Goal: Task Accomplishment & Management: Complete application form

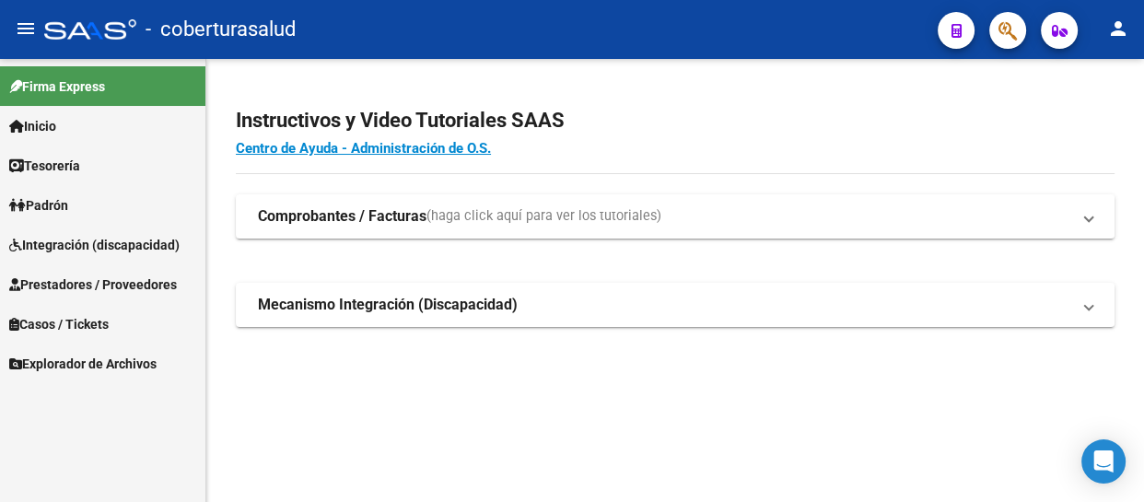
click at [79, 245] on span "Integración (discapacidad)" at bounding box center [94, 245] width 170 height 20
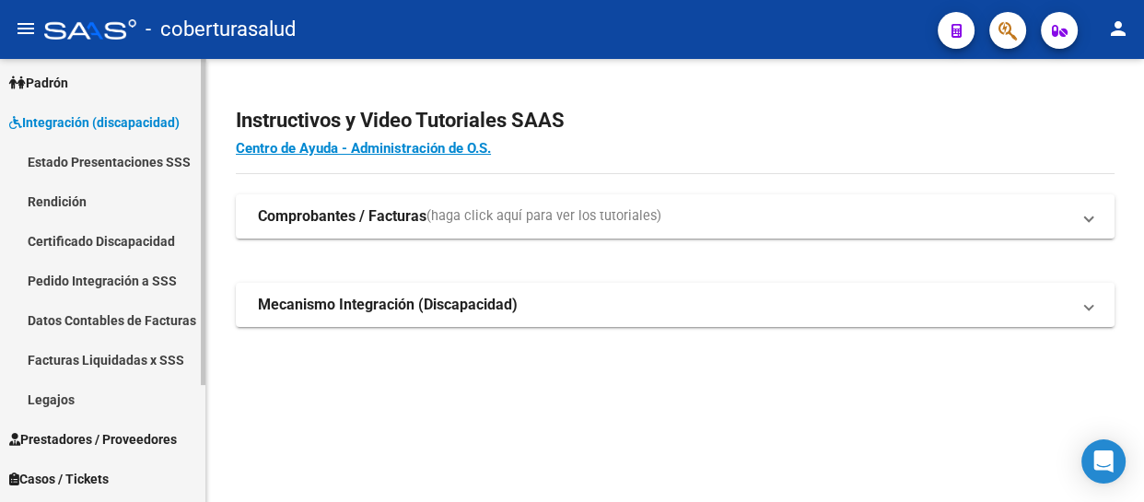
scroll to position [157, 0]
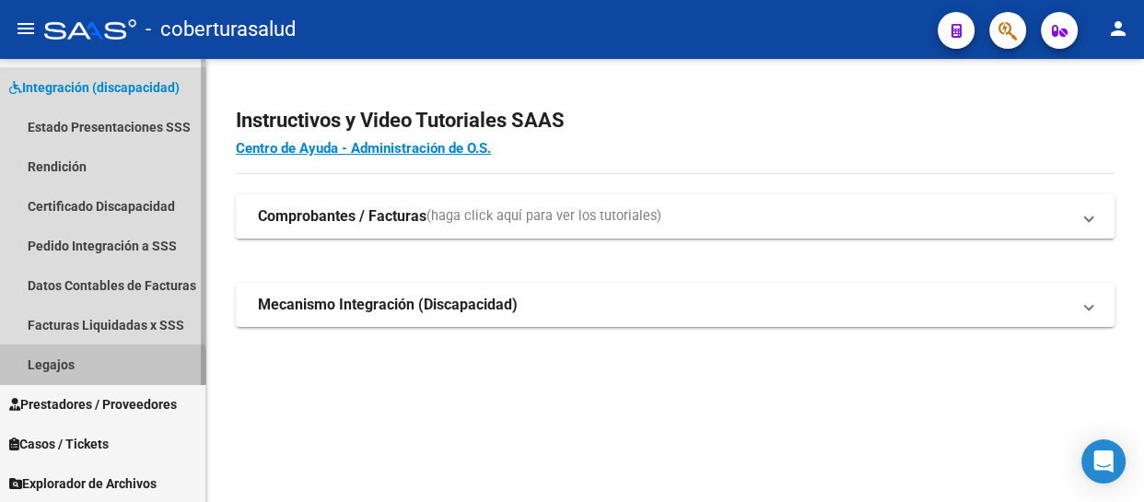
click at [69, 367] on link "Legajos" at bounding box center [102, 364] width 205 height 40
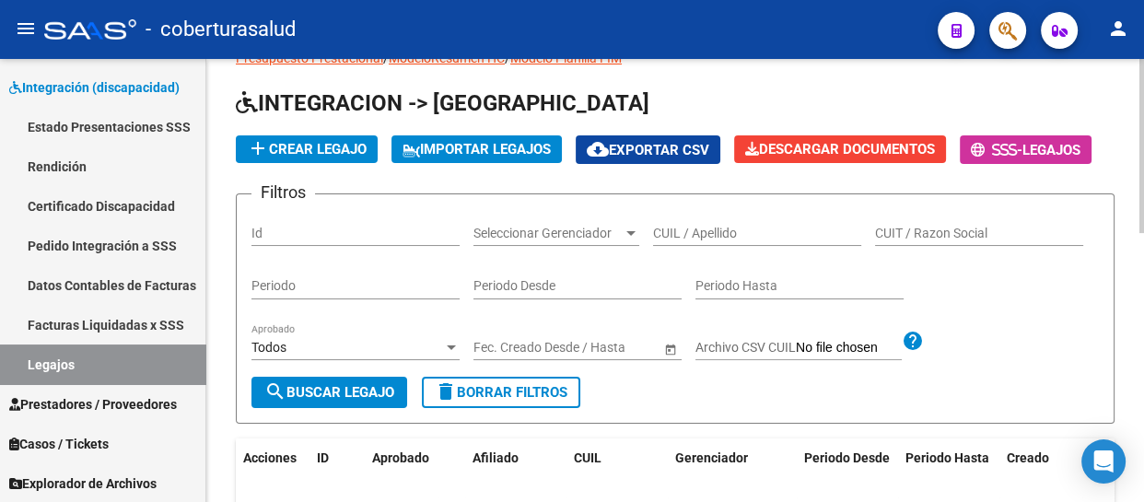
scroll to position [167, 0]
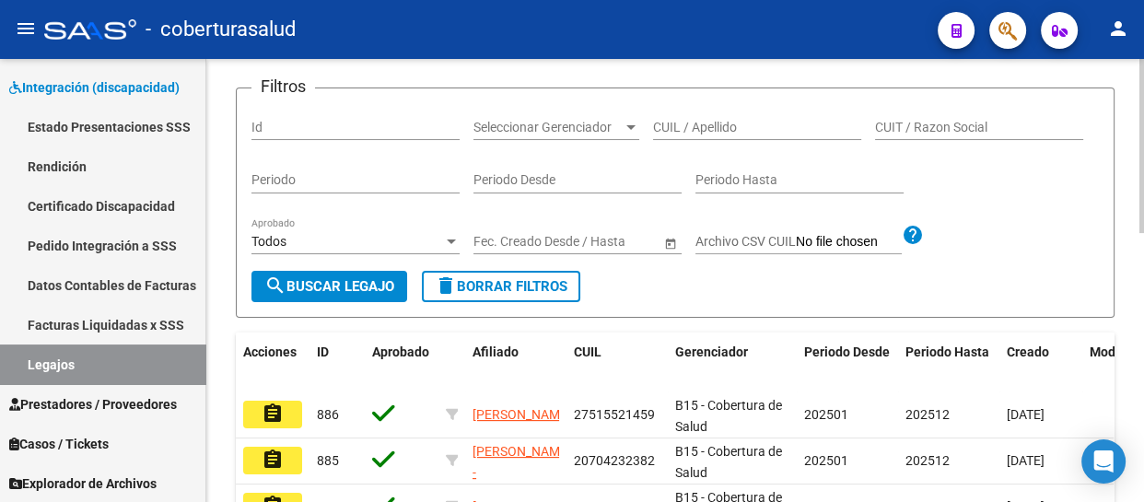
click at [705, 135] on input "CUIL / Apellido" at bounding box center [757, 128] width 208 height 16
paste input "[PERSON_NAME] [PERSON_NAME]"
type input "R"
paste input "20542451344"
type input "20542451344"
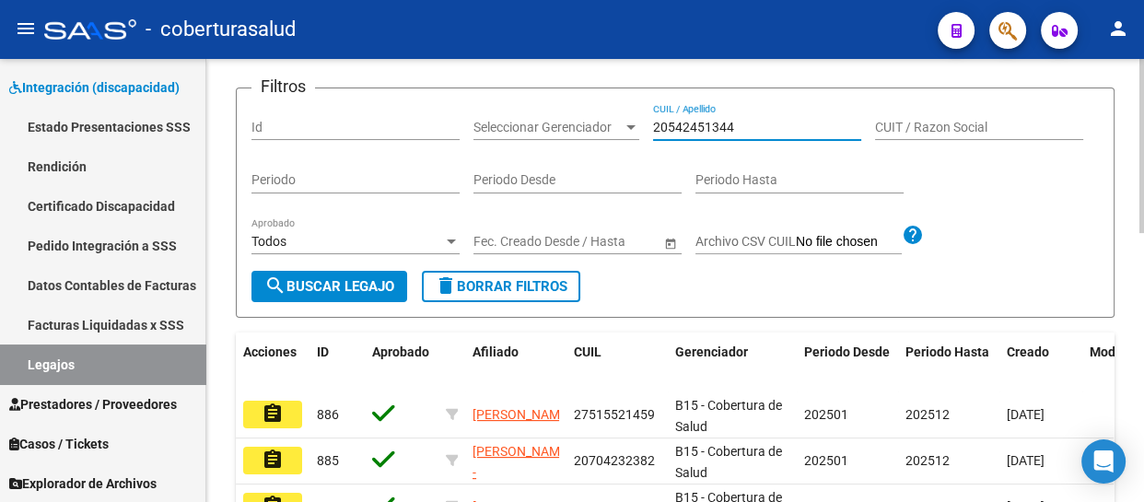
click at [387, 295] on span "search Buscar Legajo" at bounding box center [329, 286] width 130 height 17
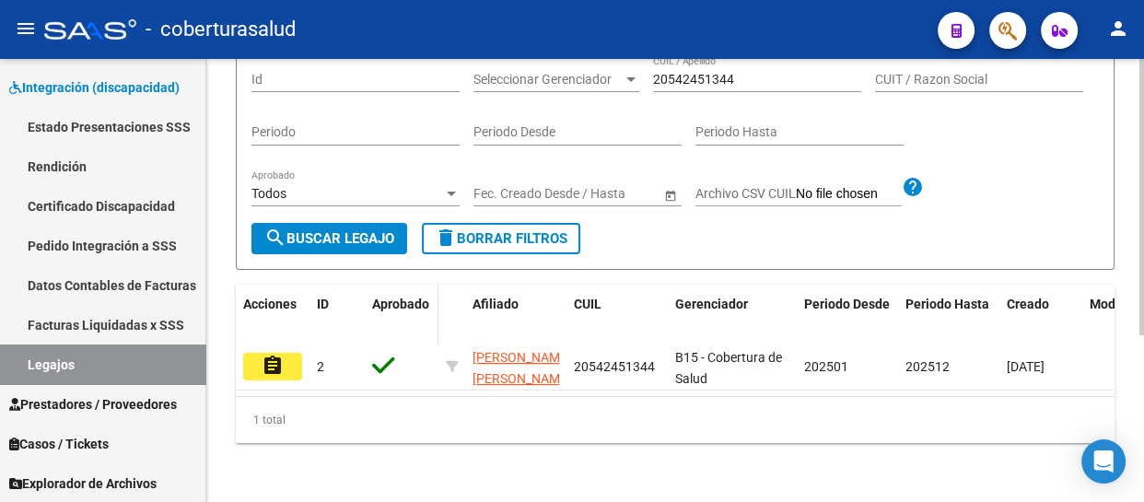
scroll to position [267, 0]
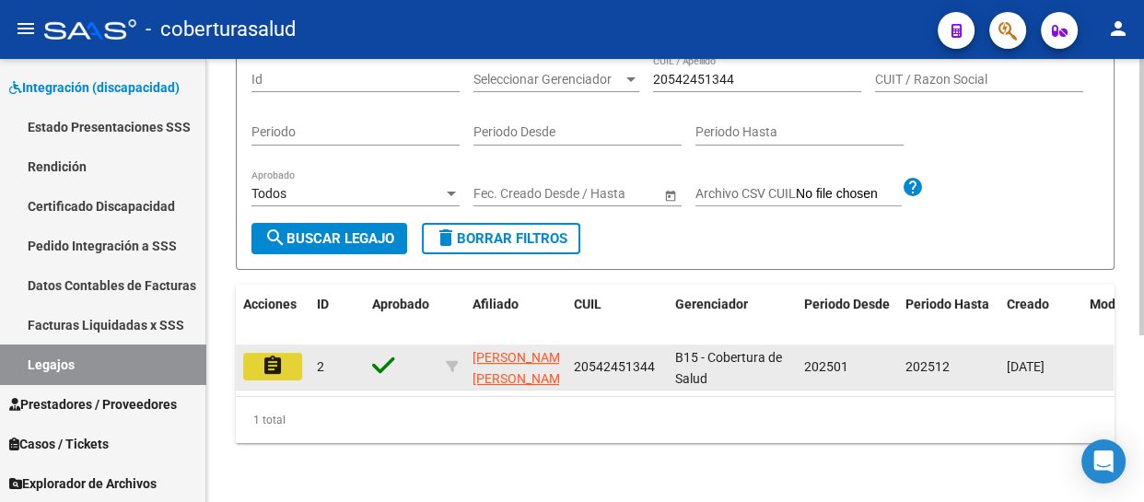
click at [282, 355] on mat-icon "assignment" at bounding box center [273, 366] width 22 height 22
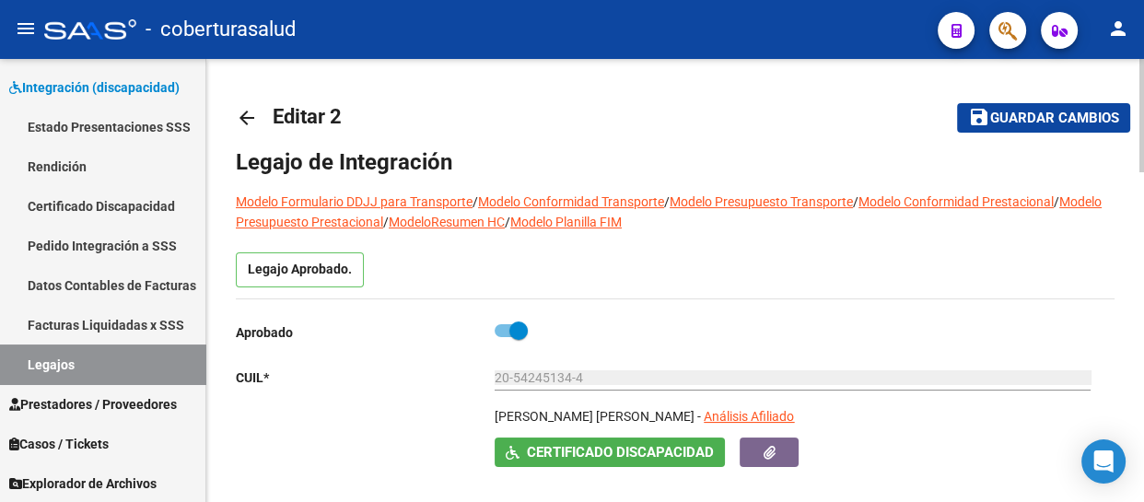
type input "[PERSON_NAME] [PERSON_NAME]"
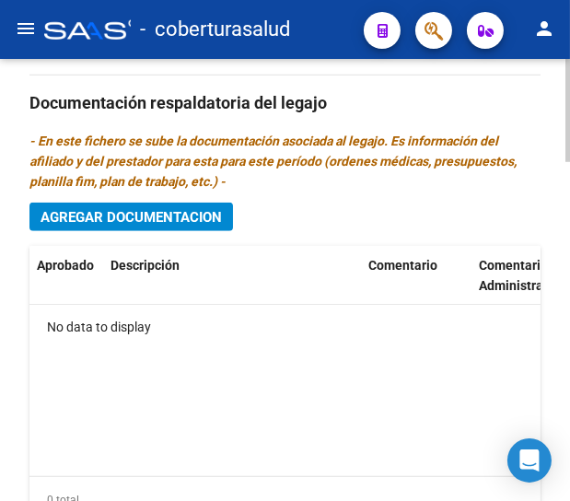
scroll to position [1423, 0]
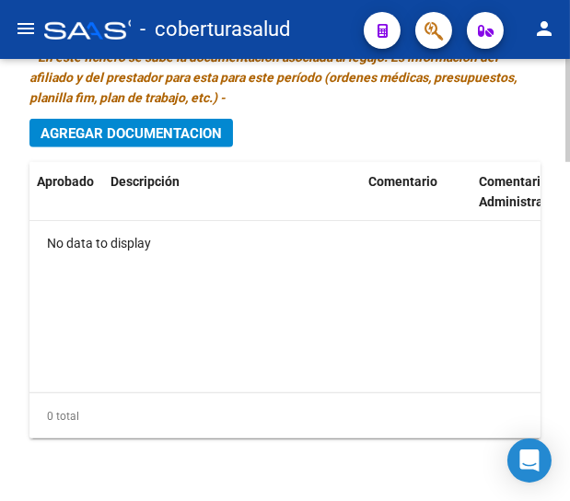
click at [164, 135] on span "Agregar Documentacion" at bounding box center [131, 133] width 181 height 17
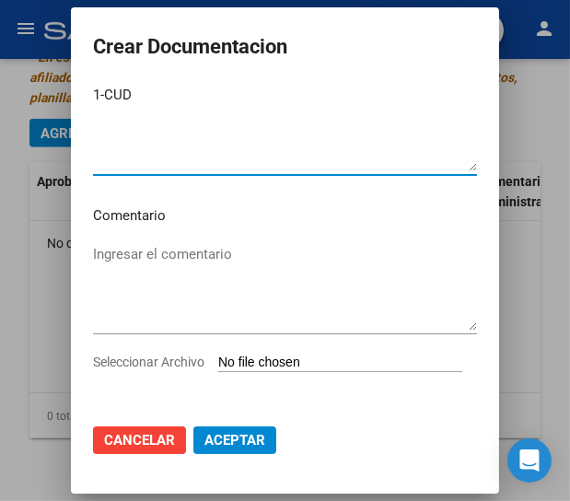
scroll to position [78, 0]
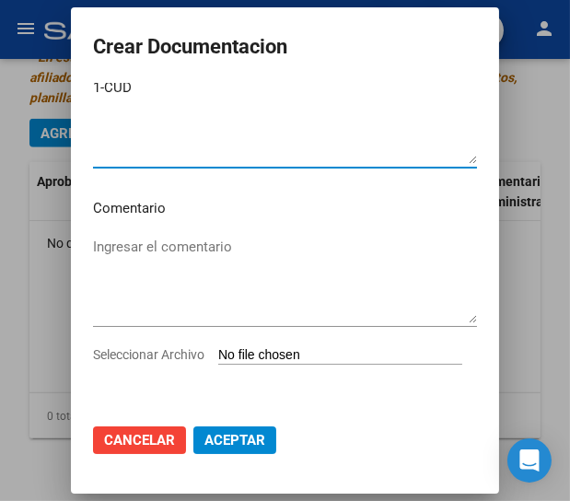
type textarea "1-CUD"
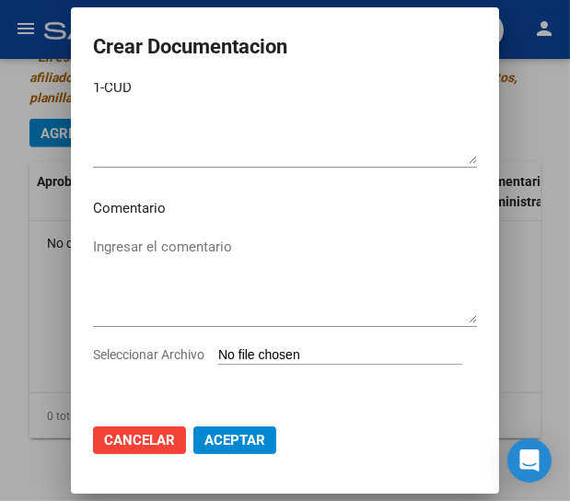
click at [218, 354] on input "Seleccionar Archivo" at bounding box center [340, 355] width 244 height 17
click at [218, 353] on input "Seleccionar Archivo" at bounding box center [340, 355] width 244 height 17
type input "C:\fakepath\1-CUD.pdf"
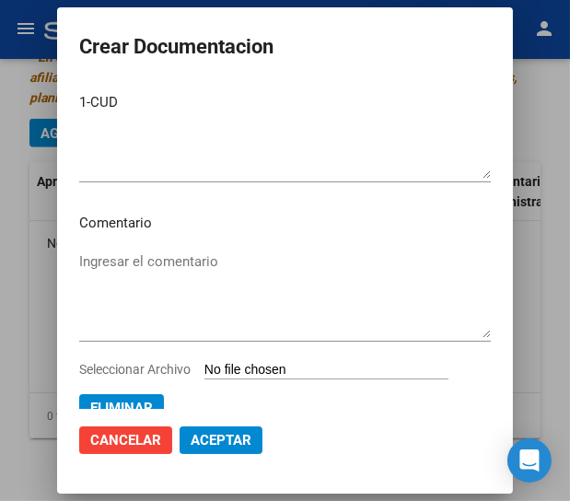
scroll to position [82, 0]
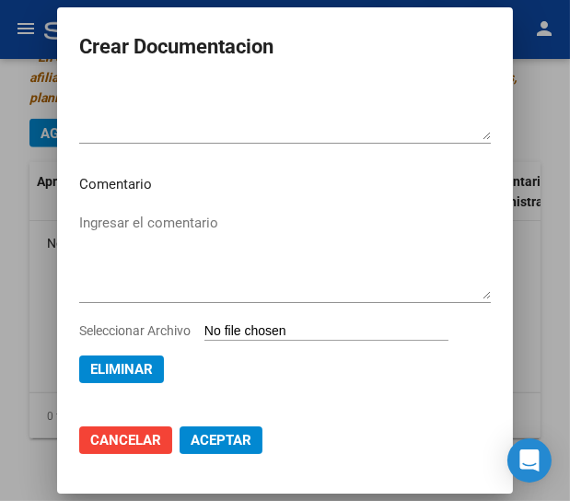
click at [215, 444] on span "Aceptar" at bounding box center [221, 440] width 61 height 17
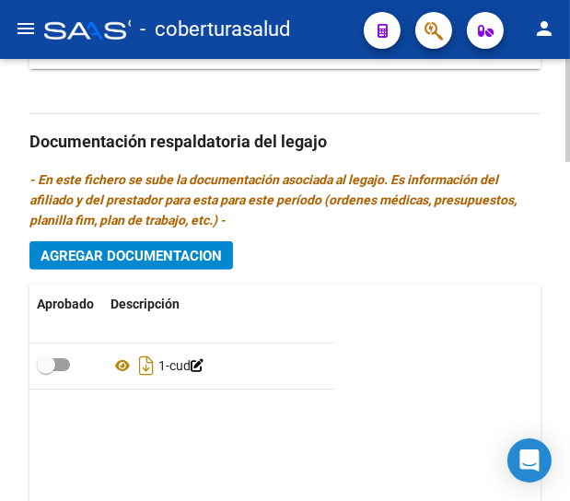
scroll to position [1339, 0]
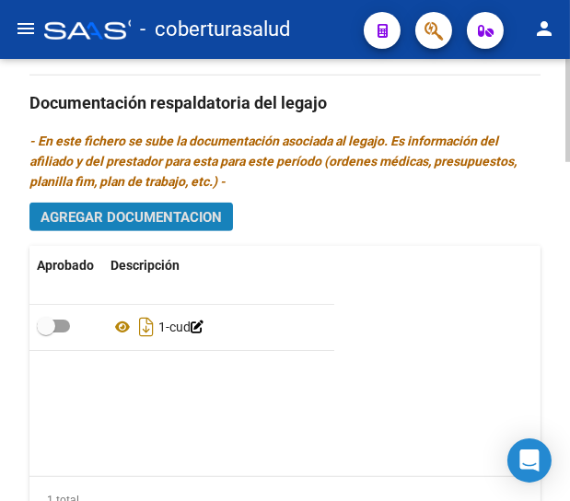
click at [132, 213] on span "Agregar Documentacion" at bounding box center [131, 217] width 181 height 17
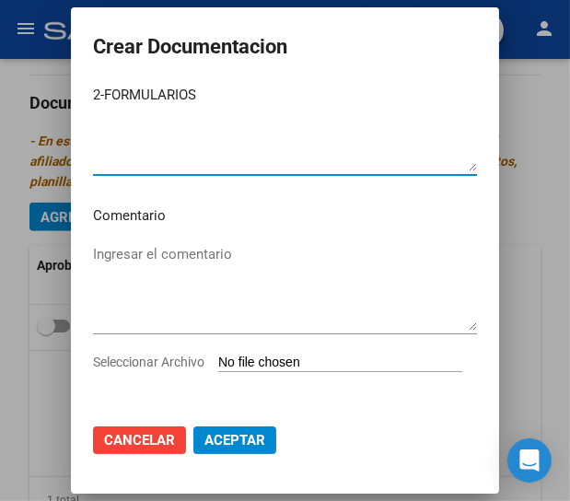
scroll to position [78, 0]
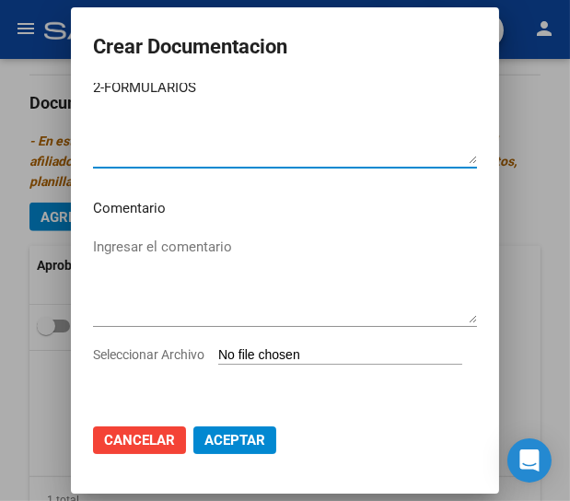
type textarea "2-FORMULARIOS"
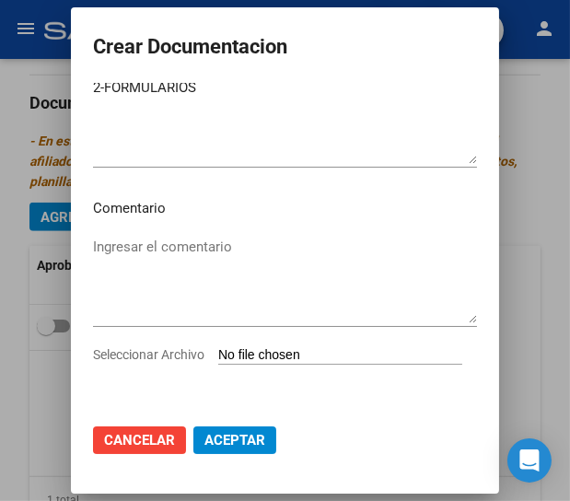
click at [218, 353] on input "Seleccionar Archivo" at bounding box center [340, 355] width 244 height 17
type input "C:\fakepath\2-FORMULARIOS.pdf"
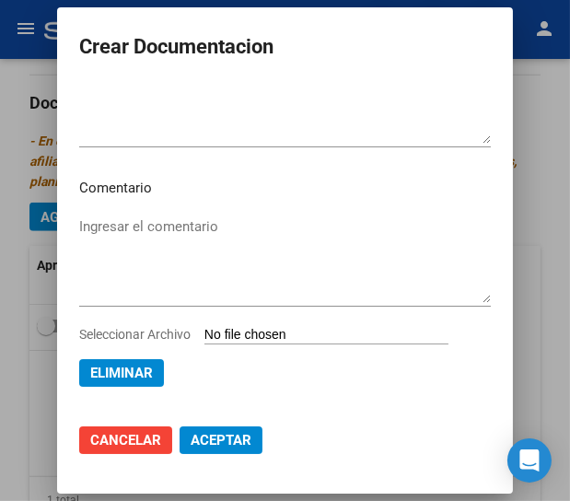
scroll to position [82, 0]
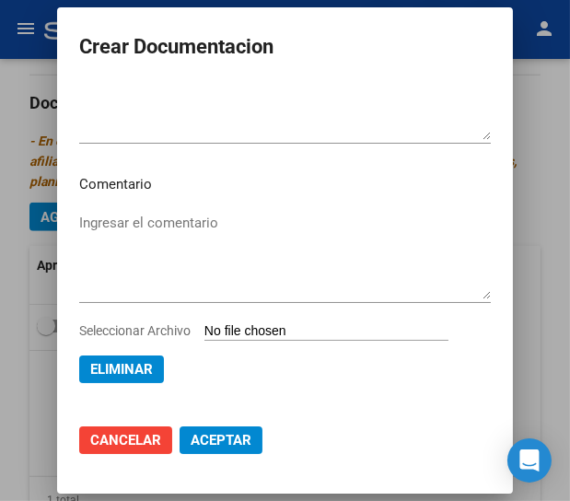
click at [241, 432] on span "Aceptar" at bounding box center [221, 440] width 61 height 17
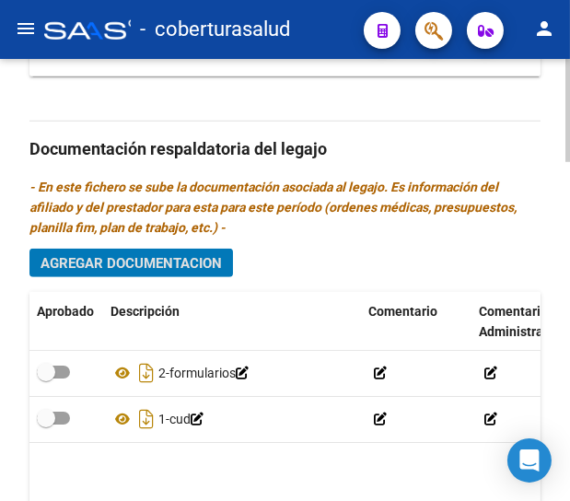
scroll to position [1280, 0]
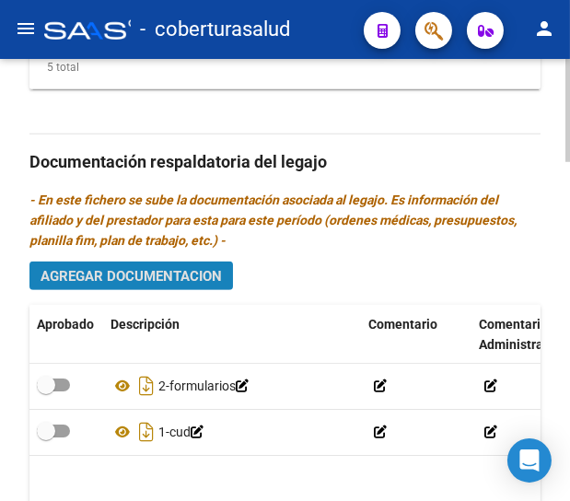
click at [176, 273] on span "Agregar Documentacion" at bounding box center [131, 276] width 181 height 17
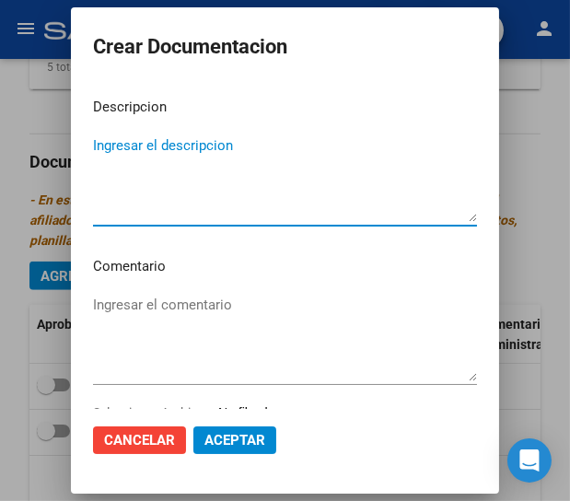
click at [145, 145] on textarea "Ingresar el descripcion" at bounding box center [285, 178] width 384 height 87
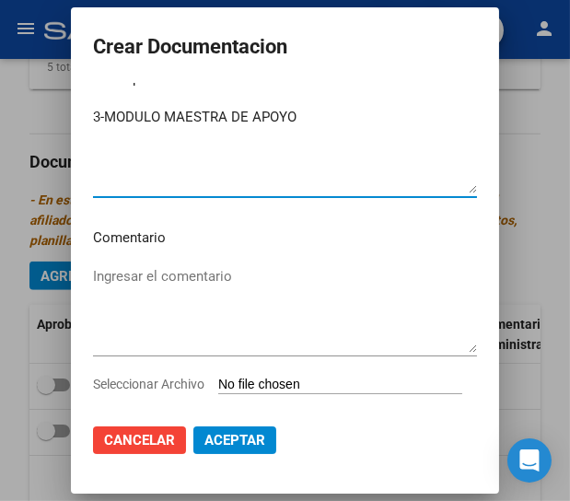
scroll to position [78, 0]
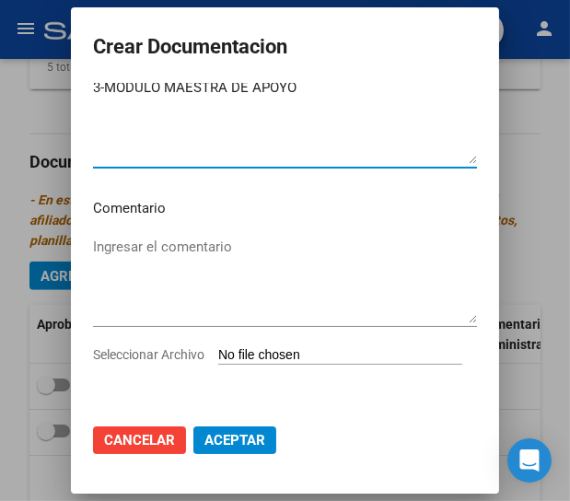
type textarea "3-MODULO MAESTRA DE APOYO"
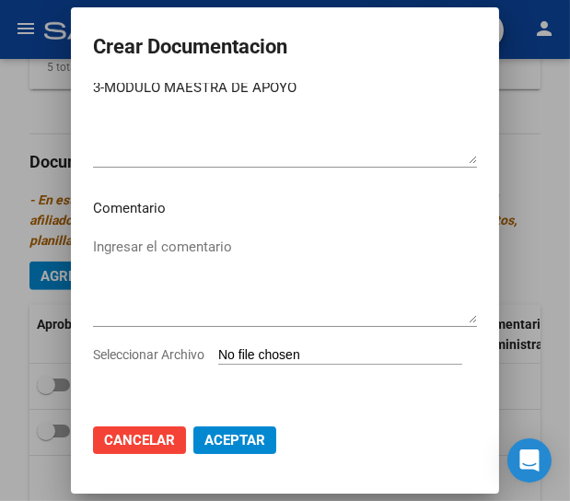
click at [129, 344] on div "Seleccionar Archivo" at bounding box center [285, 361] width 384 height 35
click at [218, 356] on input "Seleccionar Archivo" at bounding box center [340, 355] width 244 height 17
type input "C:\fakepath\3-MODULO MAESTRA DE APOYO.pdf"
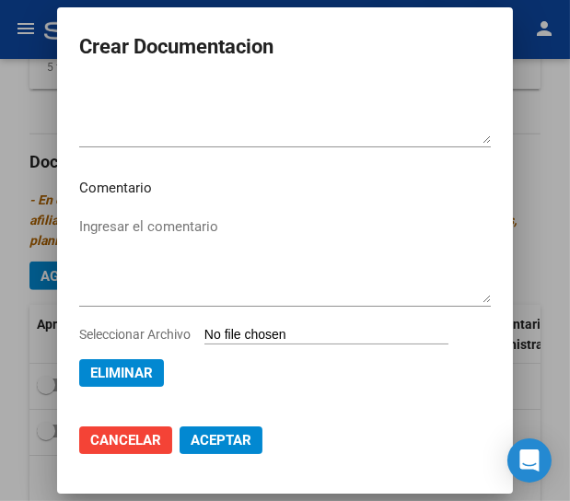
click at [328, 419] on mat-dialog-actions "Cancelar Aceptar" at bounding box center [285, 440] width 412 height 63
click at [235, 437] on span "Aceptar" at bounding box center [221, 440] width 61 height 17
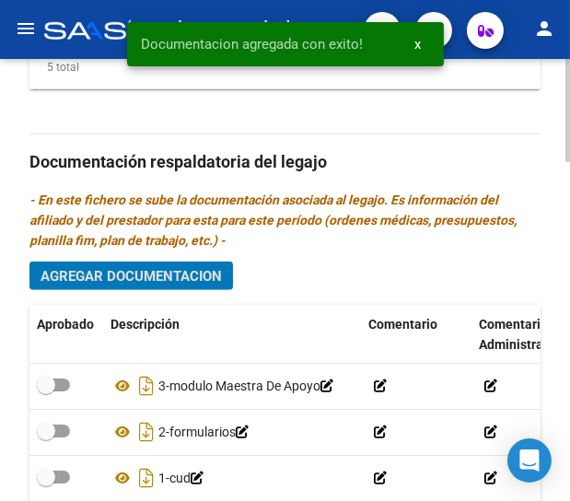
click at [119, 273] on span "Agregar Documentacion" at bounding box center [131, 276] width 181 height 17
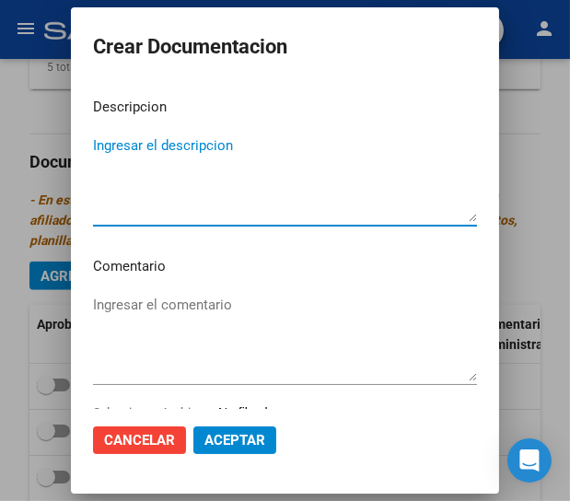
click at [134, 205] on textarea "Ingresar el descripcion" at bounding box center [285, 178] width 384 height 87
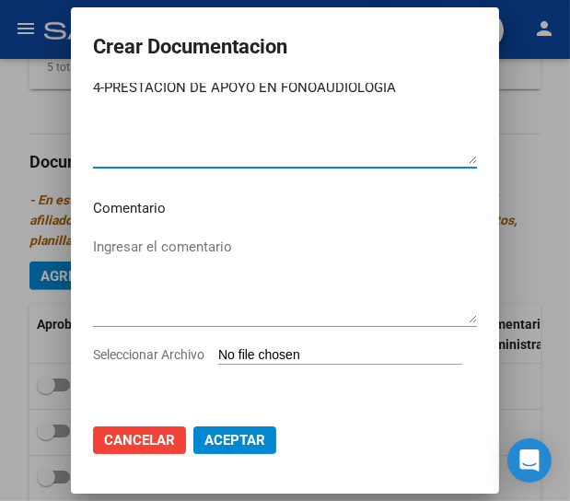
type textarea "4-PRESTACION DE APOYO EN FONOAUDIOLOGIA"
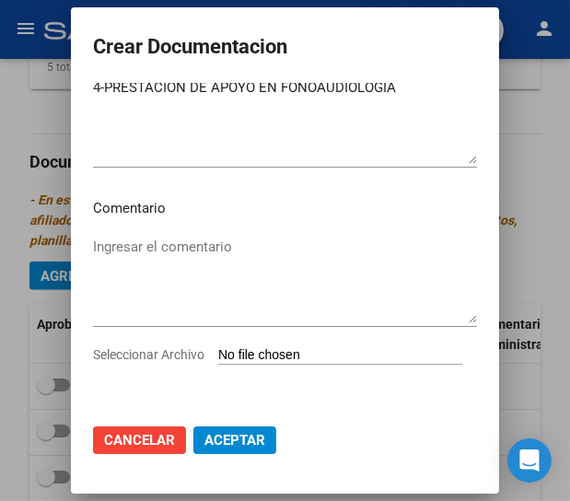
click at [218, 359] on input "Seleccionar Archivo" at bounding box center [340, 355] width 244 height 17
type input "C:\fakepath\4-PRESTACION DE APOYO EN FONOAUDIOLOGIA.pdf"
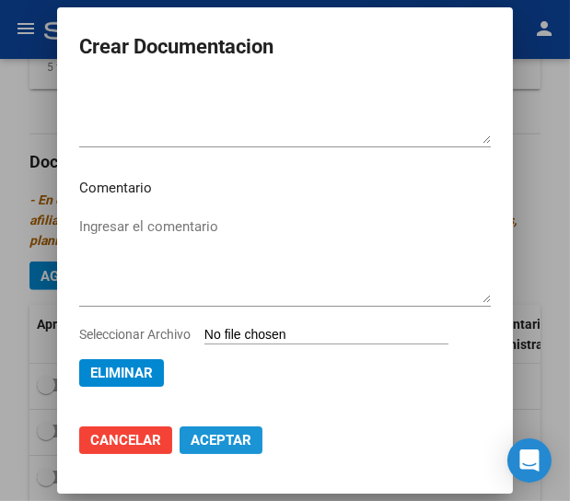
click at [238, 437] on span "Aceptar" at bounding box center [221, 440] width 61 height 17
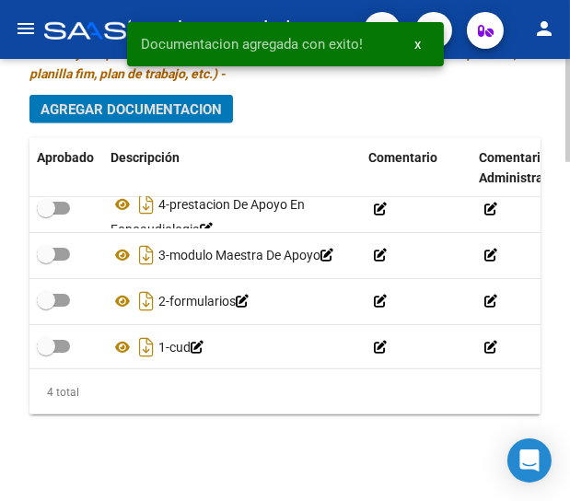
scroll to position [0, 0]
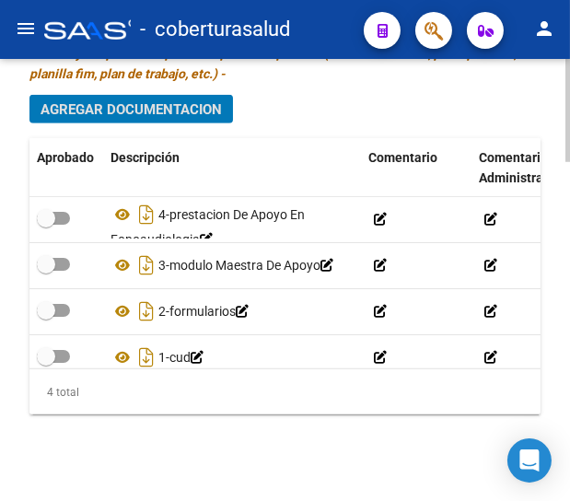
click at [91, 105] on span "Agregar Documentacion" at bounding box center [131, 109] width 181 height 17
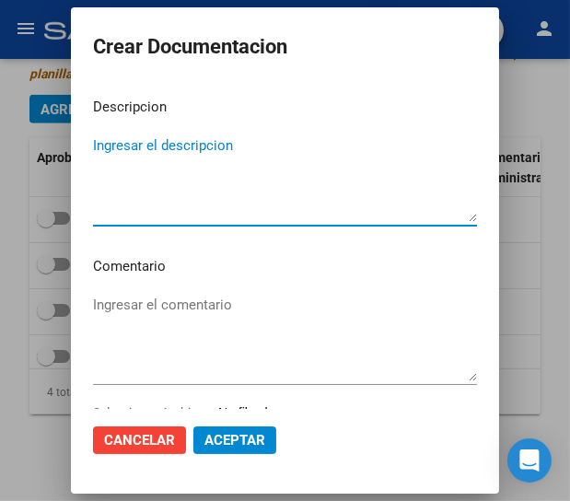
click at [125, 205] on textarea "Ingresar el descripcion" at bounding box center [285, 178] width 384 height 87
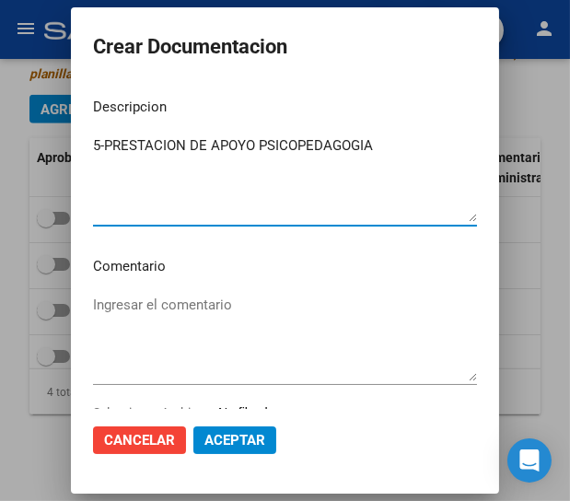
type textarea "5-PRESTACION DE APOYO PSICOPEDAGOGIA"
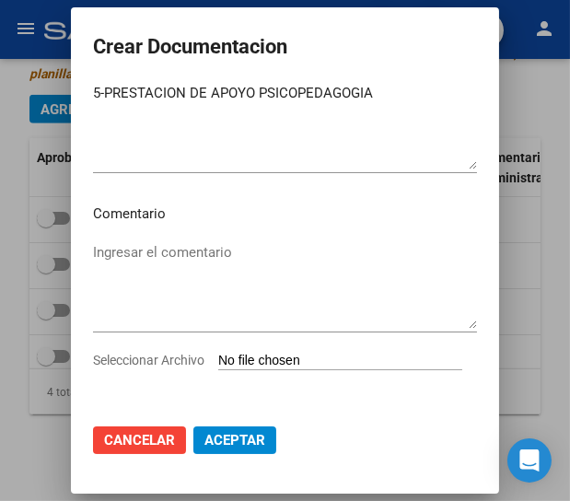
scroll to position [78, 0]
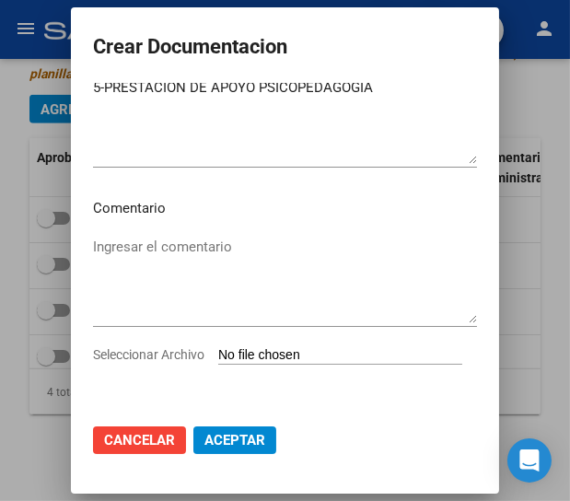
click at [218, 358] on input "Seleccionar Archivo" at bounding box center [340, 355] width 244 height 17
type input "C:\fakepath\5-PRESTACION DE APOYO EN PSICOPEDAGOGIA.pdf"
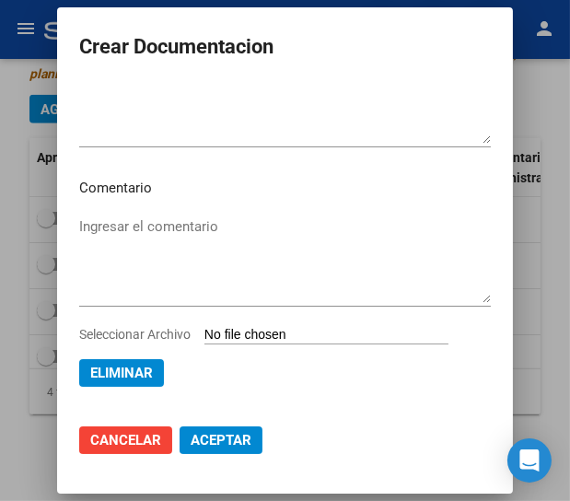
scroll to position [82, 0]
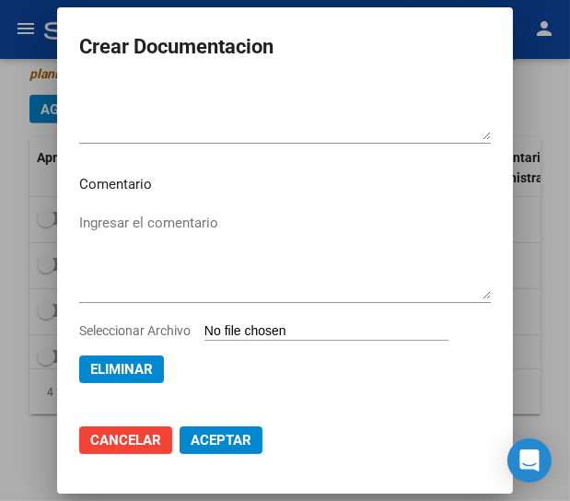
click at [232, 438] on span "Aceptar" at bounding box center [221, 440] width 61 height 17
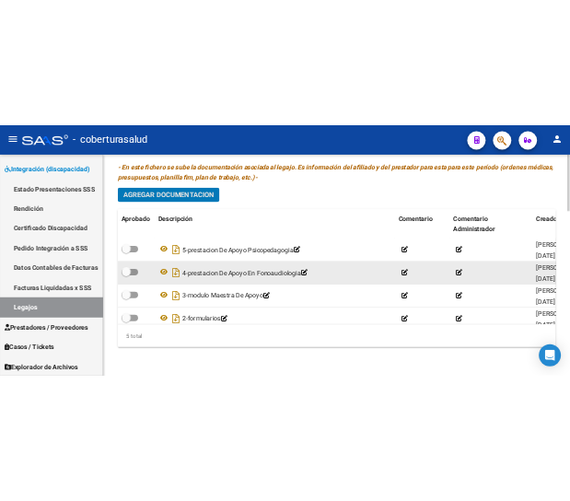
scroll to position [1203, 0]
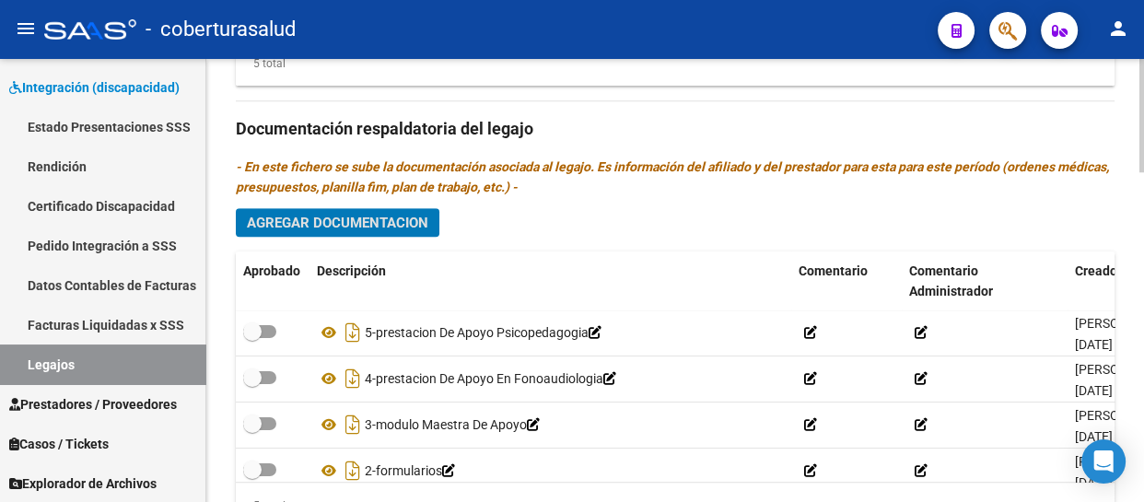
click at [349, 220] on span "Agregar Documentacion" at bounding box center [337, 223] width 181 height 17
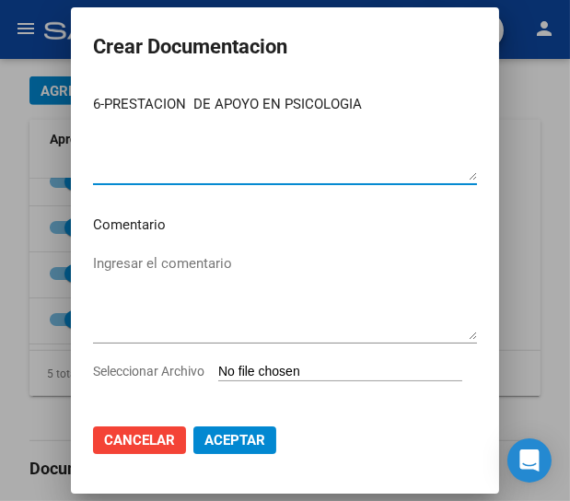
scroll to position [78, 0]
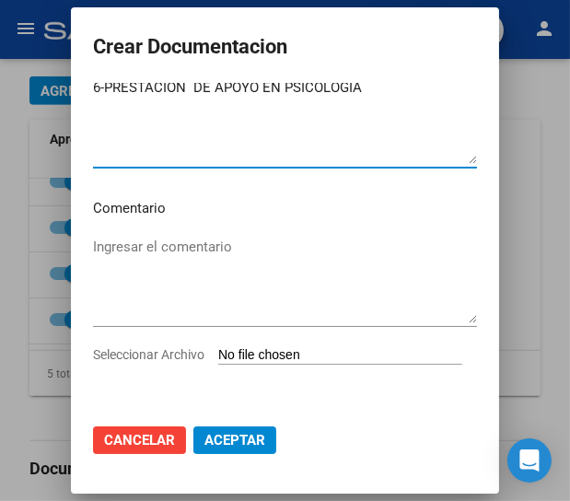
type textarea "6-PRESTACION DE APOYO EN PSICOLOGIA"
click at [218, 355] on input "Seleccionar Archivo" at bounding box center [340, 355] width 244 height 17
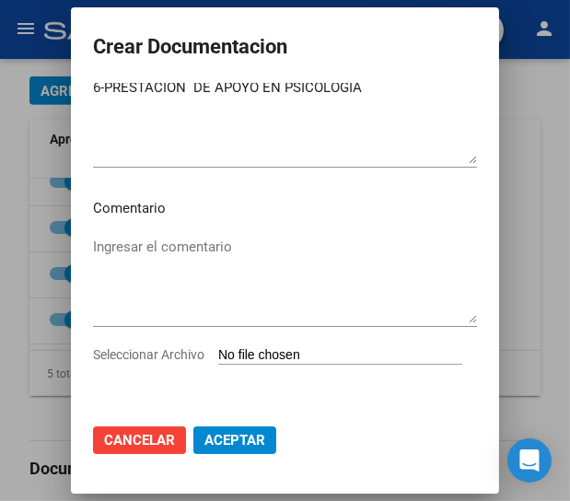
type input "C:\fakepath\6-PRESTACION DE APOYO EN PSICOLOGIA.pdf"
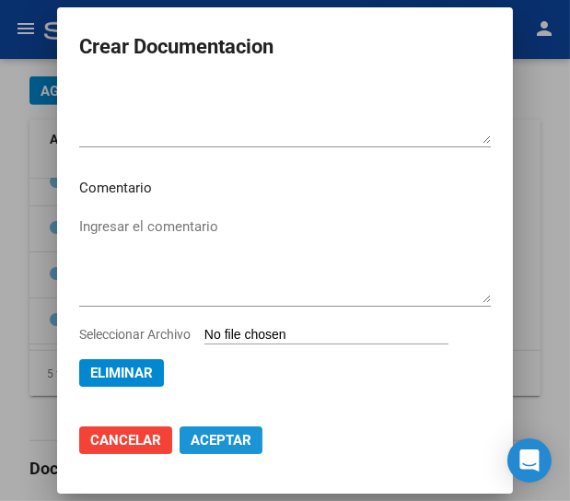
click at [225, 434] on span "Aceptar" at bounding box center [221, 440] width 61 height 17
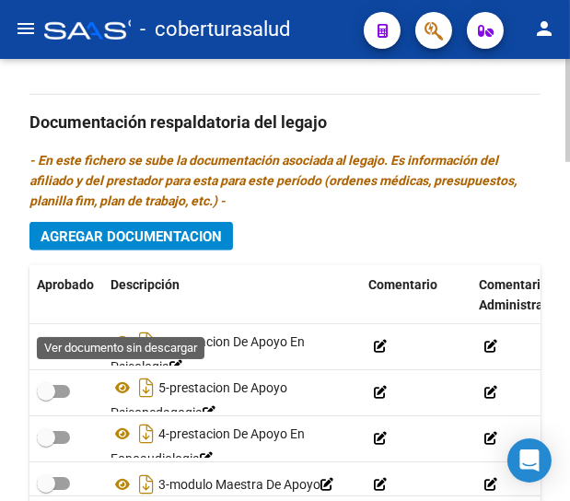
scroll to position [1358, 0]
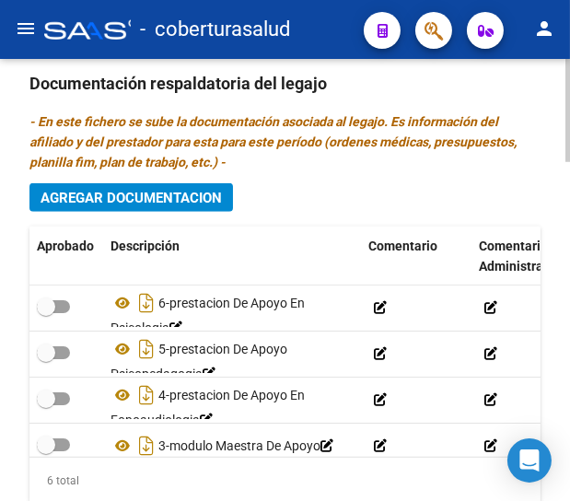
click at [138, 192] on span "Agregar Documentacion" at bounding box center [131, 198] width 181 height 17
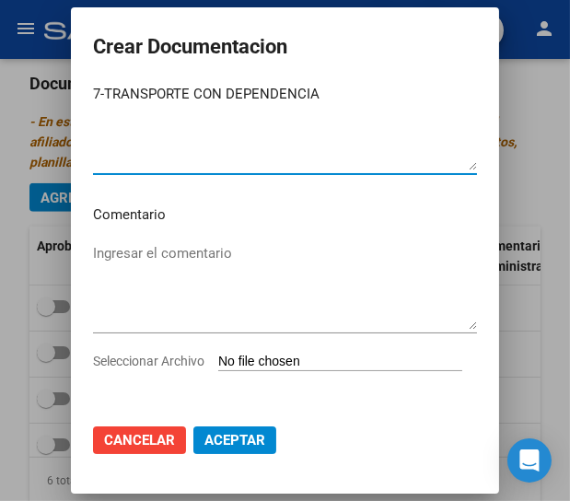
scroll to position [78, 0]
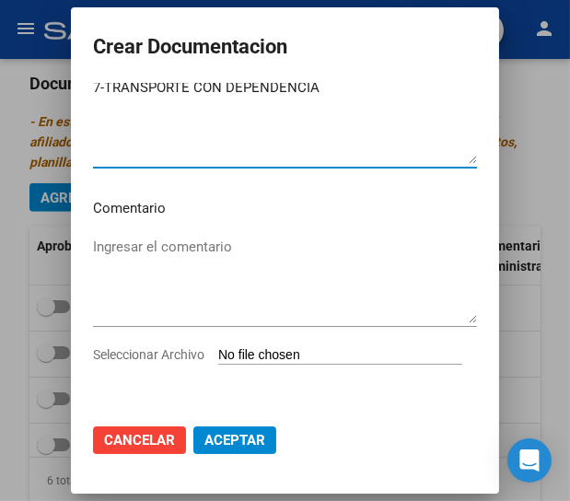
type textarea "7-TRANSPORTE CON DEPENDENCIA"
click at [218, 363] on input "Seleccionar Archivo" at bounding box center [340, 355] width 244 height 17
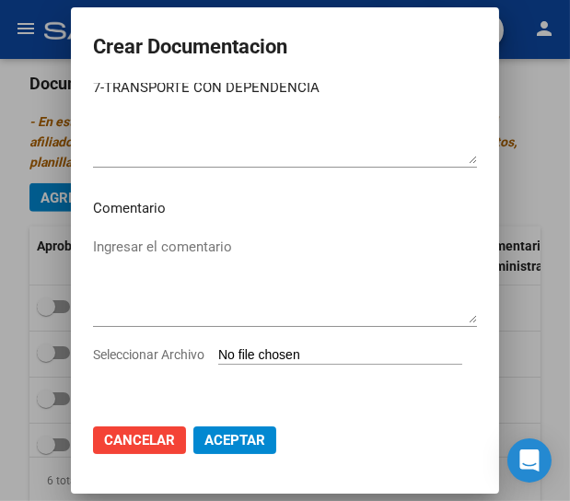
type input "C:\fakepath\7-TRANSPORTE CON DEPENDENCIA.pdf"
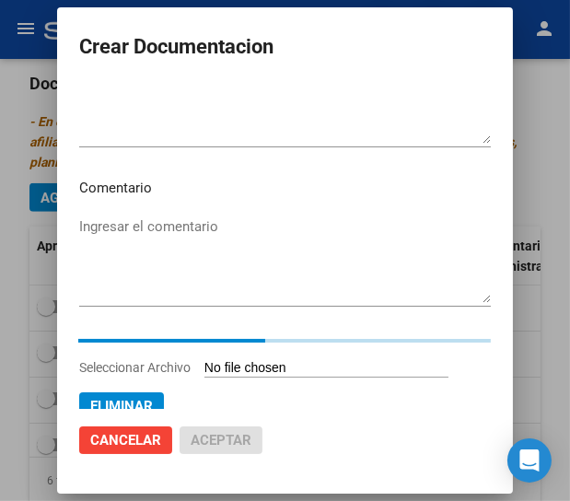
scroll to position [82, 0]
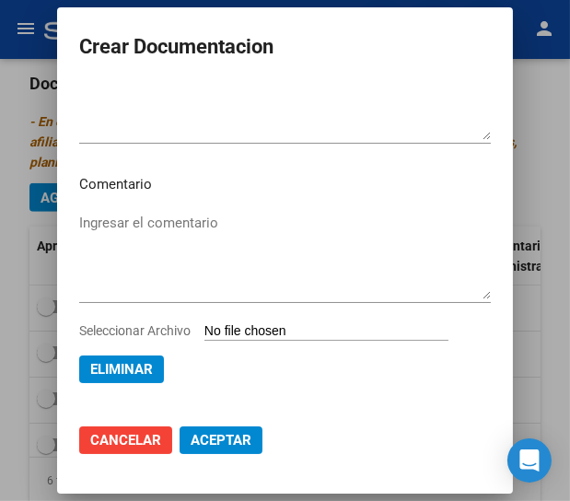
click at [233, 438] on span "Aceptar" at bounding box center [221, 440] width 61 height 17
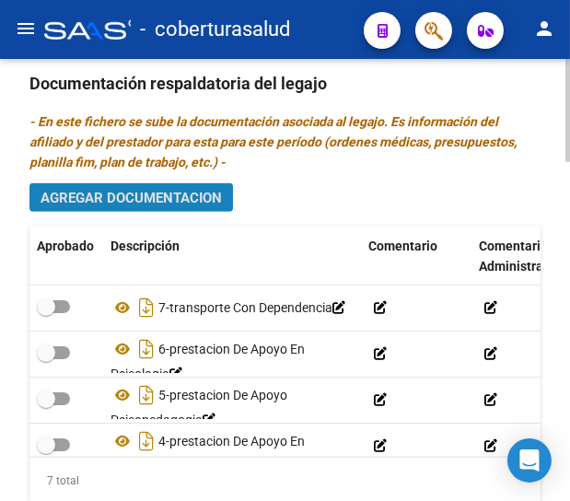
click at [125, 190] on span "Agregar Documentacion" at bounding box center [131, 198] width 181 height 17
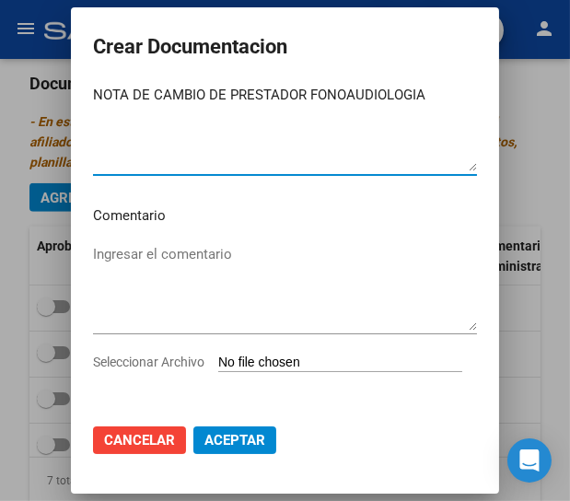
scroll to position [78, 0]
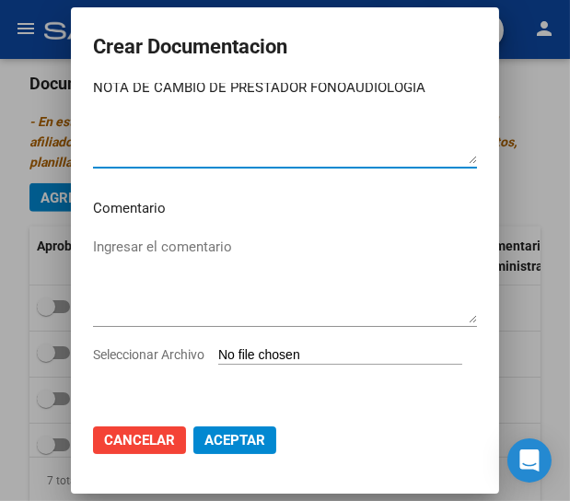
type textarea "NOTA DE CAMBIO DE PRESTADOR FONOAUDIOLOGIA"
click at [218, 355] on input "Seleccionar Archivo" at bounding box center [340, 355] width 244 height 17
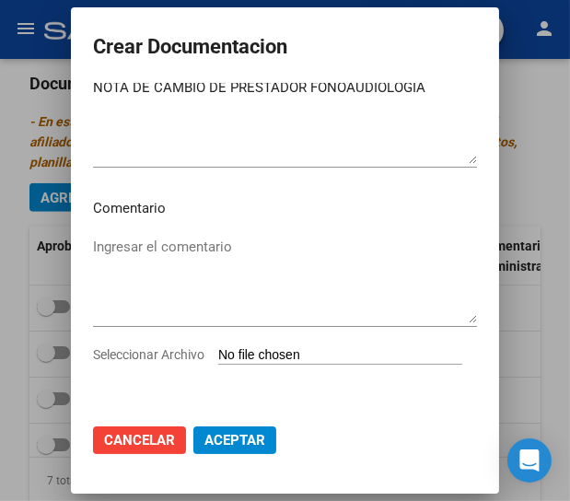
type input "C:\fakepath\8-NOTA DE CAMBIO DE PRESTADOR.pdf"
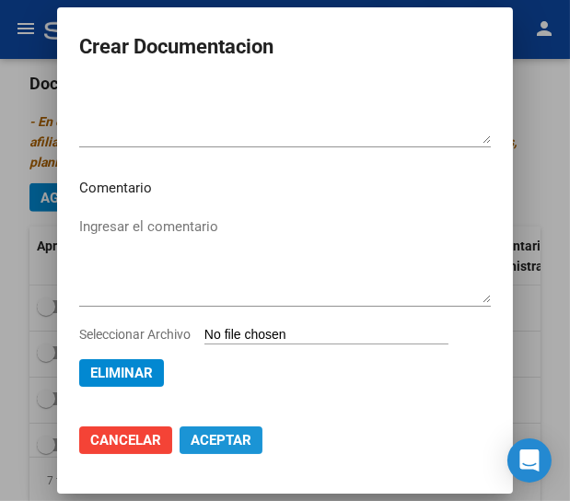
click at [198, 436] on span "Aceptar" at bounding box center [221, 440] width 61 height 17
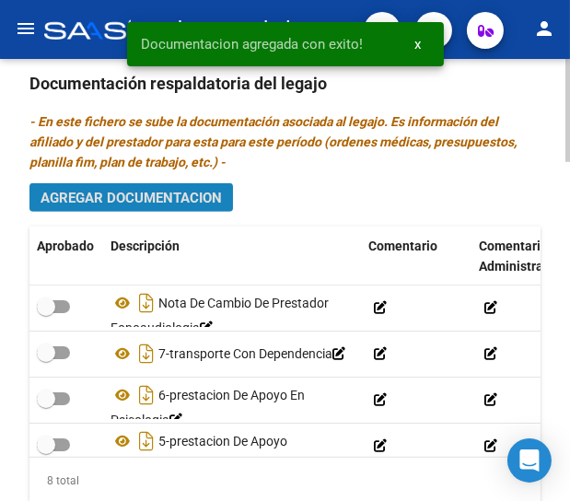
click at [121, 195] on span "Agregar Documentacion" at bounding box center [131, 198] width 181 height 17
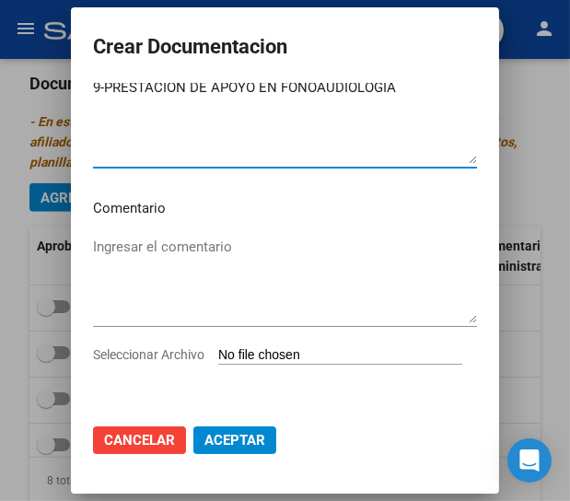
type textarea "9-PRESTACION DE APOYO EN FONOAUDIOLOGIA"
click at [218, 364] on input "Seleccionar Archivo" at bounding box center [340, 355] width 244 height 17
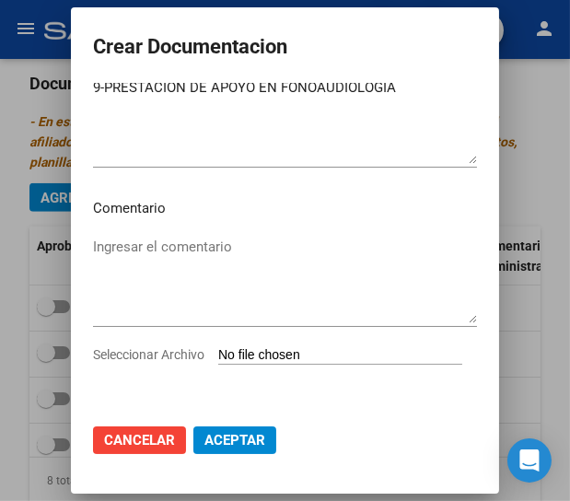
type input "C:\fakepath\9-PRESTACION DE APOYO EN FONOAUDIOLOGIA FONOAUDIOLOGIA.pdf"
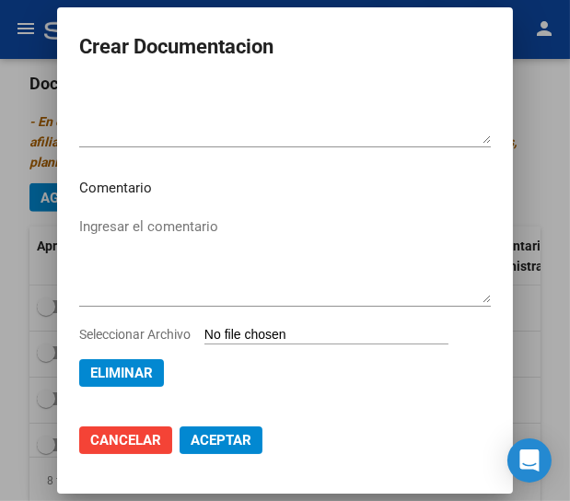
click at [234, 434] on span "Aceptar" at bounding box center [221, 440] width 61 height 17
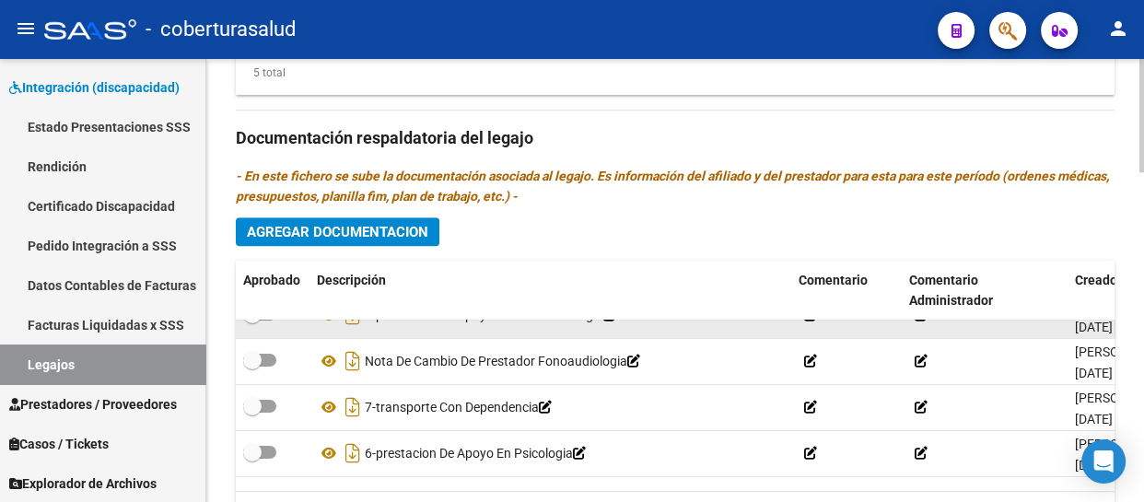
scroll to position [0, 0]
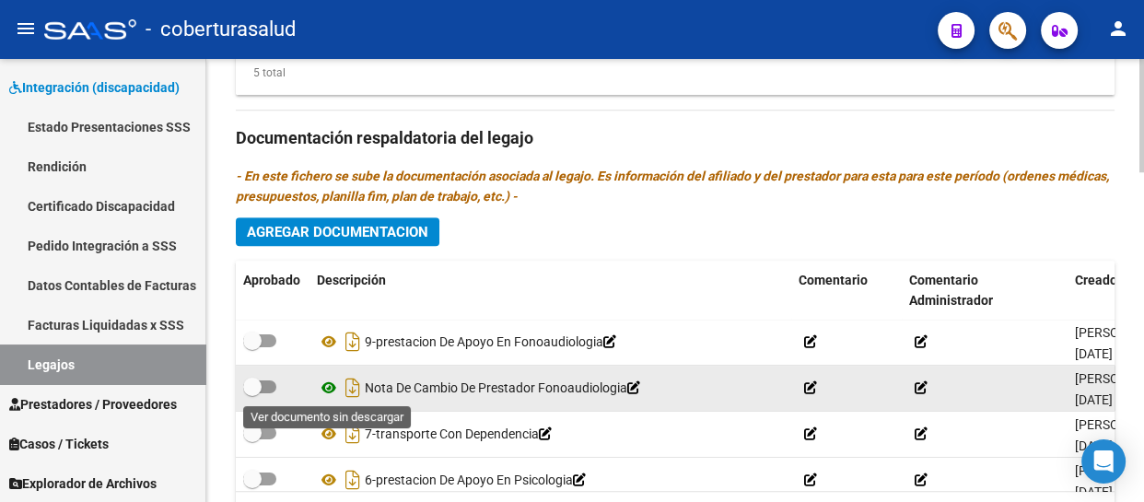
click at [330, 383] on icon at bounding box center [329, 388] width 24 height 22
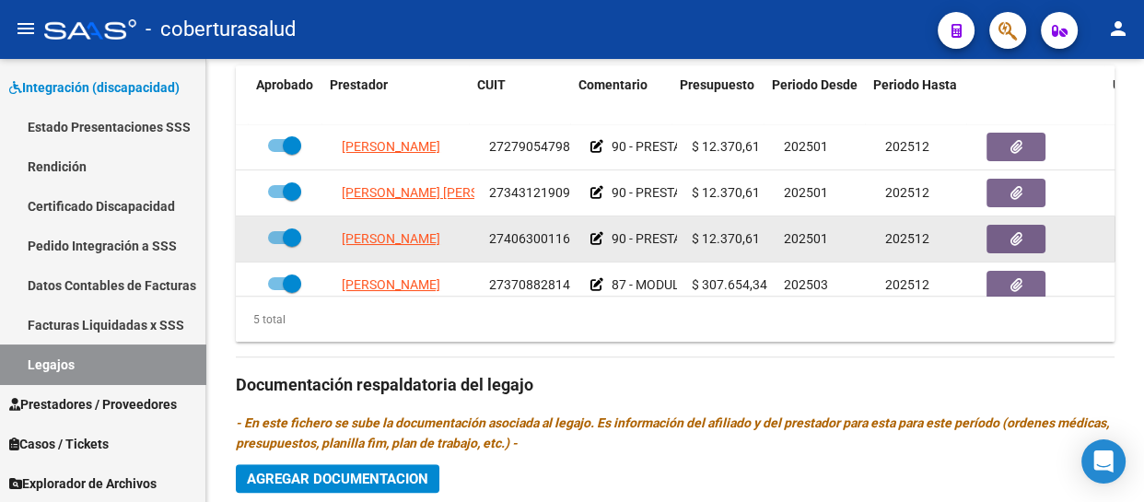
scroll to position [942, 0]
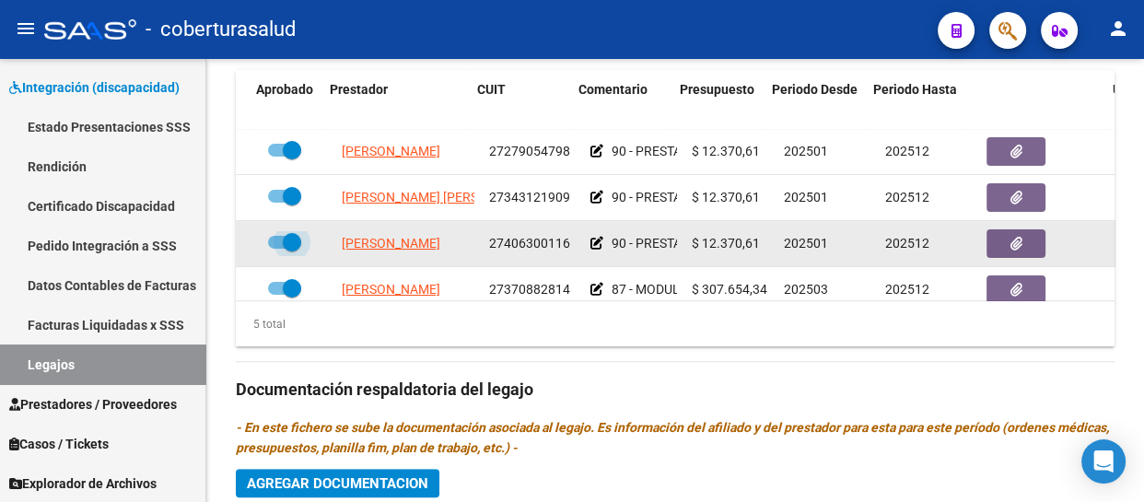
click at [283, 241] on span at bounding box center [292, 242] width 18 height 18
click at [276, 249] on input "checkbox" at bounding box center [276, 249] width 1 height 1
checkbox input "false"
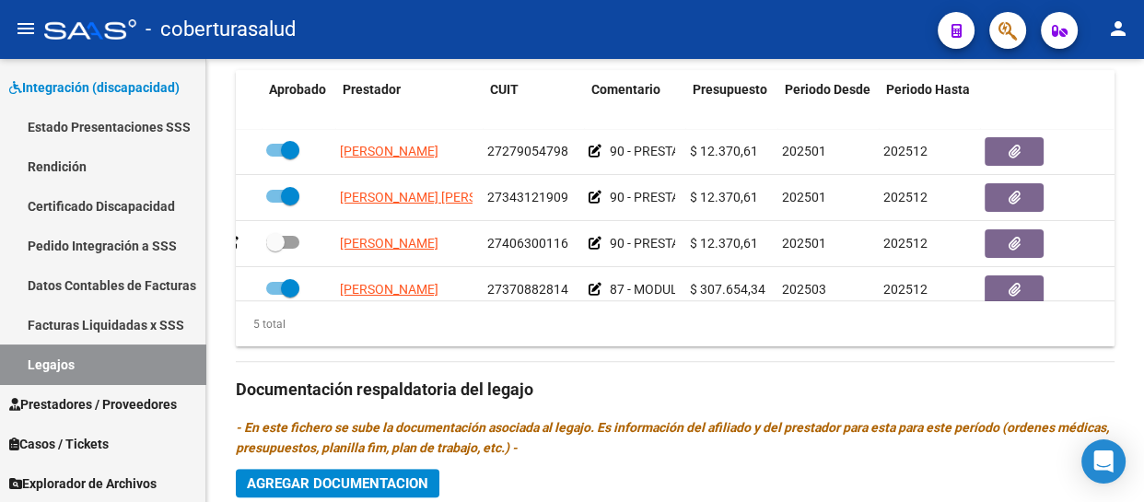
scroll to position [0, 0]
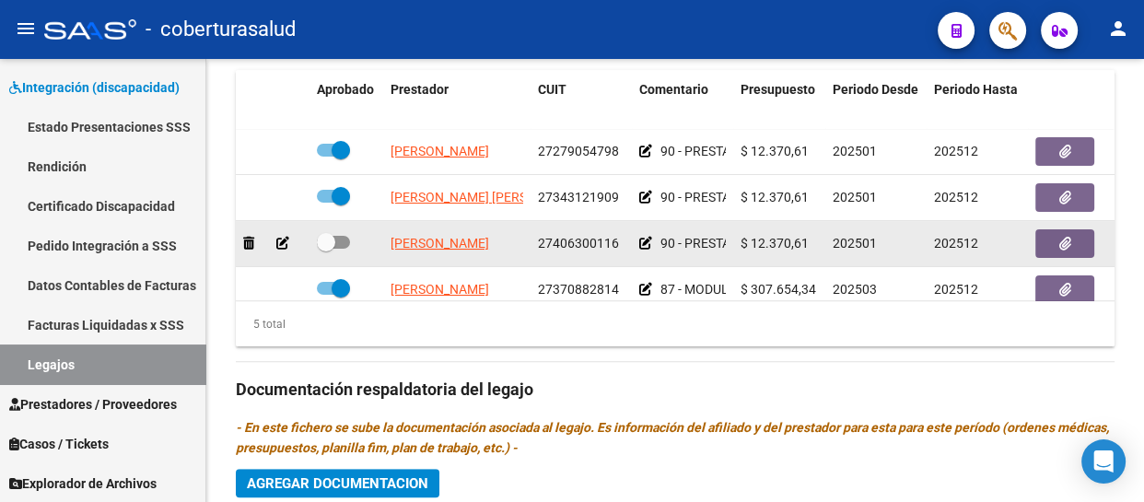
click at [278, 237] on icon at bounding box center [282, 243] width 13 height 13
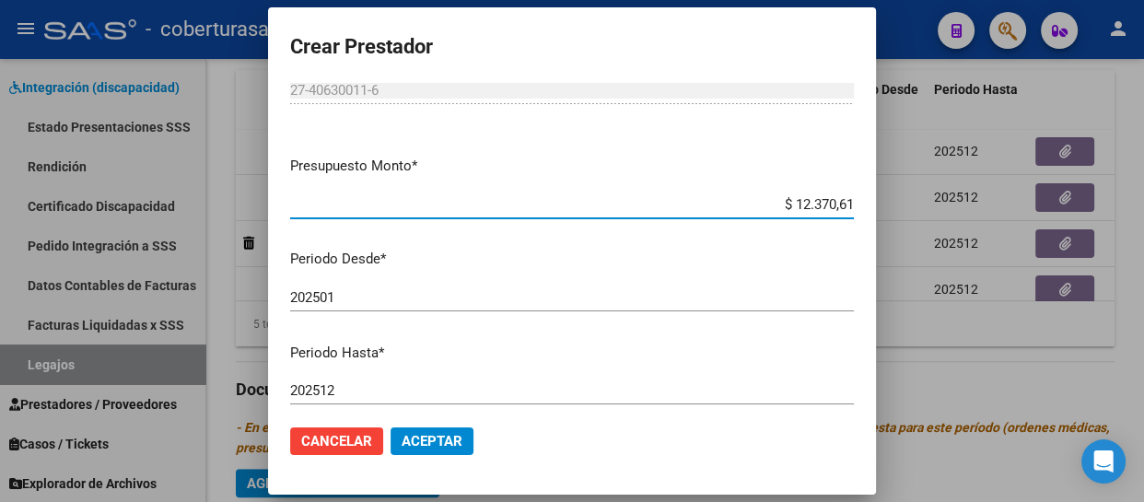
scroll to position [167, 0]
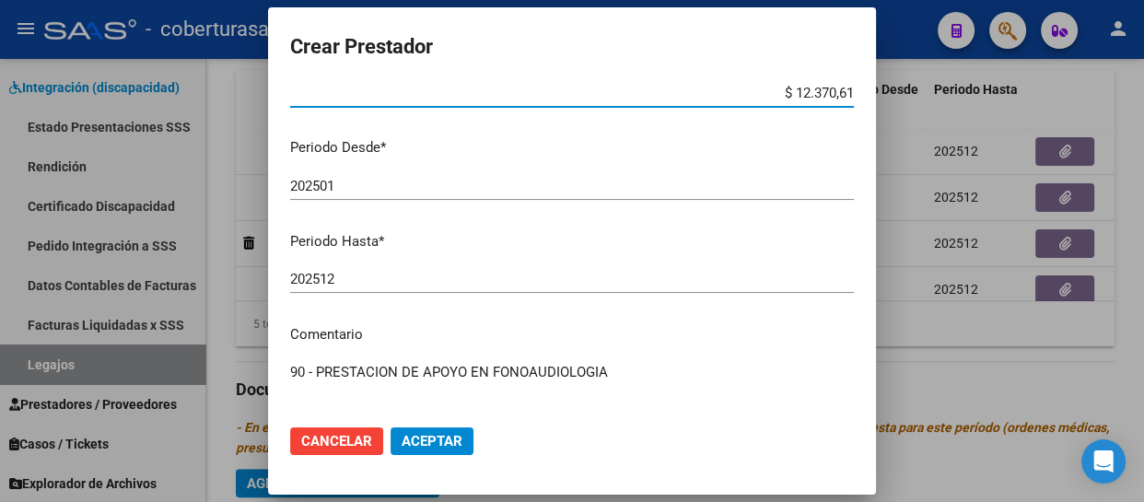
click at [352, 276] on input "202512" at bounding box center [572, 279] width 564 height 17
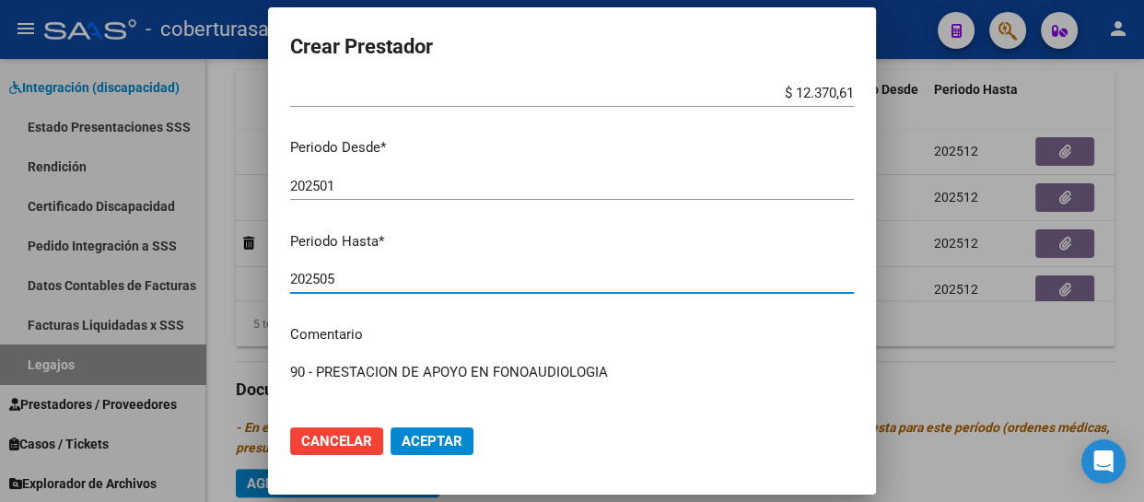
type input "202505"
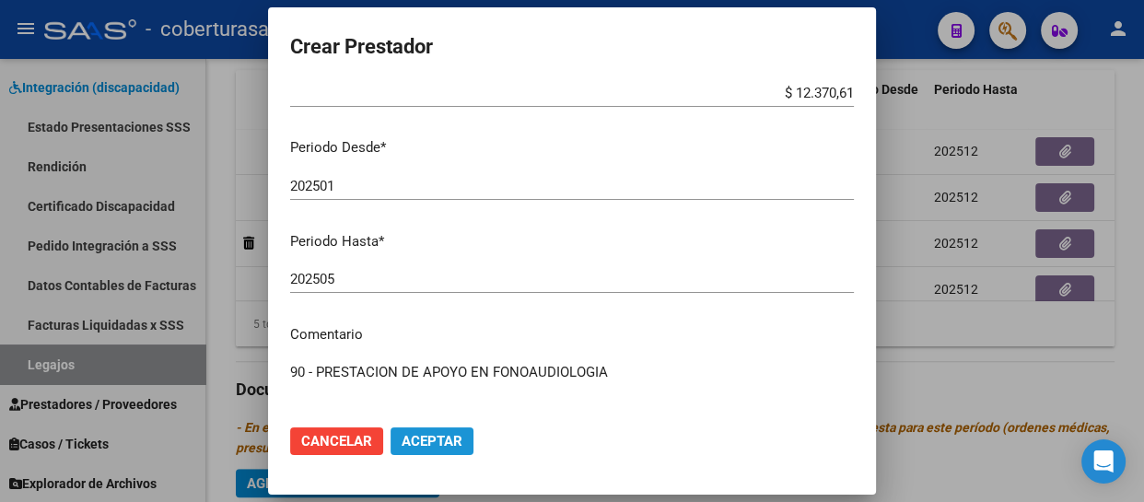
click at [423, 430] on button "Aceptar" at bounding box center [431, 441] width 83 height 28
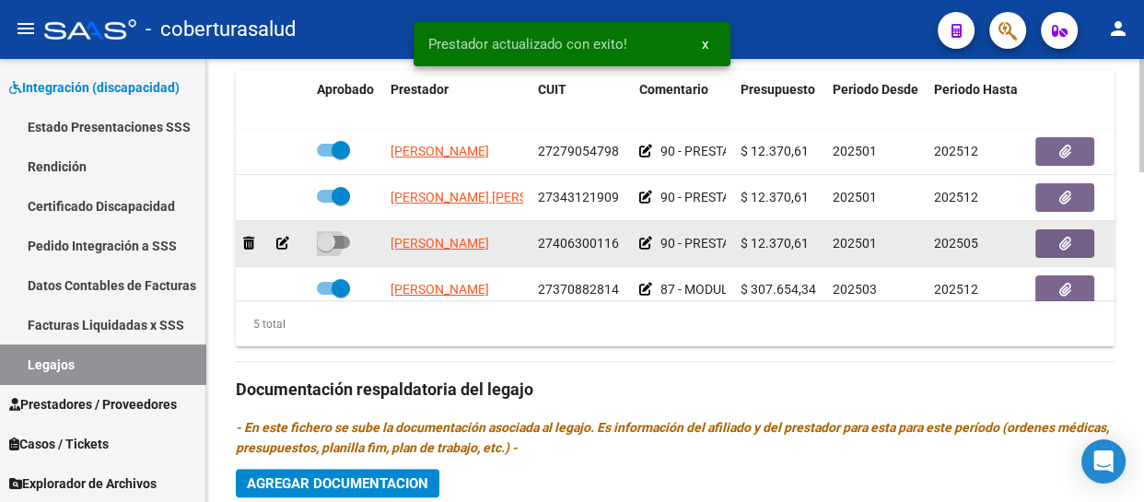
click at [332, 245] on span at bounding box center [326, 242] width 18 height 18
click at [326, 249] on input "checkbox" at bounding box center [325, 249] width 1 height 1
checkbox input "true"
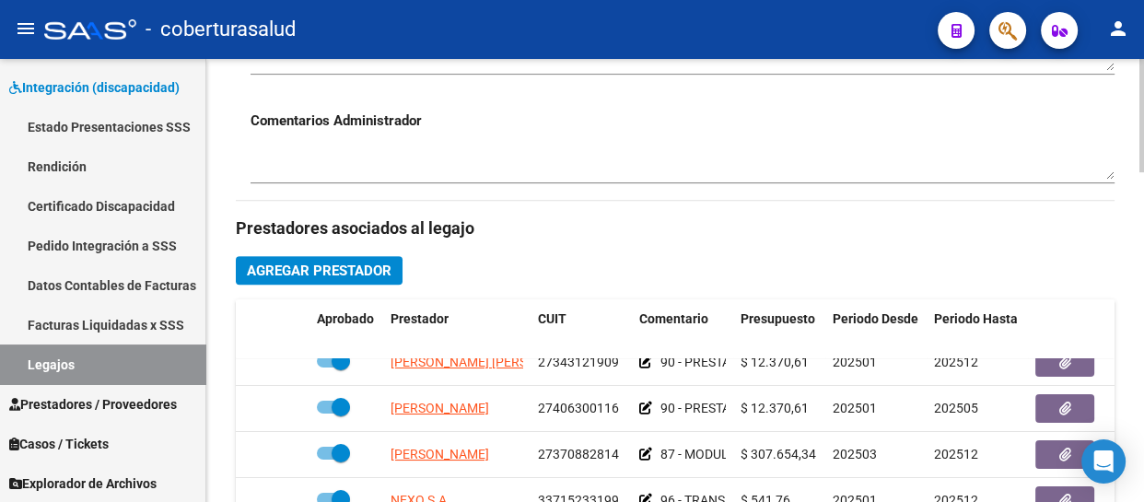
scroll to position [858, 0]
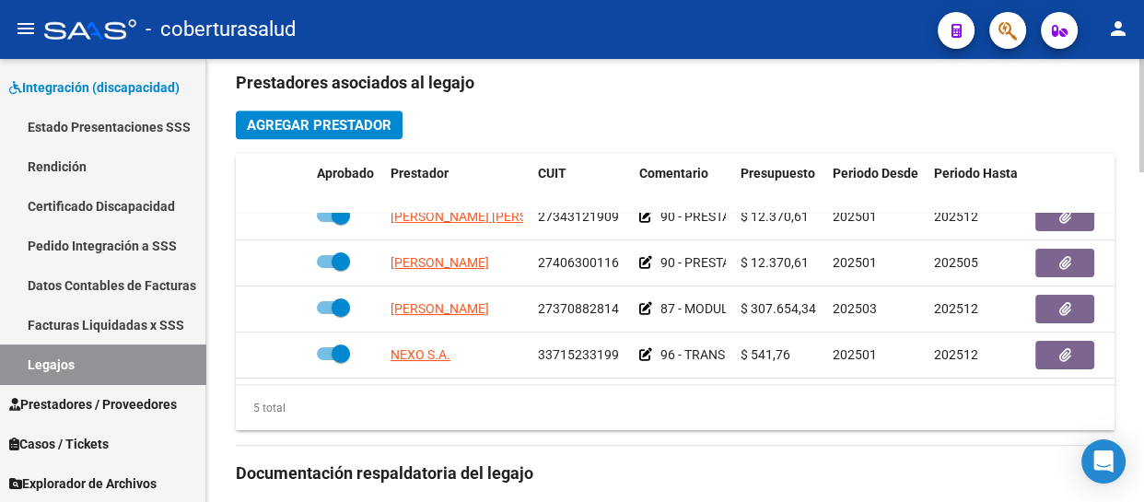
click at [316, 117] on span "Agregar Prestador" at bounding box center [319, 125] width 145 height 17
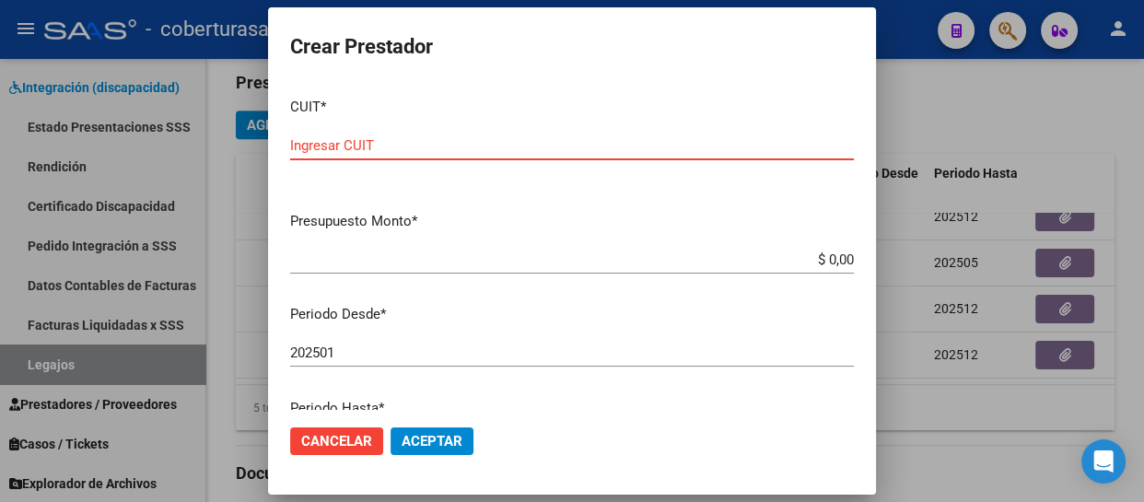
paste input "27-28734883-0"
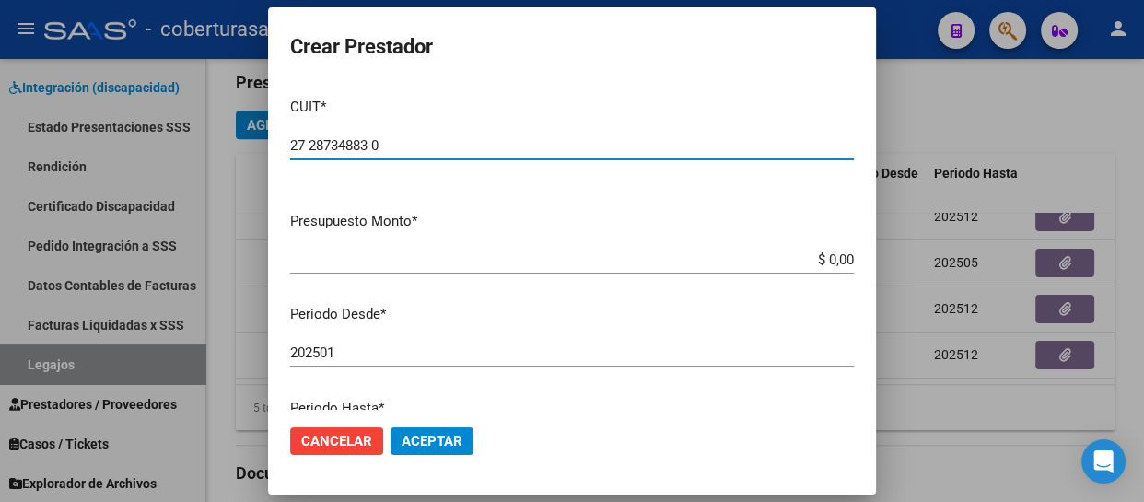
type input "27-28734883-0"
click at [836, 255] on input "$ 0,00" at bounding box center [572, 259] width 564 height 17
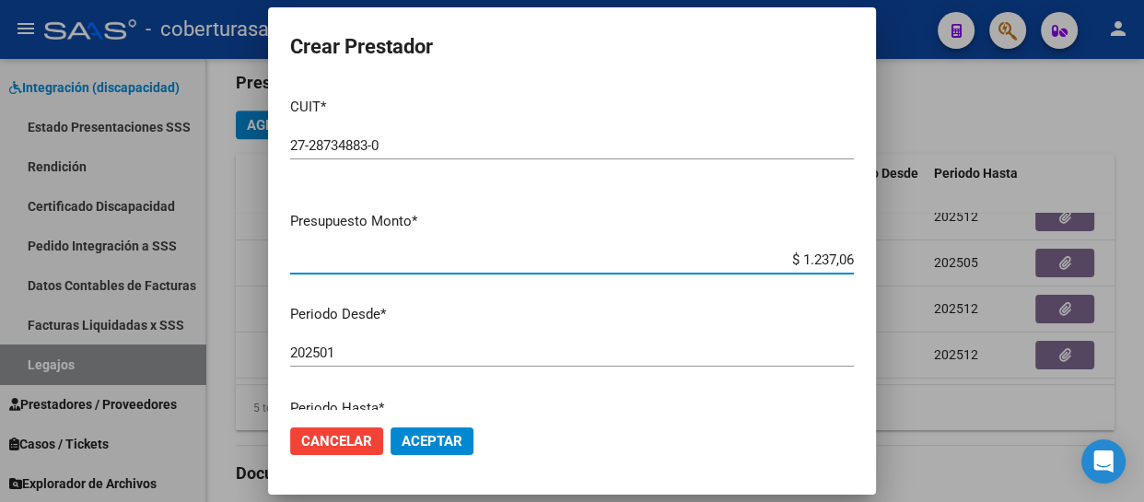
type input "$ 12.370,61"
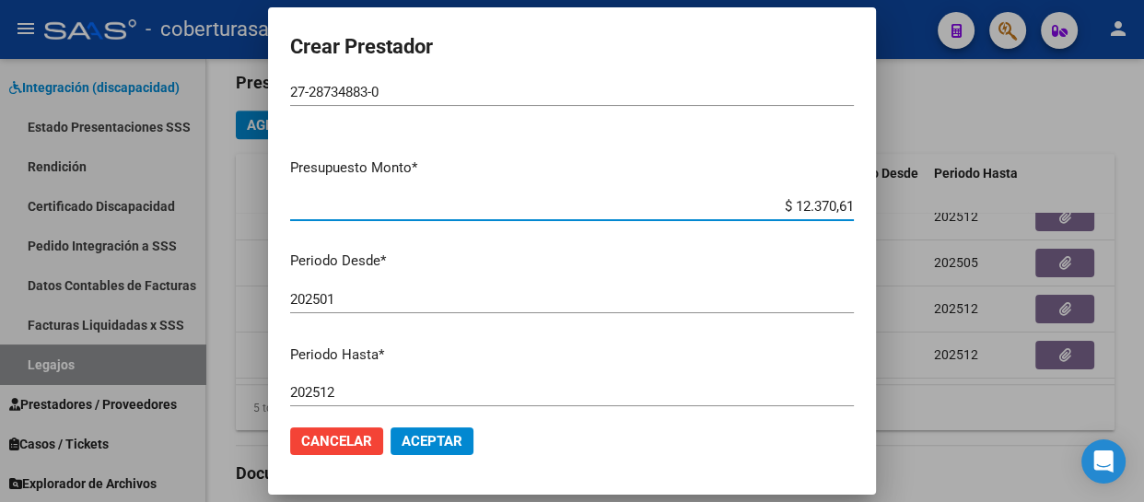
scroll to position [83, 0]
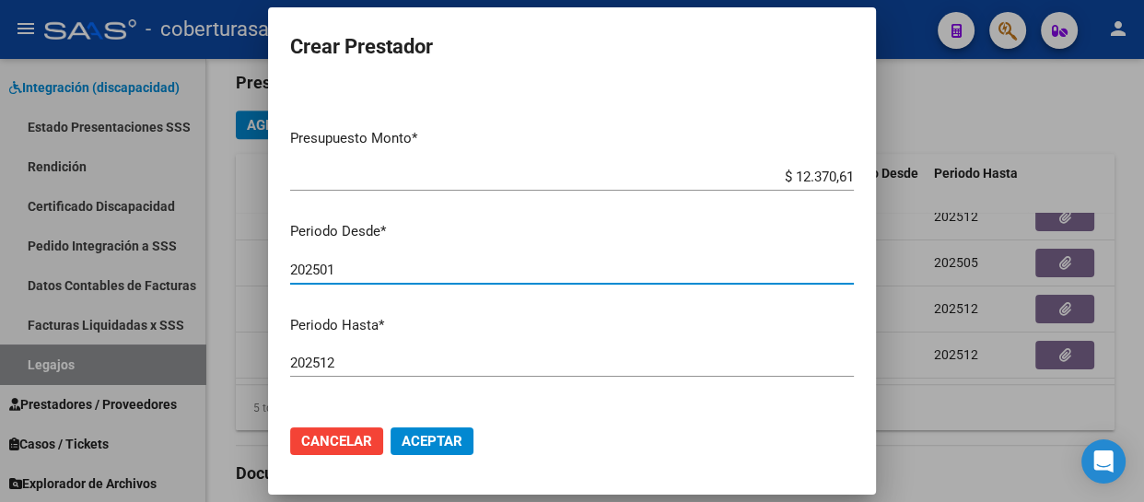
click at [359, 262] on input "202501" at bounding box center [572, 270] width 564 height 17
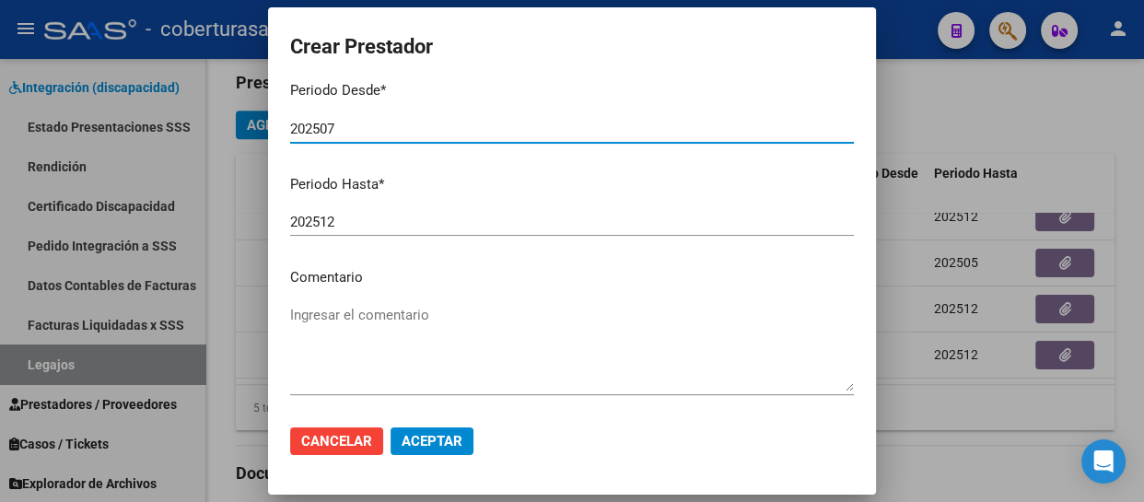
scroll to position [250, 0]
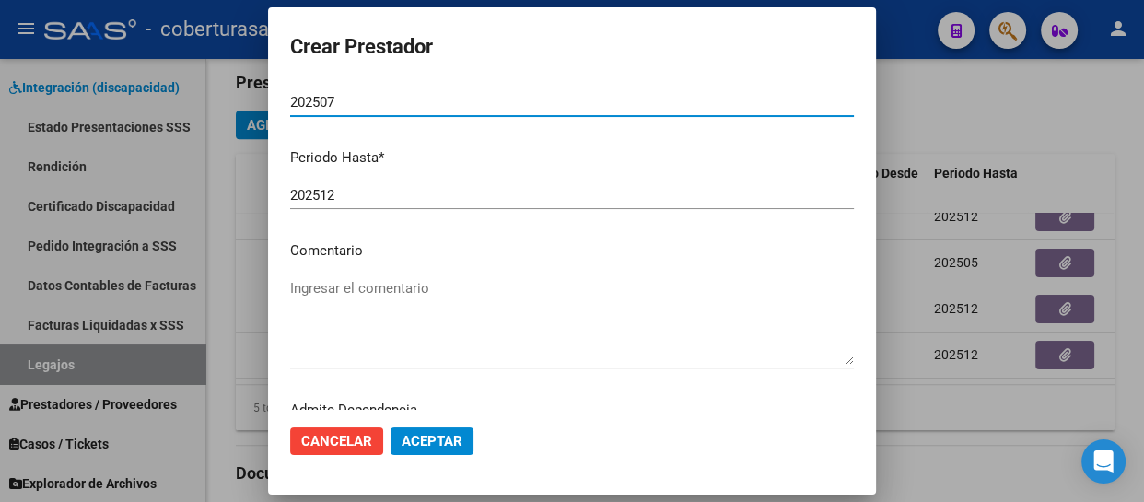
type input "202507"
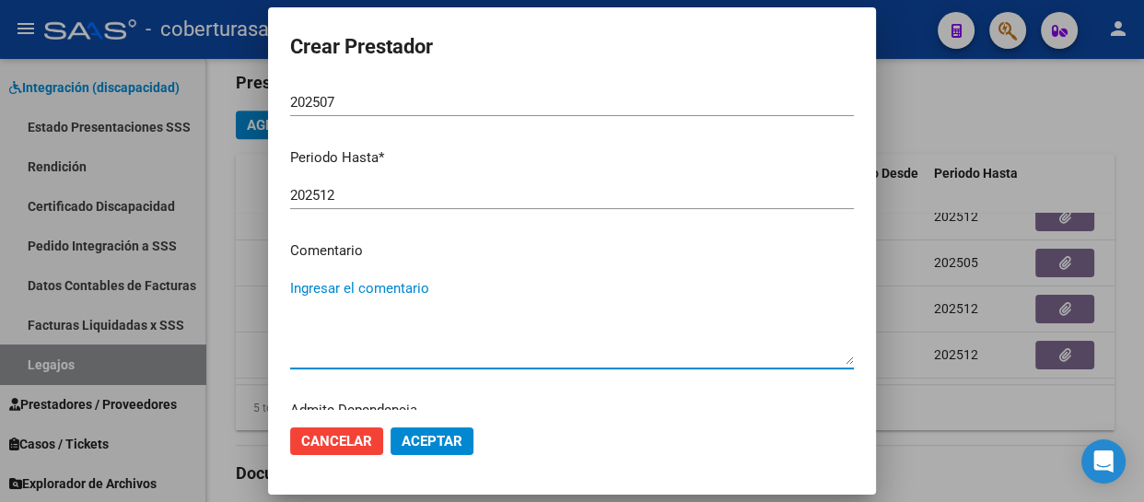
click at [364, 291] on textarea "Ingresar el comentario" at bounding box center [572, 321] width 564 height 87
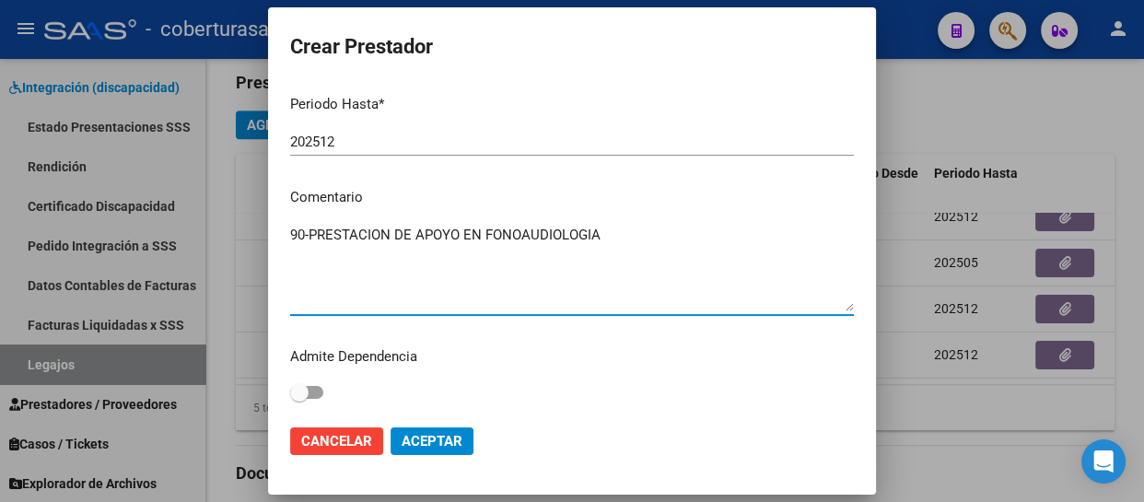
type textarea "90-PRESTACION DE APOYO EN FONOAUDIOLOGIA"
click at [413, 438] on span "Aceptar" at bounding box center [431, 441] width 61 height 17
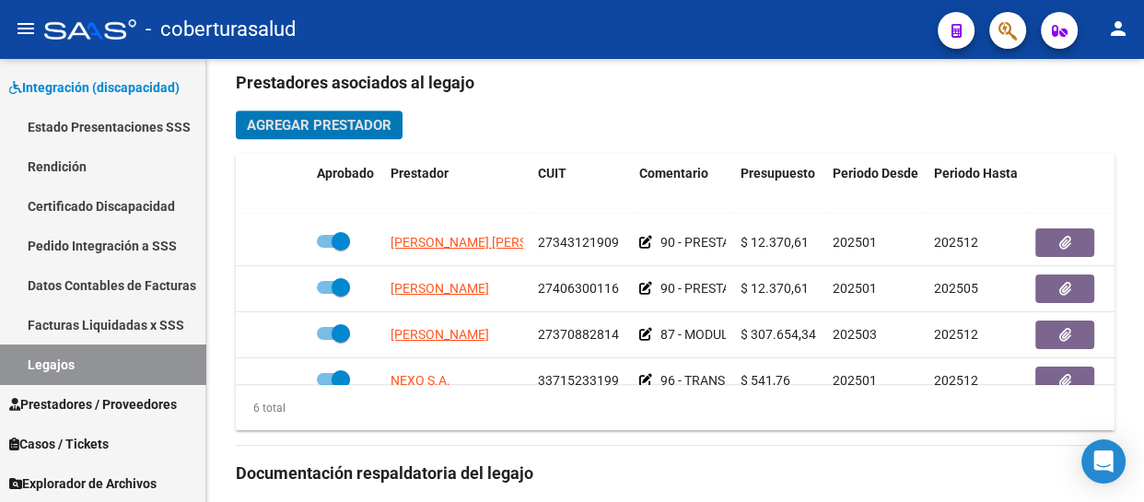
scroll to position [122, 0]
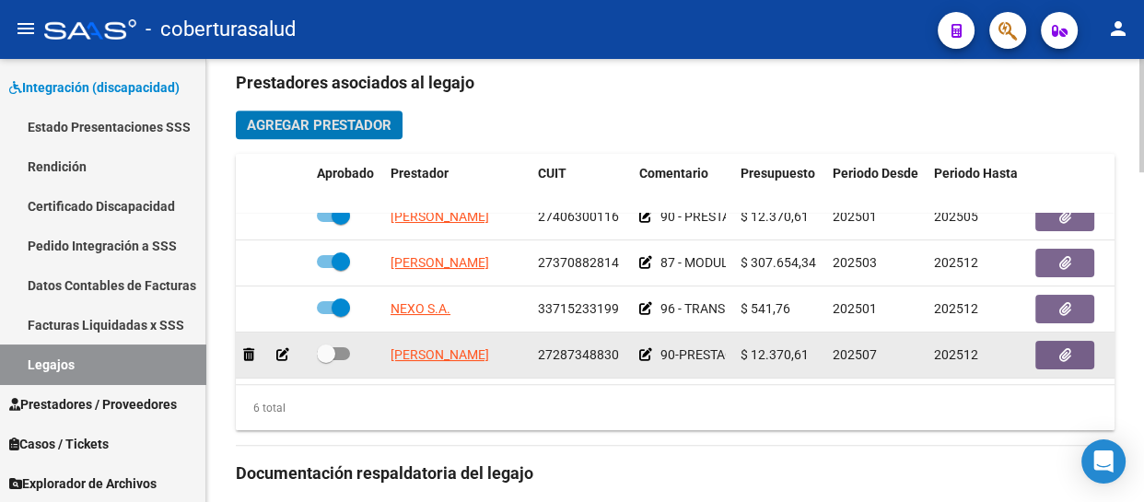
click at [329, 344] on span at bounding box center [326, 353] width 18 height 18
click at [326, 360] on input "checkbox" at bounding box center [325, 360] width 1 height 1
checkbox input "true"
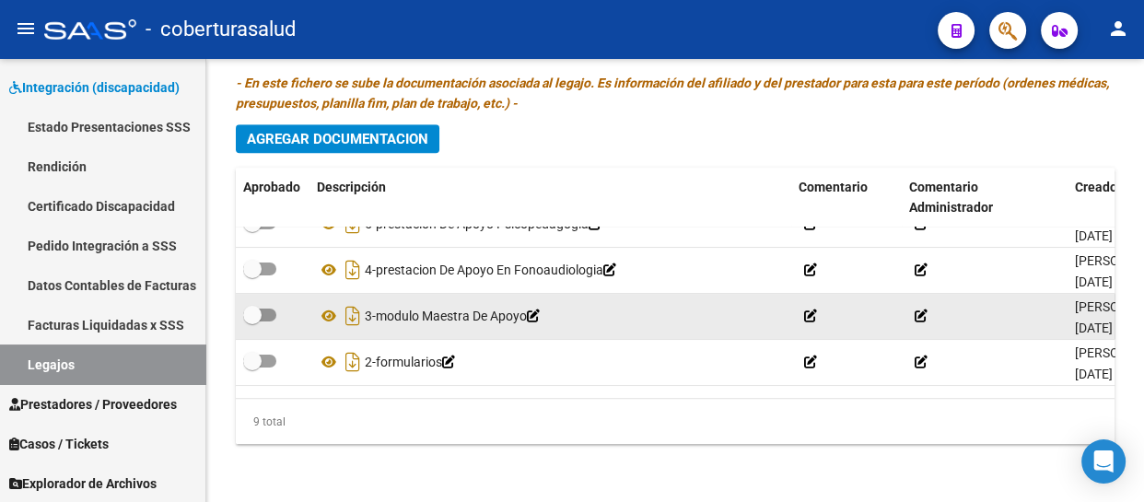
scroll to position [249, 0]
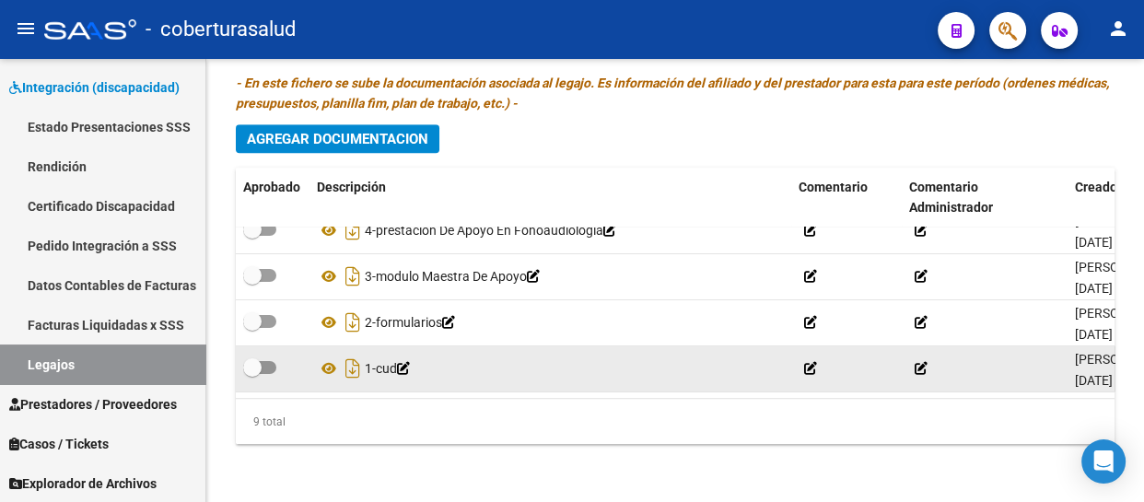
click at [256, 363] on span at bounding box center [252, 367] width 18 height 18
click at [252, 374] on input "checkbox" at bounding box center [251, 374] width 1 height 1
checkbox input "true"
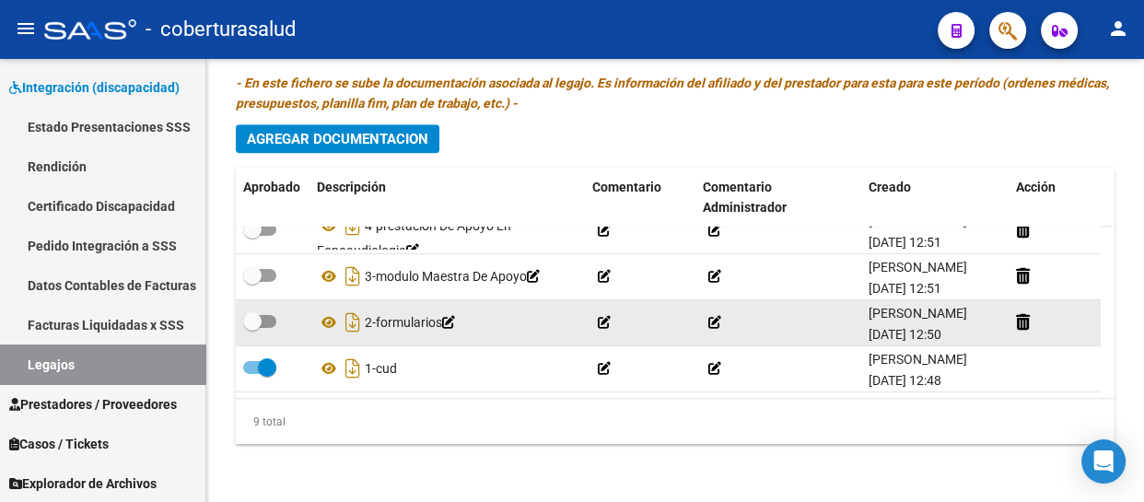
click at [258, 319] on span at bounding box center [252, 321] width 18 height 18
click at [252, 328] on input "checkbox" at bounding box center [251, 328] width 1 height 1
checkbox input "true"
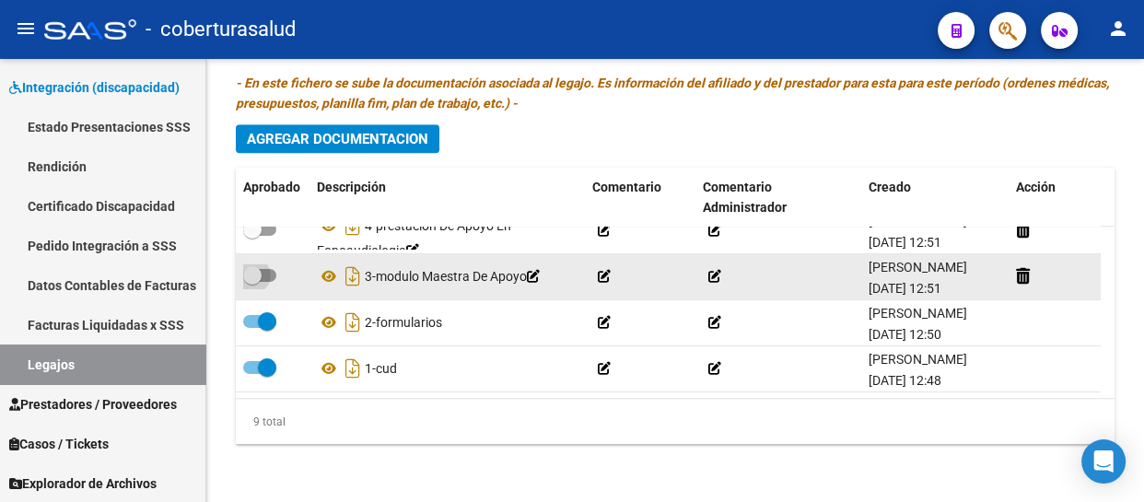
click at [258, 276] on span at bounding box center [252, 275] width 18 height 18
click at [252, 282] on input "checkbox" at bounding box center [251, 282] width 1 height 1
checkbox input "true"
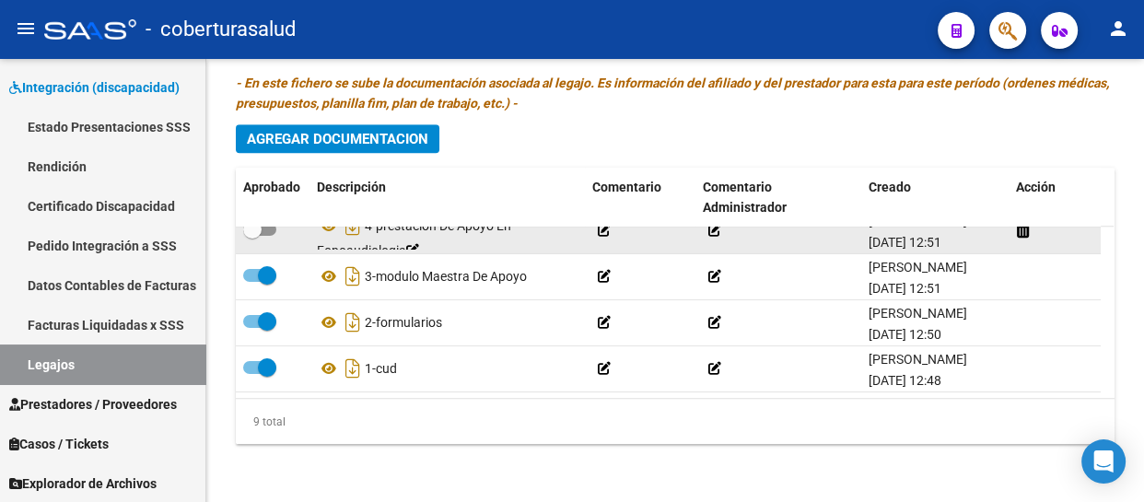
scroll to position [165, 0]
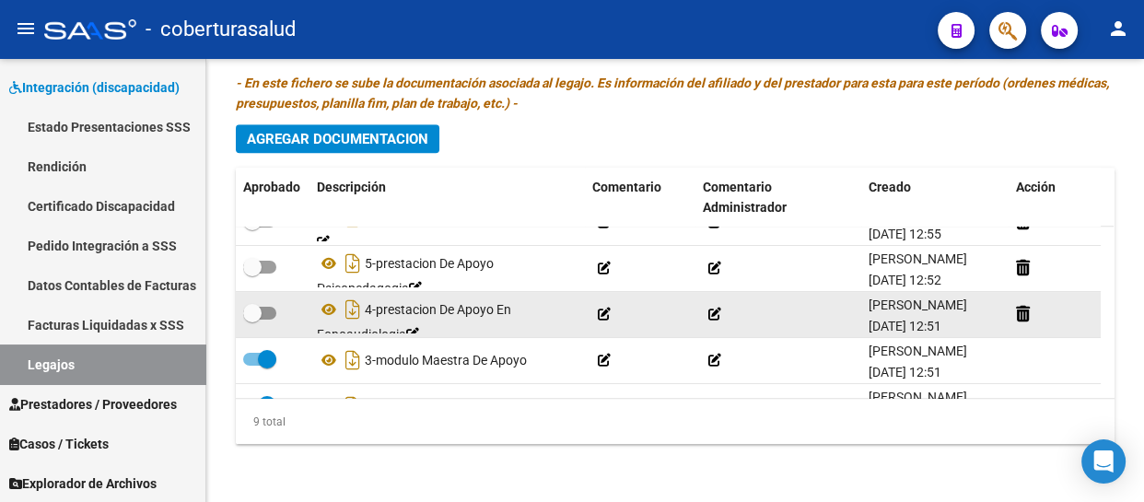
click at [258, 317] on span at bounding box center [252, 313] width 18 height 18
click at [252, 320] on input "checkbox" at bounding box center [251, 320] width 1 height 1
checkbox input "true"
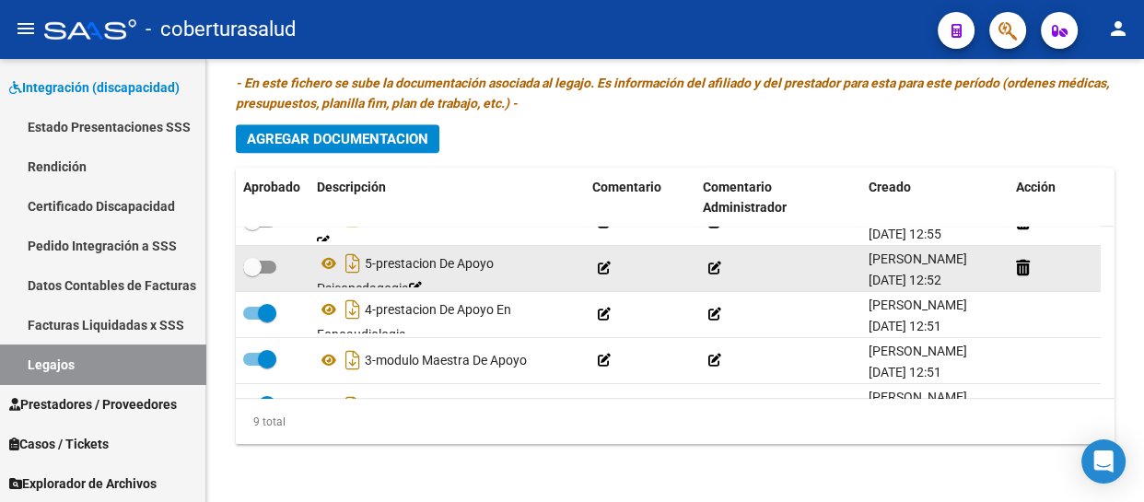
click at [273, 266] on span at bounding box center [259, 267] width 33 height 13
click at [252, 273] on input "checkbox" at bounding box center [251, 273] width 1 height 1
checkbox input "true"
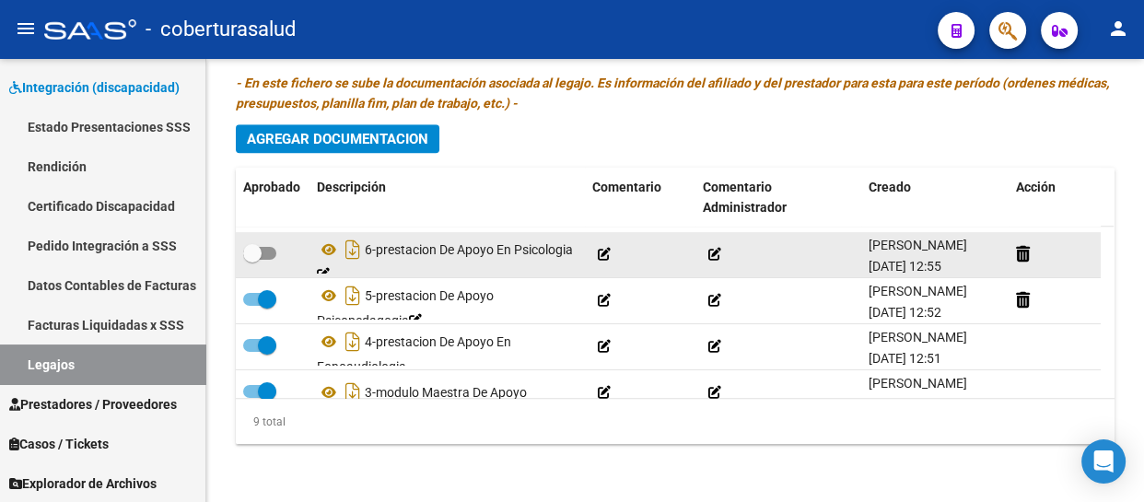
scroll to position [81, 0]
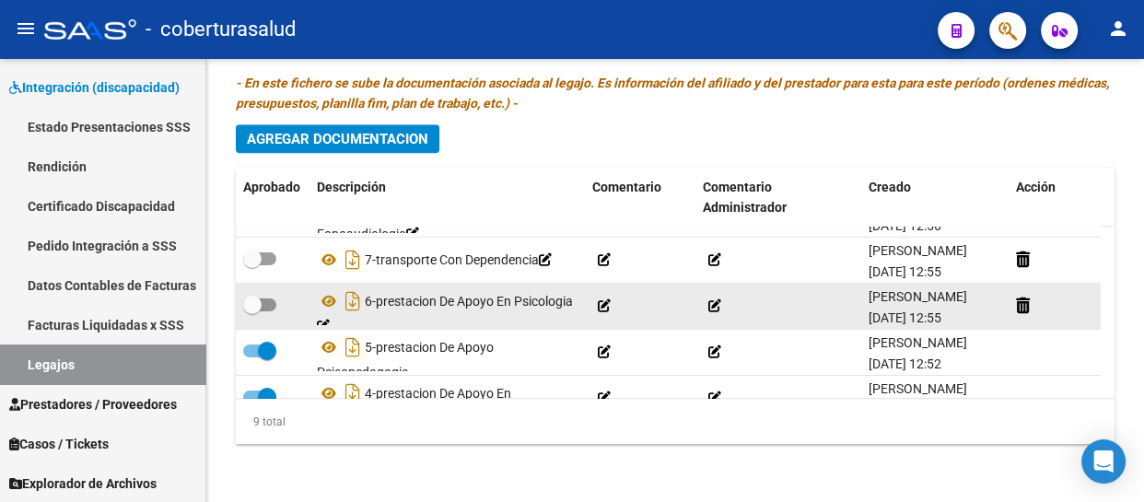
click at [256, 300] on span at bounding box center [252, 305] width 18 height 18
click at [252, 311] on input "checkbox" at bounding box center [251, 311] width 1 height 1
checkbox input "true"
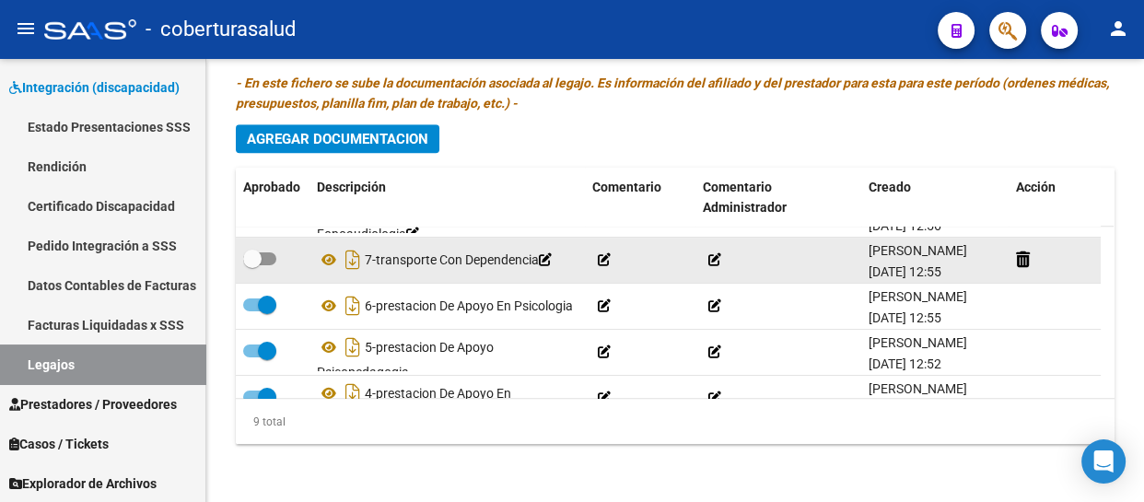
click at [266, 255] on span at bounding box center [259, 258] width 33 height 13
click at [252, 265] on input "checkbox" at bounding box center [251, 265] width 1 height 1
checkbox input "true"
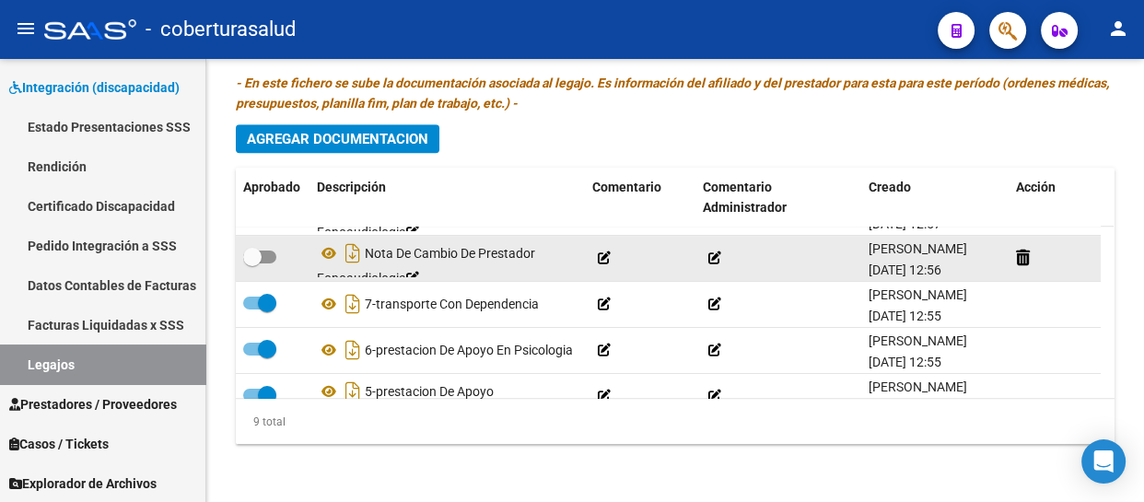
scroll to position [0, 0]
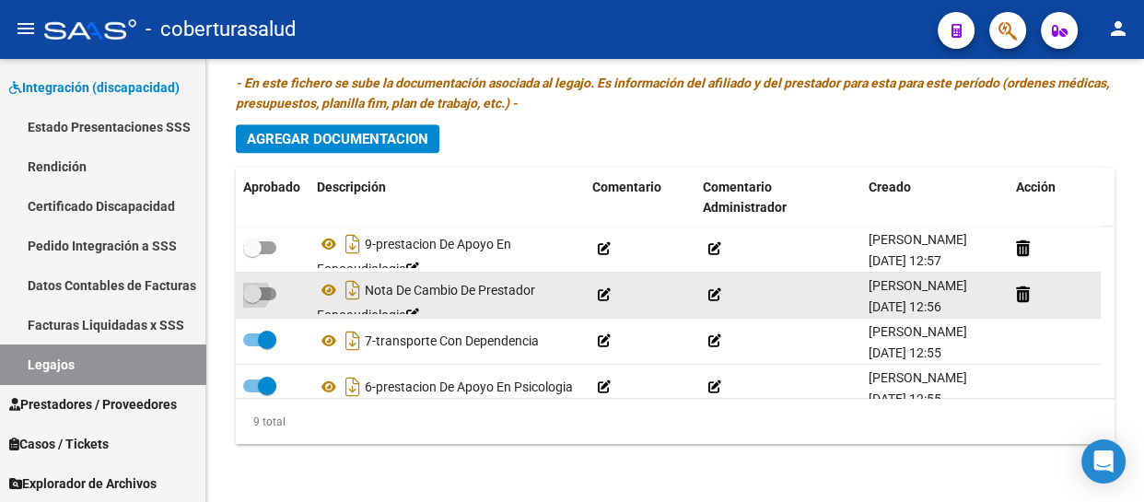
click at [258, 297] on span at bounding box center [252, 294] width 18 height 18
click at [252, 300] on input "checkbox" at bounding box center [251, 300] width 1 height 1
checkbox input "true"
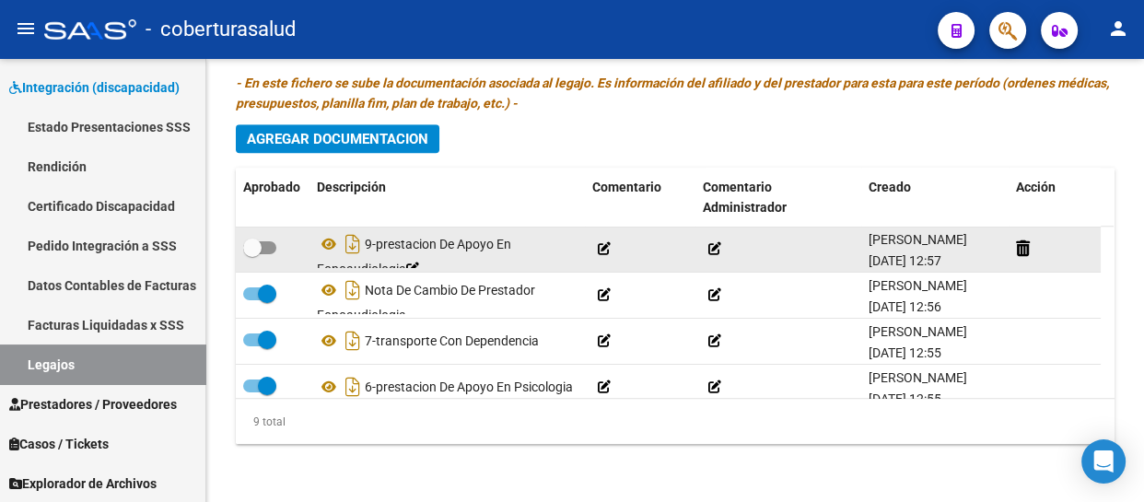
click at [262, 246] on span at bounding box center [259, 247] width 33 height 13
click at [252, 254] on input "checkbox" at bounding box center [251, 254] width 1 height 1
checkbox input "true"
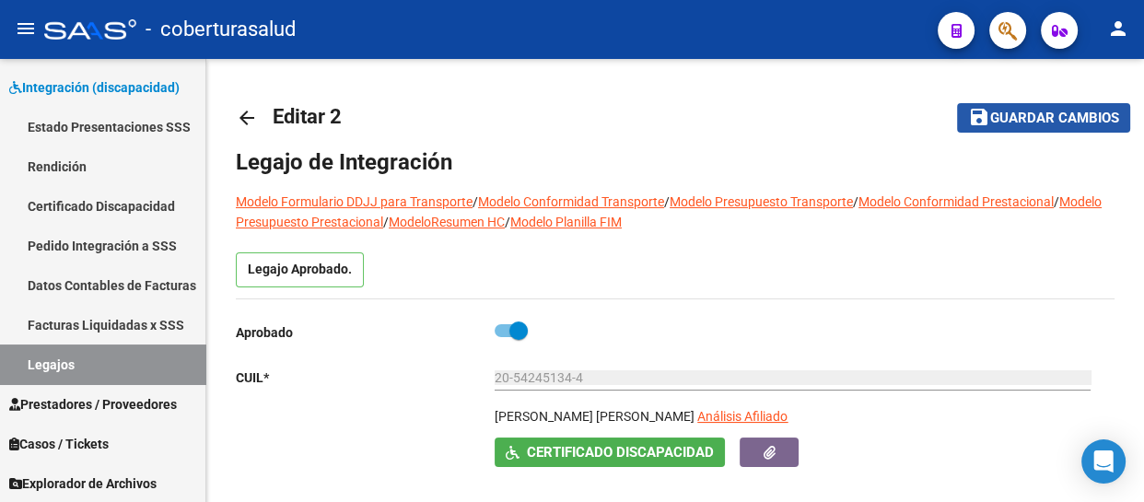
click at [1080, 111] on span "Guardar cambios" at bounding box center [1054, 119] width 129 height 17
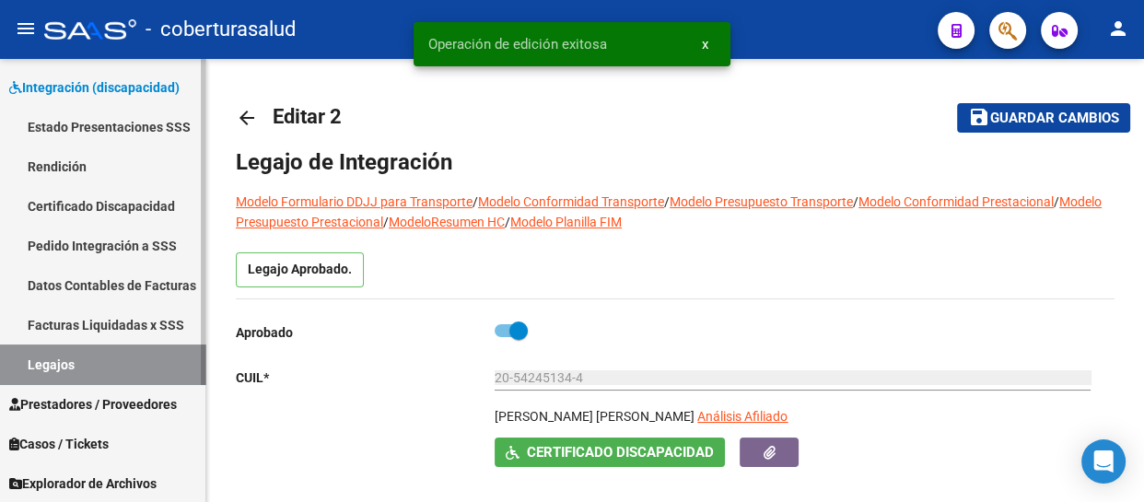
click at [86, 366] on link "Legajos" at bounding box center [102, 364] width 205 height 40
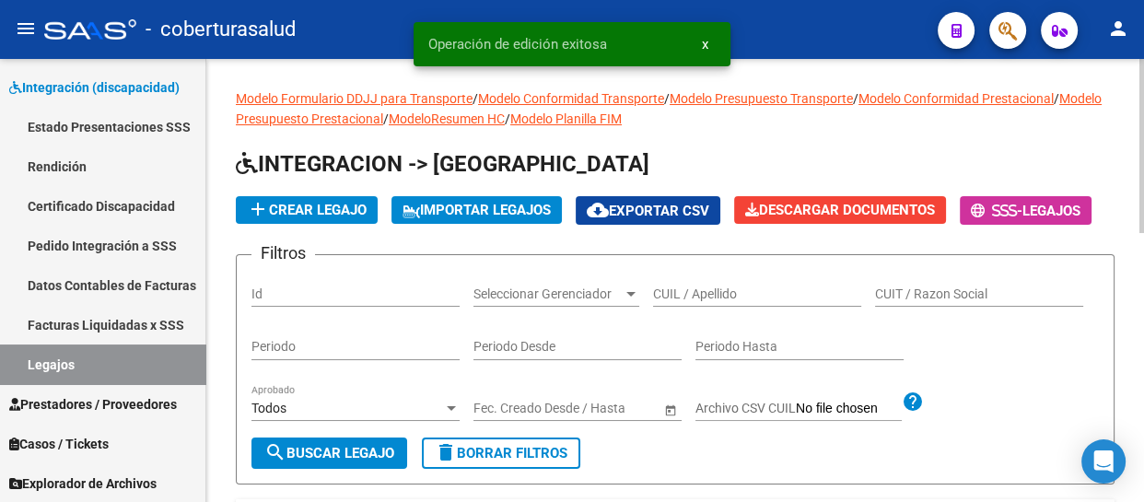
click at [681, 302] on input "CUIL / Apellido" at bounding box center [757, 294] width 208 height 16
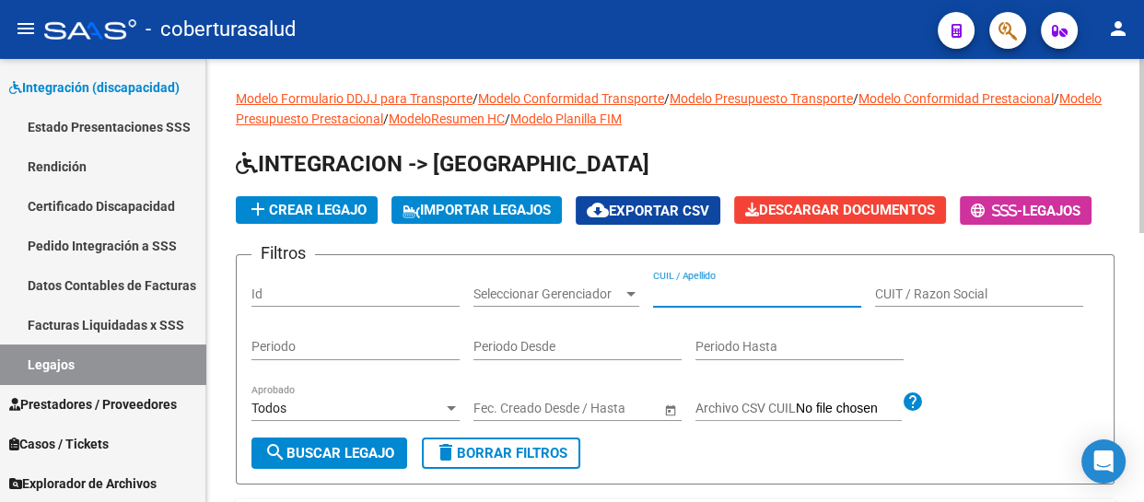
paste input "20584125064"
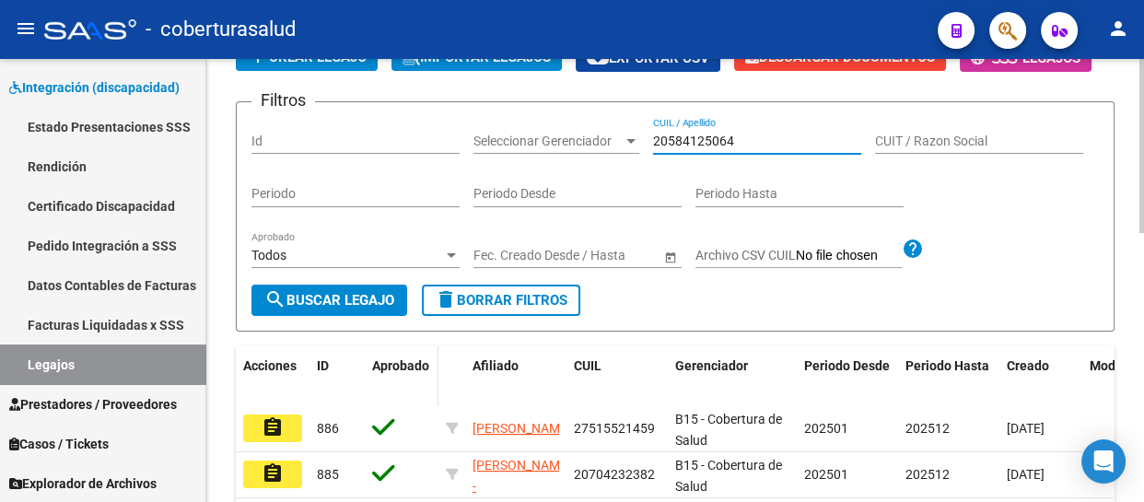
scroll to position [167, 0]
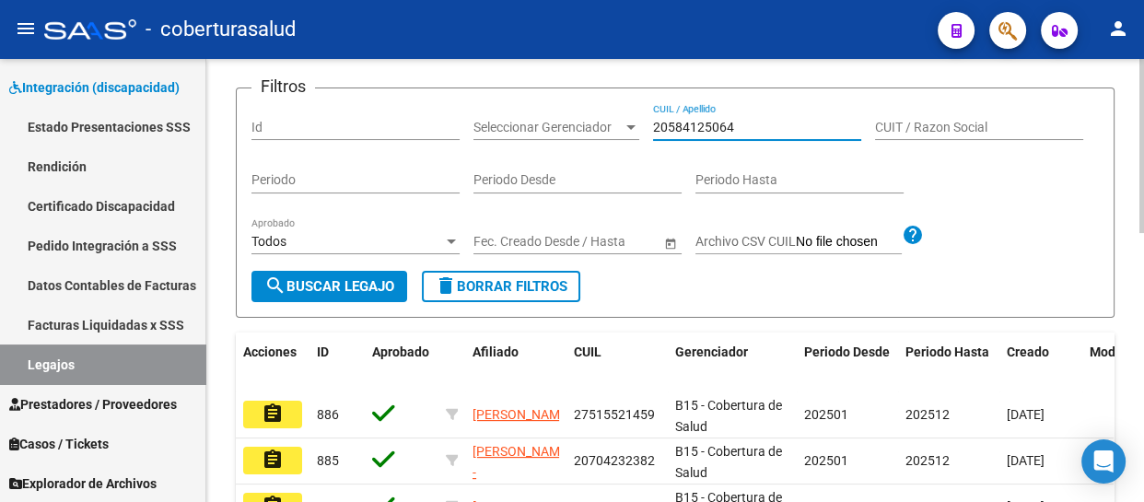
type input "20584125064"
click at [341, 295] on span "search Buscar Legajo" at bounding box center [329, 286] width 130 height 17
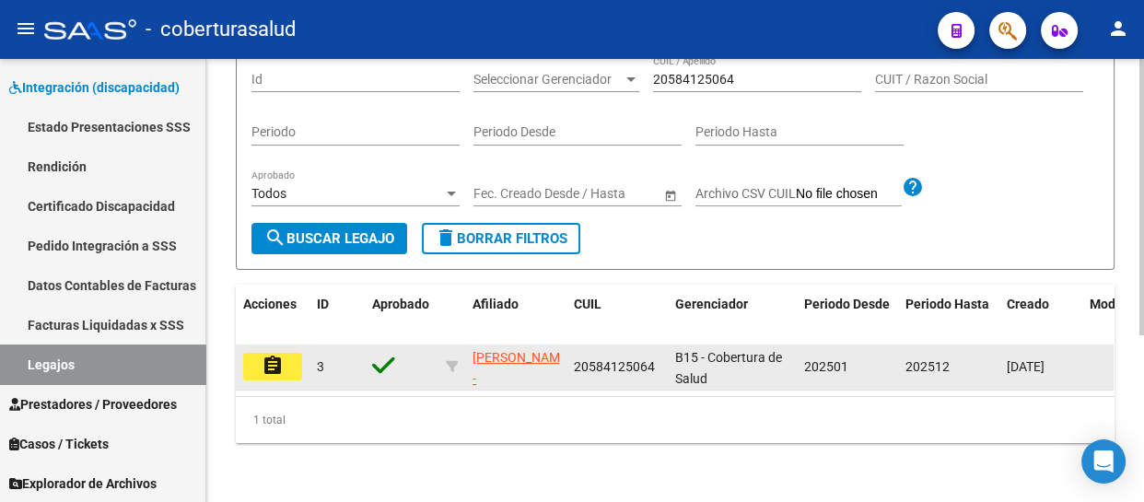
scroll to position [250, 0]
click at [276, 369] on mat-icon "assignment" at bounding box center [273, 366] width 22 height 22
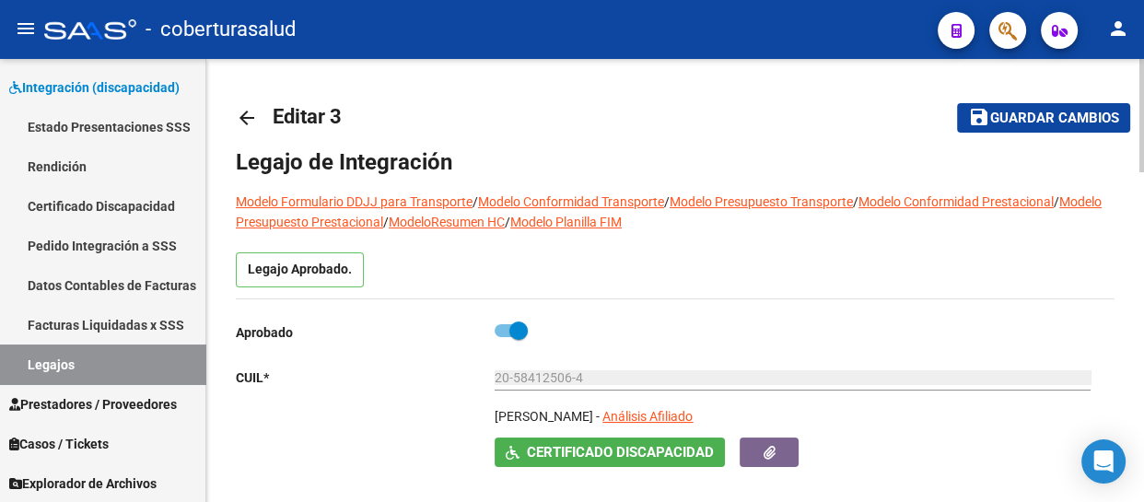
type input "[PERSON_NAME]"
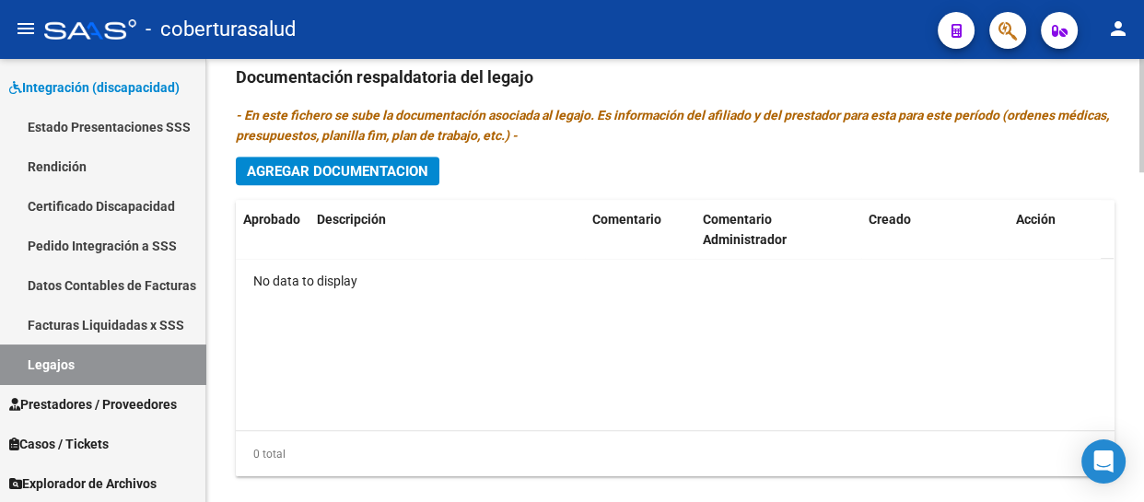
scroll to position [1255, 0]
click at [368, 172] on span "Agregar Documentacion" at bounding box center [337, 170] width 181 height 17
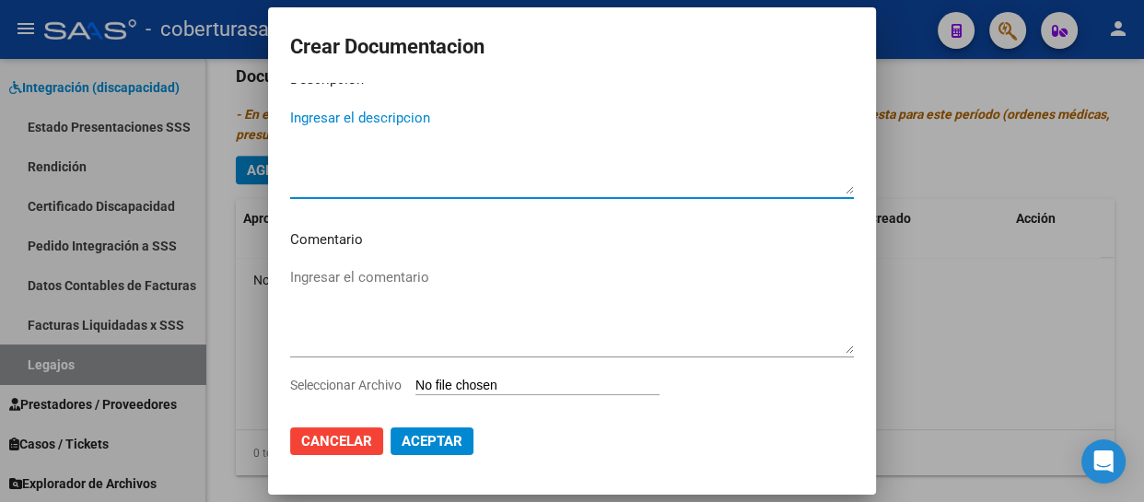
scroll to position [0, 0]
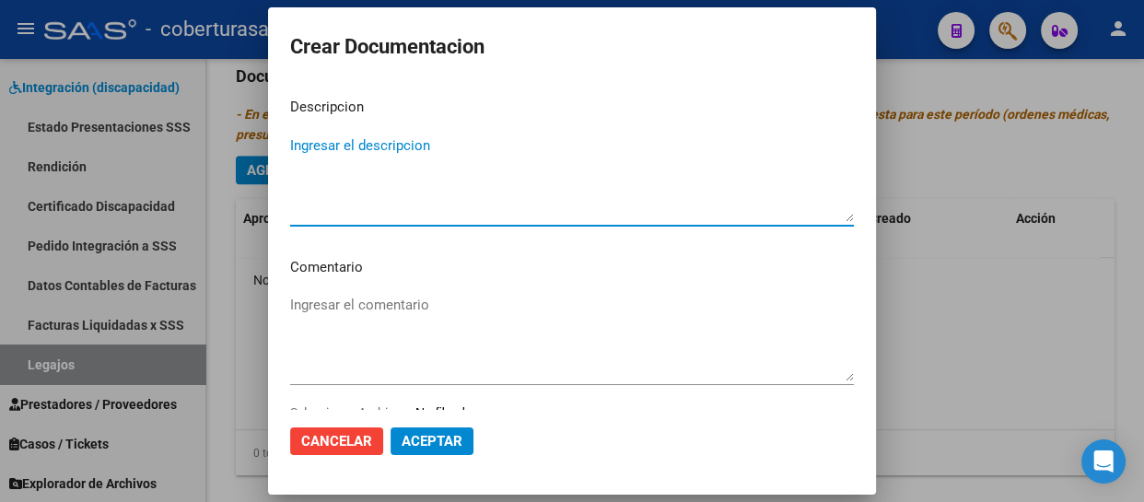
type textarea "-"
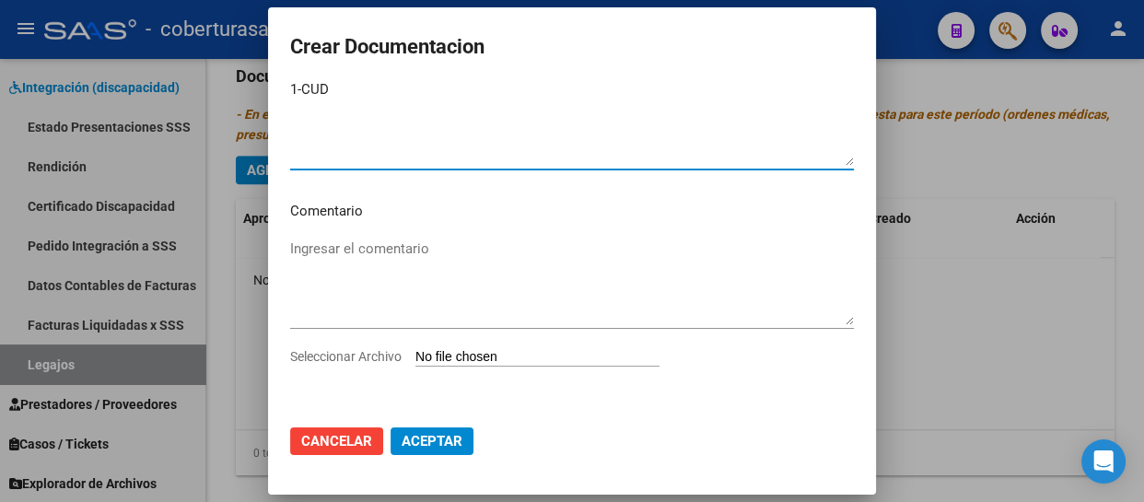
scroll to position [57, 0]
type textarea "1-CUD"
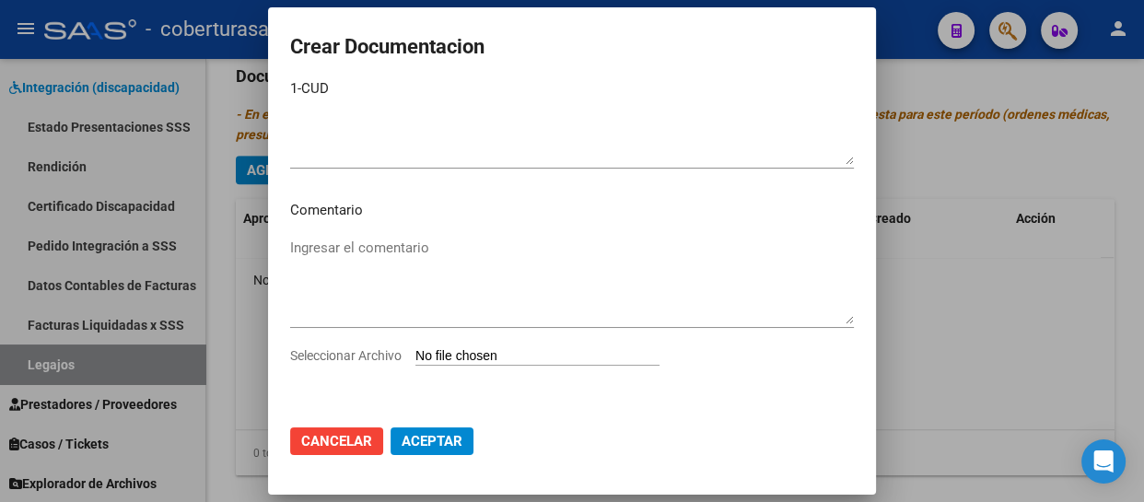
click at [465, 350] on input "Seleccionar Archivo" at bounding box center [537, 356] width 244 height 17
type input "C:\fakepath\merged.pdf"
click at [731, 389] on mat-dialog-content "Descripcion 1-CUD Ingresar el descripcion Comentario Ingresar el comentario Sel…" at bounding box center [572, 246] width 608 height 326
click at [733, 355] on span "Eliminar" at bounding box center [716, 359] width 63 height 17
click at [488, 350] on input "Seleccionar Archivo" at bounding box center [537, 356] width 244 height 17
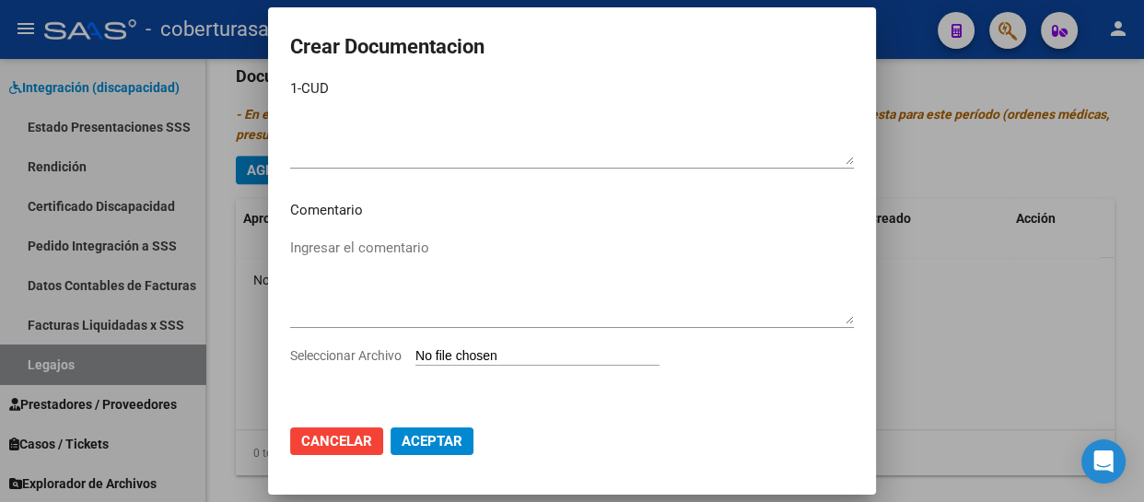
type input "C:\fakepath\1-CUD.pdf"
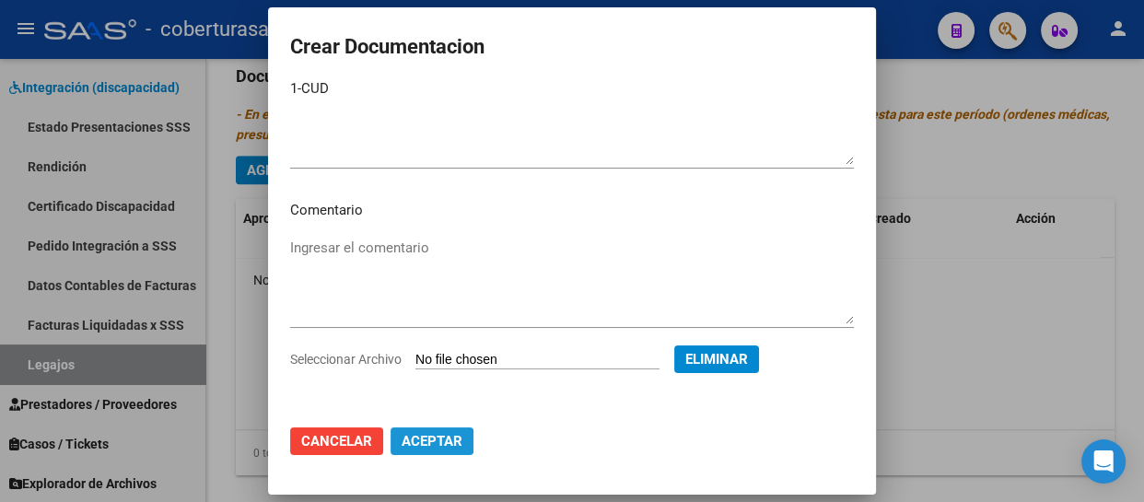
click at [436, 442] on span "Aceptar" at bounding box center [431, 441] width 61 height 17
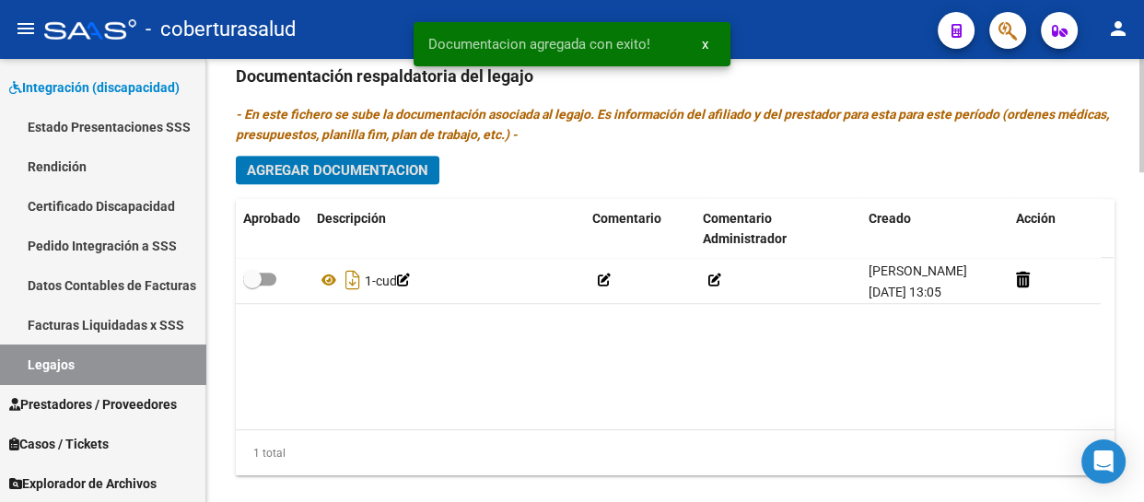
click at [334, 165] on span "Agregar Documentacion" at bounding box center [337, 170] width 181 height 17
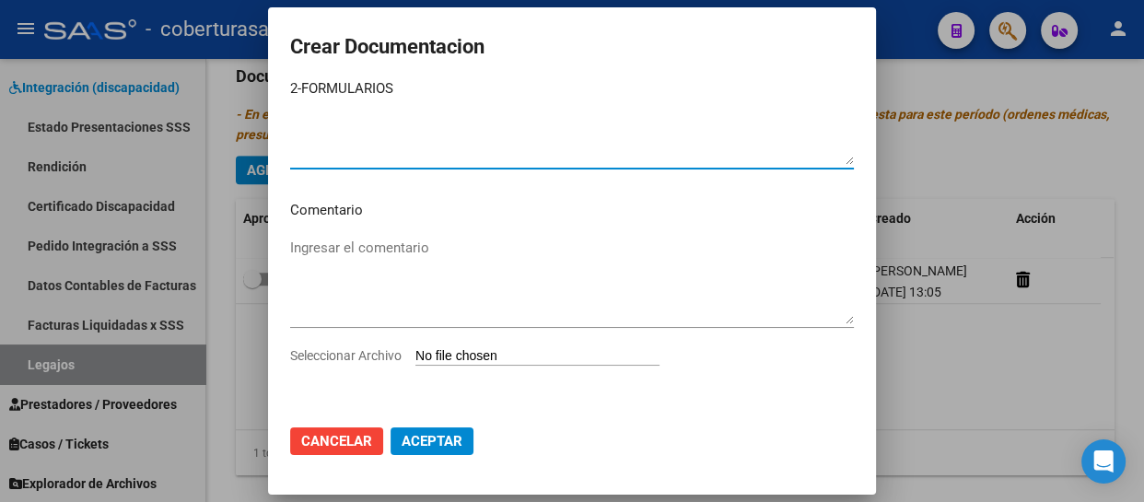
type textarea "2-FORMULARIOS"
click at [456, 355] on input "Seleccionar Archivo" at bounding box center [537, 356] width 244 height 17
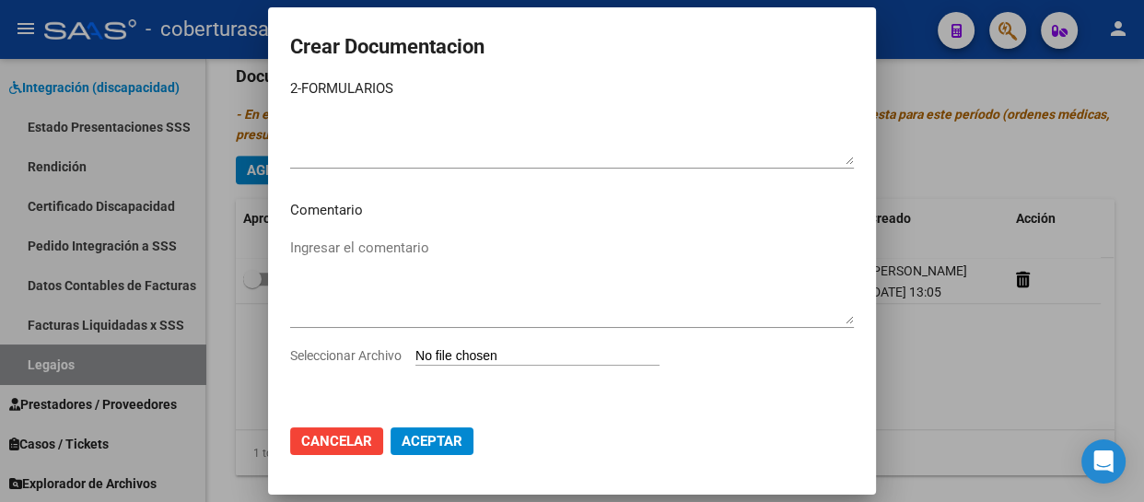
type input "C:\fakepath\2-FORMULARIOS.pdf"
click at [448, 440] on span "Aceptar" at bounding box center [431, 441] width 61 height 17
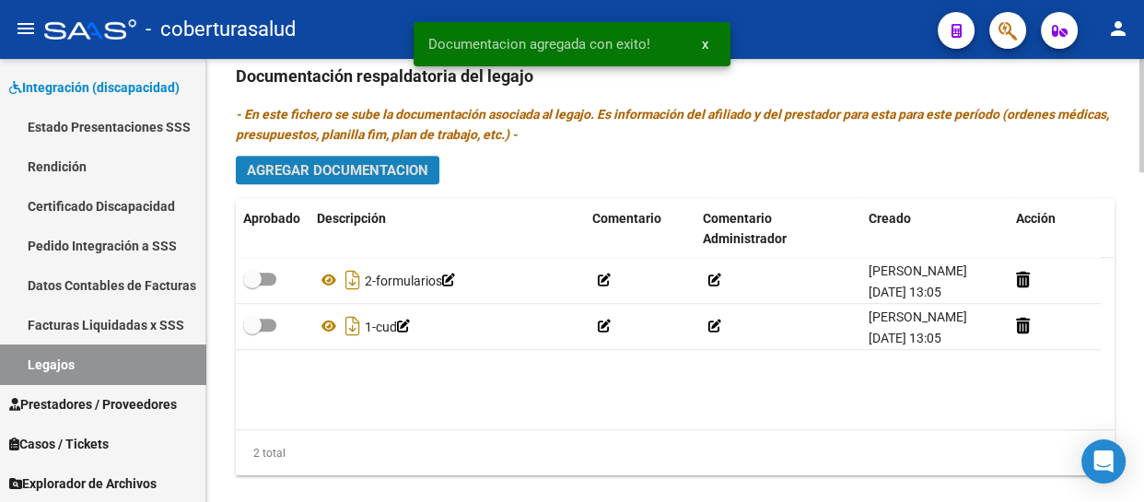
click at [375, 173] on span "Agregar Documentacion" at bounding box center [337, 170] width 181 height 17
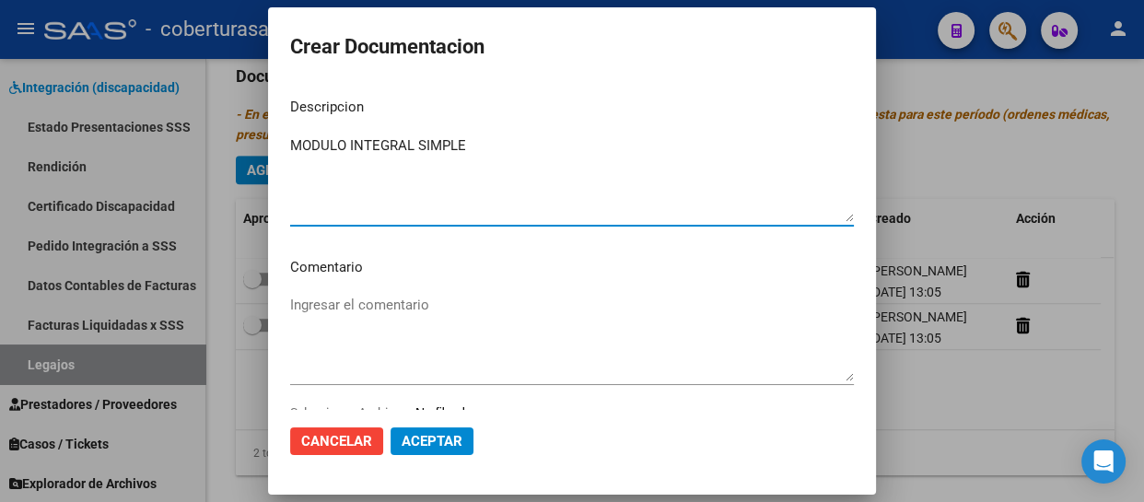
click at [293, 143] on textarea "MODULO INTEGRAL SIMPLE" at bounding box center [572, 178] width 564 height 87
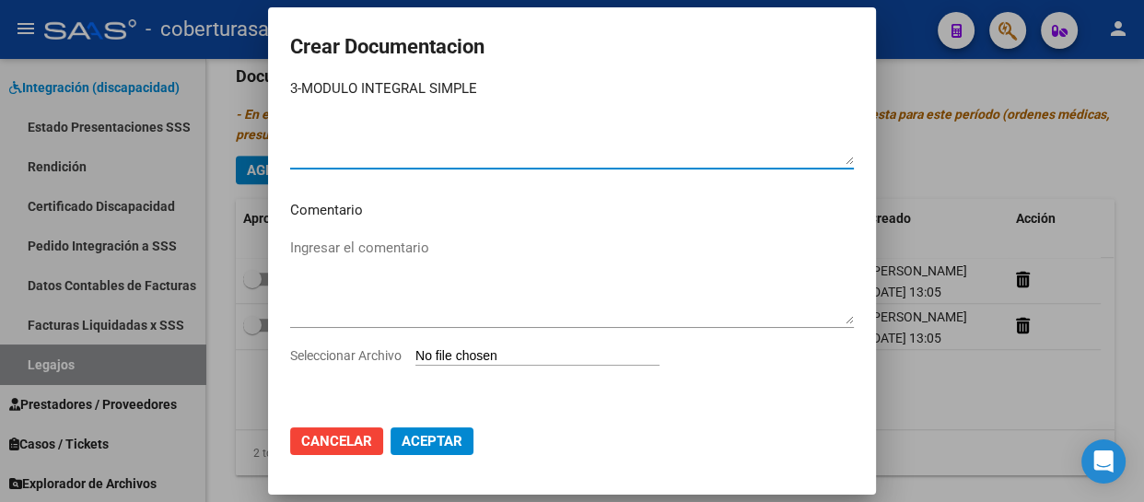
type textarea "3-MODULO INTEGRAL SIMPLE"
click at [479, 356] on input "Seleccionar Archivo" at bounding box center [537, 356] width 244 height 17
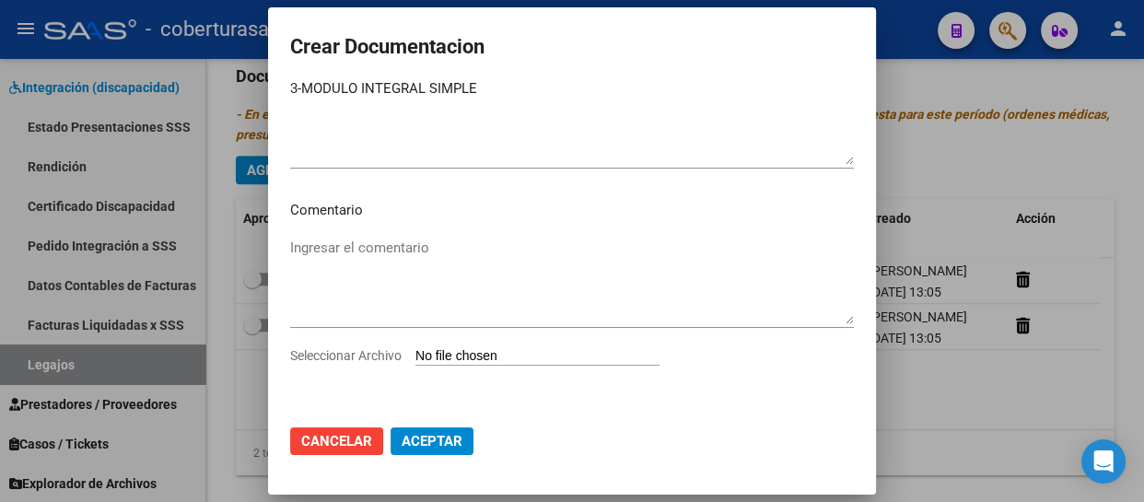
type input "C:\fakepath\3-MODULO INTEGRAL SIMPLE.pdf"
click at [457, 436] on span "Aceptar" at bounding box center [431, 441] width 61 height 17
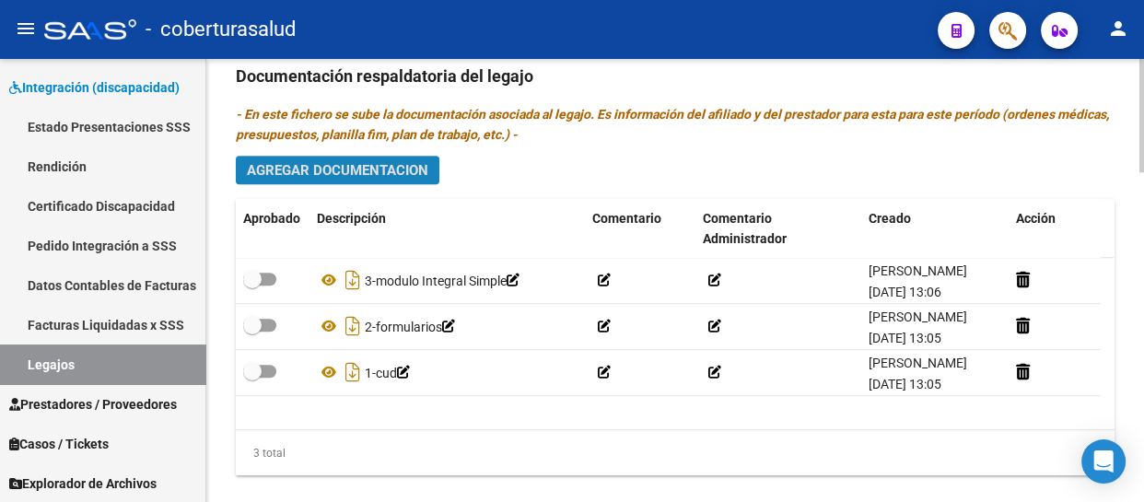
click at [320, 165] on span "Agregar Documentacion" at bounding box center [337, 170] width 181 height 17
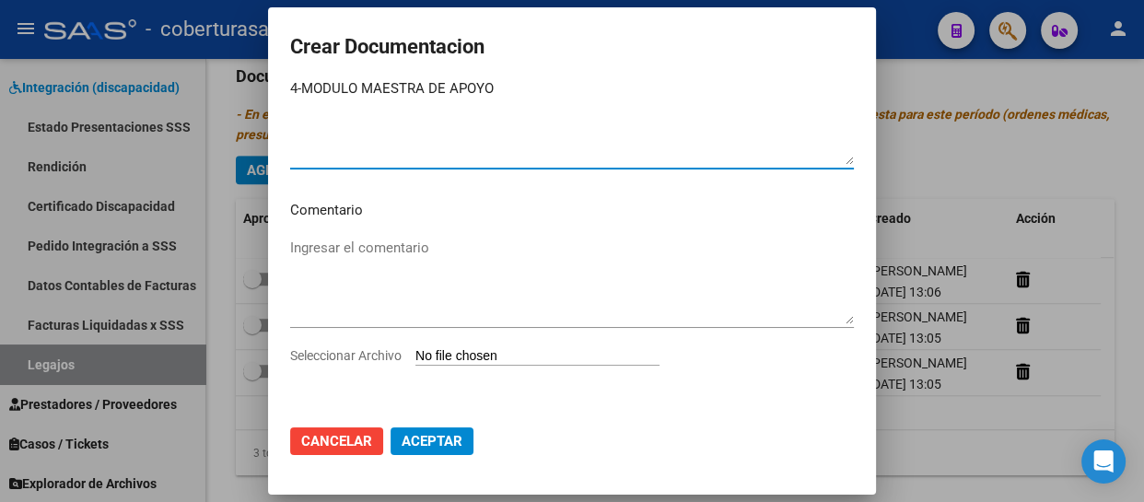
type textarea "4-MODULO MAESTRA DE APOYO"
click at [478, 357] on input "Seleccionar Archivo" at bounding box center [537, 356] width 244 height 17
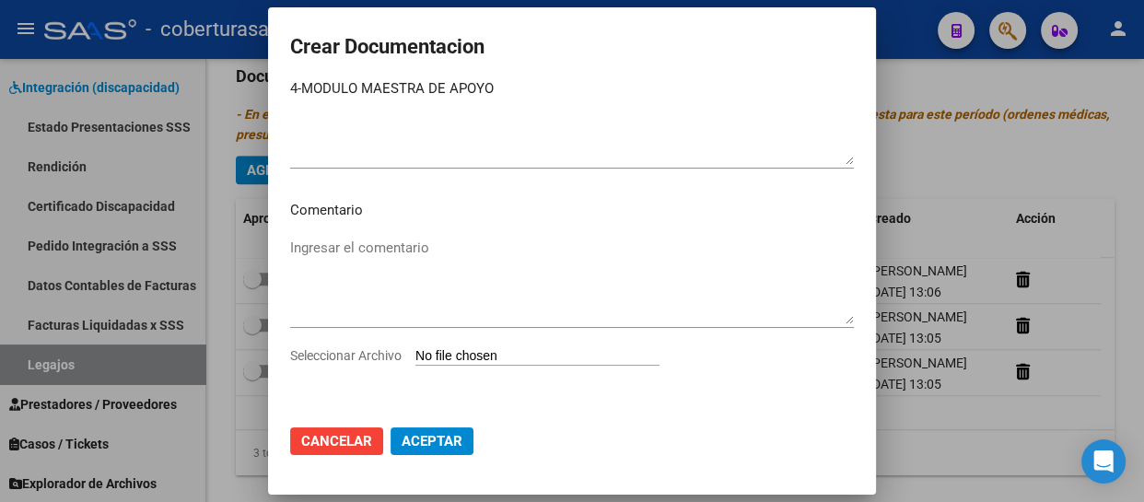
type input "C:\fakepath\4-MODULO MAESTRA DE APOYO.pdf"
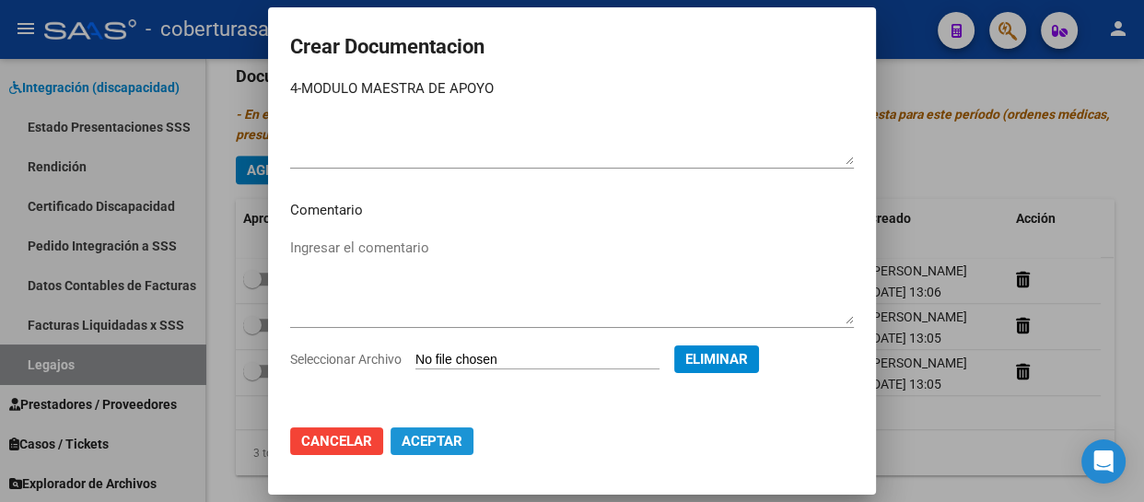
click at [441, 441] on span "Aceptar" at bounding box center [431, 441] width 61 height 17
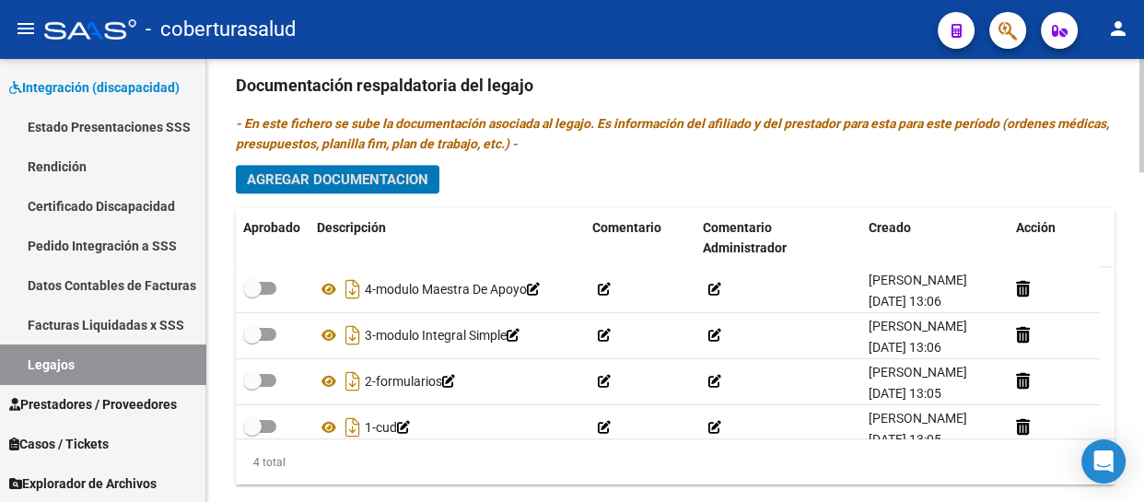
scroll to position [1255, 0]
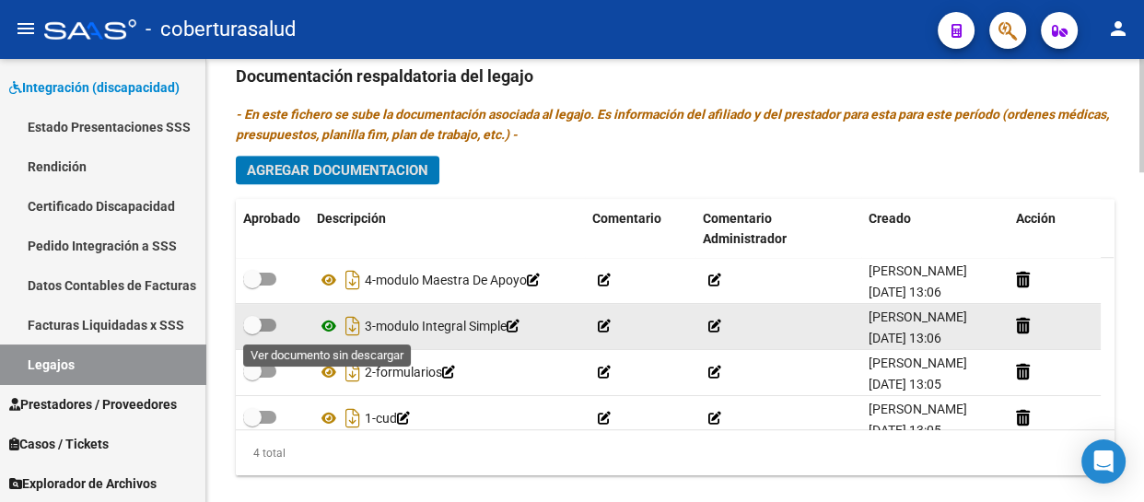
click at [321, 324] on icon at bounding box center [329, 326] width 24 height 22
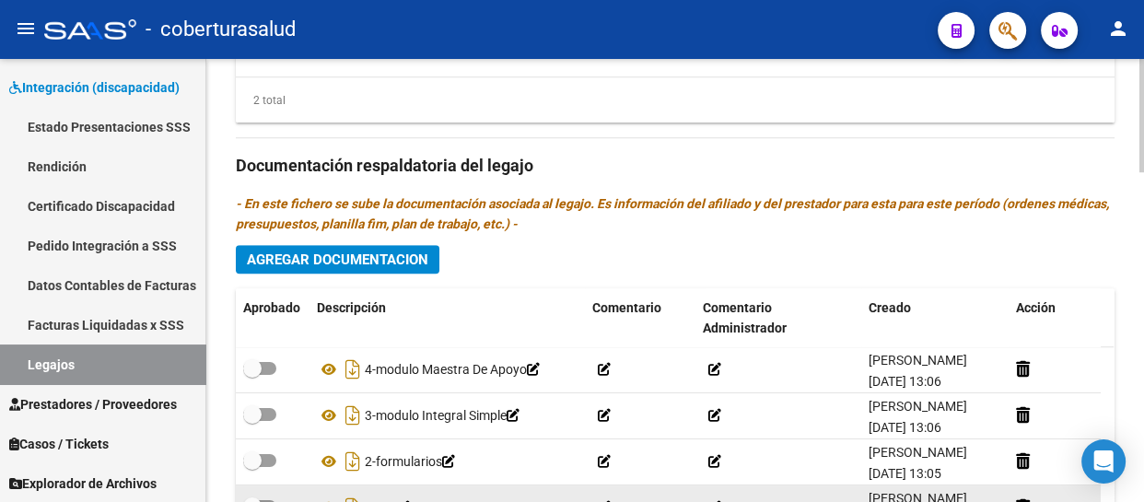
scroll to position [1286, 0]
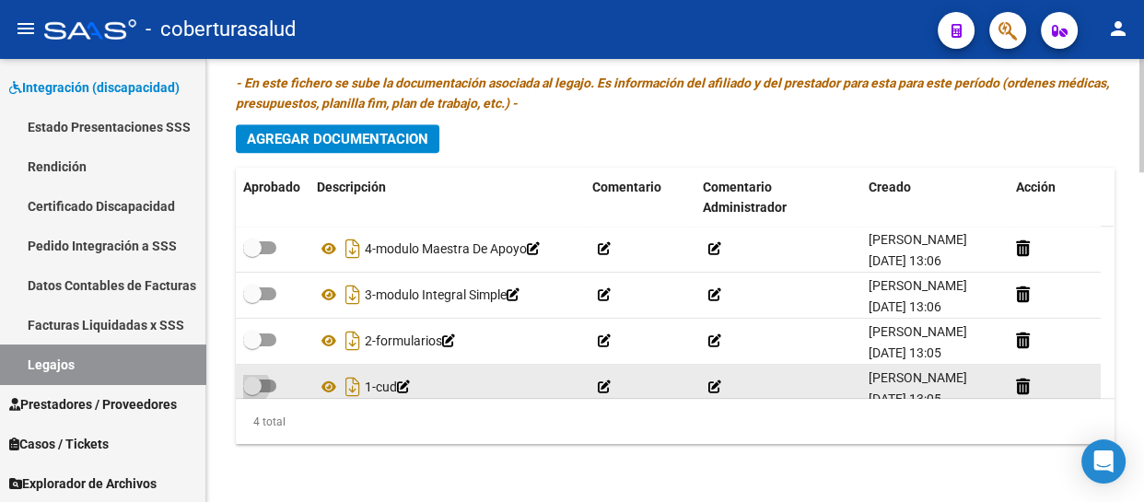
click at [258, 389] on span at bounding box center [252, 386] width 18 height 18
click at [252, 392] on input "checkbox" at bounding box center [251, 392] width 1 height 1
checkbox input "true"
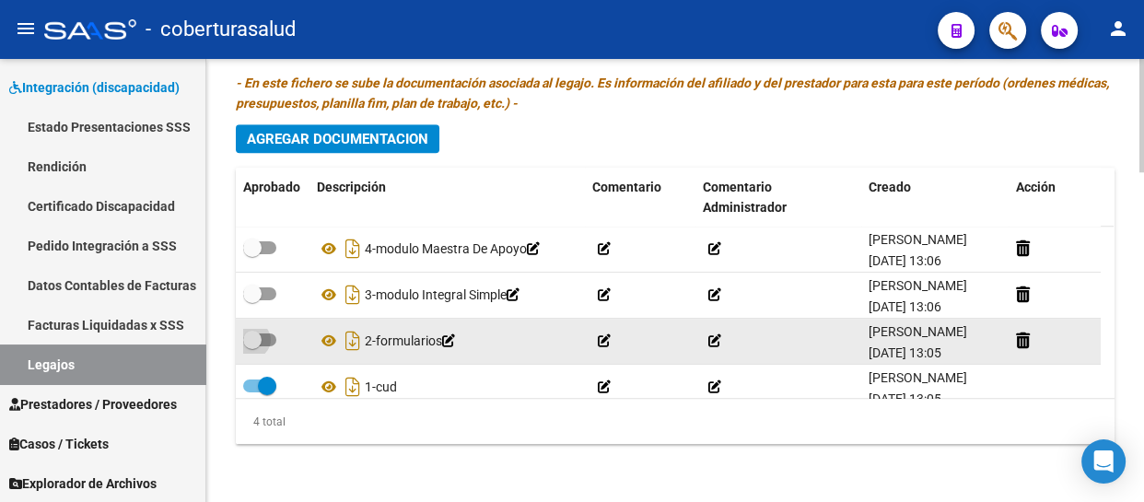
click at [266, 335] on span at bounding box center [259, 339] width 33 height 13
click at [252, 346] on input "checkbox" at bounding box center [251, 346] width 1 height 1
checkbox input "true"
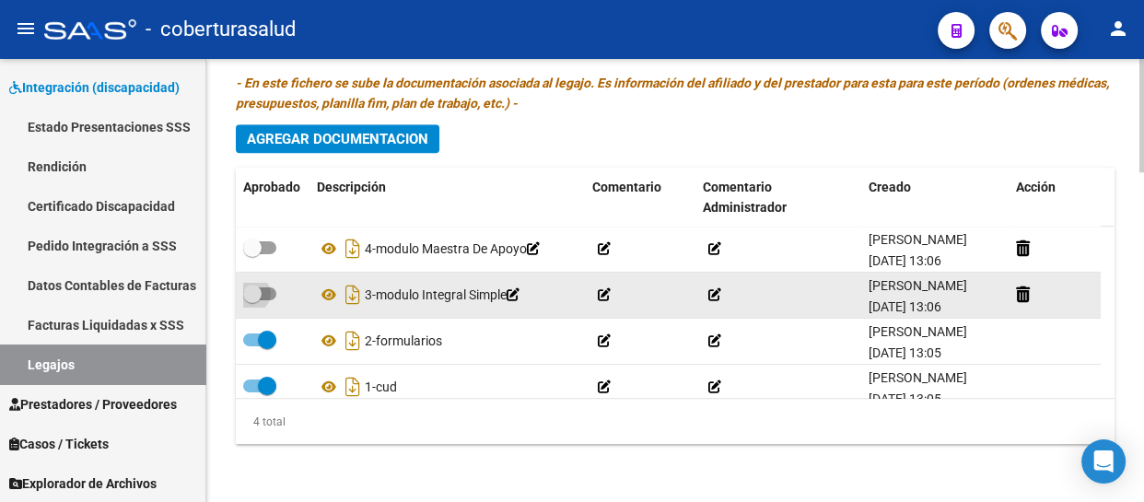
click at [251, 293] on span at bounding box center [252, 294] width 18 height 18
click at [251, 300] on input "checkbox" at bounding box center [251, 300] width 1 height 1
checkbox input "true"
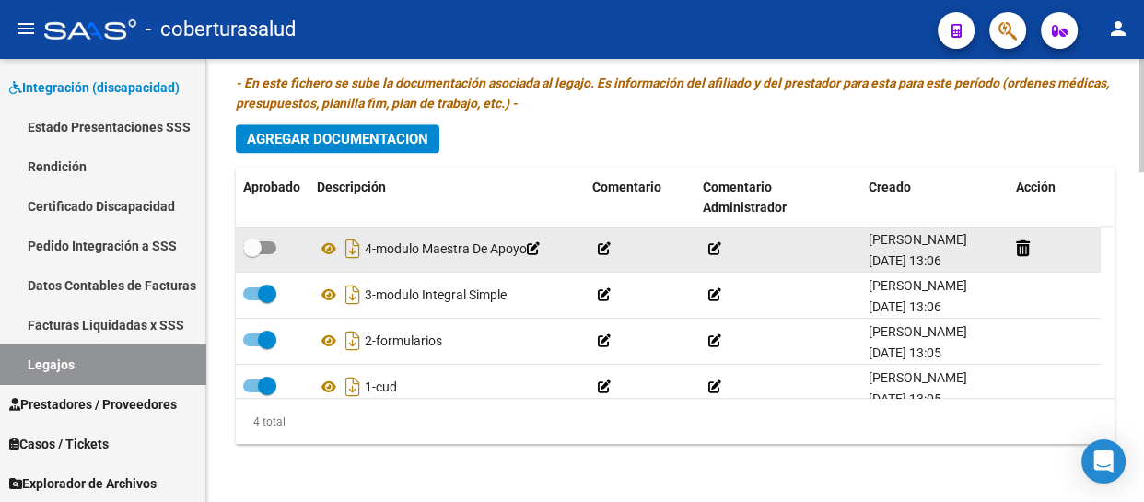
click at [256, 240] on span at bounding box center [252, 248] width 18 height 18
click at [252, 254] on input "checkbox" at bounding box center [251, 254] width 1 height 1
checkbox input "true"
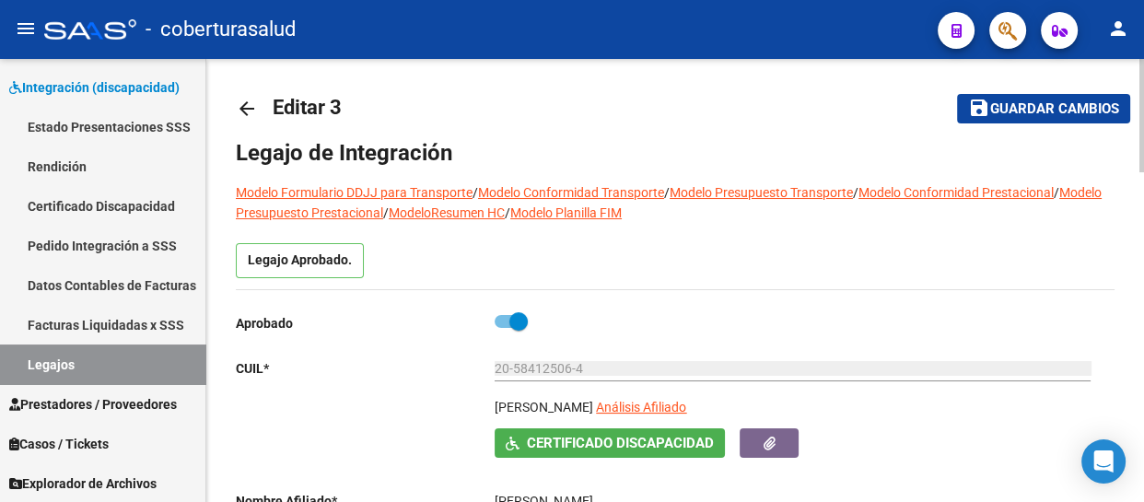
scroll to position [0, 0]
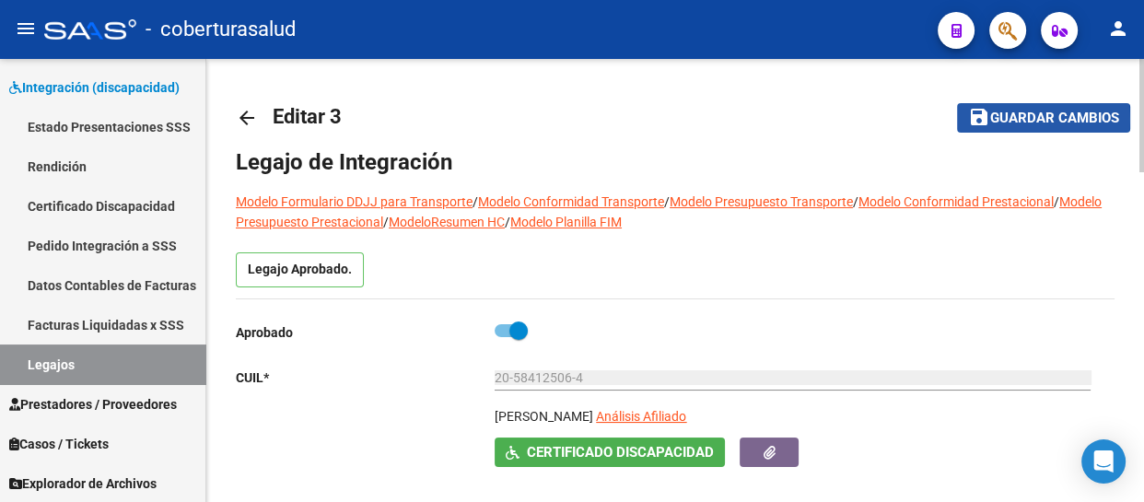
click at [1025, 120] on span "Guardar cambios" at bounding box center [1054, 119] width 129 height 17
click at [976, 115] on mat-icon "save" at bounding box center [979, 117] width 22 height 22
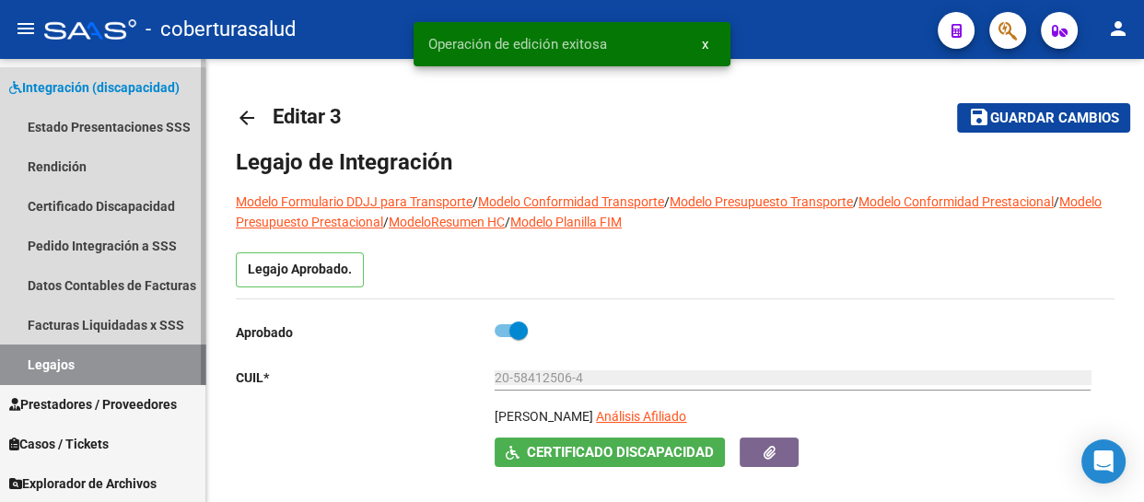
click at [77, 352] on link "Legajos" at bounding box center [102, 364] width 205 height 40
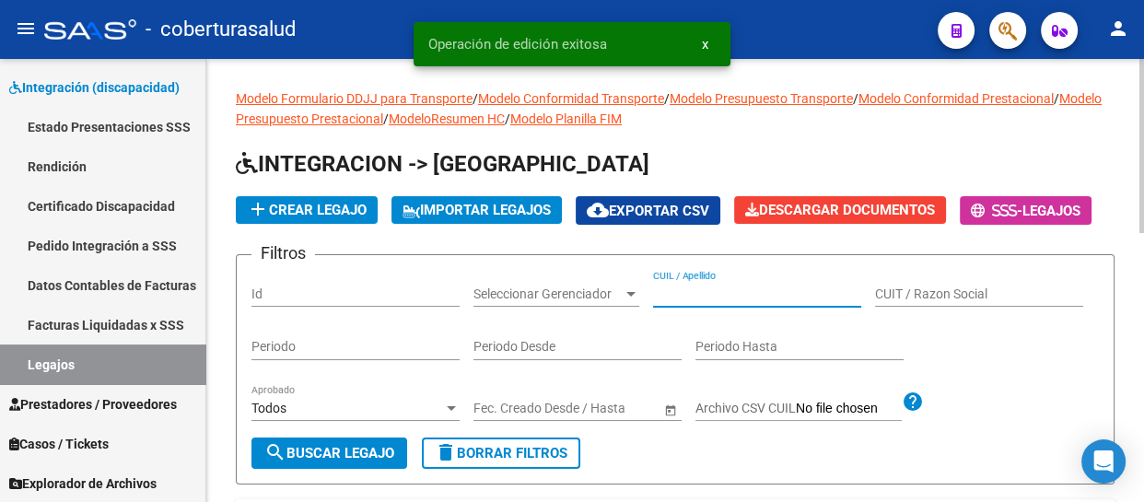
click at [777, 302] on input "CUIL / Apellido" at bounding box center [757, 294] width 208 height 16
paste input "20572788262"
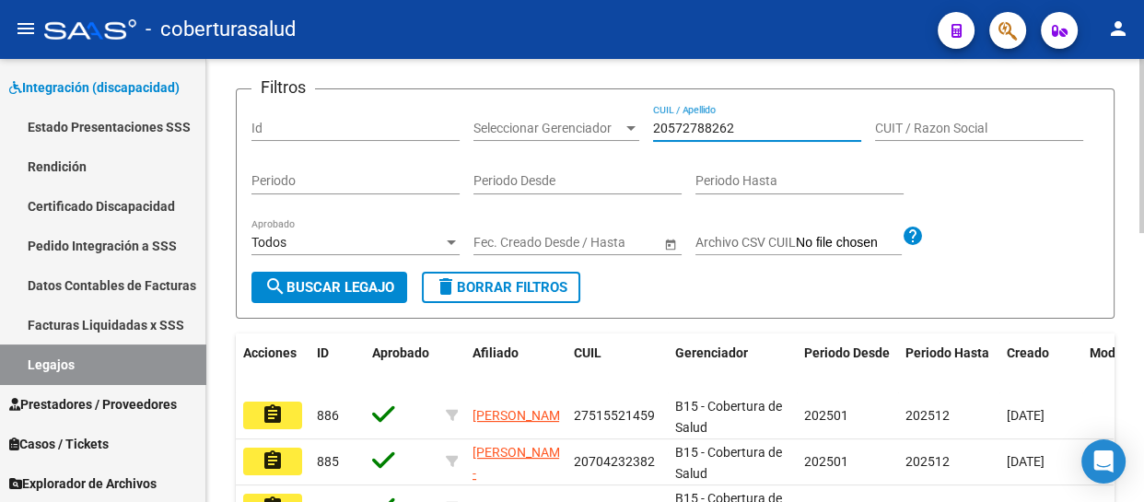
scroll to position [167, 0]
type input "20572788262"
click at [343, 295] on span "search Buscar Legajo" at bounding box center [329, 286] width 130 height 17
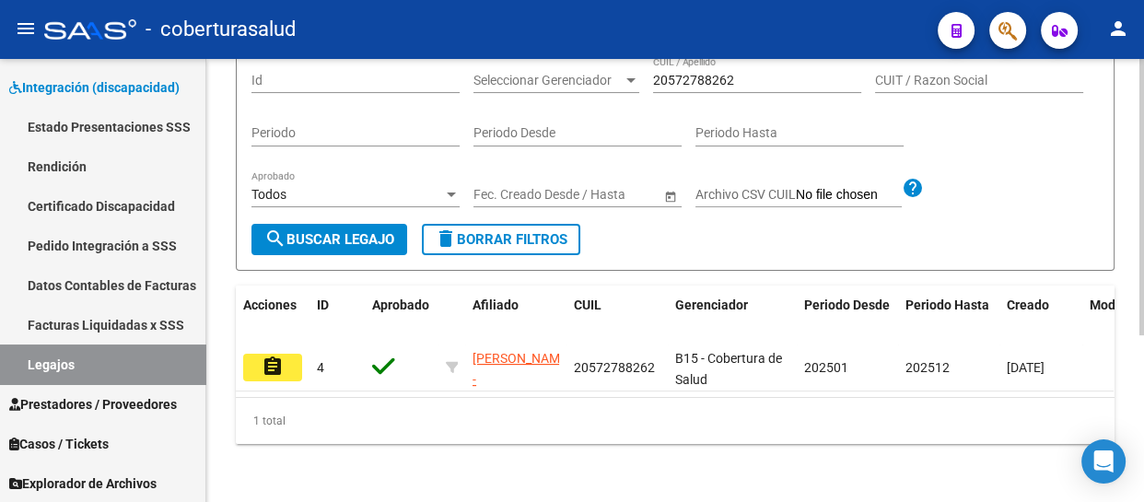
scroll to position [250, 0]
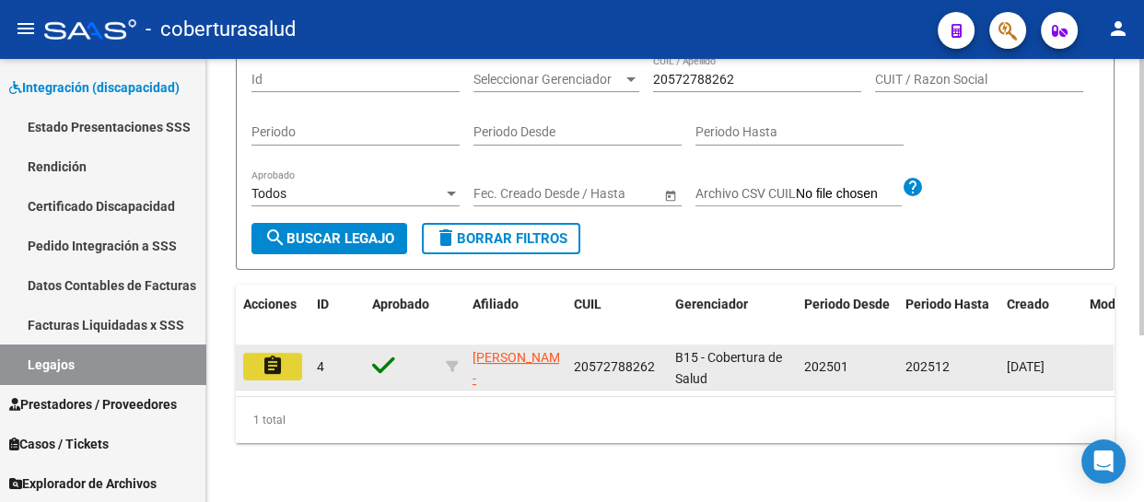
click at [262, 369] on mat-icon "assignment" at bounding box center [273, 366] width 22 height 22
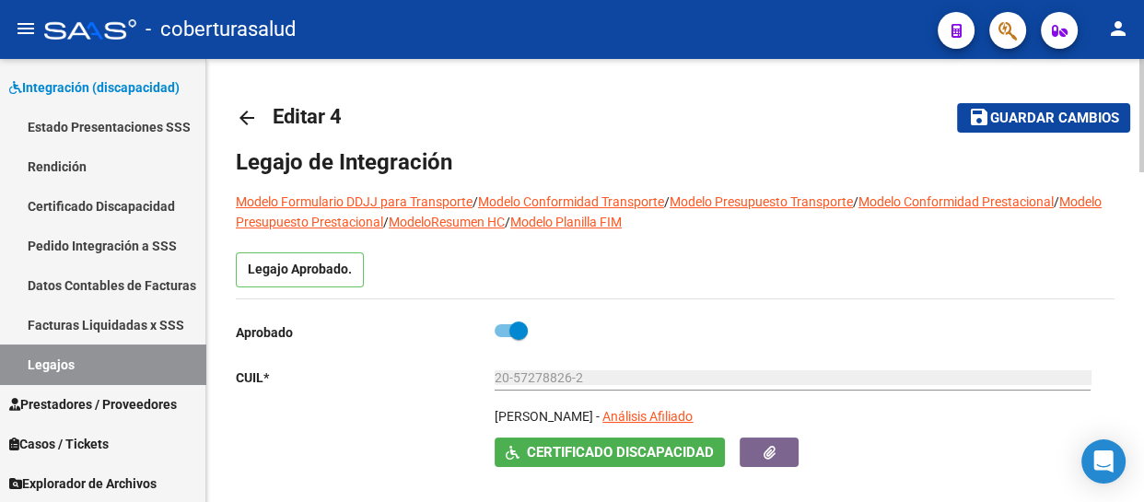
type input "[PERSON_NAME]"
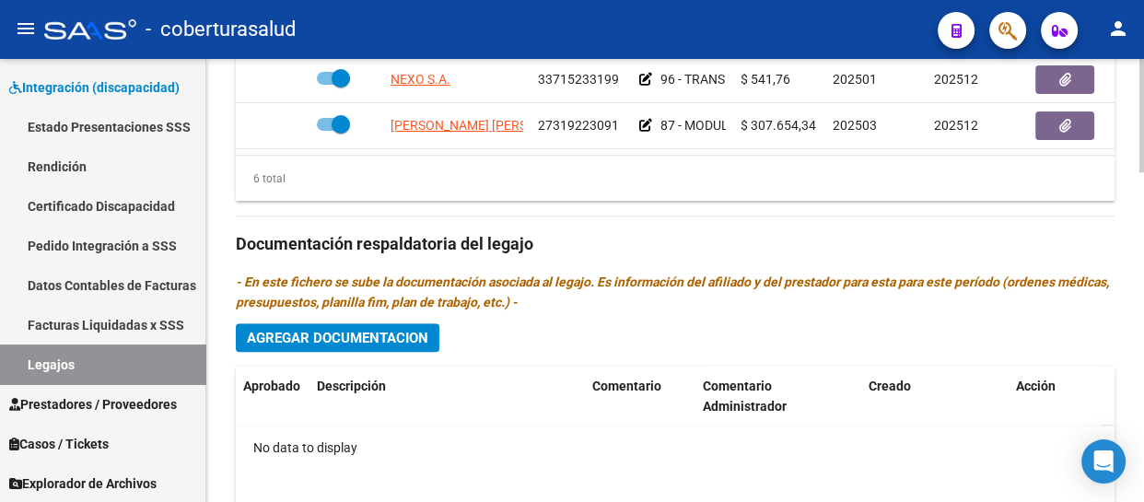
scroll to position [1286, 0]
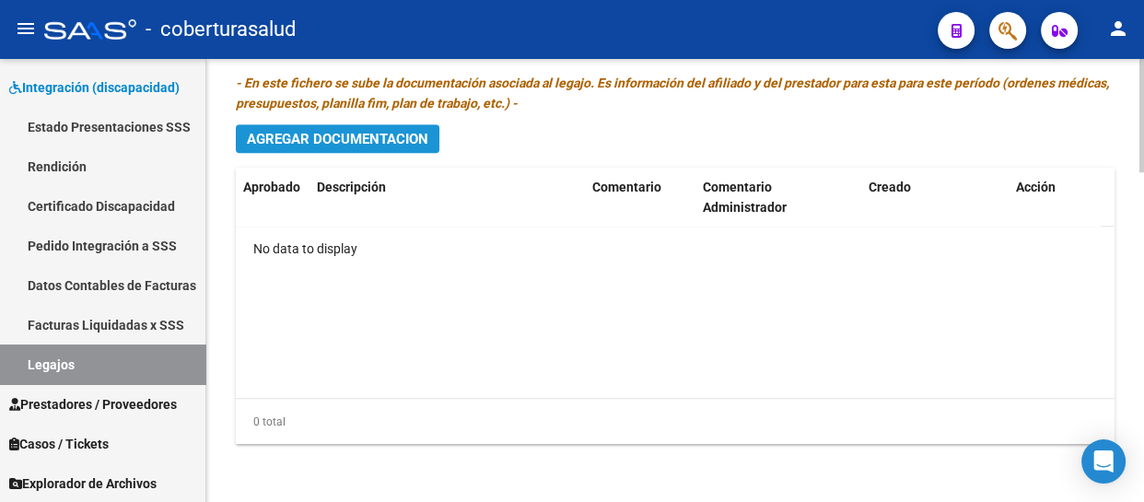
click at [330, 124] on button "Agregar Documentacion" at bounding box center [338, 138] width 204 height 29
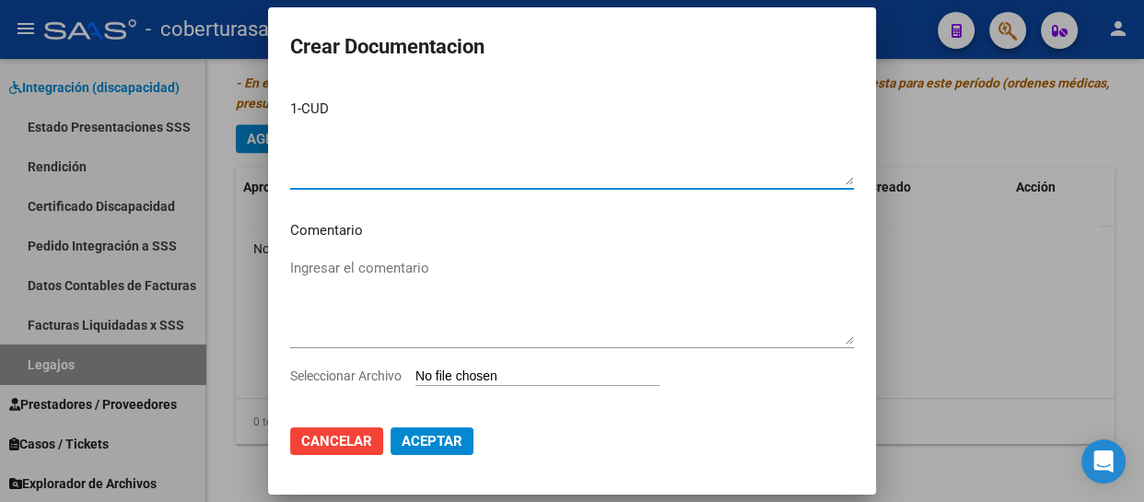
scroll to position [57, 0]
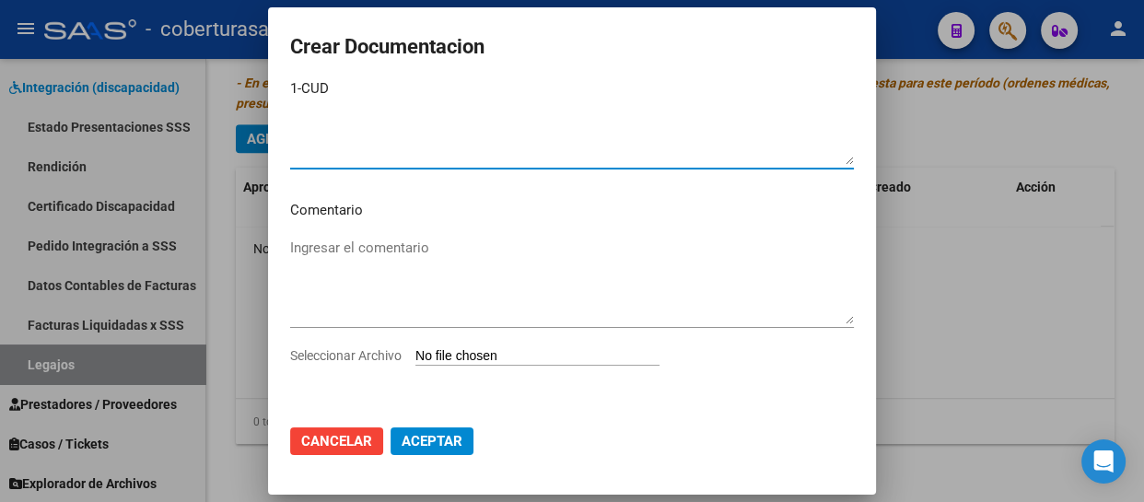
type textarea "1-CUD"
click at [469, 352] on input "Seleccionar Archivo" at bounding box center [537, 356] width 244 height 17
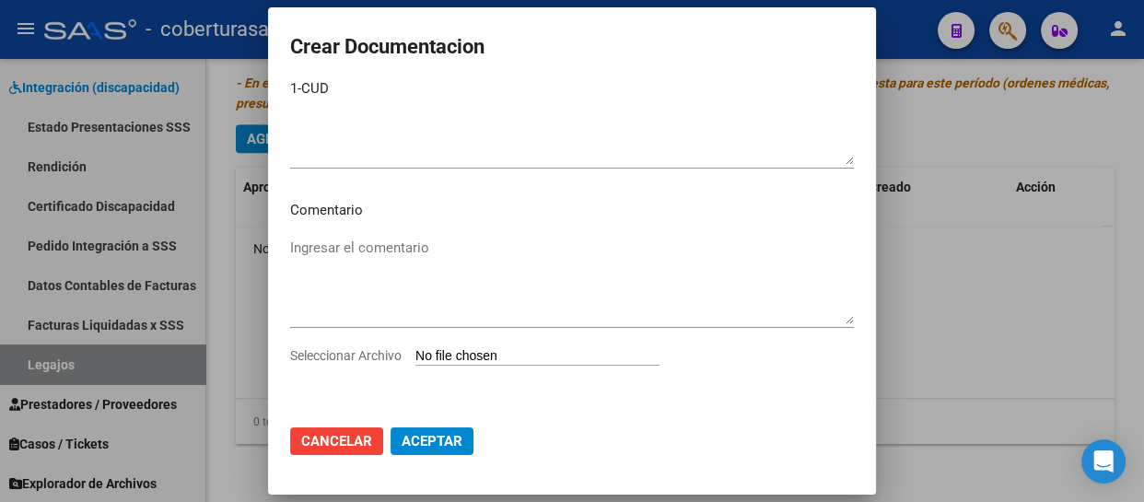
type input "C:\fakepath\1-CUD.pdf"
click at [413, 427] on button "Aceptar" at bounding box center [431, 441] width 83 height 28
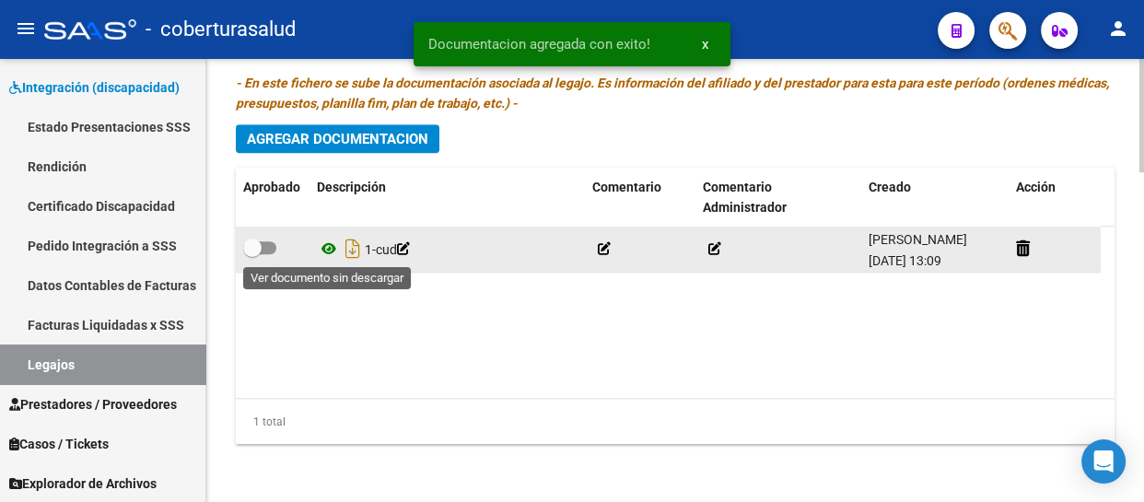
click at [329, 247] on icon at bounding box center [329, 249] width 24 height 22
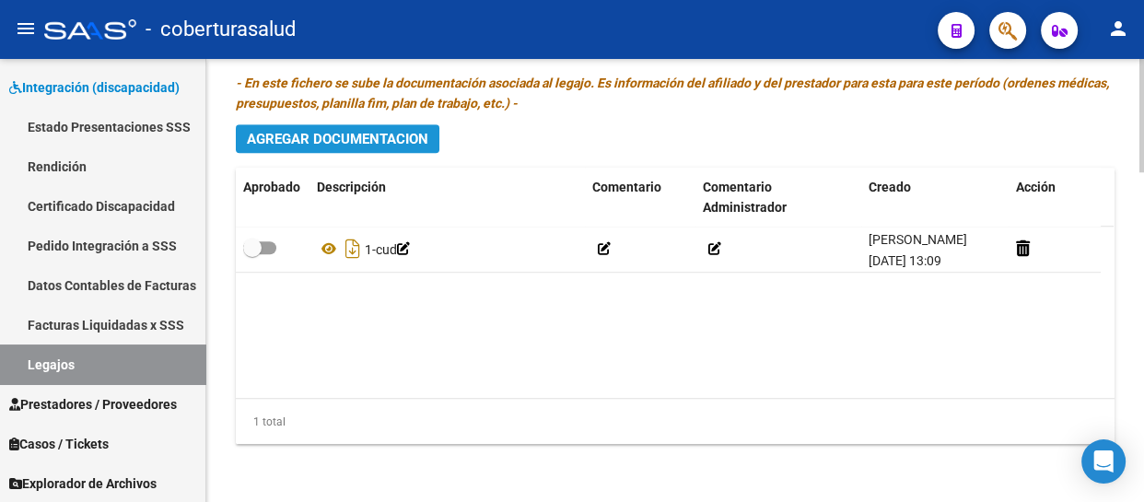
click at [363, 132] on span "Agregar Documentacion" at bounding box center [337, 139] width 181 height 17
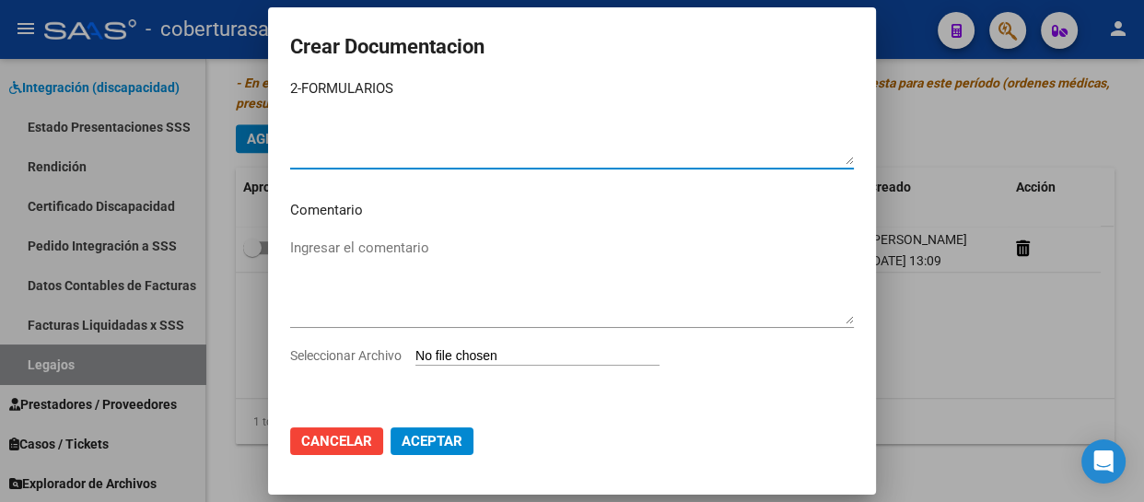
type textarea "2-FORMULARIOS"
click at [490, 350] on input "Seleccionar Archivo" at bounding box center [537, 356] width 244 height 17
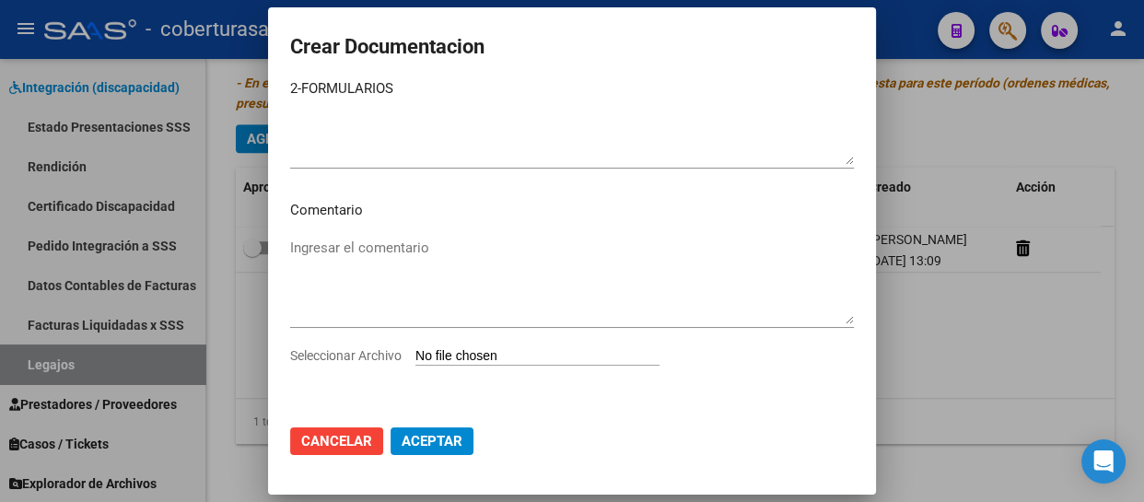
type input "C:\fakepath\2- FORMULARIOS.pdf"
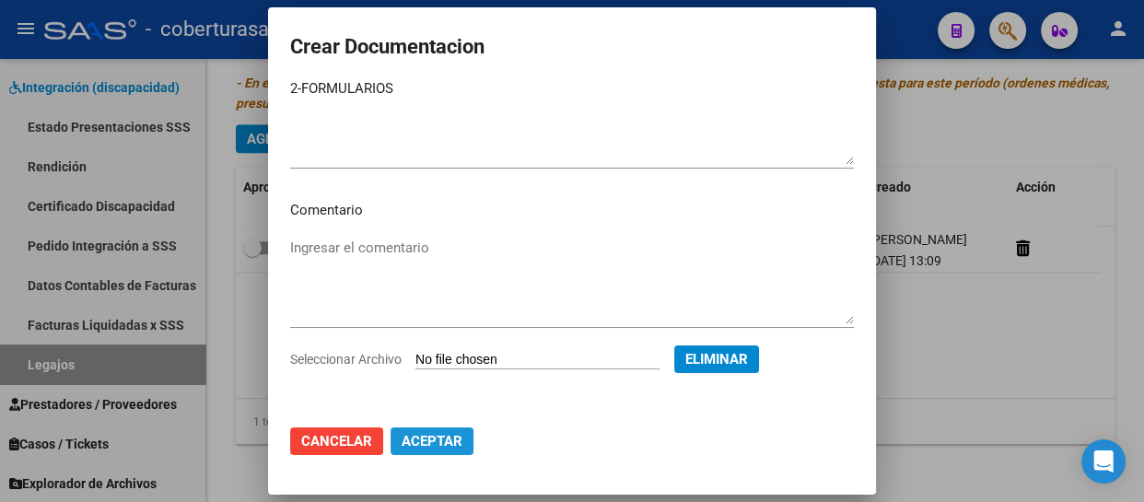
click at [458, 434] on span "Aceptar" at bounding box center [431, 441] width 61 height 17
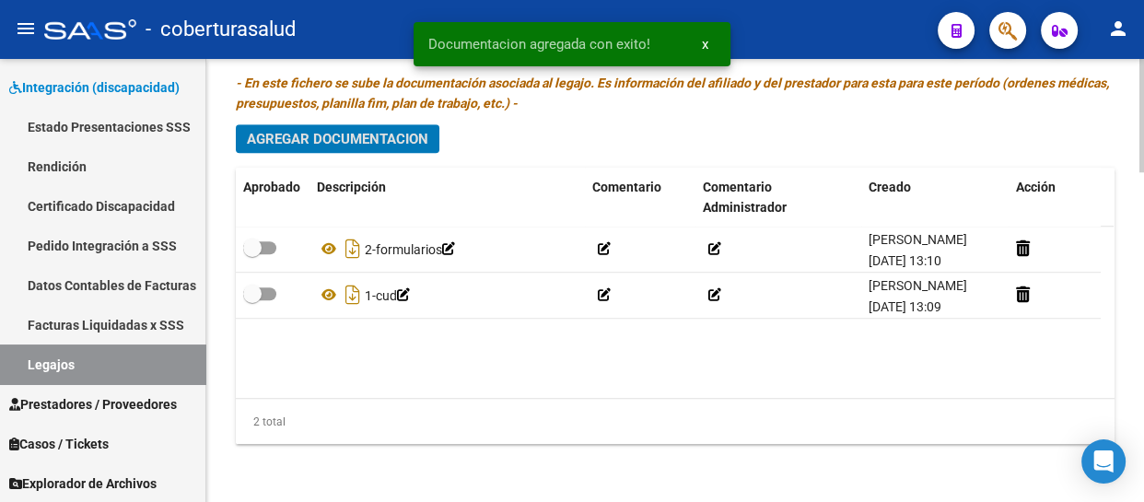
click at [346, 130] on span "Agregar Documentacion" at bounding box center [337, 138] width 181 height 17
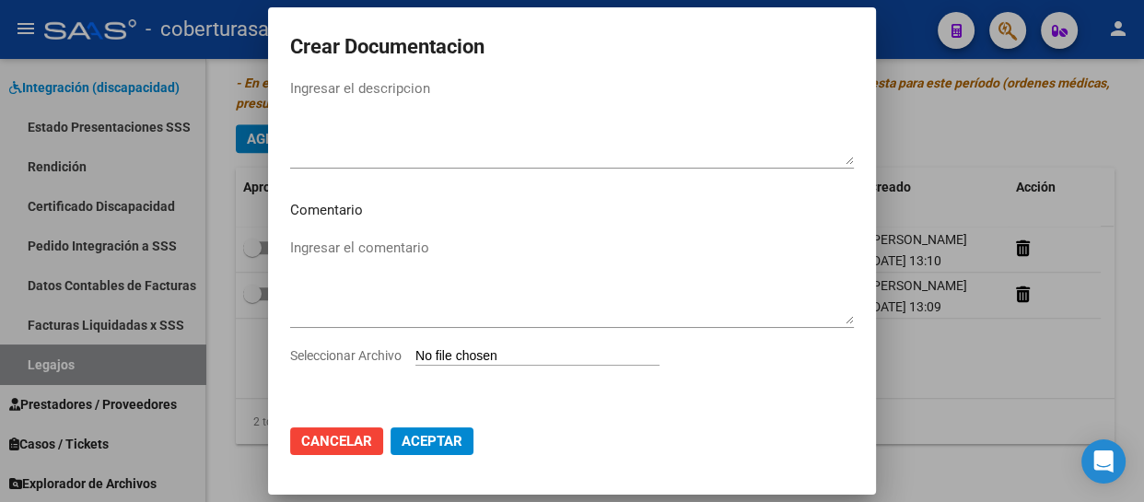
click at [462, 360] on input "Seleccionar Archivo" at bounding box center [537, 356] width 244 height 17
type input "C:\fakepath\3-PRESTACION DE APOYO EN FONOAUDIOLOGIA.pdf"
click at [307, 135] on textarea "Ingresar el descripcion" at bounding box center [572, 121] width 564 height 87
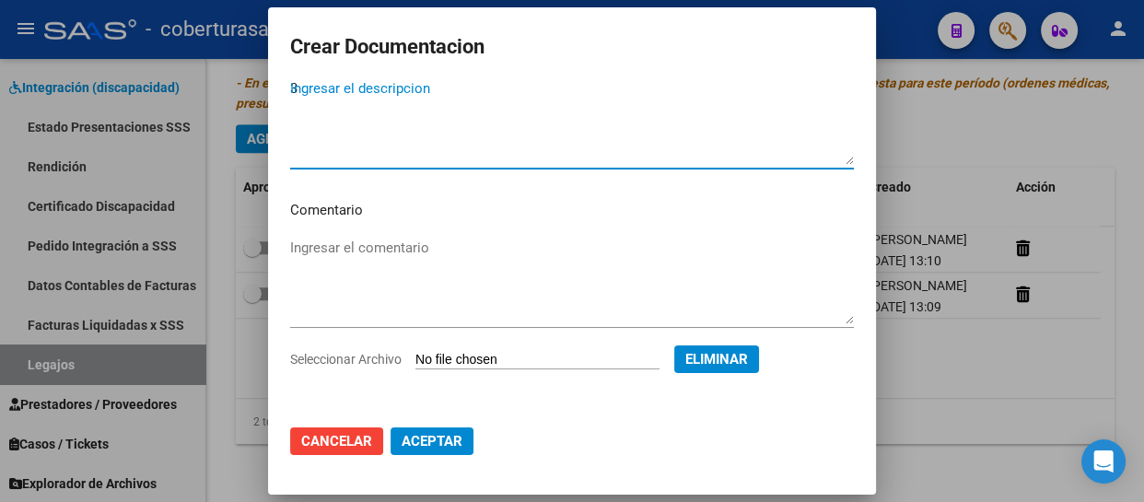
scroll to position [52, 0]
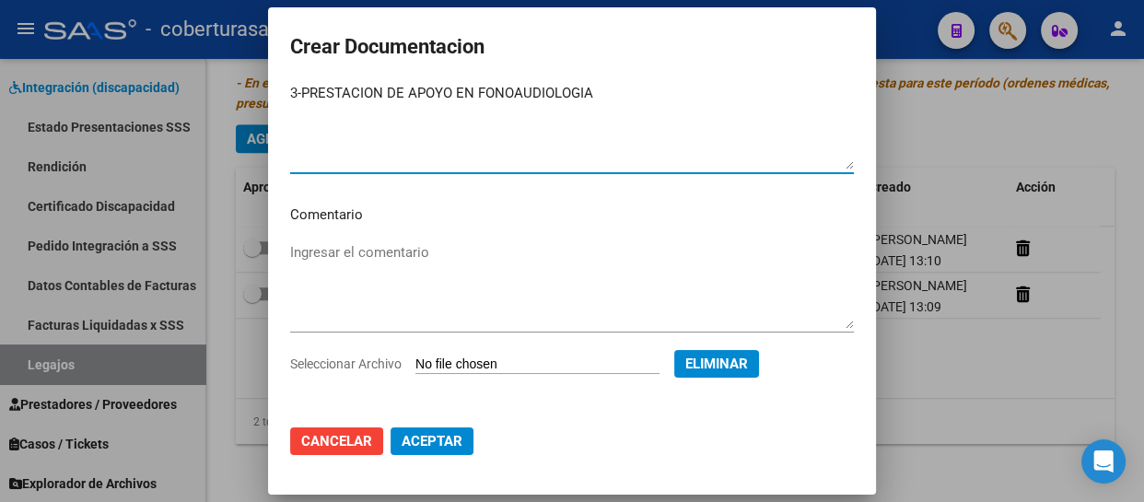
type textarea "3-PRESTACION DE APOYO EN FONOAUDIOLOGIA"
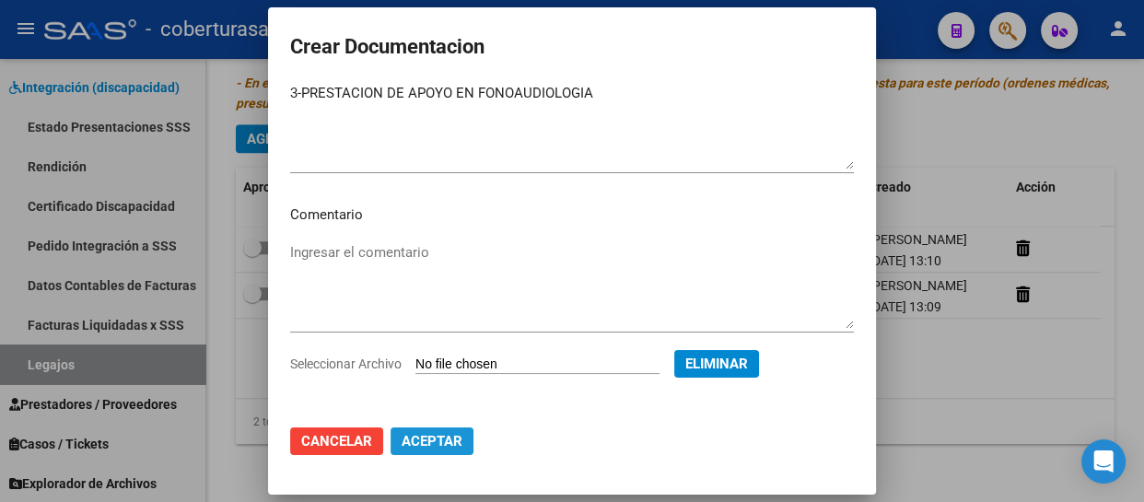
click at [415, 442] on span "Aceptar" at bounding box center [431, 441] width 61 height 17
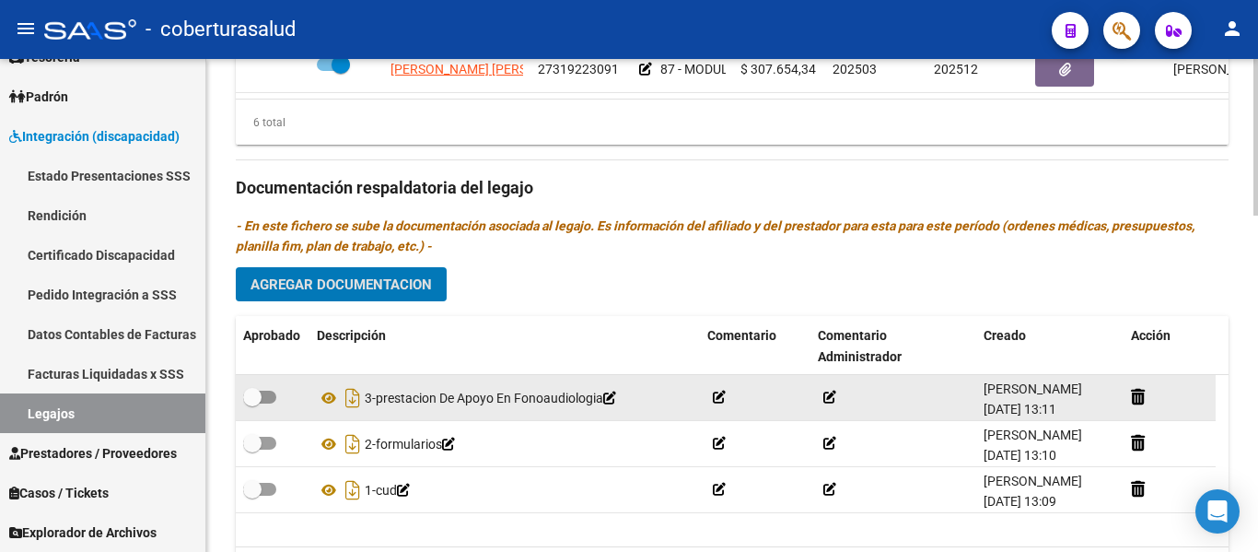
scroll to position [1058, 0]
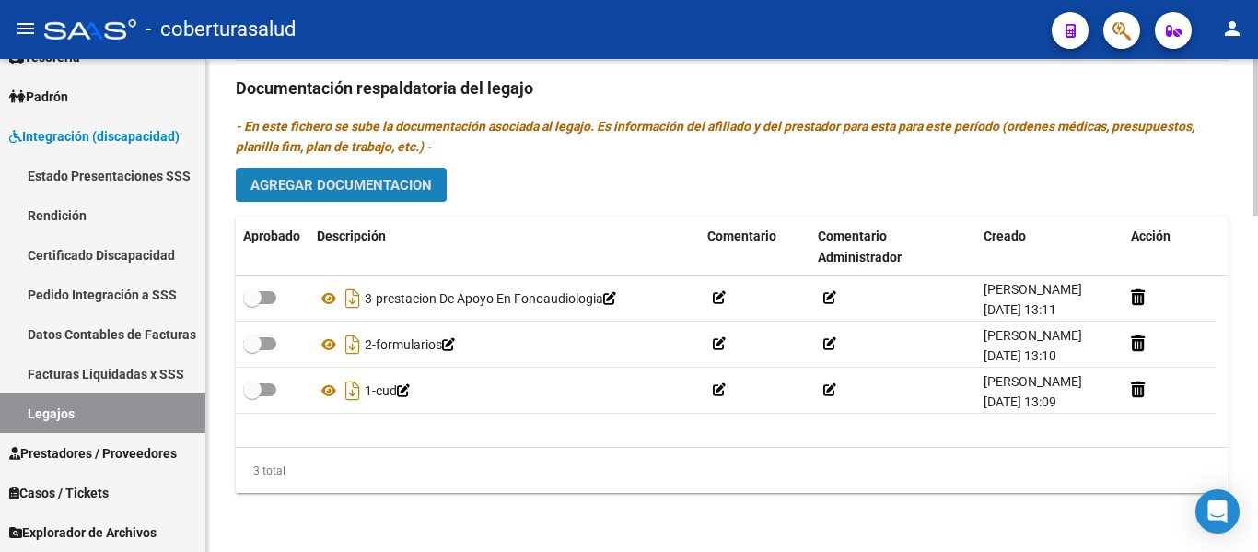
click at [402, 184] on span "Agregar Documentacion" at bounding box center [340, 185] width 181 height 17
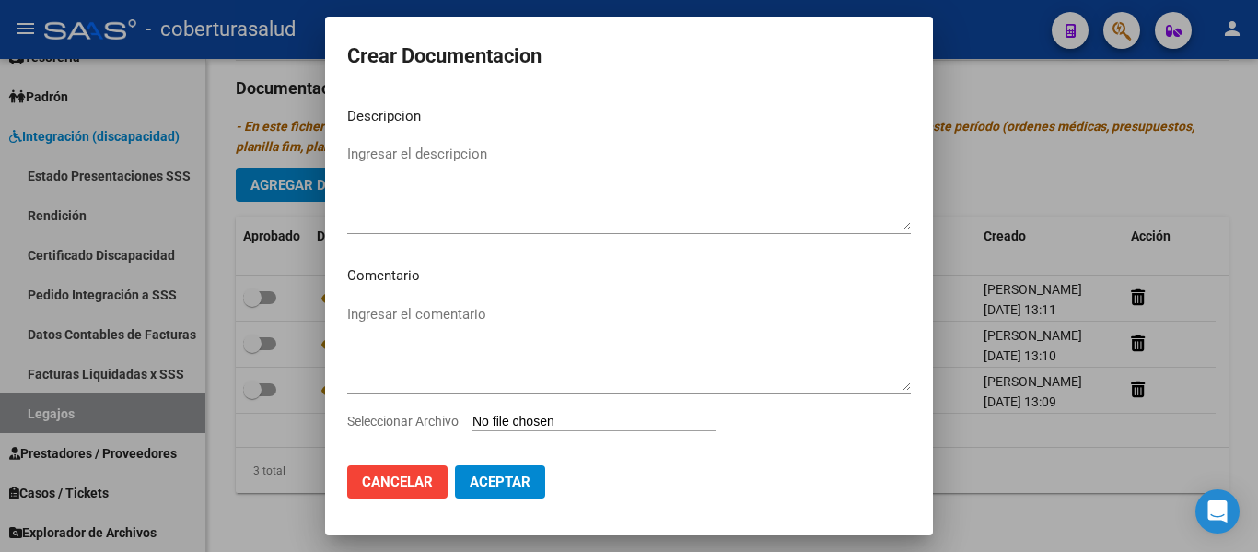
click at [558, 418] on input "Seleccionar Archivo" at bounding box center [594, 421] width 244 height 17
type input "C:\fakepath\4-PRESTACION DE APOYO EN PSICOLOGIA.pdf"
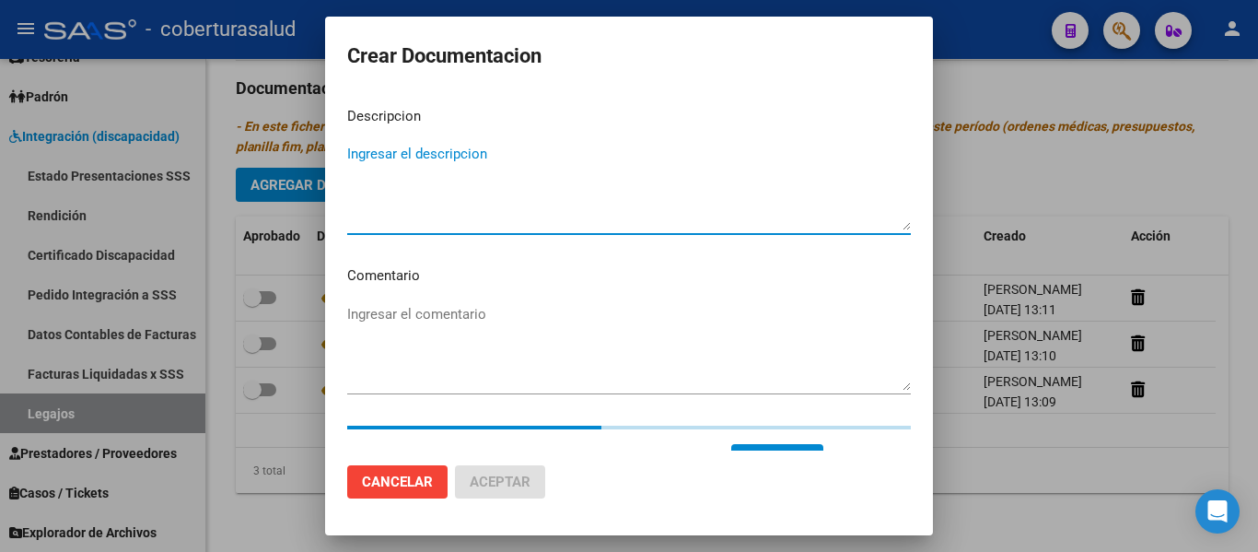
click at [390, 206] on textarea "Ingresar el descripcion" at bounding box center [629, 187] width 564 height 87
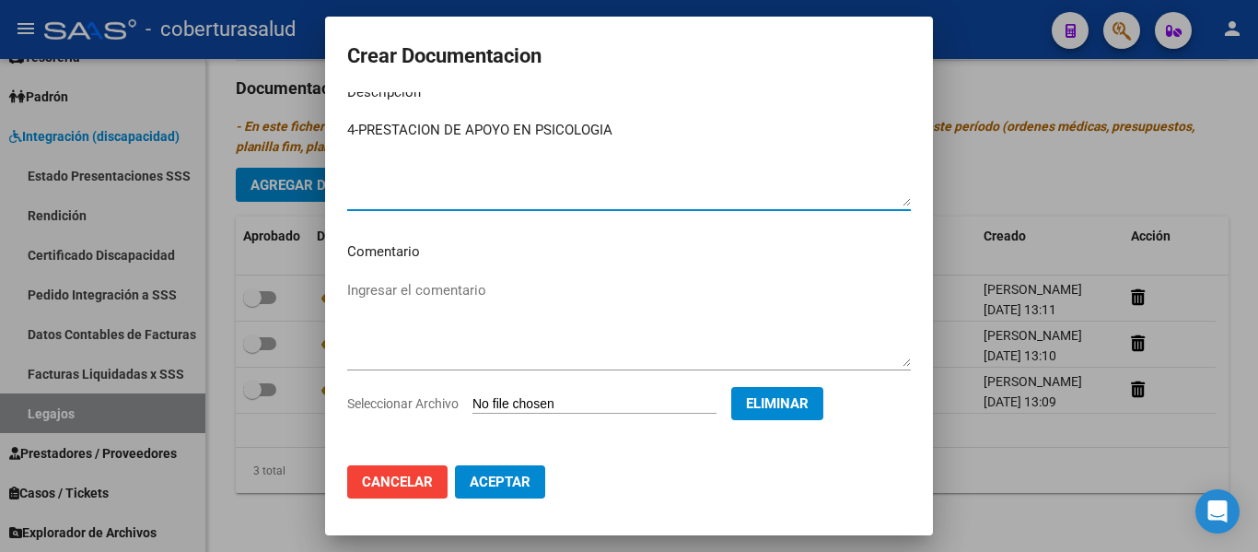
scroll to position [31, 0]
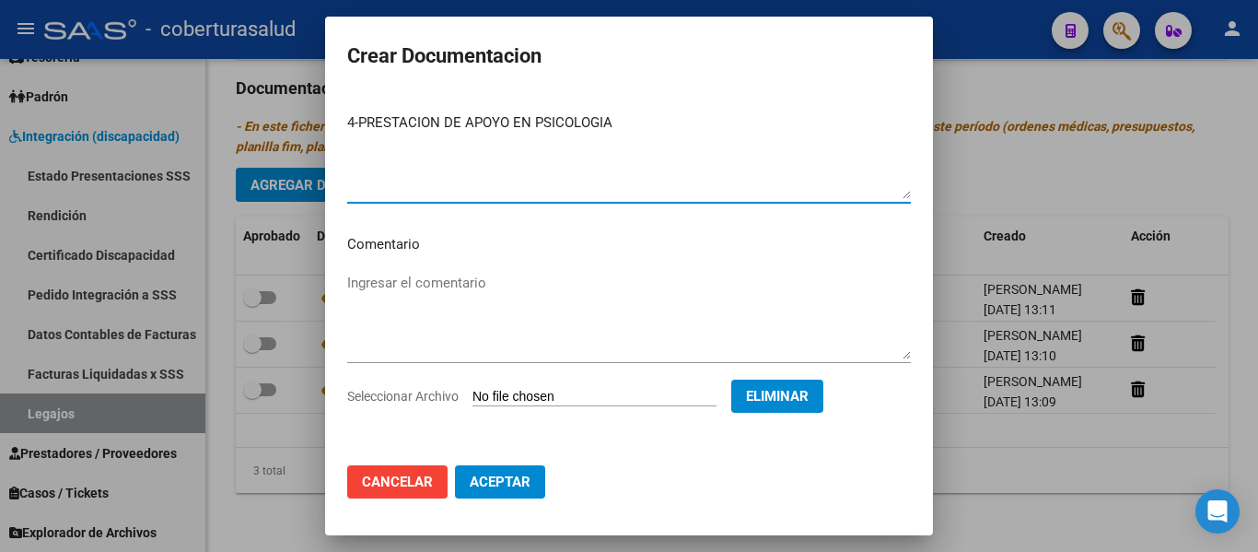
type textarea "4-PRESTACION DE APOYO EN PSICOLOGIA"
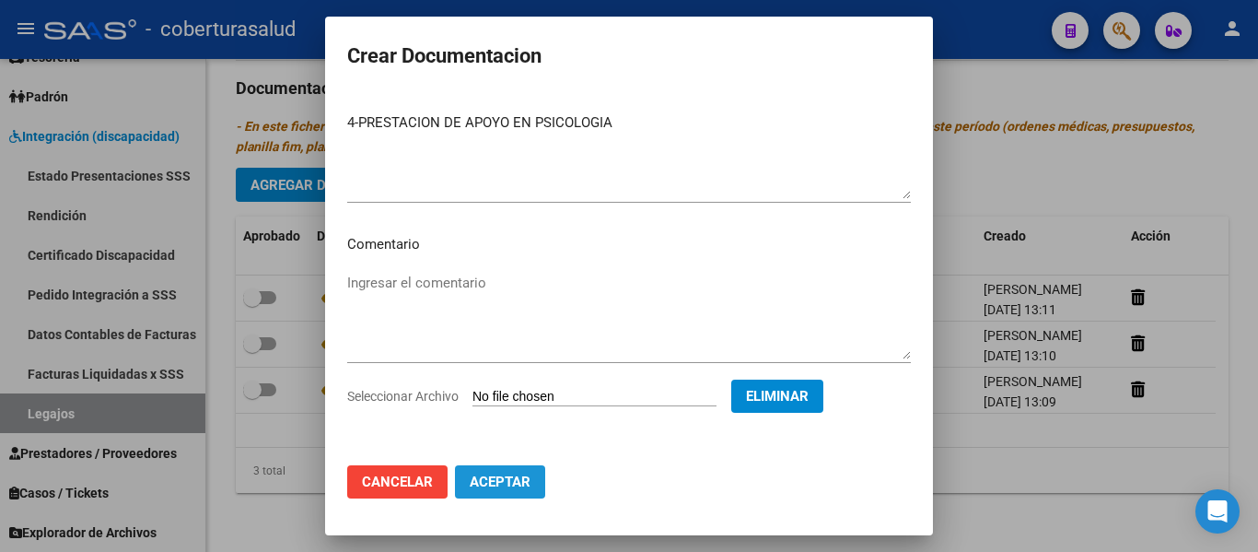
click at [460, 474] on button "Aceptar" at bounding box center [500, 481] width 90 height 33
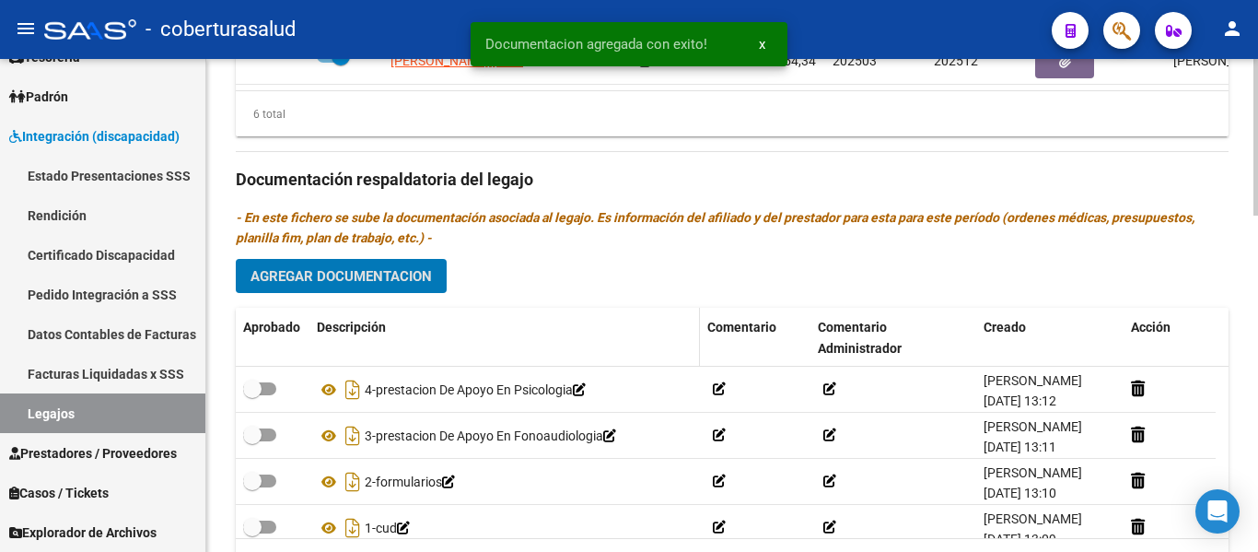
scroll to position [966, 0]
click at [421, 275] on span "Agregar Documentacion" at bounding box center [340, 275] width 181 height 17
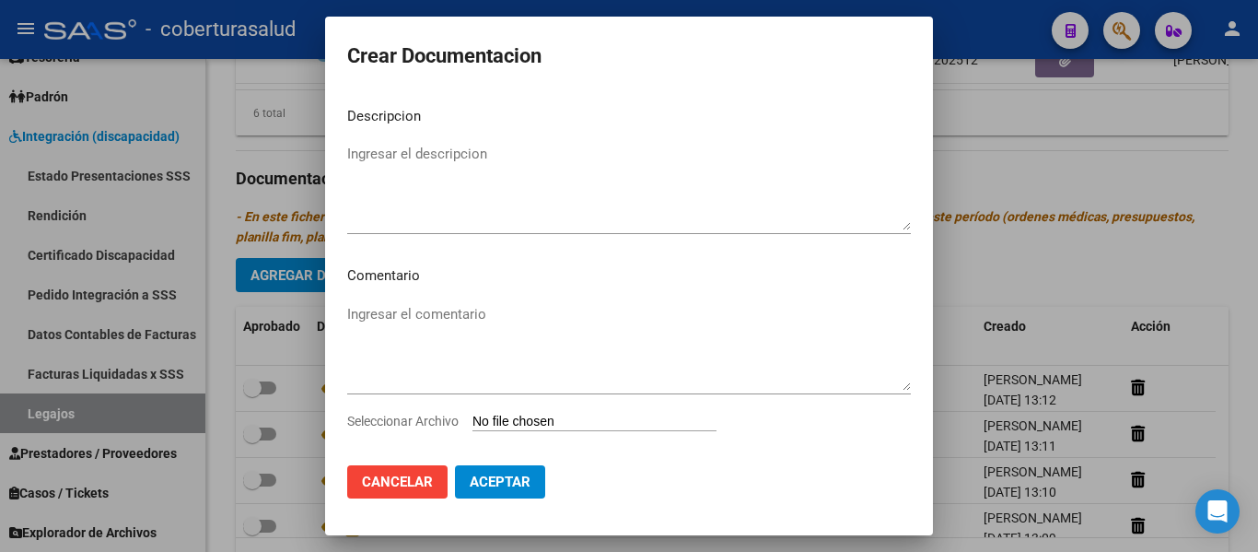
click at [630, 419] on input "Seleccionar Archivo" at bounding box center [594, 421] width 244 height 17
type input "C:\fakepath\5-PRESTACION DE APOYO EN [MEDICAL_DATA].pdf"
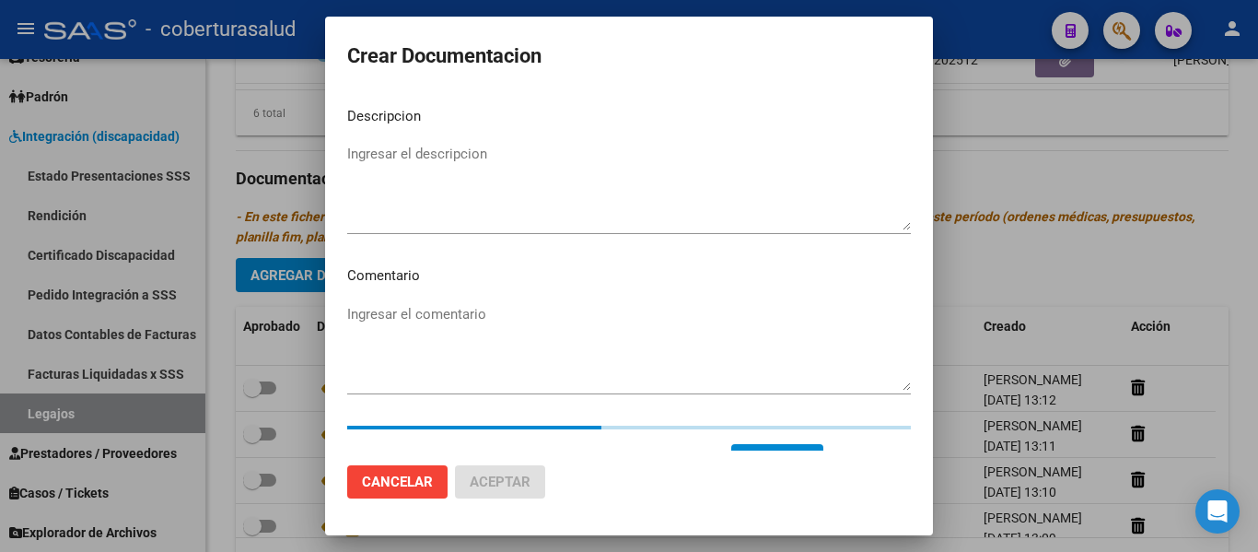
click at [464, 169] on textarea "Ingresar el descripcion" at bounding box center [629, 187] width 564 height 87
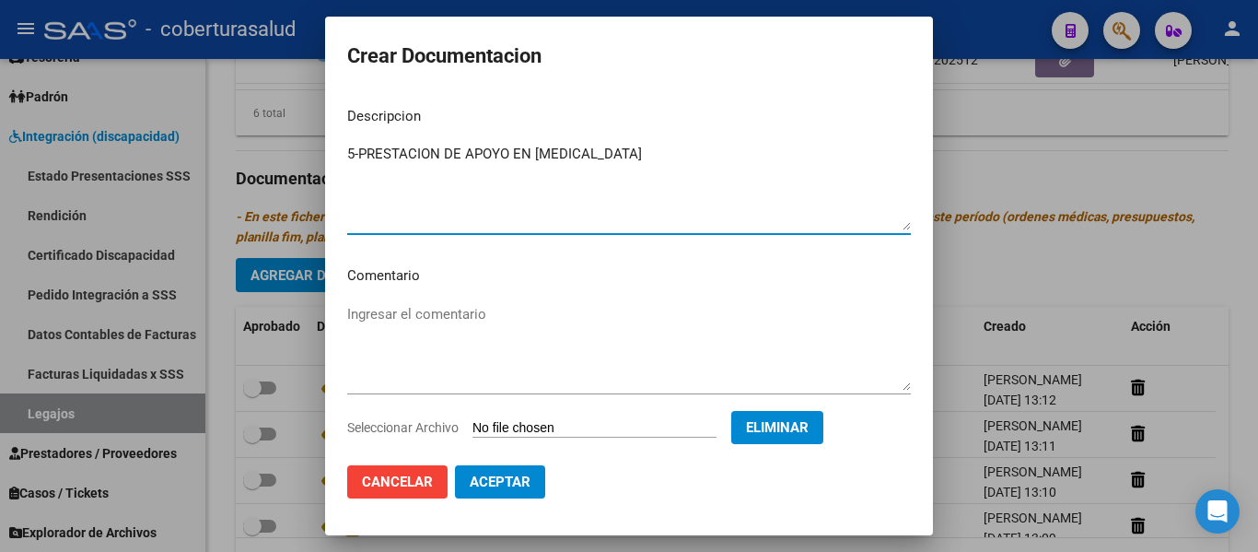
type textarea "5-PRESTACION DE APOYO EN [MEDICAL_DATA]"
click at [511, 479] on span "Aceptar" at bounding box center [500, 481] width 61 height 17
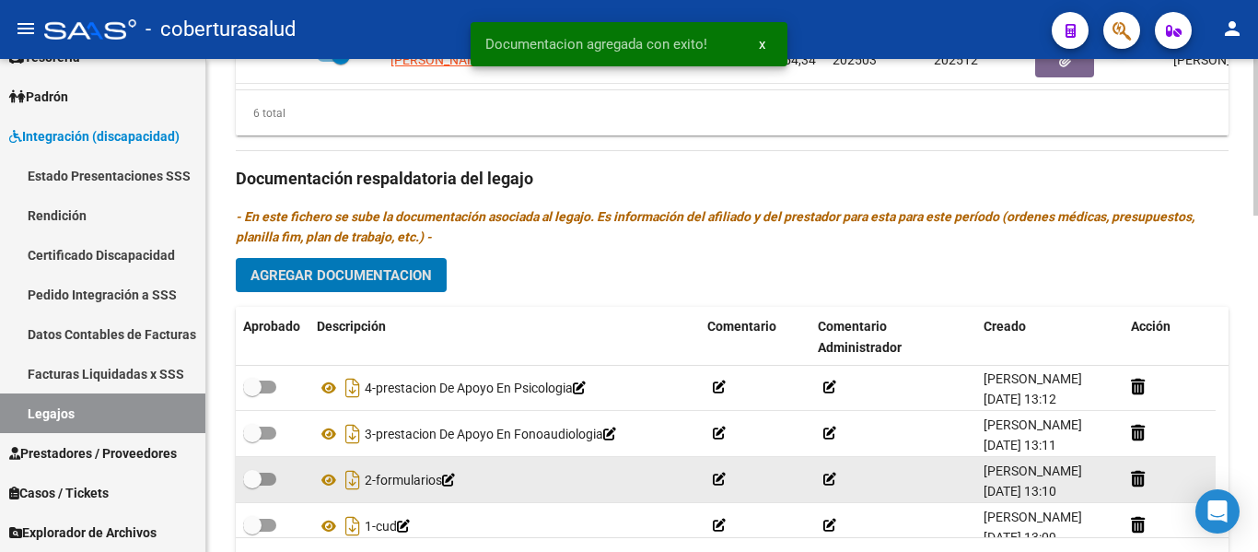
scroll to position [0, 0]
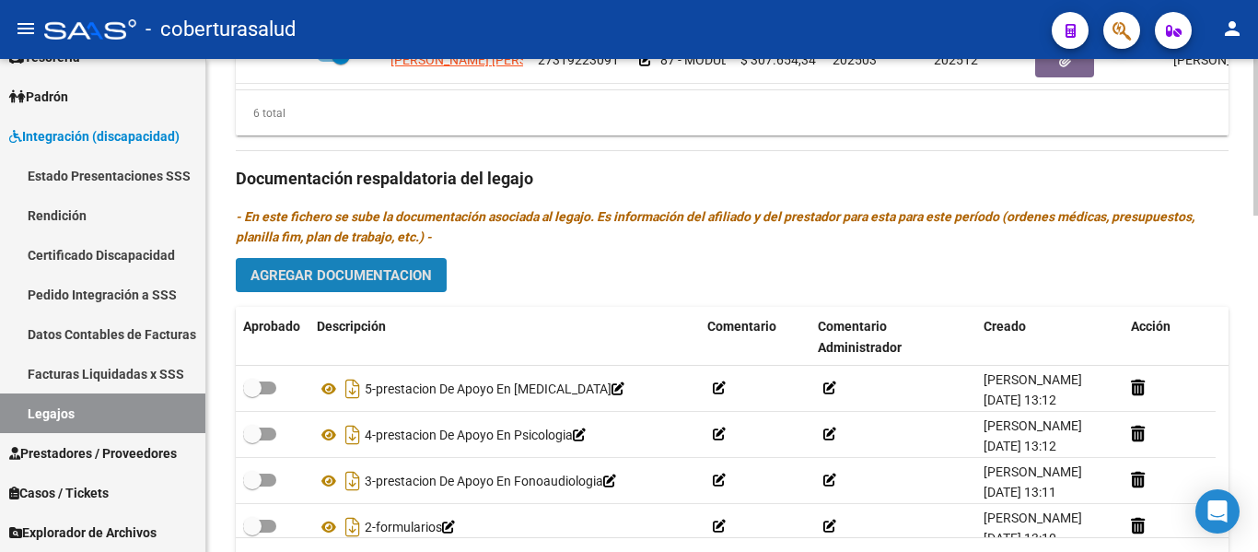
click at [390, 280] on span "Agregar Documentacion" at bounding box center [340, 275] width 181 height 17
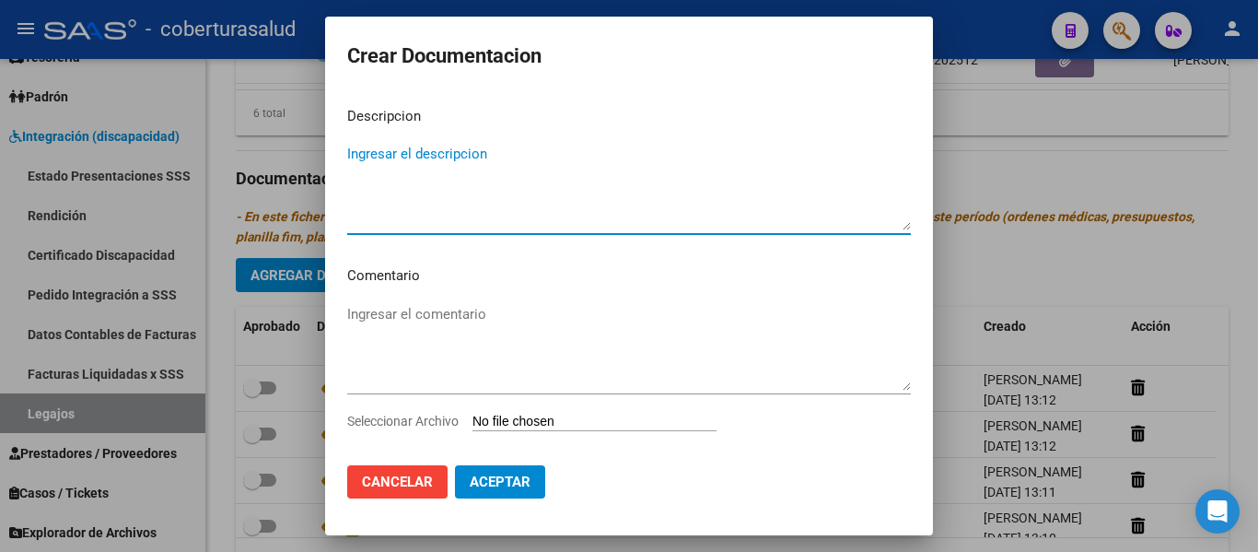
click at [531, 421] on input "Seleccionar Archivo" at bounding box center [594, 421] width 244 height 17
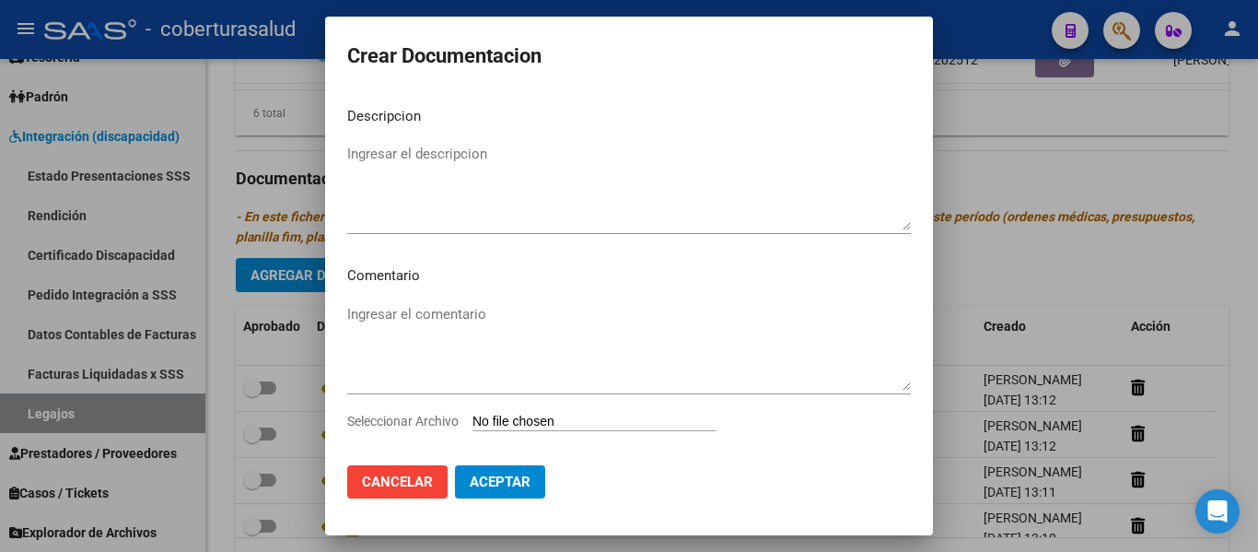
type input "C:\fakepath\6-PRESTACION DE APOYO EN PSICOPEDAGOGIA.pdf"
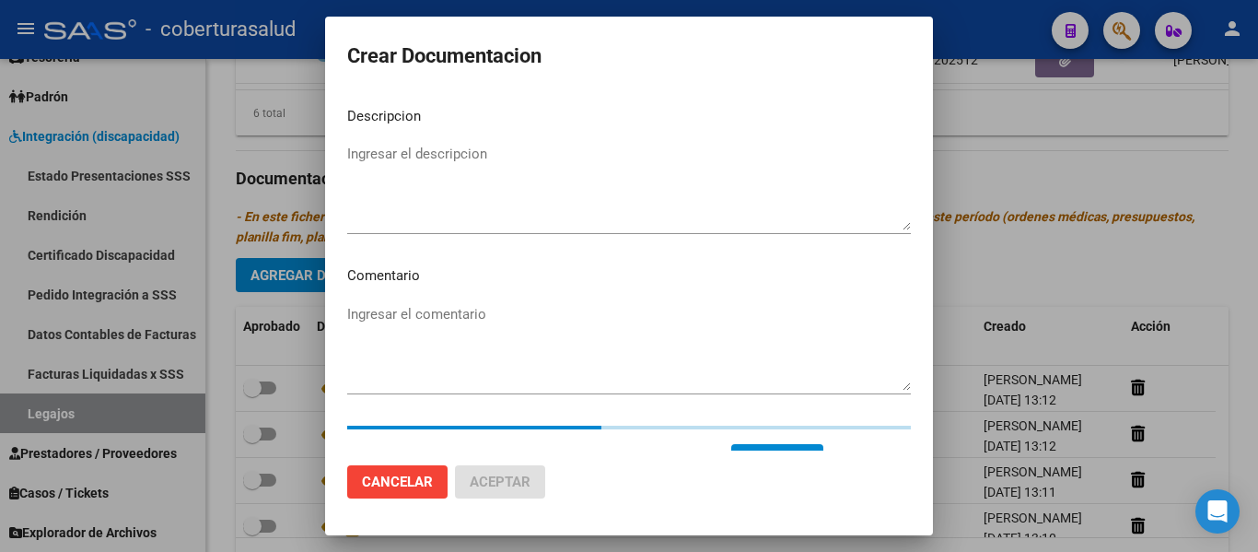
click at [387, 213] on textarea "Ingresar el descripcion" at bounding box center [629, 187] width 564 height 87
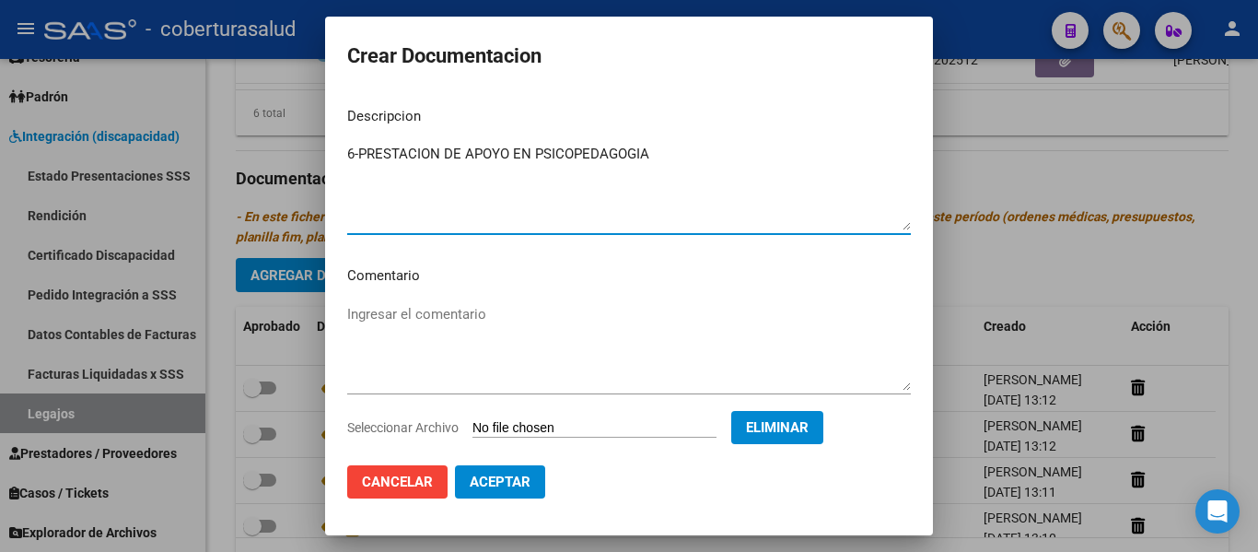
type textarea "6-PRESTACION DE APOYO EN PSICOPEDAGOGIA"
click at [522, 478] on span "Aceptar" at bounding box center [500, 481] width 61 height 17
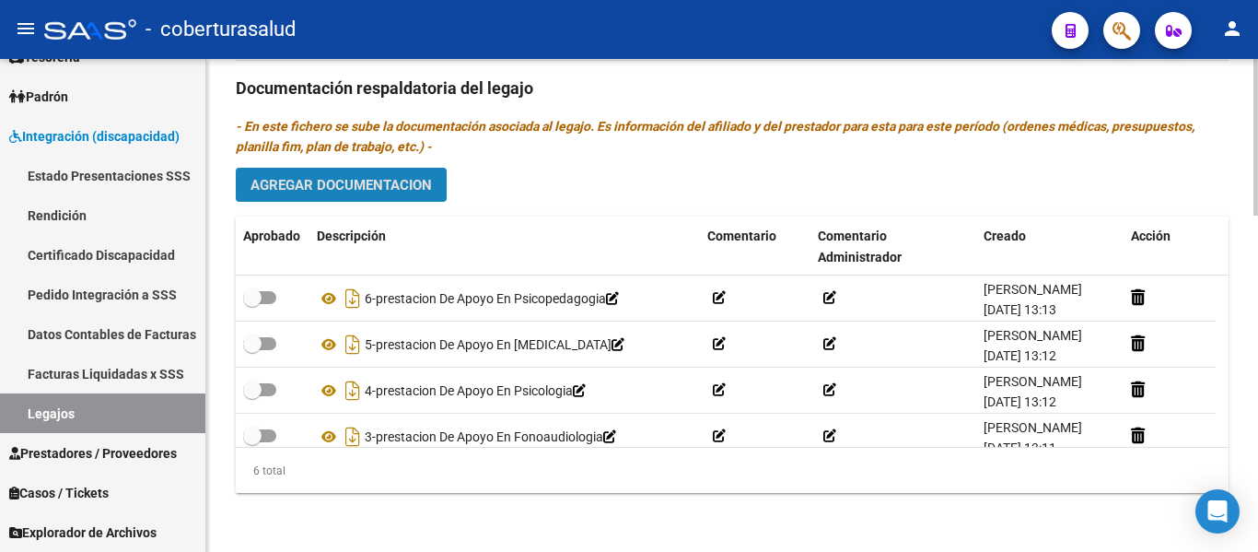
click at [339, 183] on span "Agregar Documentacion" at bounding box center [340, 185] width 181 height 17
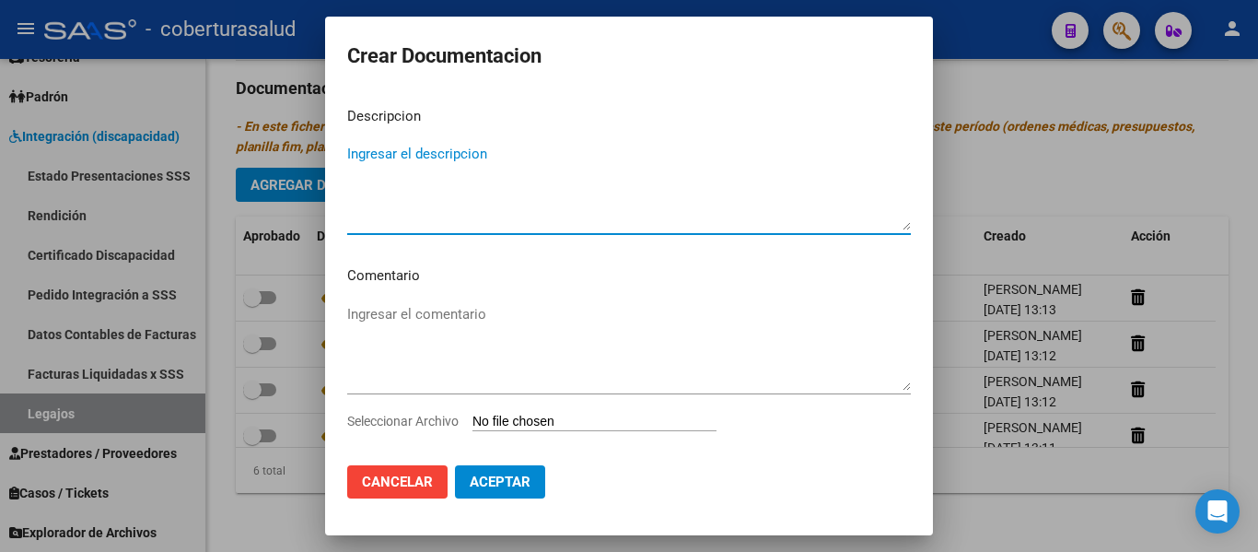
click at [554, 417] on input "Seleccionar Archivo" at bounding box center [594, 421] width 244 height 17
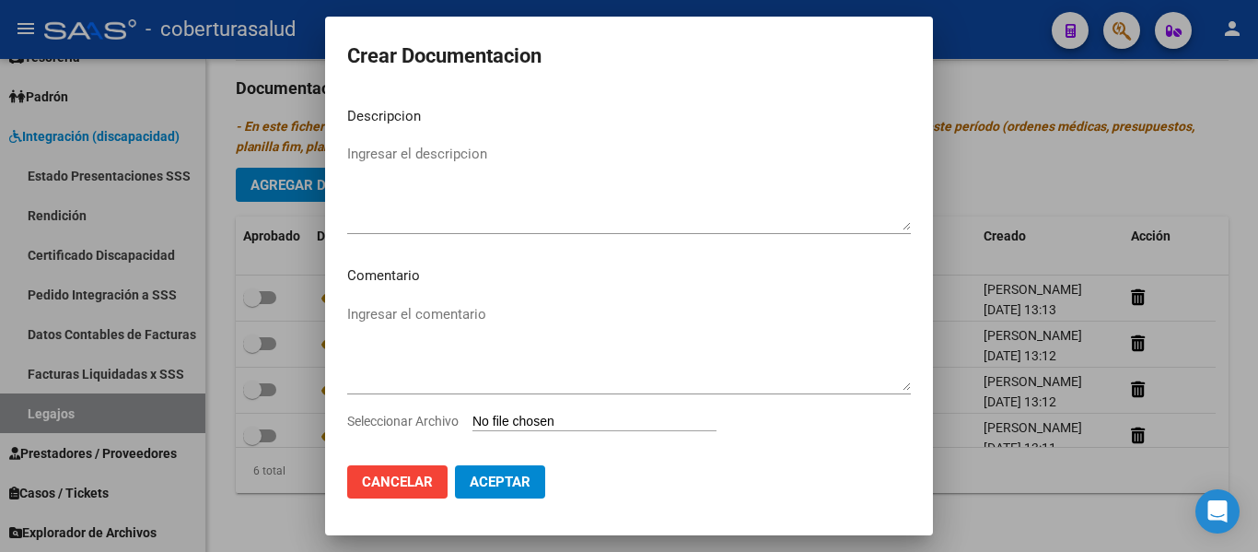
type input "C:\fakepath\7- MODULO MAESTRA DE APOYO.pdf"
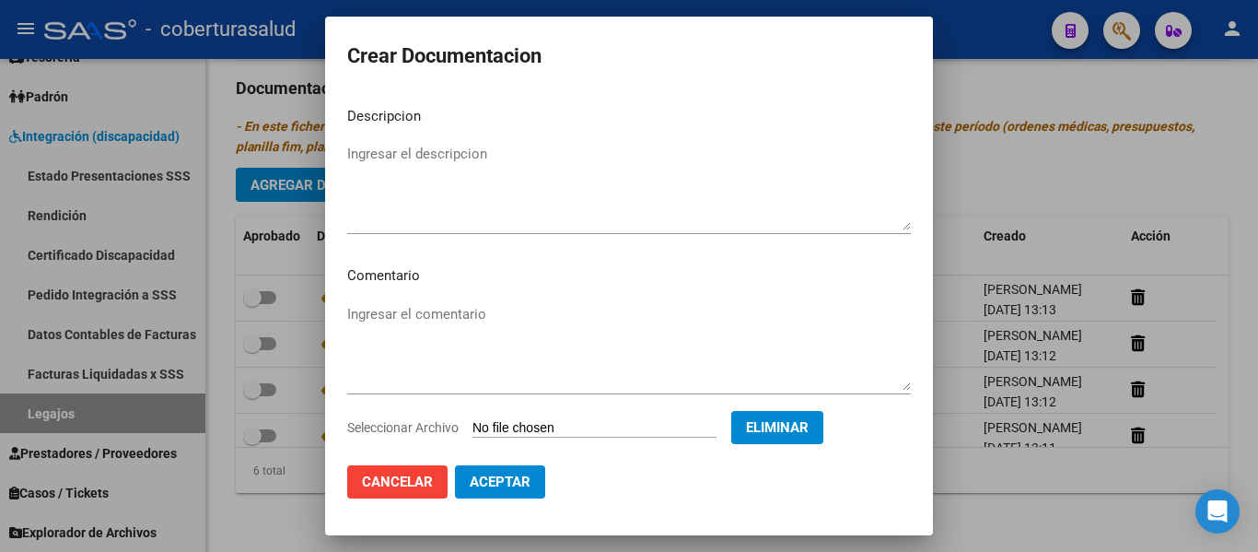
click at [443, 148] on textarea "Ingresar el descripcion" at bounding box center [629, 187] width 564 height 87
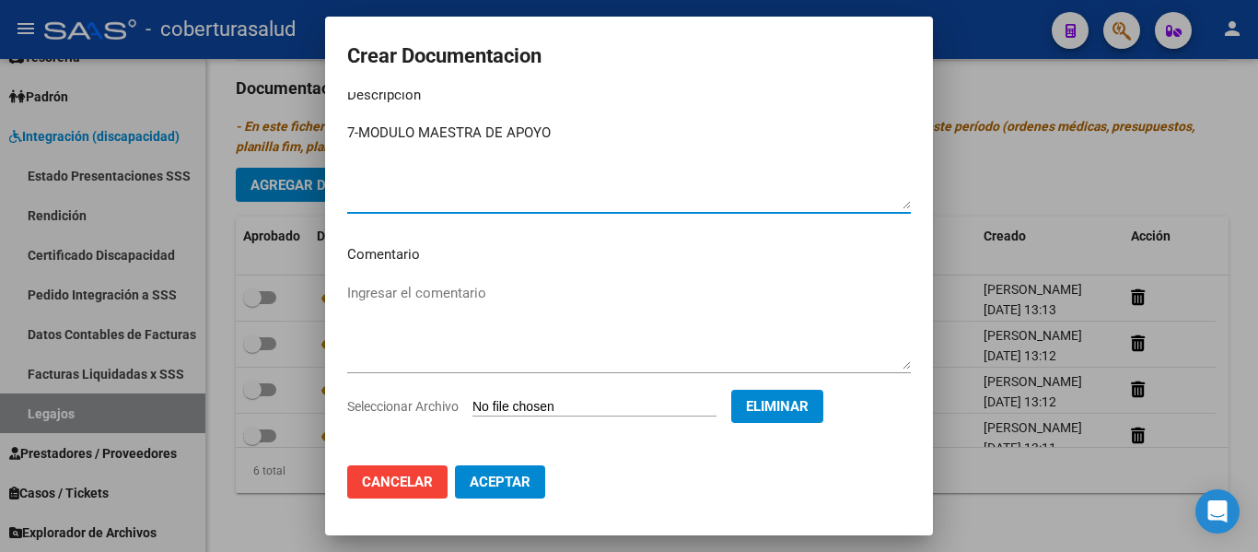
scroll to position [31, 0]
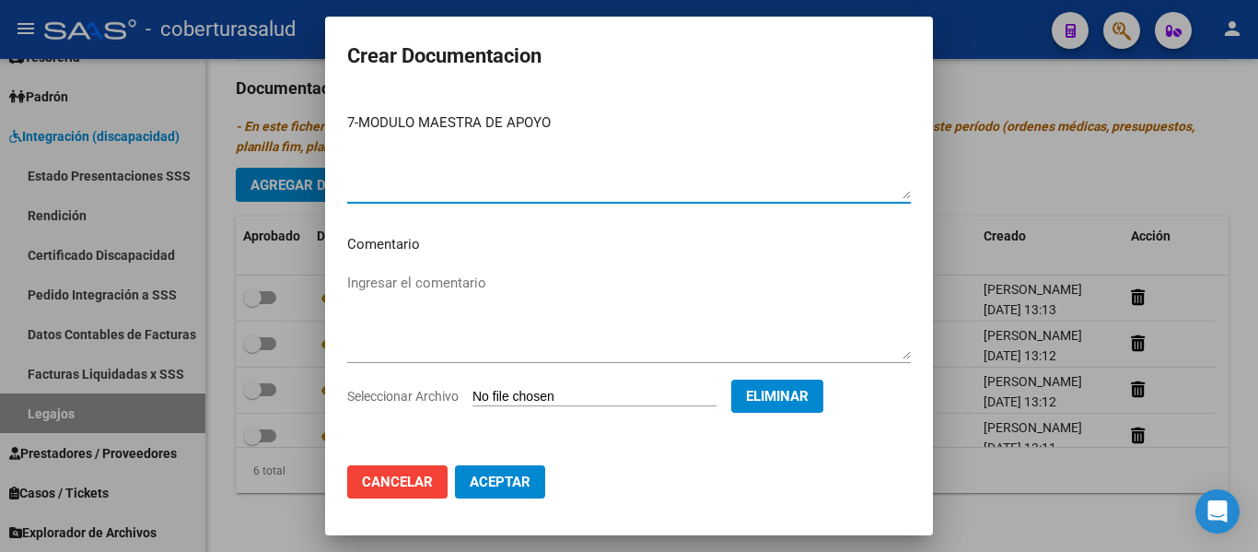
type textarea "7-MODULO MAESTRA DE APOYO"
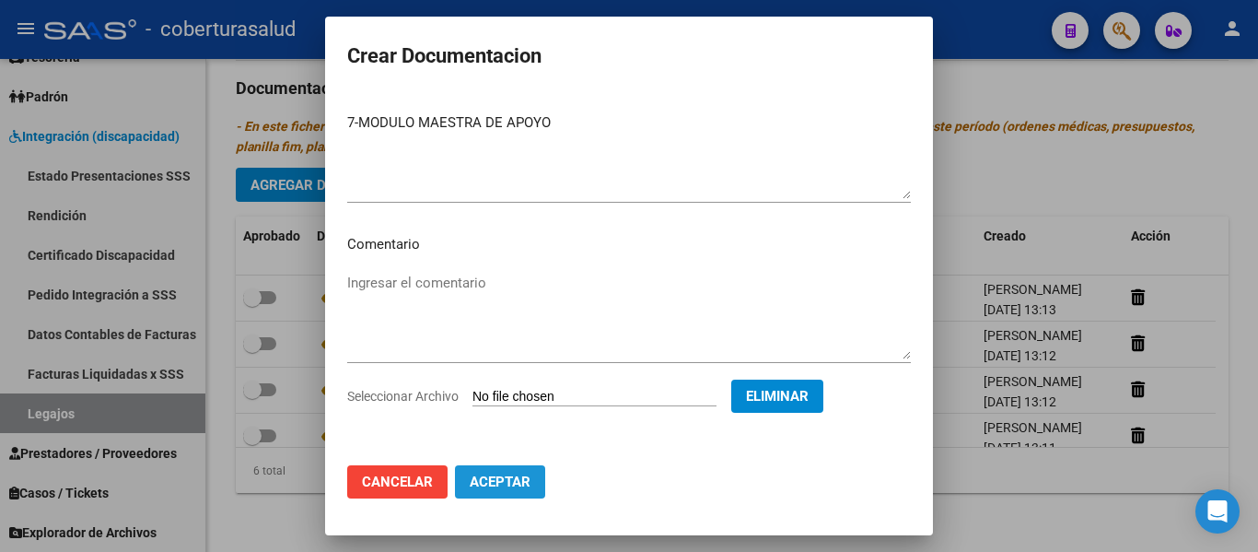
click at [511, 474] on span "Aceptar" at bounding box center [500, 481] width 61 height 17
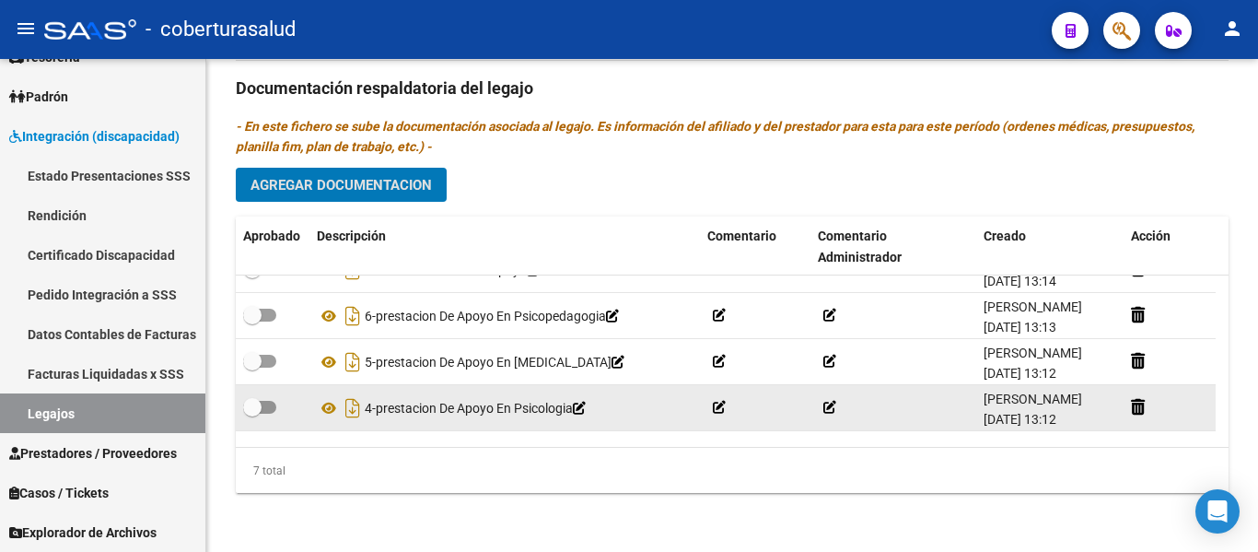
scroll to position [0, 0]
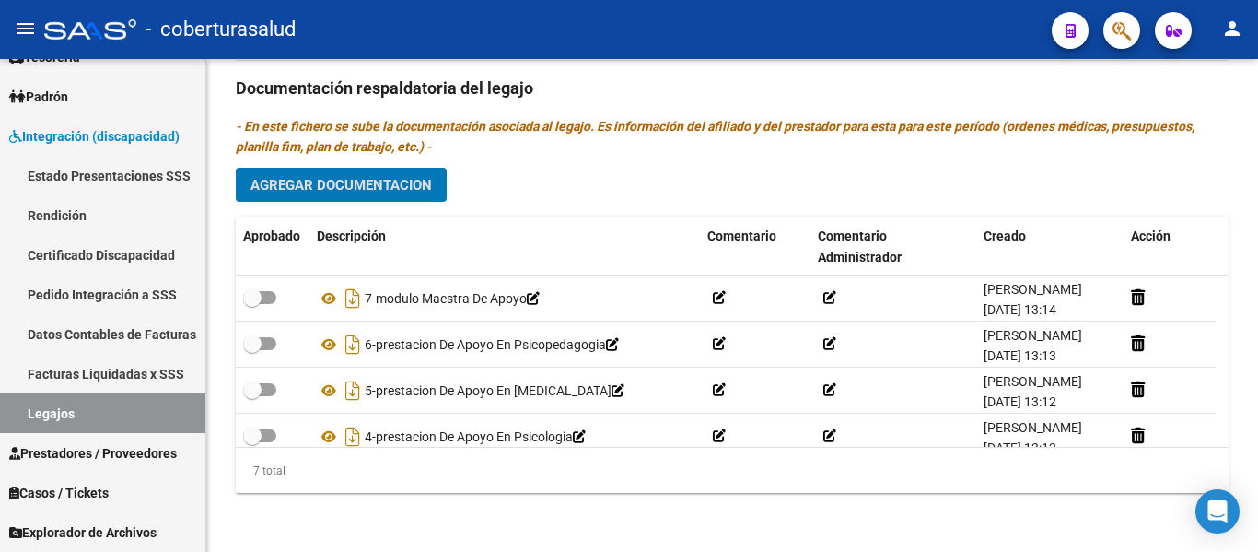
click at [318, 187] on span "Agregar Documentacion" at bounding box center [340, 185] width 181 height 17
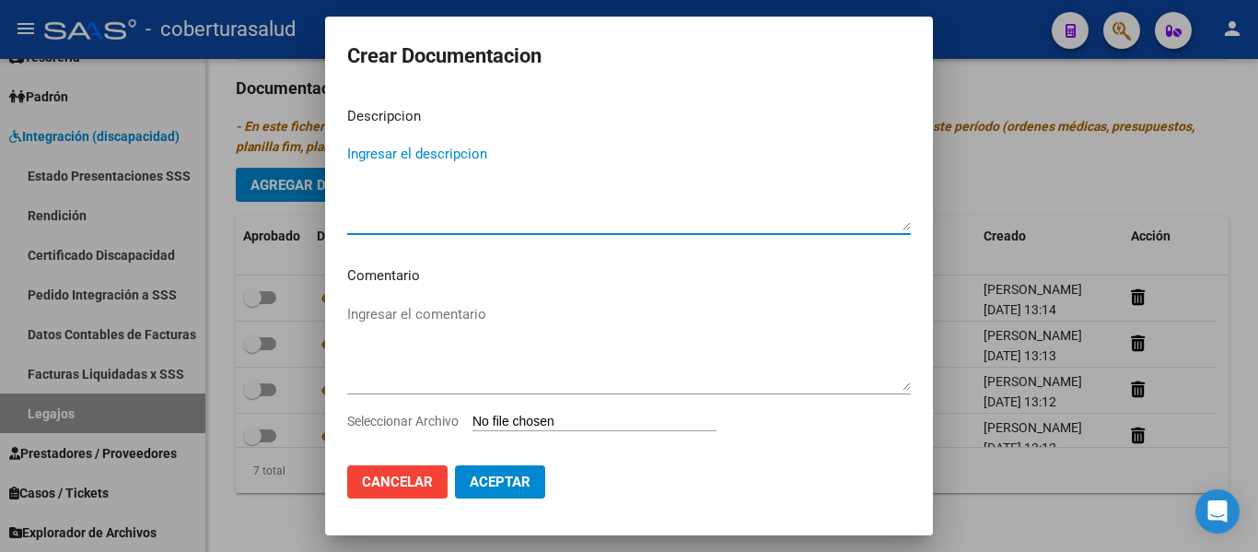
click at [602, 420] on input "Seleccionar Archivo" at bounding box center [594, 421] width 244 height 17
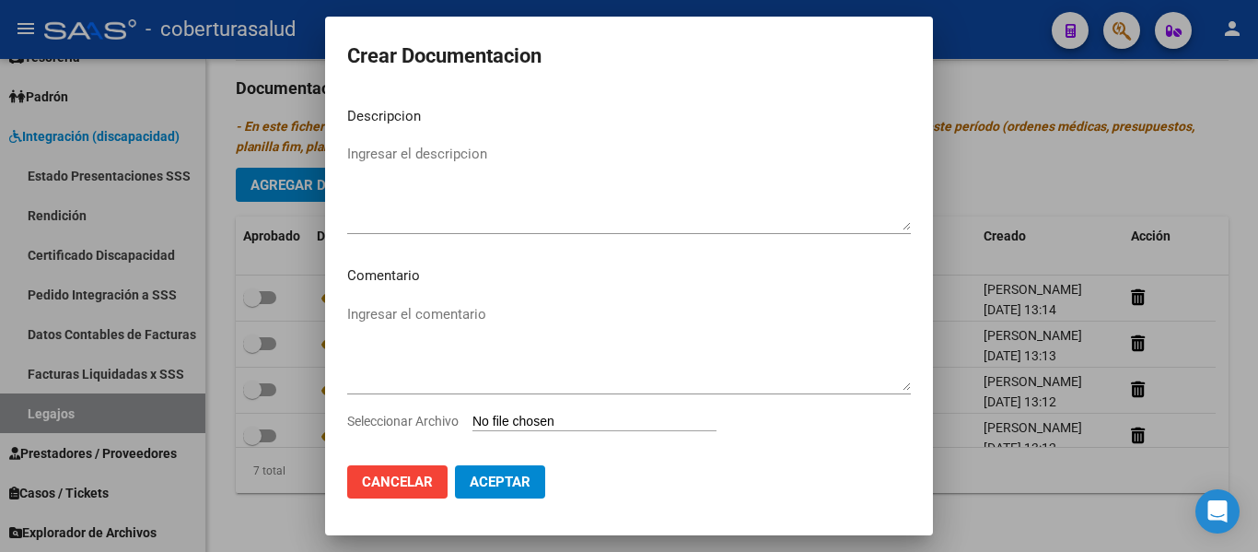
type input "C:\fakepath\8-TRANSPORTE CON DEPENDENCIA.pdf"
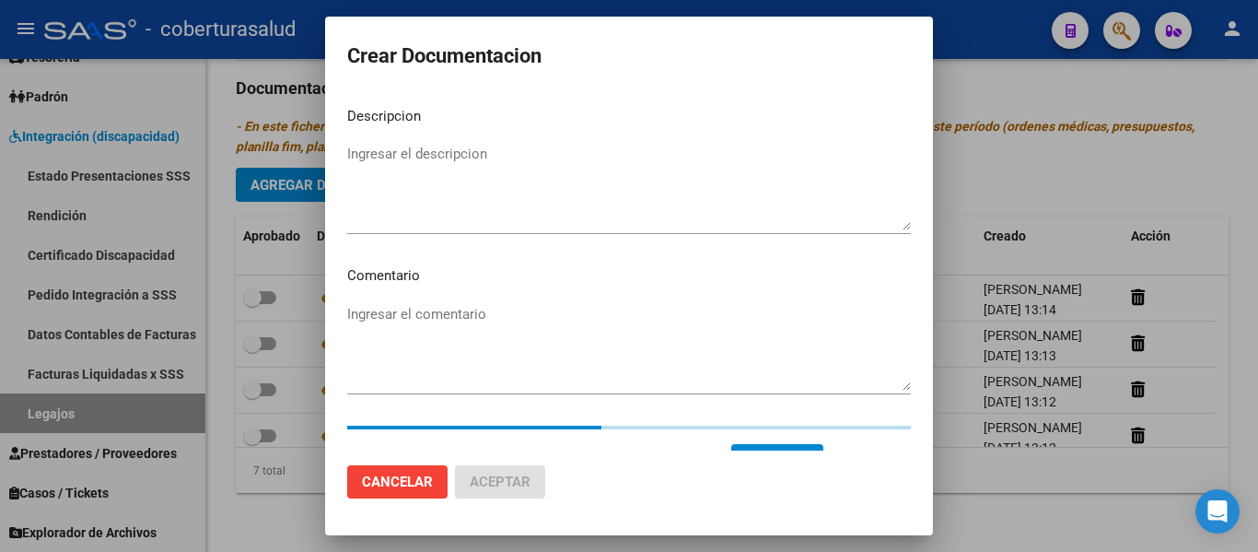
click at [476, 208] on textarea "Ingresar el descripcion" at bounding box center [629, 187] width 564 height 87
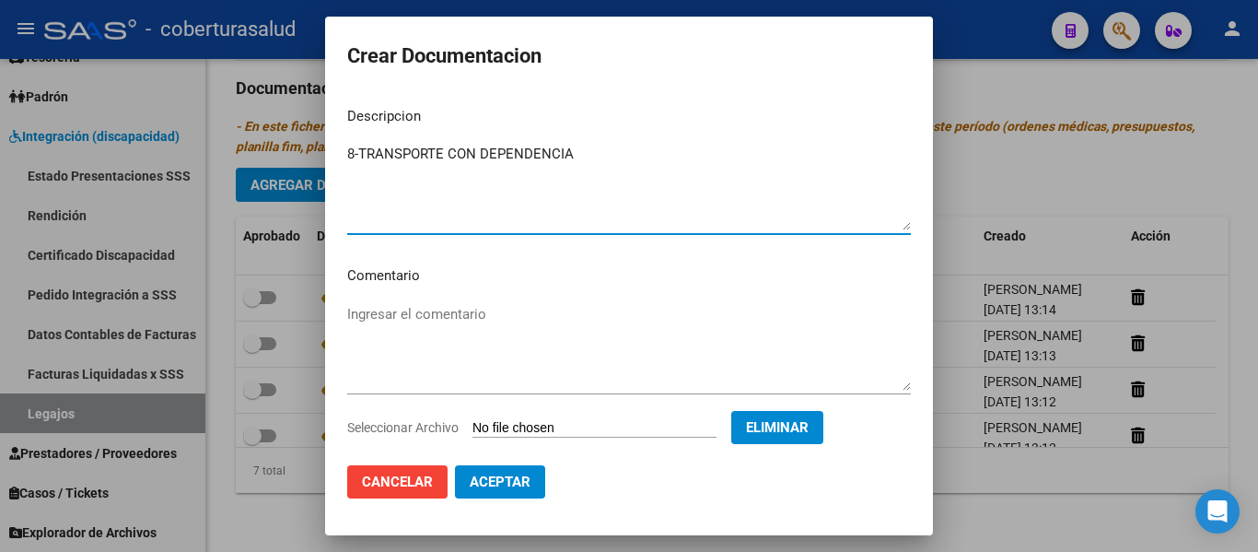
type textarea "8-TRANSPORTE CON DEPENDENCIA"
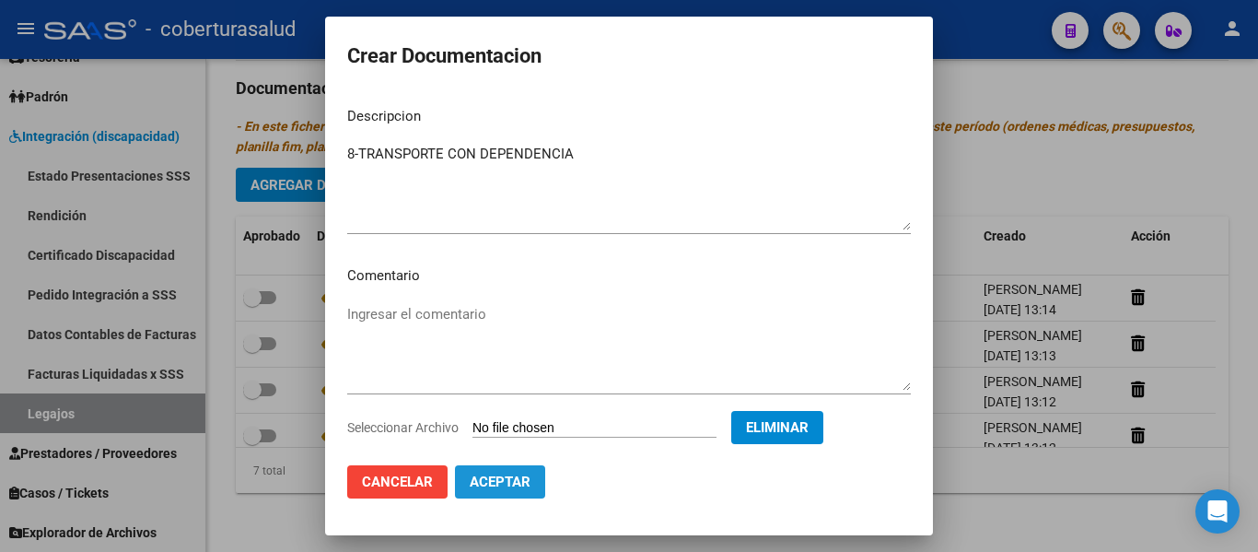
click at [530, 481] on button "Aceptar" at bounding box center [500, 481] width 90 height 33
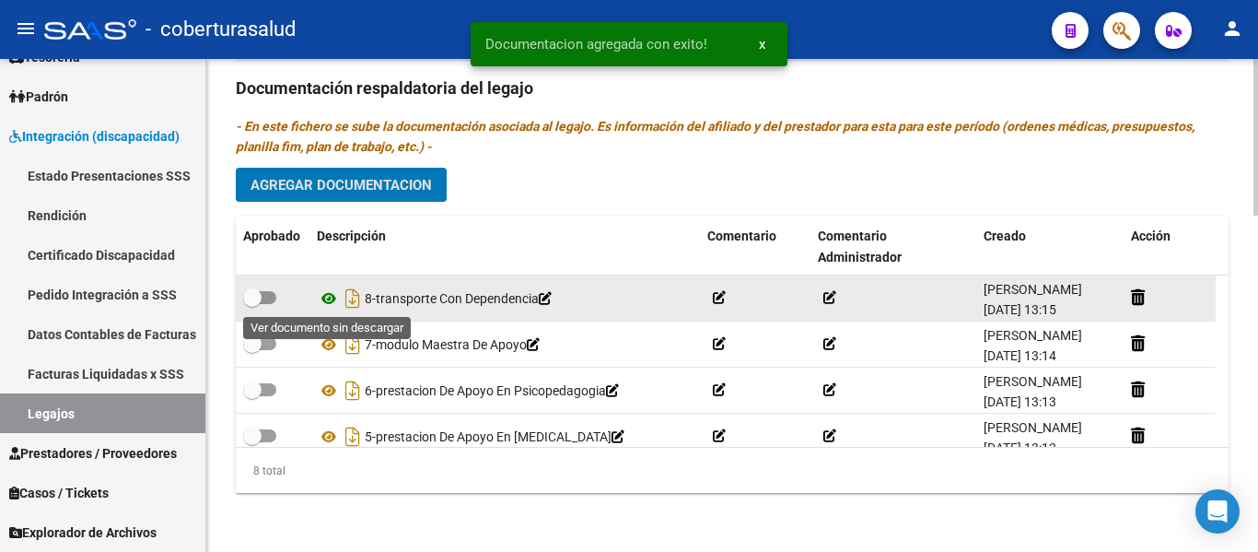
click at [323, 296] on icon at bounding box center [329, 298] width 24 height 22
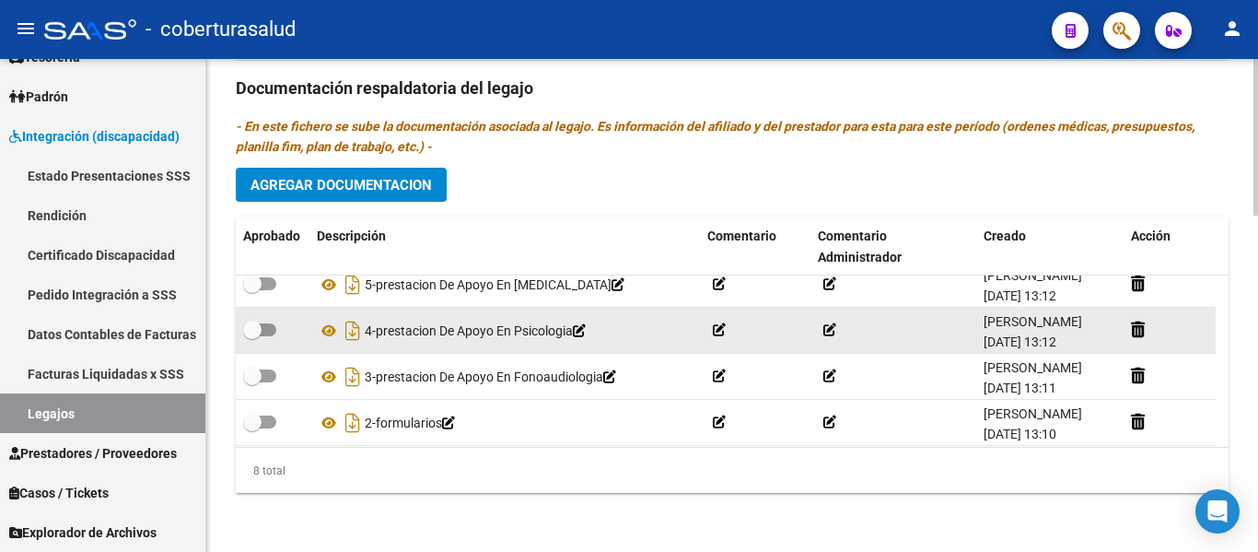
scroll to position [184, 0]
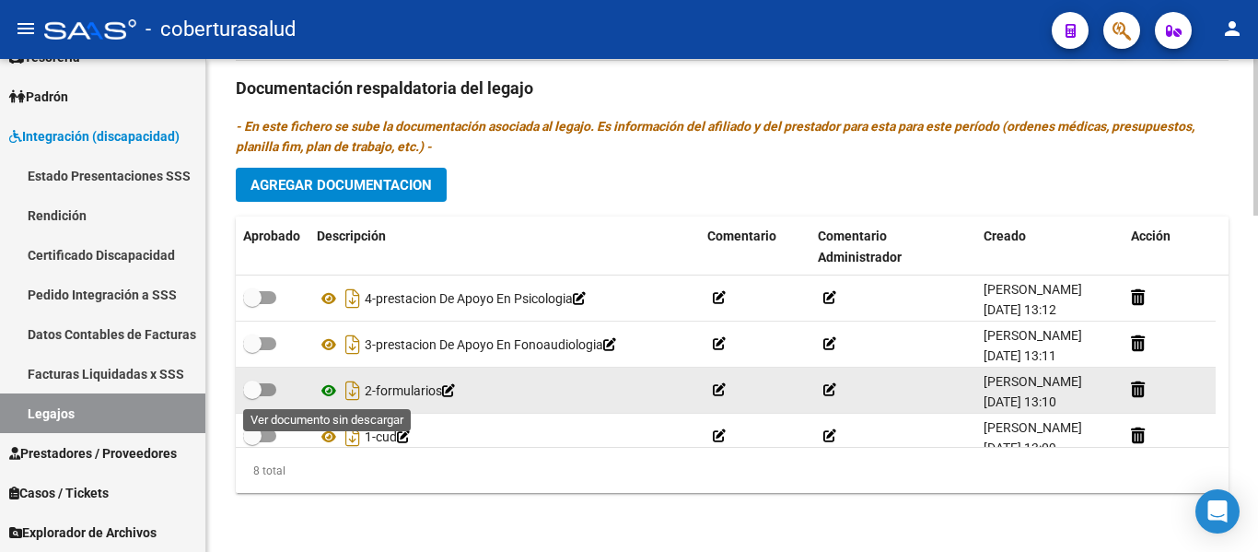
click at [336, 387] on icon at bounding box center [329, 390] width 24 height 22
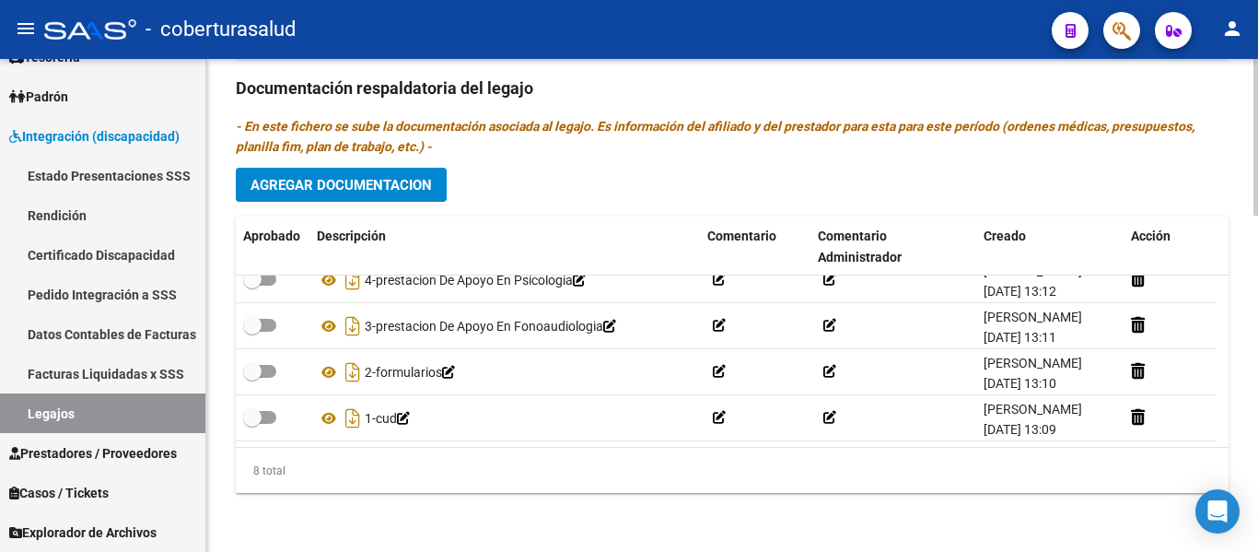
scroll to position [217, 0]
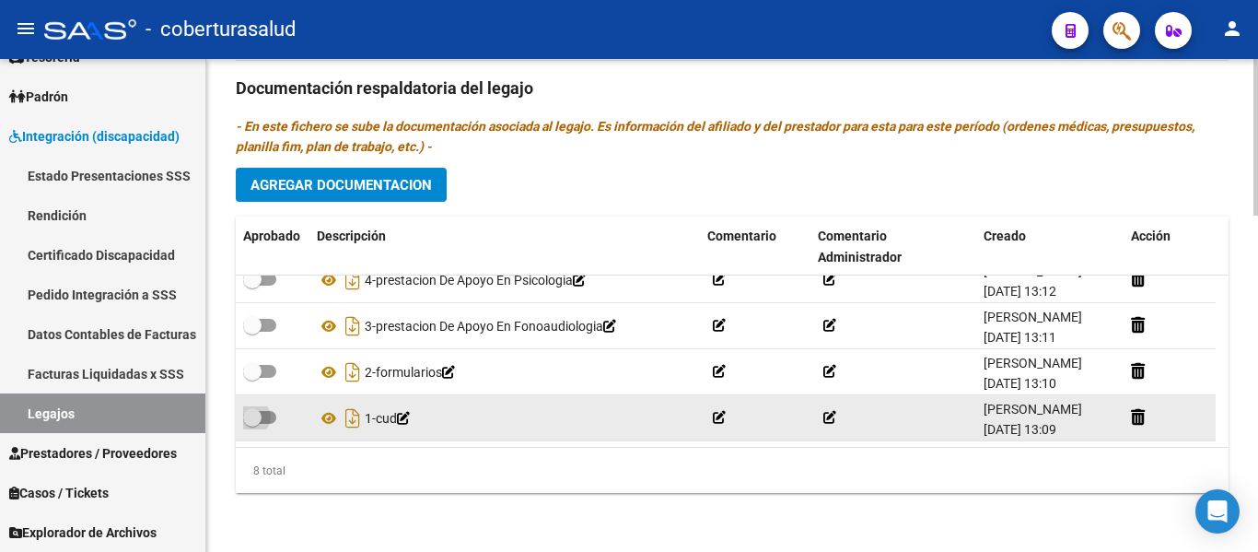
click at [262, 411] on span at bounding box center [259, 417] width 33 height 13
click at [252, 424] on input "checkbox" at bounding box center [251, 424] width 1 height 1
checkbox input "true"
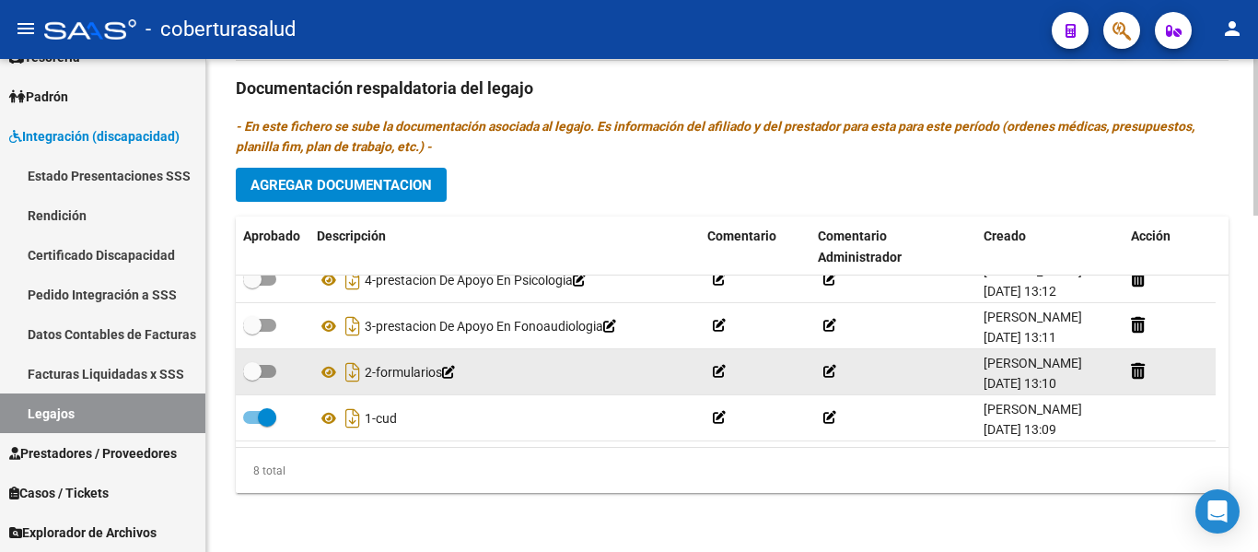
click at [251, 362] on span at bounding box center [252, 371] width 18 height 18
click at [251, 378] on input "checkbox" at bounding box center [251, 378] width 1 height 1
checkbox input "true"
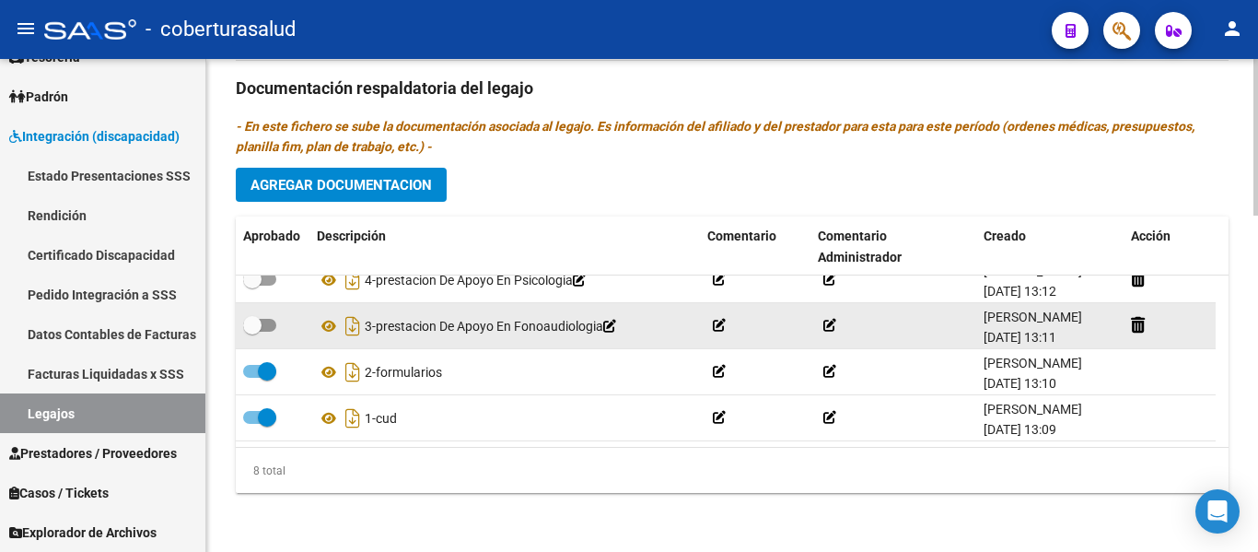
click at [253, 316] on span at bounding box center [252, 325] width 18 height 18
click at [252, 332] on input "checkbox" at bounding box center [251, 332] width 1 height 1
checkbox input "true"
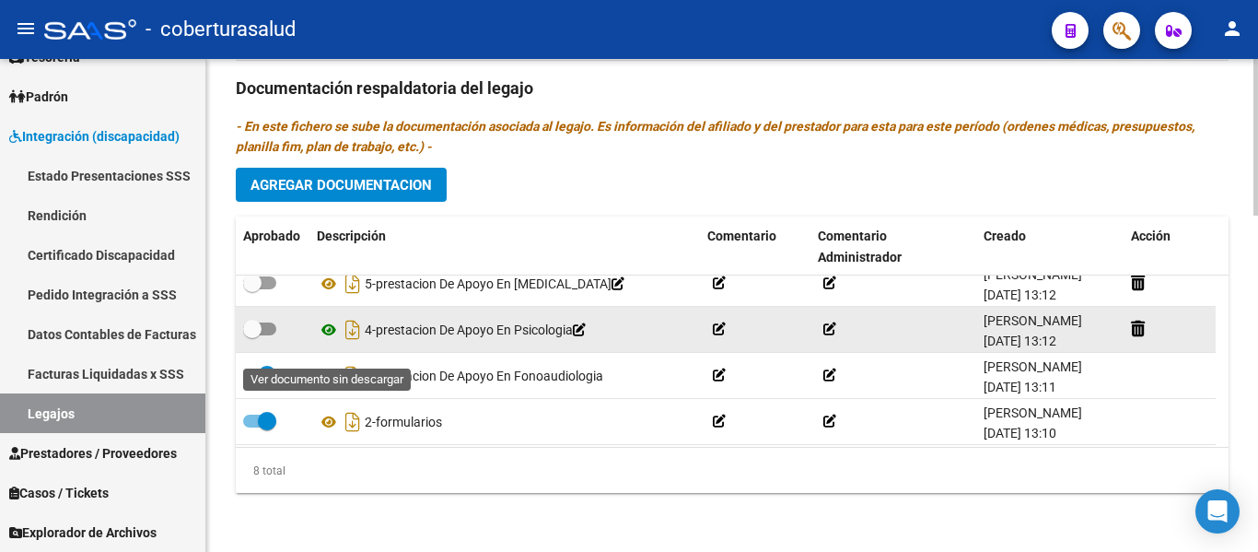
scroll to position [125, 0]
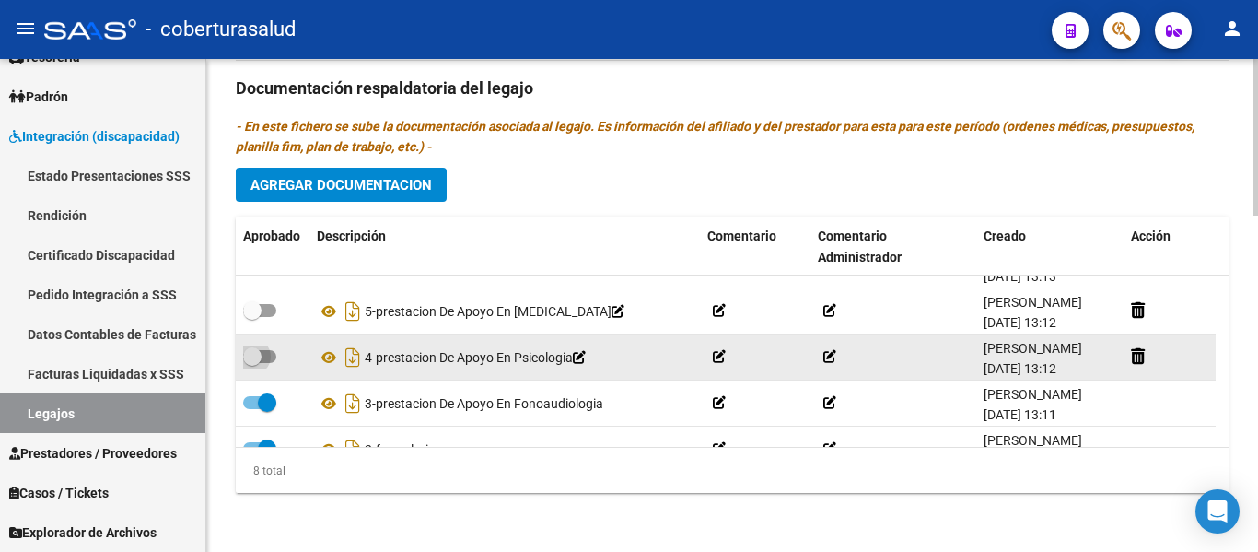
click at [260, 363] on span at bounding box center [252, 356] width 18 height 18
click at [252, 363] on input "checkbox" at bounding box center [251, 363] width 1 height 1
checkbox input "true"
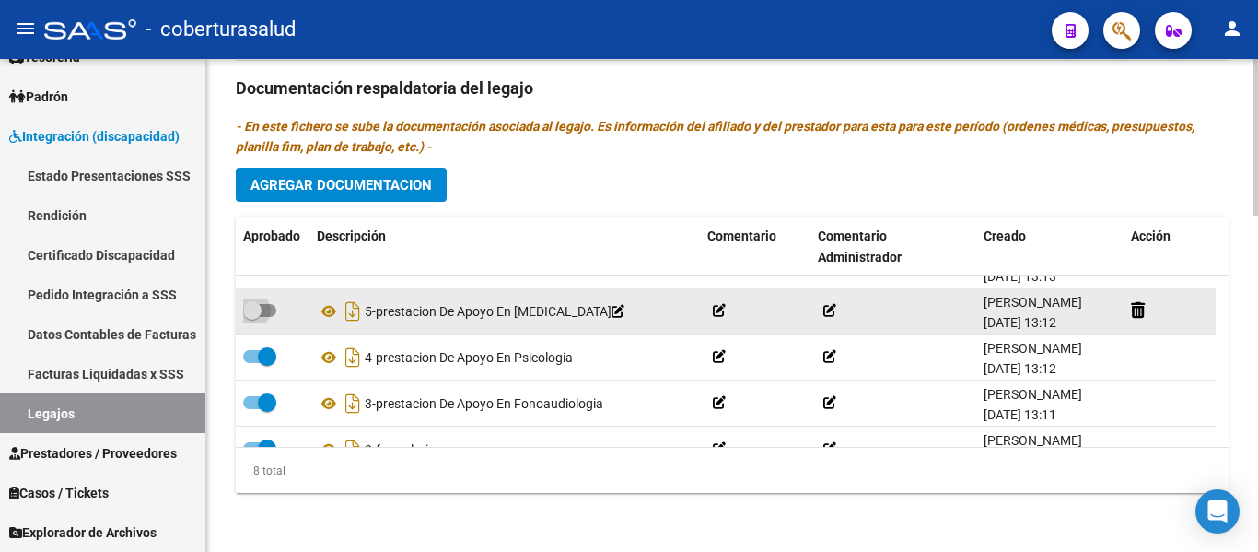
click at [266, 313] on span at bounding box center [259, 310] width 33 height 13
click at [252, 317] on input "checkbox" at bounding box center [251, 317] width 1 height 1
checkbox input "true"
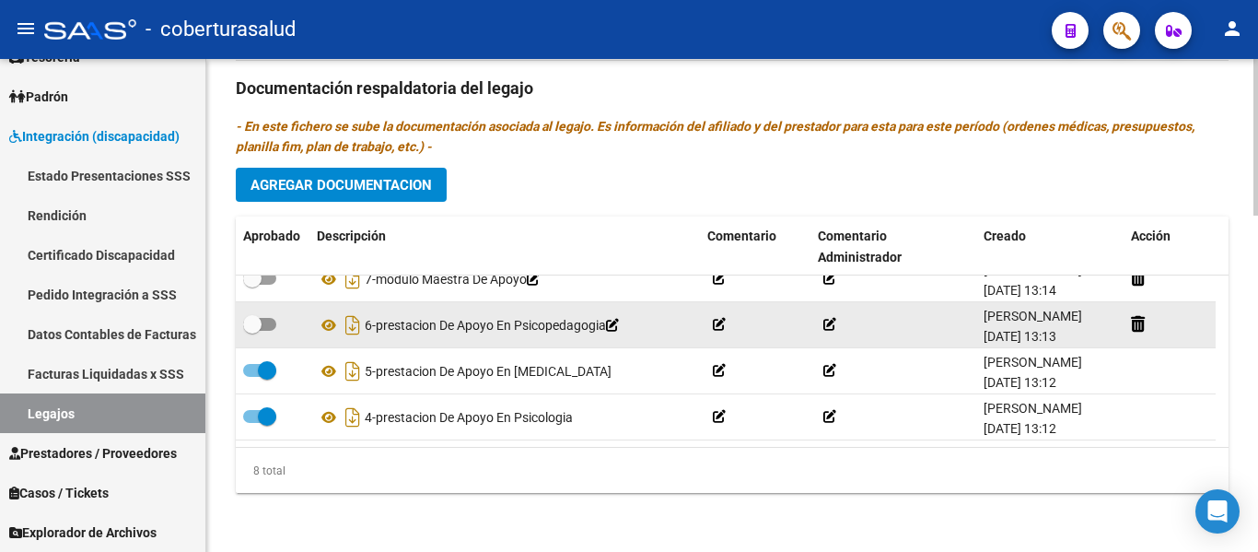
scroll to position [33, 0]
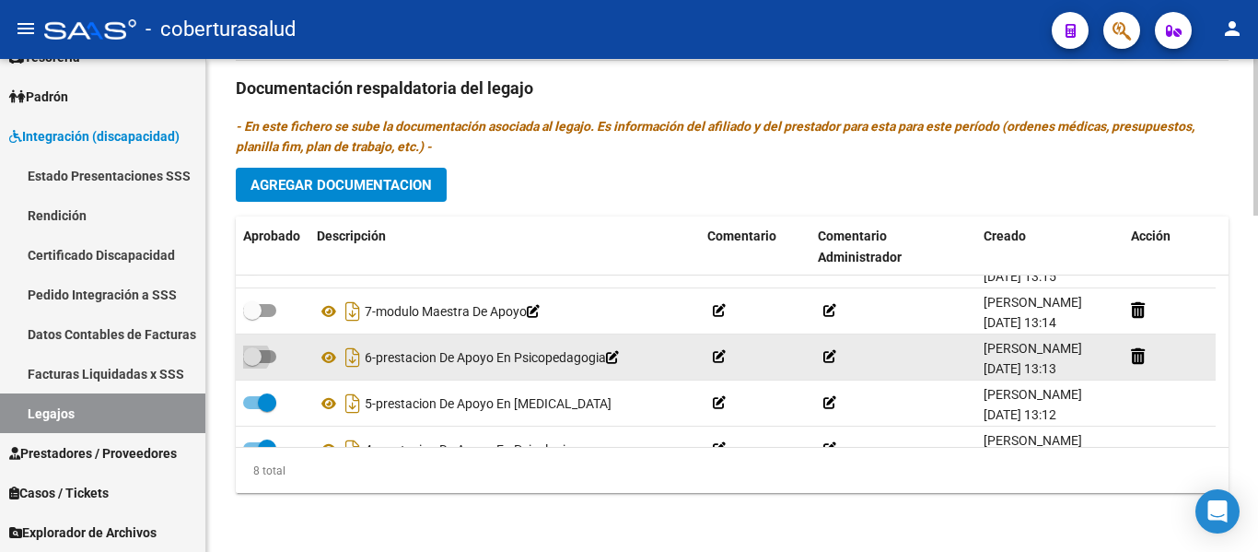
click at [267, 350] on span at bounding box center [259, 356] width 33 height 13
click at [252, 363] on input "checkbox" at bounding box center [251, 363] width 1 height 1
checkbox input "true"
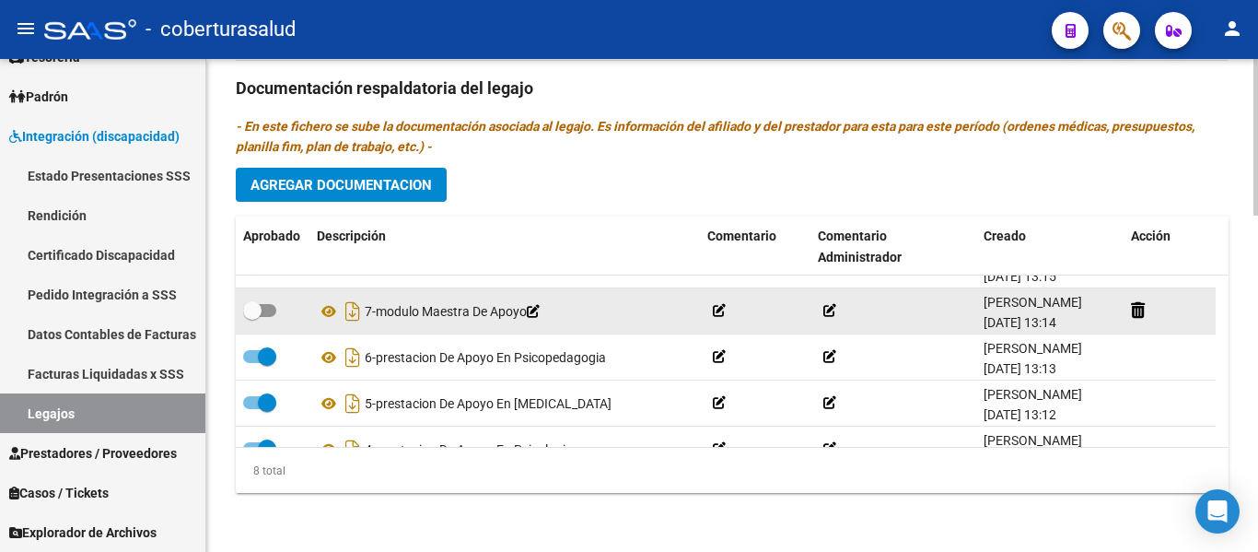
click at [271, 313] on span at bounding box center [259, 310] width 33 height 13
click at [252, 317] on input "checkbox" at bounding box center [251, 317] width 1 height 1
checkbox input "true"
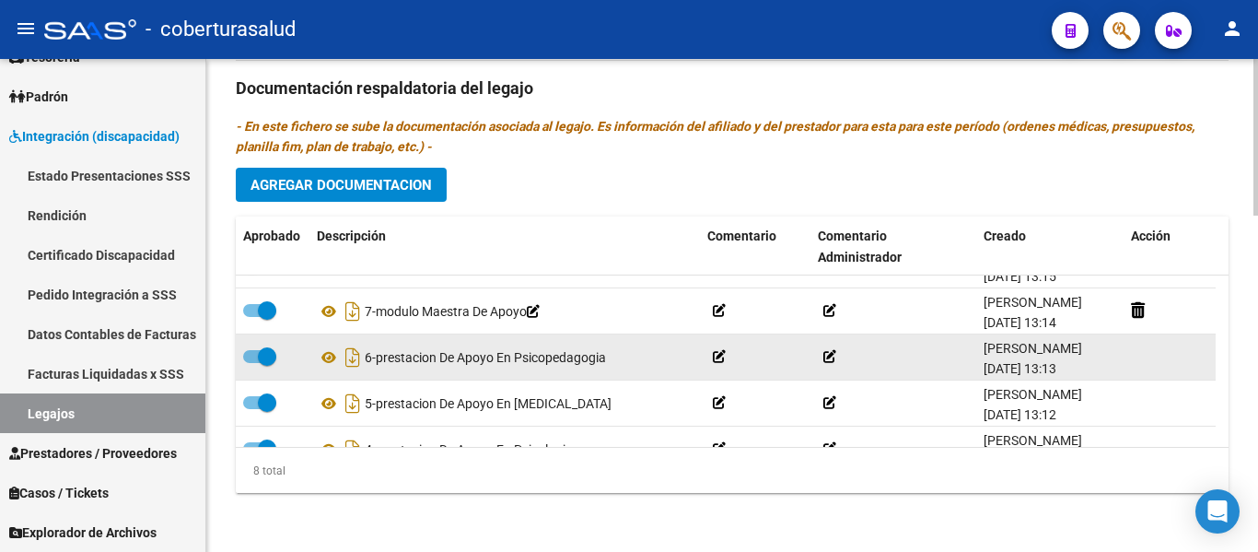
scroll to position [0, 0]
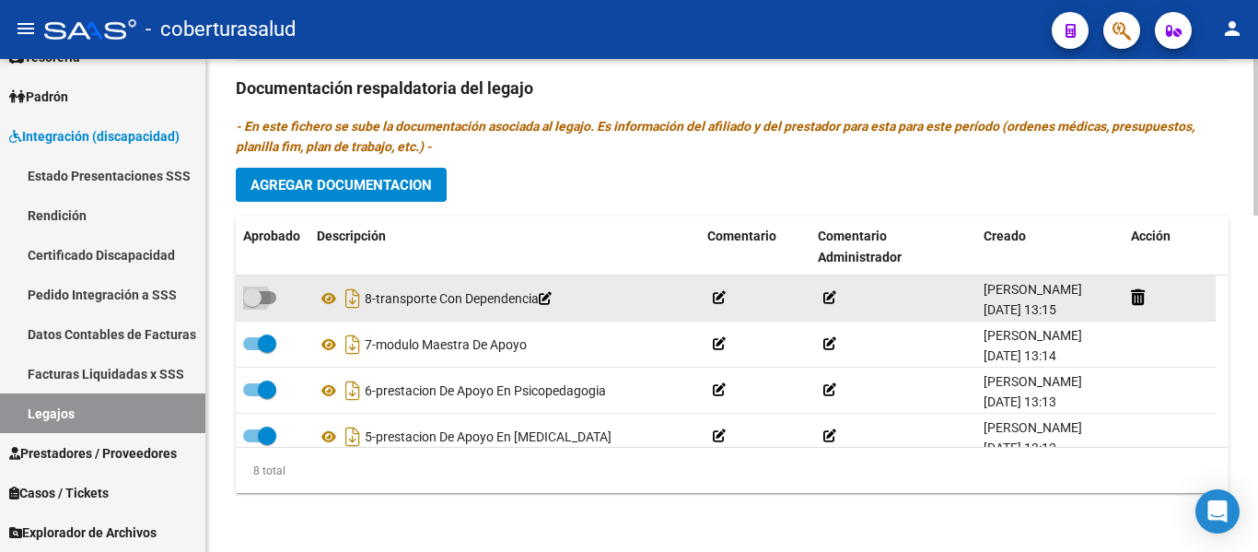
click at [273, 305] on label at bounding box center [259, 297] width 33 height 22
click at [252, 305] on input "checkbox" at bounding box center [251, 304] width 1 height 1
checkbox input "true"
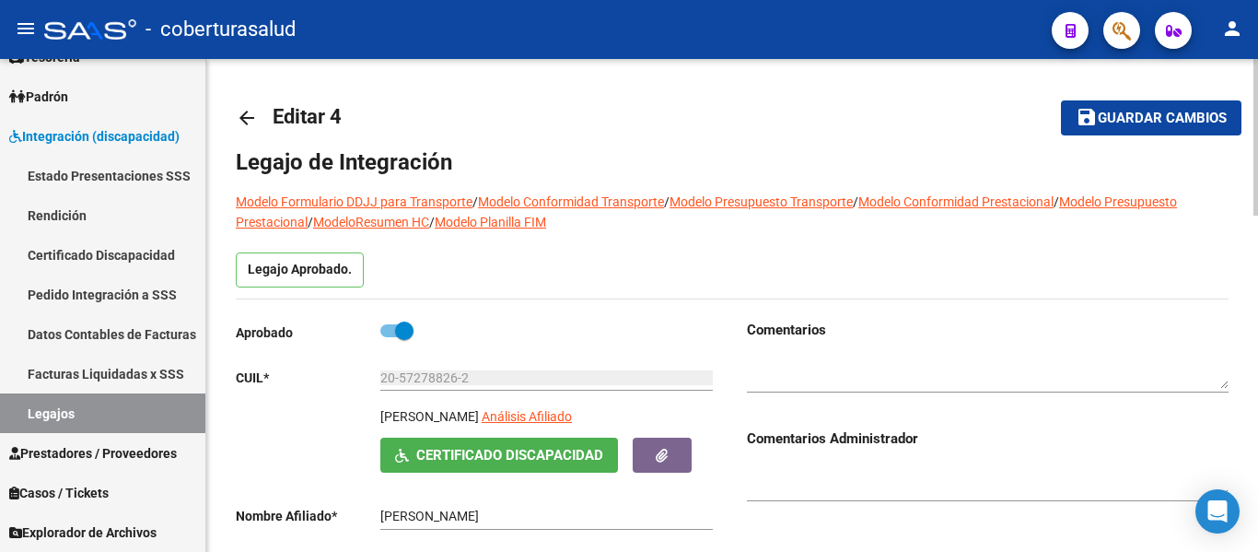
click at [1128, 109] on span "save Guardar cambios" at bounding box center [1151, 117] width 151 height 17
click at [117, 408] on link "Legajos" at bounding box center [102, 413] width 205 height 40
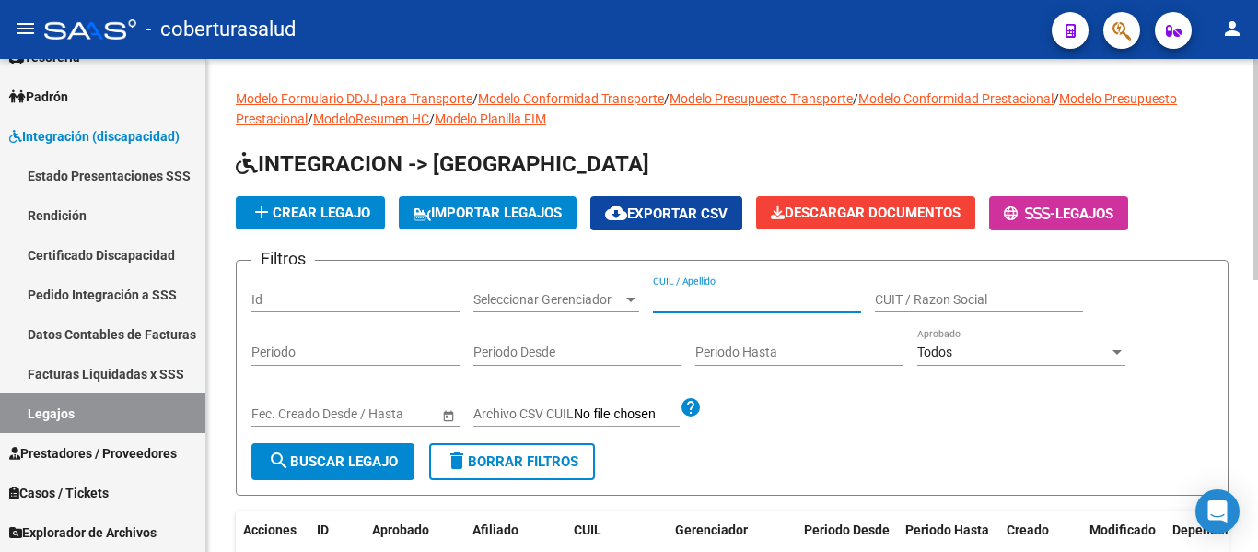
click at [730, 294] on input "CUIL / Apellido" at bounding box center [757, 300] width 208 height 16
paste input "20584125463"
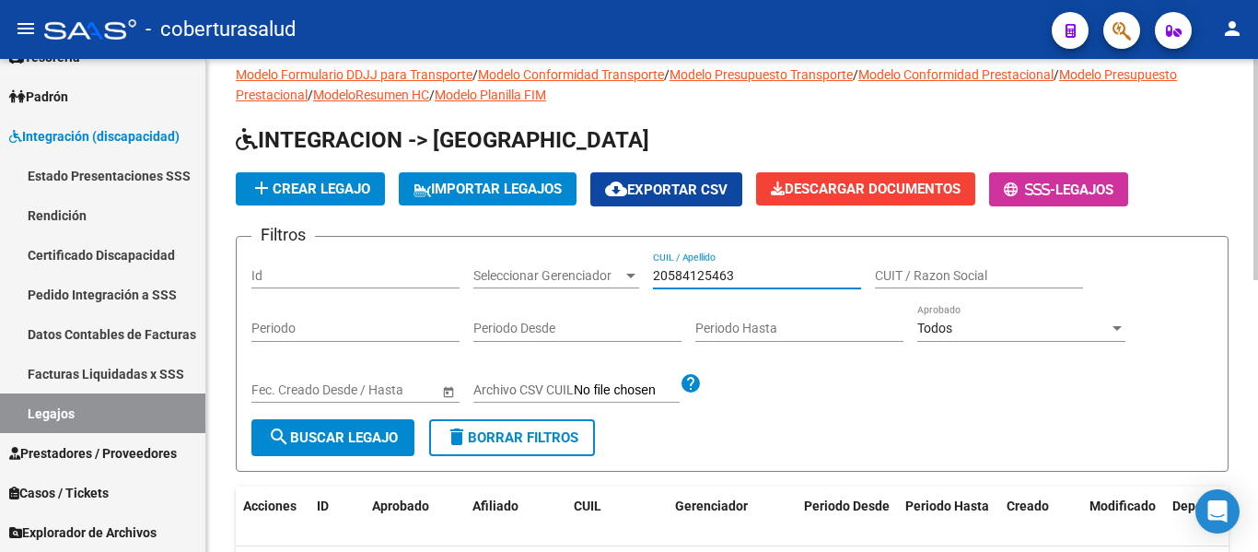
scroll to position [92, 0]
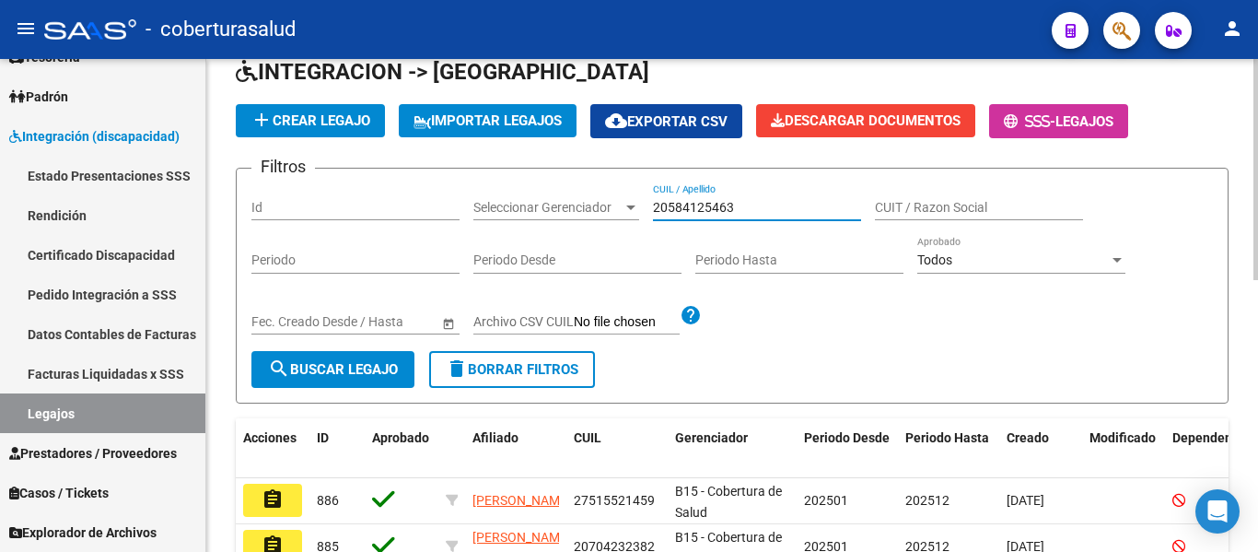
type input "20584125463"
click at [350, 360] on button "search Buscar Legajo" at bounding box center [332, 369] width 163 height 37
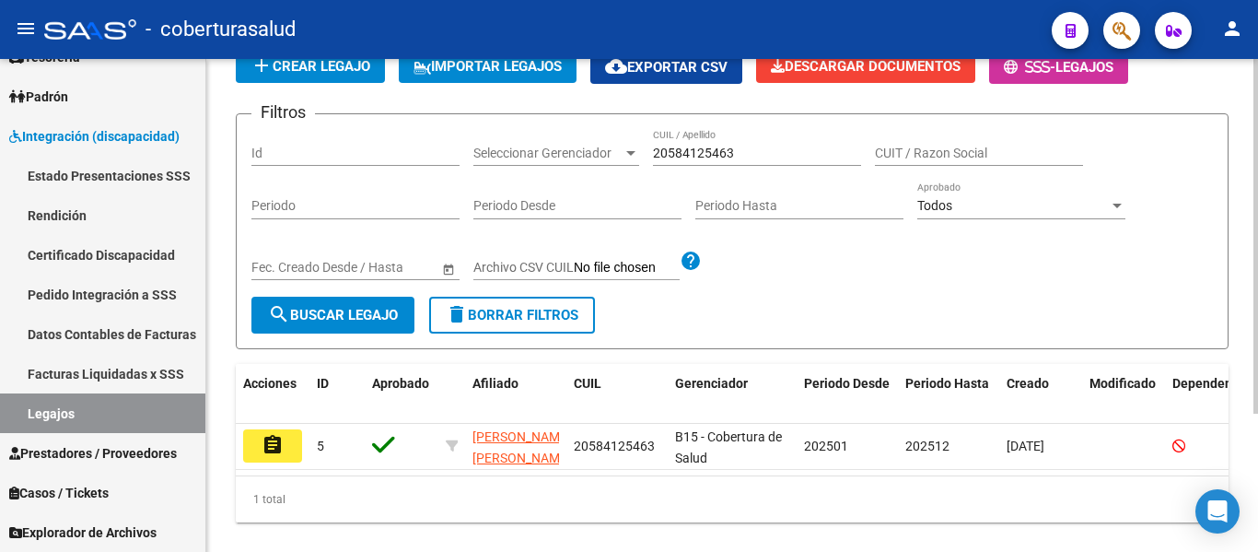
scroll to position [192, 0]
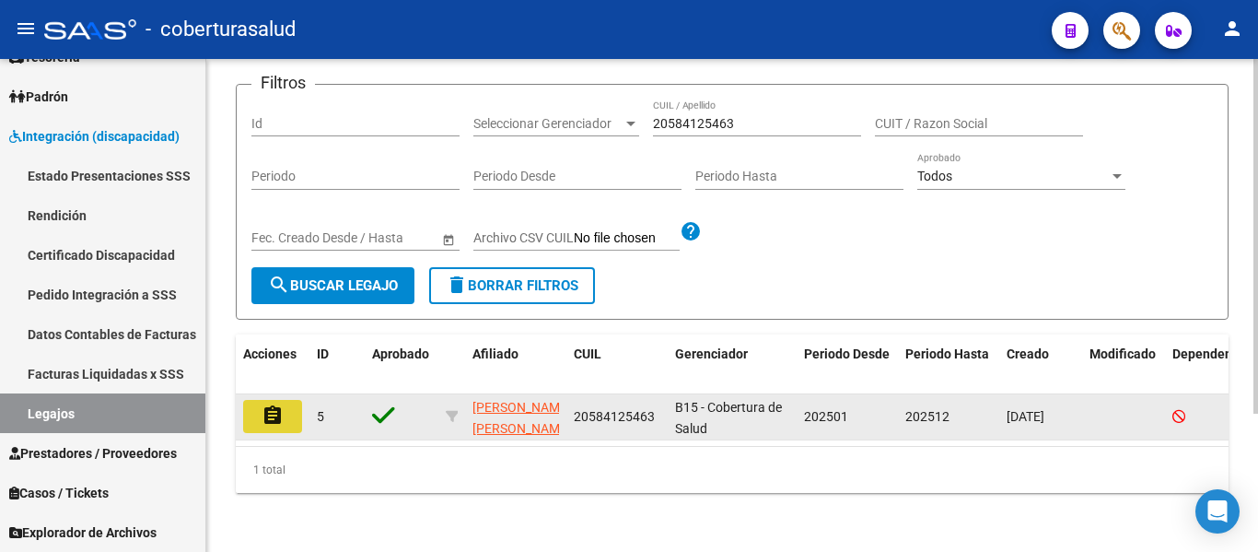
click at [275, 404] on mat-icon "assignment" at bounding box center [273, 415] width 22 height 22
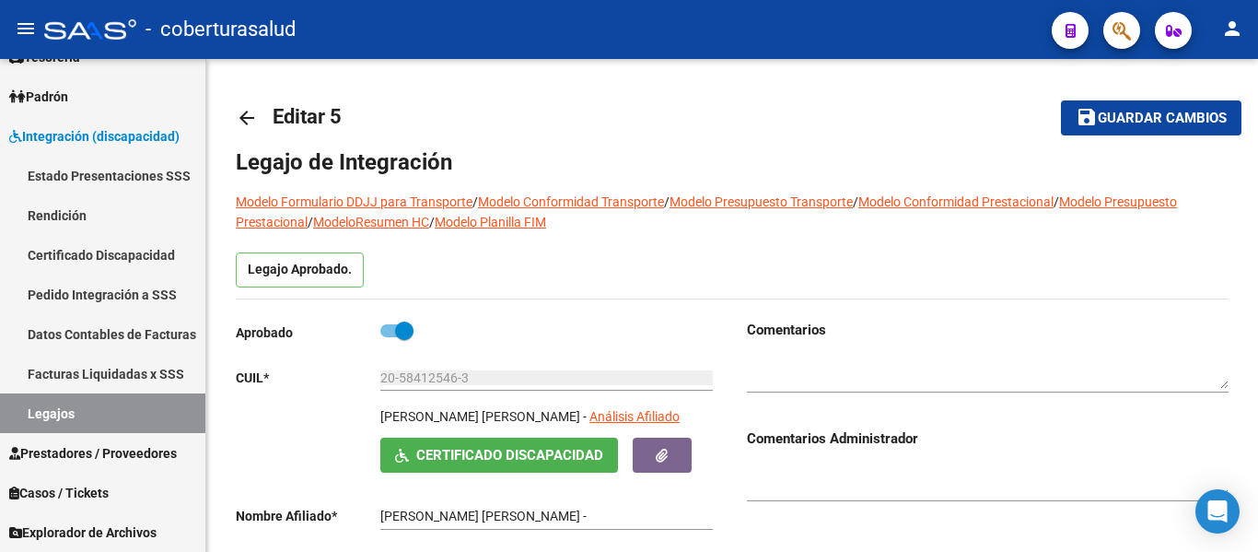
type input "[PERSON_NAME] [PERSON_NAME]"
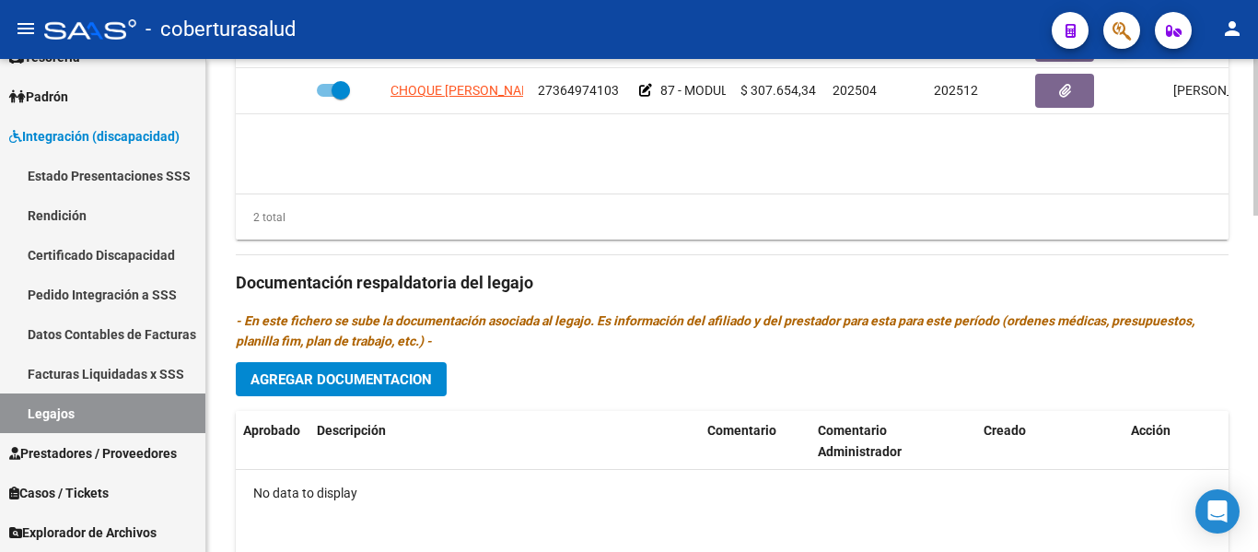
scroll to position [1013, 0]
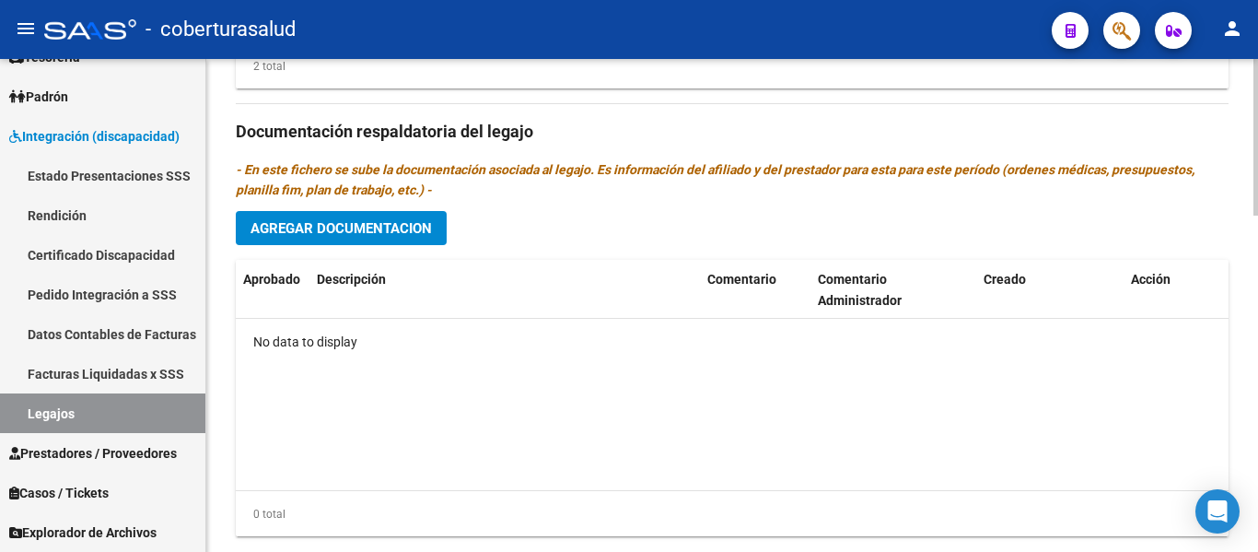
click at [355, 232] on span "Agregar Documentacion" at bounding box center [340, 228] width 181 height 17
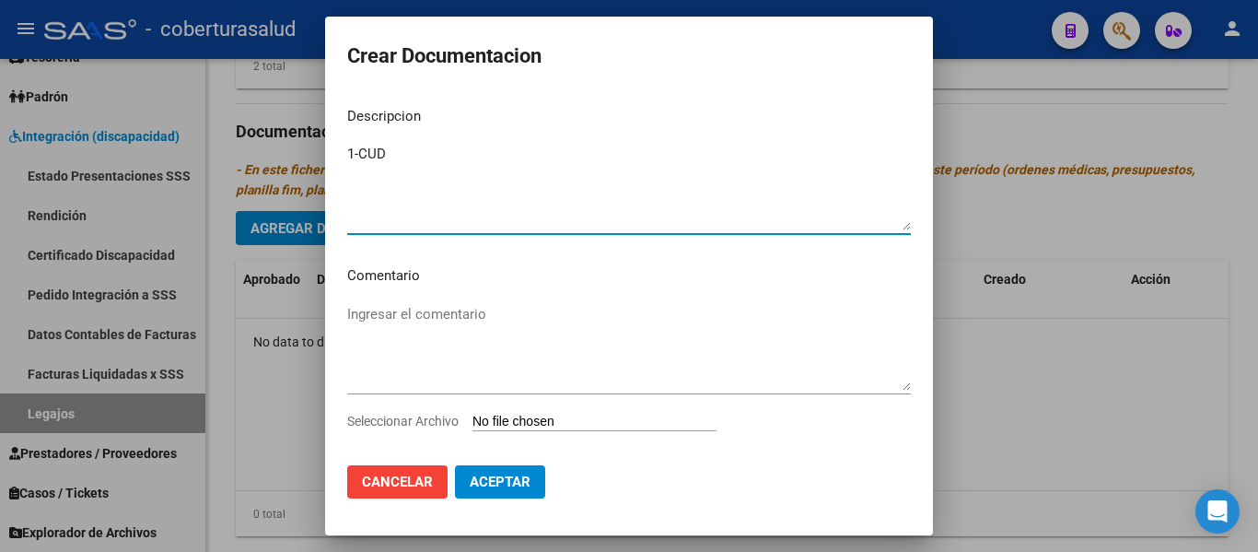
type textarea "1-CUD"
click at [639, 415] on input "Seleccionar Archivo" at bounding box center [594, 421] width 244 height 17
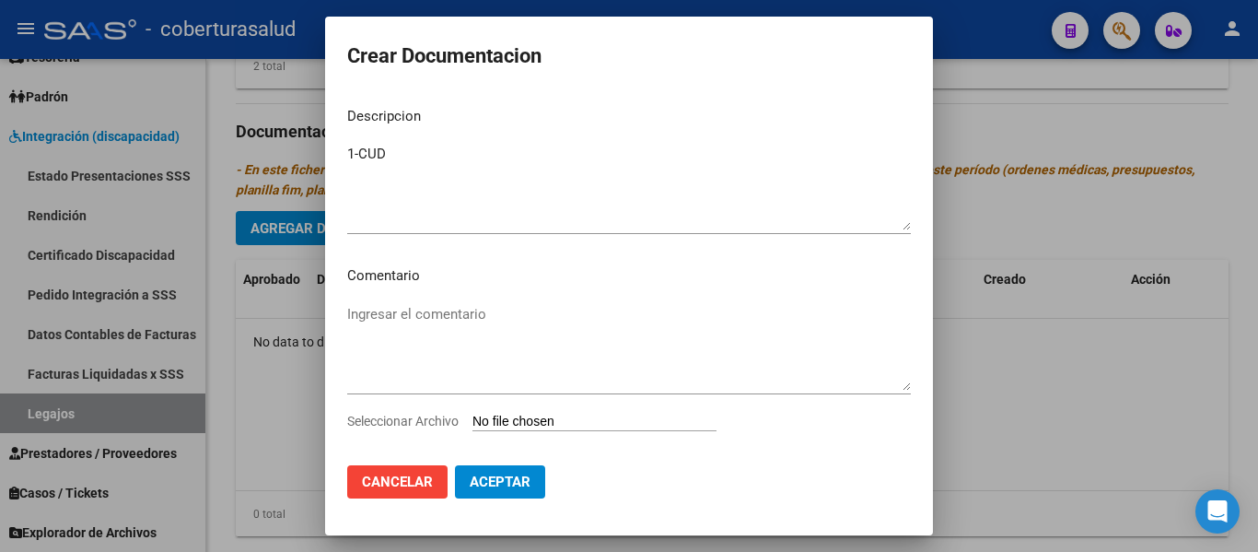
type input "C:\fakepath\3-MIS.pdf"
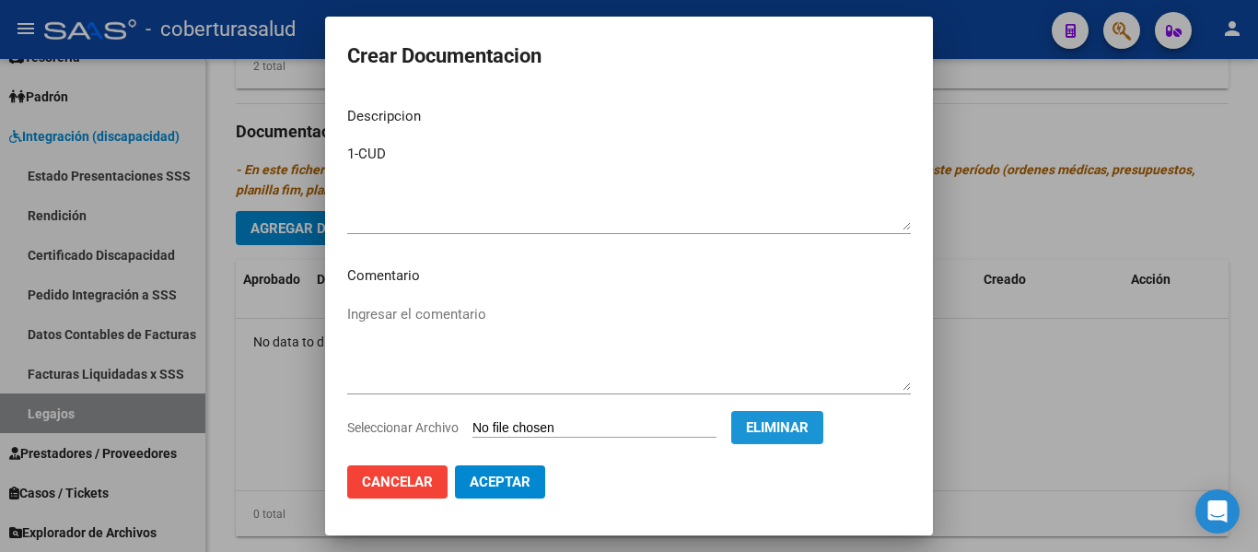
click at [808, 424] on span "Eliminar" at bounding box center [777, 427] width 63 height 17
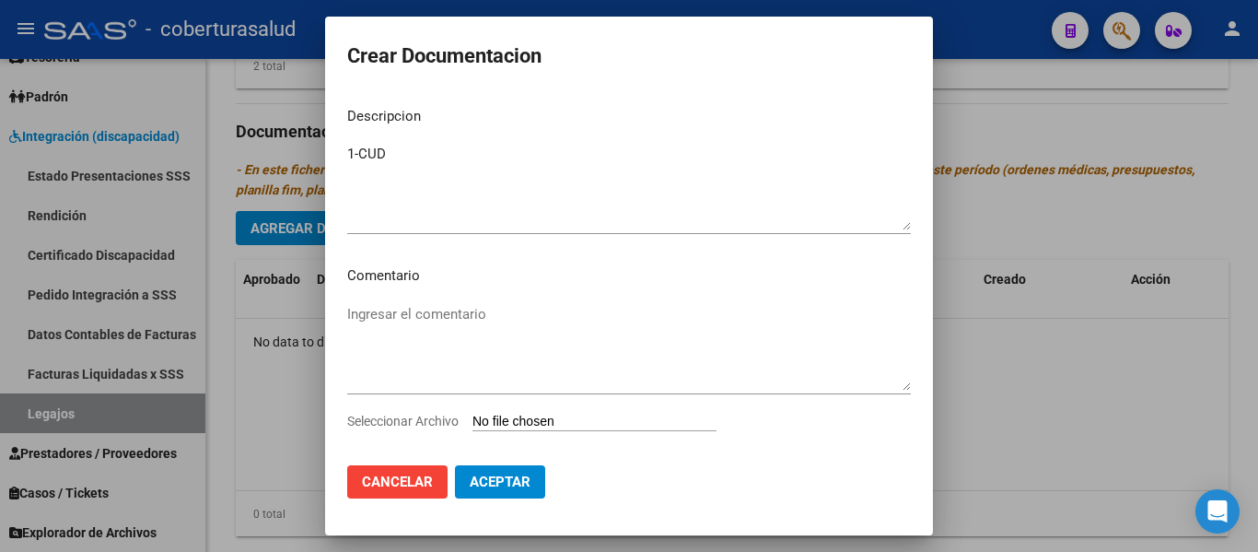
click at [467, 480] on button "Aceptar" at bounding box center [500, 481] width 90 height 33
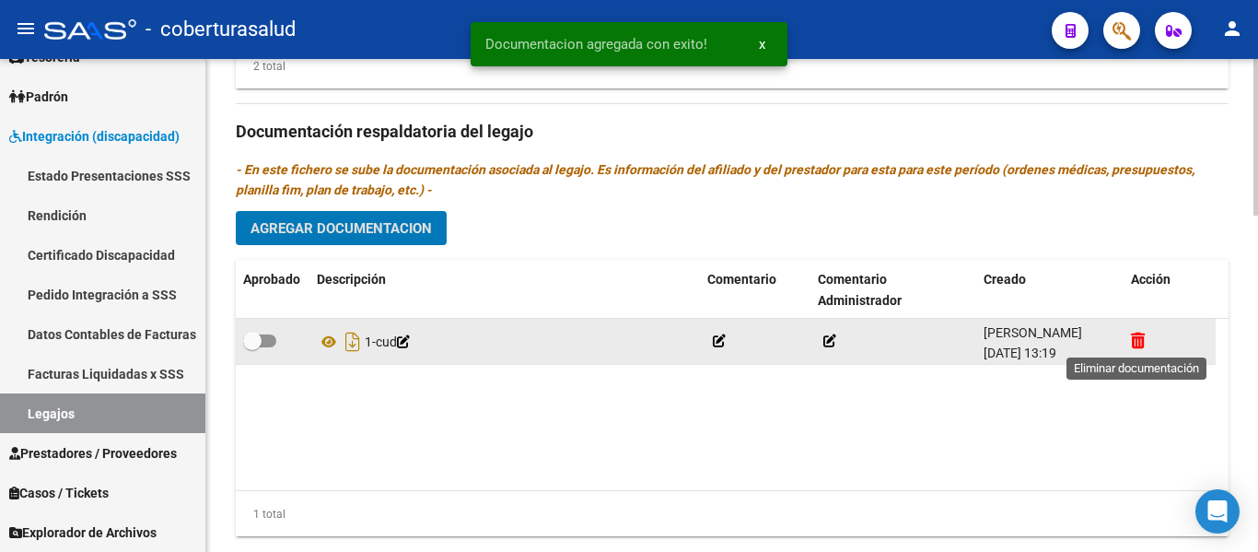
click at [1140, 338] on icon at bounding box center [1138, 340] width 14 height 17
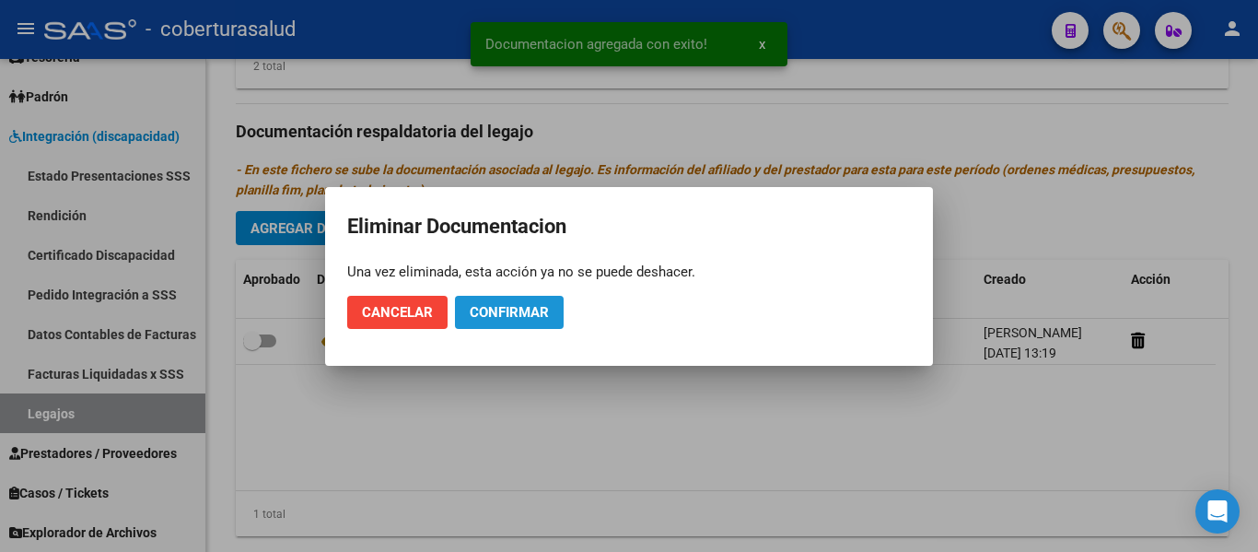
click at [504, 317] on span "Confirmar" at bounding box center [509, 312] width 79 height 17
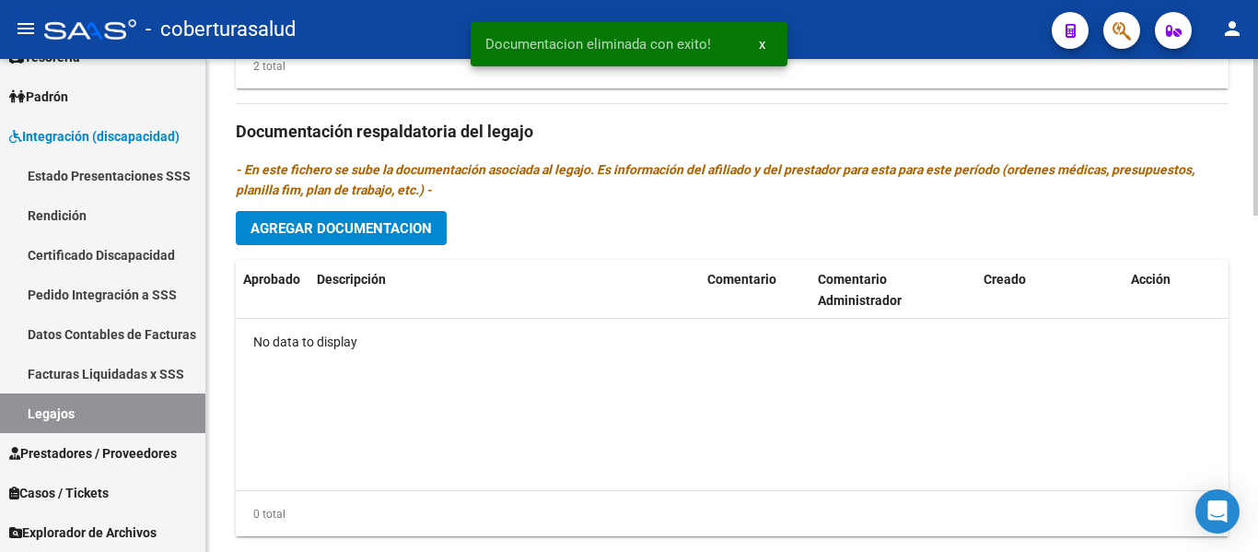
click at [443, 404] on datatable-body "No data to display" at bounding box center [732, 404] width 993 height 171
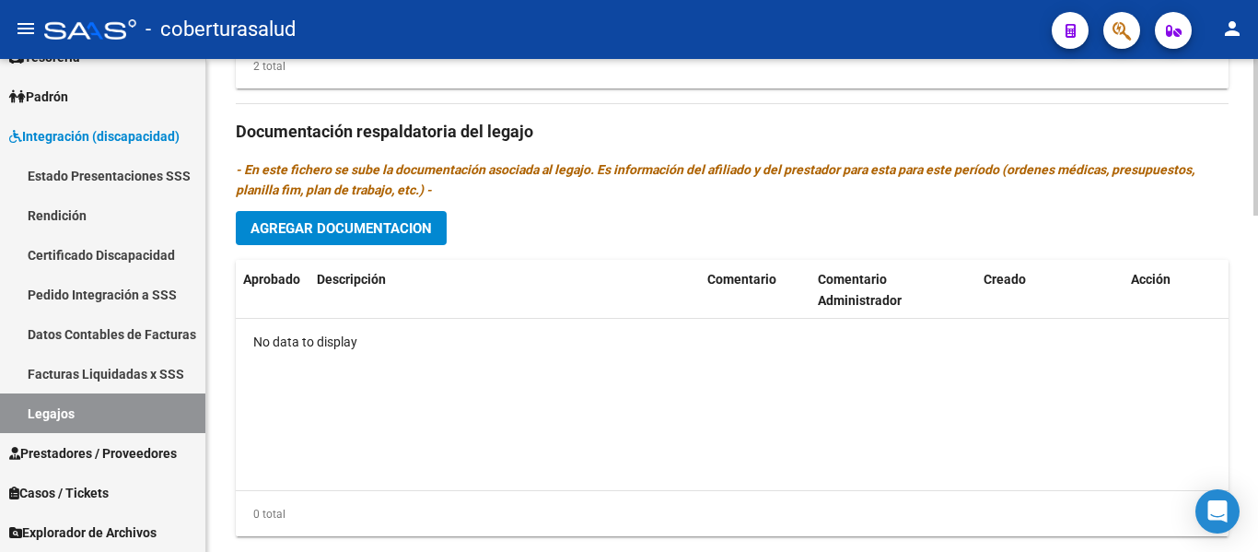
click at [402, 227] on span "Agregar Documentacion" at bounding box center [340, 228] width 181 height 17
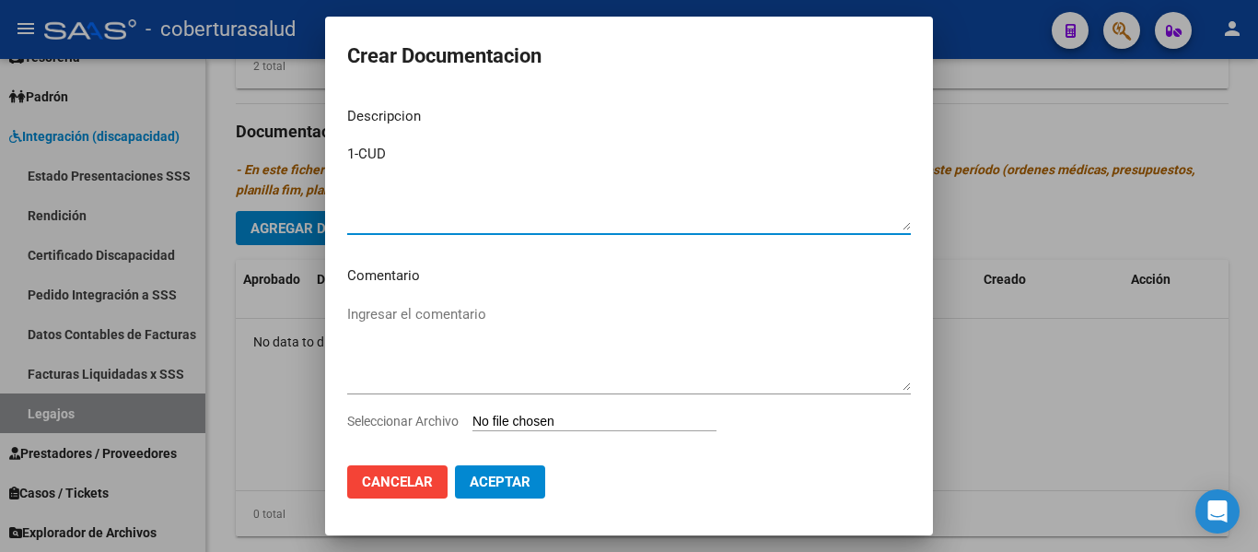
type textarea "1-CUD"
click at [549, 420] on input "Seleccionar Archivo" at bounding box center [594, 421] width 244 height 17
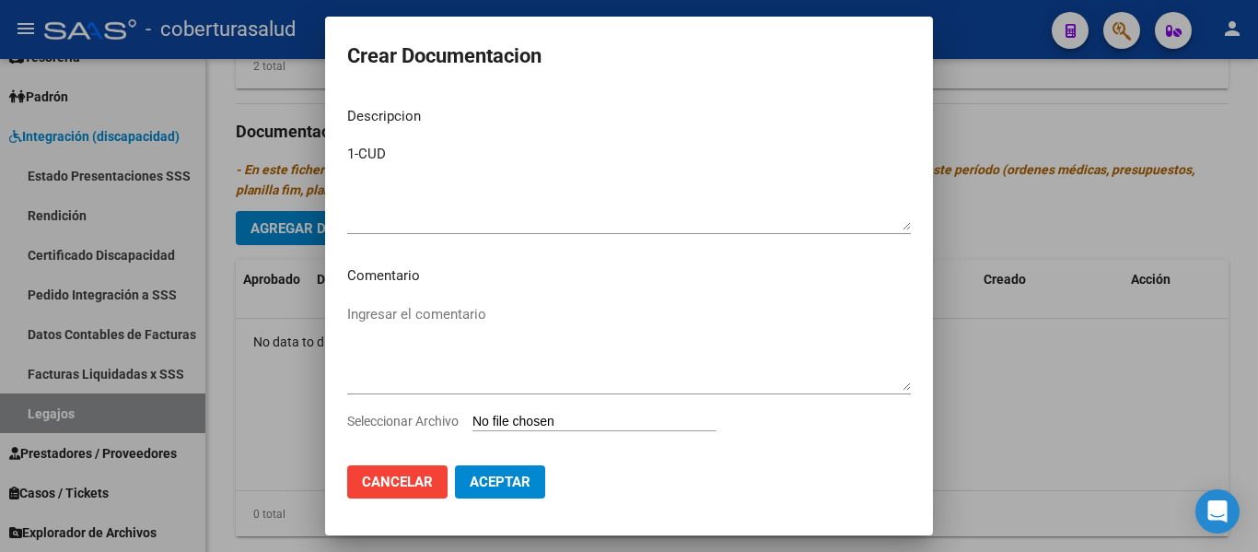
type input "C:\fakepath\1-CUD.pdf"
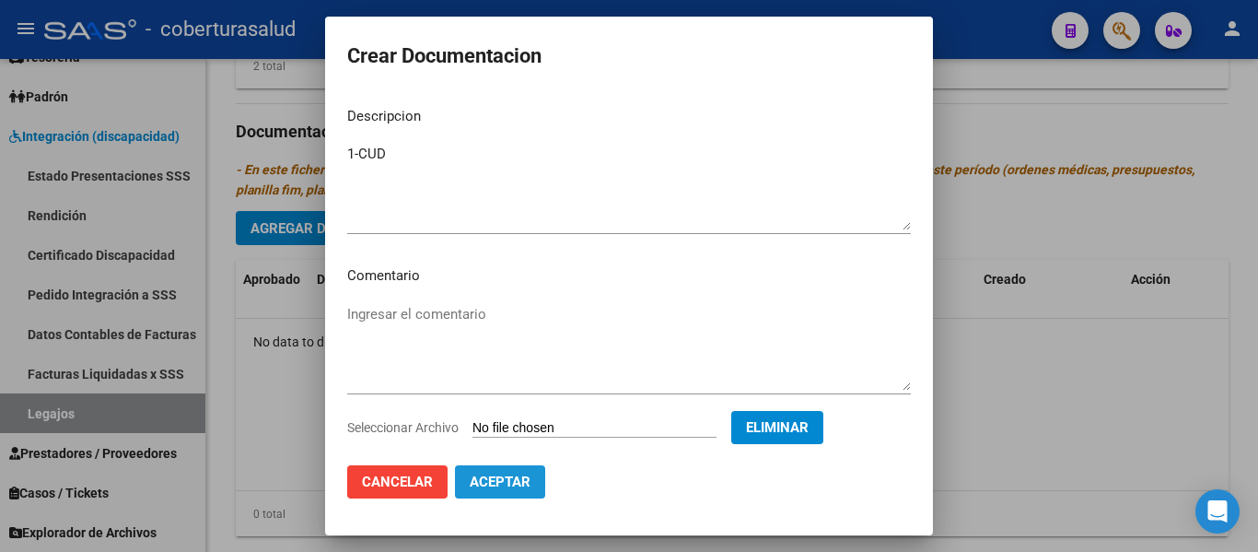
click at [498, 477] on span "Aceptar" at bounding box center [500, 481] width 61 height 17
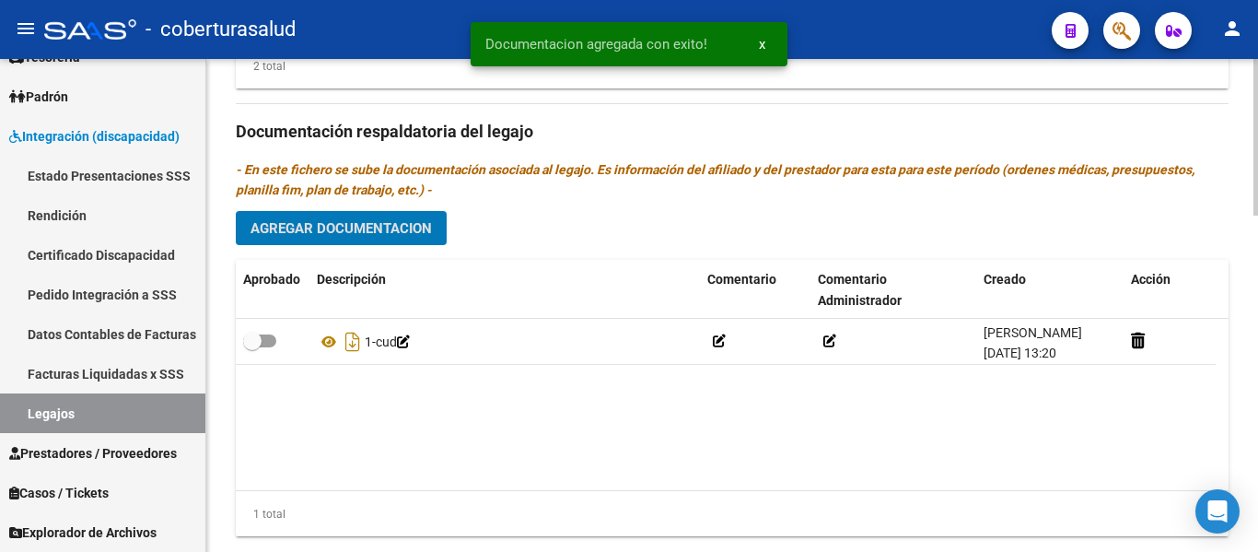
click at [343, 225] on span "Agregar Documentacion" at bounding box center [340, 228] width 181 height 17
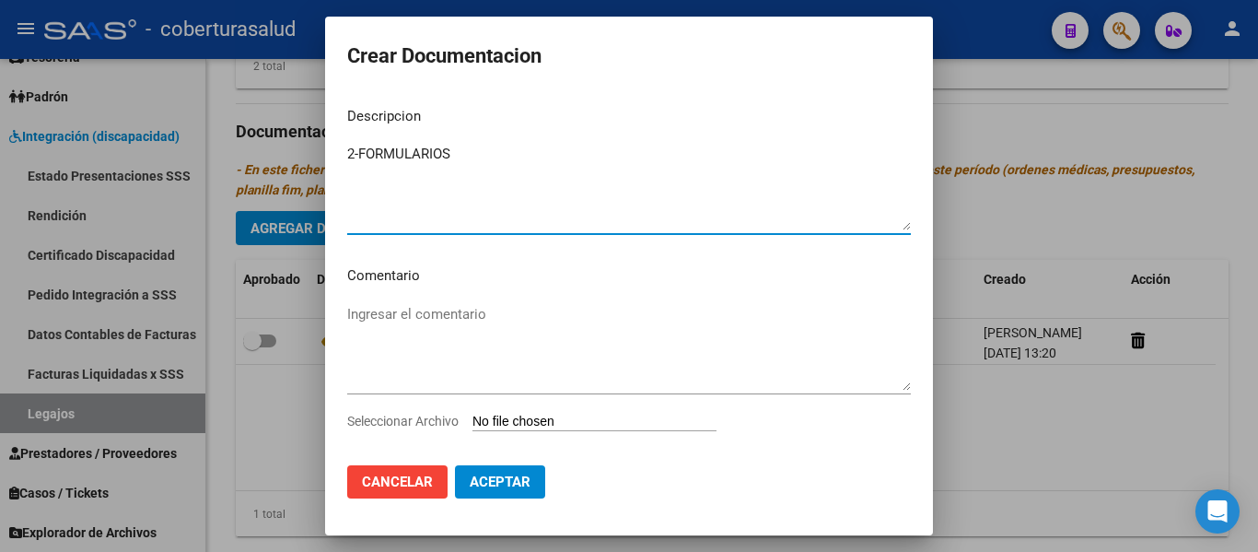
type textarea "2-FORMULARIOS"
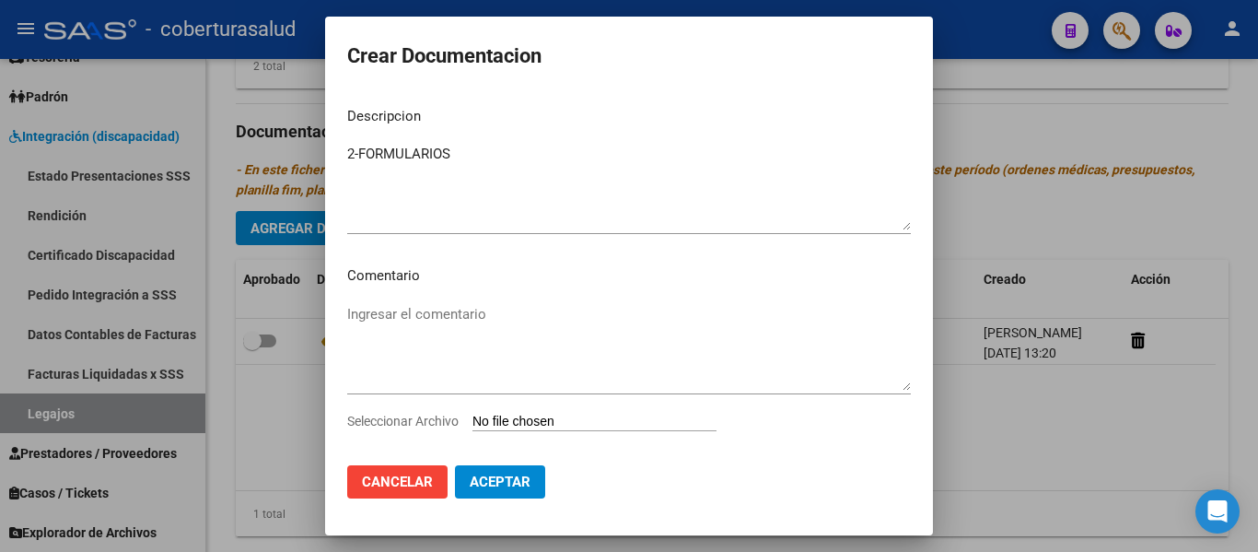
click at [594, 418] on input "Seleccionar Archivo" at bounding box center [594, 421] width 244 height 17
type input "C:\fakepath\2-FORMULARIOS.pdf"
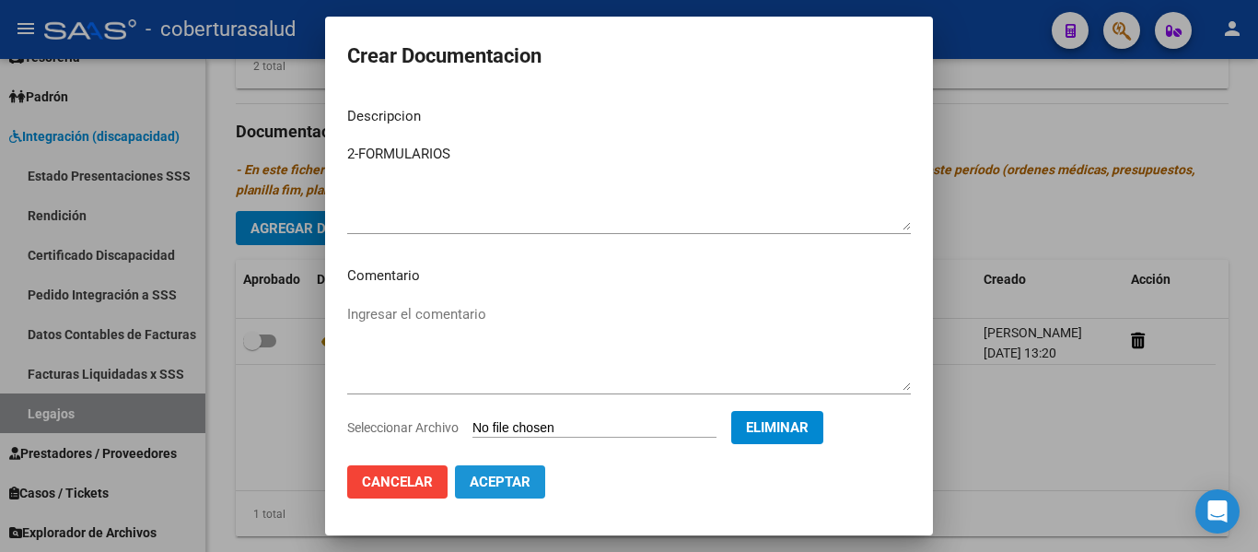
click at [486, 483] on span "Aceptar" at bounding box center [500, 481] width 61 height 17
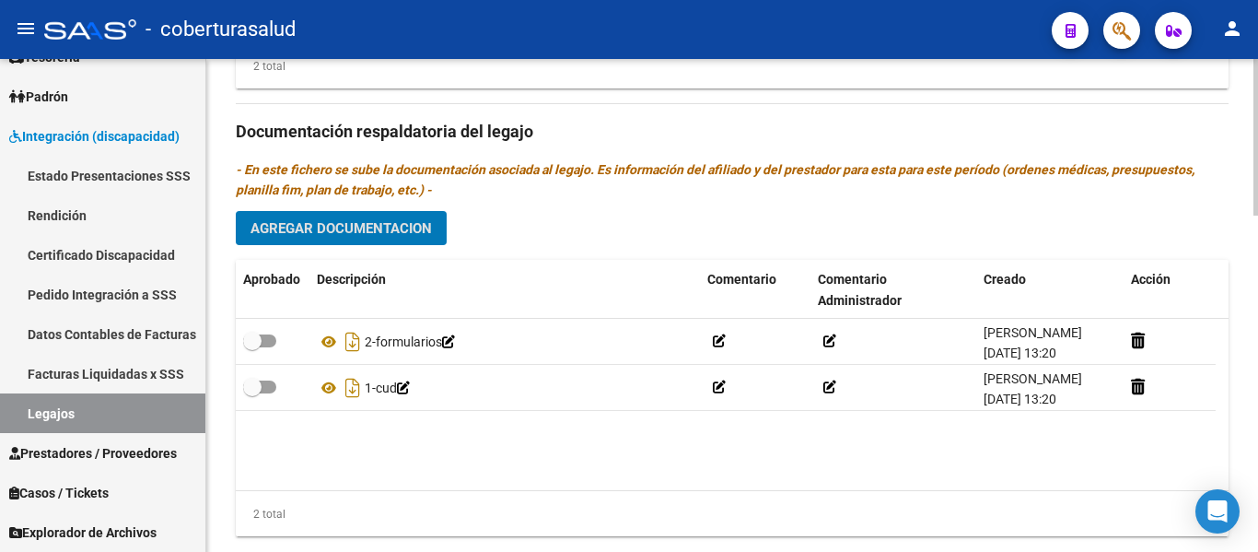
click at [341, 232] on span "Agregar Documentacion" at bounding box center [340, 228] width 181 height 17
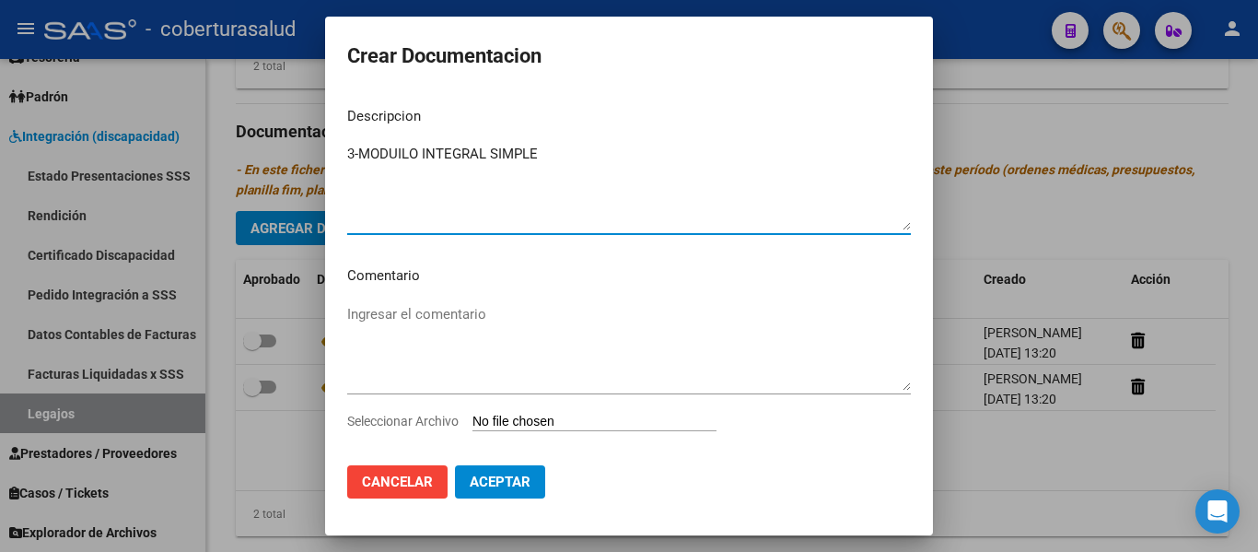
type textarea "3-MODUILO INTEGRAL SIMPLE"
click at [588, 427] on input "Seleccionar Archivo" at bounding box center [594, 421] width 244 height 17
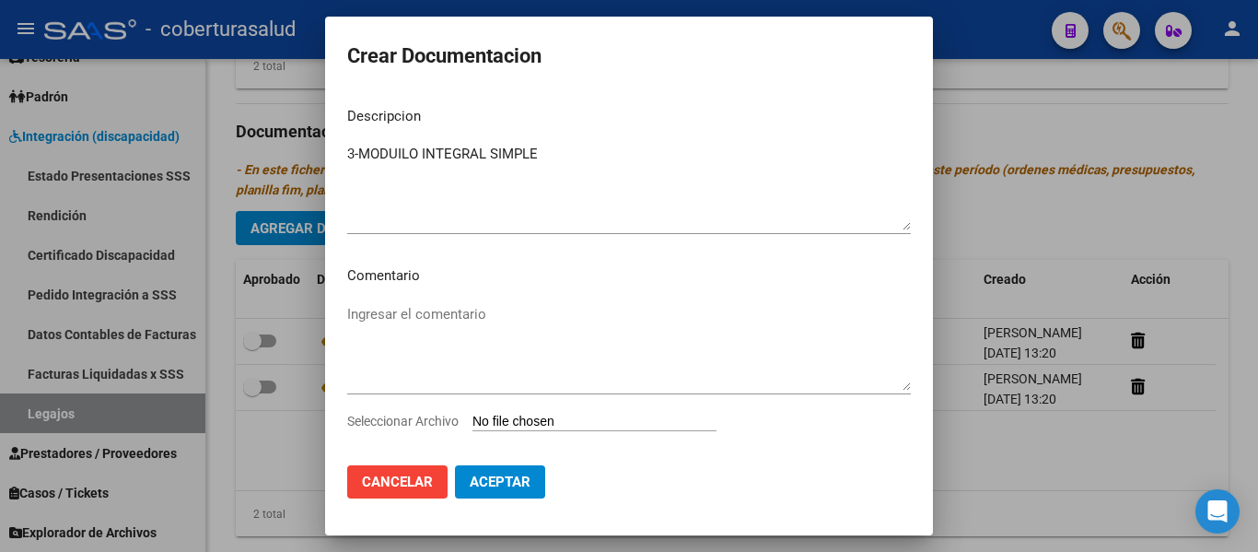
type input "C:\fakepath\3-MODULO INTEGRAL SIMPLE.pdf"
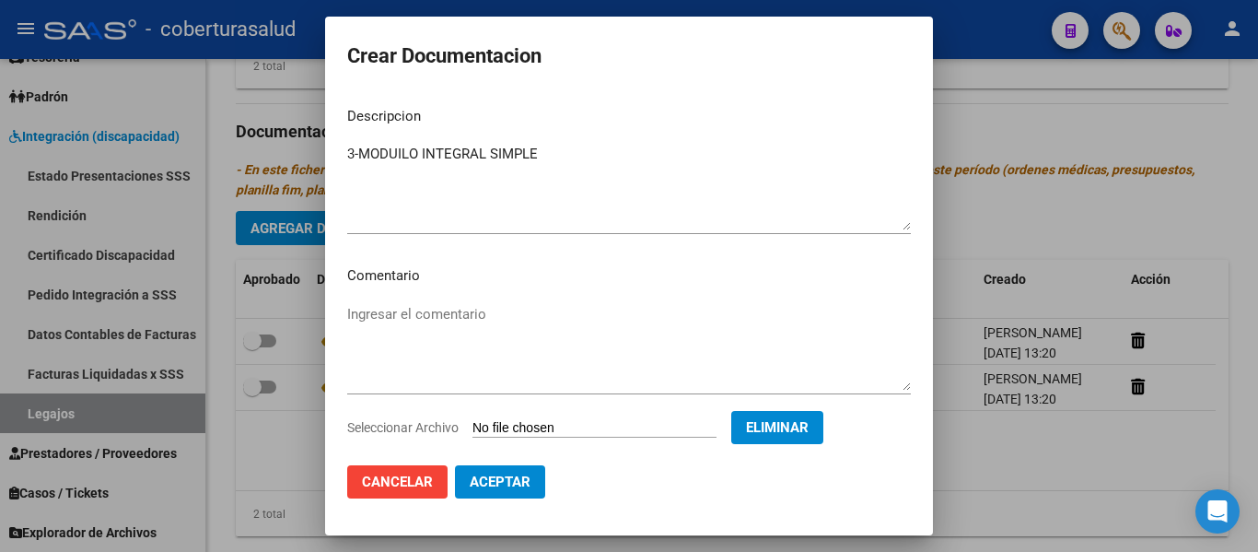
click at [527, 483] on span "Aceptar" at bounding box center [500, 481] width 61 height 17
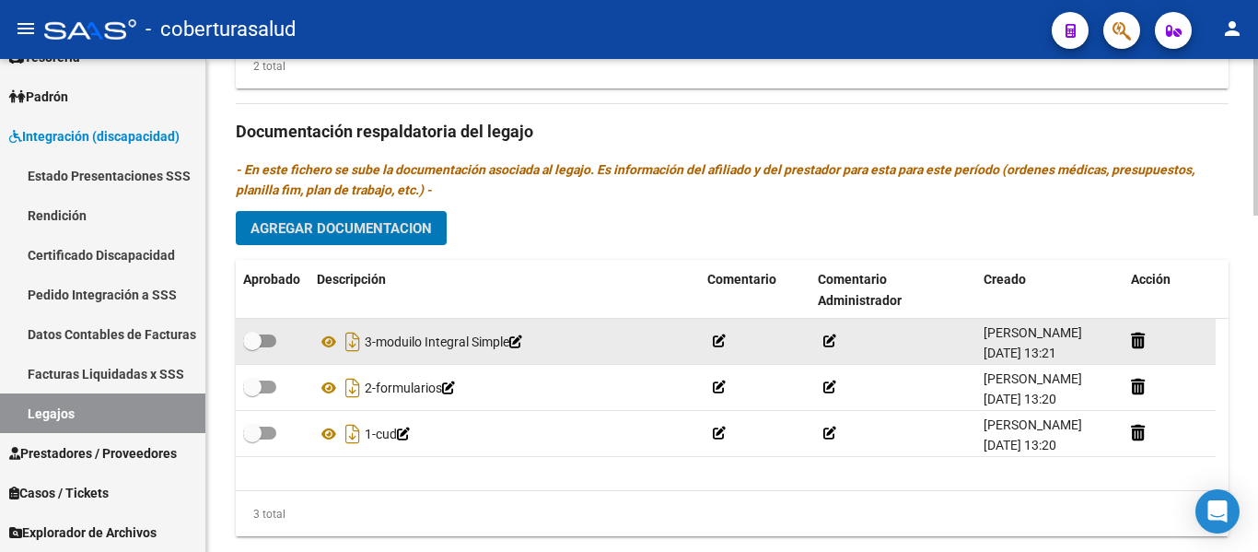
click at [522, 345] on icon at bounding box center [515, 341] width 13 height 13
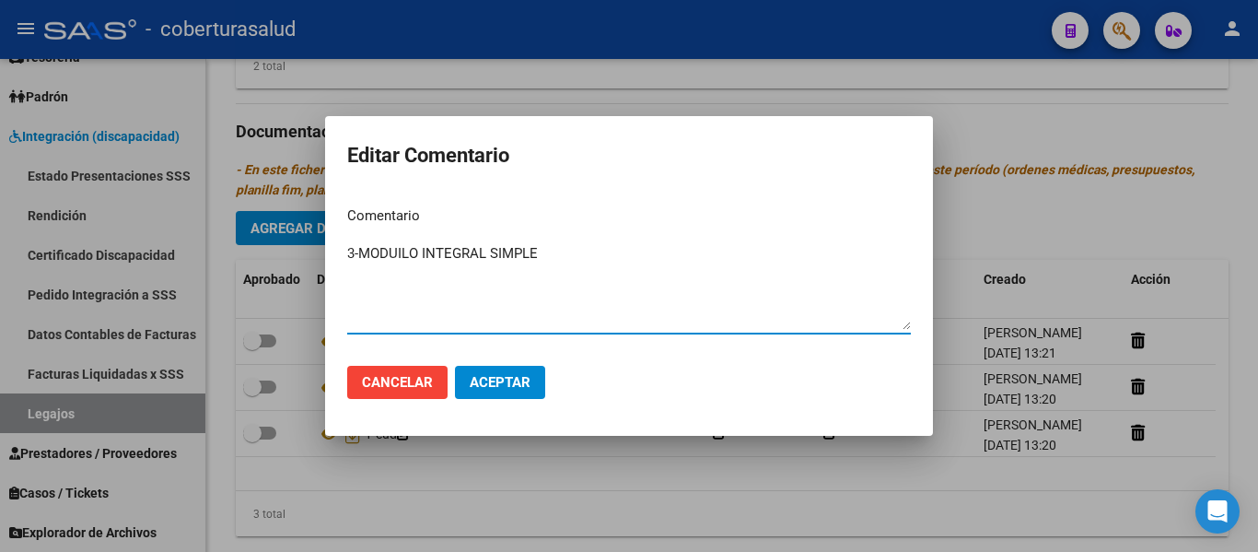
drag, startPoint x: 400, startPoint y: 250, endPoint x: 430, endPoint y: 272, distance: 37.6
click at [401, 250] on textarea "3-MODUILO INTEGRAL SIMPLE" at bounding box center [629, 286] width 564 height 87
type textarea "3-MODULO INTEGRAL SIMPLE"
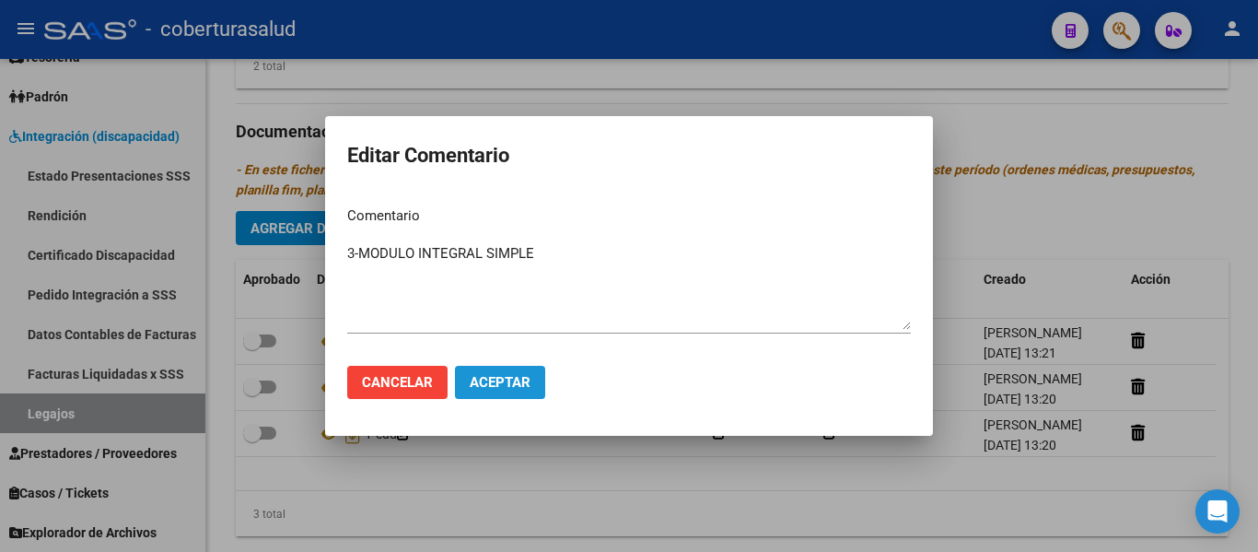
click at [506, 381] on span "Aceptar" at bounding box center [500, 382] width 61 height 17
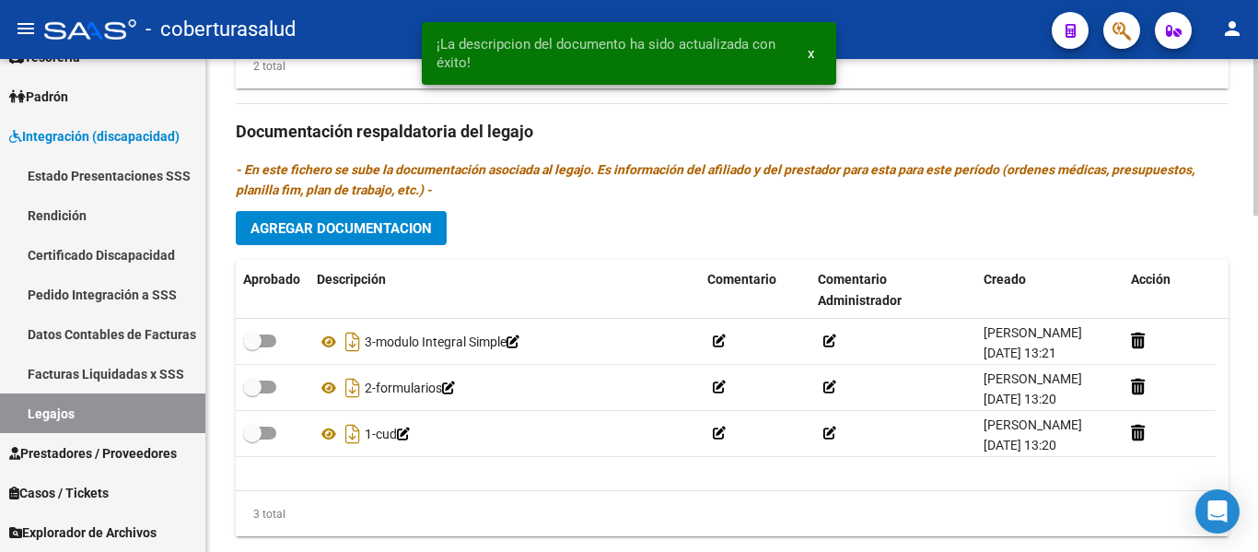
click at [349, 224] on span "Agregar Documentacion" at bounding box center [340, 228] width 181 height 17
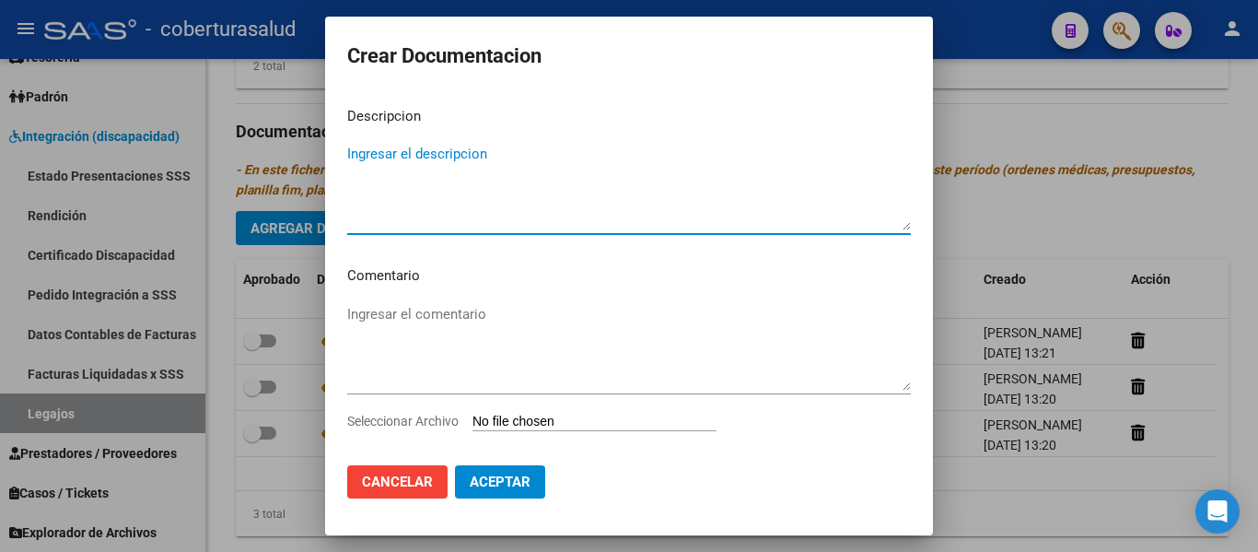
click at [541, 414] on input "Seleccionar Archivo" at bounding box center [594, 421] width 244 height 17
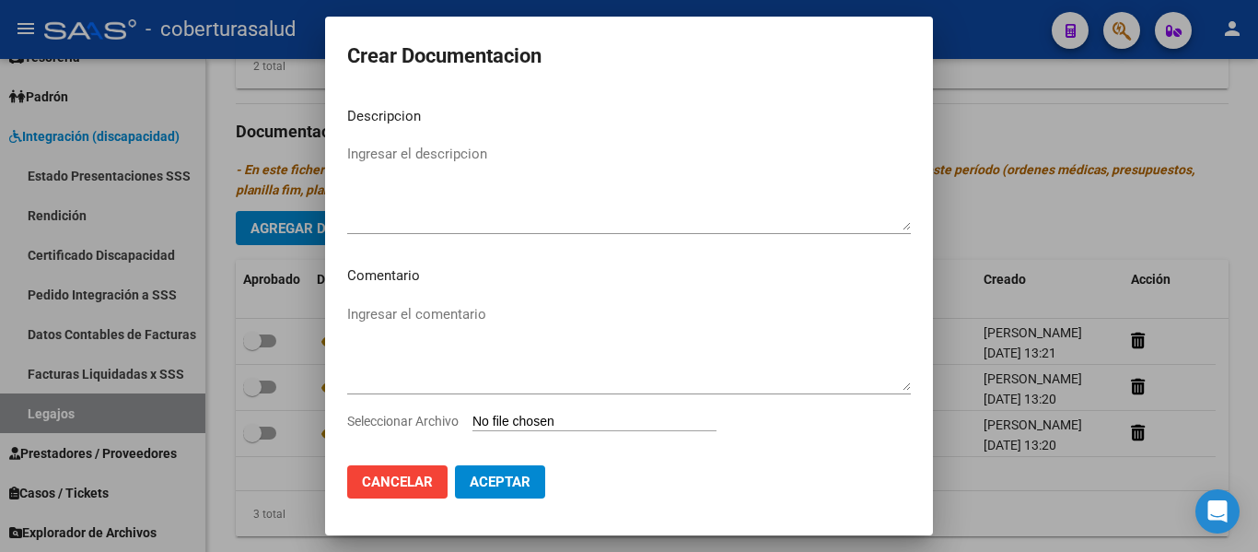
type input "C:\fakepath\4-MODULO MAESTRA DE APOYO.pdf"
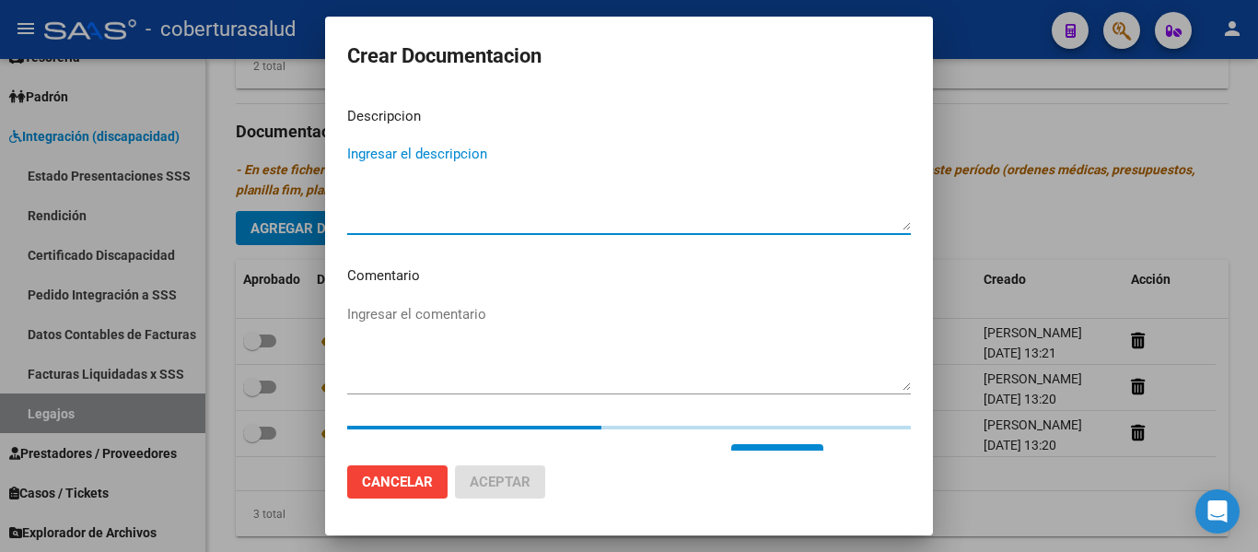
click at [411, 214] on textarea "Ingresar el descripcion" at bounding box center [629, 187] width 564 height 87
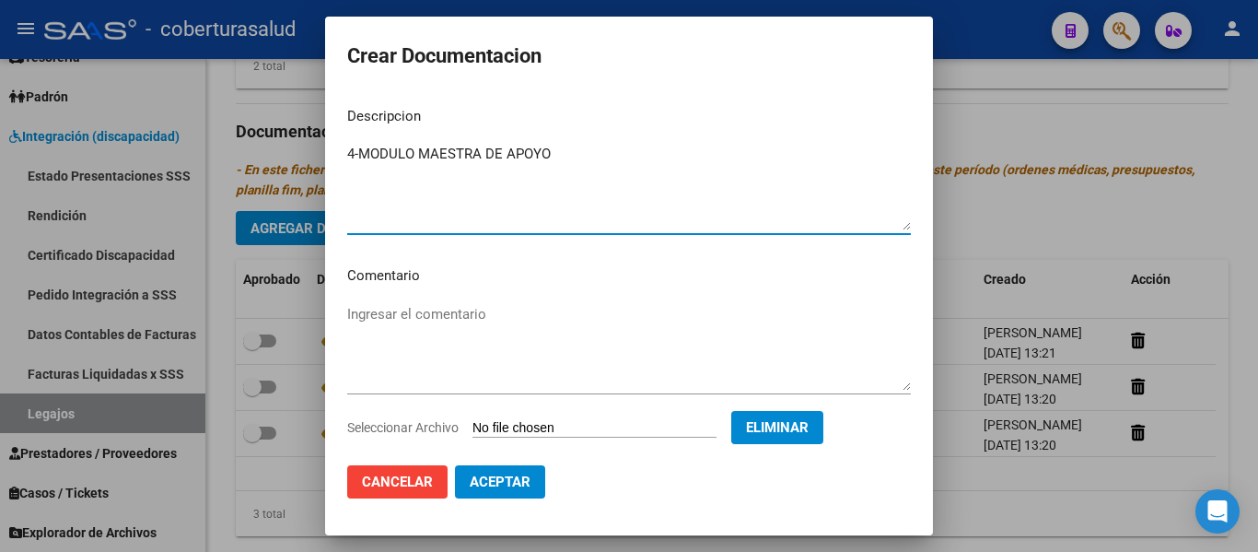
type textarea "4-MODULO MAESTRA DE APOYO"
click at [516, 485] on span "Aceptar" at bounding box center [500, 481] width 61 height 17
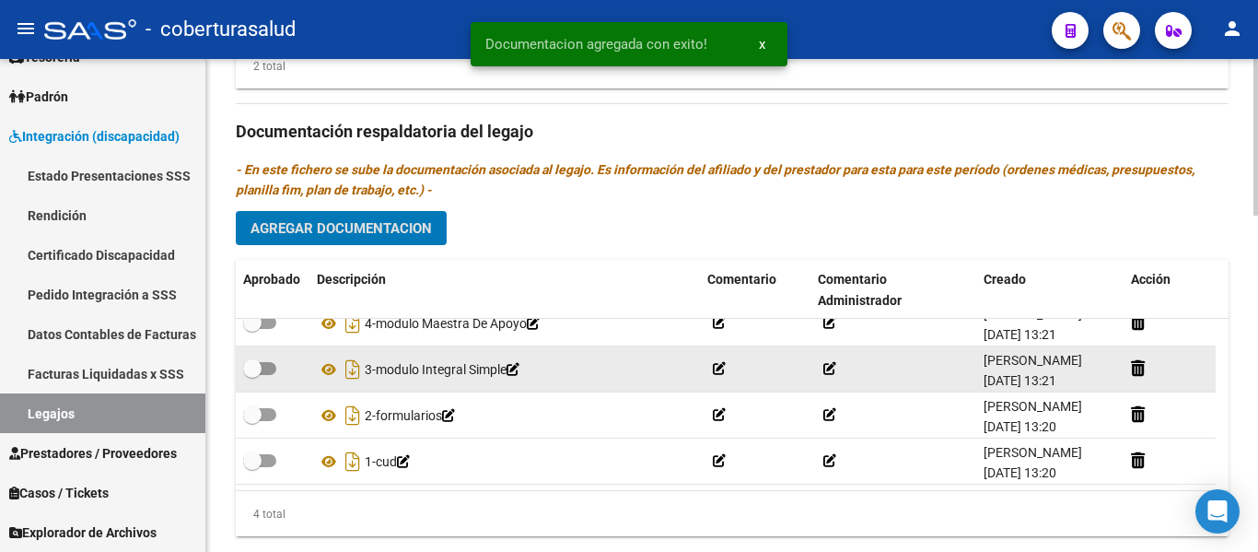
scroll to position [0, 0]
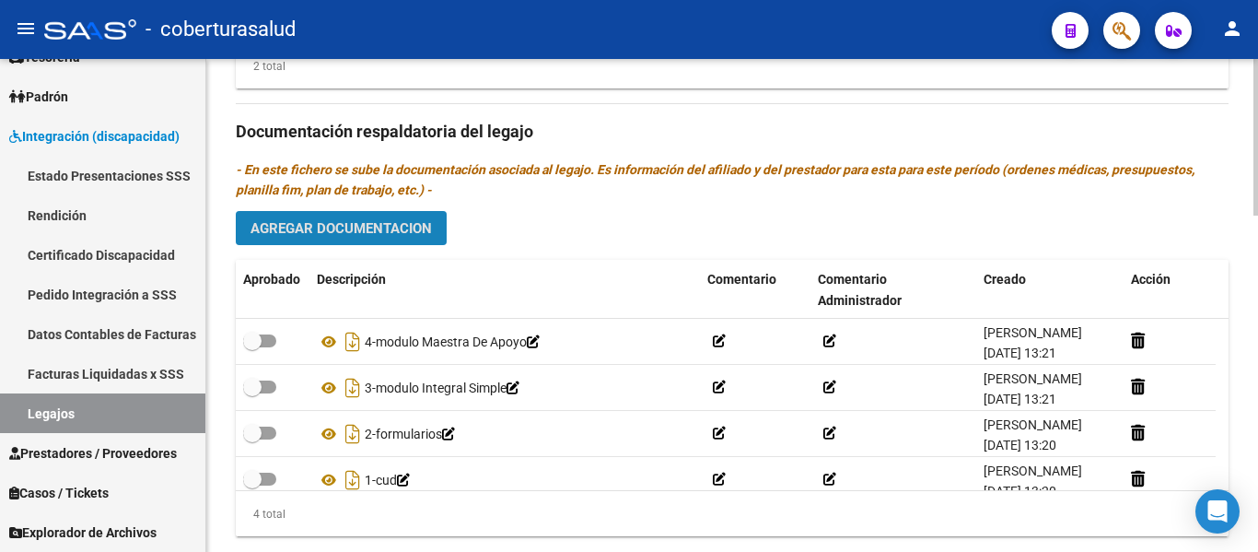
click at [365, 230] on span "Agregar Documentacion" at bounding box center [340, 228] width 181 height 17
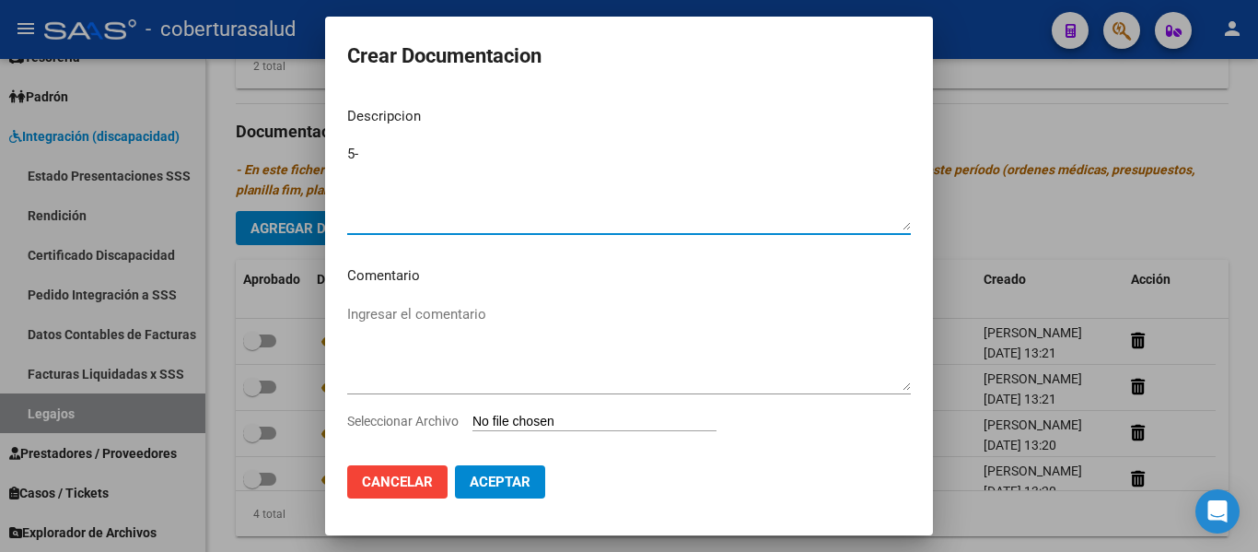
type textarea "5-"
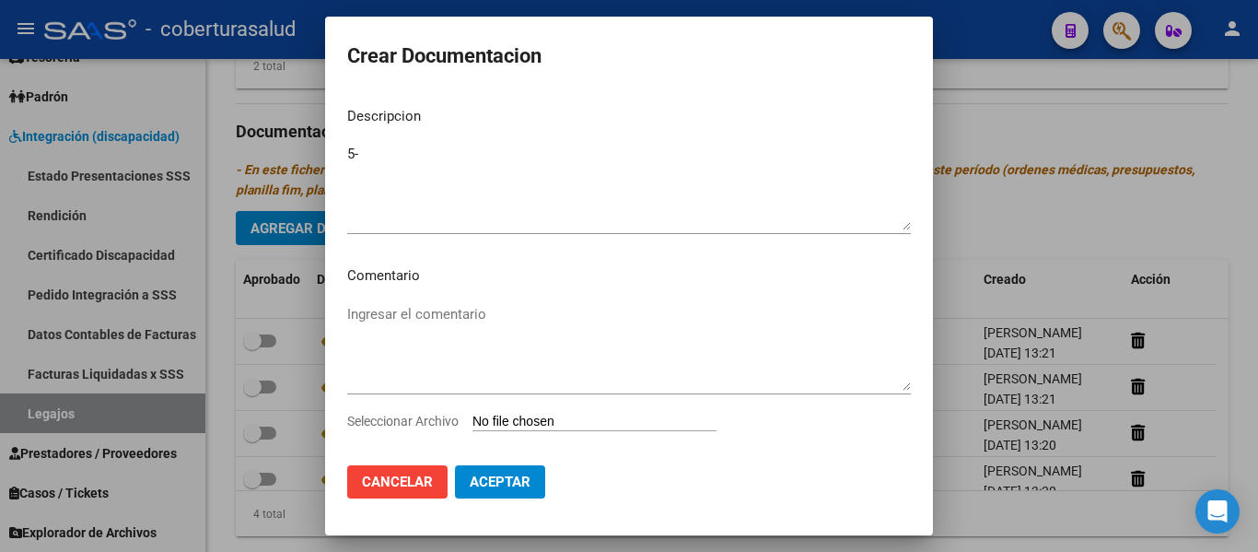
click at [559, 424] on input "Seleccionar Archivo" at bounding box center [594, 421] width 244 height 17
type input "C:\fakepath\5-NOTA CAMBIO DE PRESTADOR.pdf"
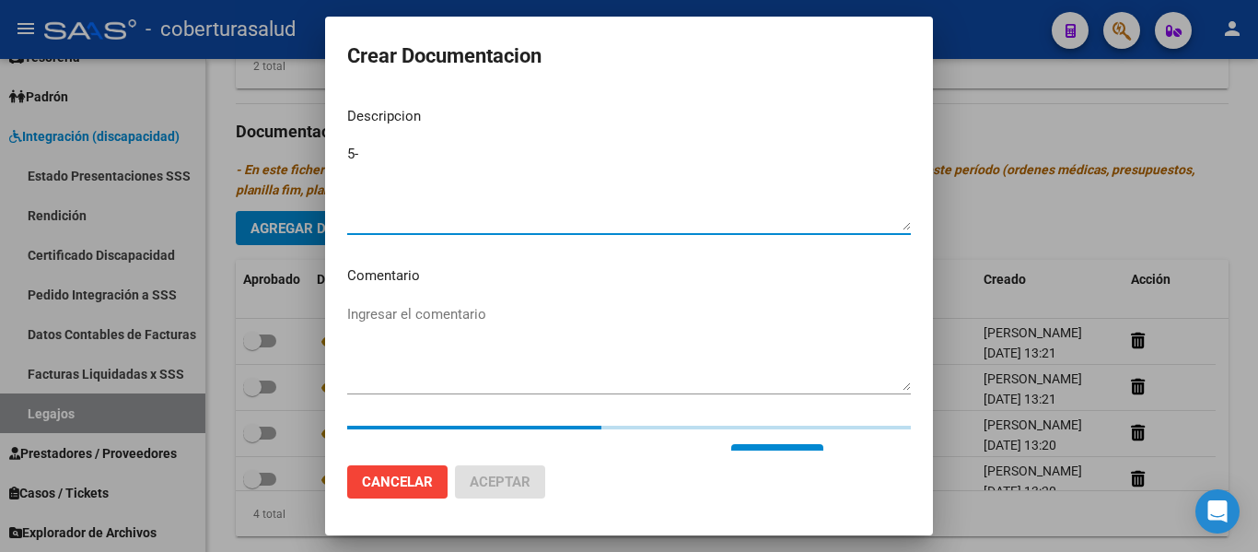
click at [386, 144] on textarea "5-" at bounding box center [629, 187] width 564 height 87
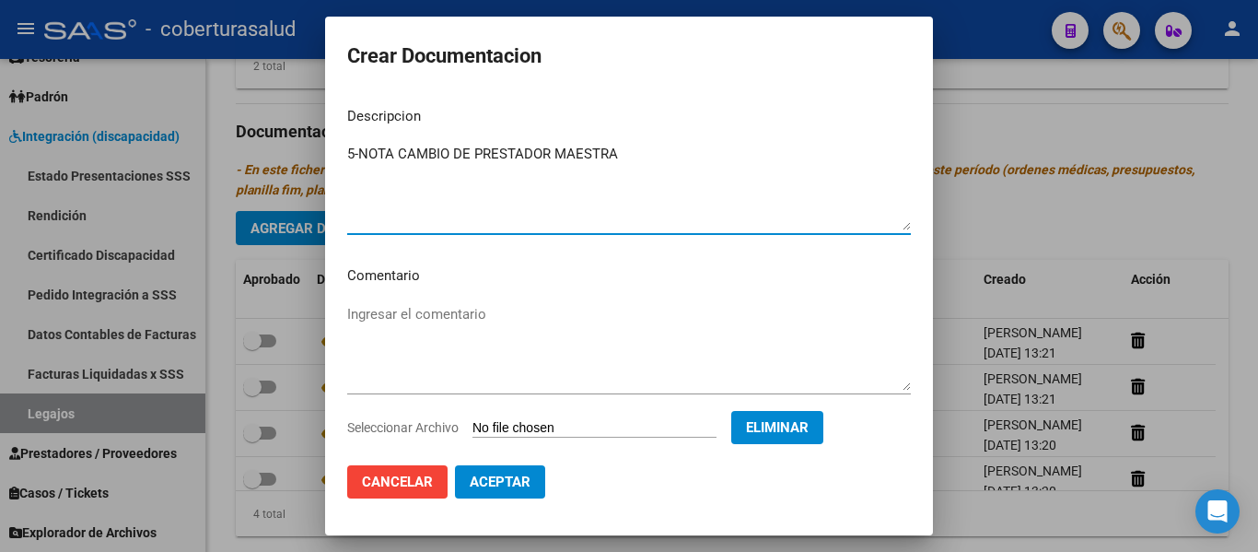
type textarea "5-NOTA CAMBIO DE PRESTADOR MAESTRA"
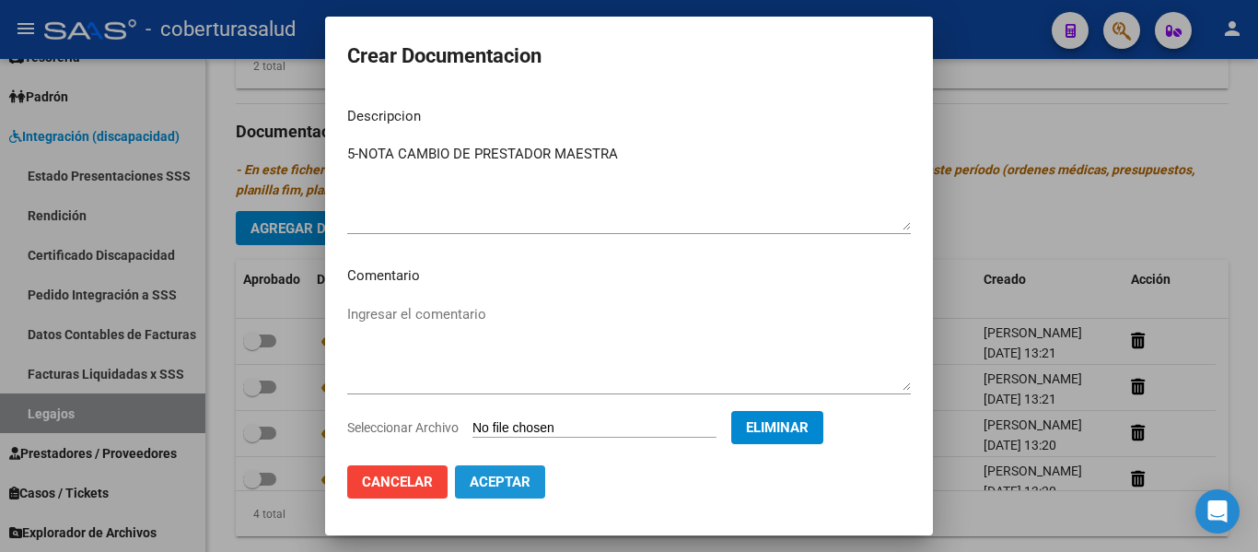
click at [484, 481] on span "Aceptar" at bounding box center [500, 481] width 61 height 17
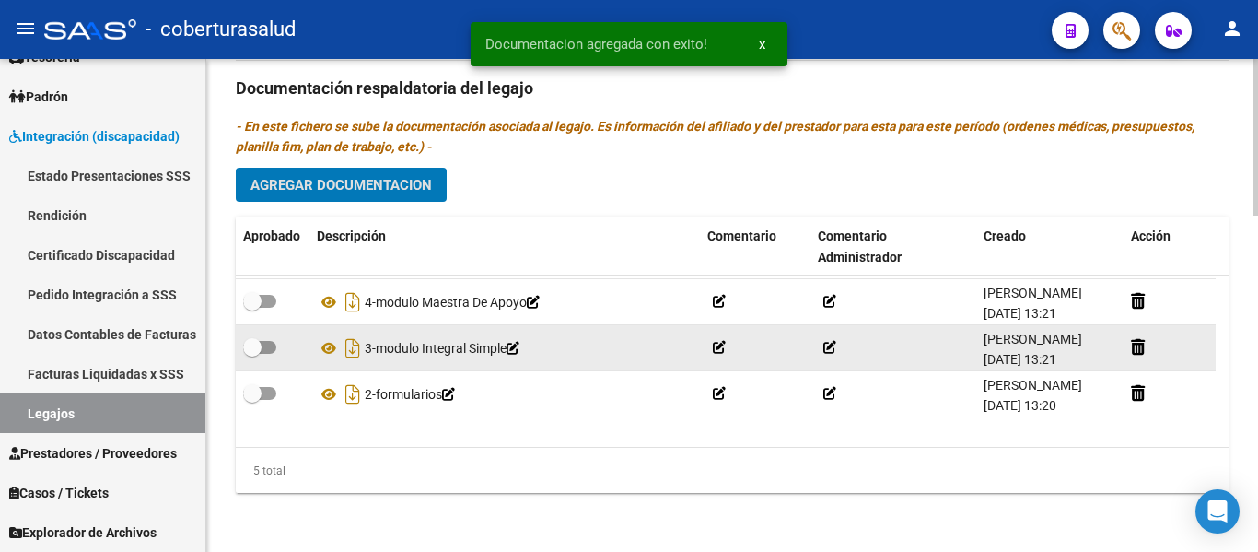
scroll to position [79, 0]
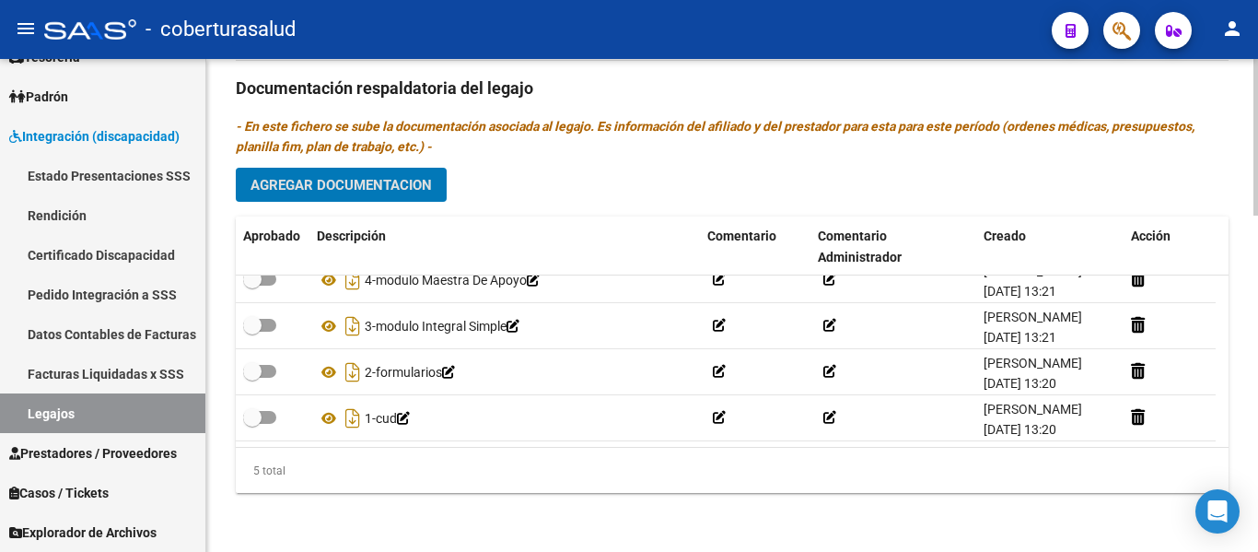
click at [401, 187] on span "Agregar Documentacion" at bounding box center [340, 185] width 181 height 17
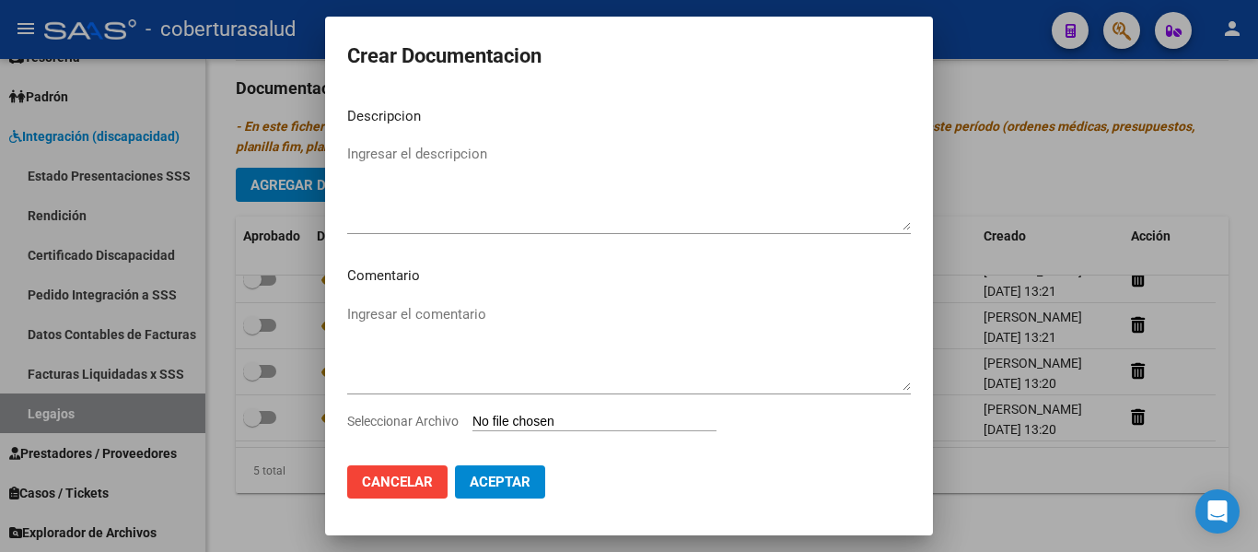
click at [569, 416] on input "Seleccionar Archivo" at bounding box center [594, 421] width 244 height 17
type input "C:\fakepath\6-MODULO MAESTRA DE APOYO-CAMBIO PRESTADOR.pdf"
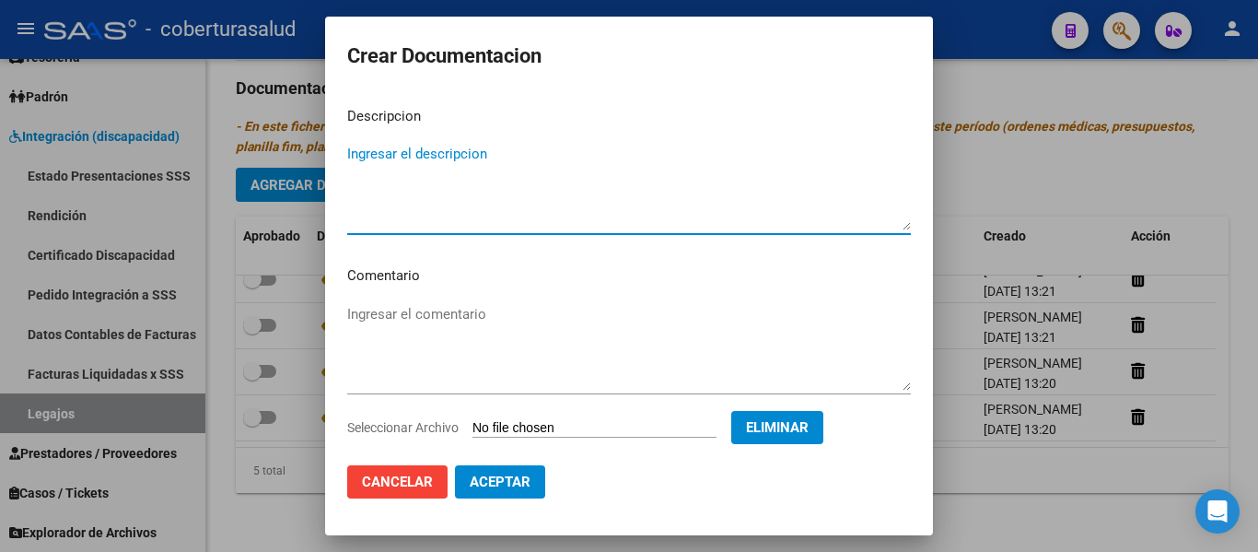
click at [404, 215] on textarea "Ingresar el descripcion" at bounding box center [629, 187] width 564 height 87
type textarea "6-MODULO MAESTRA DE APOYO"
click at [505, 485] on span "Aceptar" at bounding box center [500, 481] width 61 height 17
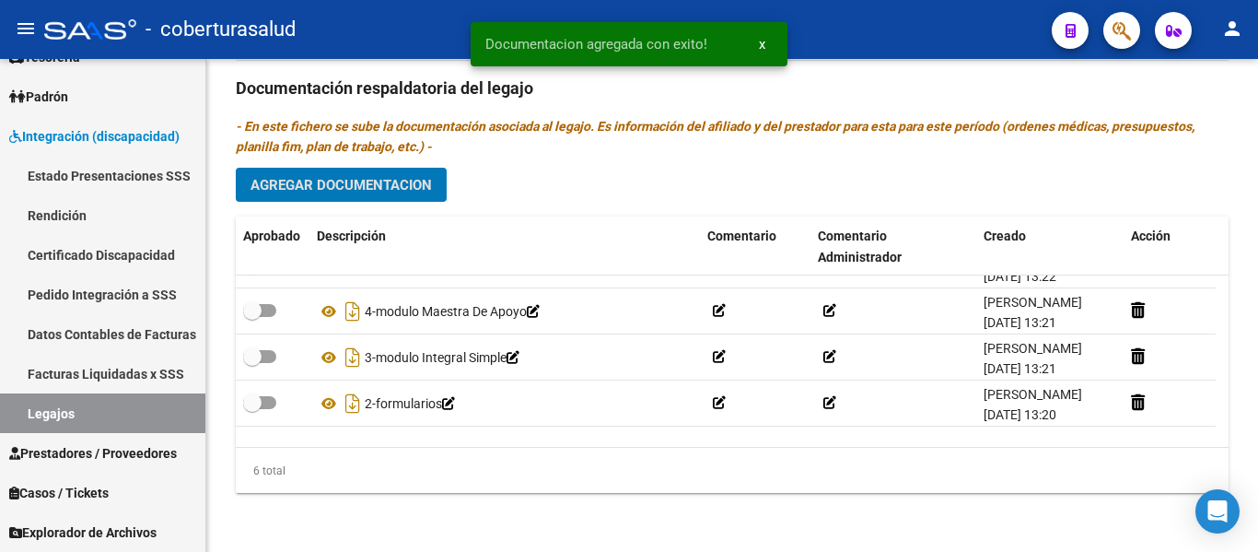
scroll to position [0, 0]
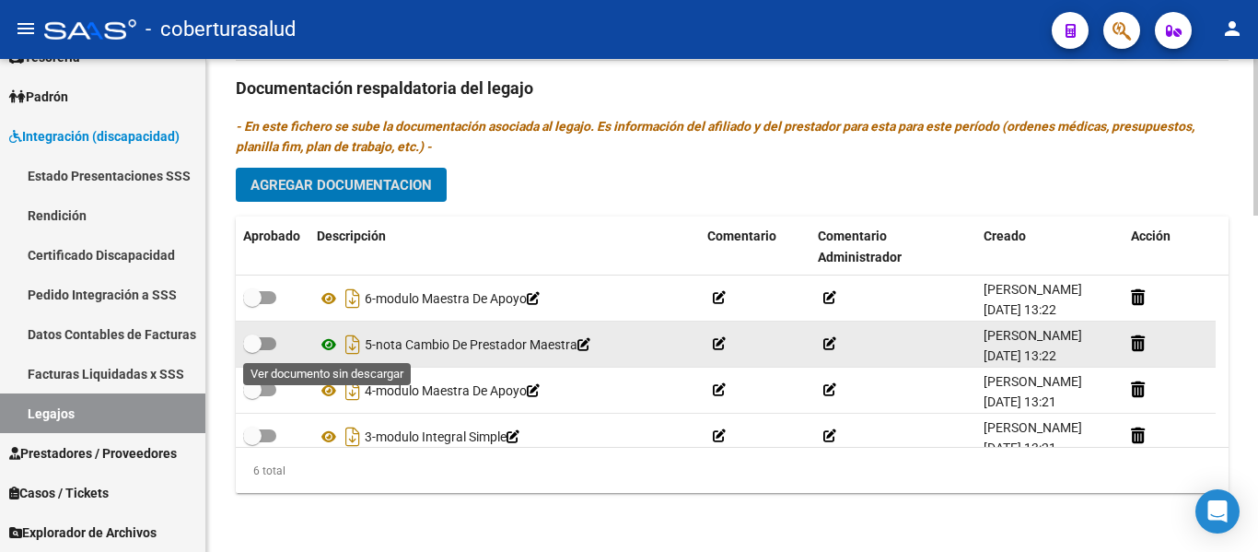
click at [329, 345] on icon at bounding box center [329, 344] width 24 height 22
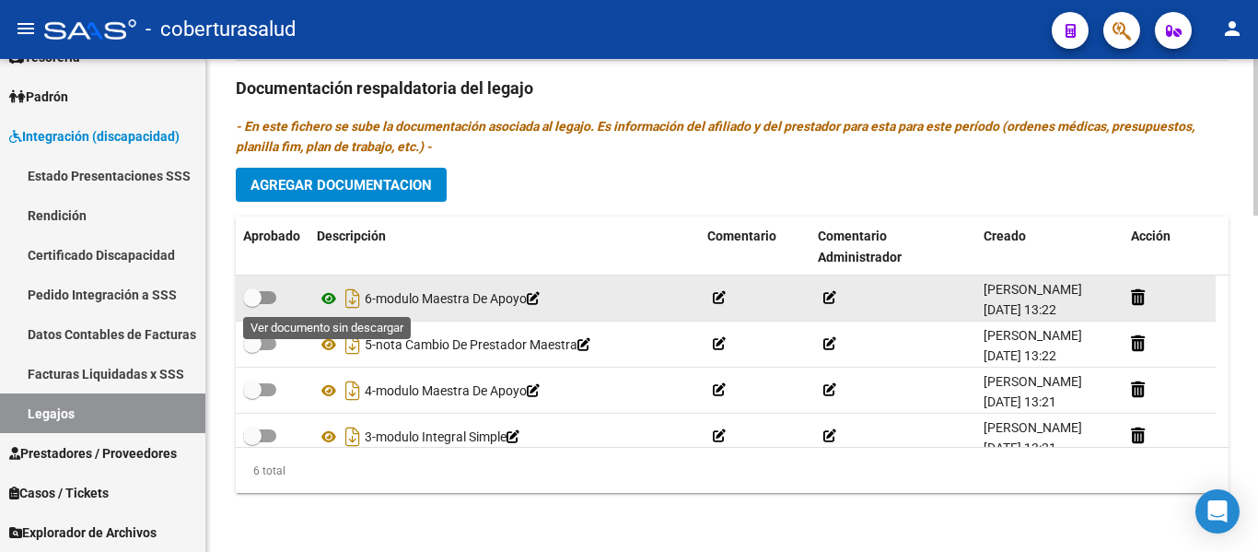
click at [325, 294] on icon at bounding box center [329, 298] width 24 height 22
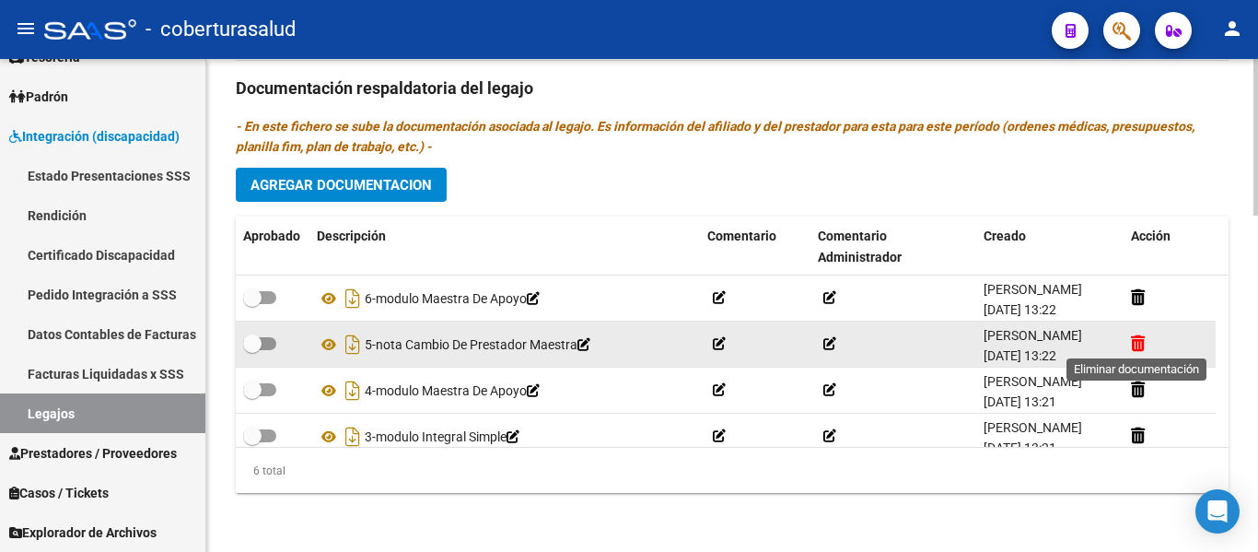
click at [1132, 339] on icon at bounding box center [1138, 342] width 14 height 17
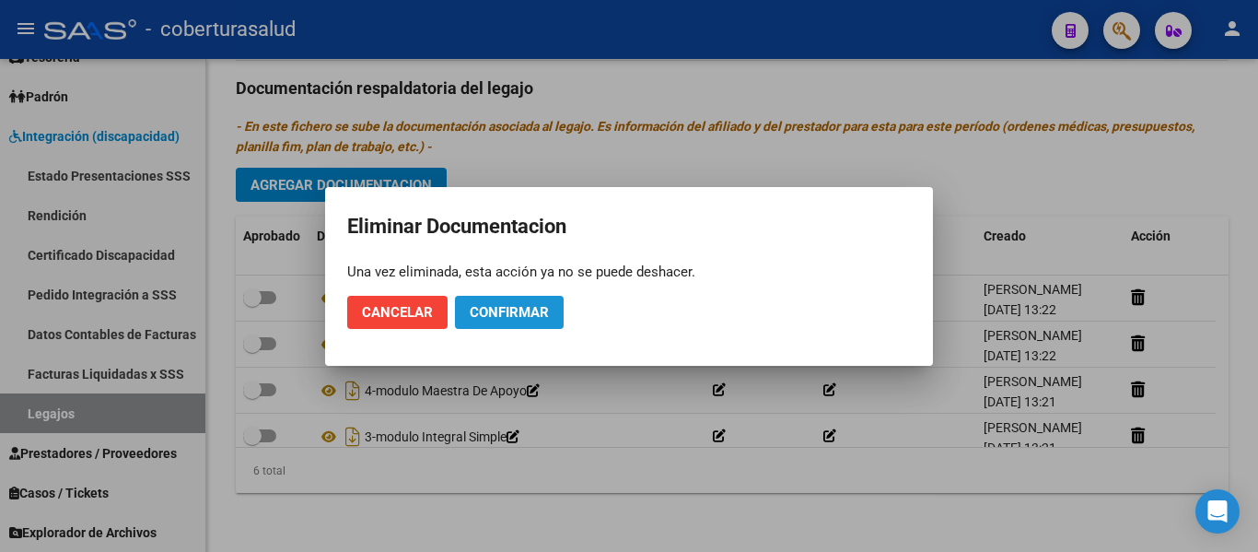
click at [477, 311] on span "Confirmar" at bounding box center [509, 312] width 79 height 17
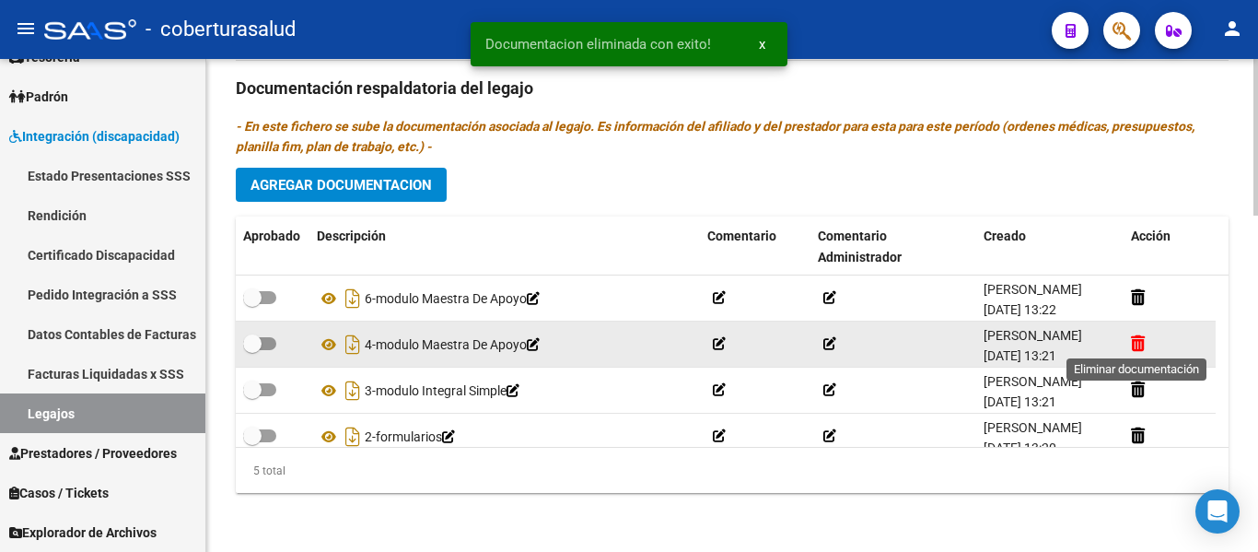
click at [1135, 344] on icon at bounding box center [1138, 342] width 14 height 17
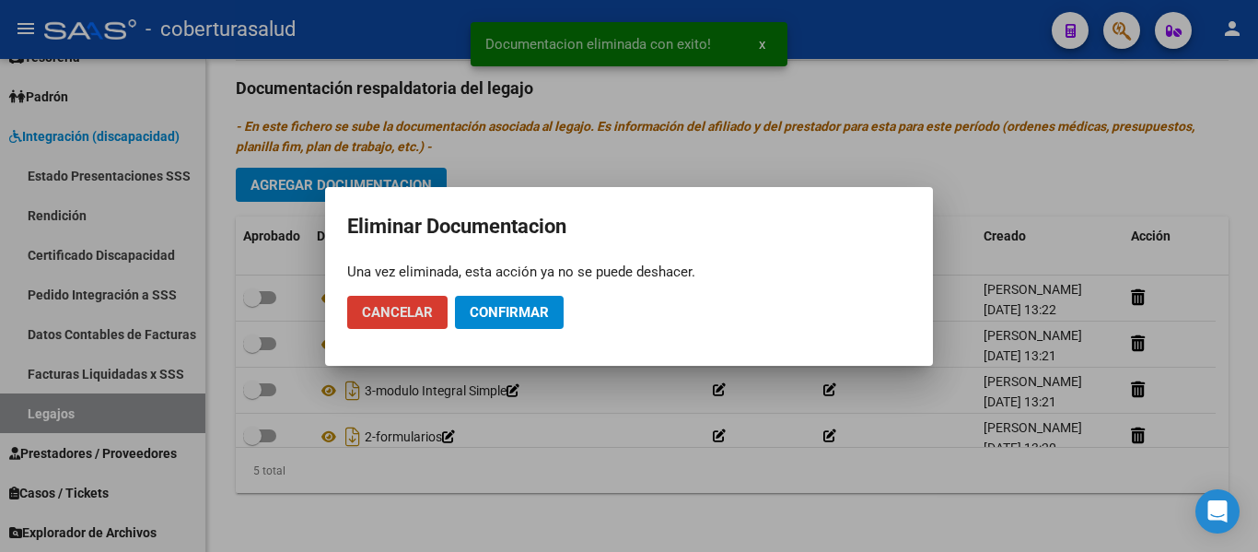
click at [510, 309] on span "Confirmar" at bounding box center [509, 312] width 79 height 17
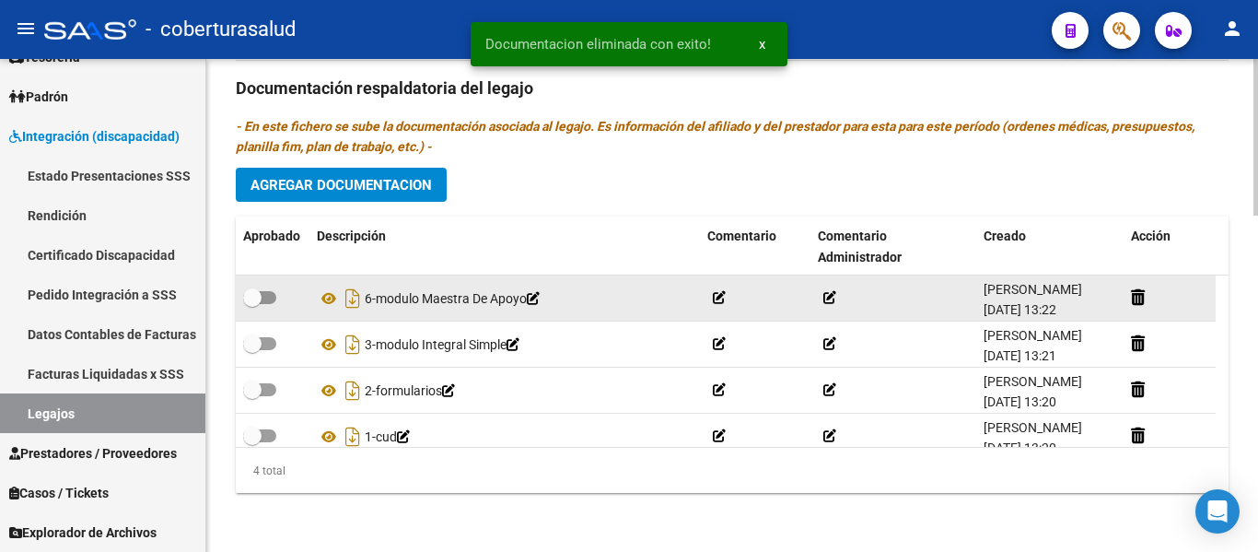
click at [553, 302] on div "6-modulo Maestra De Apoyo" at bounding box center [505, 298] width 376 height 29
click at [540, 300] on icon at bounding box center [533, 298] width 13 height 13
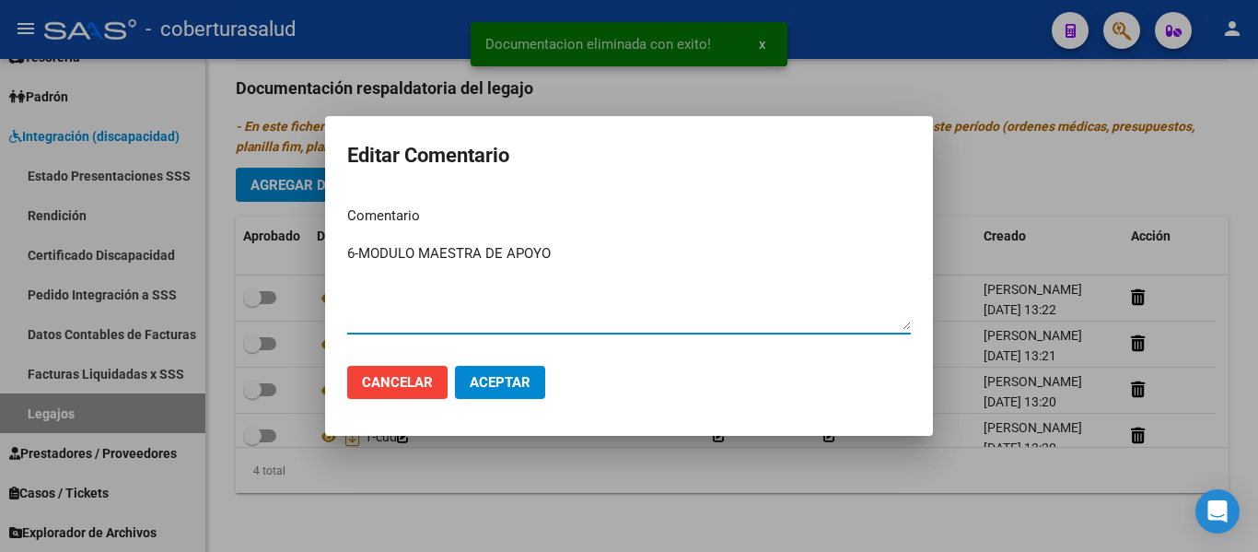
click at [356, 253] on textarea "6-MODULO MAESTRA DE APOYO" at bounding box center [629, 286] width 564 height 87
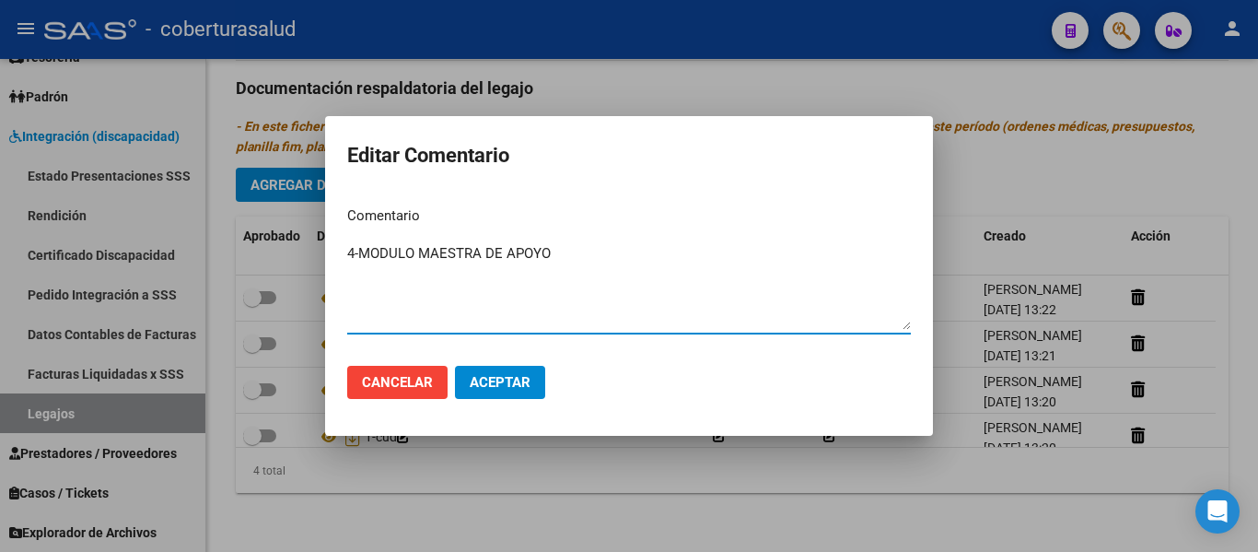
type textarea "4-MODULO MAESTRA DE APOYO"
click at [538, 394] on button "Aceptar" at bounding box center [500, 382] width 90 height 33
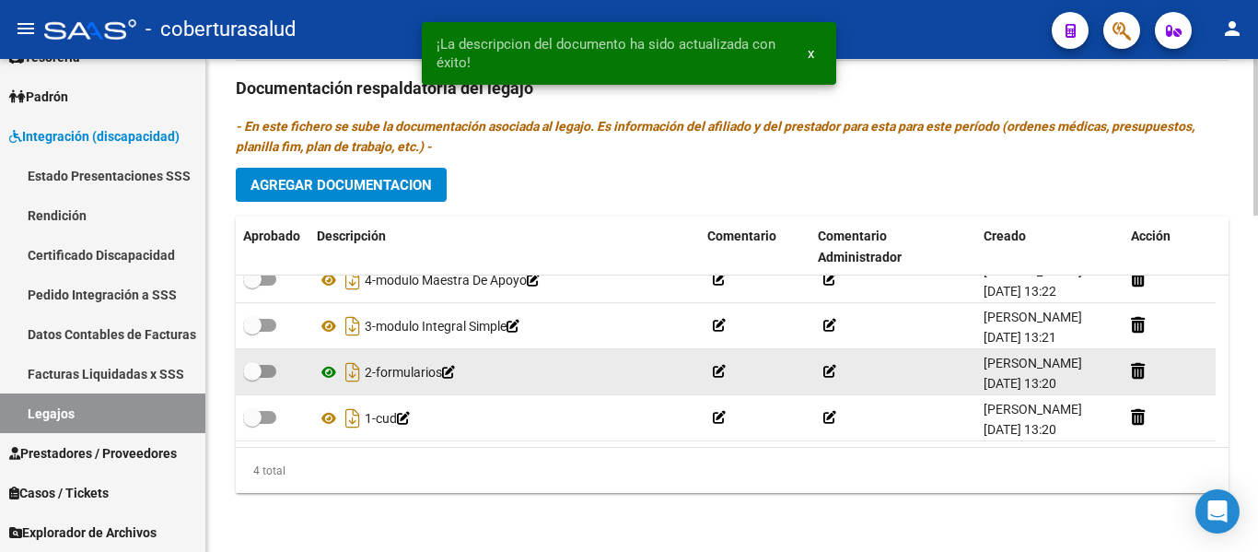
scroll to position [33, 0]
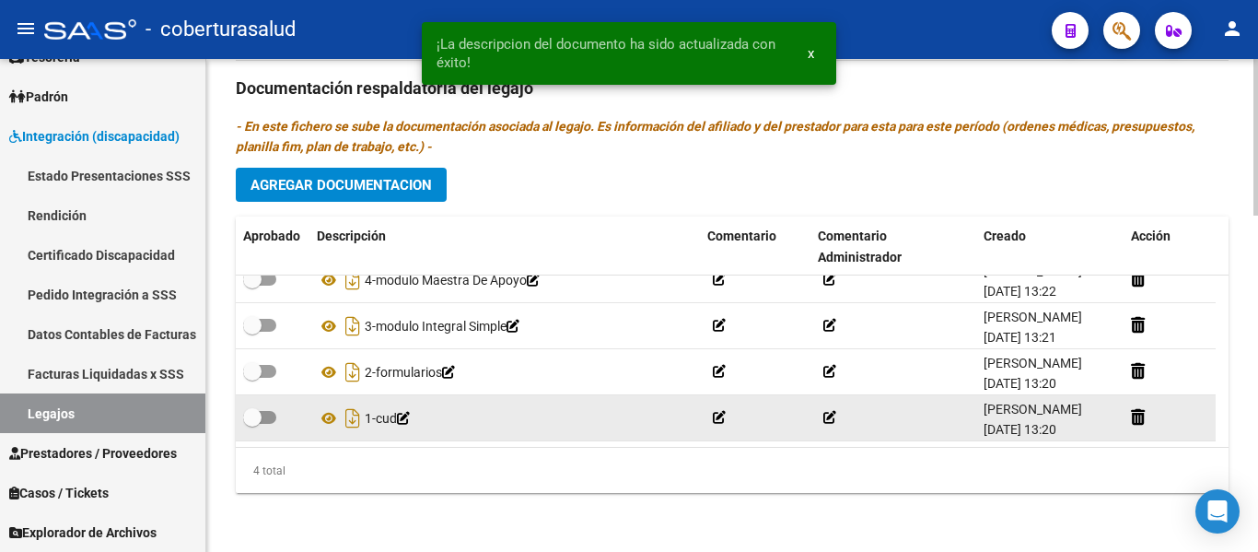
click at [259, 408] on span at bounding box center [252, 417] width 18 height 18
click at [252, 424] on input "checkbox" at bounding box center [251, 424] width 1 height 1
checkbox input "true"
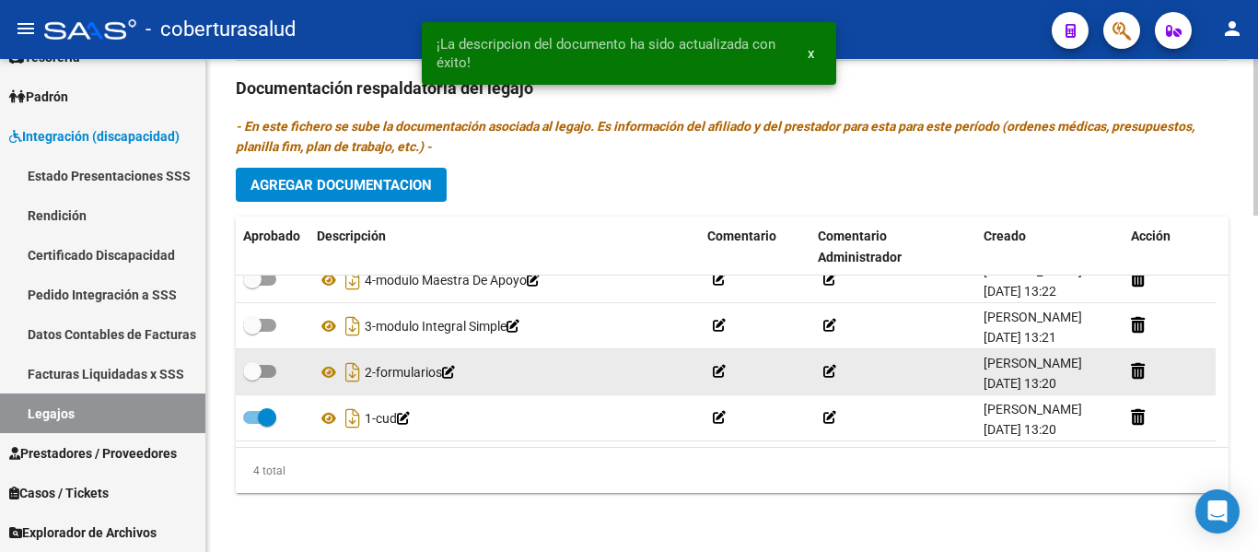
click at [254, 362] on span at bounding box center [252, 371] width 18 height 18
click at [252, 378] on input "checkbox" at bounding box center [251, 378] width 1 height 1
checkbox input "true"
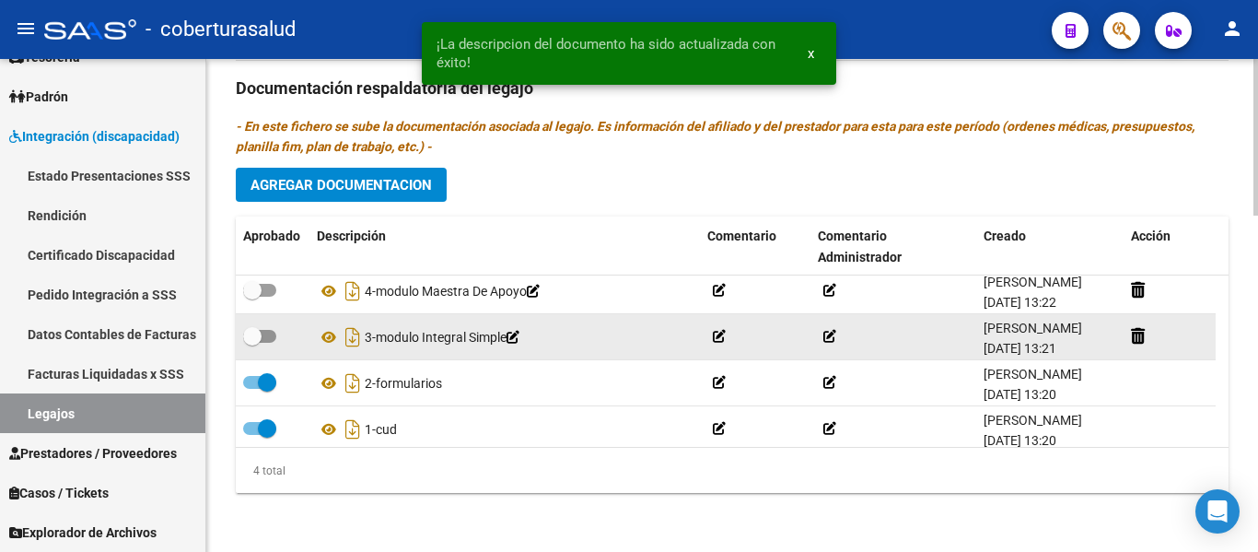
scroll to position [0, 0]
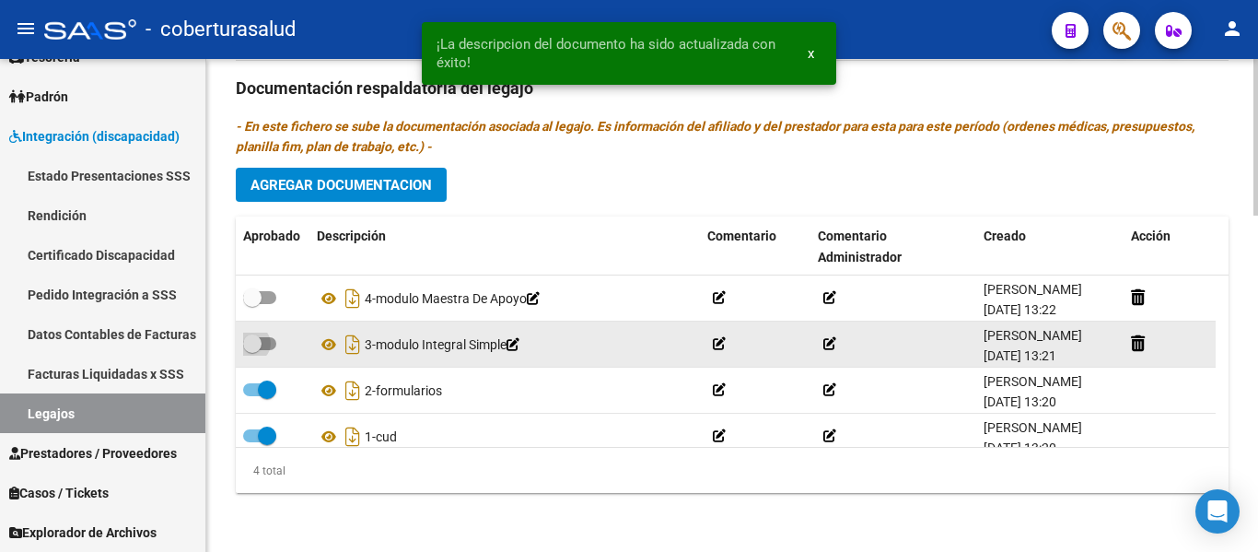
click at [262, 345] on span at bounding box center [259, 343] width 33 height 13
click at [252, 350] on input "checkbox" at bounding box center [251, 350] width 1 height 1
checkbox input "true"
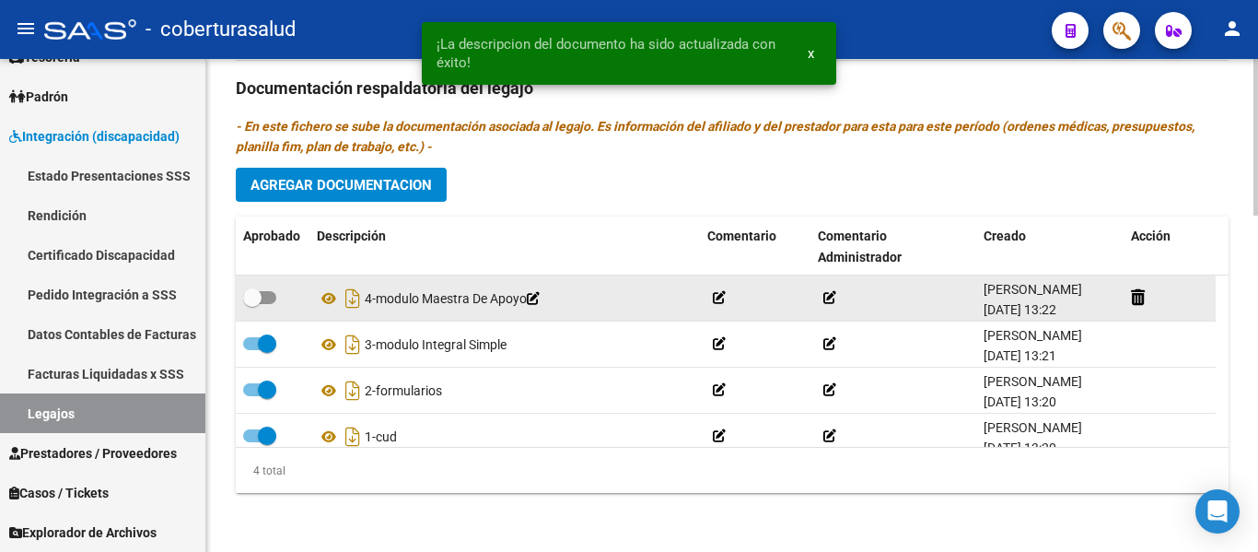
click at [249, 288] on span at bounding box center [252, 297] width 18 height 18
click at [251, 304] on input "checkbox" at bounding box center [251, 304] width 1 height 1
checkbox input "true"
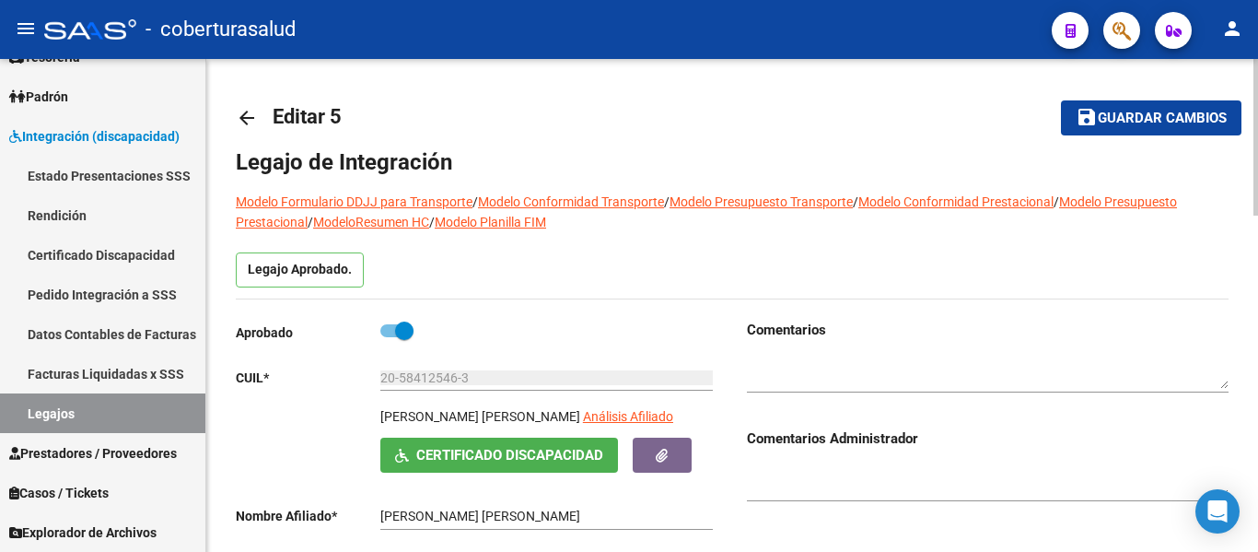
click at [1134, 117] on span "Guardar cambios" at bounding box center [1162, 119] width 129 height 17
click at [1118, 122] on span "Guardar cambios" at bounding box center [1162, 119] width 129 height 17
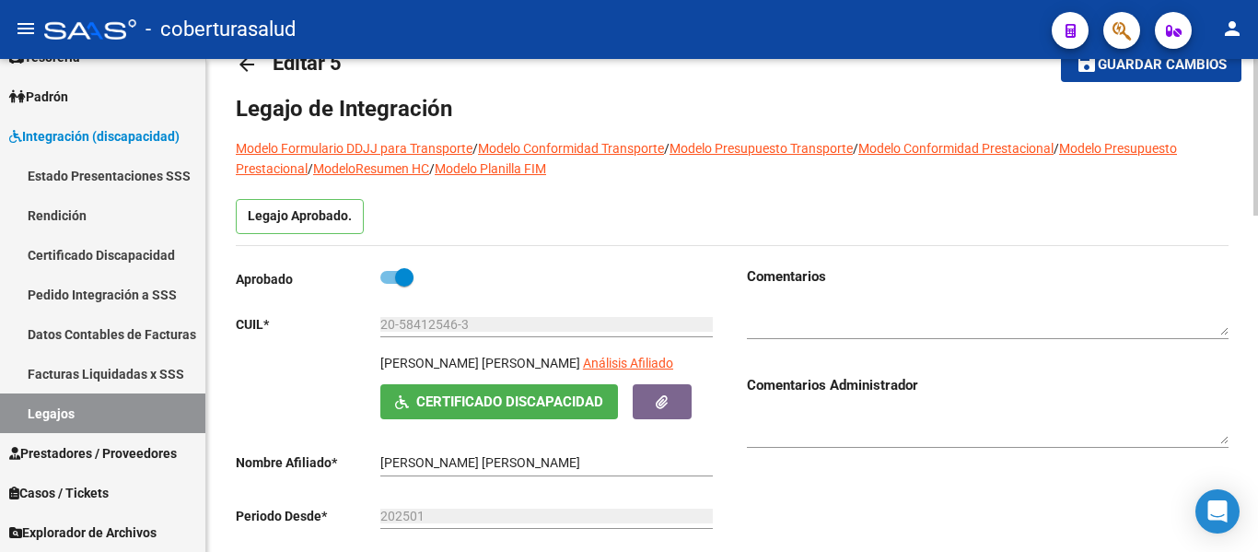
scroll to position [45, 0]
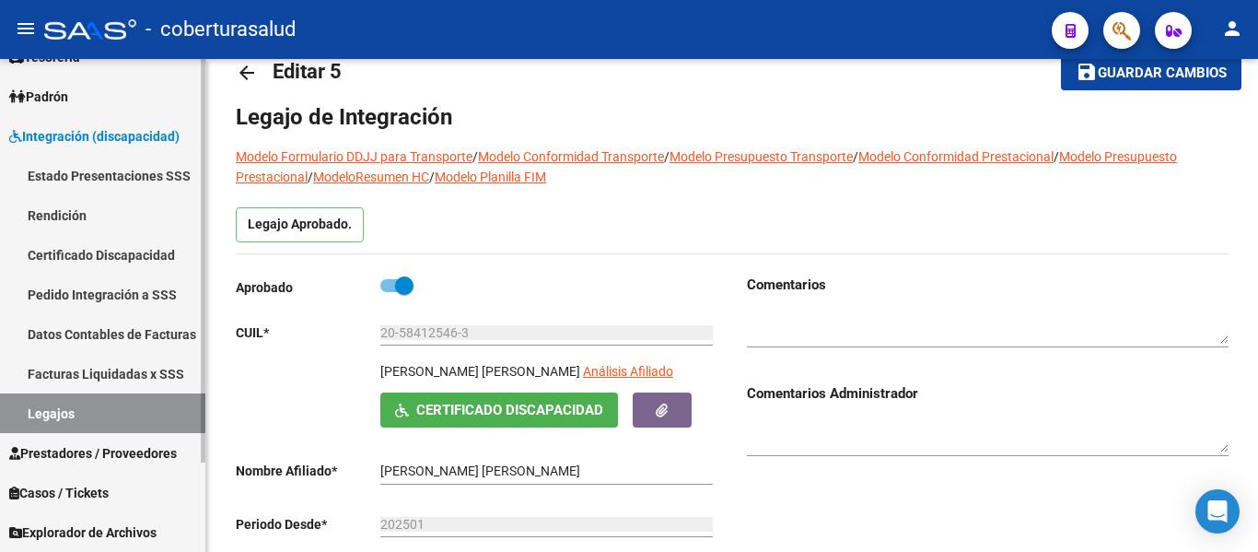
click at [73, 410] on link "Legajos" at bounding box center [102, 413] width 205 height 40
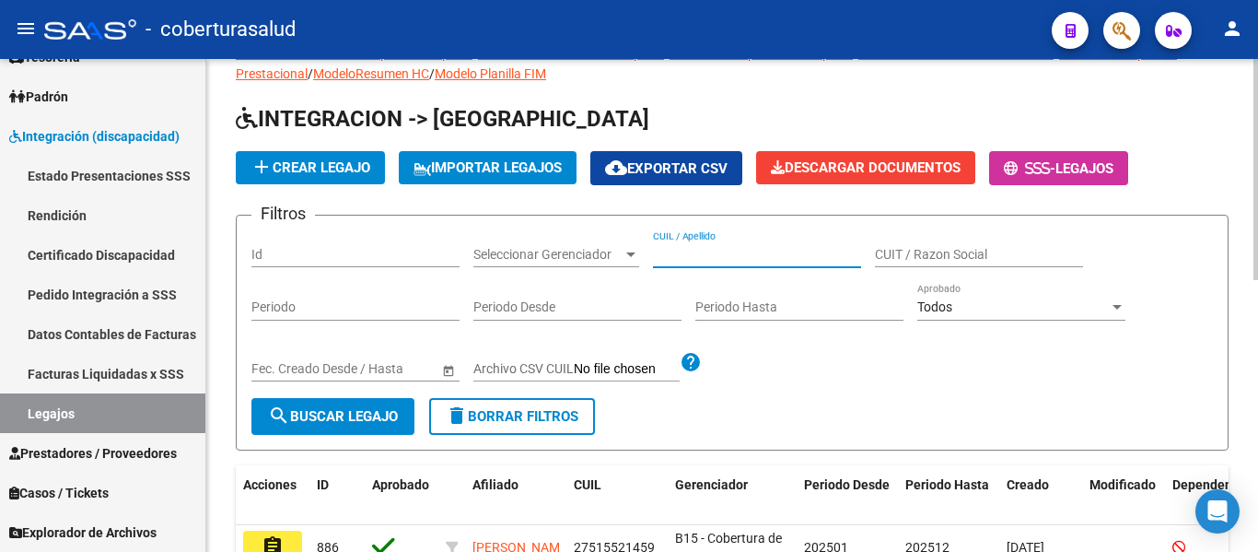
click at [723, 256] on input "CUIL / Apellido" at bounding box center [757, 255] width 208 height 16
paste input "23557060529"
type input "23557060529"
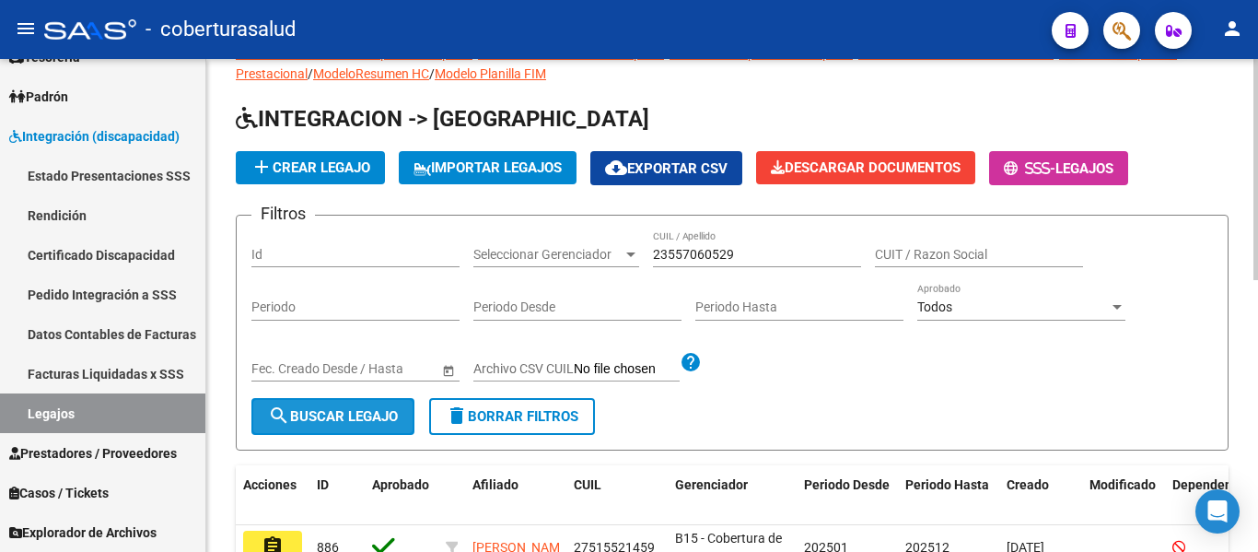
click at [345, 425] on button "search Buscar Legajo" at bounding box center [332, 416] width 163 height 37
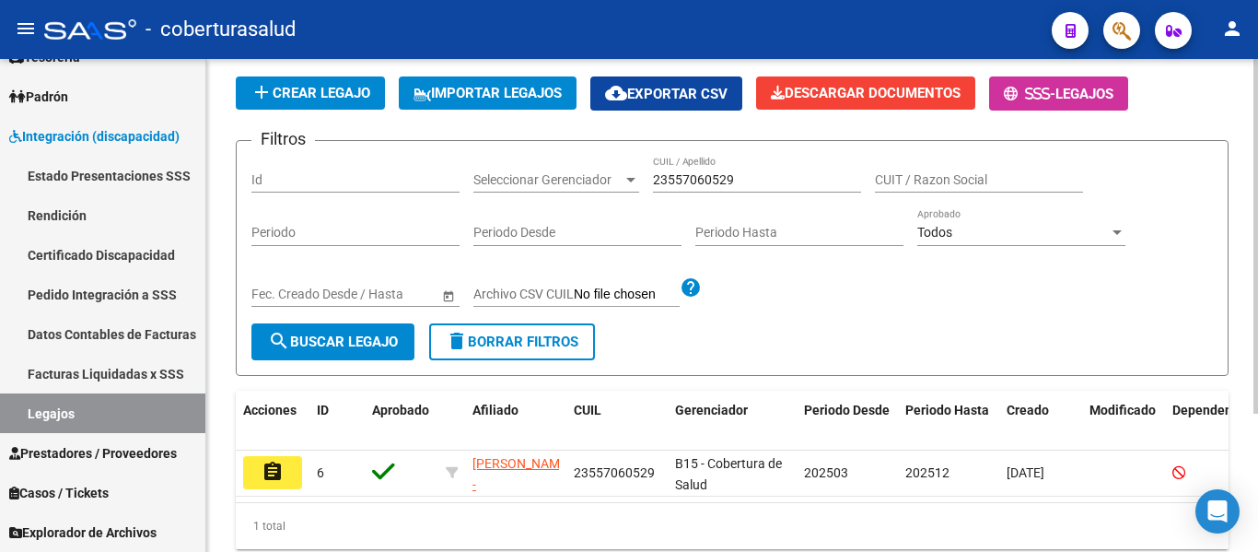
scroll to position [192, 0]
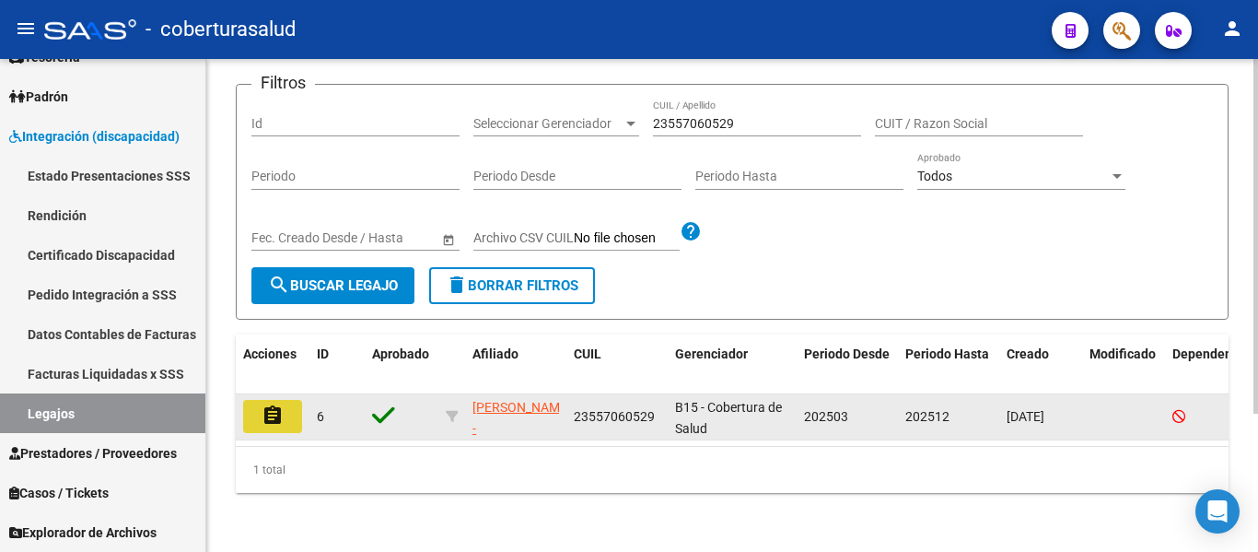
click at [274, 405] on mat-icon "assignment" at bounding box center [273, 415] width 22 height 22
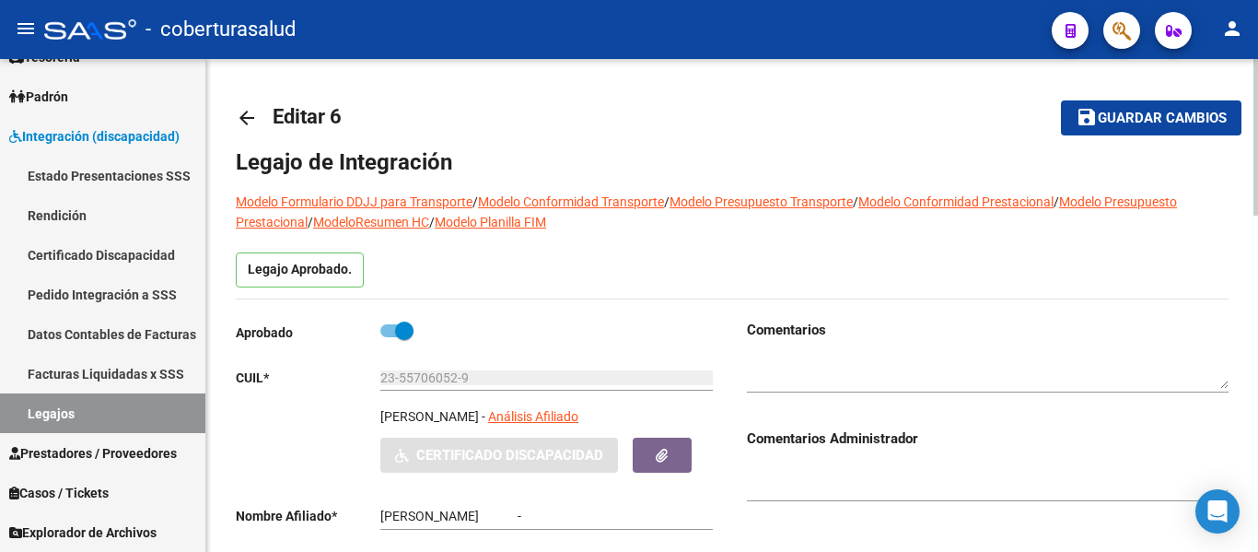
type input "[PERSON_NAME]"
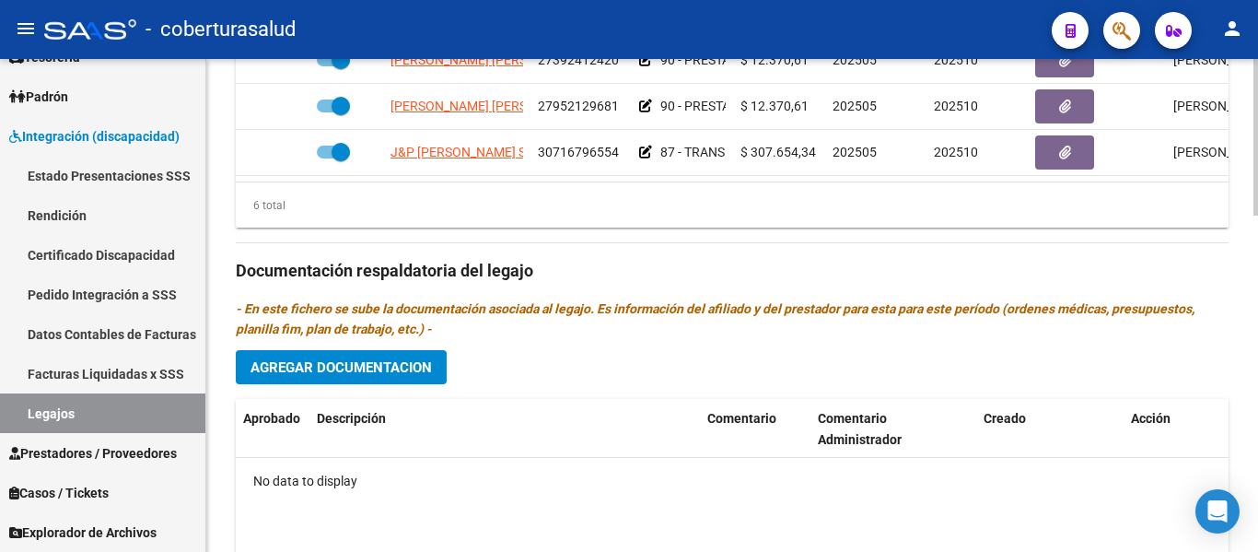
scroll to position [1058, 0]
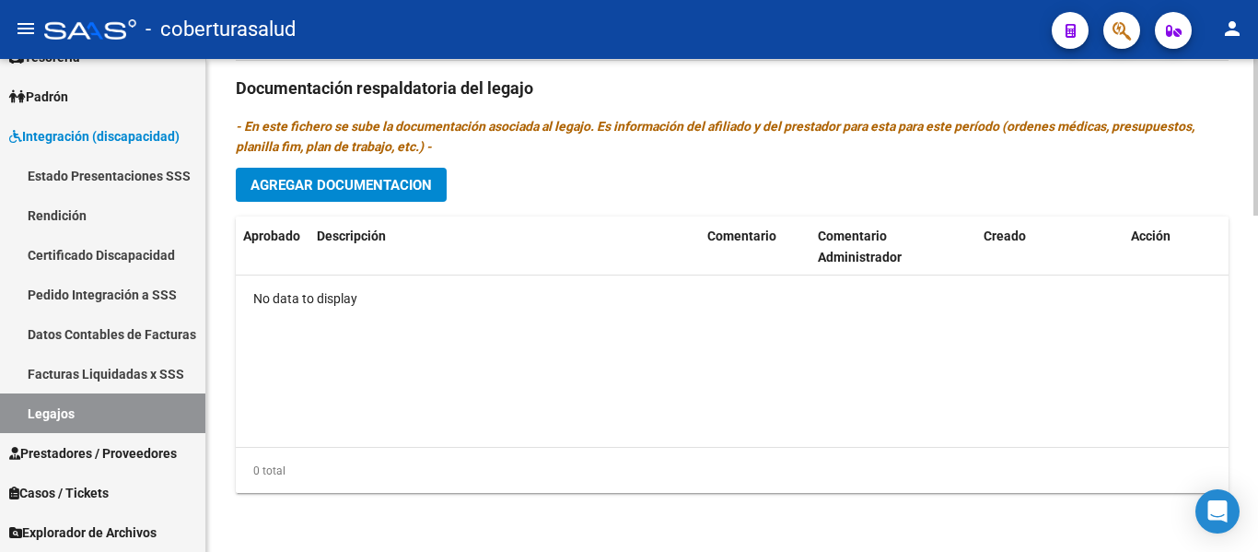
click at [315, 201] on button "Agregar Documentacion" at bounding box center [341, 185] width 211 height 34
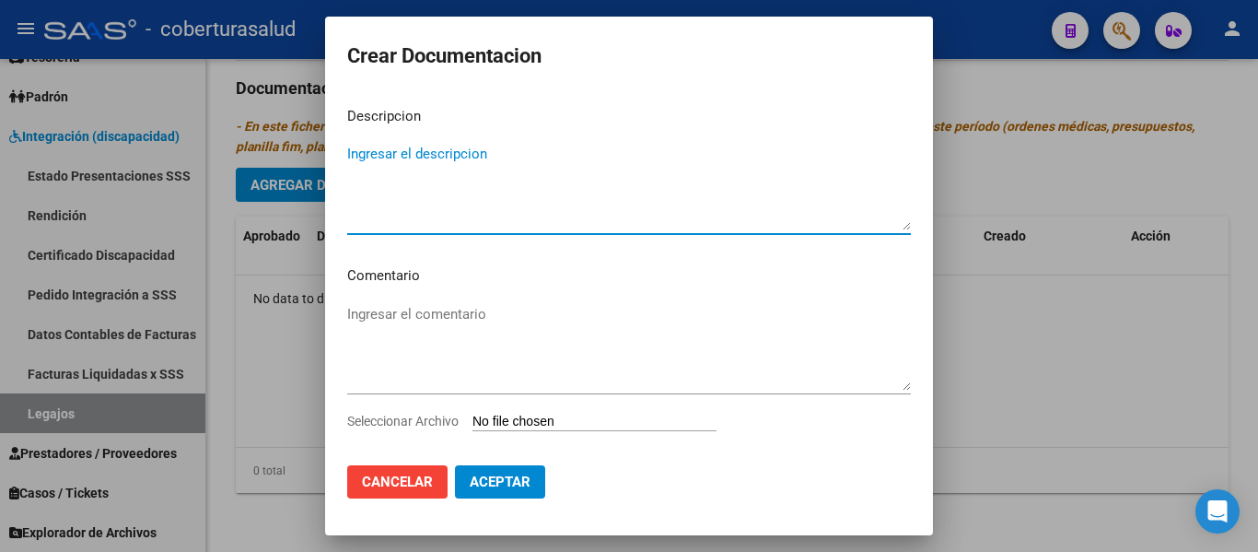
click at [544, 418] on input "Seleccionar Archivo" at bounding box center [594, 421] width 244 height 17
click at [413, 155] on textarea "Ingresar el descripcion" at bounding box center [629, 187] width 564 height 87
type textarea "1-CUD"
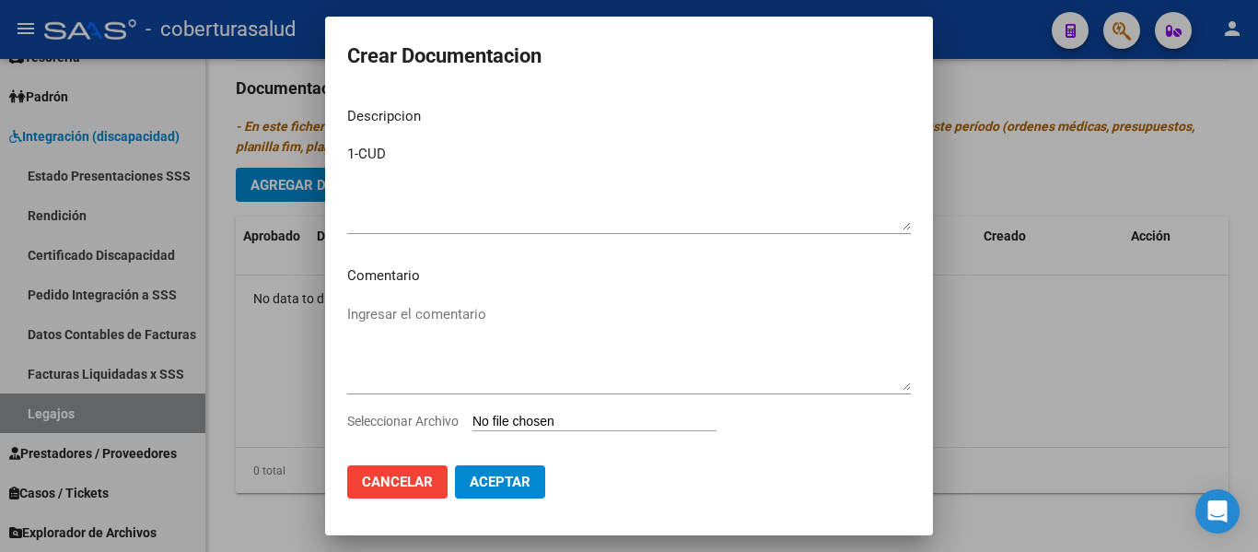
click at [534, 417] on input "Seleccionar Archivo" at bounding box center [594, 421] width 244 height 17
type input "C:\fakepath\1-CUD.pdf"
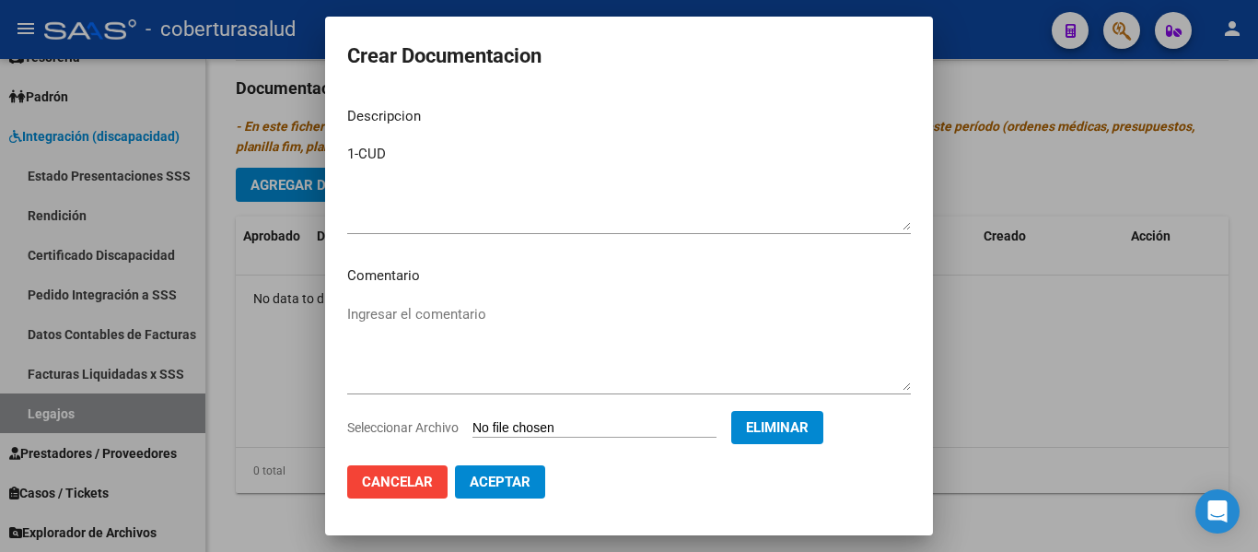
click at [488, 480] on span "Aceptar" at bounding box center [500, 481] width 61 height 17
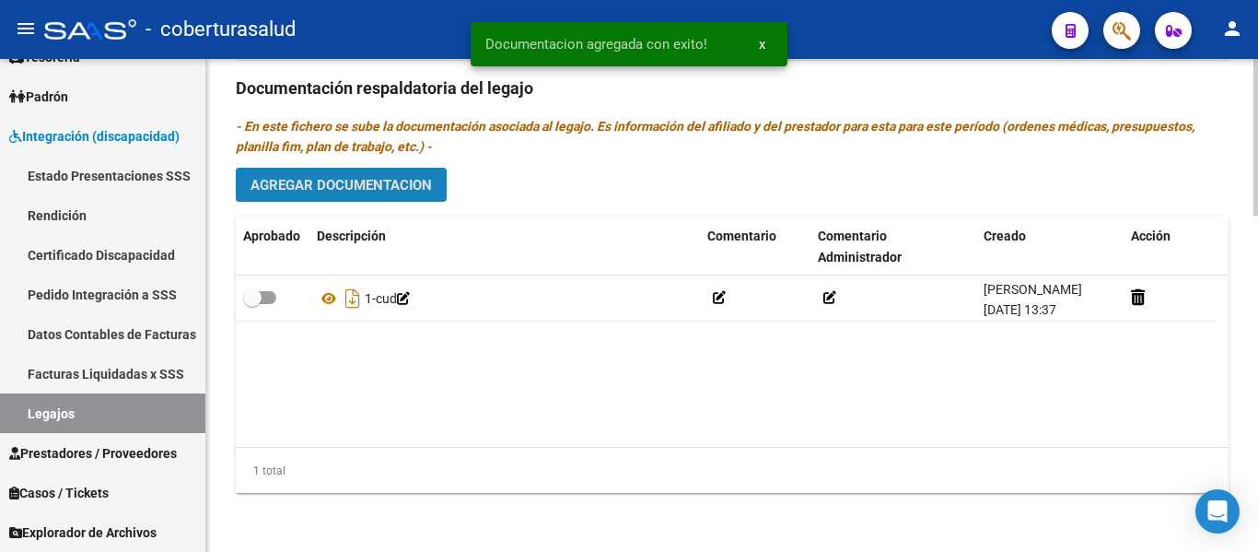
click at [352, 184] on span "Agregar Documentacion" at bounding box center [340, 185] width 181 height 17
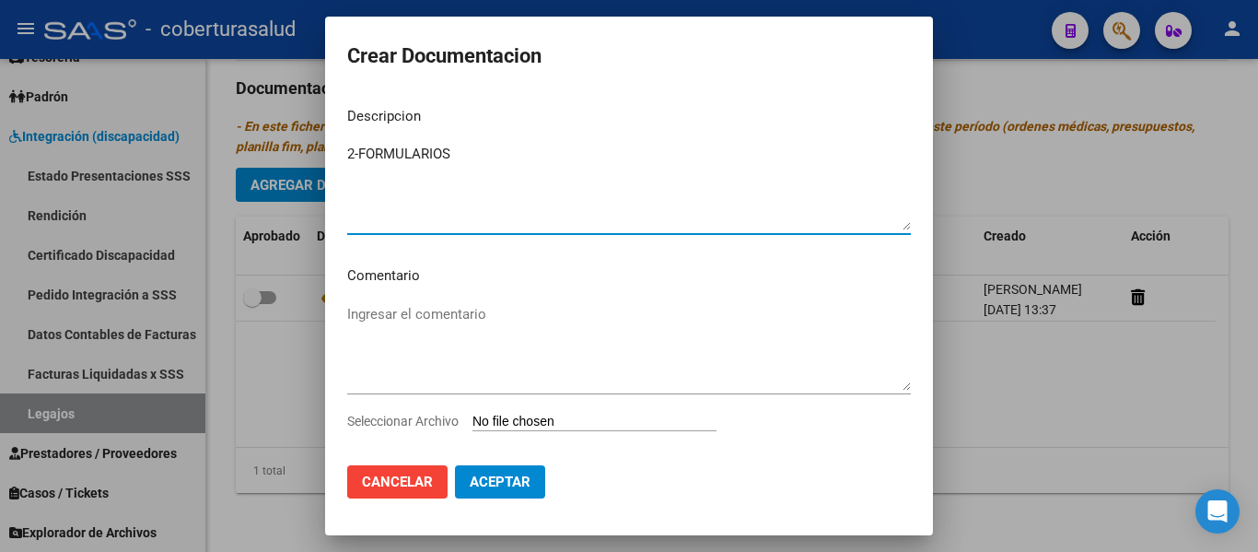
type textarea "2-FORMULARIOS"
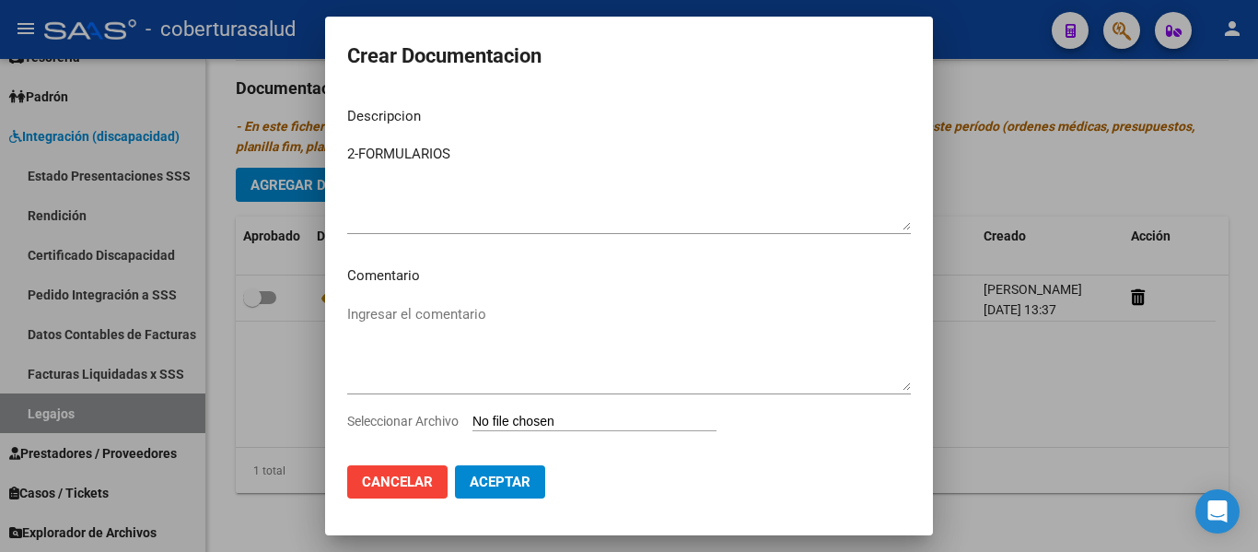
click at [539, 421] on input "Seleccionar Archivo" at bounding box center [594, 421] width 244 height 17
type input "C:\fakepath\2-FORMULARIOS.pdf"
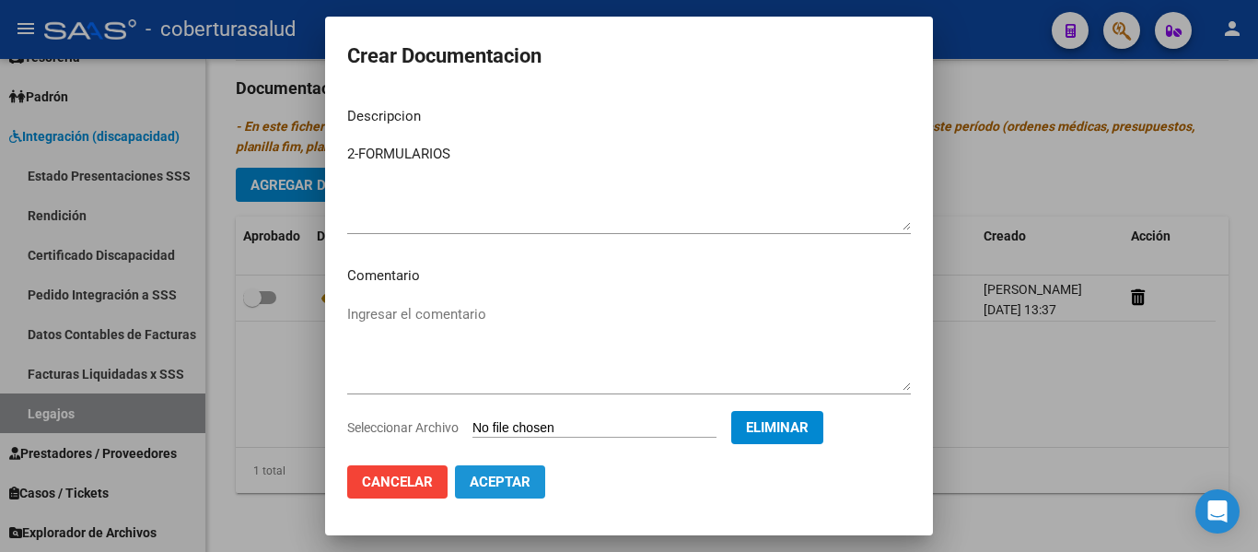
click at [518, 482] on span "Aceptar" at bounding box center [500, 481] width 61 height 17
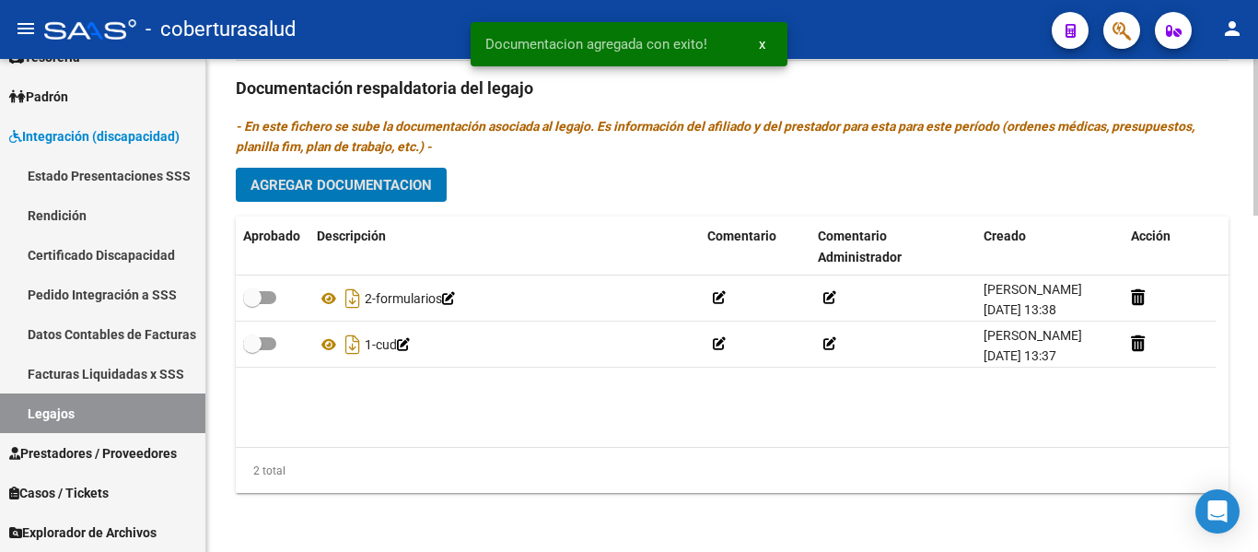
click at [373, 193] on button "Agregar Documentacion" at bounding box center [341, 185] width 211 height 34
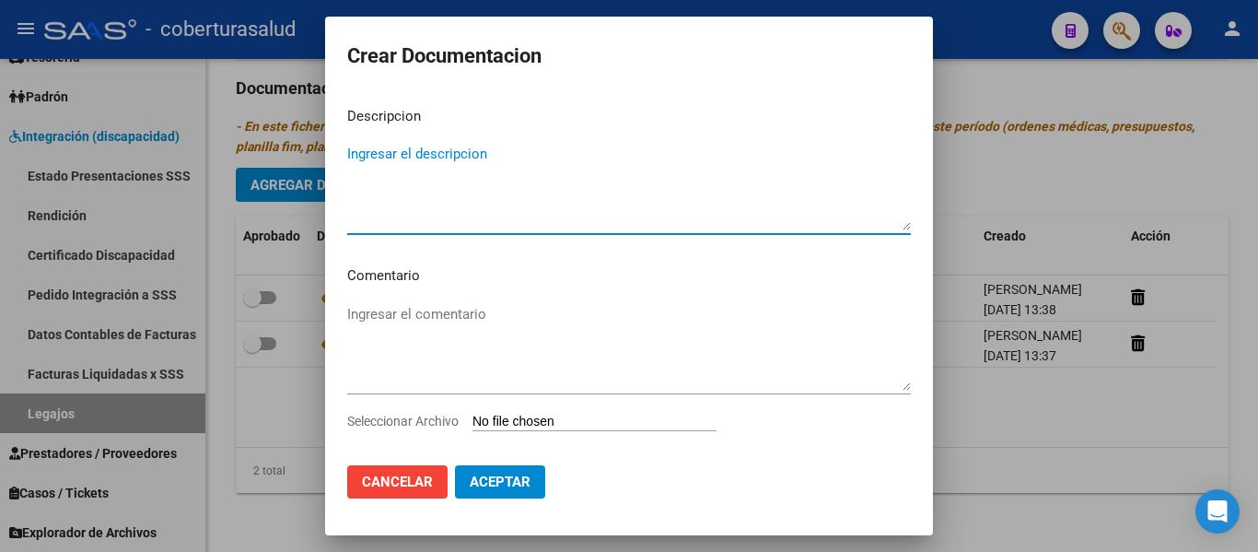
click at [538, 423] on input "Seleccionar Archivo" at bounding box center [594, 421] width 244 height 17
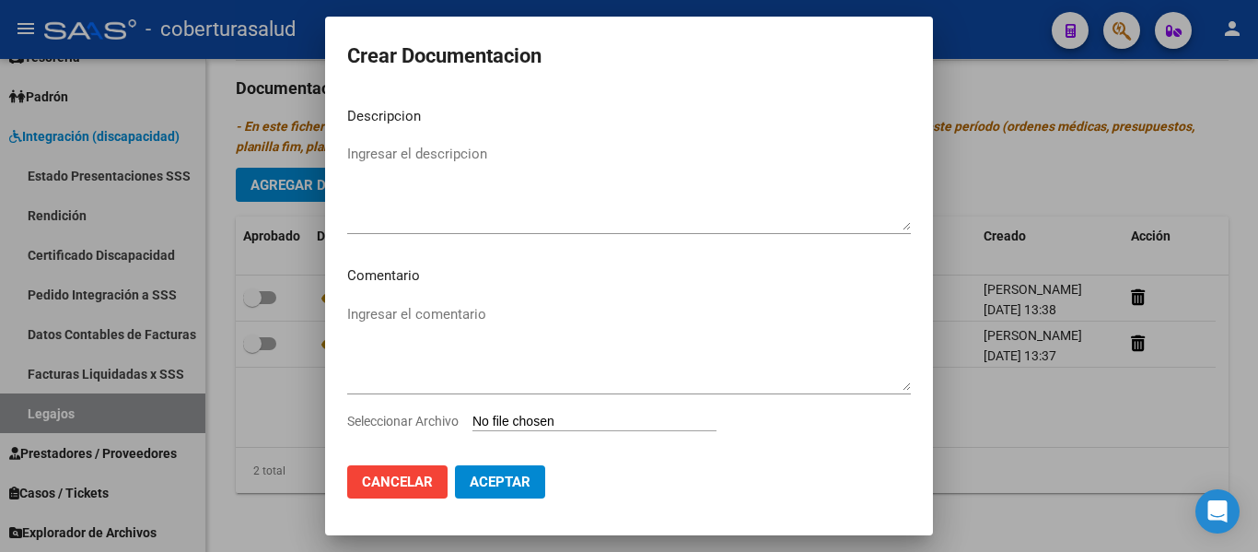
type input "C:\fakepath\3 - MODULO MAESTRA DE APOYO.pdf"
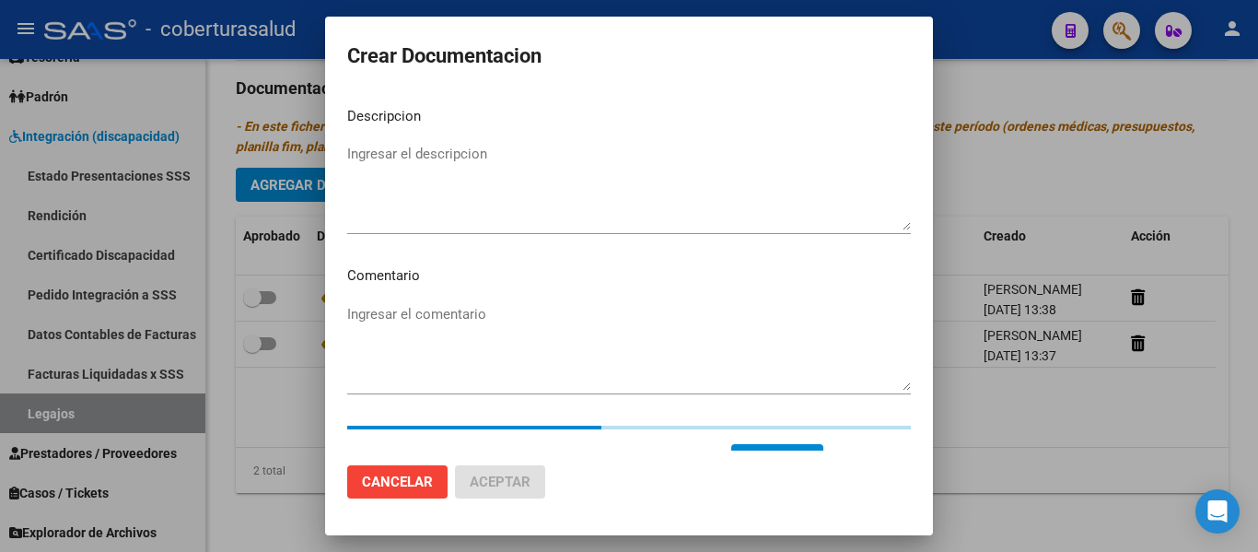
click at [370, 159] on textarea "Ingresar el descripcion" at bounding box center [629, 187] width 564 height 87
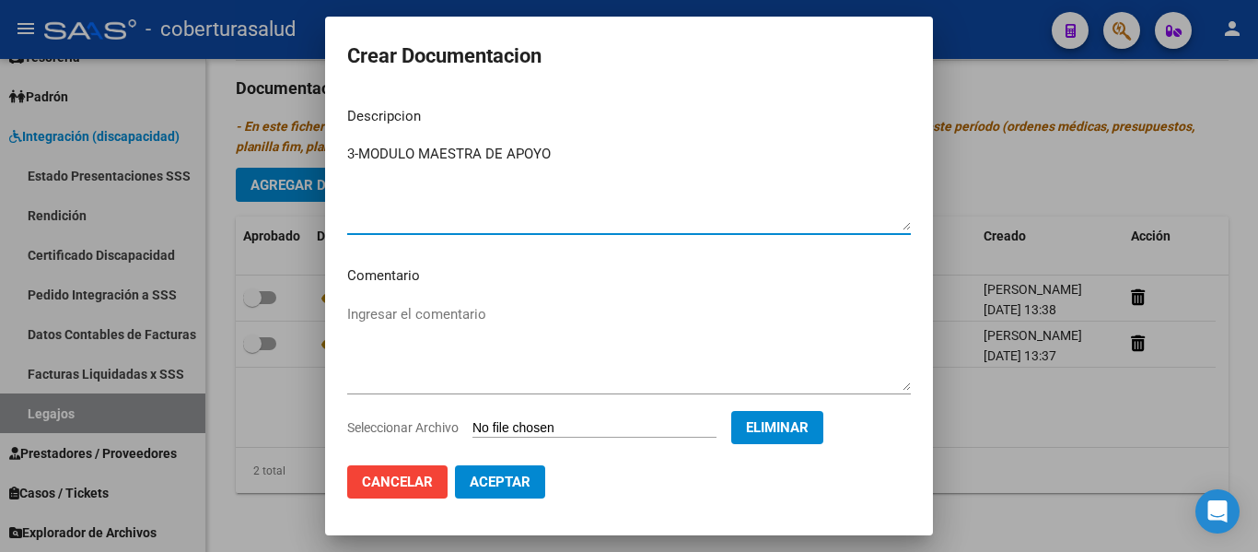
type textarea "3-MODULO MAESTRA DE APOYO"
click at [503, 477] on span "Aceptar" at bounding box center [500, 481] width 61 height 17
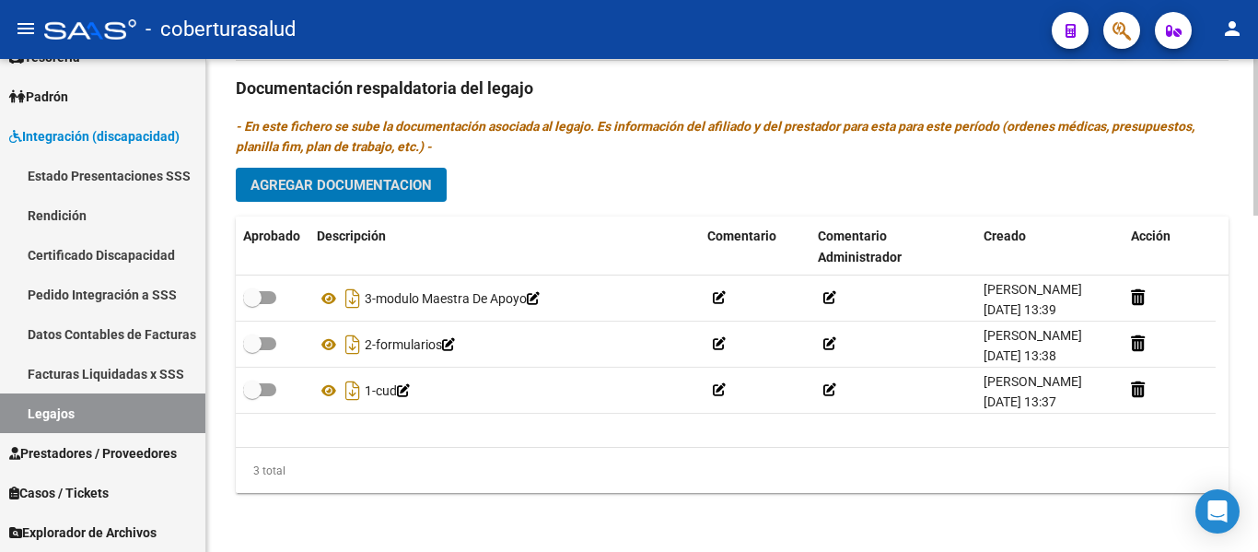
click at [357, 176] on span "Agregar Documentacion" at bounding box center [340, 184] width 181 height 17
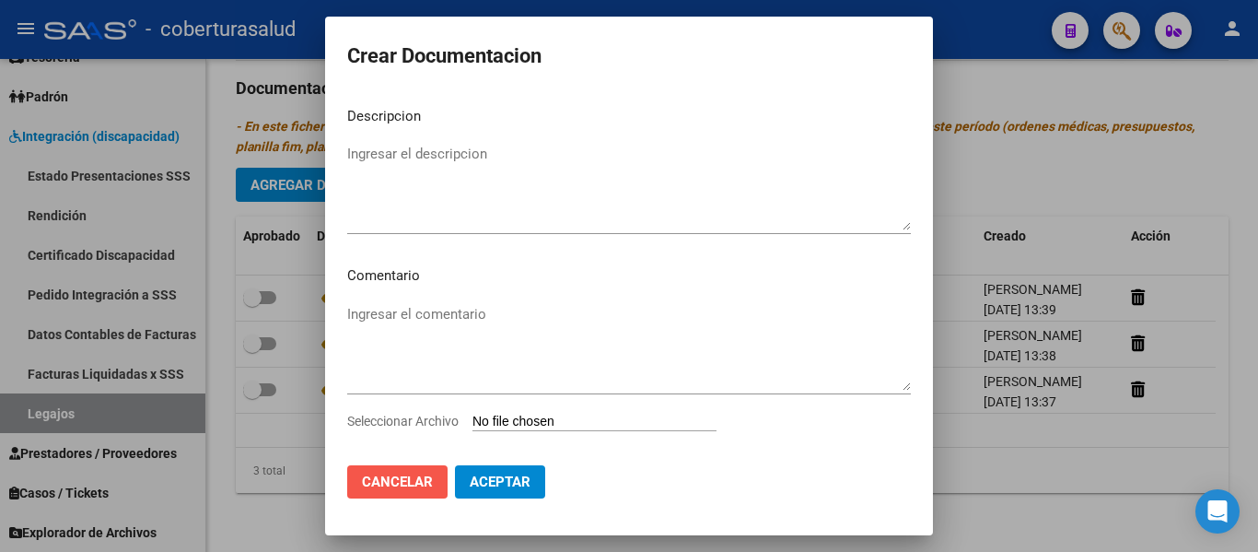
click at [372, 490] on span "Cancelar" at bounding box center [397, 481] width 71 height 17
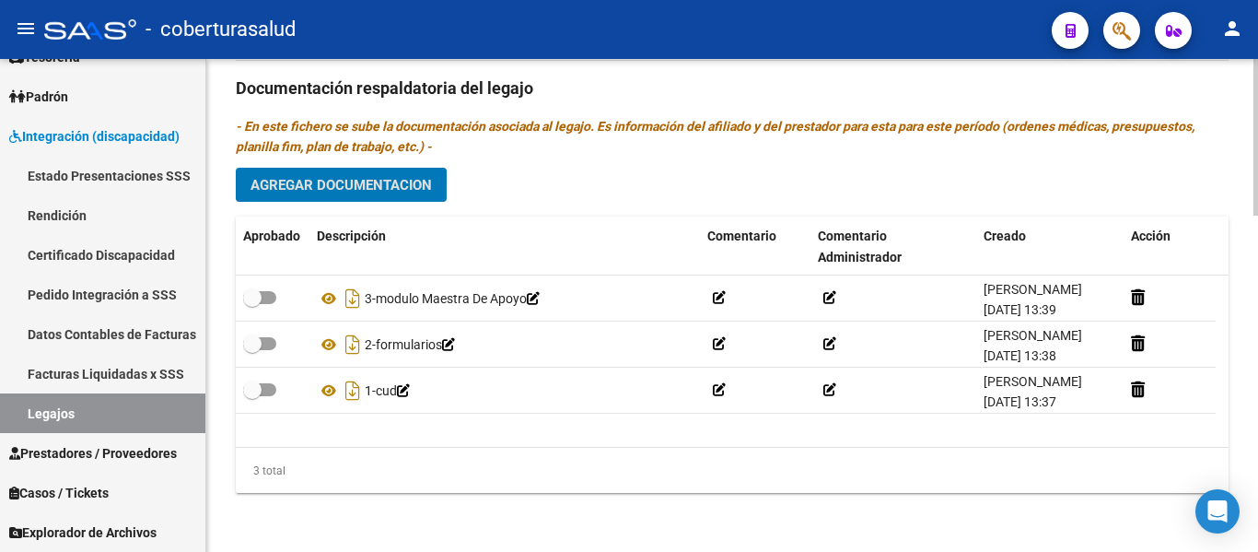
scroll to position [966, 0]
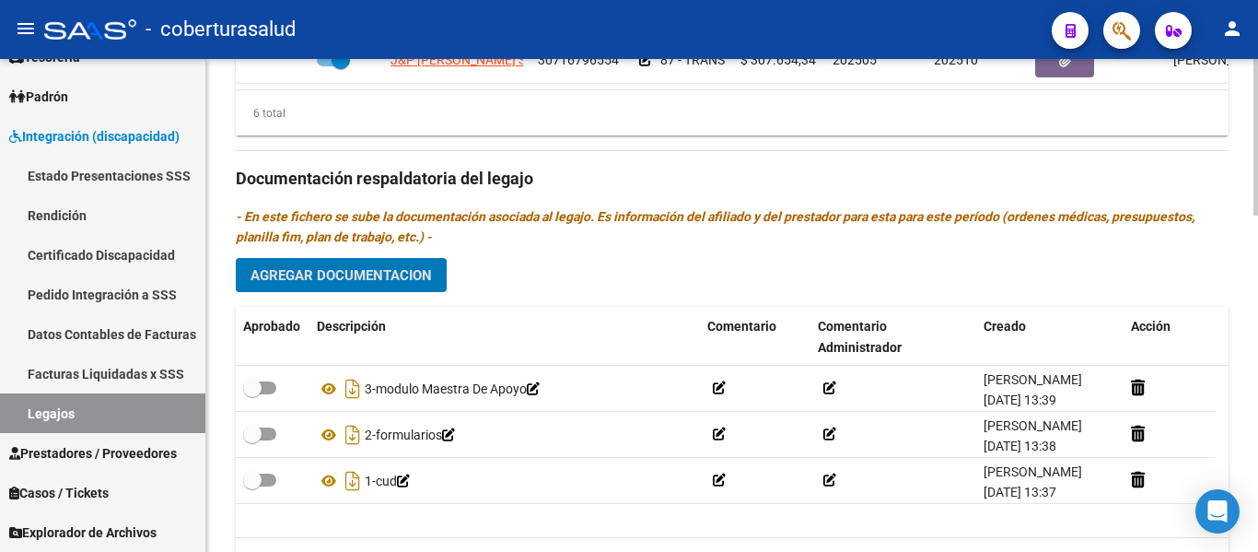
click at [407, 279] on span "Agregar Documentacion" at bounding box center [340, 275] width 181 height 17
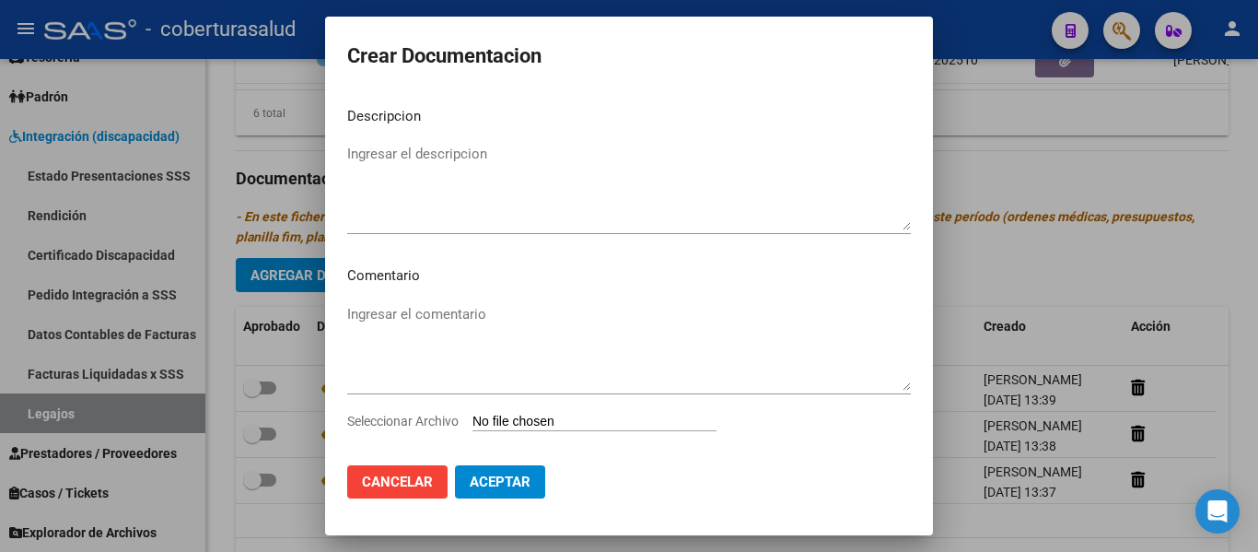
click at [576, 417] on input "Seleccionar Archivo" at bounding box center [594, 421] width 244 height 17
type input "C:\fakepath\4 - PRESTACION DE APOYO EN FONOAUDIOLOGIA.pdf"
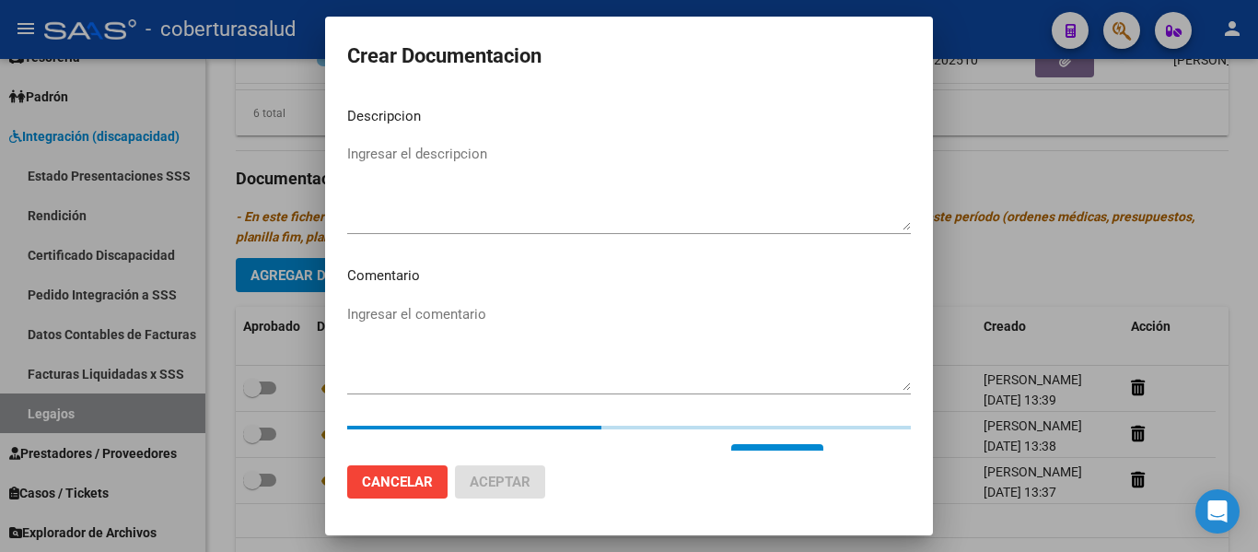
click at [397, 154] on textarea "Ingresar el descripcion" at bounding box center [629, 187] width 564 height 87
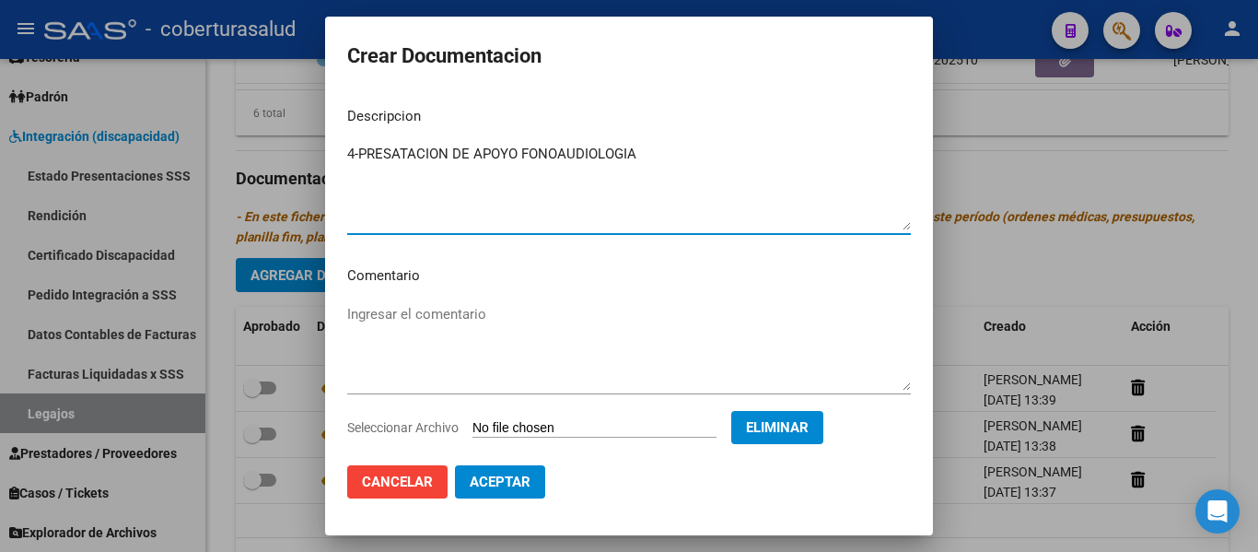
type textarea "4-PRESATACION DE APOYO FONOAUDIOLOGIA"
click at [481, 480] on span "Aceptar" at bounding box center [500, 481] width 61 height 17
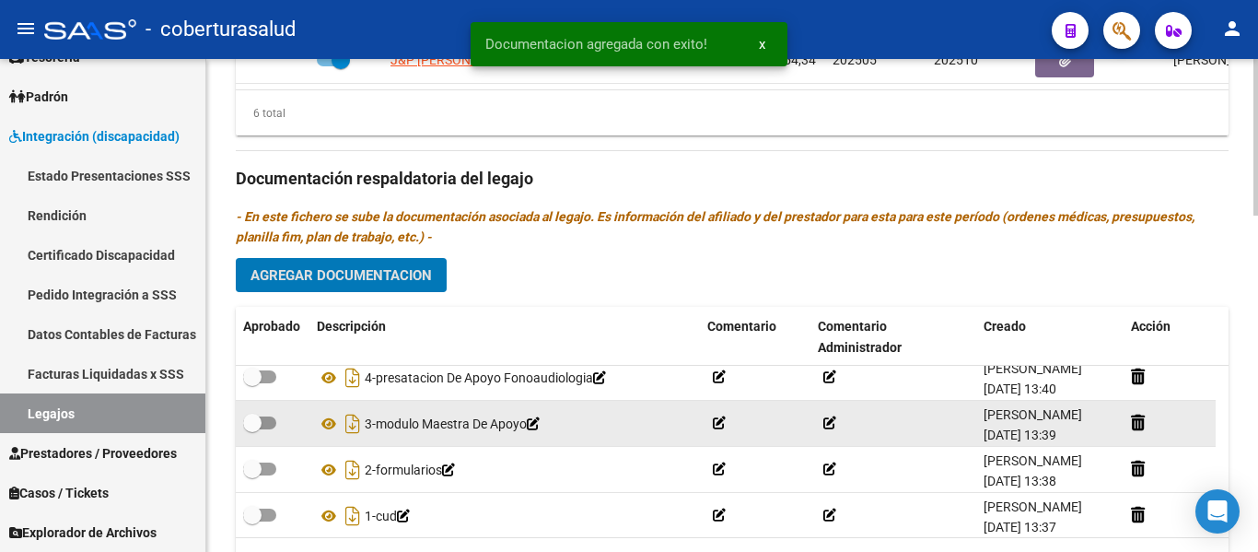
scroll to position [0, 0]
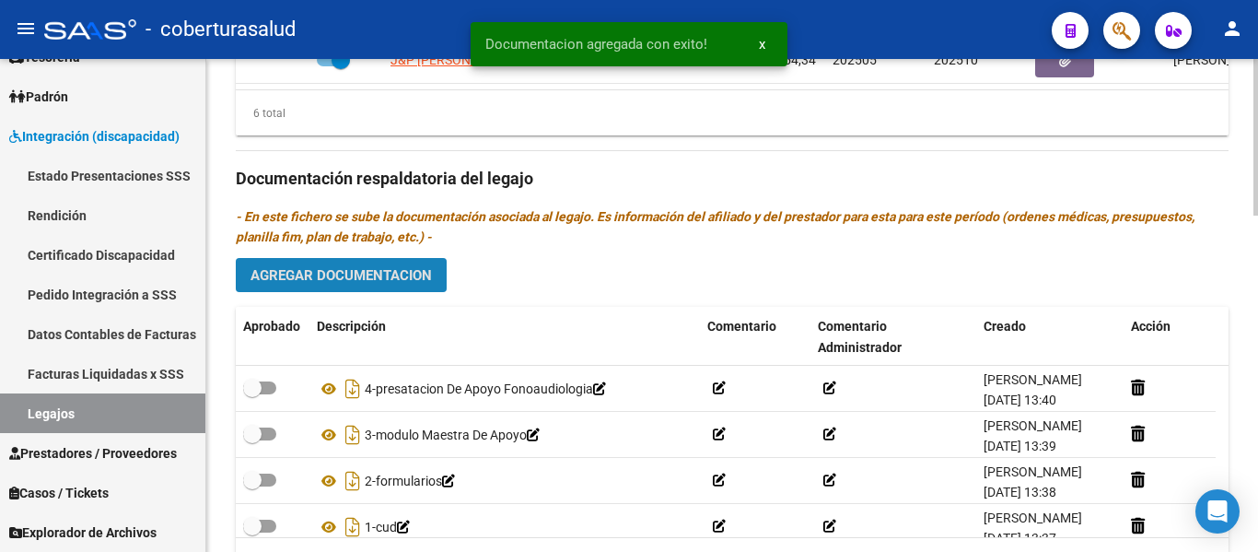
click at [334, 274] on span "Agregar Documentacion" at bounding box center [340, 275] width 181 height 17
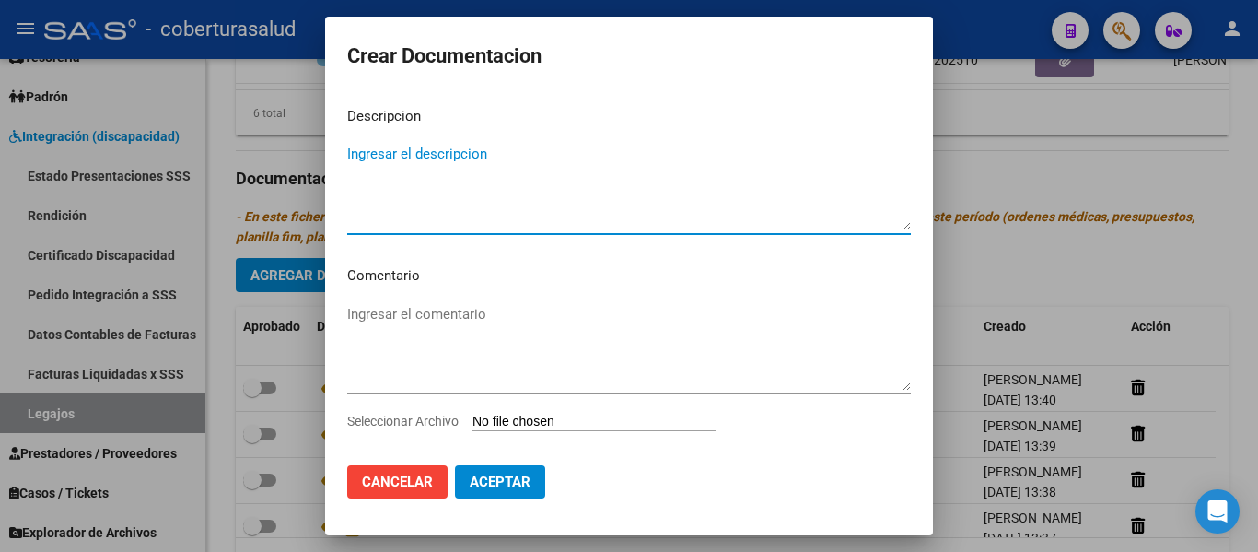
click at [437, 207] on textarea "Ingresar el descripcion" at bounding box center [629, 187] width 564 height 87
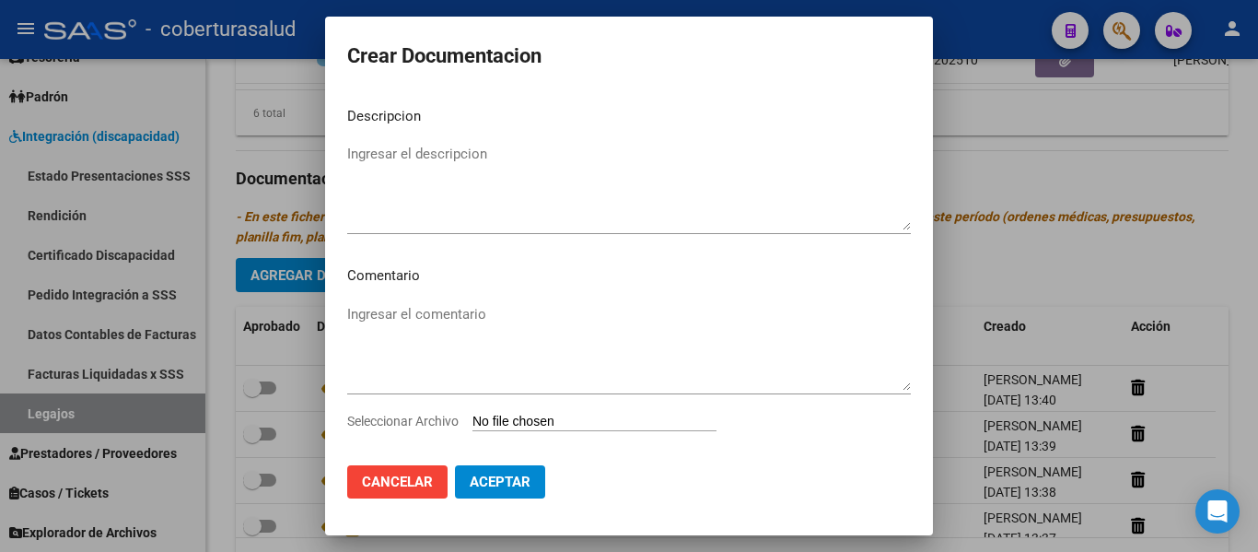
click at [637, 424] on input "Seleccionar Archivo" at bounding box center [594, 421] width 244 height 17
type input "C:\fakepath\5 -PRESTACION DE APOYO EN PSICOLOGIA.pdf"
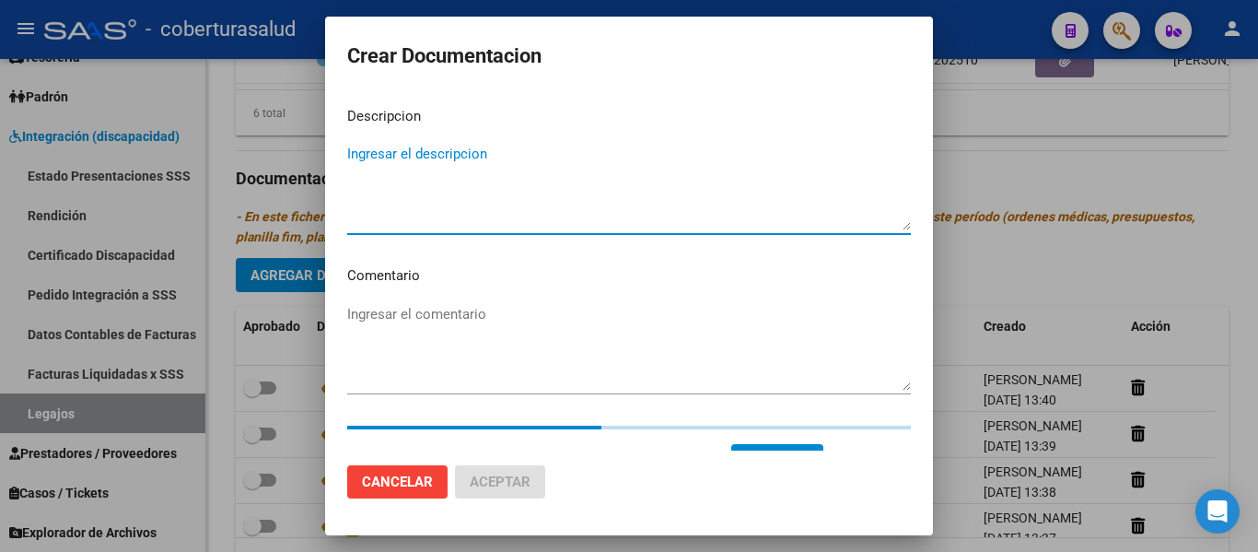
click at [395, 157] on textarea "Ingresar el descripcion" at bounding box center [629, 187] width 564 height 87
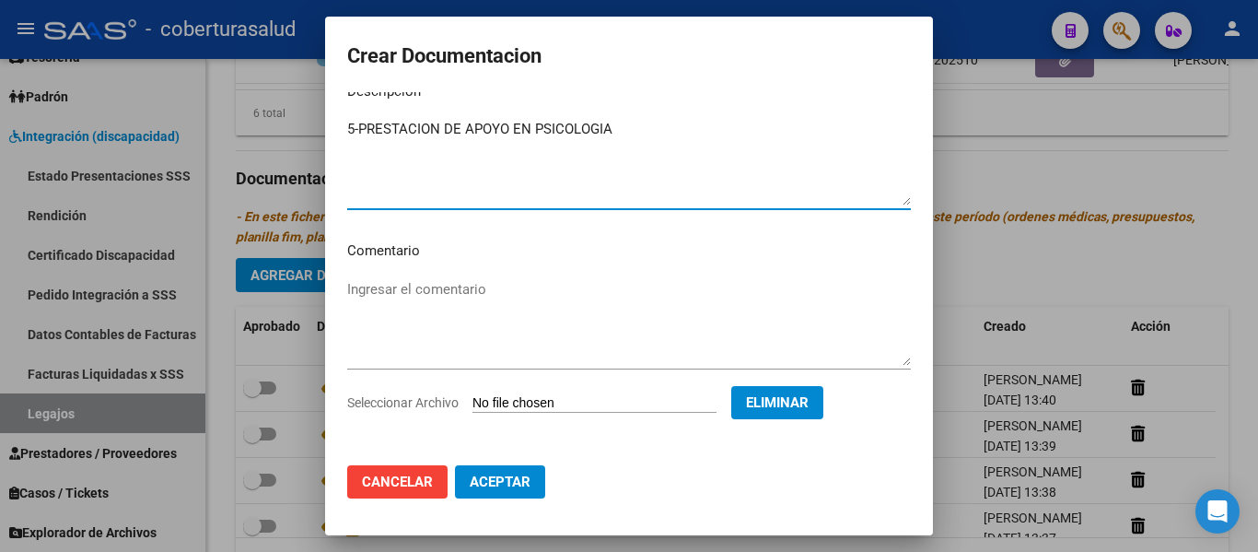
scroll to position [31, 0]
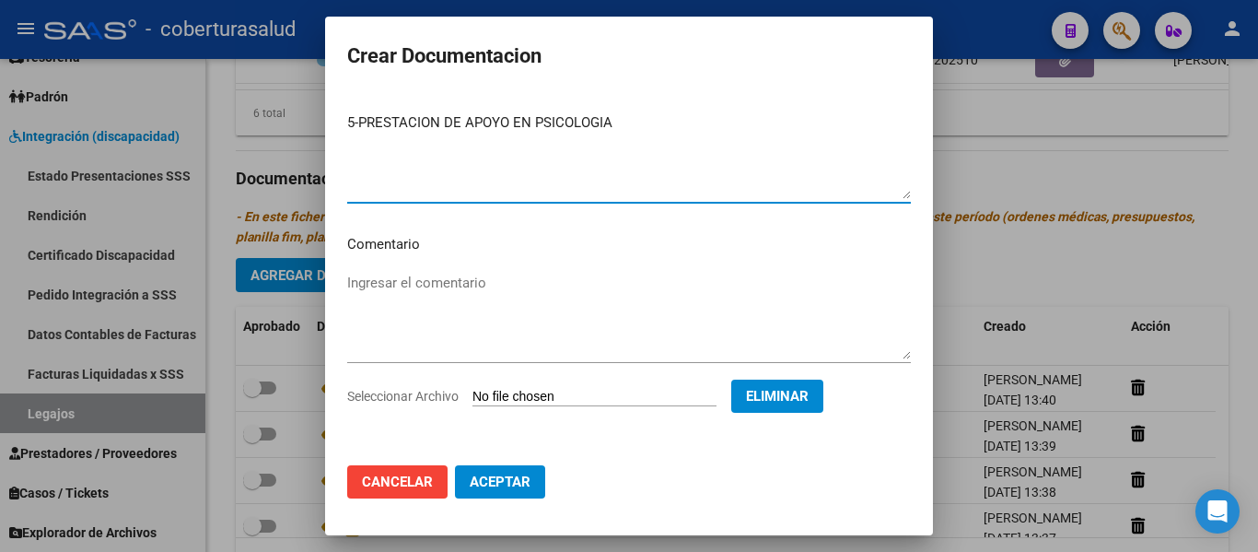
type textarea "5-PRESTACION DE APOYO EN PSICOLOGIA"
click at [514, 472] on button "Aceptar" at bounding box center [500, 481] width 90 height 33
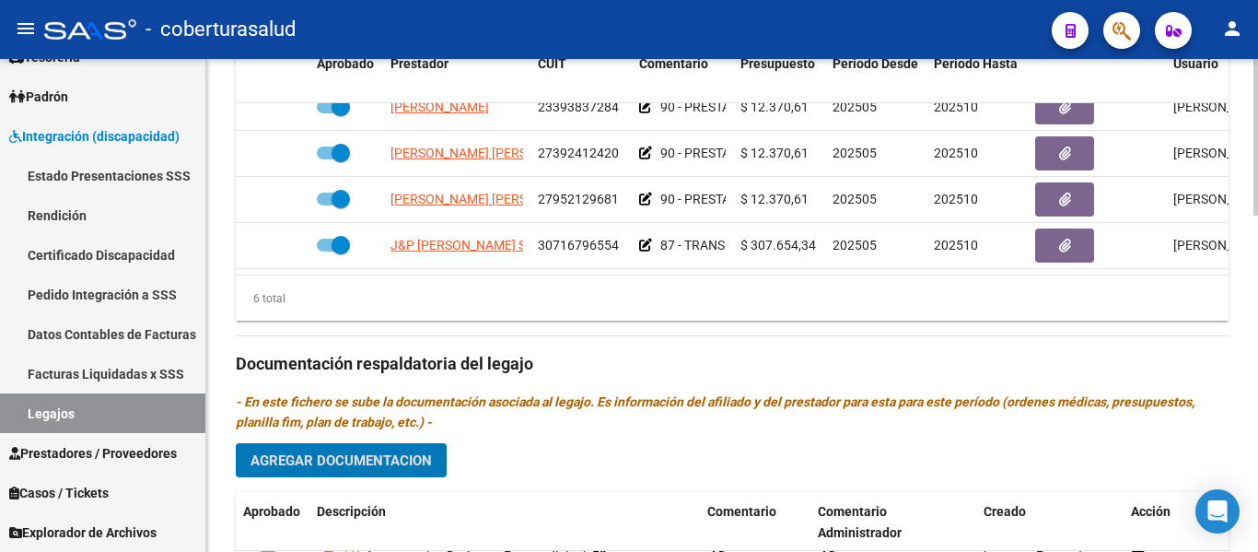
scroll to position [782, 0]
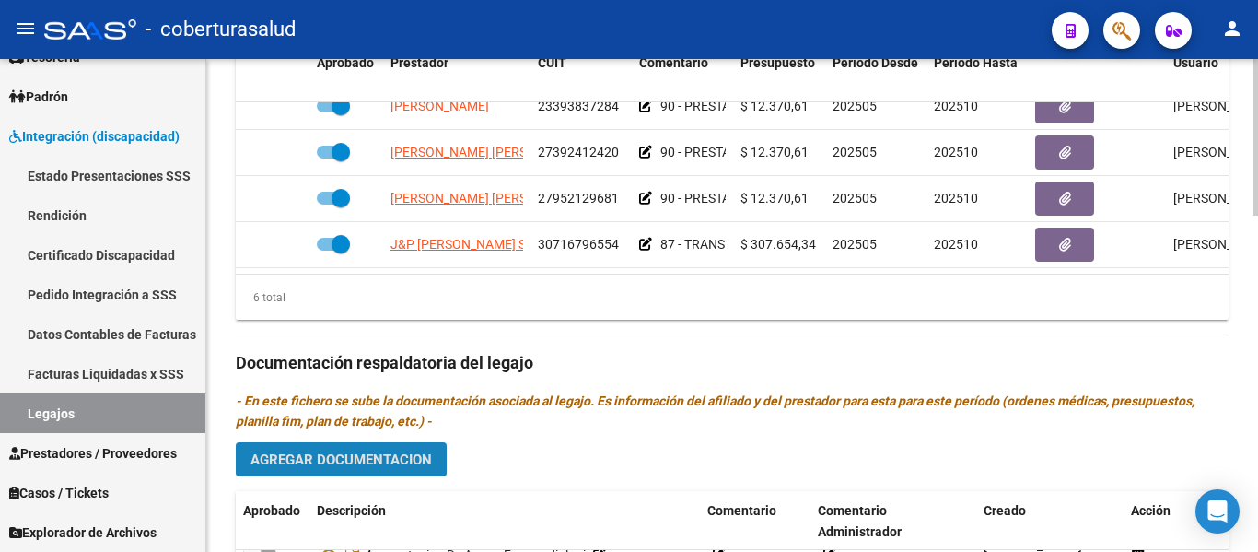
click at [392, 458] on span "Agregar Documentacion" at bounding box center [340, 459] width 181 height 17
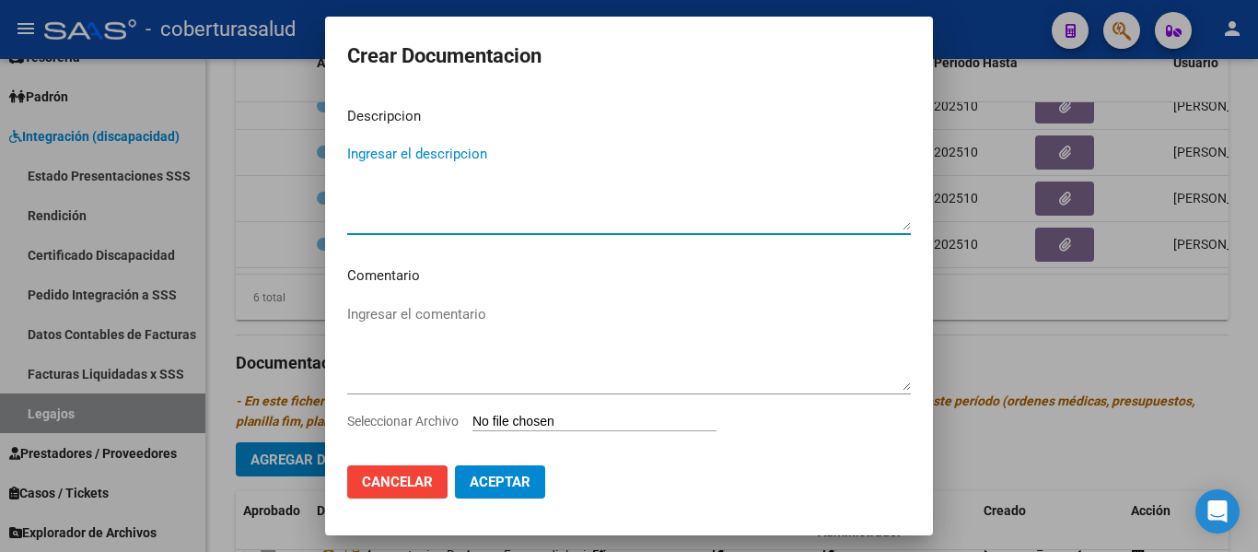
click at [606, 418] on input "Seleccionar Archivo" at bounding box center [594, 421] width 244 height 17
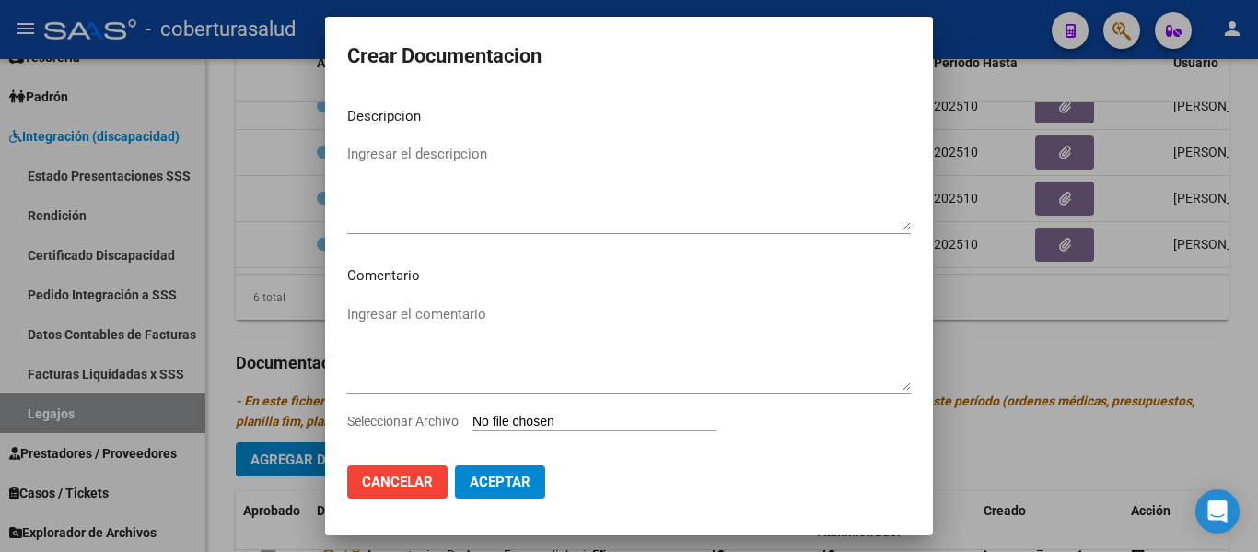
type input "C:\fakepath\6-PRESTACION DE APOYO EN PSICOPEDAGOGIA.pdf"
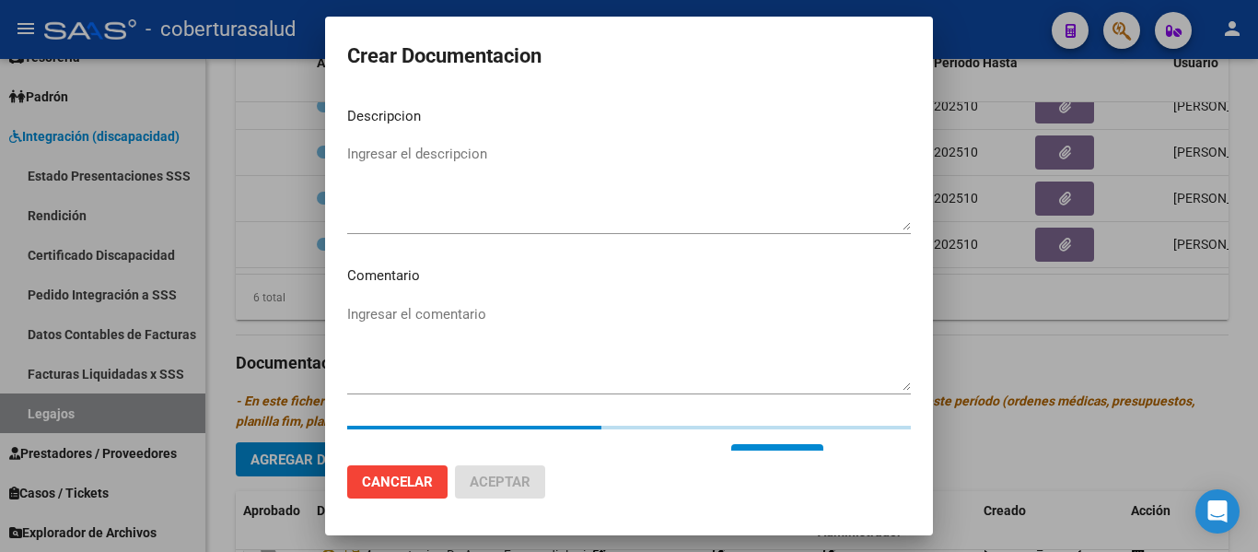
click at [454, 167] on textarea "Ingresar el descripcion" at bounding box center [629, 187] width 564 height 87
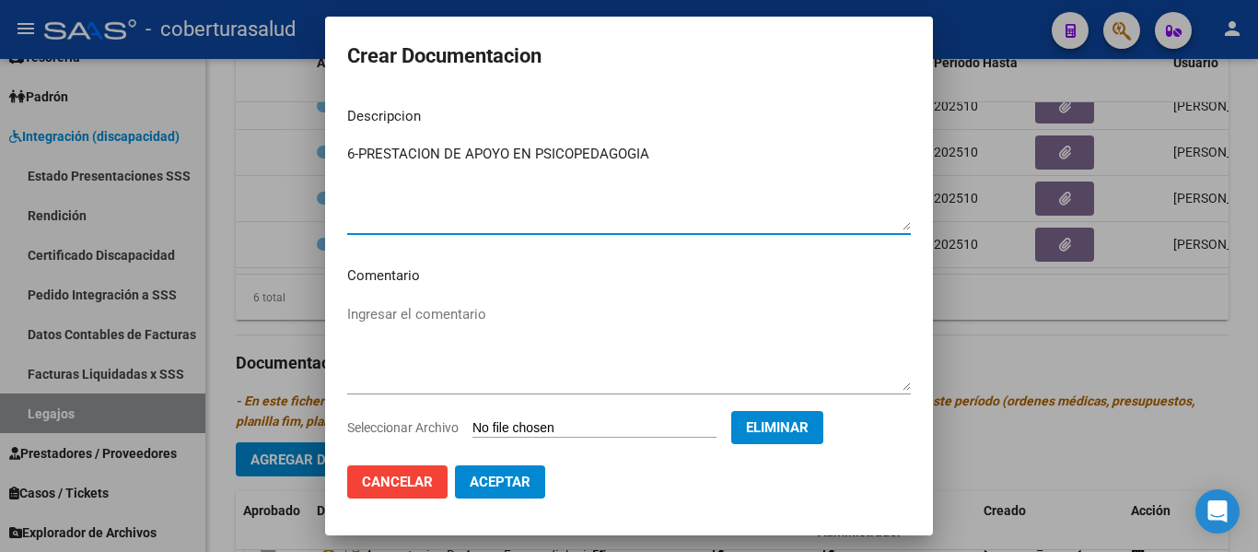
type textarea "6-PRESTACION DE APOYO EN PSICOPEDAGOGIA"
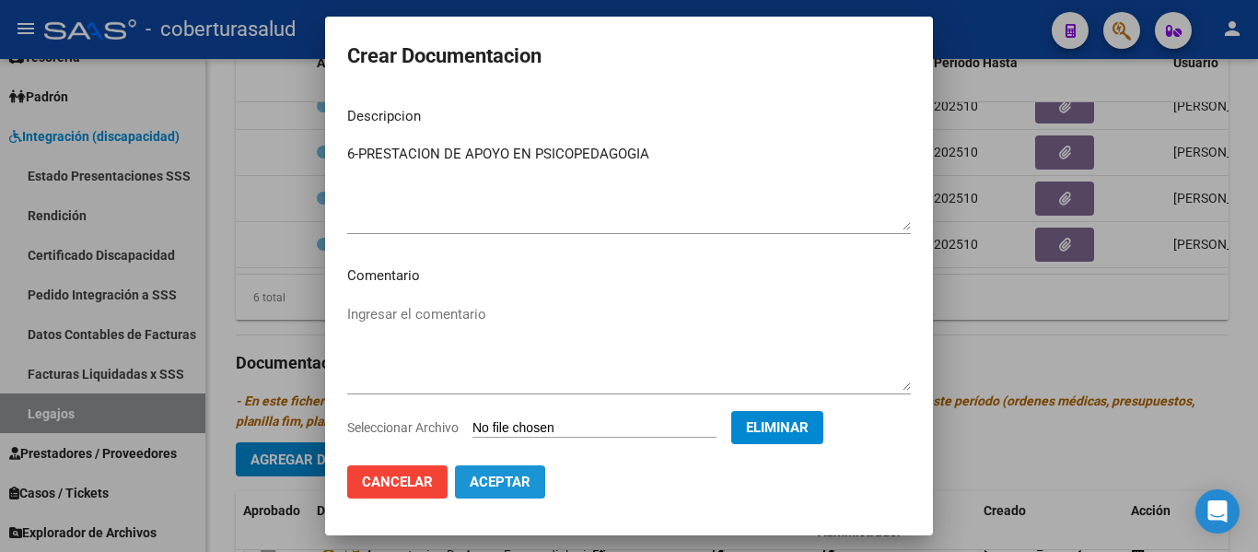
click at [506, 482] on span "Aceptar" at bounding box center [500, 481] width 61 height 17
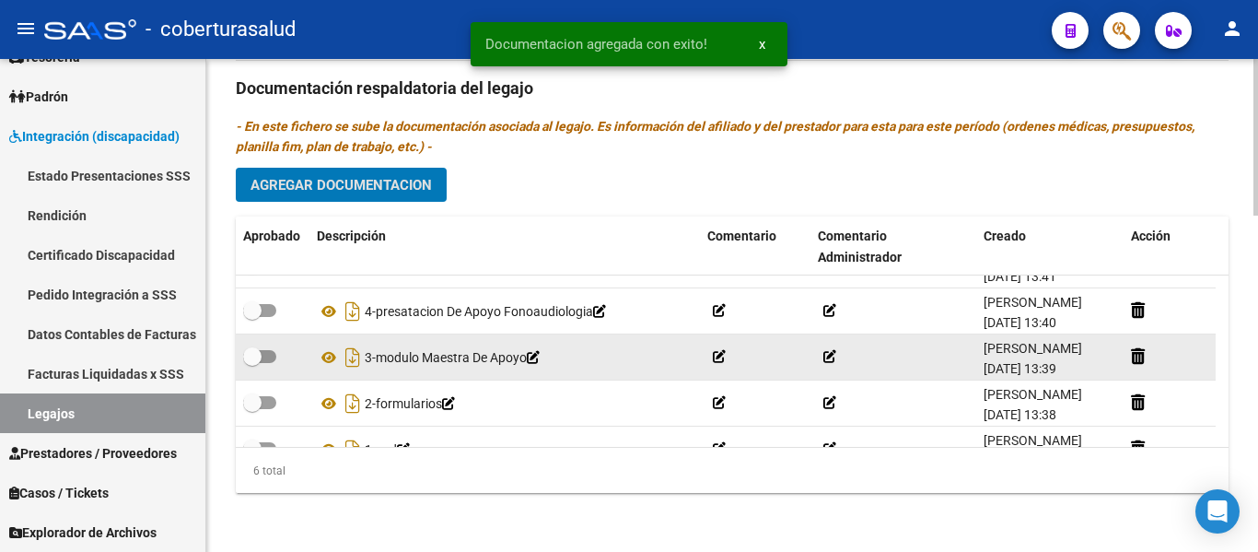
scroll to position [0, 0]
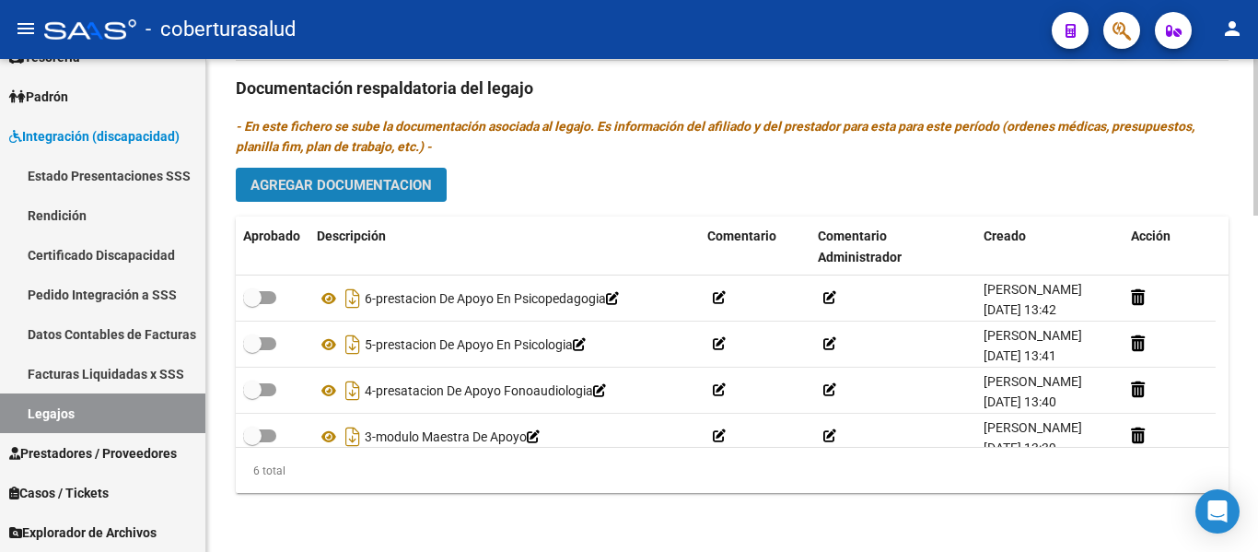
click at [371, 188] on span "Agregar Documentacion" at bounding box center [340, 185] width 181 height 17
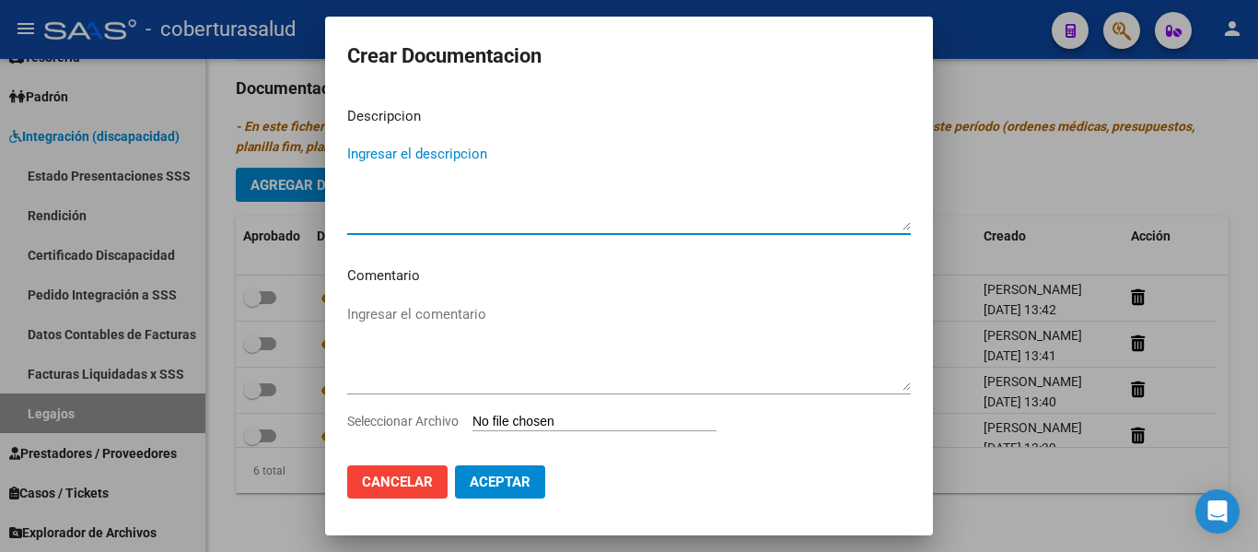
click at [571, 415] on input "Seleccionar Archivo" at bounding box center [594, 421] width 244 height 17
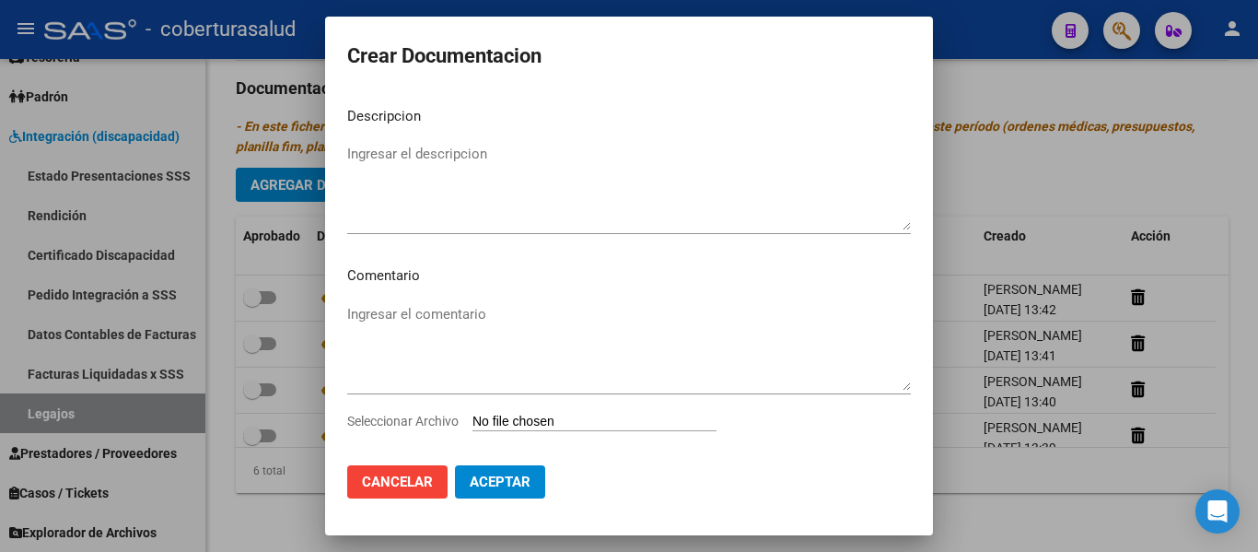
type input "C:\fakepath\7- PRESTACION DE APOYO EN TERAPIA OCUPACIONAL.pdf"
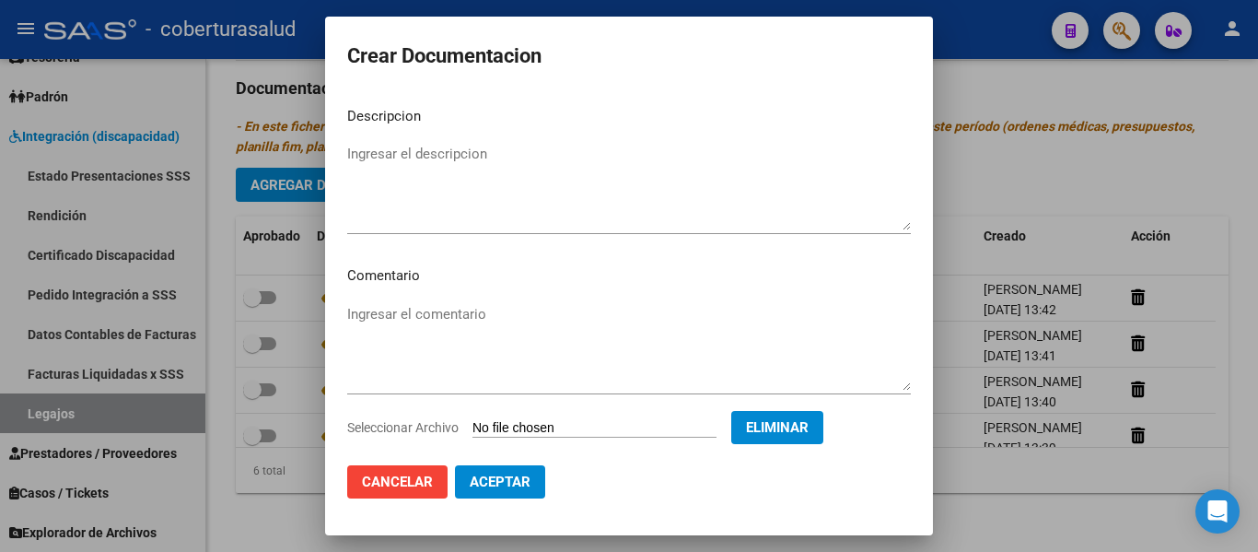
click at [424, 153] on textarea "Ingresar el descripcion" at bounding box center [629, 187] width 564 height 87
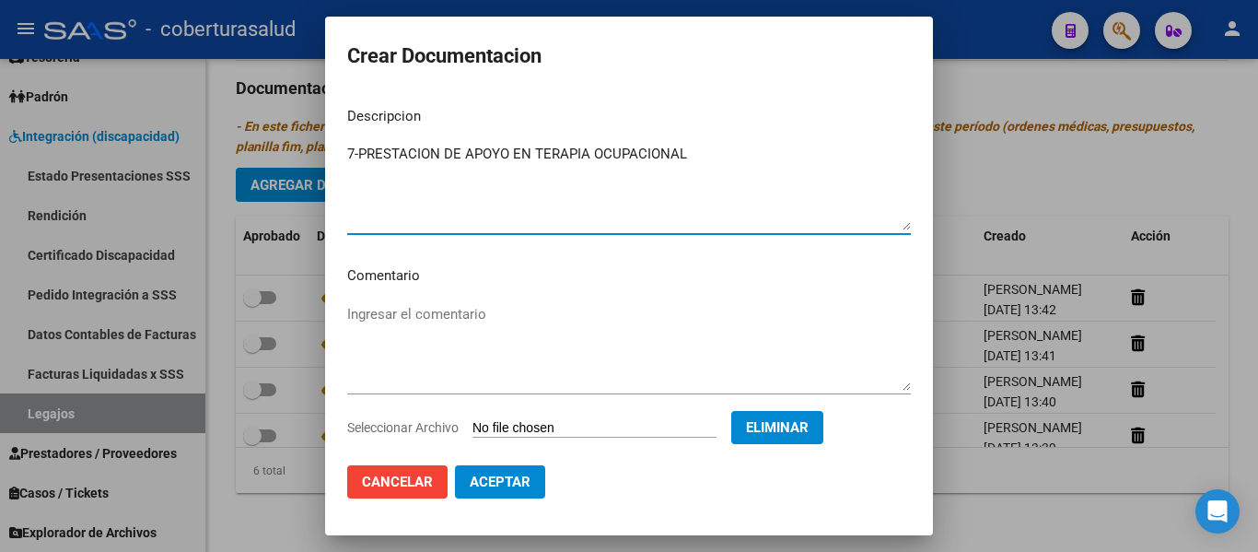
scroll to position [31, 0]
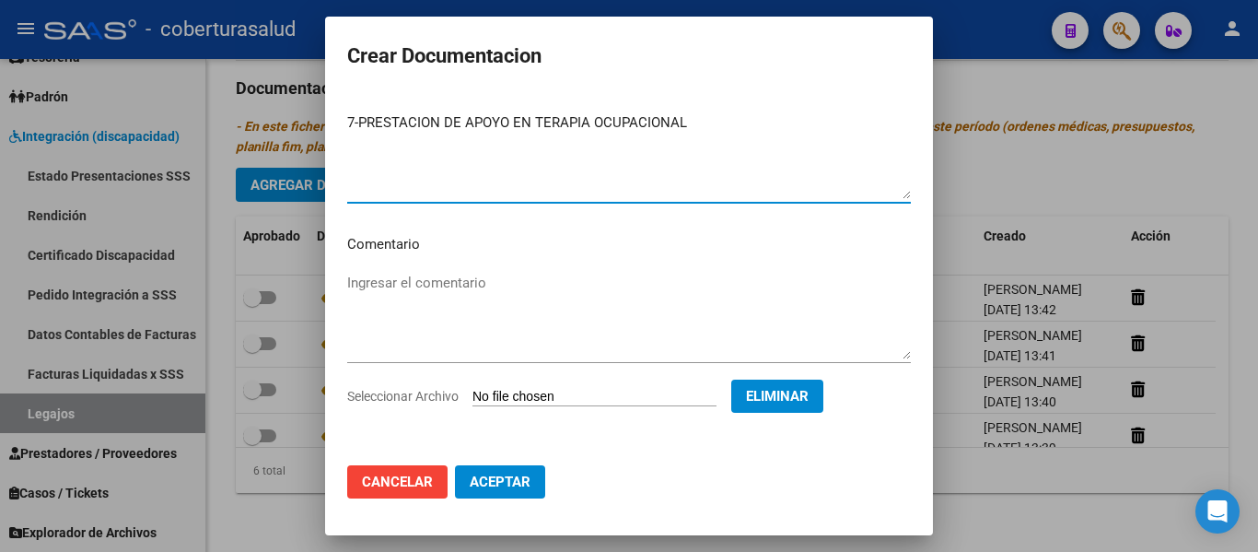
type textarea "7-PRESTACION DE APOYO EN TERAPIA OCUPACIONAL"
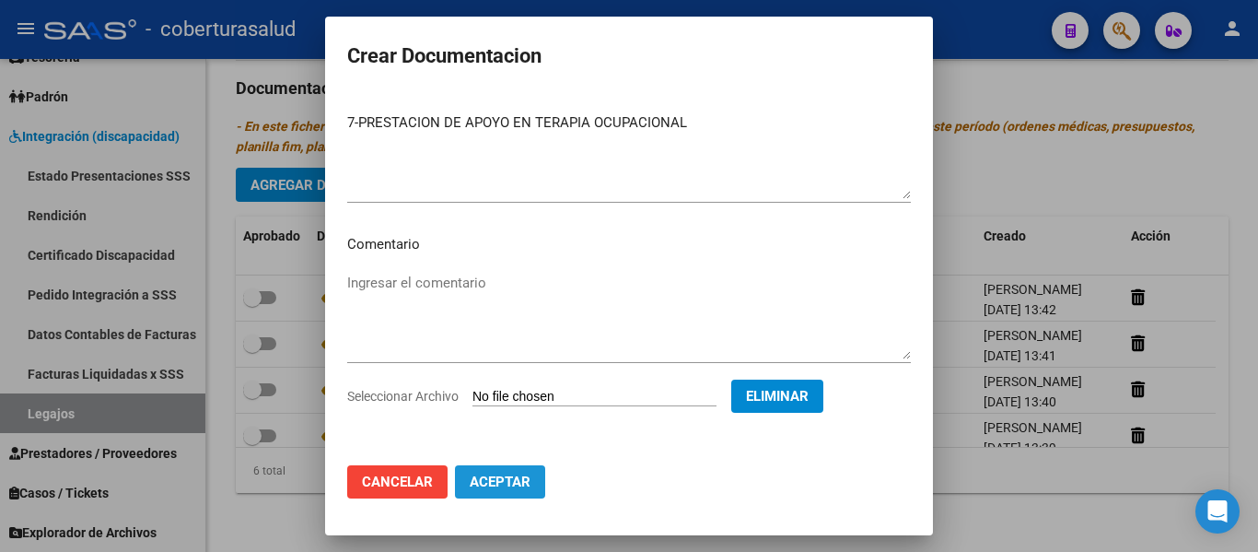
click at [510, 473] on span "Aceptar" at bounding box center [500, 481] width 61 height 17
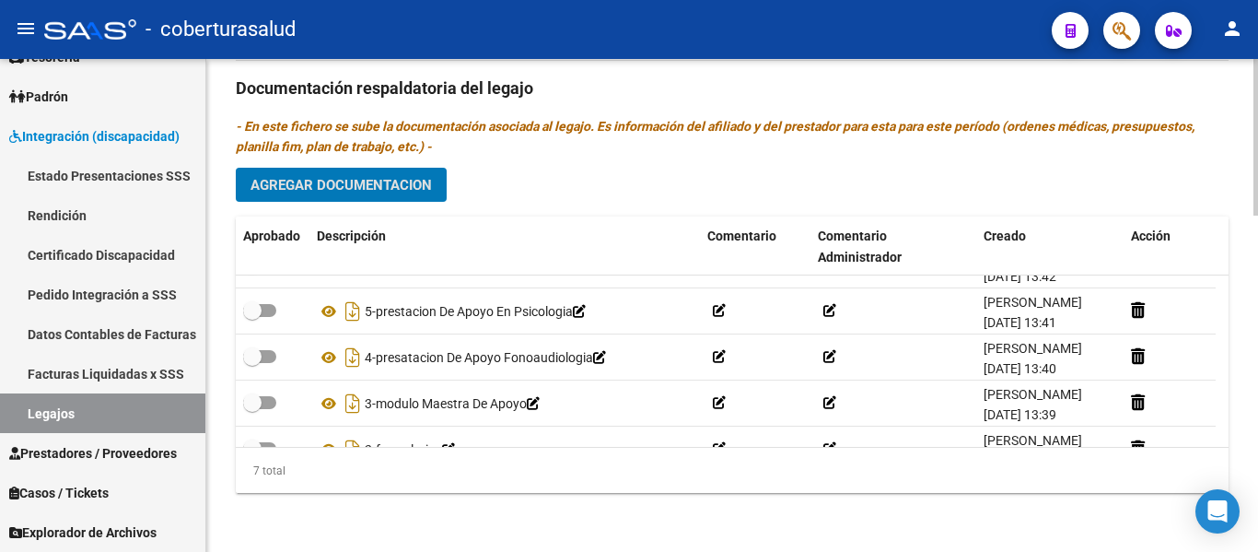
scroll to position [0, 0]
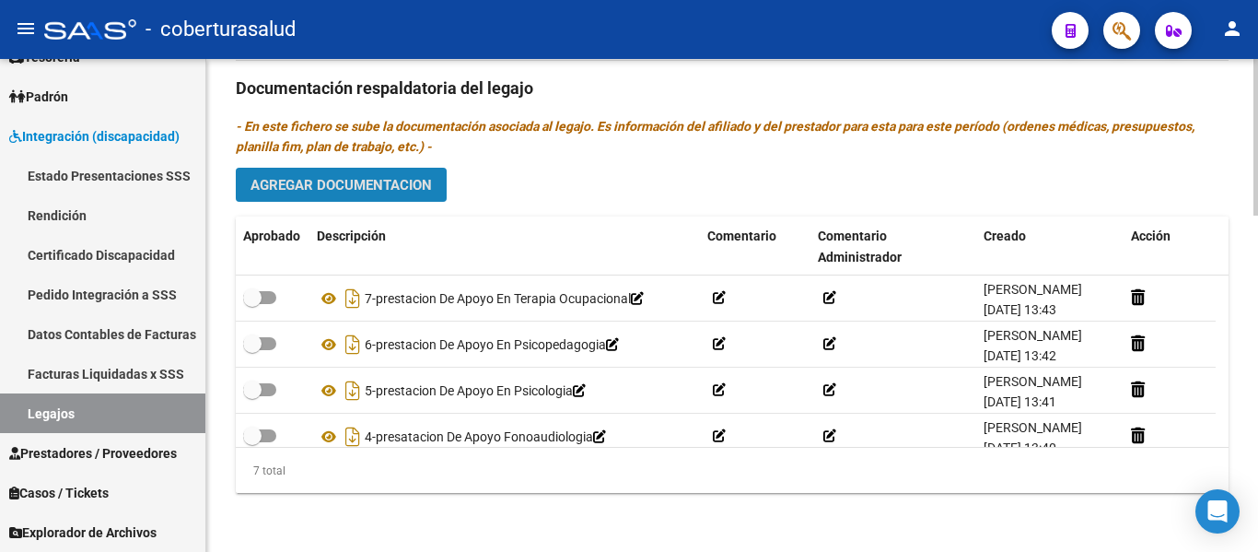
click at [413, 174] on button "Agregar Documentacion" at bounding box center [341, 185] width 211 height 34
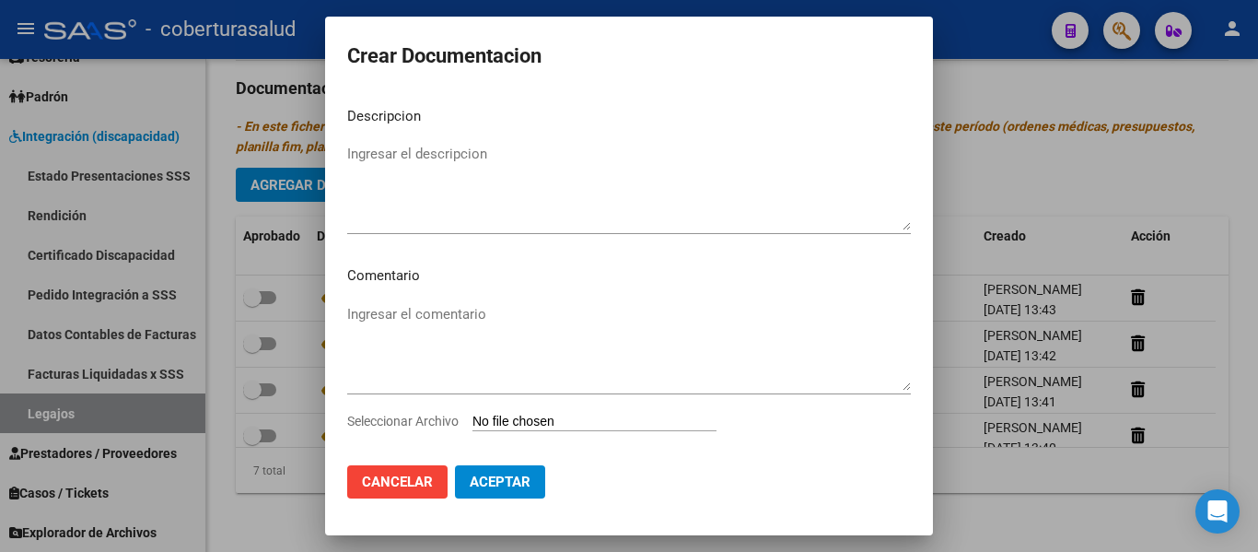
click at [591, 417] on input "Seleccionar Archivo" at bounding box center [594, 421] width 244 height 17
type input "C:\fakepath\8 - TRANSPORTE SIN DEPENDENCIA.pdf"
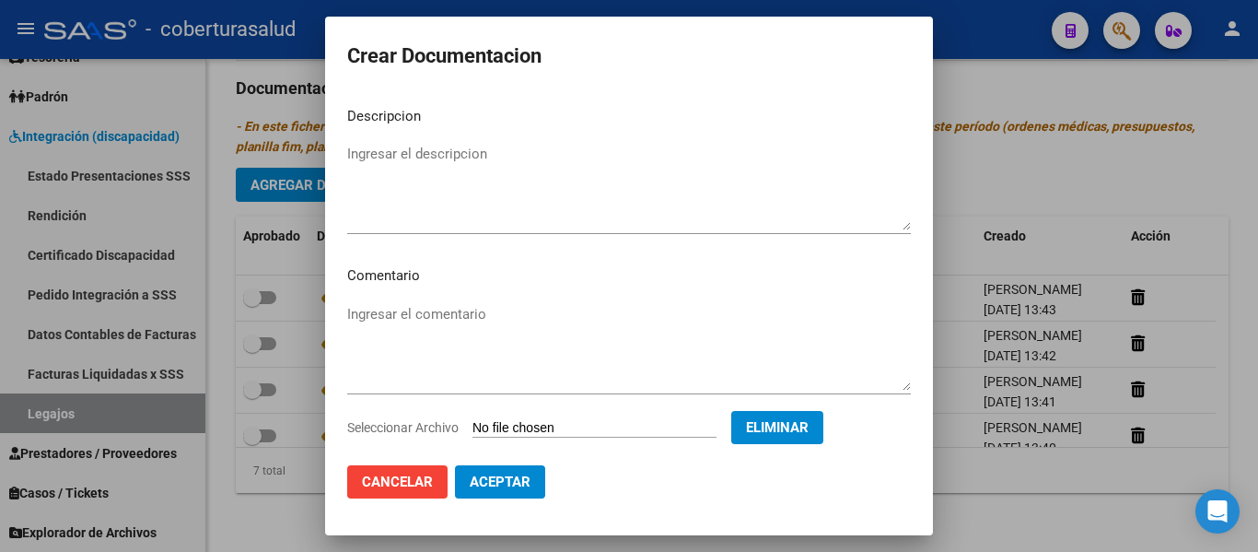
click at [490, 138] on mat-dialog-content "Descripcion Ingresar el descripcion Comentario Ingresar el comentario Seleccion…" at bounding box center [629, 271] width 608 height 358
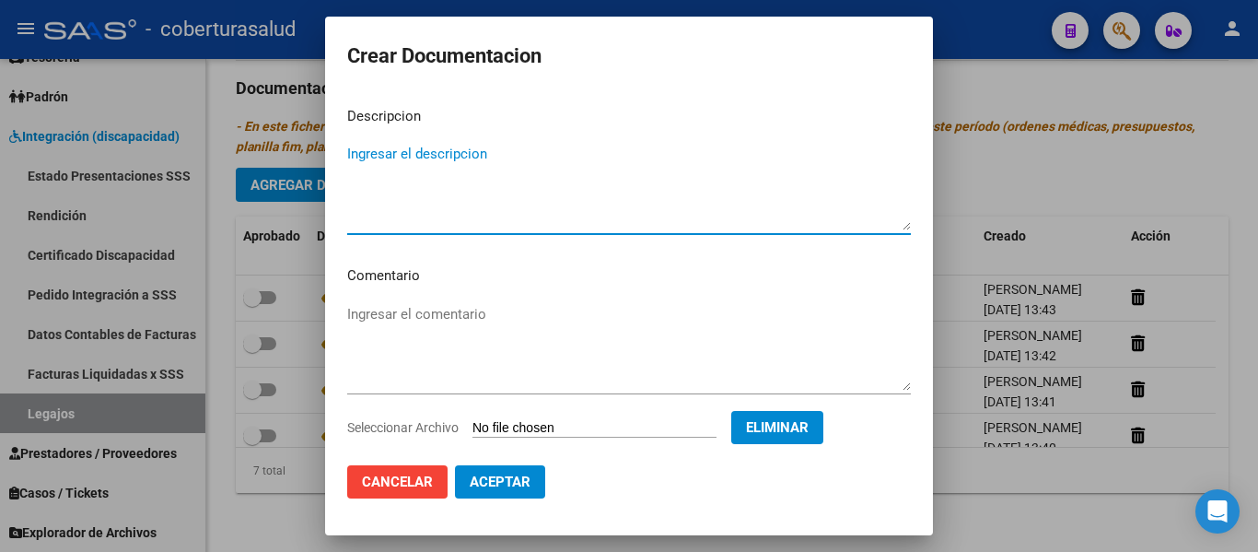
click at [475, 156] on textarea "Ingresar el descripcion" at bounding box center [629, 187] width 564 height 87
type textarea "8-TRANSPORTE SIN DEPENDENCIA"
click at [526, 475] on span "Aceptar" at bounding box center [500, 481] width 61 height 17
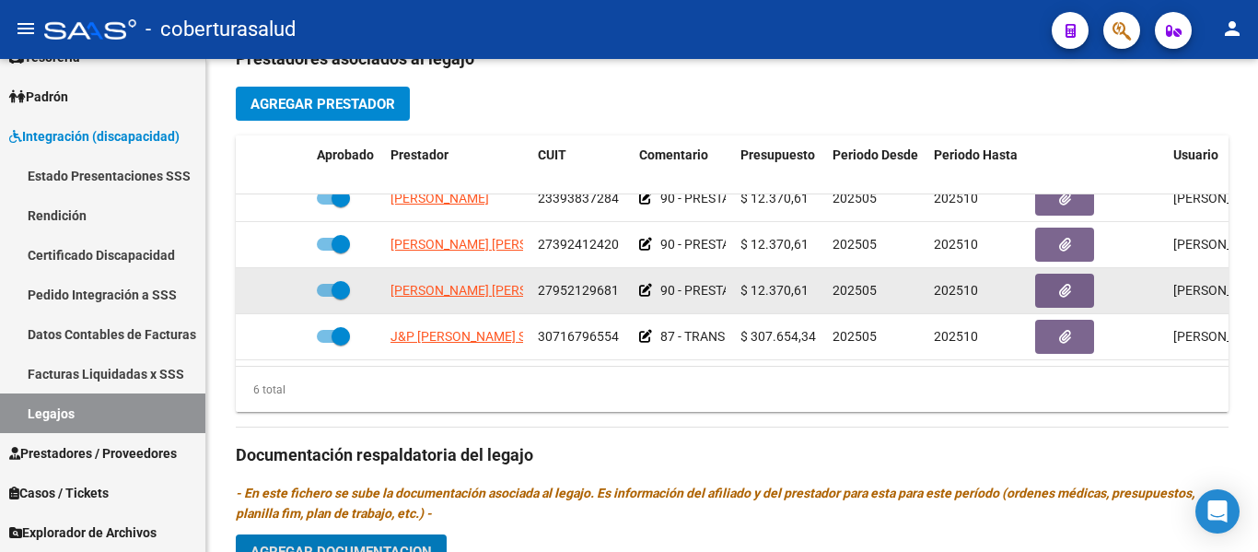
scroll to position [125, 0]
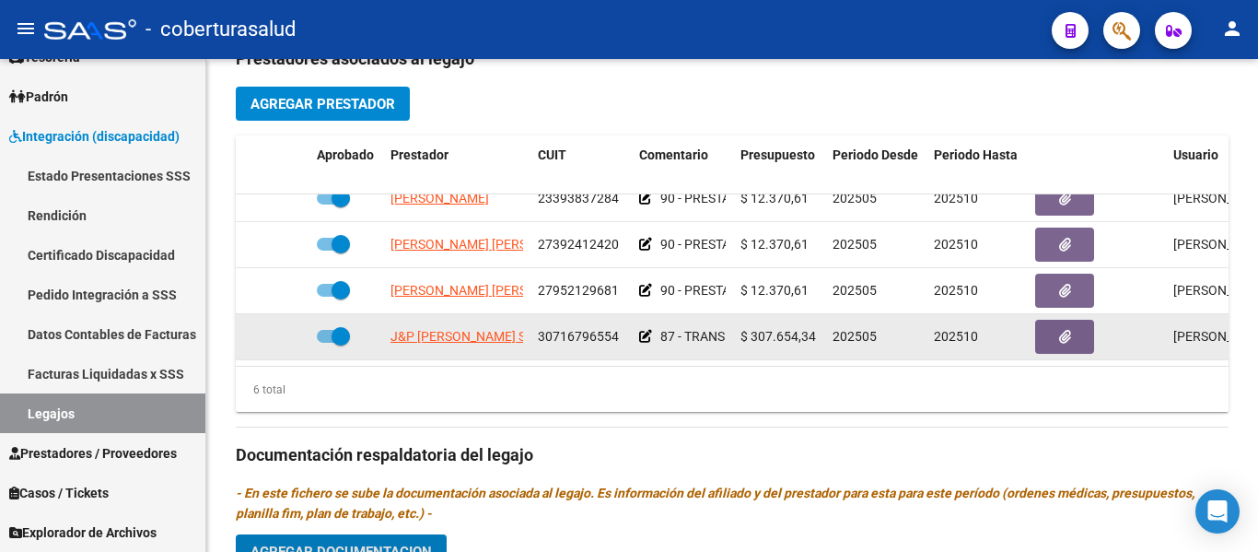
click at [643, 330] on icon at bounding box center [645, 336] width 13 height 13
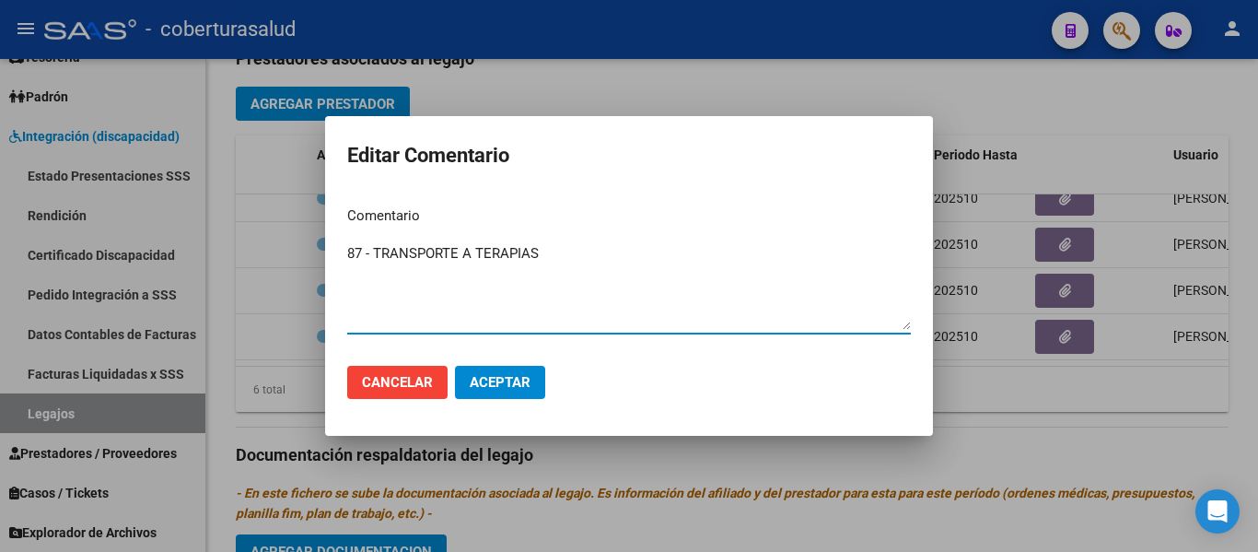
click at [364, 251] on textarea "87 - TRANSPORTE A TERAPIAS" at bounding box center [629, 286] width 564 height 87
type textarea "96 - TRANSPORTE A TERAPIAS"
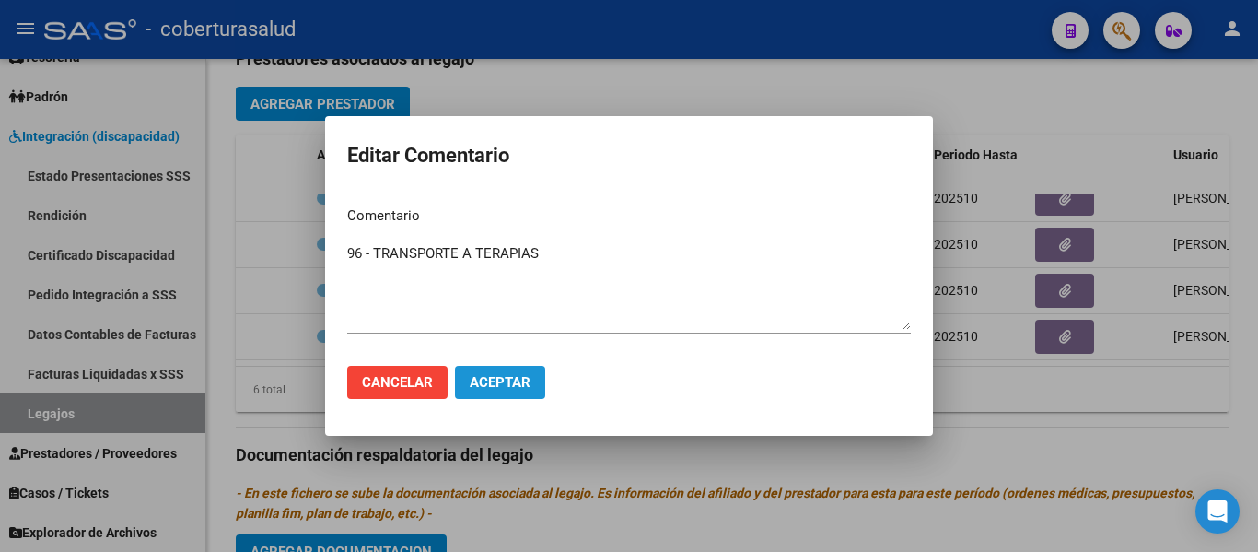
click at [501, 378] on span "Aceptar" at bounding box center [500, 382] width 61 height 17
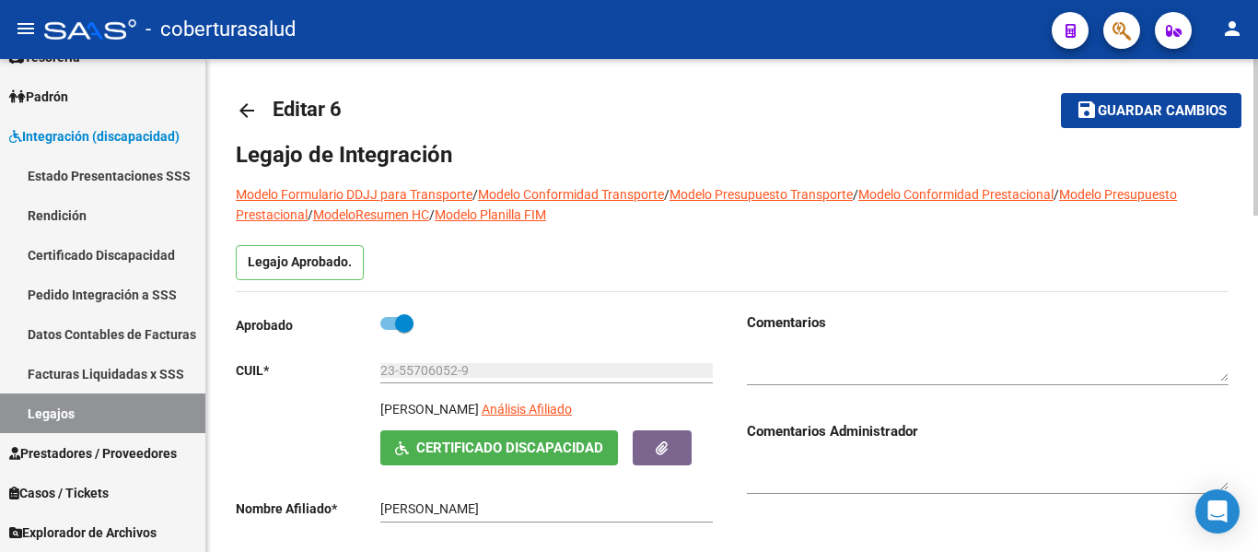
scroll to position [0, 0]
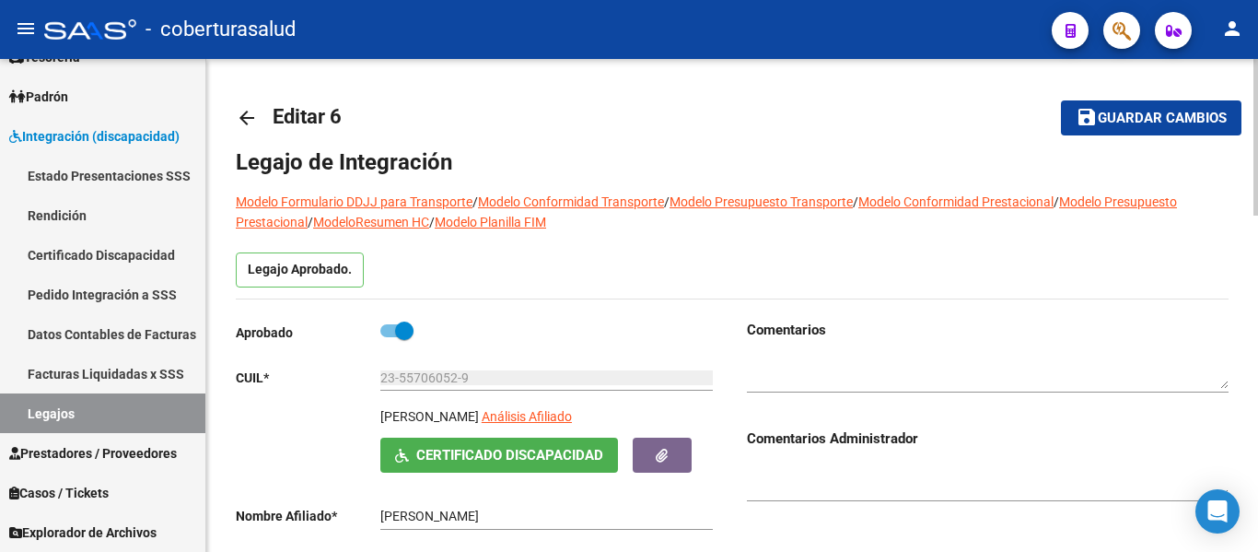
click at [1143, 109] on span "save Guardar cambios" at bounding box center [1151, 117] width 151 height 17
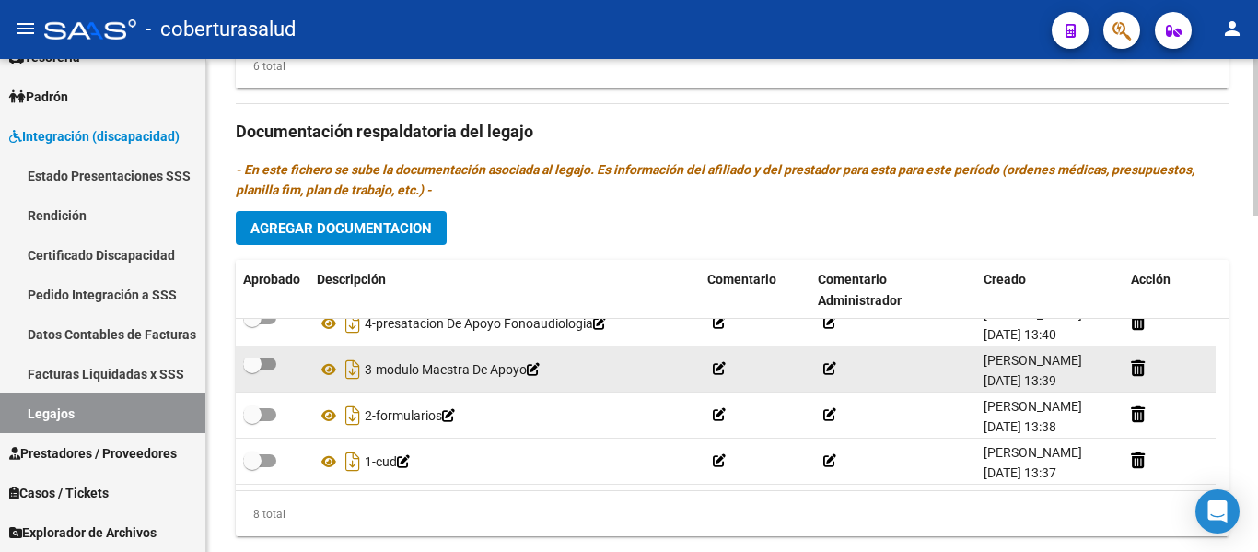
scroll to position [217, 0]
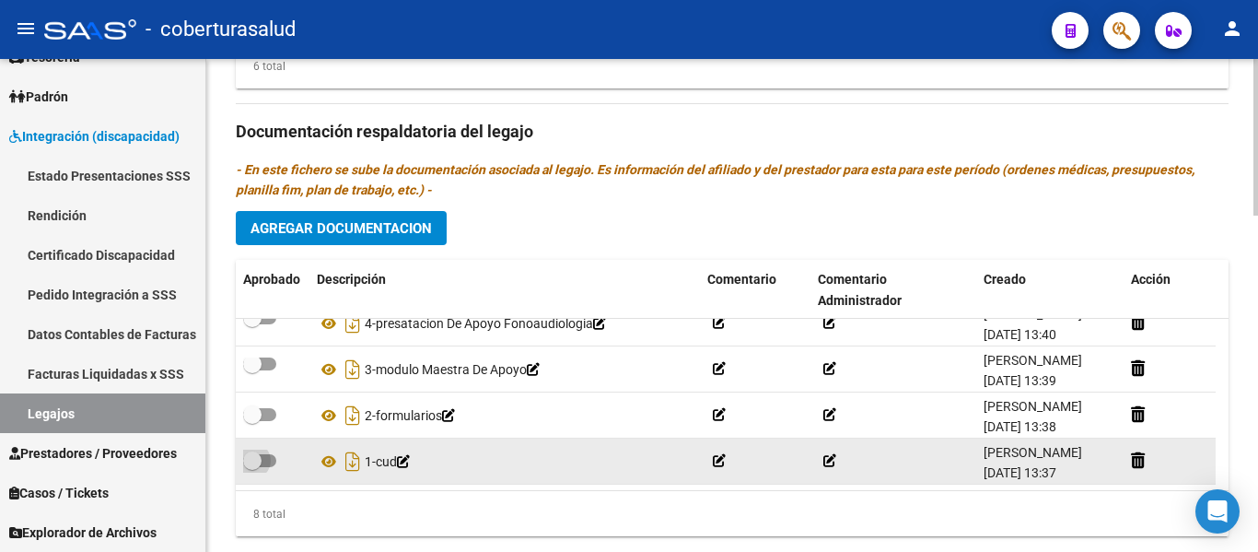
click at [261, 451] on span at bounding box center [252, 460] width 18 height 18
click at [252, 467] on input "checkbox" at bounding box center [251, 467] width 1 height 1
checkbox input "true"
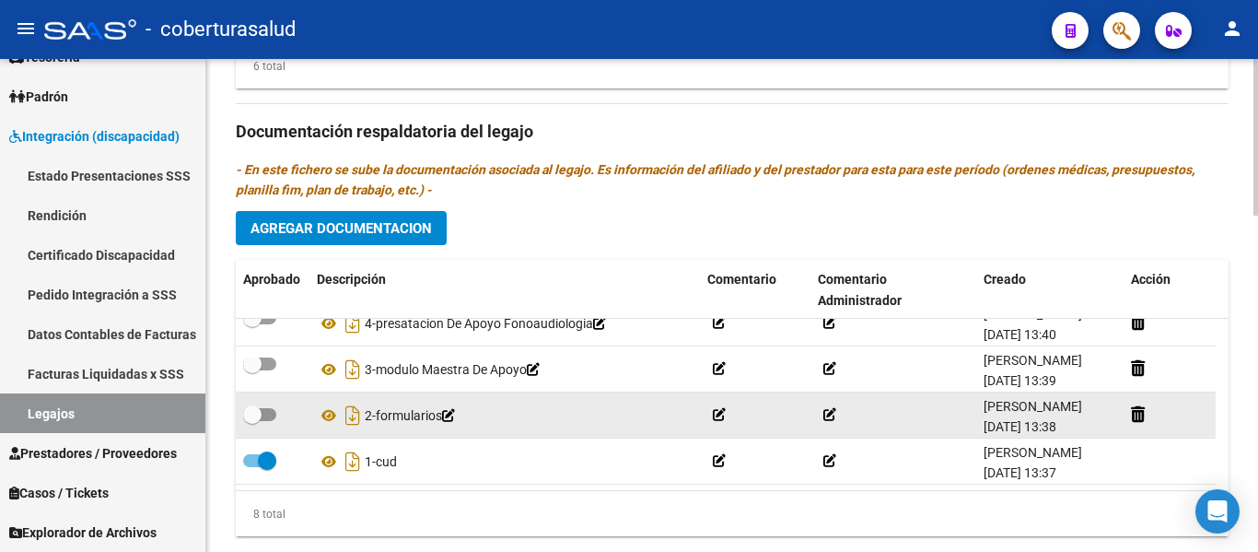
click at [273, 407] on label at bounding box center [259, 414] width 33 height 22
click at [252, 421] on input "checkbox" at bounding box center [251, 421] width 1 height 1
checkbox input "true"
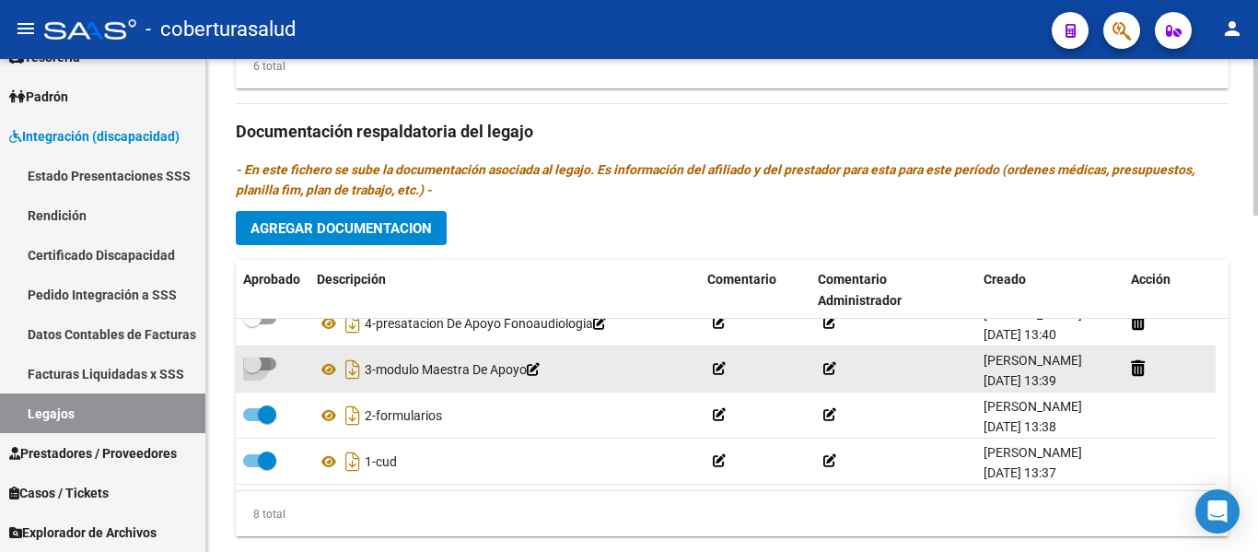
click at [270, 357] on span at bounding box center [259, 363] width 33 height 13
click at [252, 370] on input "checkbox" at bounding box center [251, 370] width 1 height 1
checkbox input "true"
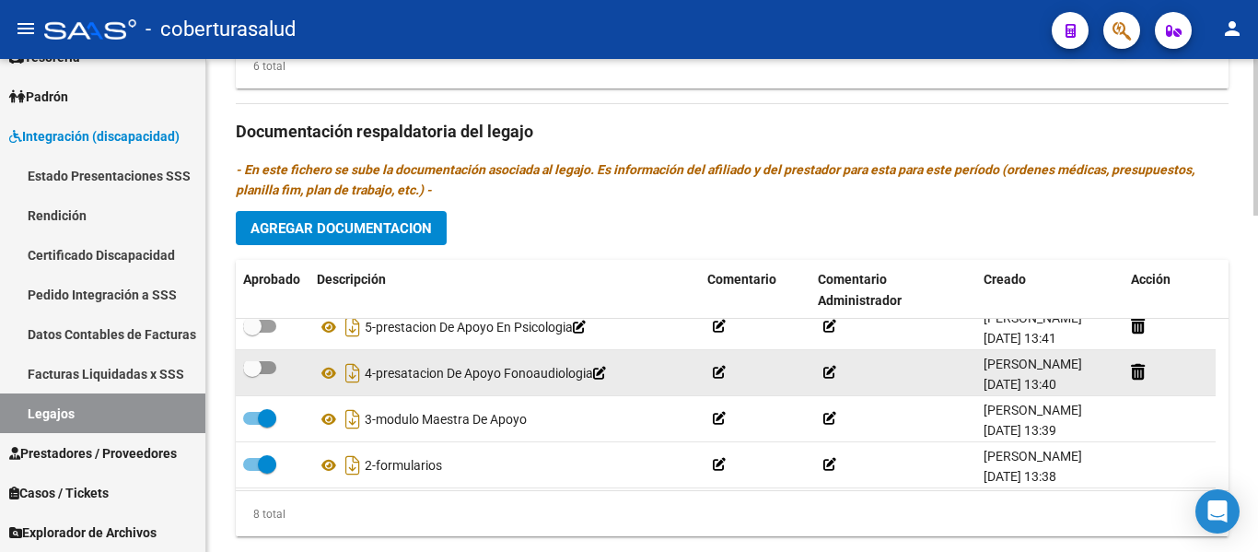
scroll to position [125, 0]
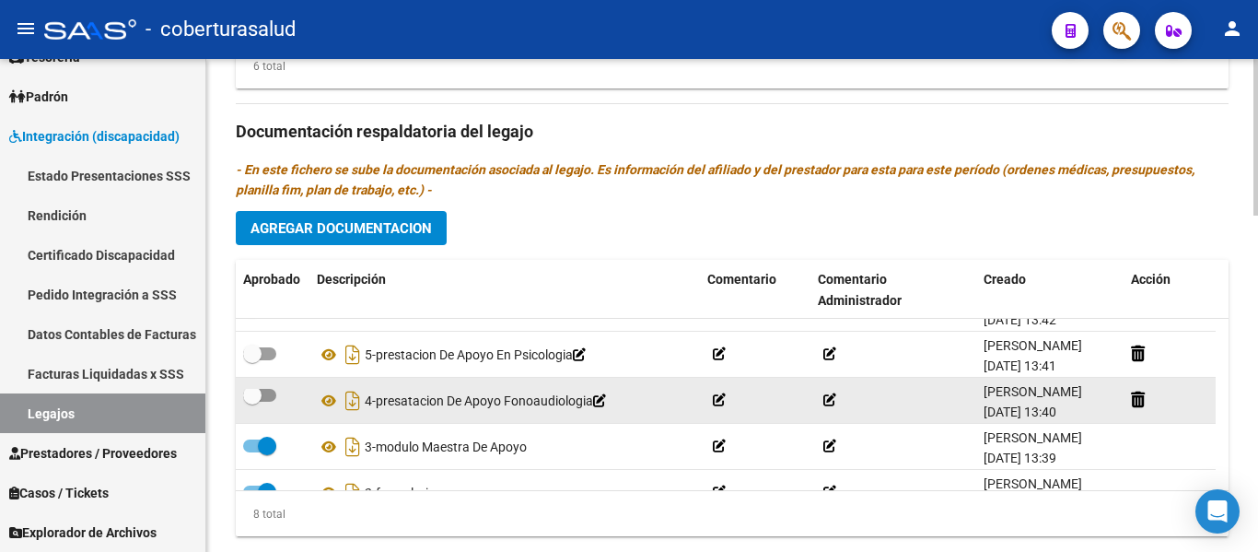
drag, startPoint x: 273, startPoint y: 405, endPoint x: 267, endPoint y: 396, distance: 11.2
click at [269, 403] on label at bounding box center [259, 395] width 33 height 22
click at [252, 402] on input "checkbox" at bounding box center [251, 401] width 1 height 1
checkbox input "true"
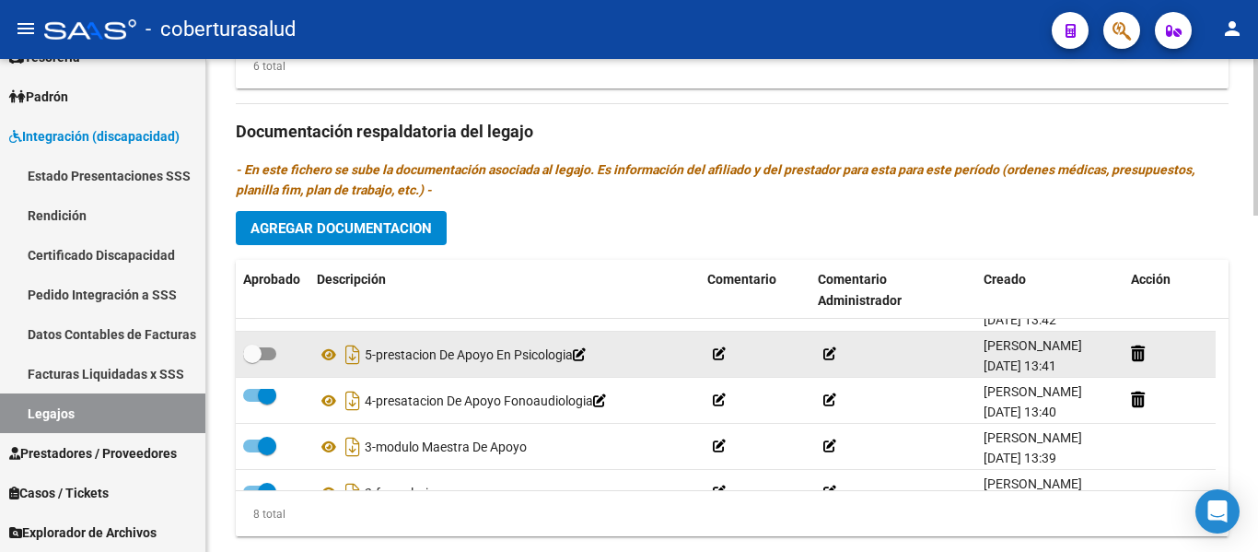
click at [262, 360] on span at bounding box center [259, 353] width 33 height 13
click at [252, 361] on input "checkbox" at bounding box center [251, 360] width 1 height 1
checkbox input "true"
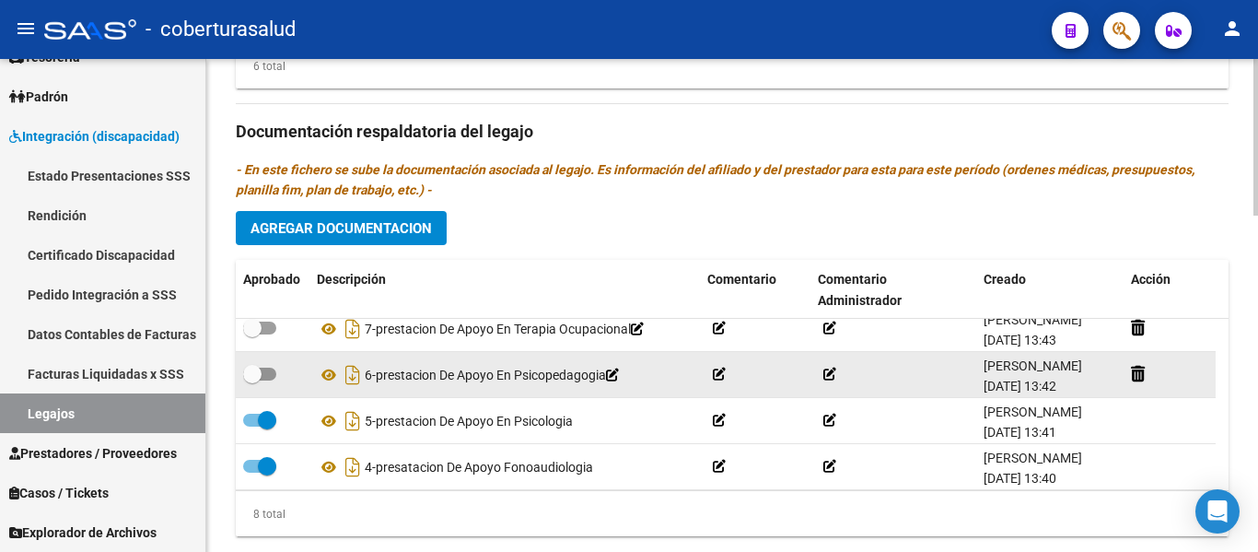
scroll to position [33, 0]
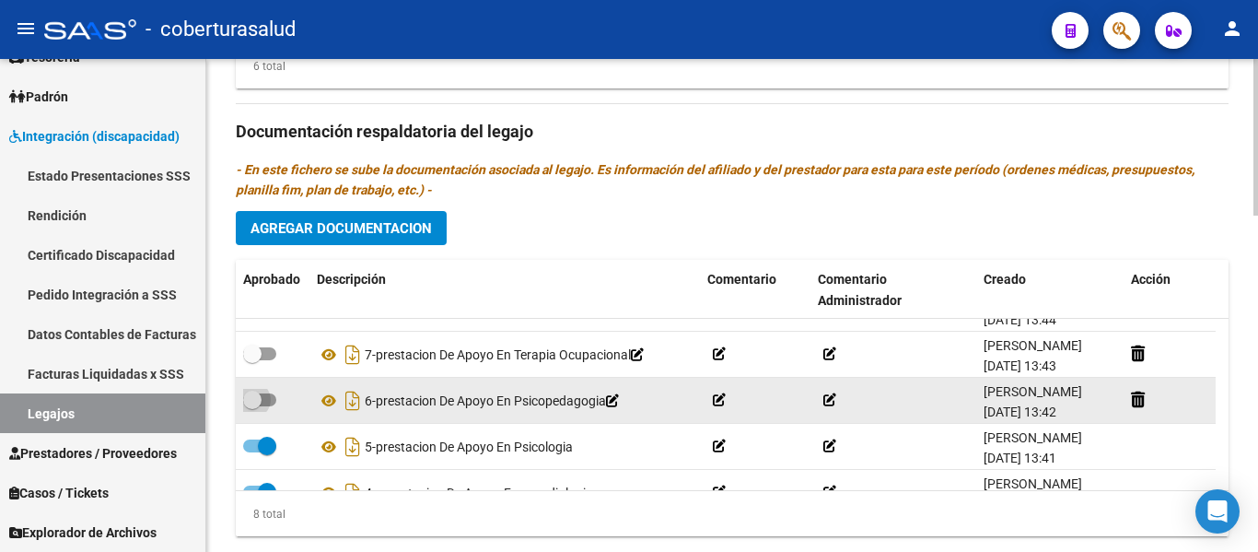
drag, startPoint x: 269, startPoint y: 404, endPoint x: 266, endPoint y: 384, distance: 20.4
click at [268, 404] on span at bounding box center [259, 399] width 33 height 13
click at [252, 406] on input "checkbox" at bounding box center [251, 406] width 1 height 1
checkbox input "true"
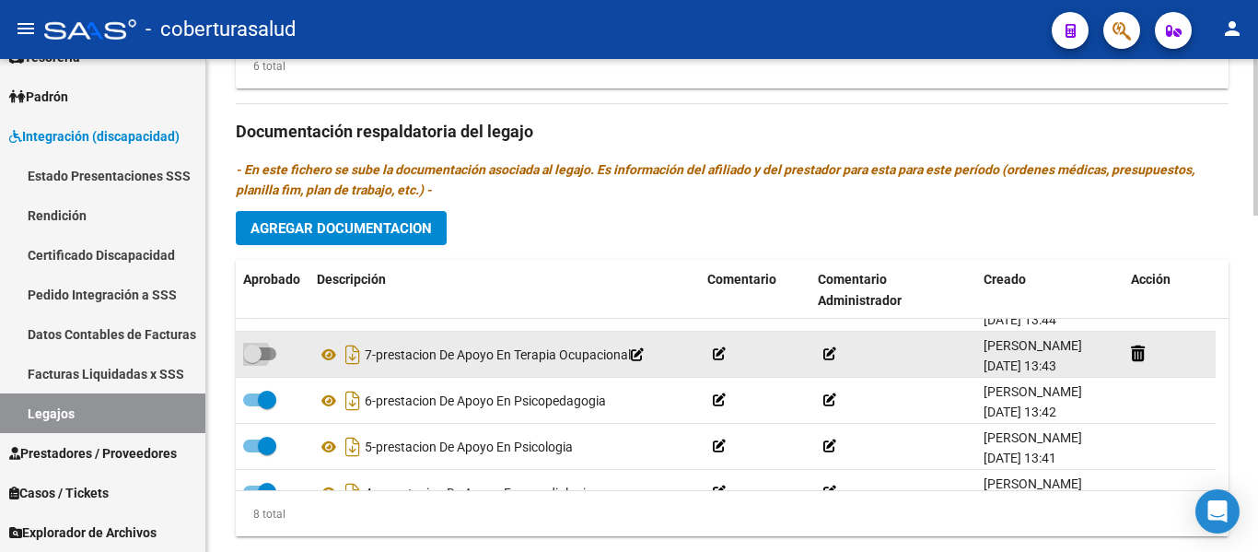
click at [269, 353] on span at bounding box center [259, 353] width 33 height 13
click at [252, 360] on input "checkbox" at bounding box center [251, 360] width 1 height 1
checkbox input "true"
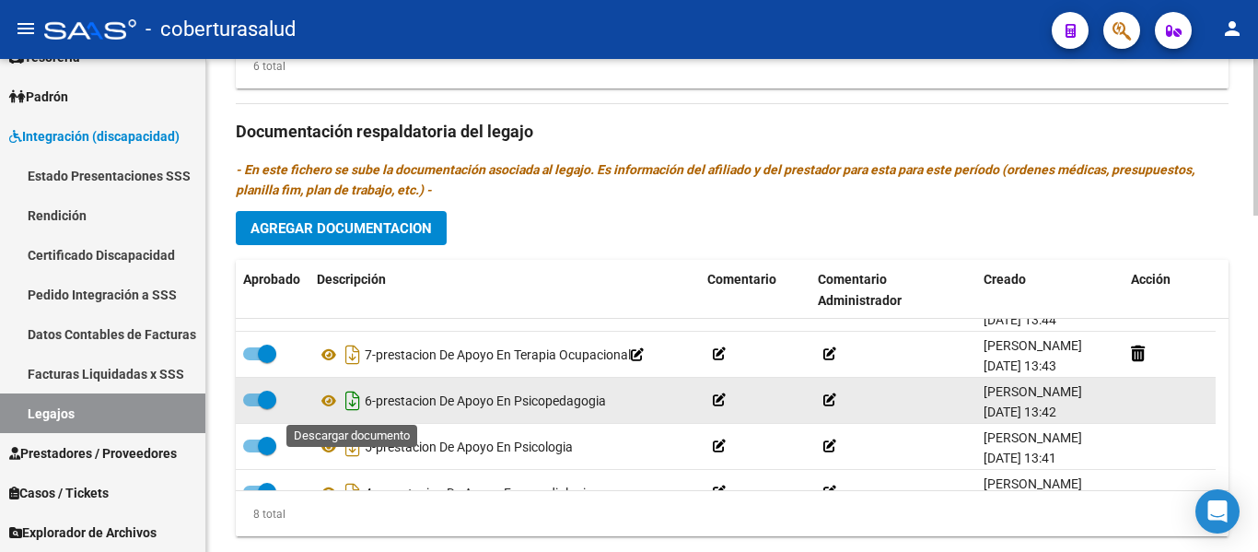
scroll to position [0, 0]
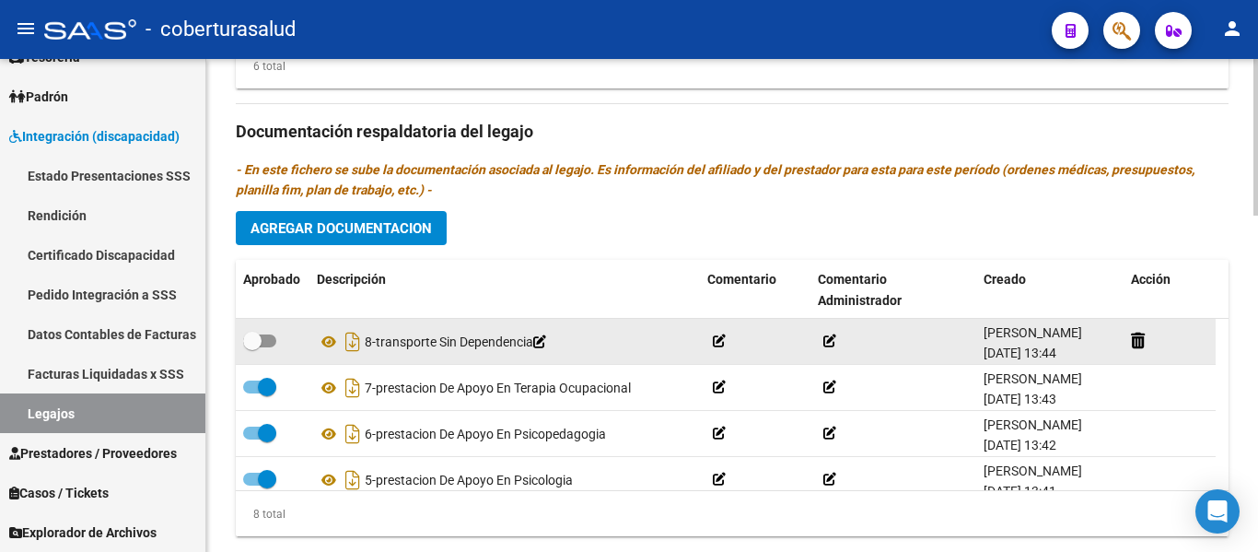
click at [260, 343] on span at bounding box center [252, 341] width 18 height 18
click at [252, 347] on input "checkbox" at bounding box center [251, 347] width 1 height 1
checkbox input "true"
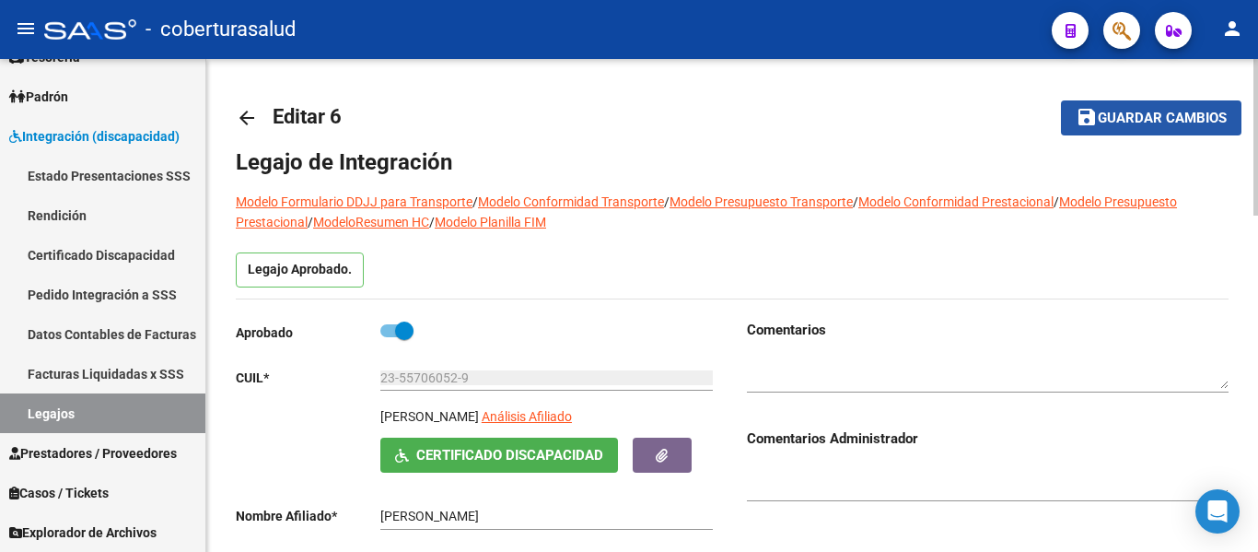
click at [1143, 122] on span "Guardar cambios" at bounding box center [1162, 119] width 129 height 17
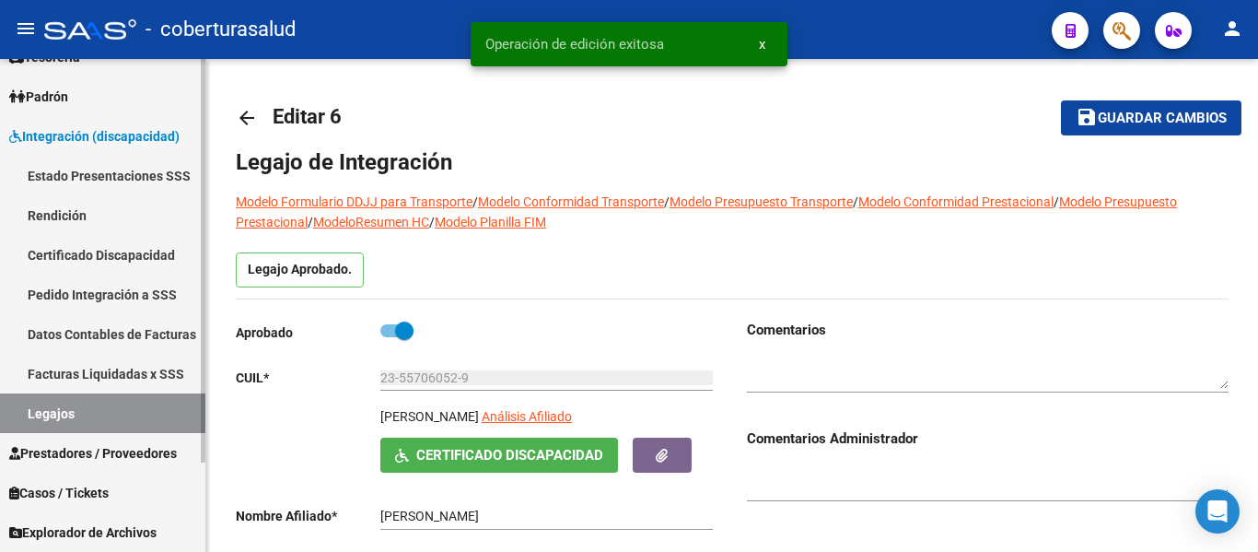
click at [87, 413] on link "Legajos" at bounding box center [102, 413] width 205 height 40
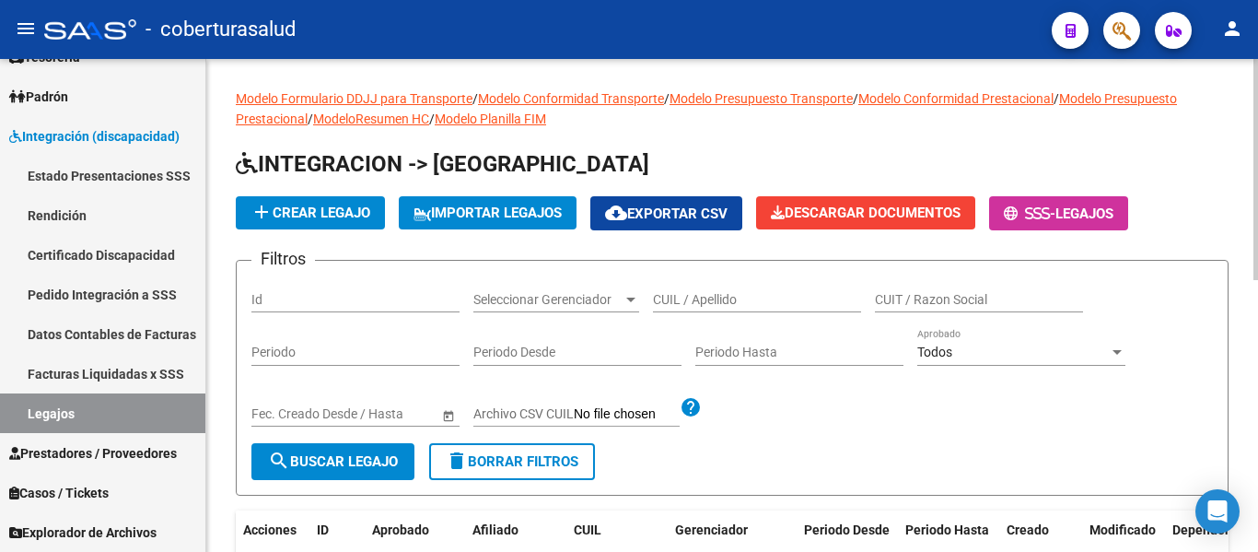
click at [712, 294] on input "CUIL / Apellido" at bounding box center [757, 300] width 208 height 16
paste input "23557060529"
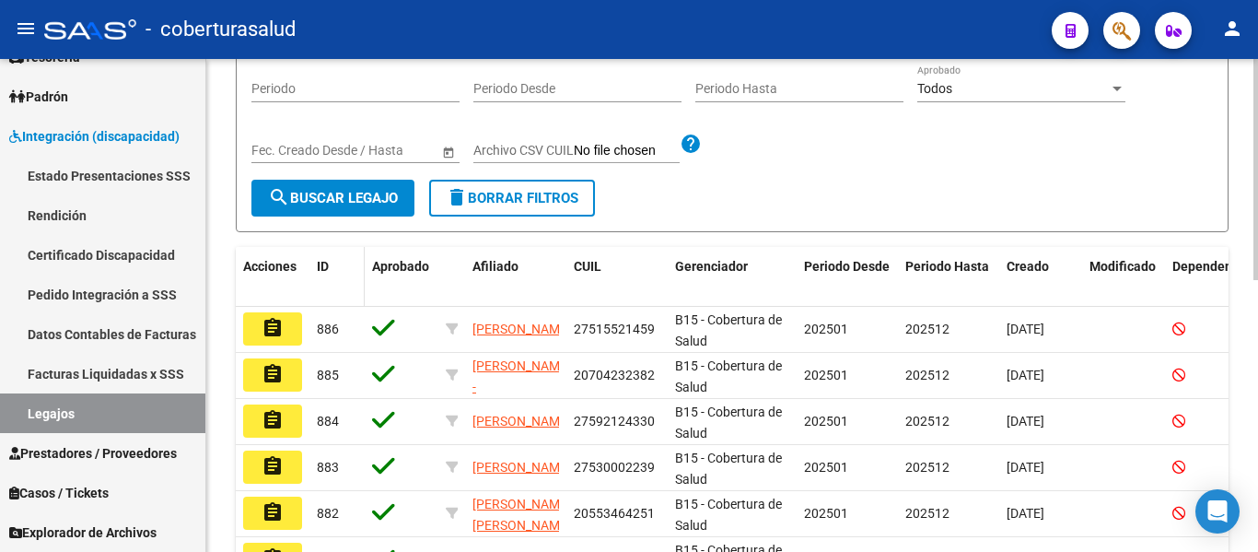
scroll to position [276, 0]
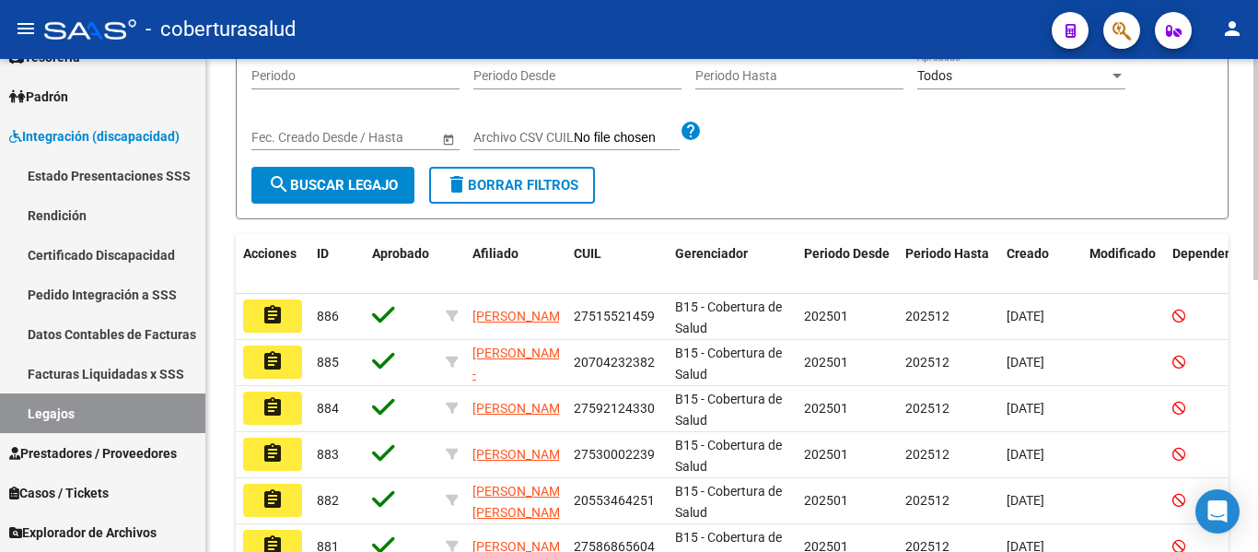
type input "23557060529"
click at [355, 187] on span "search Buscar Legajo" at bounding box center [333, 185] width 130 height 17
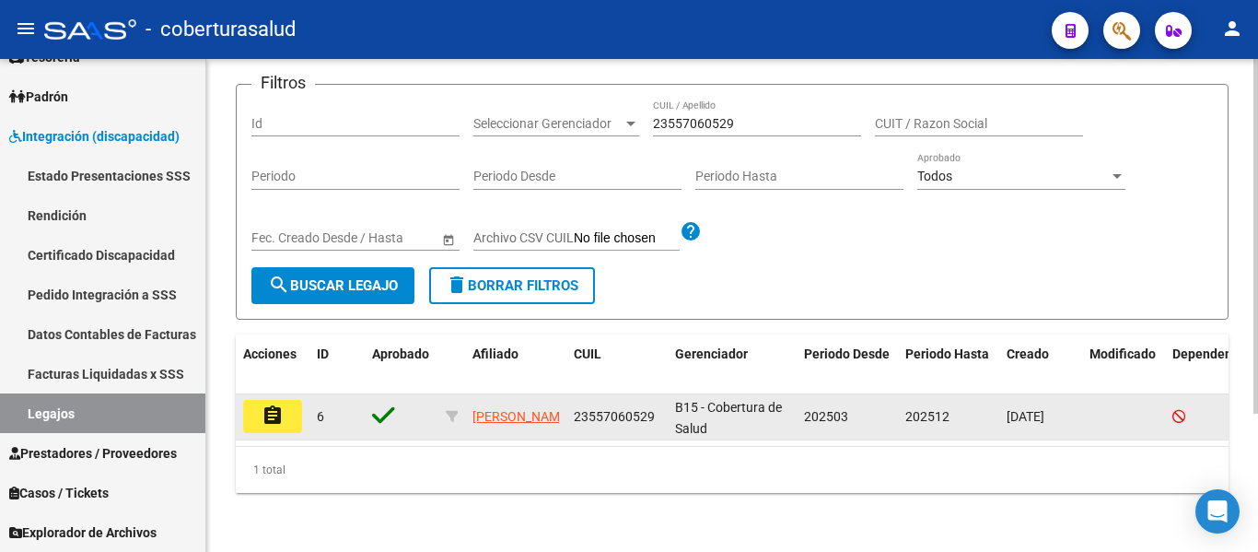
scroll to position [192, 0]
click at [292, 402] on button "assignment" at bounding box center [272, 416] width 59 height 33
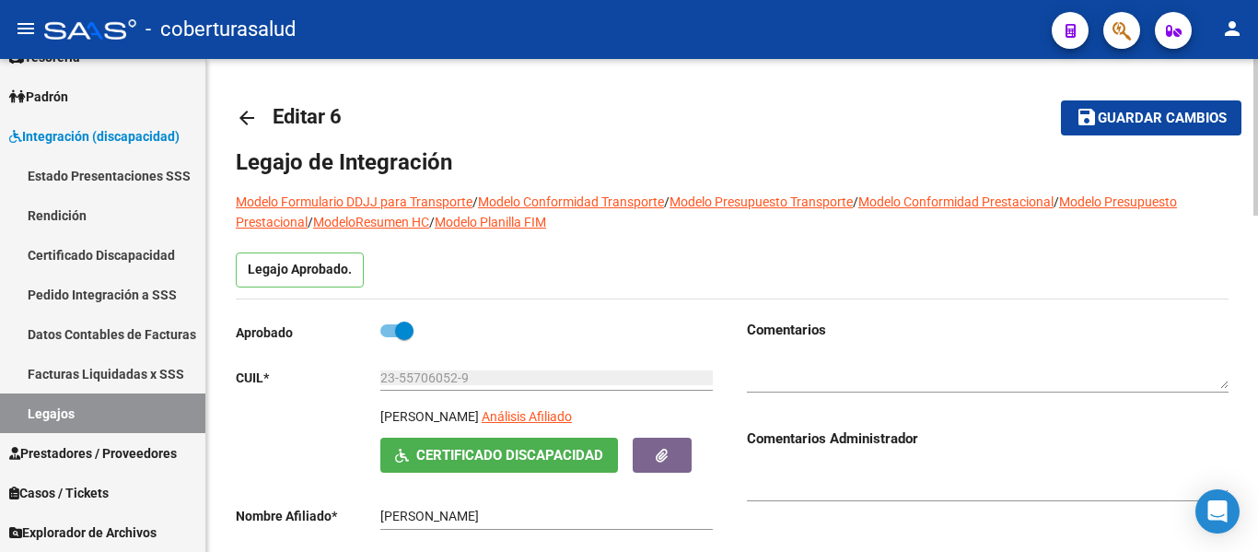
click at [1143, 111] on span "Guardar cambios" at bounding box center [1162, 119] width 129 height 17
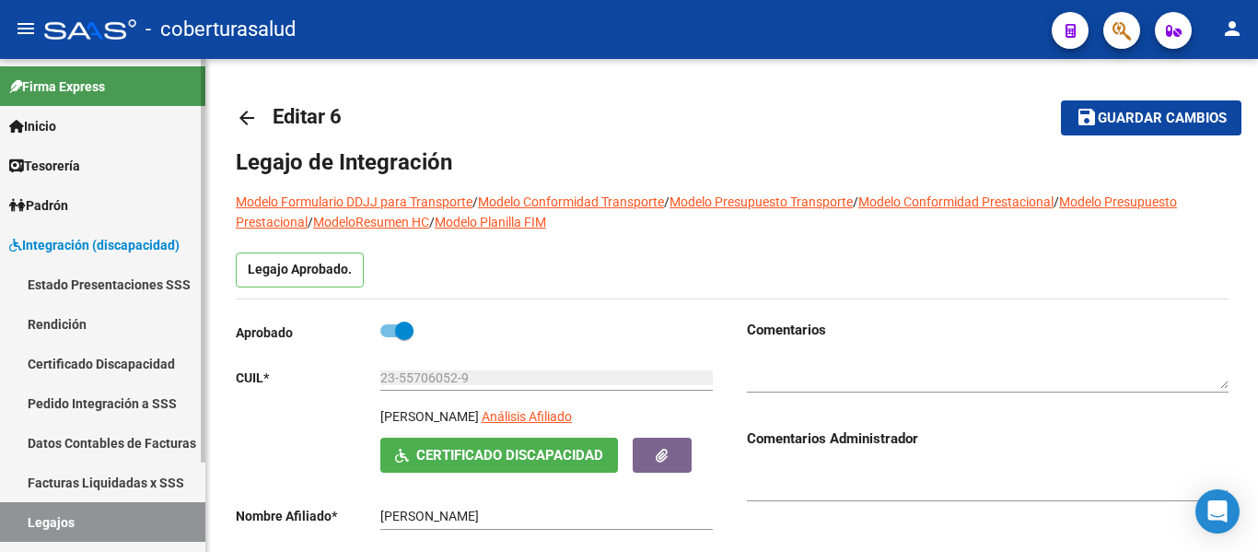
scroll to position [109, 0]
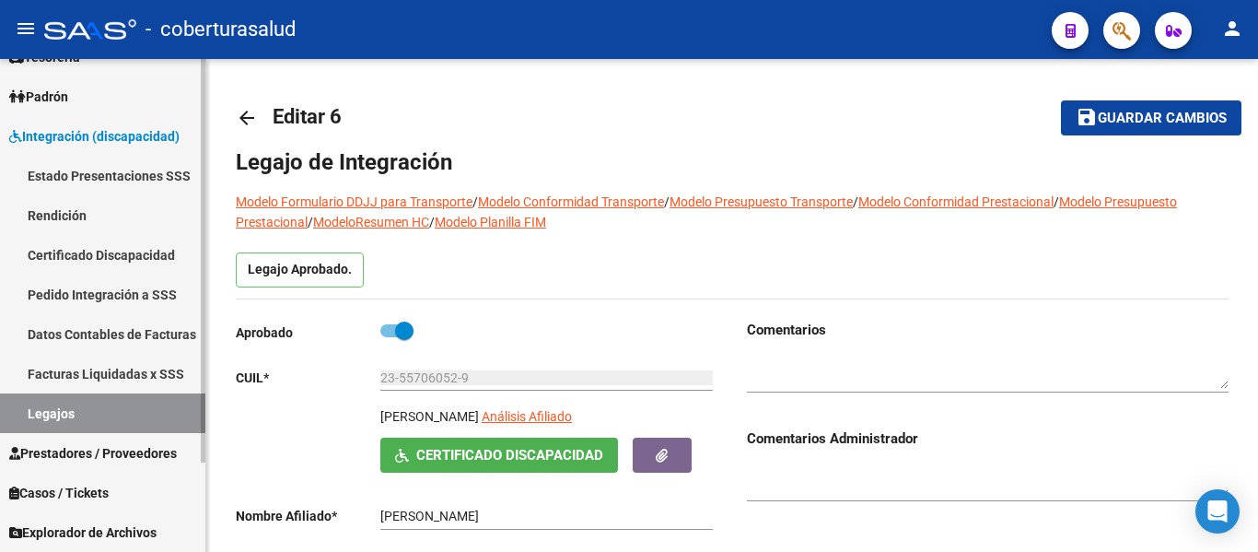
click at [92, 404] on link "Legajos" at bounding box center [102, 413] width 205 height 40
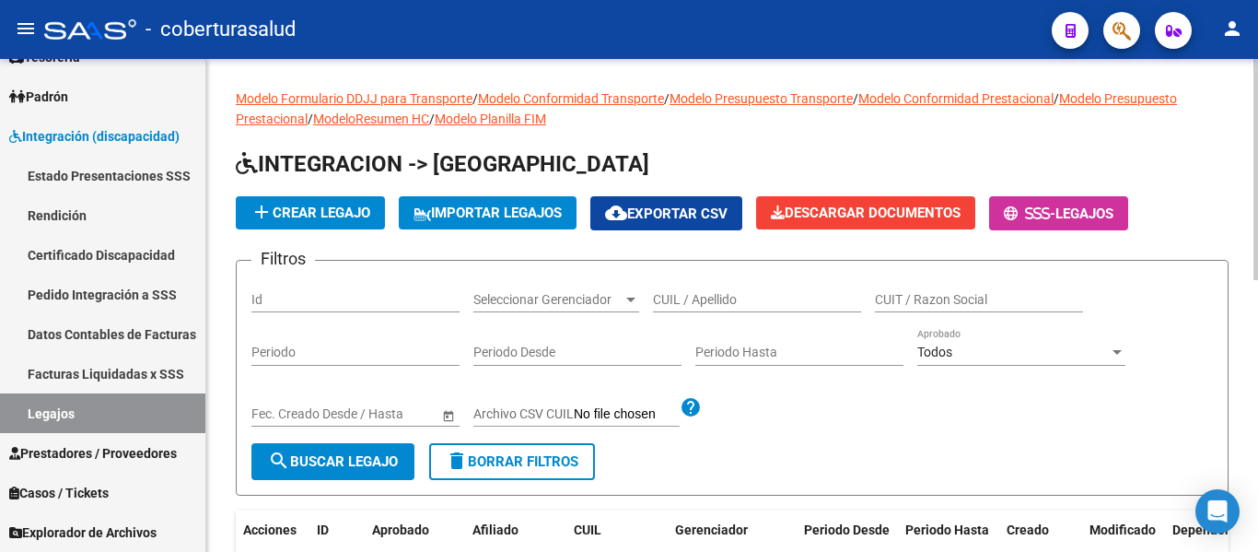
click at [706, 298] on input "CUIL / Apellido" at bounding box center [757, 300] width 208 height 16
paste input "20543939030"
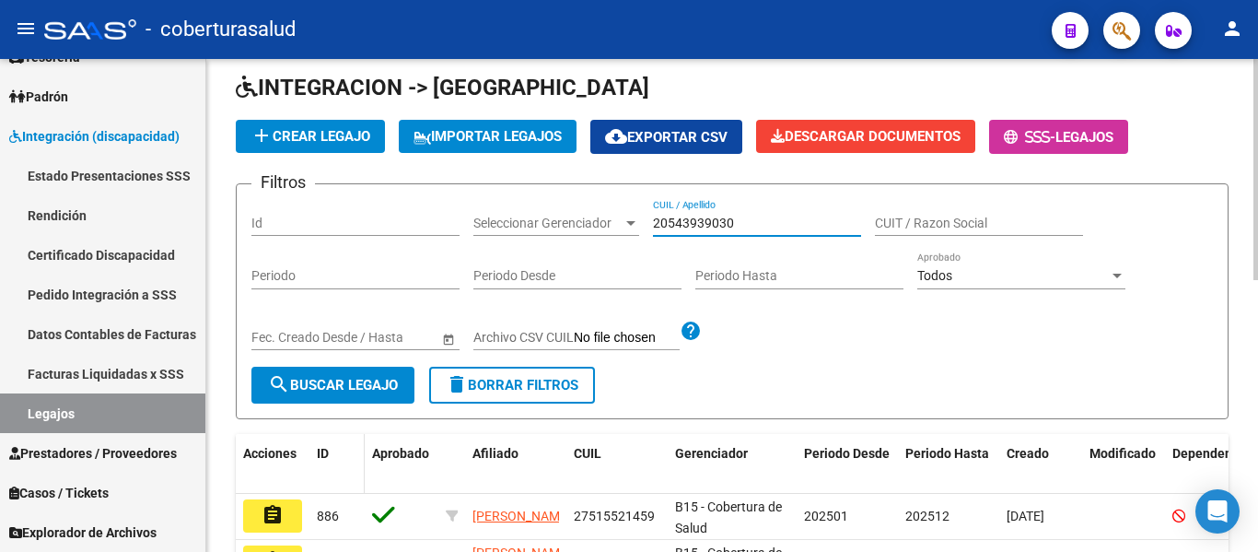
scroll to position [184, 0]
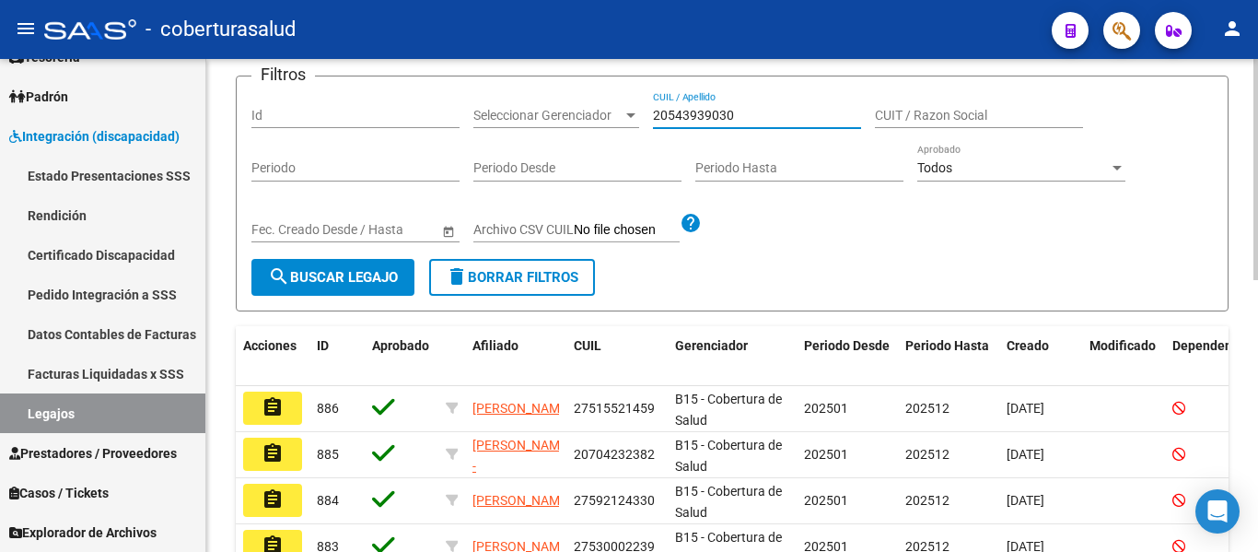
type input "20543939030"
click at [351, 282] on span "search Buscar Legajo" at bounding box center [333, 277] width 130 height 17
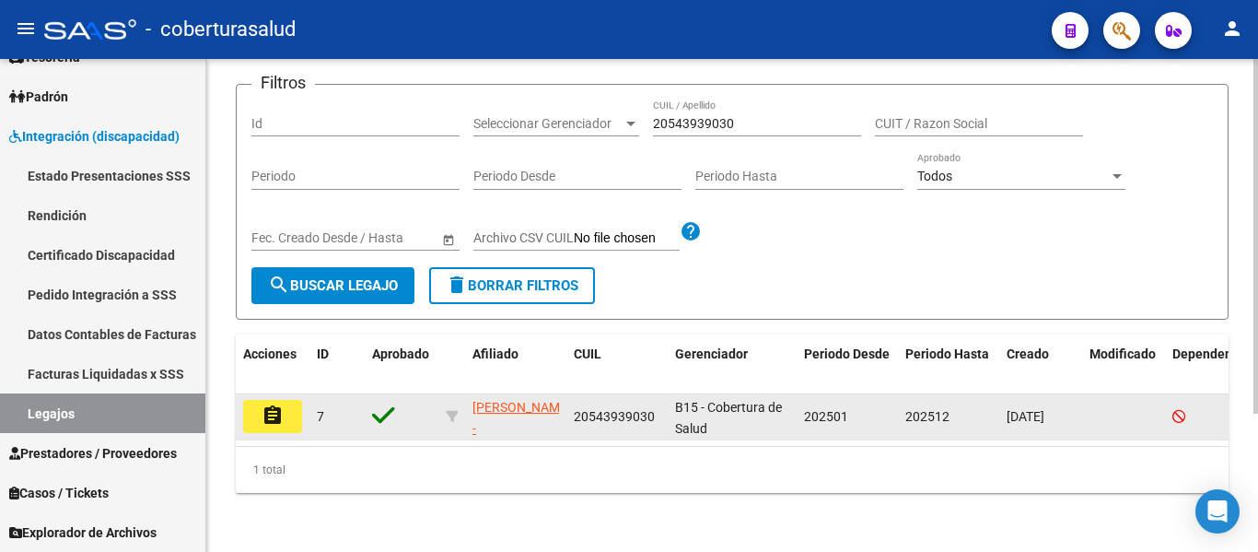
scroll to position [192, 0]
click at [279, 400] on button "assignment" at bounding box center [272, 416] width 59 height 33
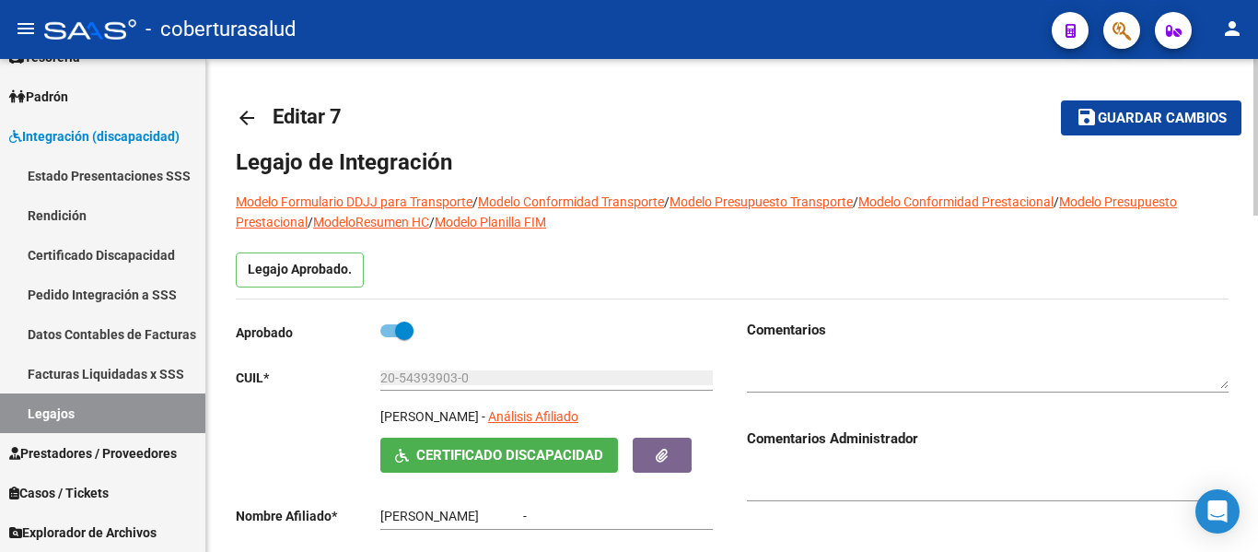
type input "[PERSON_NAME]"
click at [424, 288] on div "Legajo Aprobado." at bounding box center [732, 275] width 993 height 46
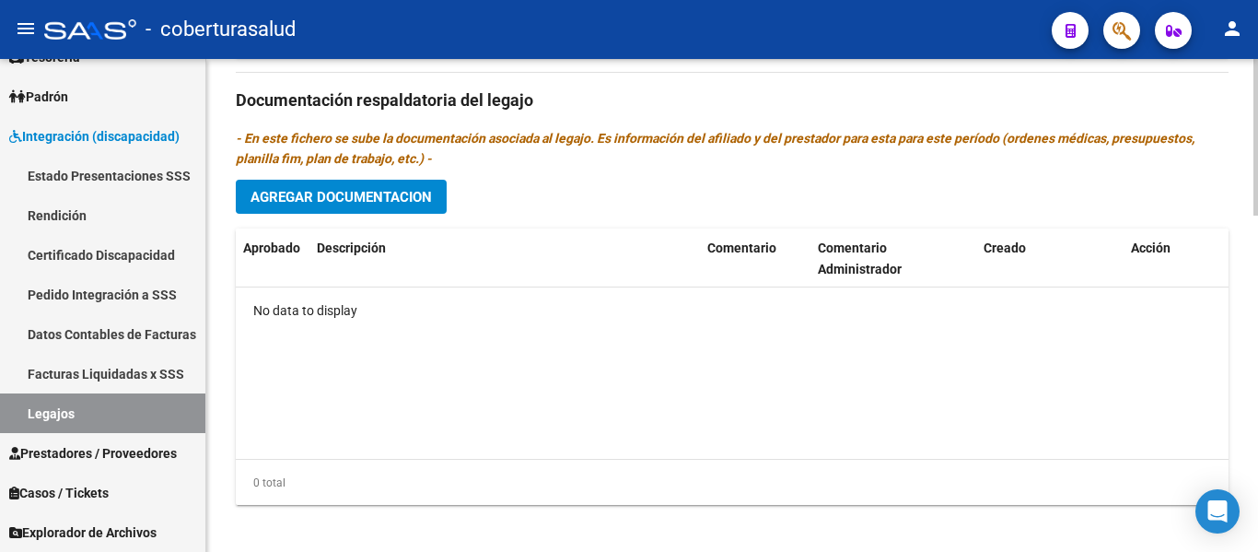
scroll to position [1058, 0]
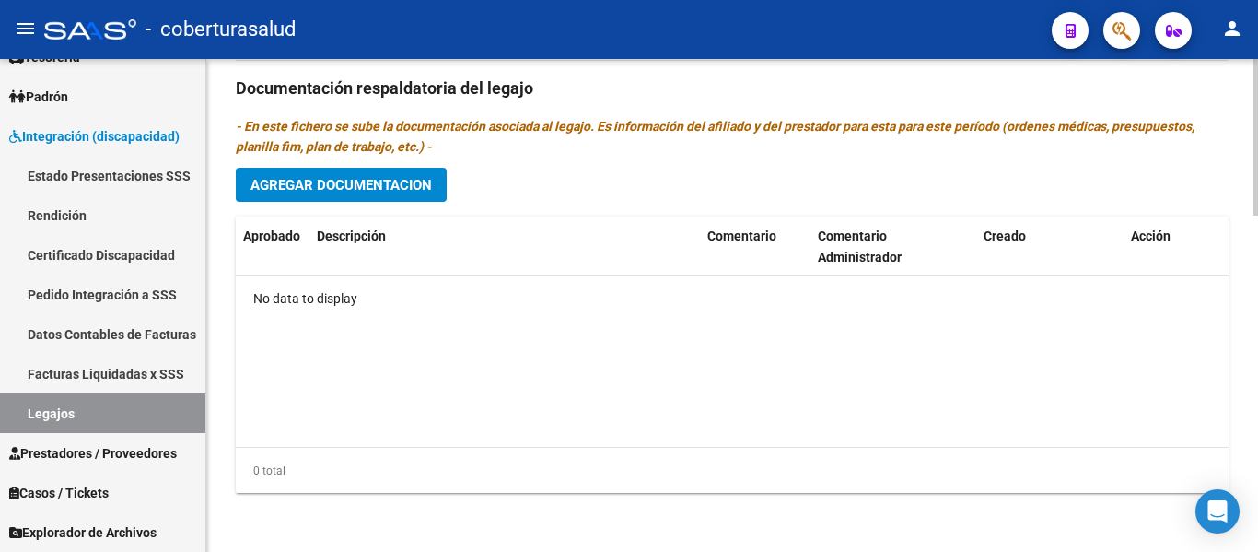
click at [363, 178] on span "Agregar Documentacion" at bounding box center [340, 185] width 181 height 17
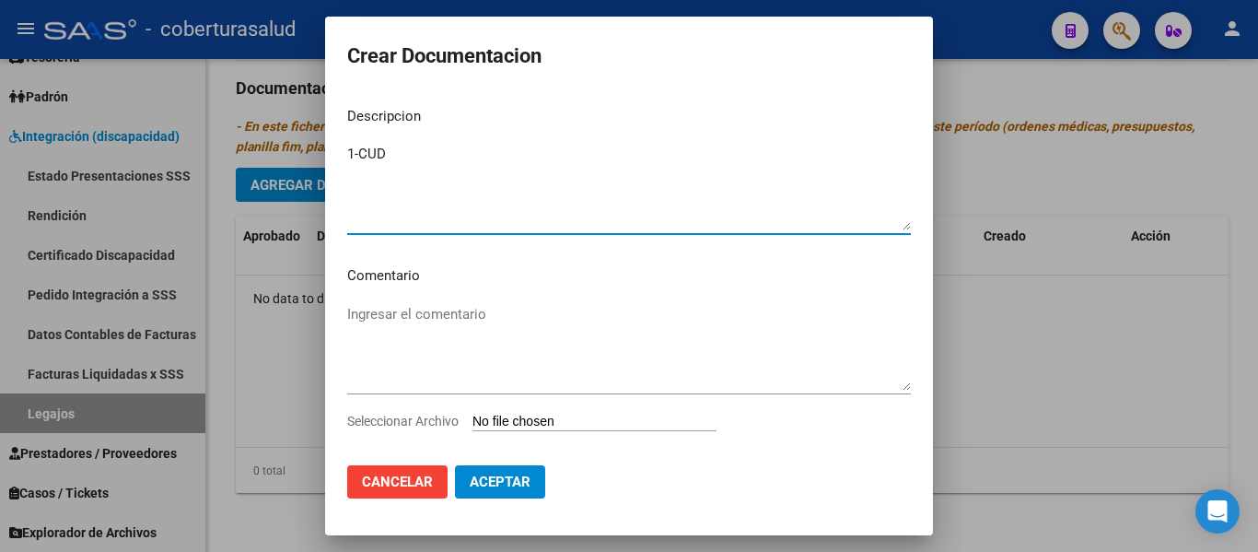
type textarea "1-CUD"
click at [564, 419] on input "Seleccionar Archivo" at bounding box center [594, 421] width 244 height 17
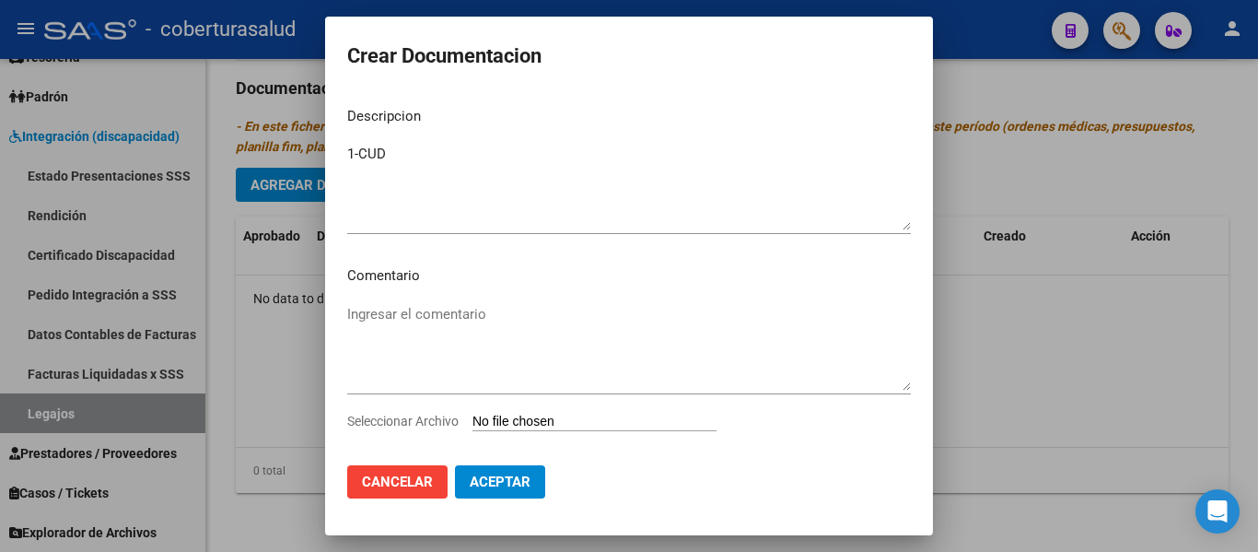
type input "C:\fakepath\1-CUD.pdf"
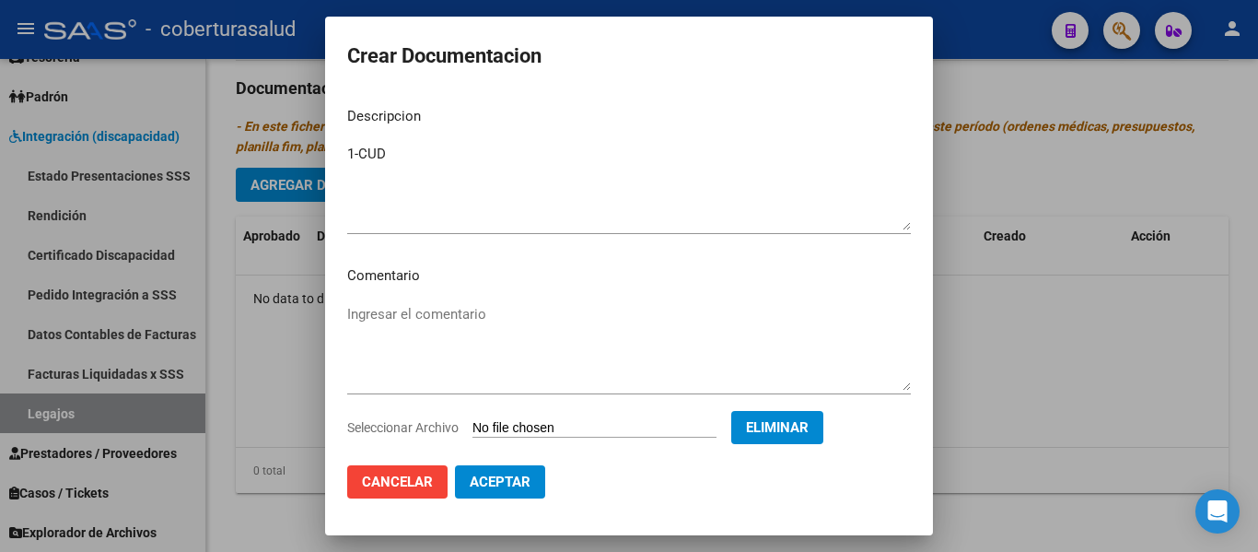
click at [509, 492] on button "Aceptar" at bounding box center [500, 481] width 90 height 33
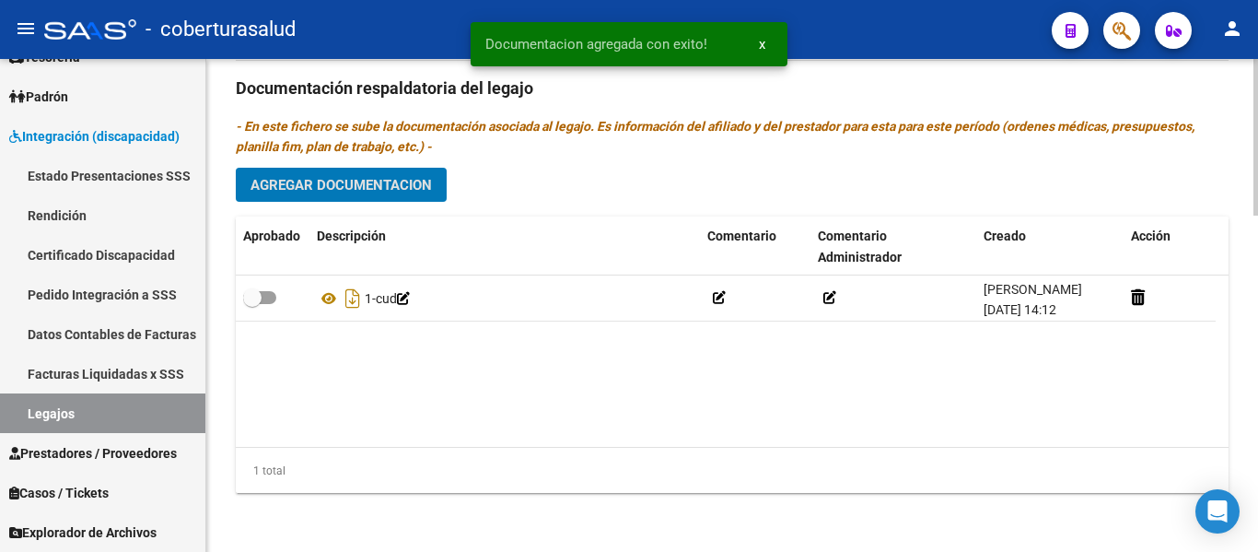
click at [386, 177] on span "Agregar Documentacion" at bounding box center [340, 185] width 181 height 17
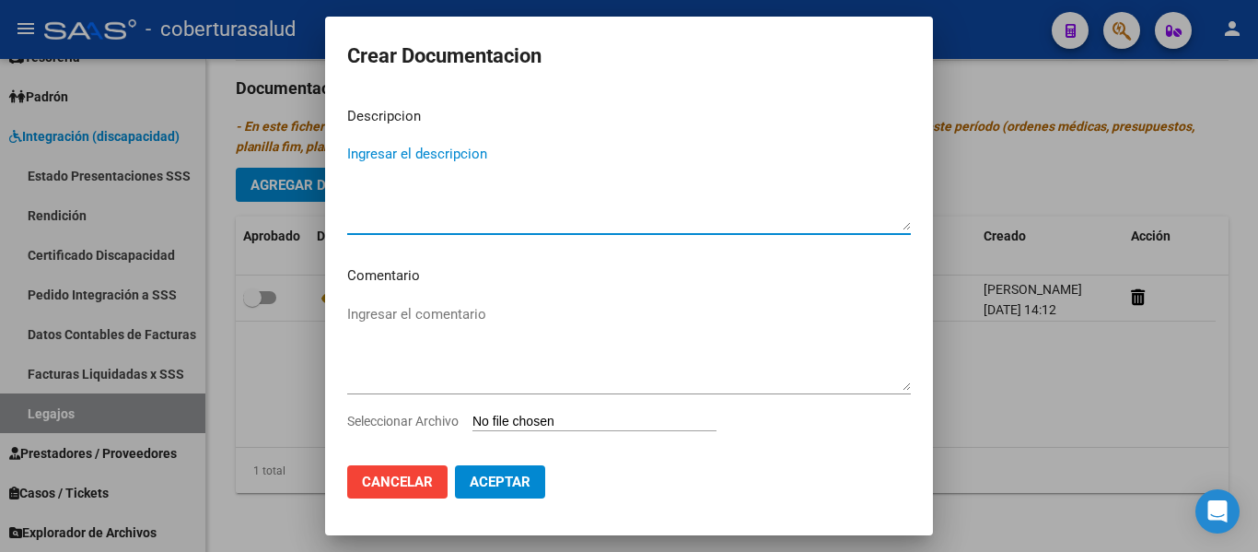
click at [557, 417] on input "Seleccionar Archivo" at bounding box center [594, 421] width 244 height 17
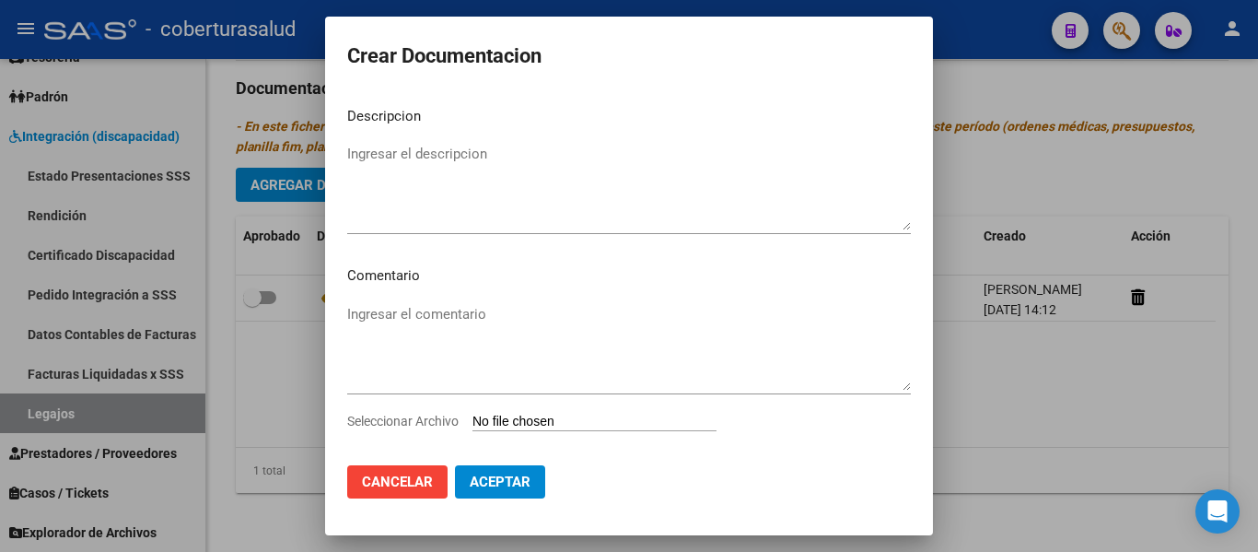
type input "C:\fakepath\2-FORMULARIOS.pdf"
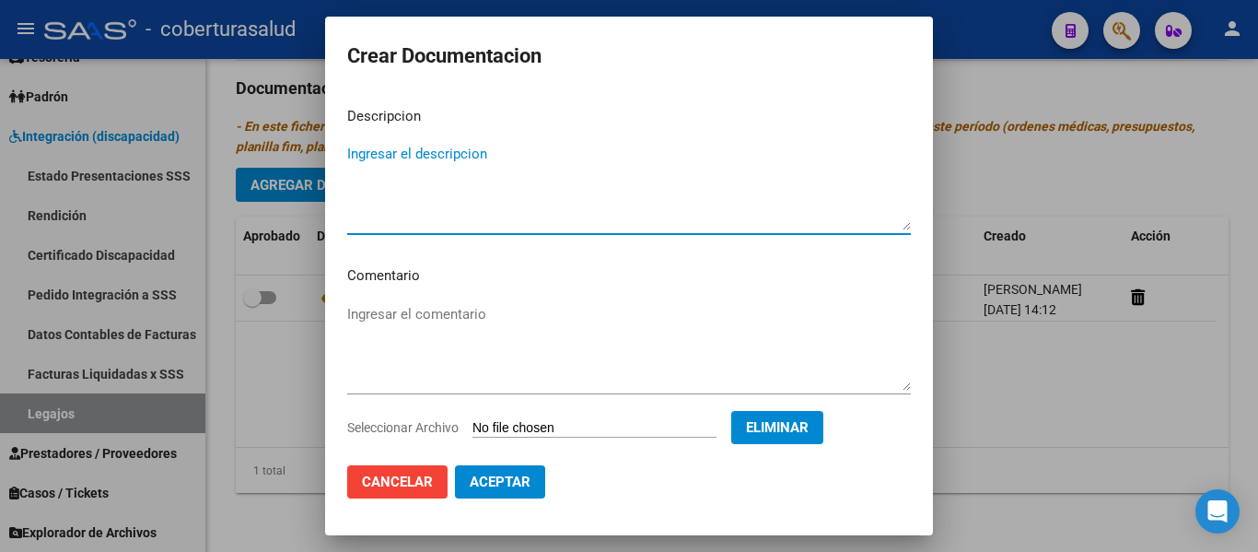
click at [371, 151] on textarea "Ingresar el descripcion" at bounding box center [629, 187] width 564 height 87
type textarea "2-FORMULARIOS"
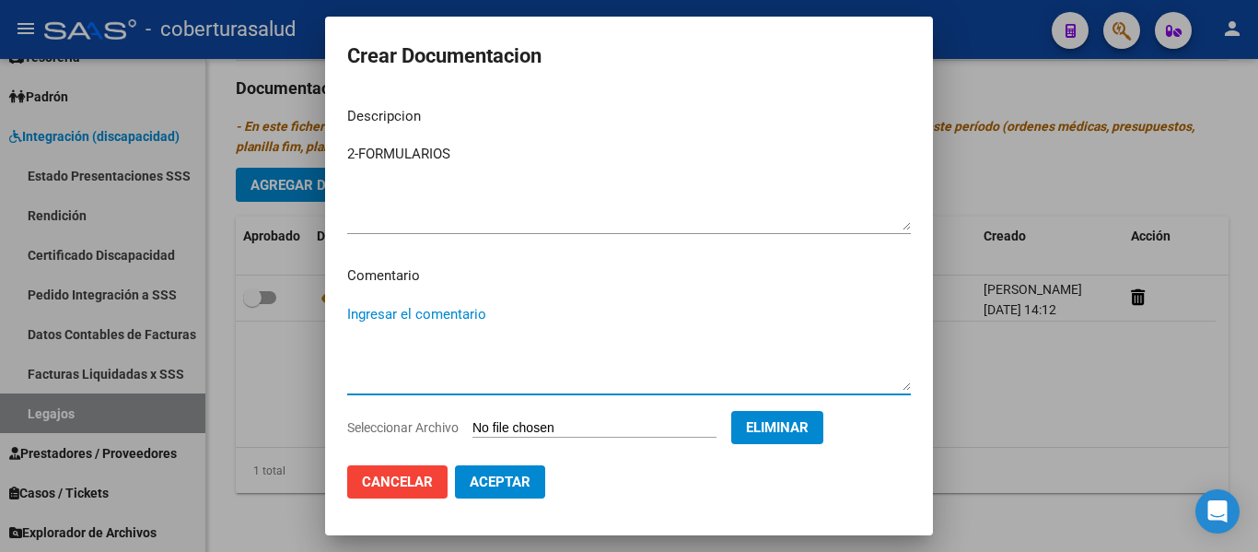
click at [456, 336] on textarea "Ingresar el comentario" at bounding box center [629, 347] width 564 height 87
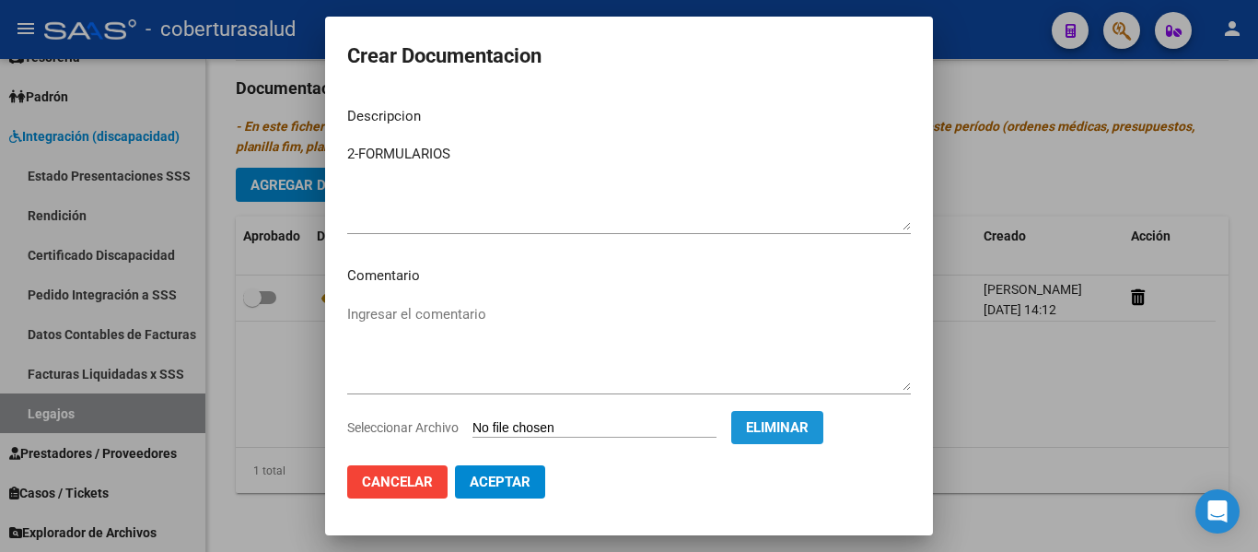
click at [773, 425] on button "Eliminar" at bounding box center [777, 427] width 92 height 33
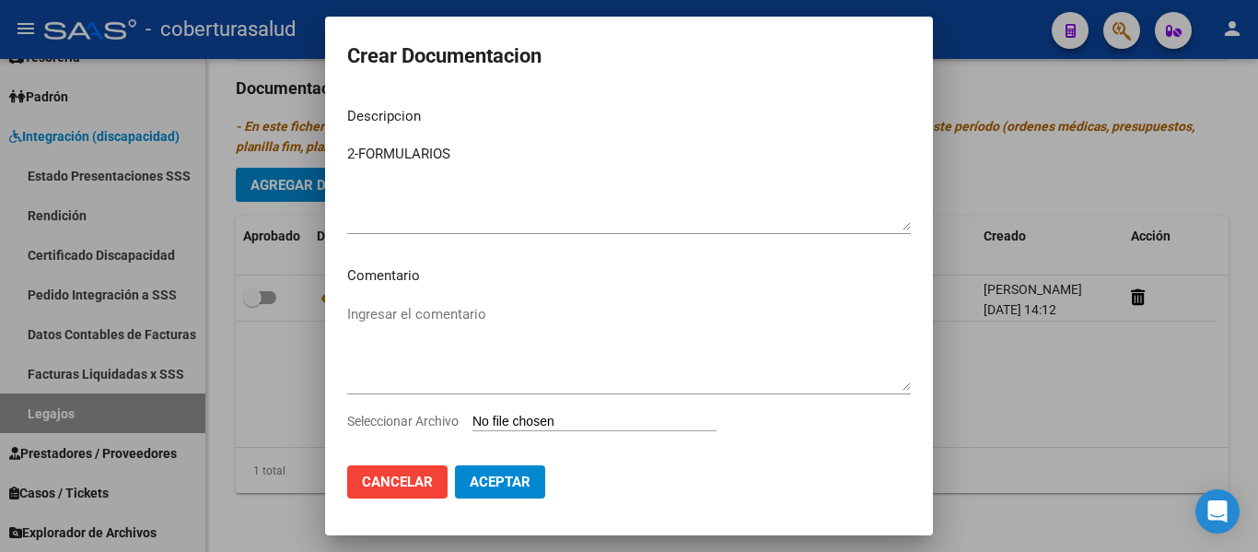
click at [612, 420] on input "Seleccionar Archivo" at bounding box center [594, 421] width 244 height 17
click at [561, 423] on input "Seleccionar Archivo" at bounding box center [594, 421] width 244 height 17
type input "C:\fakepath\2-FORMULARIOS.pdf"
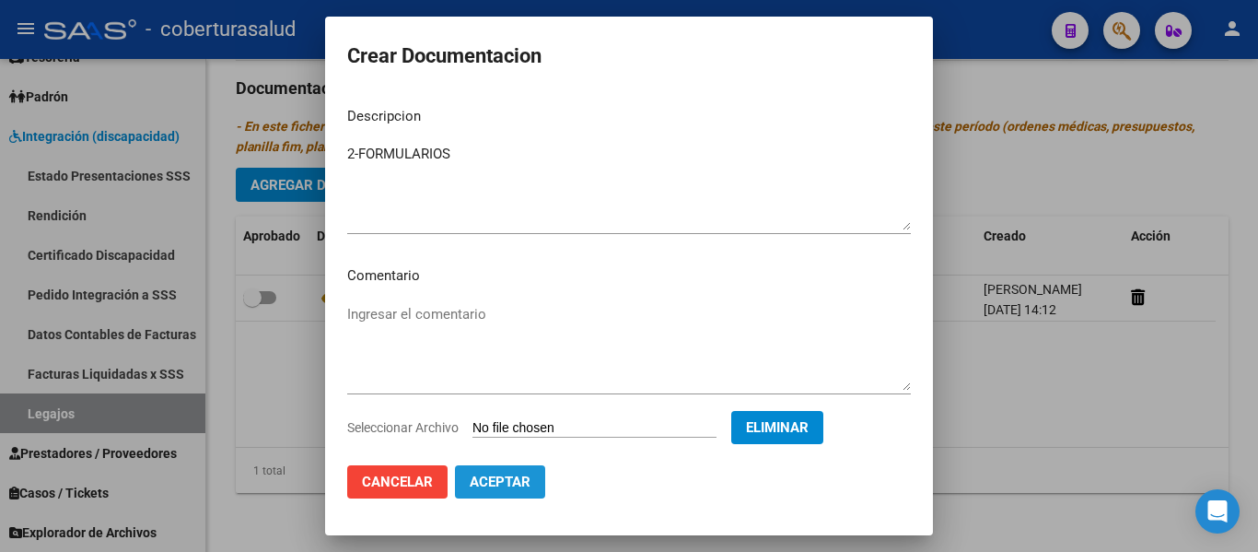
click at [511, 477] on span "Aceptar" at bounding box center [500, 481] width 61 height 17
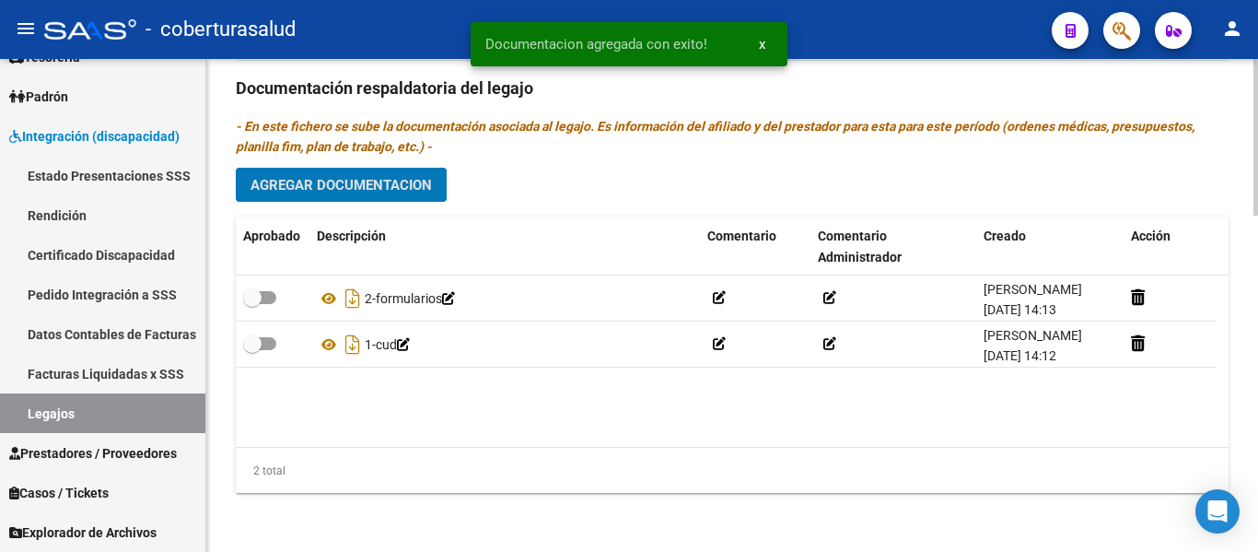
click at [366, 181] on span "Agregar Documentacion" at bounding box center [340, 185] width 181 height 17
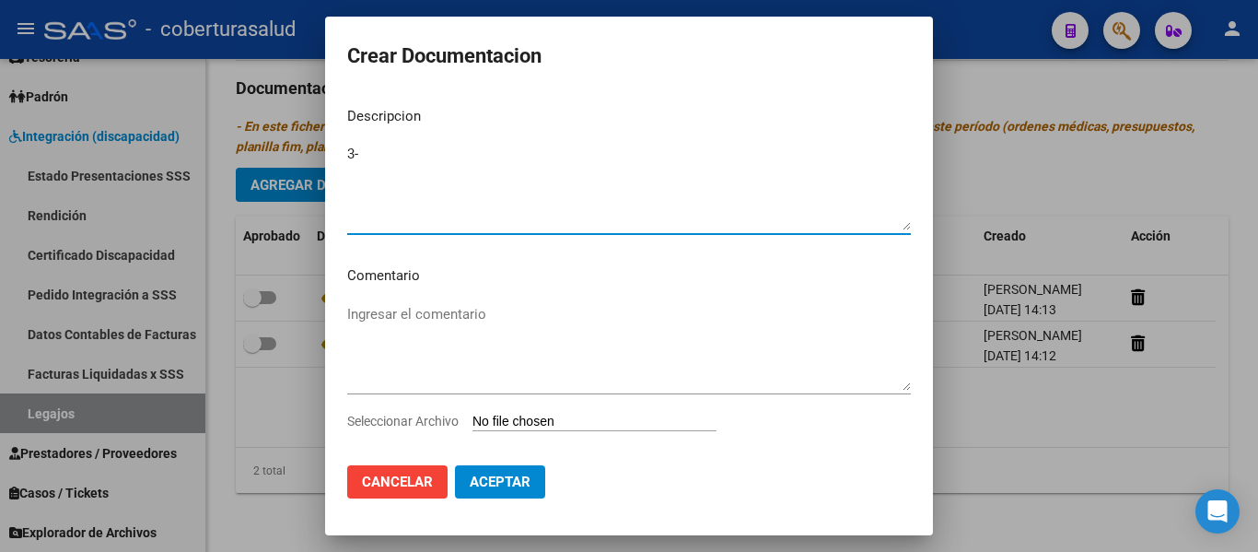
type textarea "3-"
click at [624, 418] on input "Seleccionar Archivo" at bounding box center [594, 421] width 244 height 17
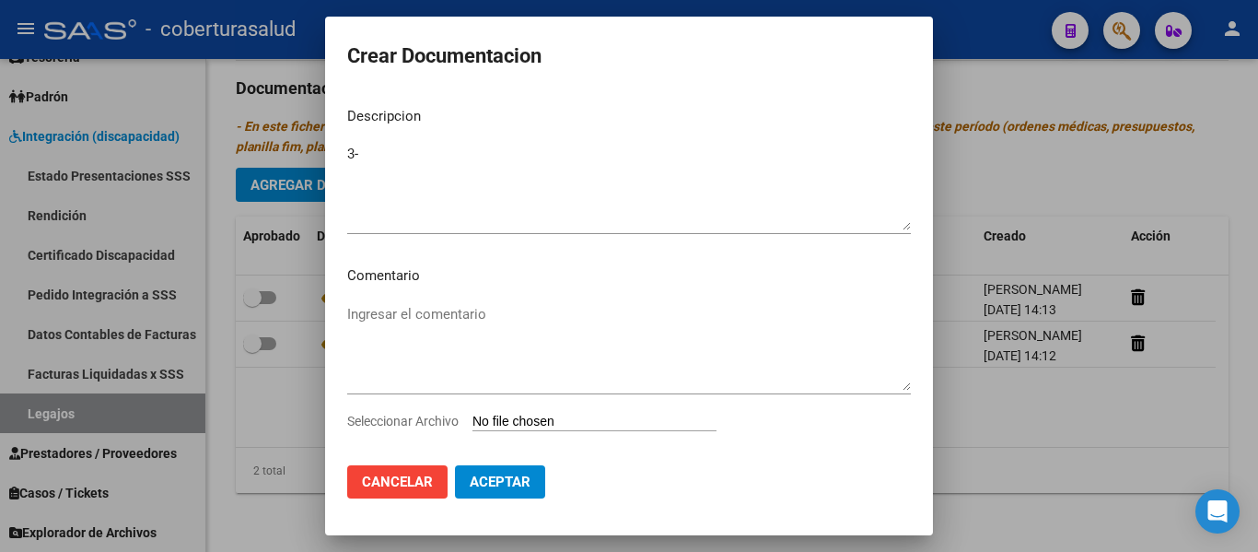
type input "C:\fakepath\3-MODULO MAESTRA DE APOYO.pdf"
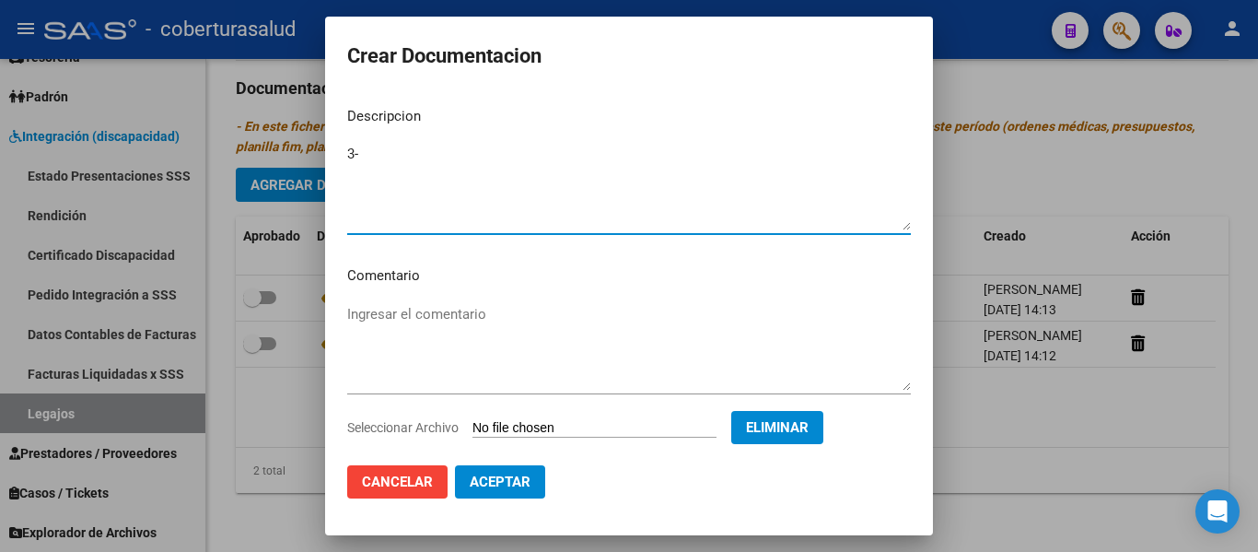
click at [377, 148] on textarea "3-" at bounding box center [629, 187] width 564 height 87
type textarea "3-MODULO MAESTRA DE APOYO"
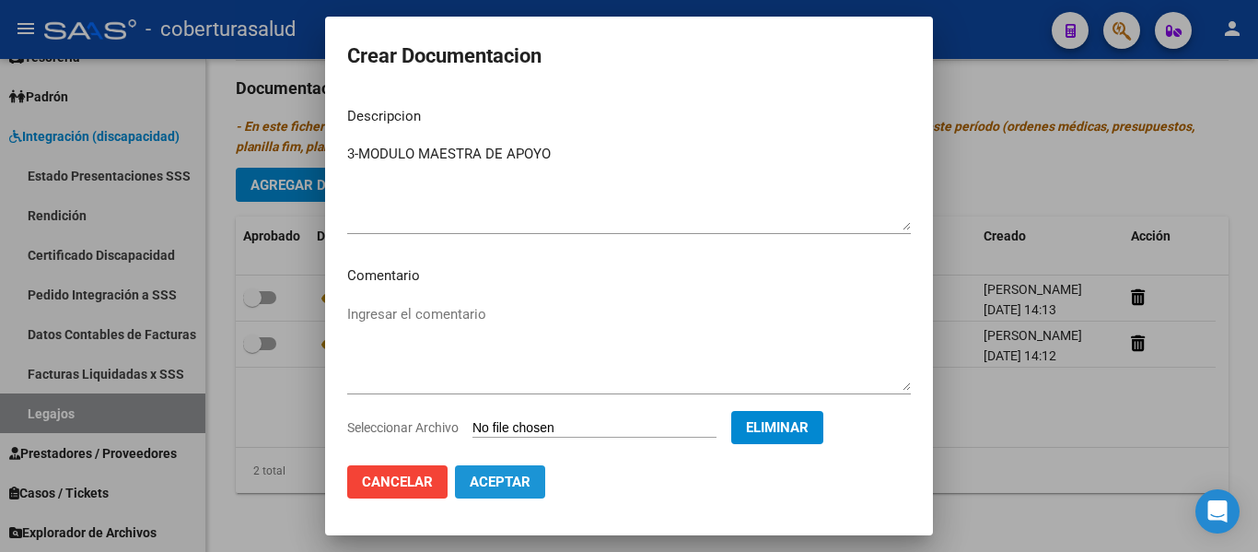
click at [494, 480] on span "Aceptar" at bounding box center [500, 481] width 61 height 17
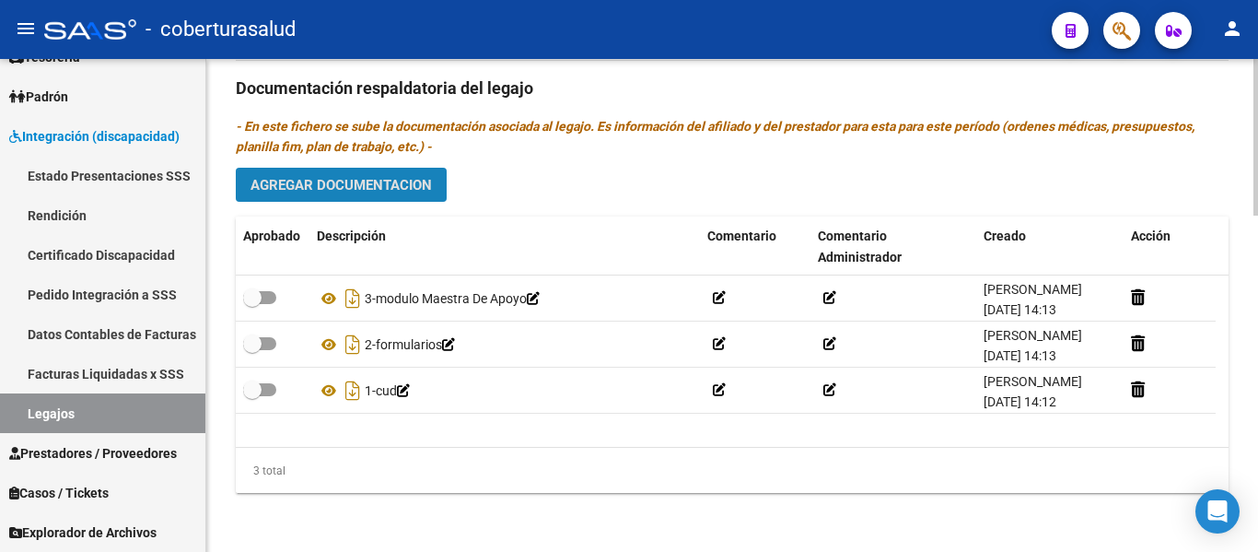
click at [405, 185] on span "Agregar Documentacion" at bounding box center [340, 185] width 181 height 17
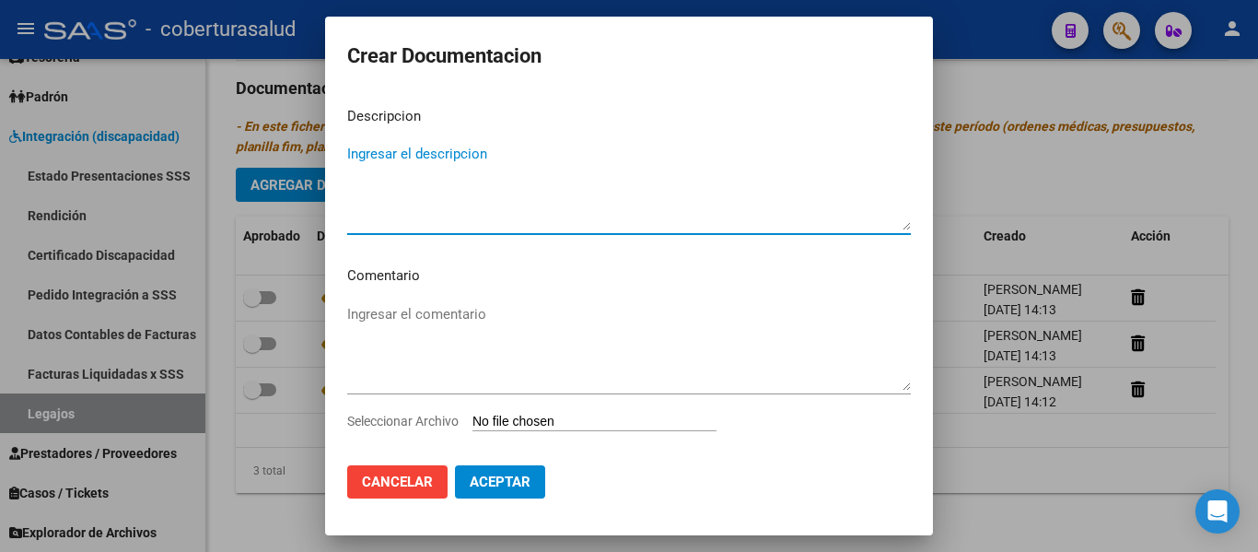
click at [523, 424] on input "Seleccionar Archivo" at bounding box center [594, 421] width 244 height 17
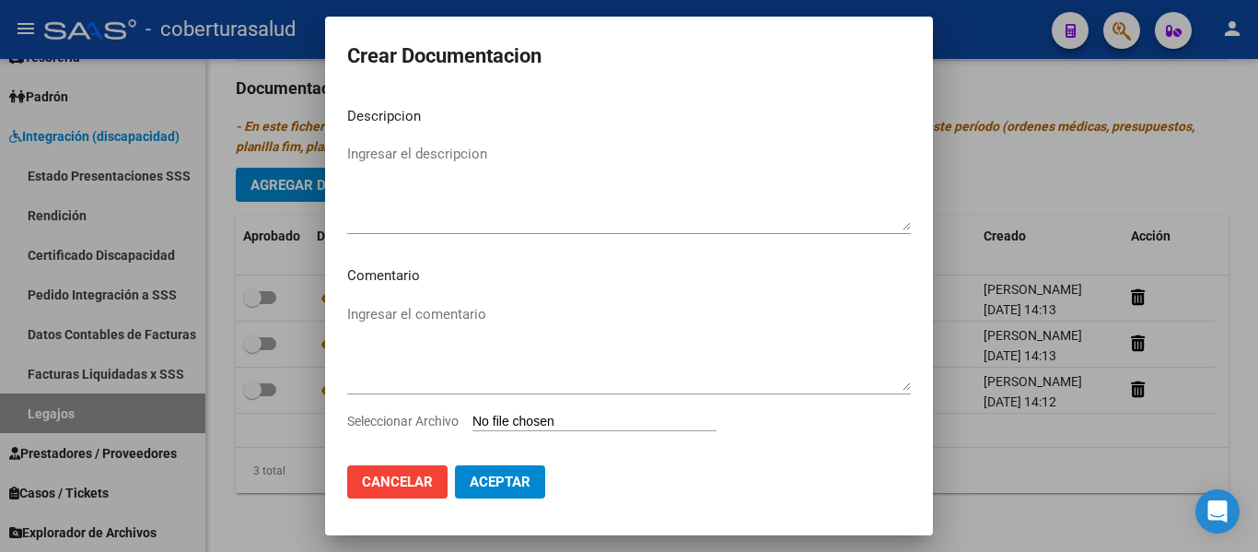
type input "C:\fakepath\4-PRESTACION DE APOYO EN PSICOLOGIA.pdf"
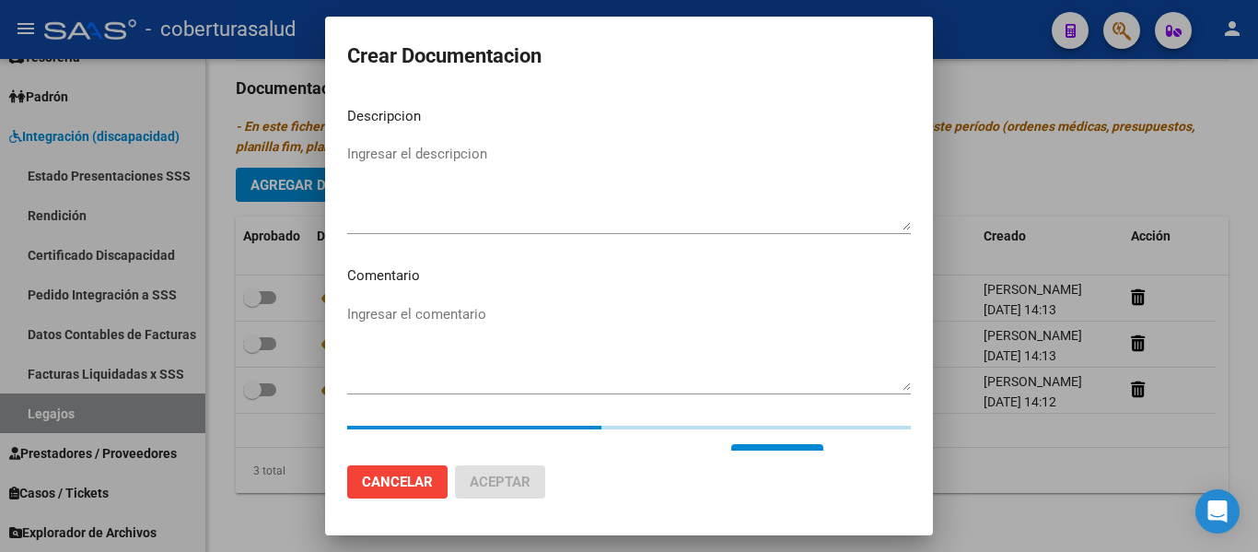
click at [454, 161] on textarea "Ingresar el descripcion" at bounding box center [629, 187] width 564 height 87
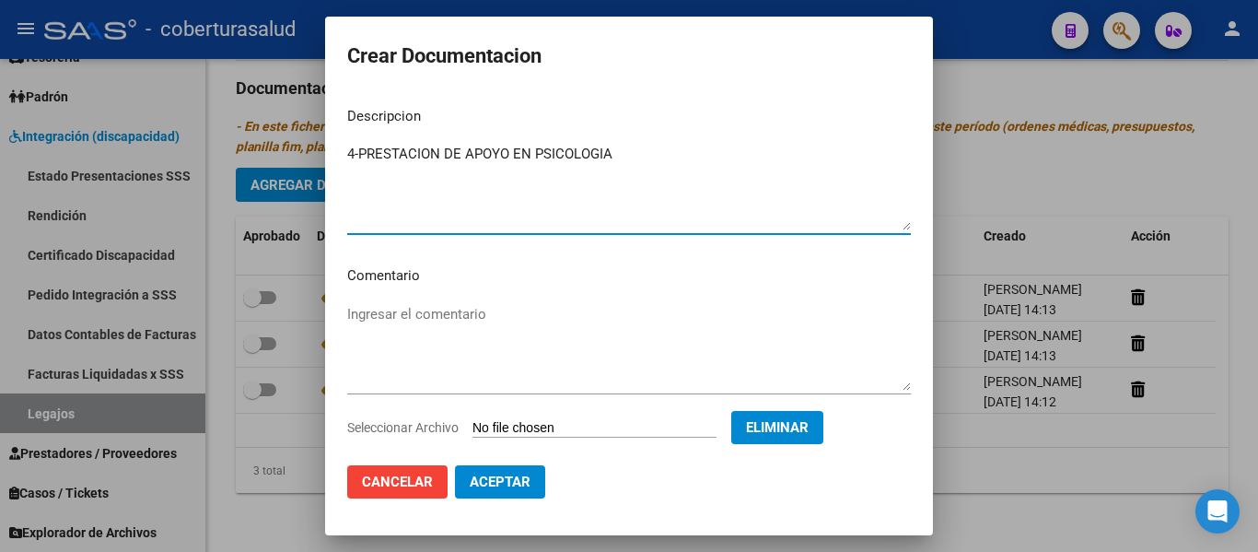
type textarea "4-PRESTACION DE APOYO EN PSICOLOGIA"
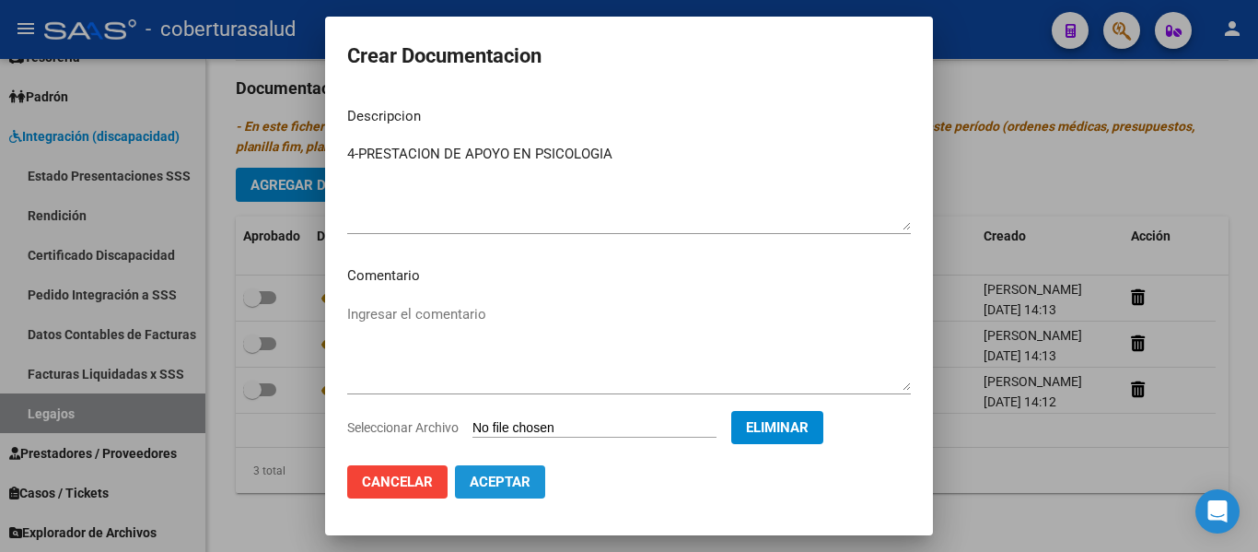
click at [493, 471] on button "Aceptar" at bounding box center [500, 481] width 90 height 33
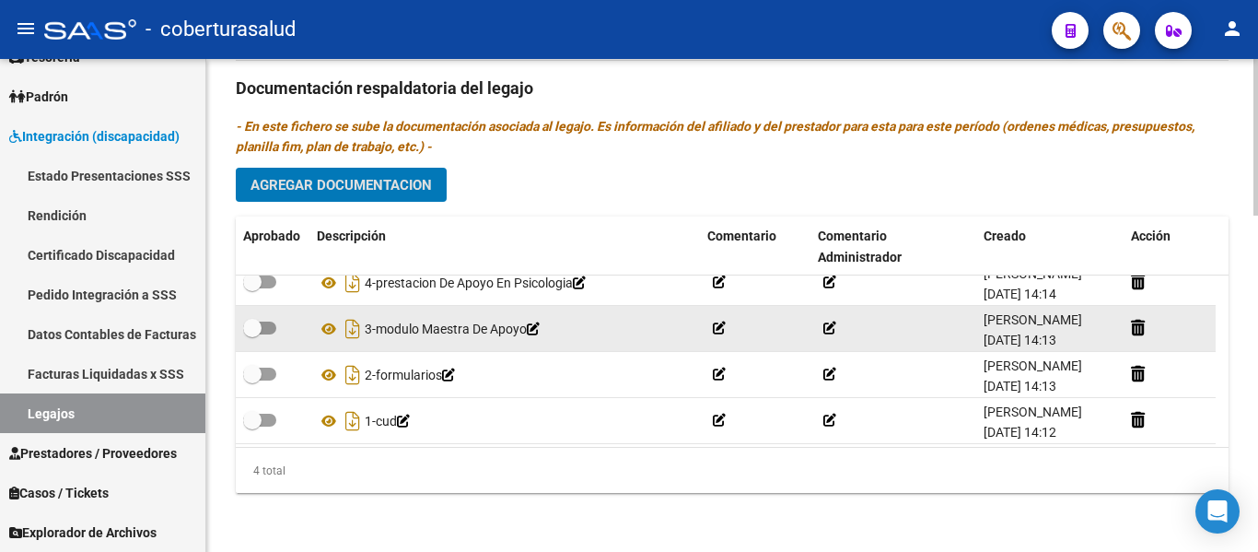
scroll to position [0, 0]
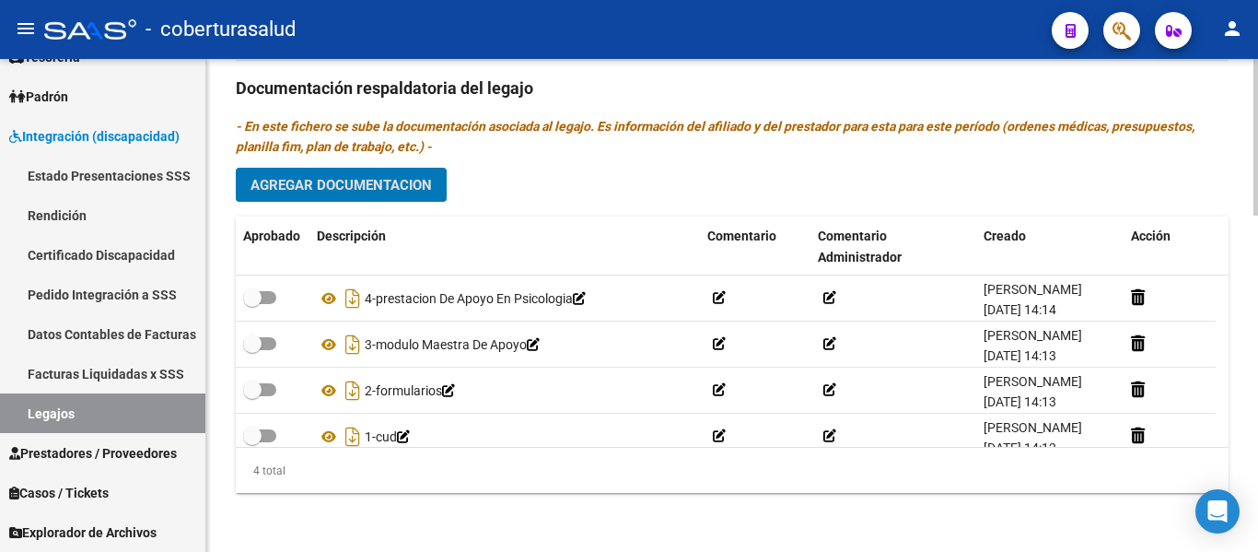
click at [409, 177] on span "Agregar Documentacion" at bounding box center [340, 184] width 181 height 17
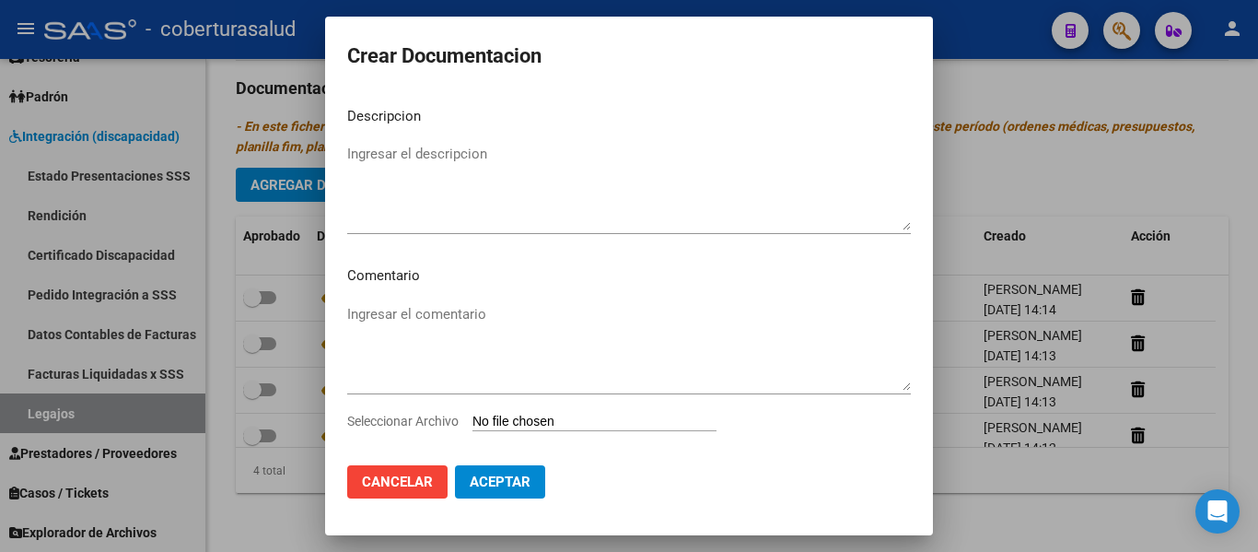
click at [582, 421] on input "Seleccionar Archivo" at bounding box center [594, 421] width 244 height 17
type input "C:\fakepath\5-PRESTACION DE APOYO EN [MEDICAL_DATA].pdf"
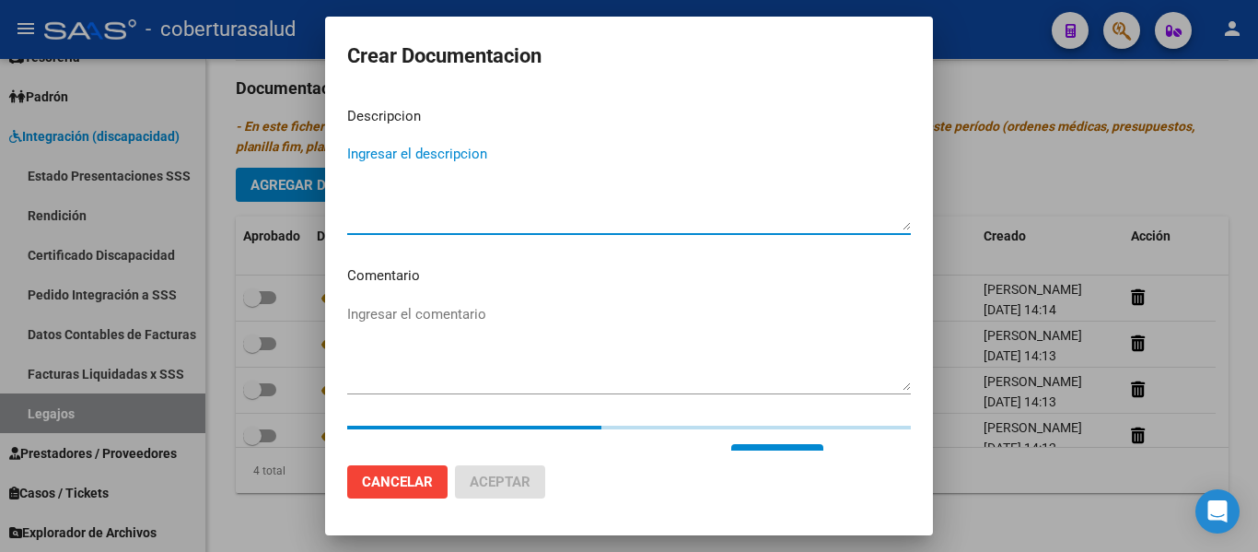
click at [431, 209] on textarea "Ingresar el descripcion" at bounding box center [629, 187] width 564 height 87
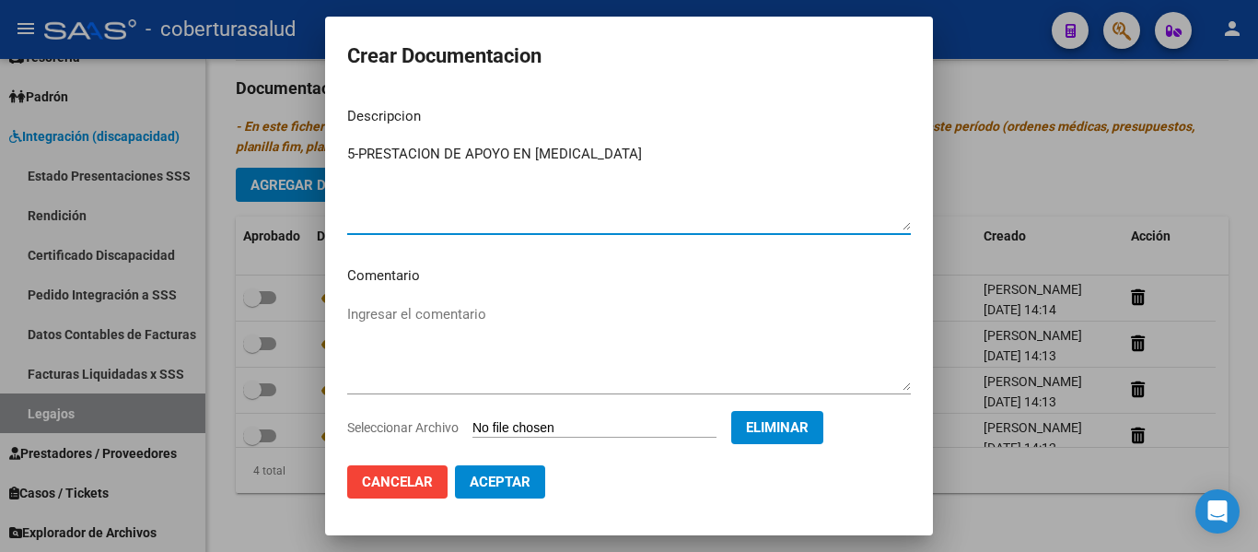
type textarea "5-PRESTACION DE APOYO EN [MEDICAL_DATA]"
click at [513, 483] on span "Aceptar" at bounding box center [500, 481] width 61 height 17
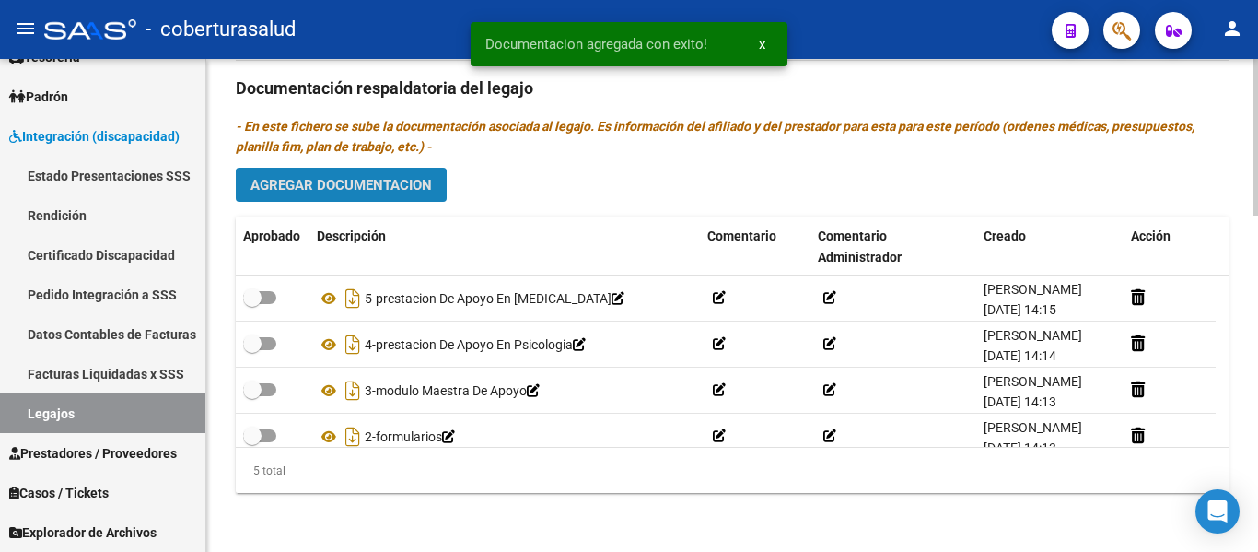
click at [414, 176] on span "Agregar Documentacion" at bounding box center [340, 184] width 181 height 17
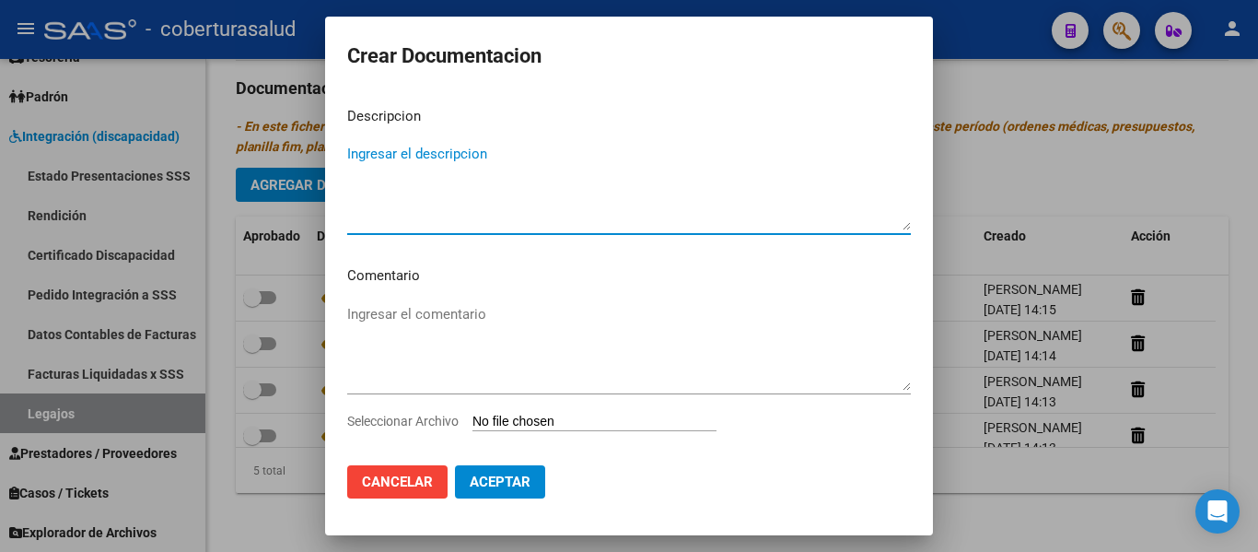
click at [408, 477] on span "Cancelar" at bounding box center [397, 481] width 71 height 17
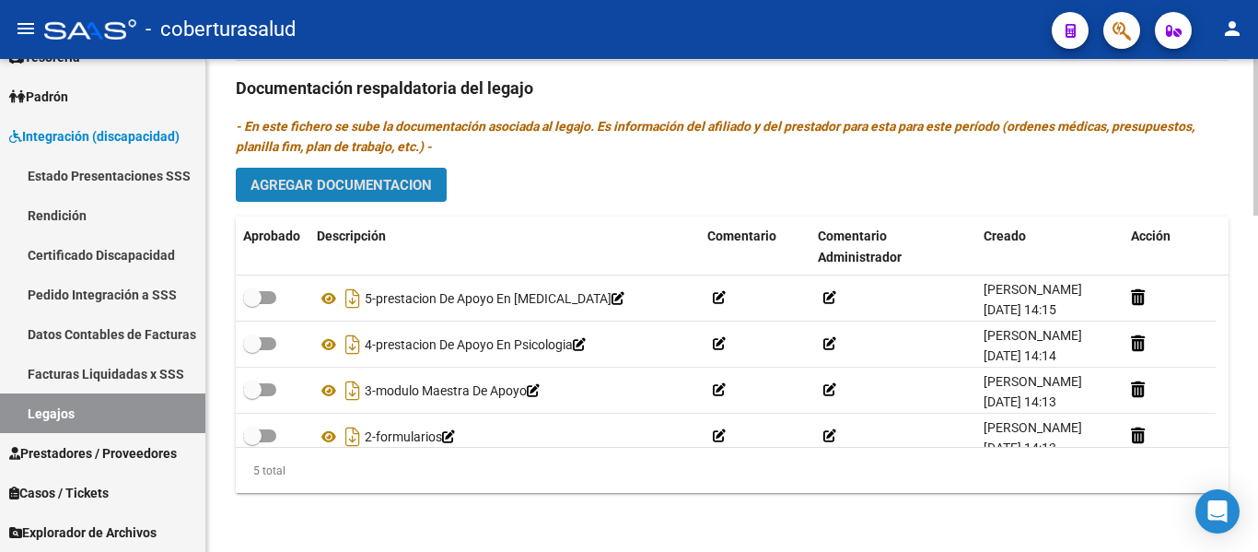
click at [375, 180] on span "Agregar Documentacion" at bounding box center [340, 185] width 181 height 17
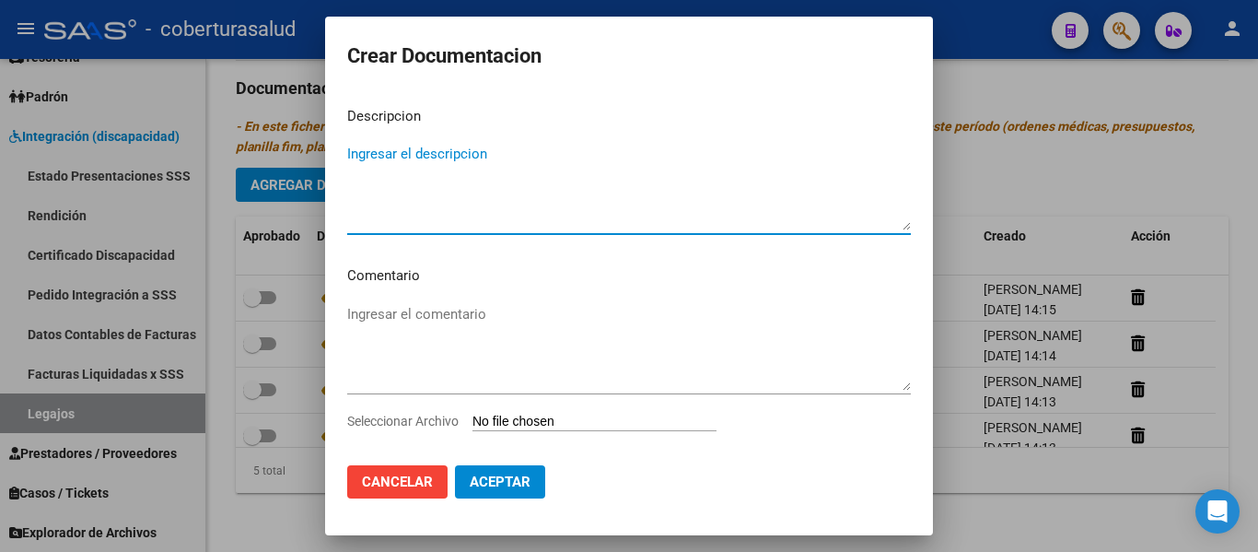
click at [541, 423] on input "Seleccionar Archivo" at bounding box center [594, 421] width 244 height 17
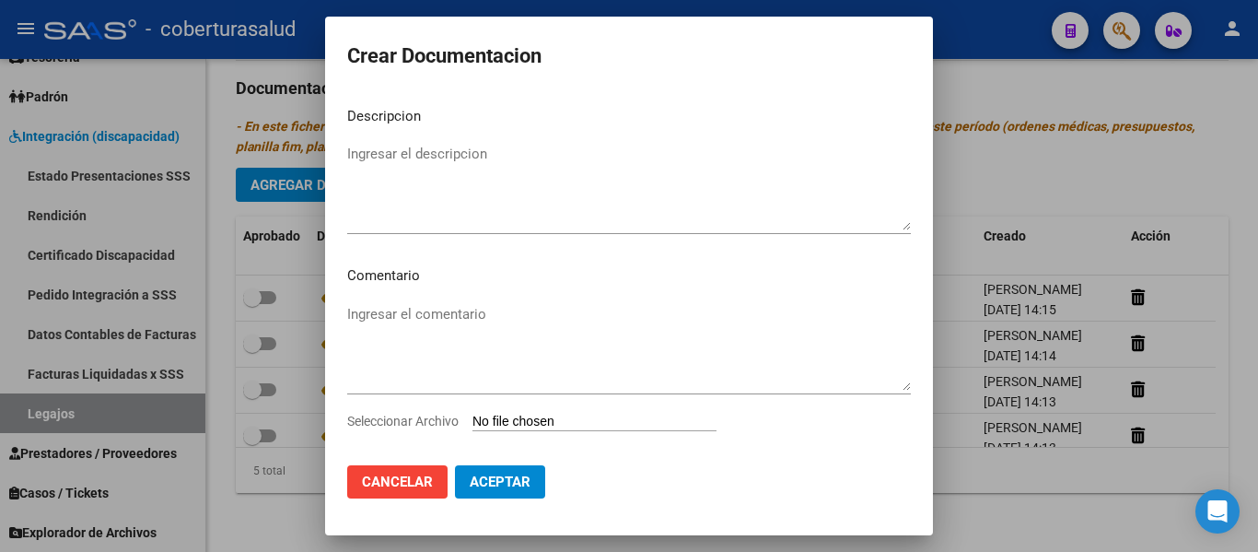
type input "C:\fakepath\6-PRESTACION DE APOYO EN PSICOPEDAGOGIA.pdf"
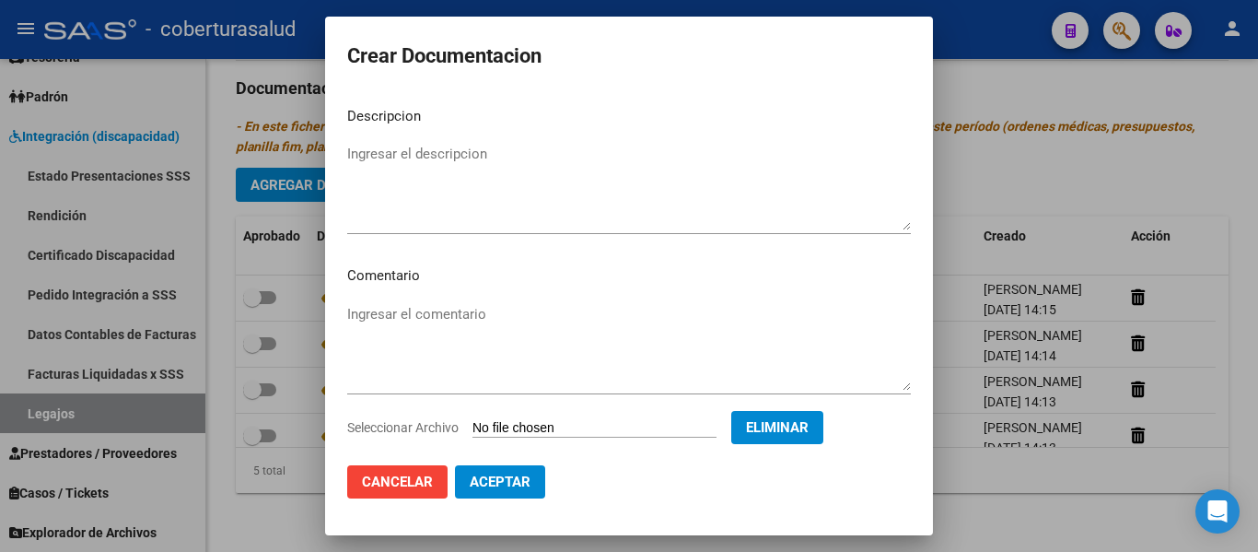
click at [408, 201] on textarea "Ingresar el descripcion" at bounding box center [629, 187] width 564 height 87
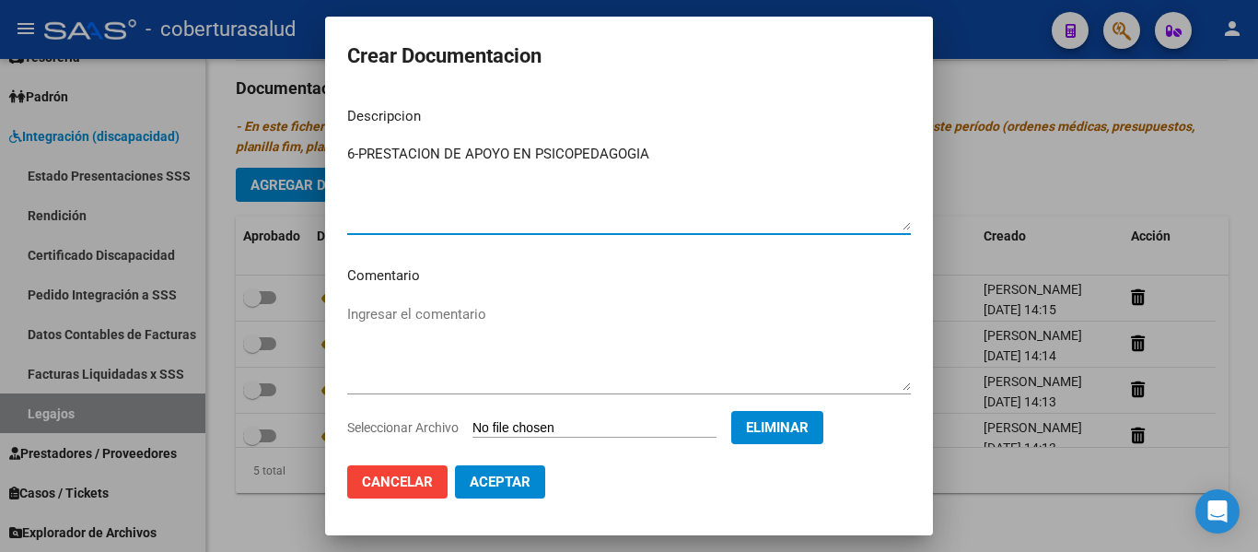
type textarea "6-PRESTACION DE APOYO EN PSICOPEDAGOGIA"
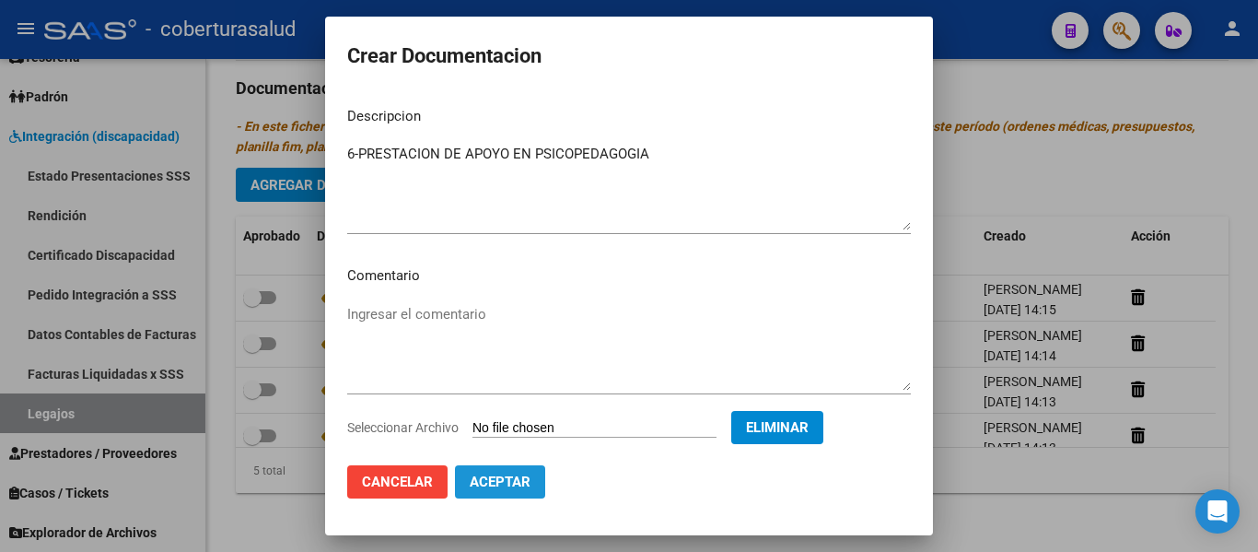
click at [511, 479] on span "Aceptar" at bounding box center [500, 481] width 61 height 17
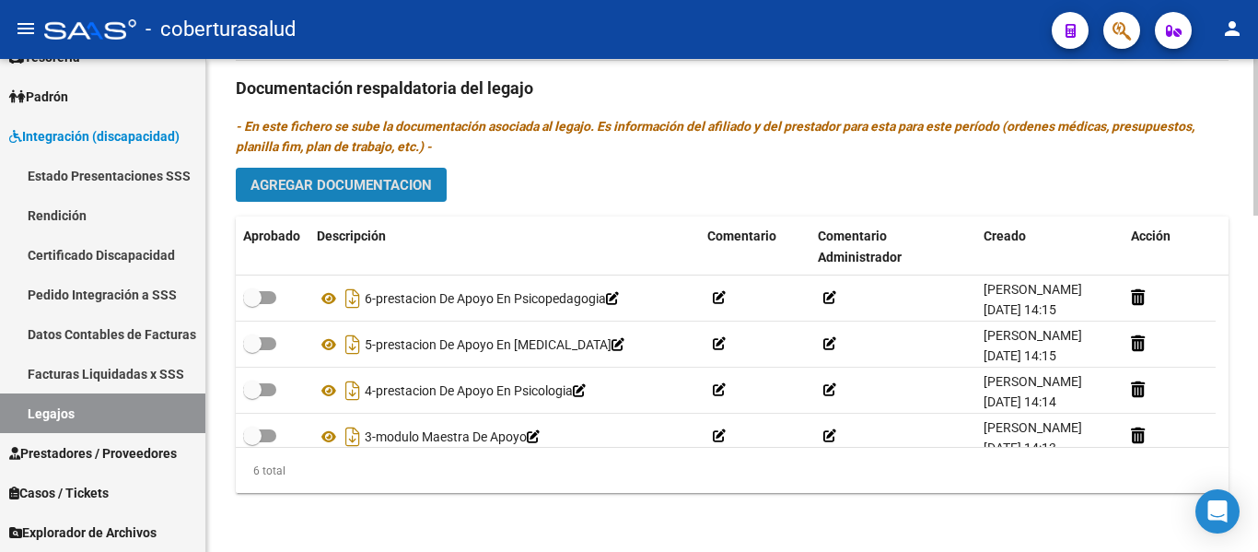
click at [364, 192] on span "Agregar Documentacion" at bounding box center [340, 185] width 181 height 17
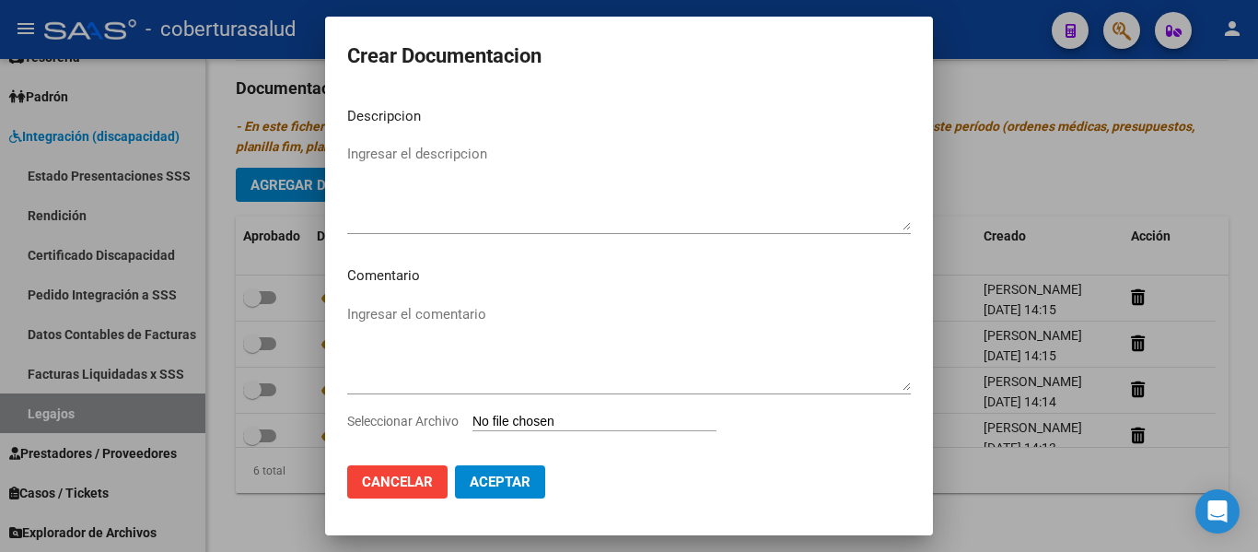
click at [557, 419] on input "Seleccionar Archivo" at bounding box center [594, 421] width 244 height 17
type input "C:\fakepath\7-TRANSPORTE CON DEPENDENCIA.pdf"
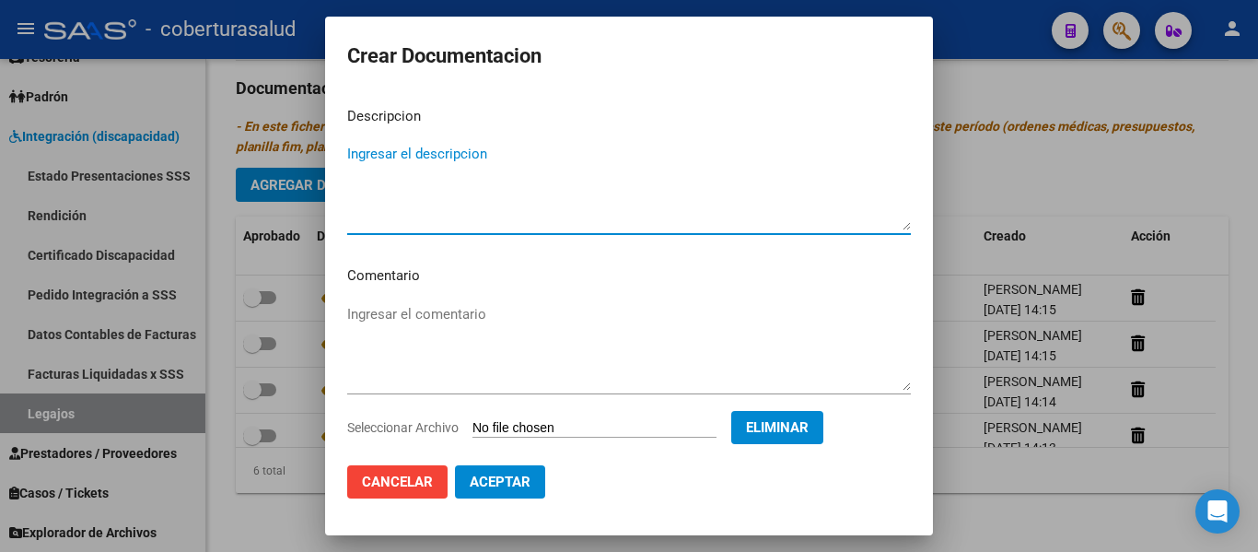
click at [409, 206] on textarea "Ingresar el descripcion" at bounding box center [629, 187] width 564 height 87
type textarea "7-TRANSPORTE CON DEPENDENCIA"
click at [530, 479] on button "Aceptar" at bounding box center [500, 481] width 90 height 33
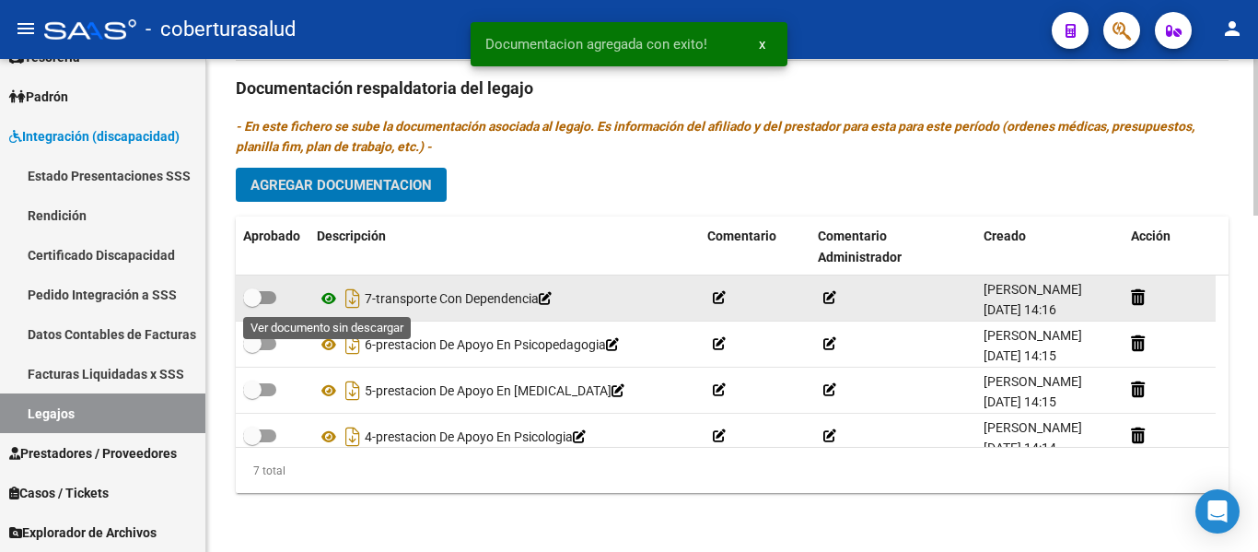
click at [332, 301] on icon at bounding box center [329, 298] width 24 height 22
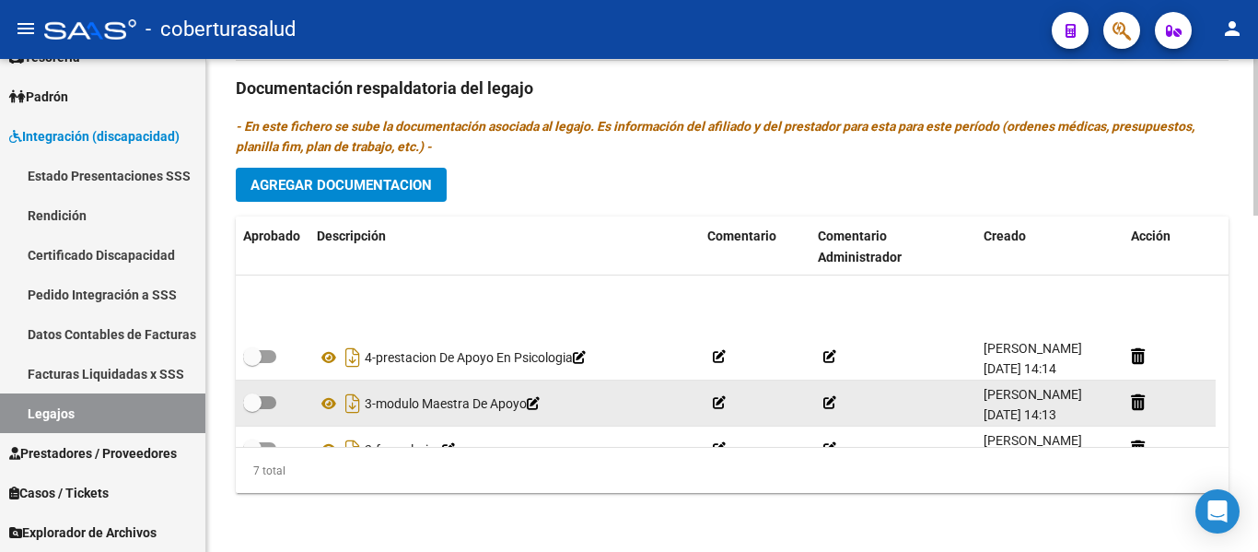
scroll to position [171, 0]
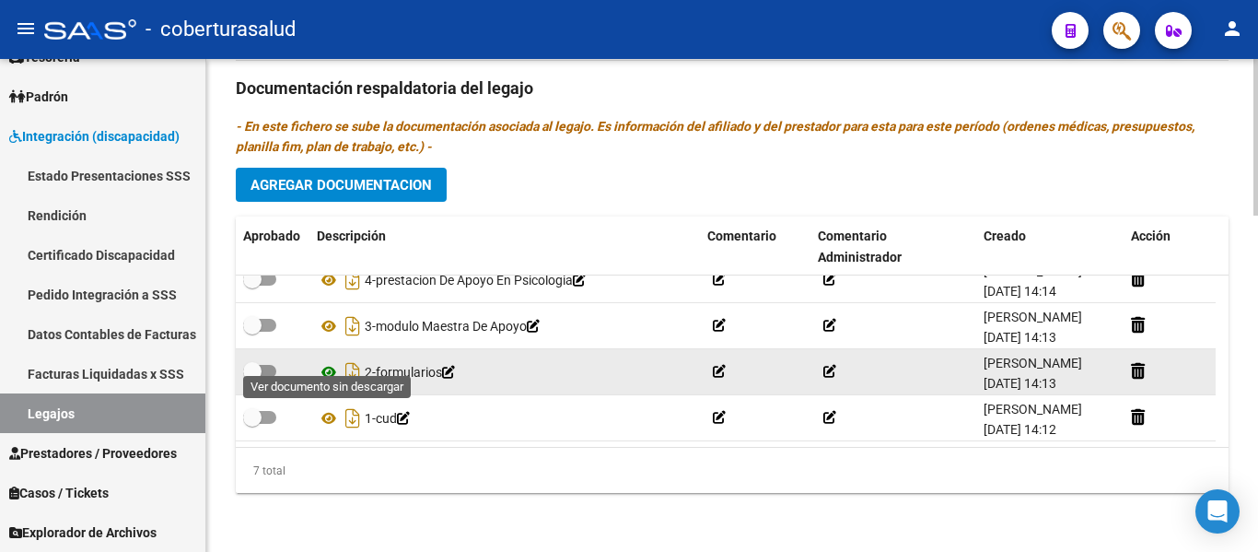
click at [332, 361] on icon at bounding box center [329, 372] width 24 height 22
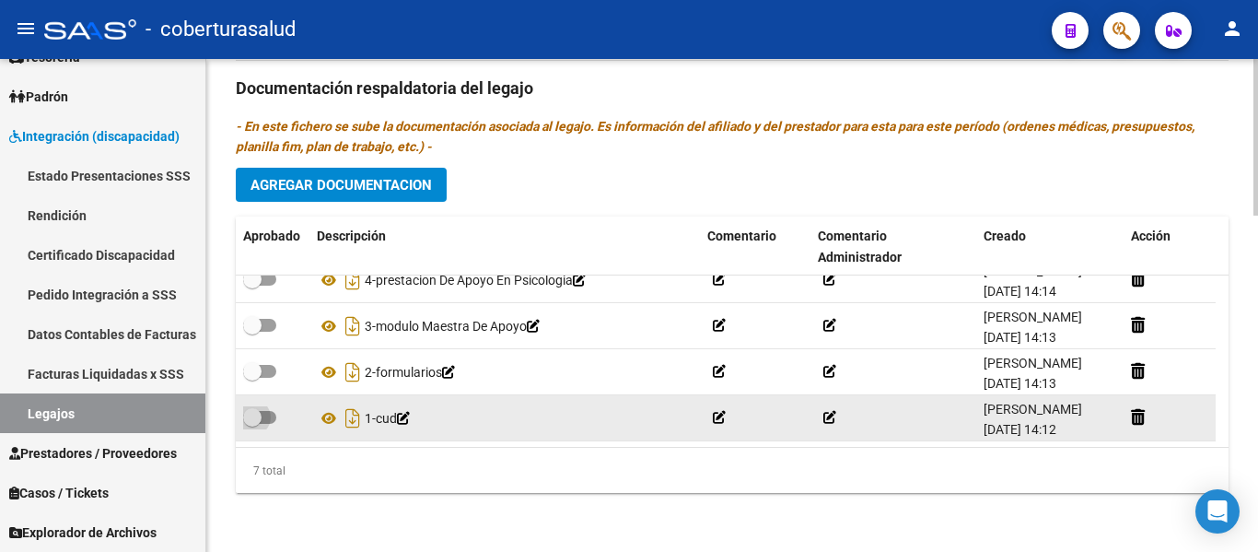
click at [265, 411] on span at bounding box center [259, 417] width 33 height 13
click at [252, 424] on input "checkbox" at bounding box center [251, 424] width 1 height 1
checkbox input "true"
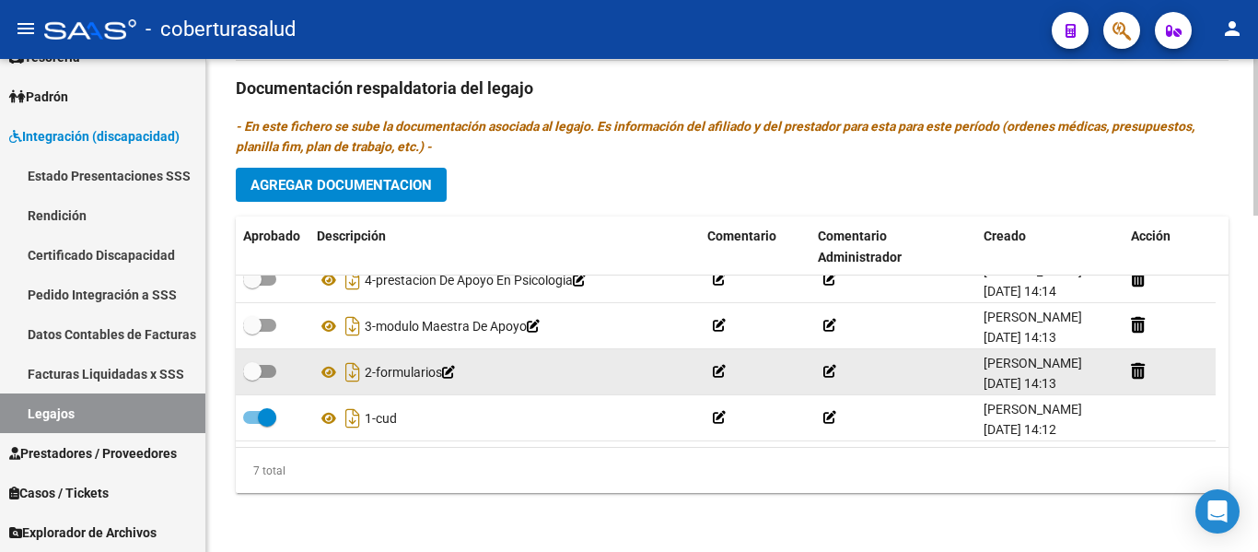
click at [264, 365] on span at bounding box center [259, 371] width 33 height 13
click at [252, 378] on input "checkbox" at bounding box center [251, 378] width 1 height 1
checkbox input "true"
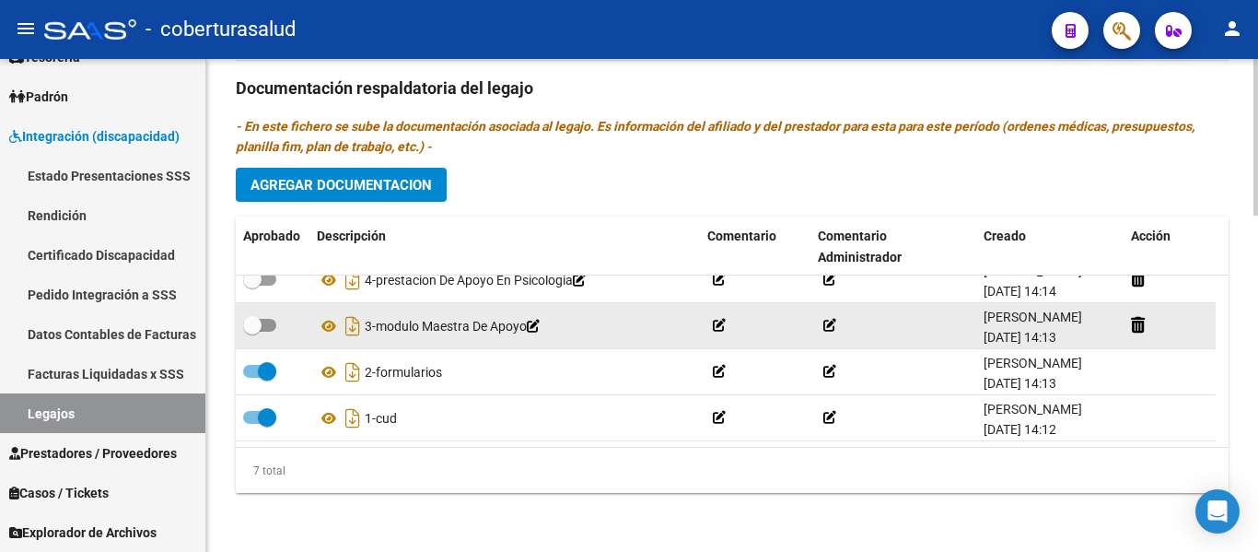
click at [274, 319] on span at bounding box center [259, 325] width 33 height 13
click at [252, 332] on input "checkbox" at bounding box center [251, 332] width 1 height 1
checkbox input "true"
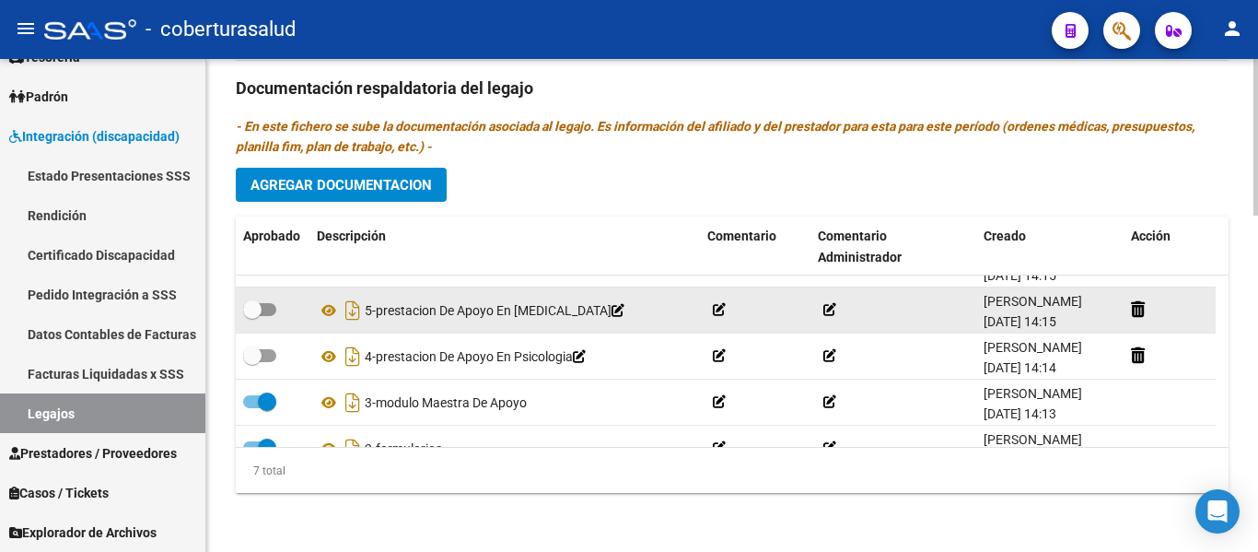
scroll to position [79, 0]
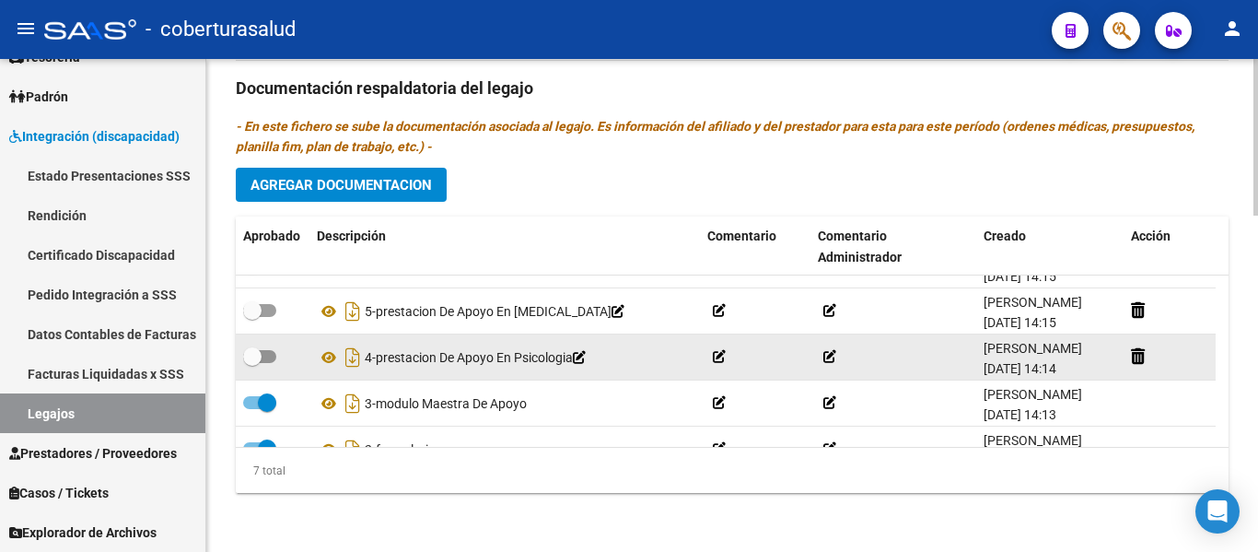
click at [266, 355] on span at bounding box center [259, 356] width 33 height 13
click at [252, 363] on input "checkbox" at bounding box center [251, 363] width 1 height 1
checkbox input "true"
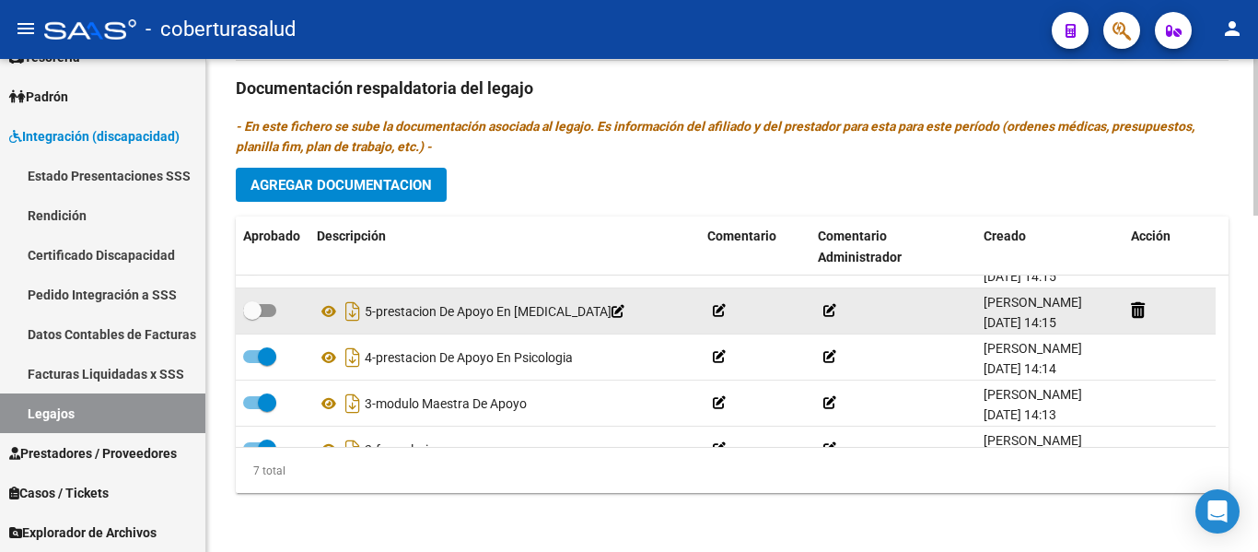
click at [272, 306] on span at bounding box center [259, 310] width 33 height 13
click at [252, 317] on input "checkbox" at bounding box center [251, 317] width 1 height 1
checkbox input "true"
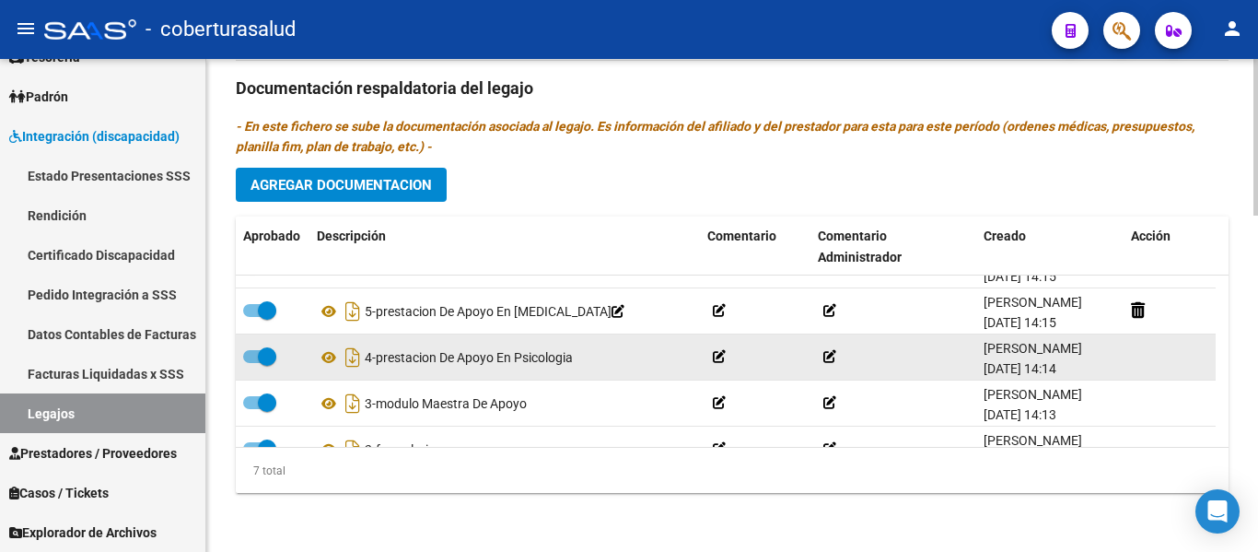
scroll to position [0, 0]
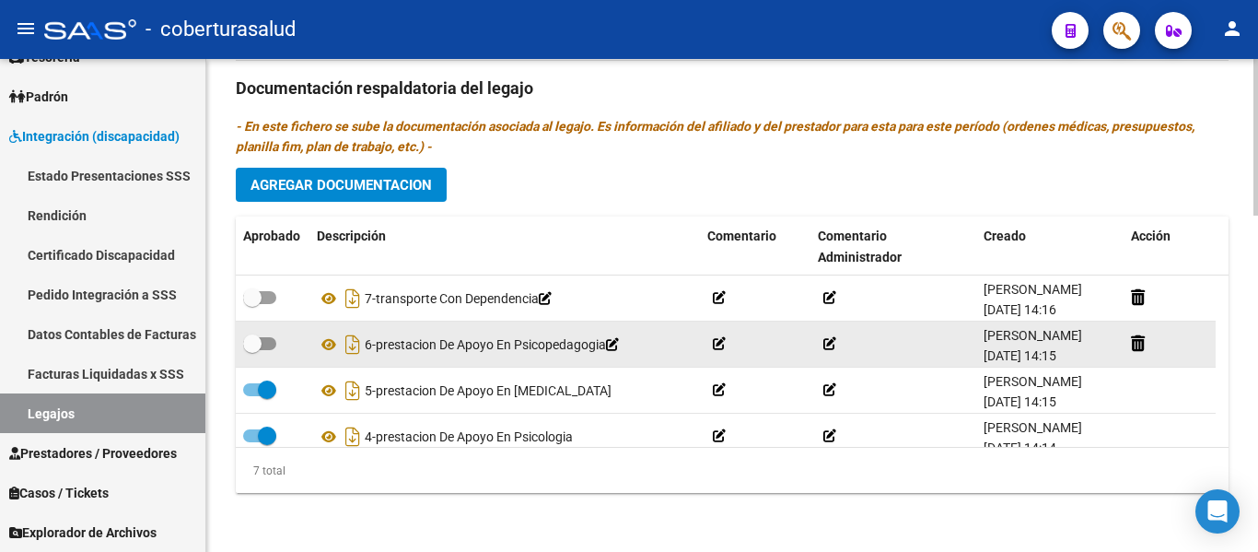
click at [267, 344] on span at bounding box center [259, 343] width 33 height 13
click at [252, 350] on input "checkbox" at bounding box center [251, 350] width 1 height 1
checkbox input "true"
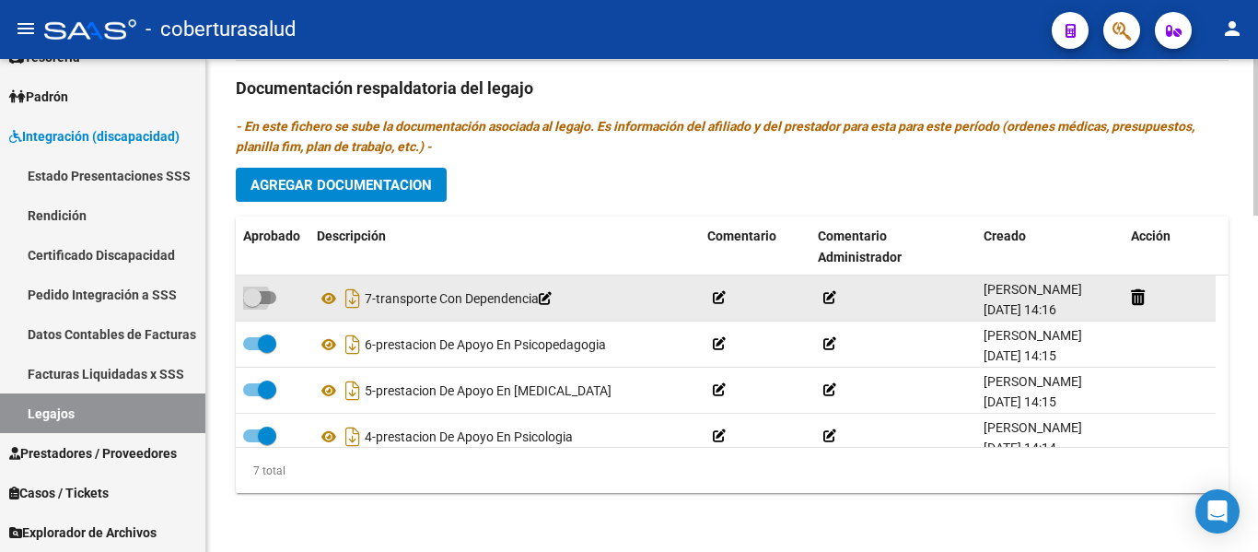
click at [271, 303] on label at bounding box center [259, 297] width 33 height 22
click at [252, 304] on input "checkbox" at bounding box center [251, 304] width 1 height 1
checkbox input "true"
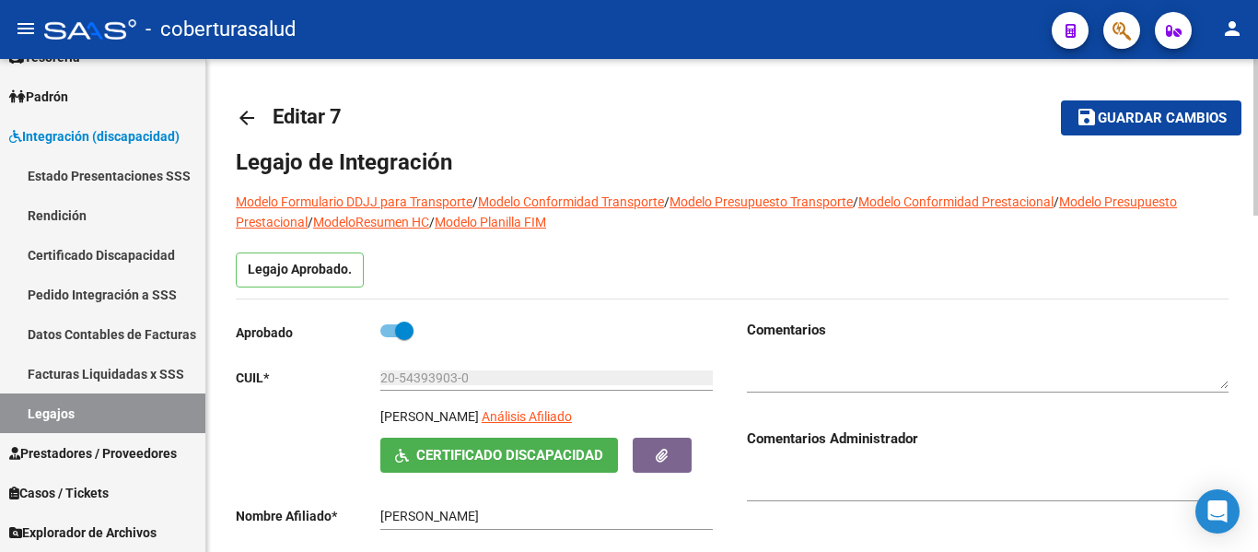
click at [1122, 117] on span "Guardar cambios" at bounding box center [1162, 119] width 129 height 17
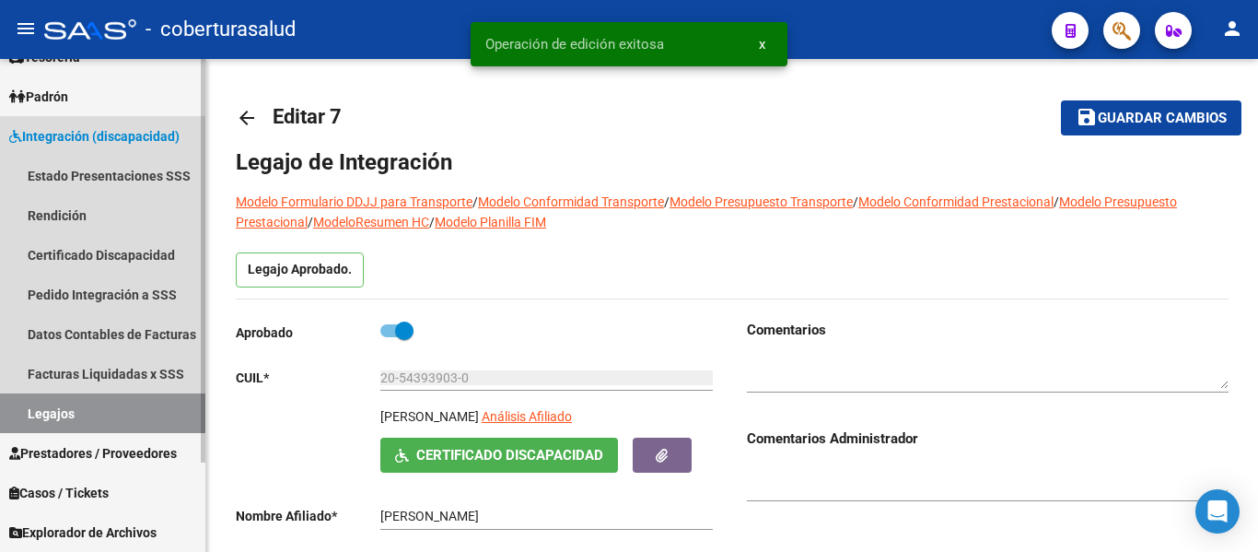
click at [72, 416] on link "Legajos" at bounding box center [102, 413] width 205 height 40
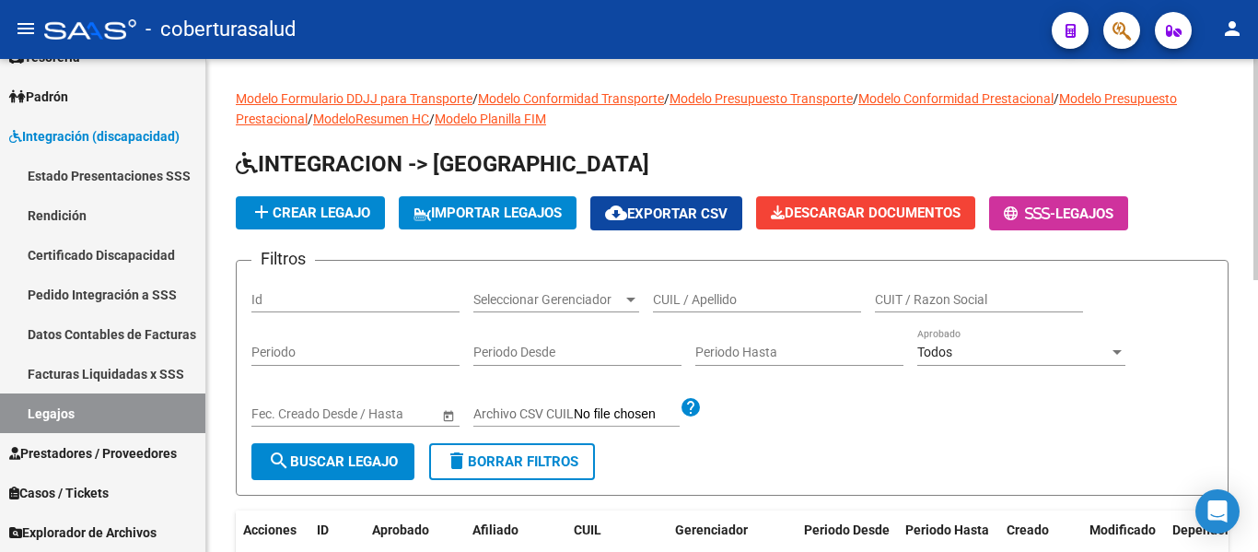
scroll to position [92, 0]
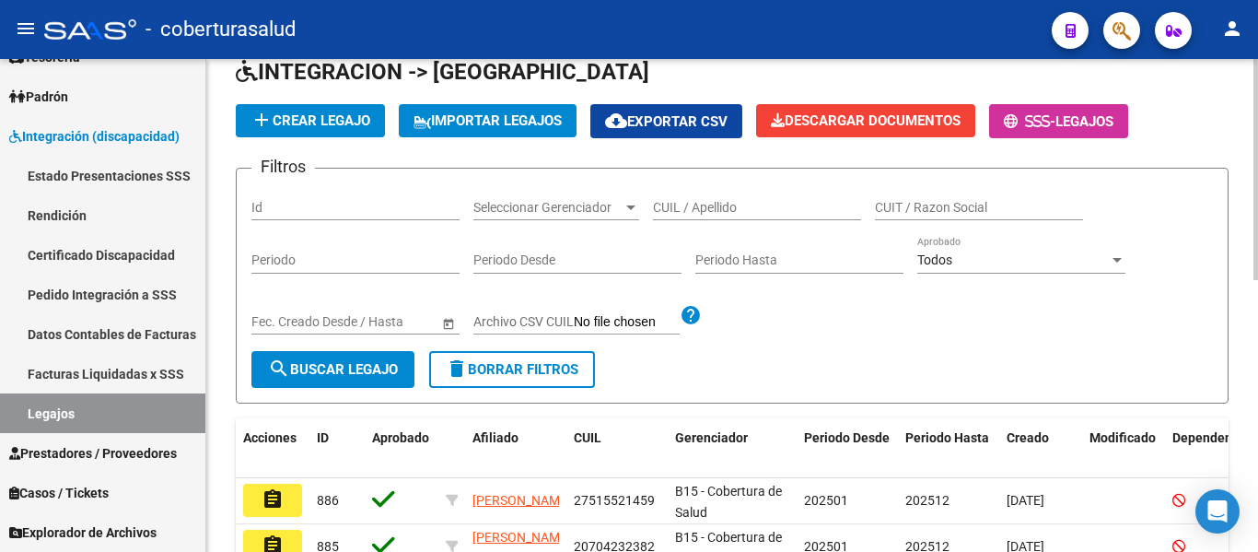
click at [691, 196] on div "CUIL / Apellido" at bounding box center [757, 201] width 208 height 37
paste input "20496346247"
type input "20496346247"
click at [354, 367] on span "search Buscar Legajo" at bounding box center [333, 369] width 130 height 17
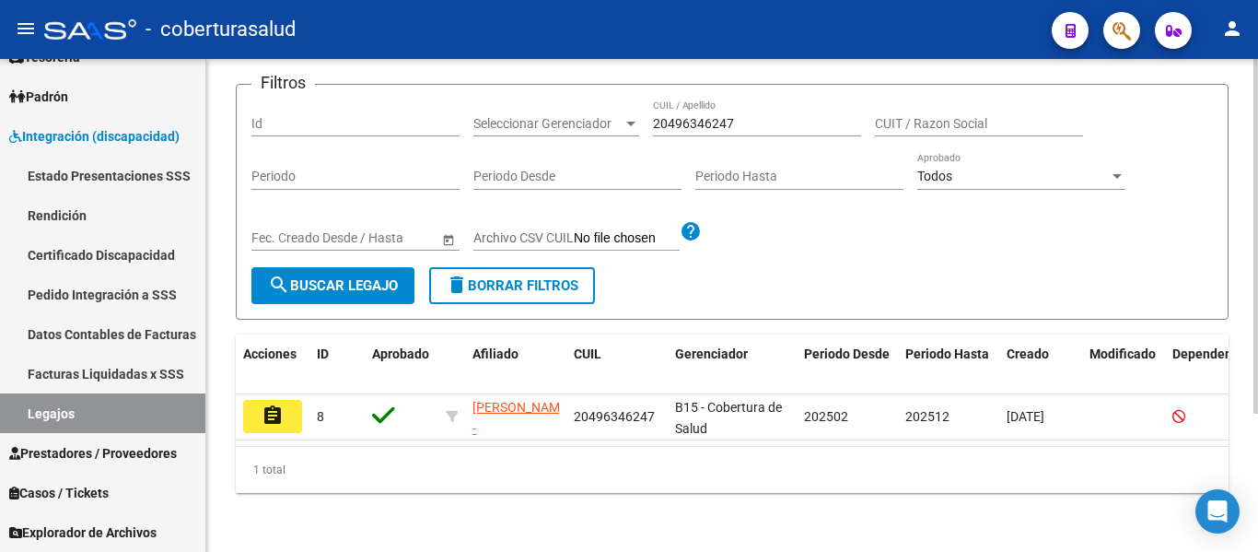
scroll to position [192, 0]
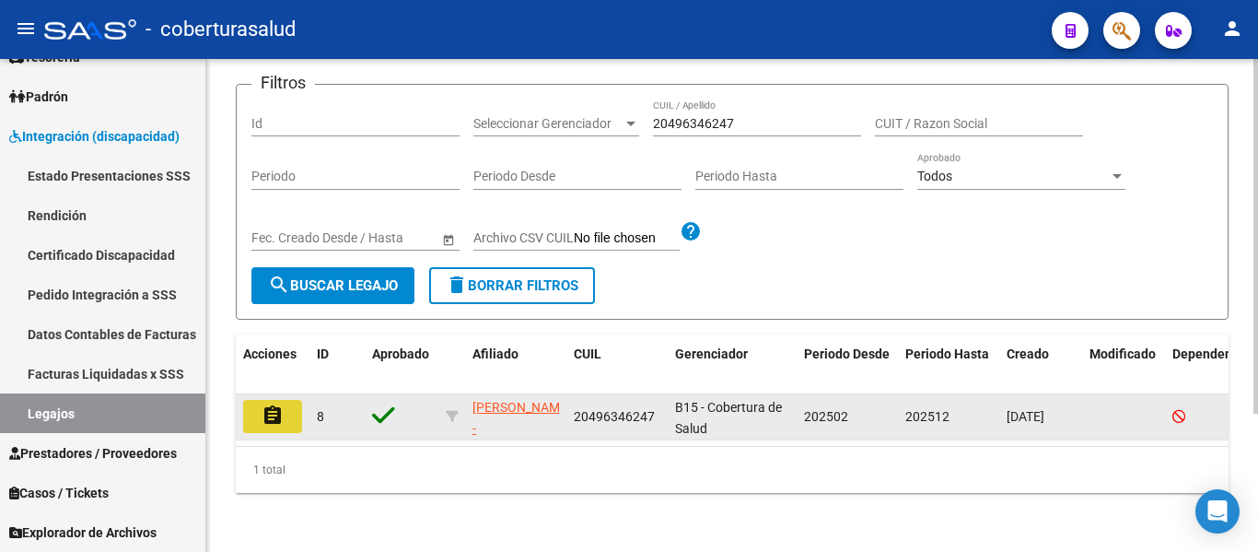
click at [267, 404] on mat-icon "assignment" at bounding box center [273, 415] width 22 height 22
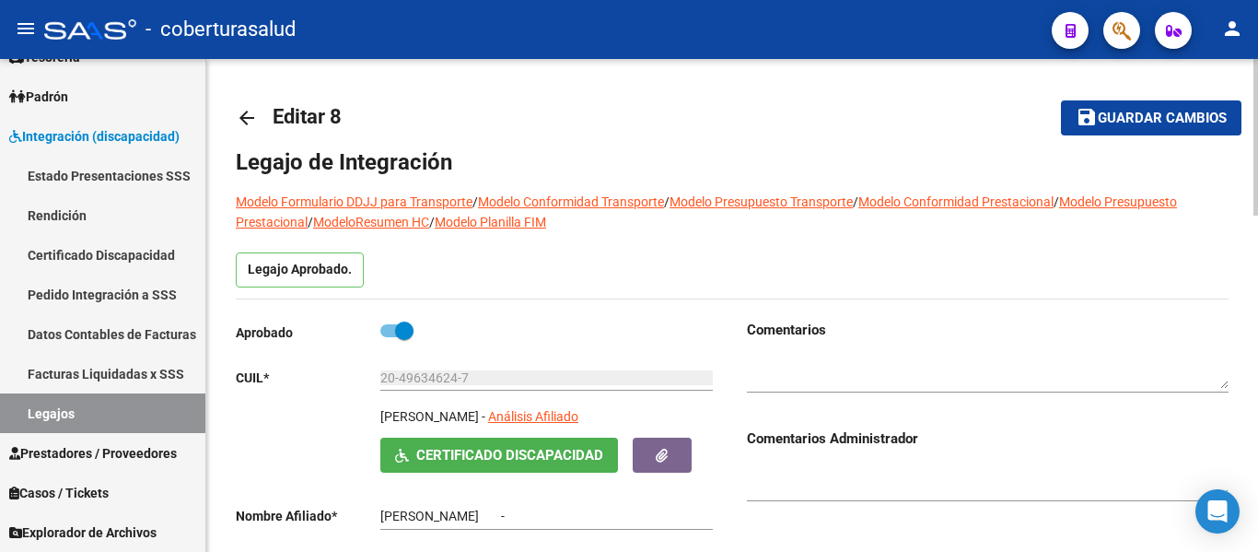
type input "[PERSON_NAME]"
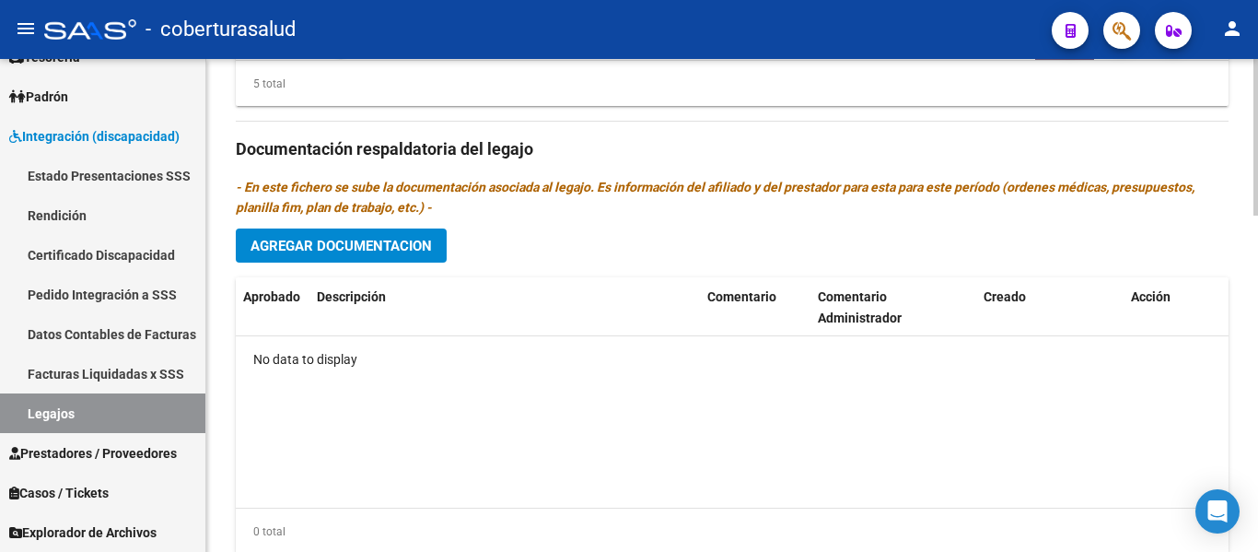
scroll to position [1058, 0]
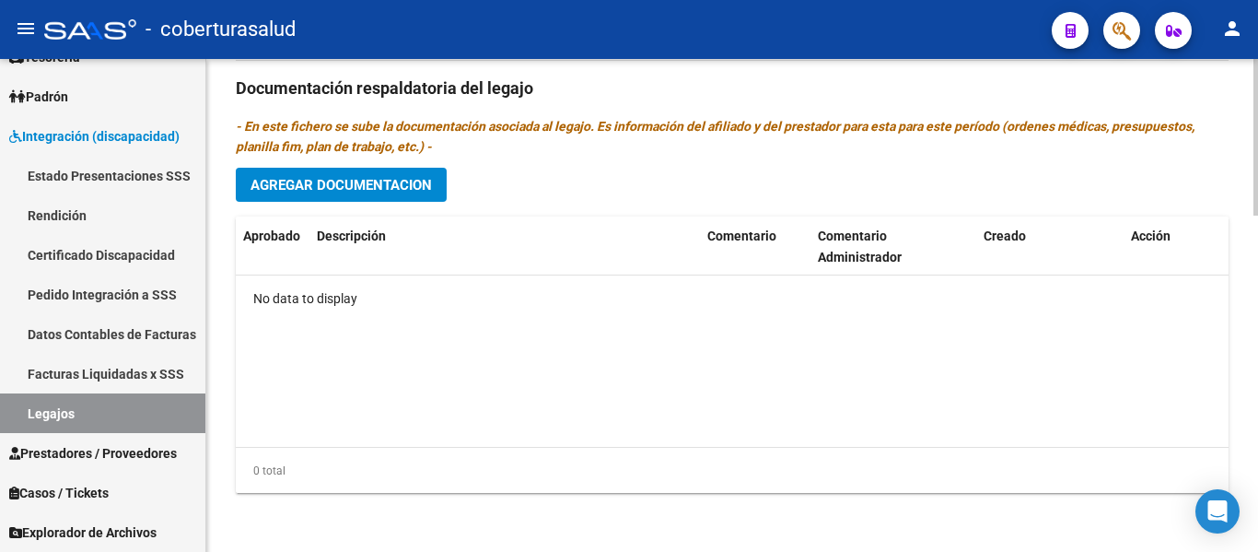
click at [357, 180] on span "Agregar Documentacion" at bounding box center [340, 185] width 181 height 17
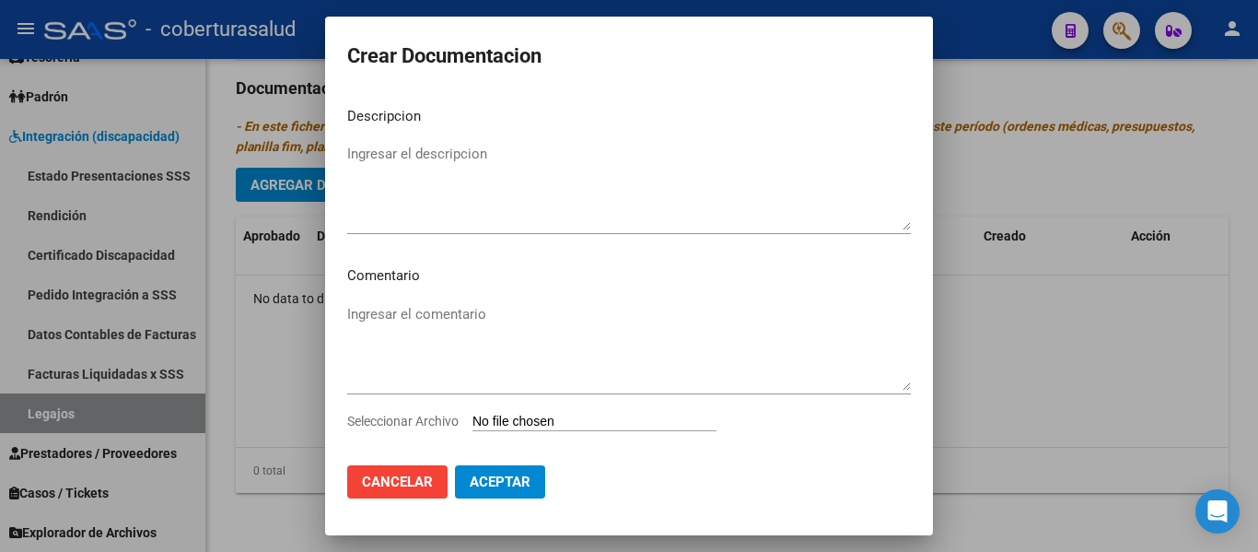
click at [528, 413] on input "Seleccionar Archivo" at bounding box center [594, 421] width 244 height 17
type input "C:\fakepath\1-CUD.pdf"
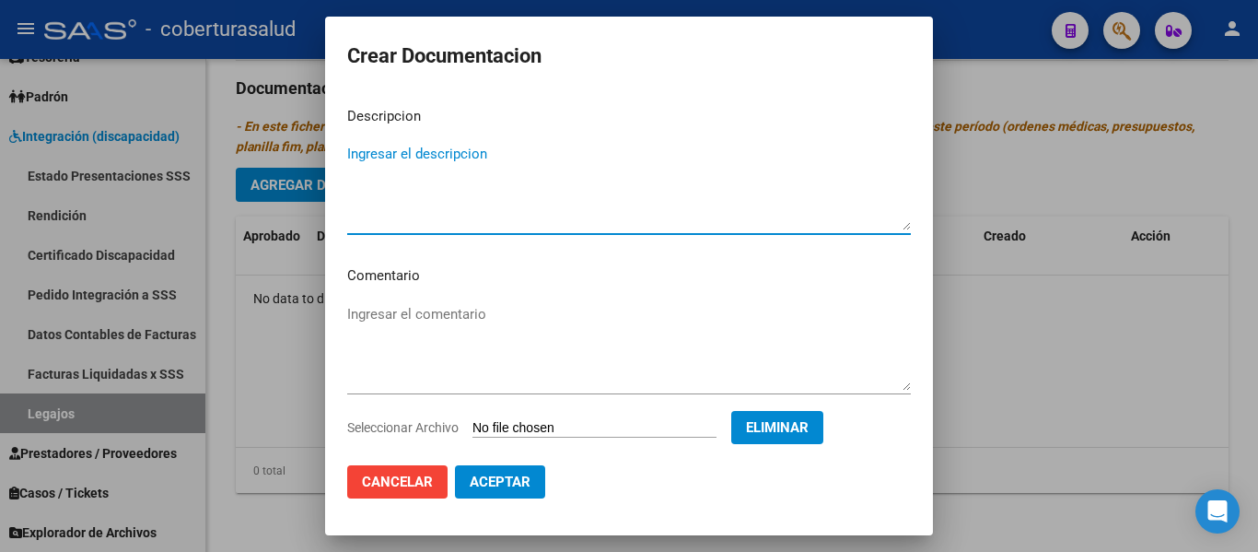
click at [439, 163] on textarea "Ingresar el descripcion" at bounding box center [629, 187] width 564 height 87
type textarea "1-CUD"
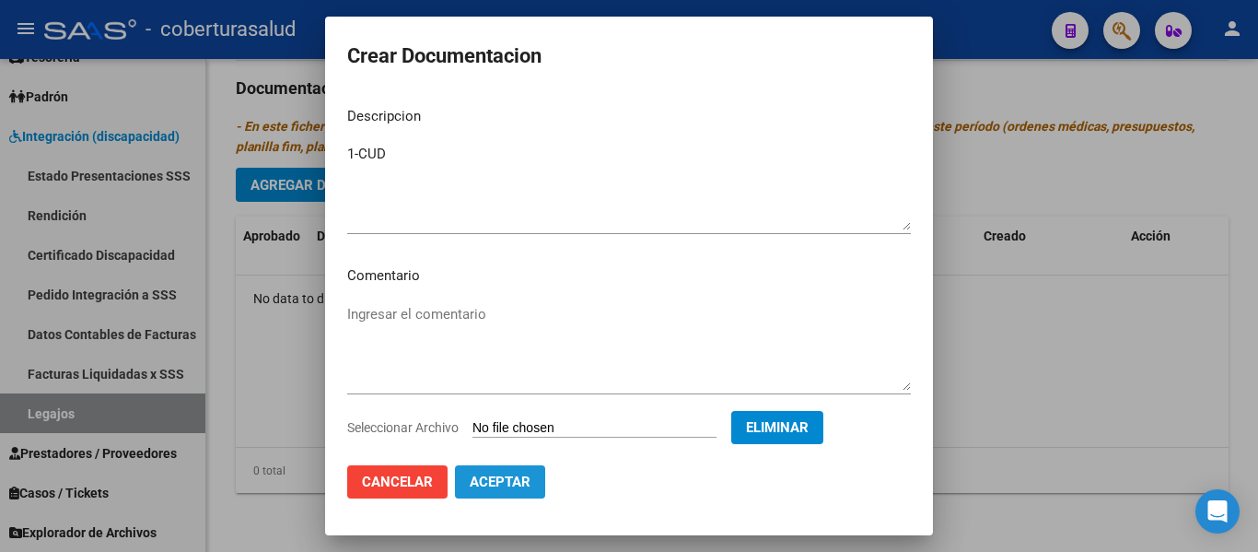
click at [517, 479] on span "Aceptar" at bounding box center [500, 481] width 61 height 17
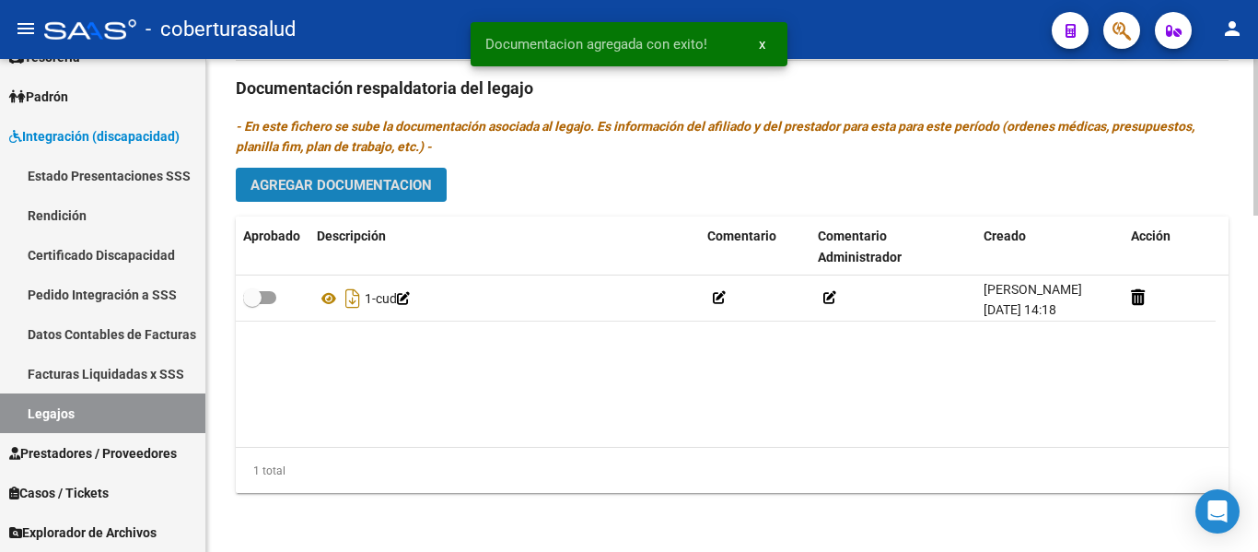
click at [378, 181] on span "Agregar Documentacion" at bounding box center [340, 185] width 181 height 17
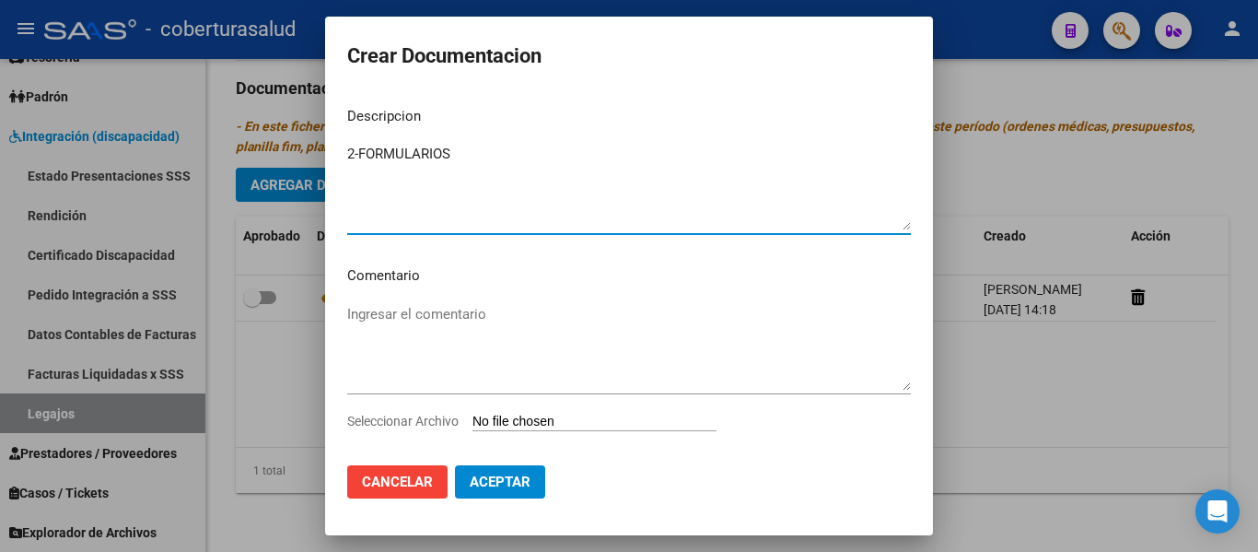
type textarea "2-FORMULARIOS"
click at [588, 424] on input "Seleccionar Archivo" at bounding box center [594, 421] width 244 height 17
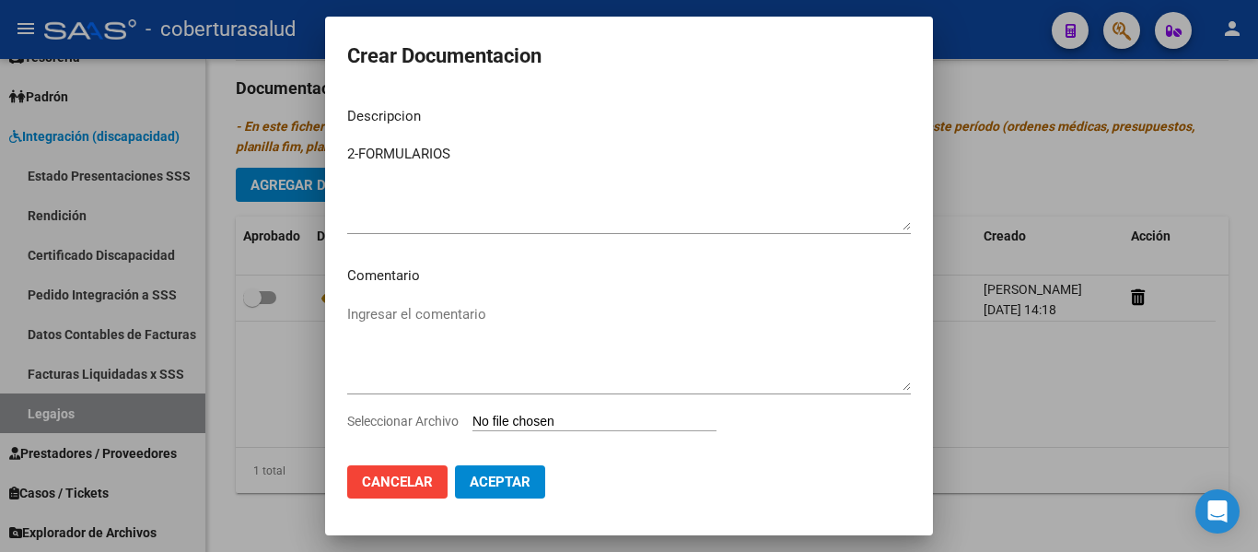
type input "C:\fakepath\2-FORMULARIOS.pdf"
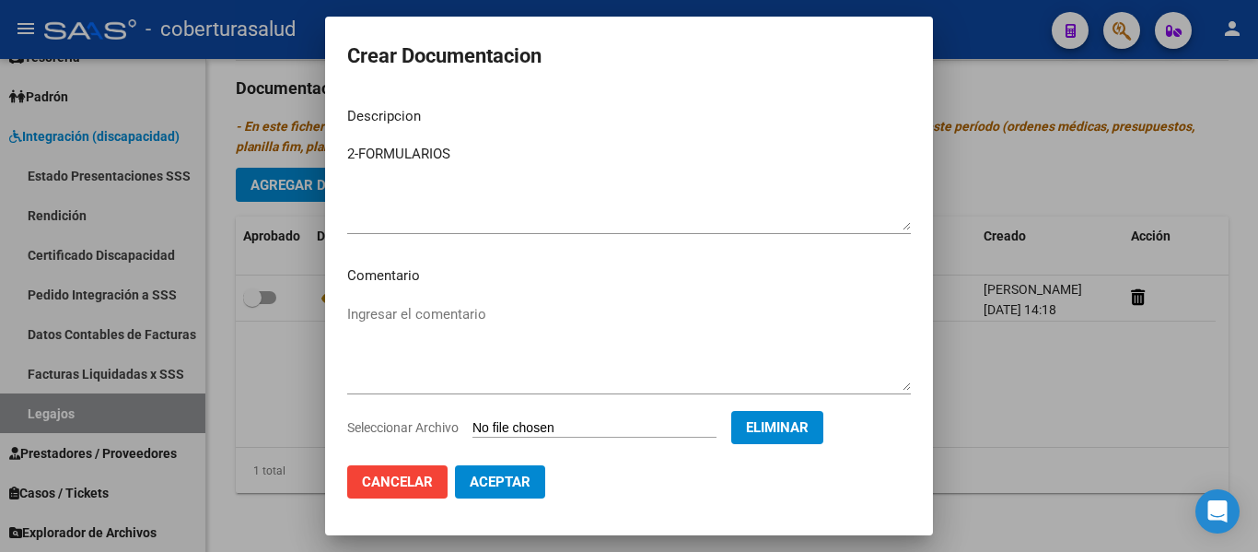
click at [490, 480] on span "Aceptar" at bounding box center [500, 481] width 61 height 17
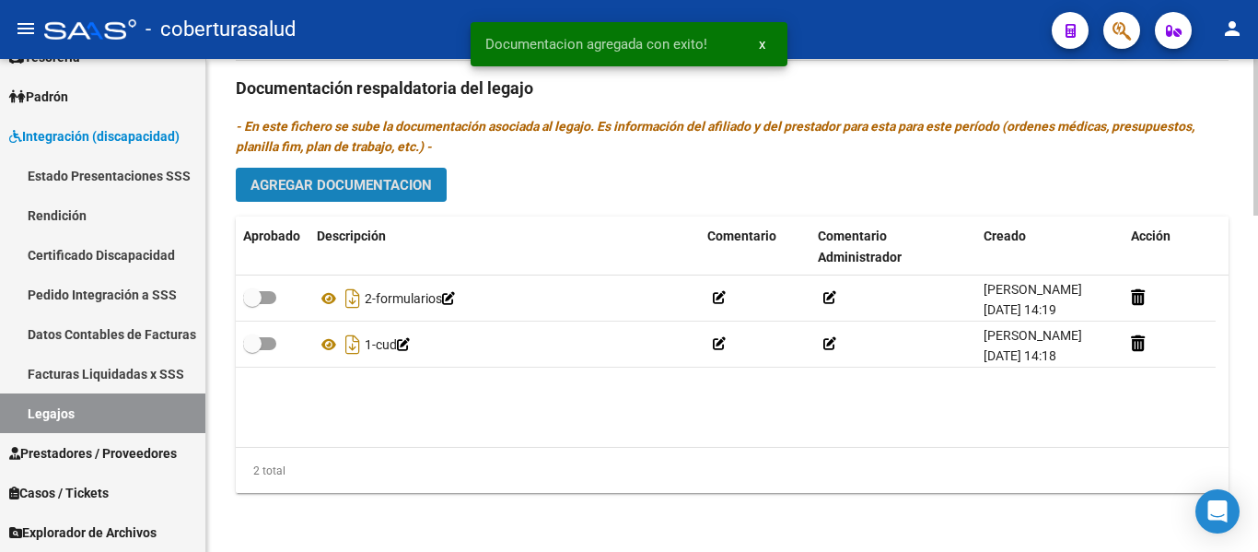
click at [355, 186] on span "Agregar Documentacion" at bounding box center [340, 185] width 181 height 17
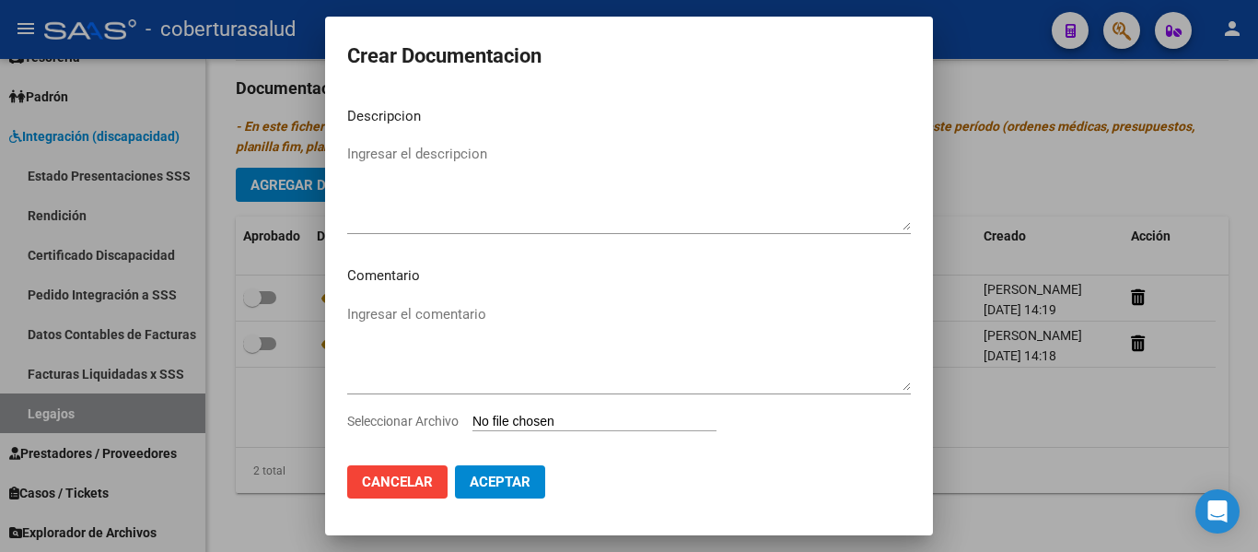
click at [570, 423] on input "Seleccionar Archivo" at bounding box center [594, 421] width 244 height 17
type input "C:\fakepath\3-PRESTACION DE APOYO EN FONOAUDIOLOGIA.pdf"
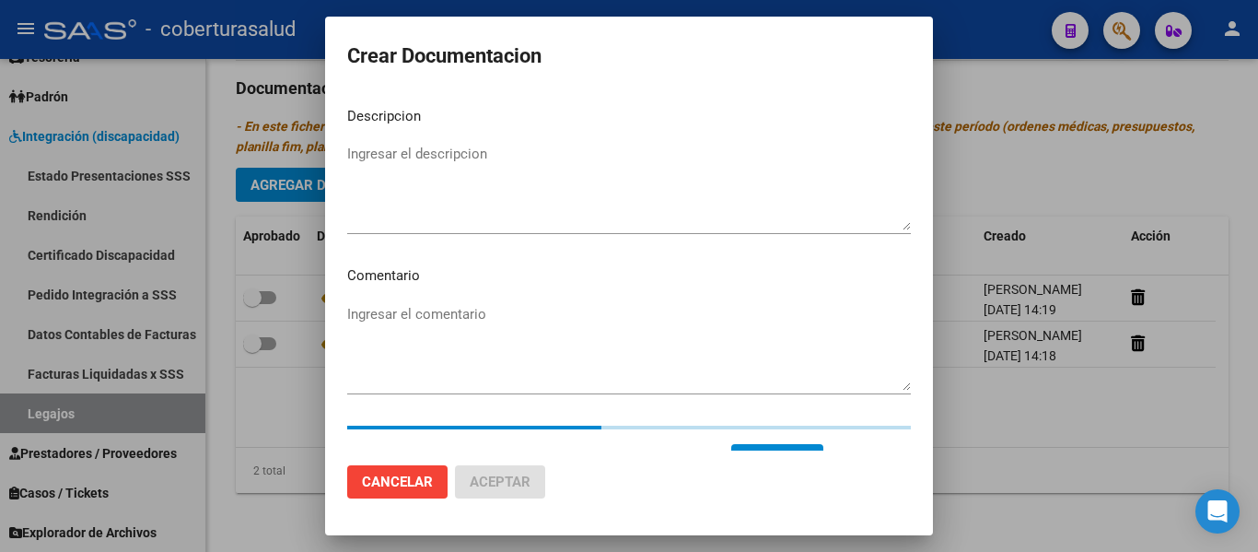
click at [429, 143] on div "Ingresar el descripcion" at bounding box center [629, 187] width 564 height 94
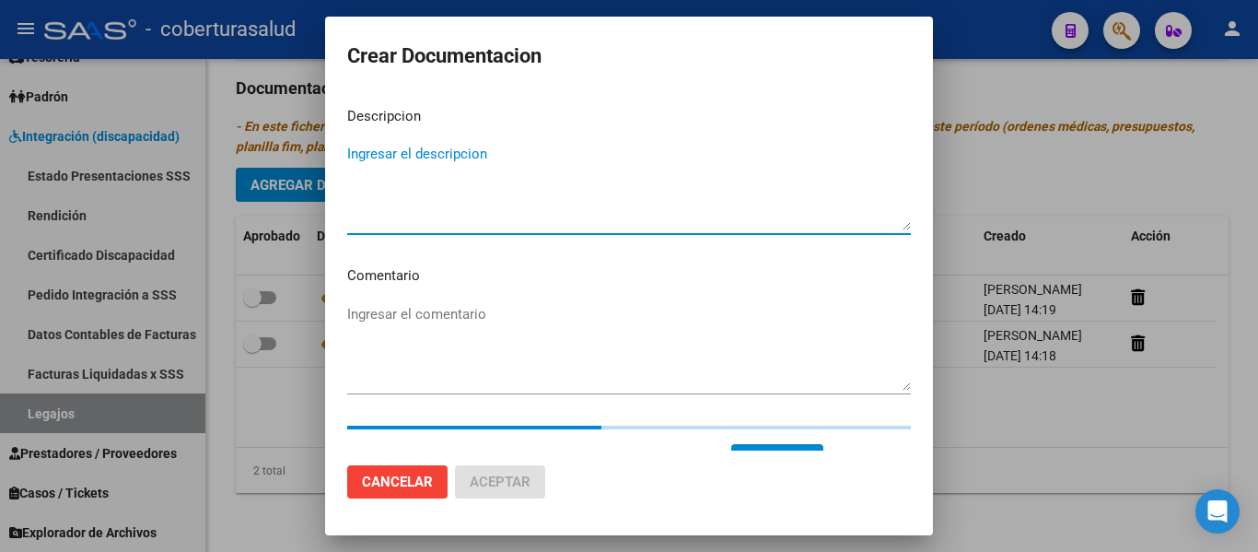
click at [429, 163] on textarea "Ingresar el descripcion" at bounding box center [629, 187] width 564 height 87
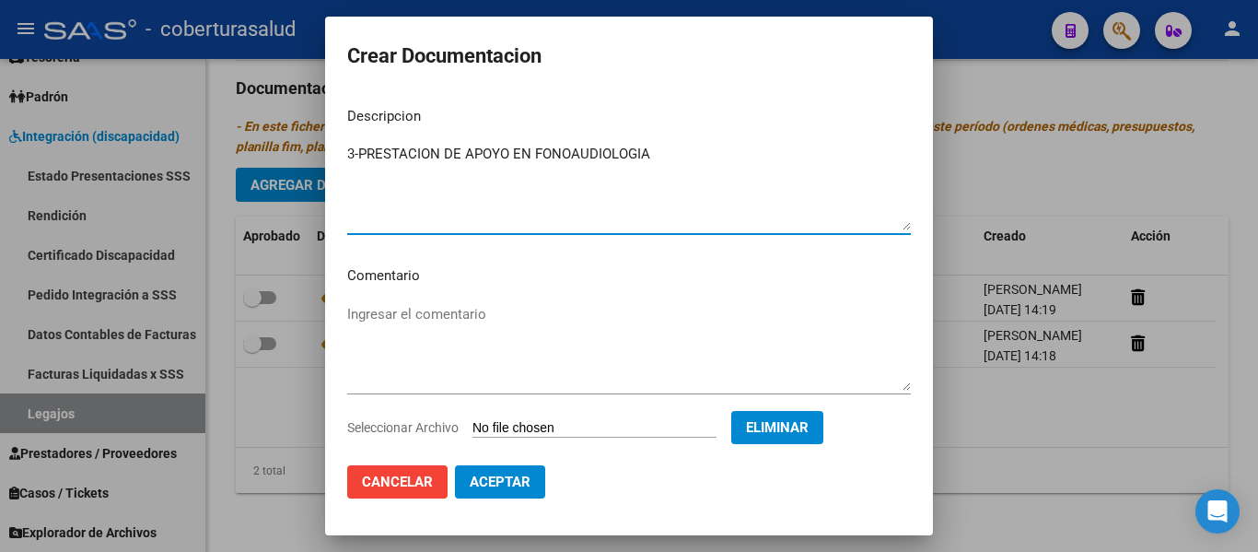
type textarea "3-PRESTACION DE APOYO EN FONOAUDIOLOGIA"
click at [513, 487] on span "Aceptar" at bounding box center [500, 481] width 61 height 17
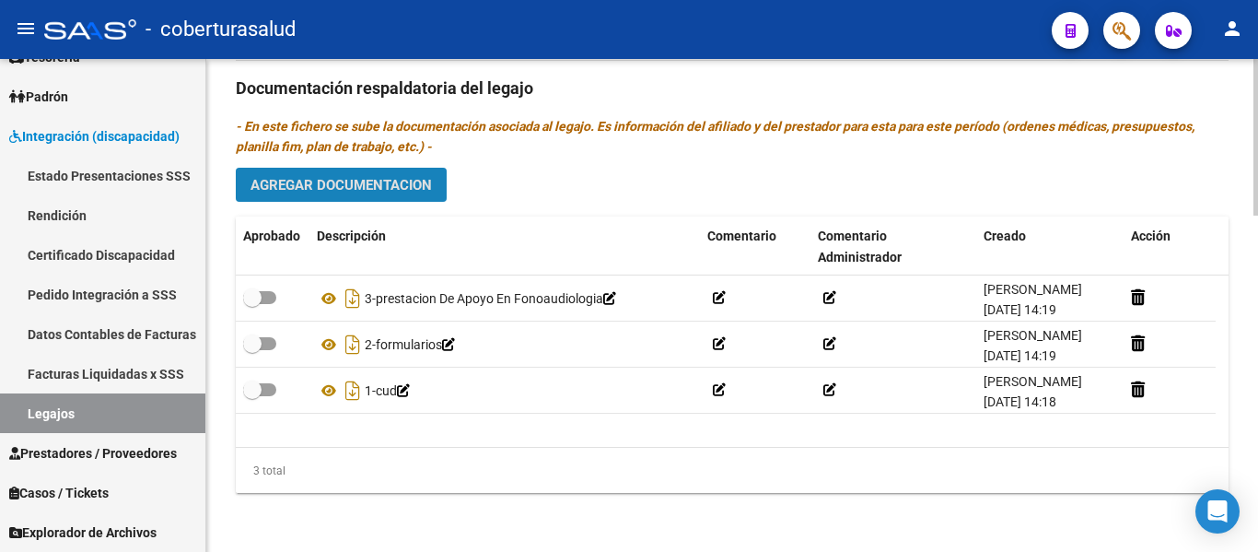
click at [329, 177] on span "Agregar Documentacion" at bounding box center [340, 185] width 181 height 17
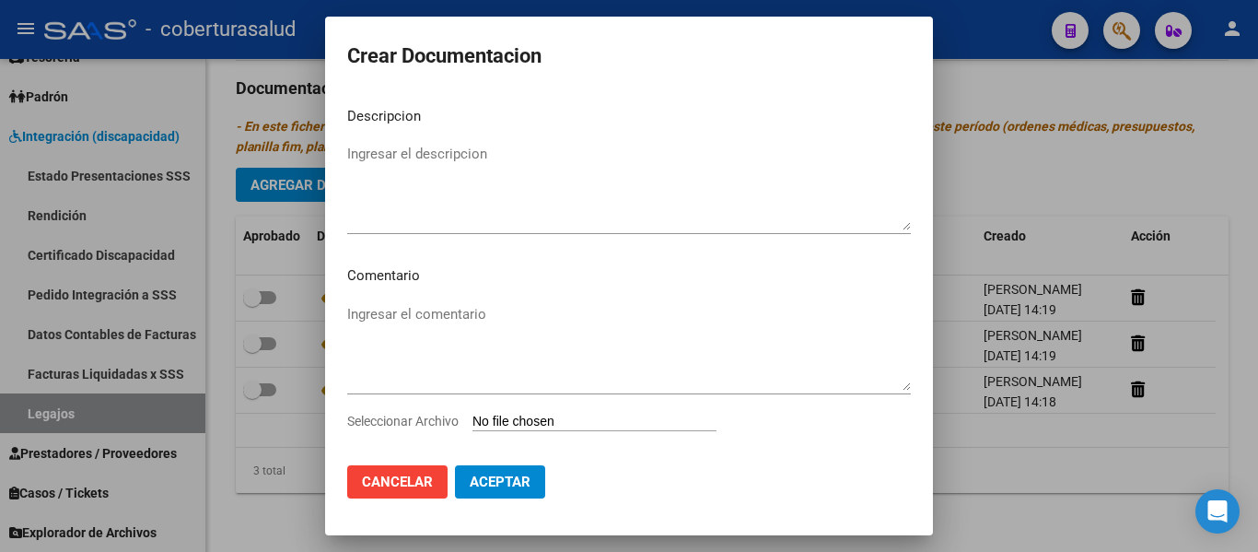
click at [549, 412] on div "Seleccionar Archivo" at bounding box center [629, 428] width 564 height 35
click at [552, 428] on input "Seleccionar Archivo" at bounding box center [594, 421] width 244 height 17
type input "C:\fakepath\4-PRESTACION DE APOYO EN PSICOLOGIA.pdf"
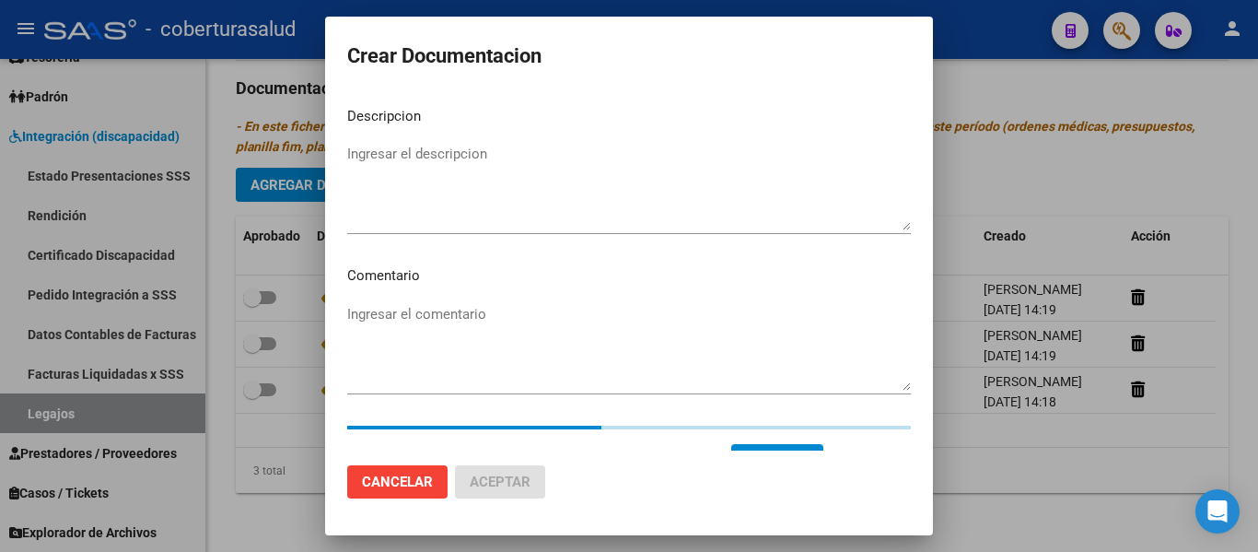
click at [531, 192] on textarea "Ingresar el descripcion" at bounding box center [629, 187] width 564 height 87
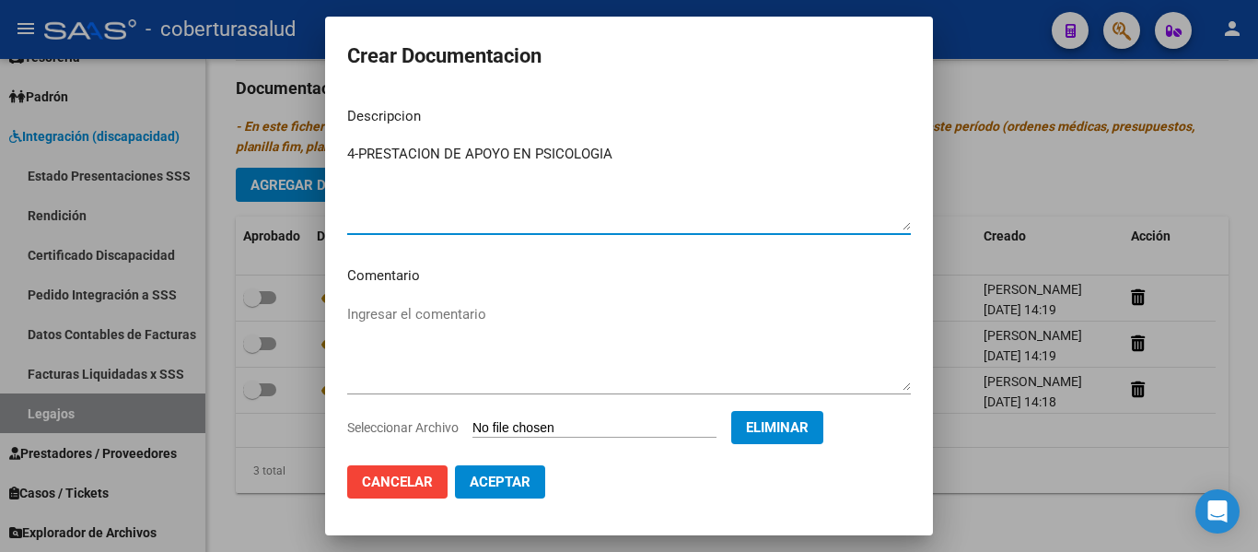
type textarea "4-PRESTACION DE APOYO EN PSICOLOGIA"
click at [809, 425] on span "Eliminar" at bounding box center [777, 427] width 63 height 17
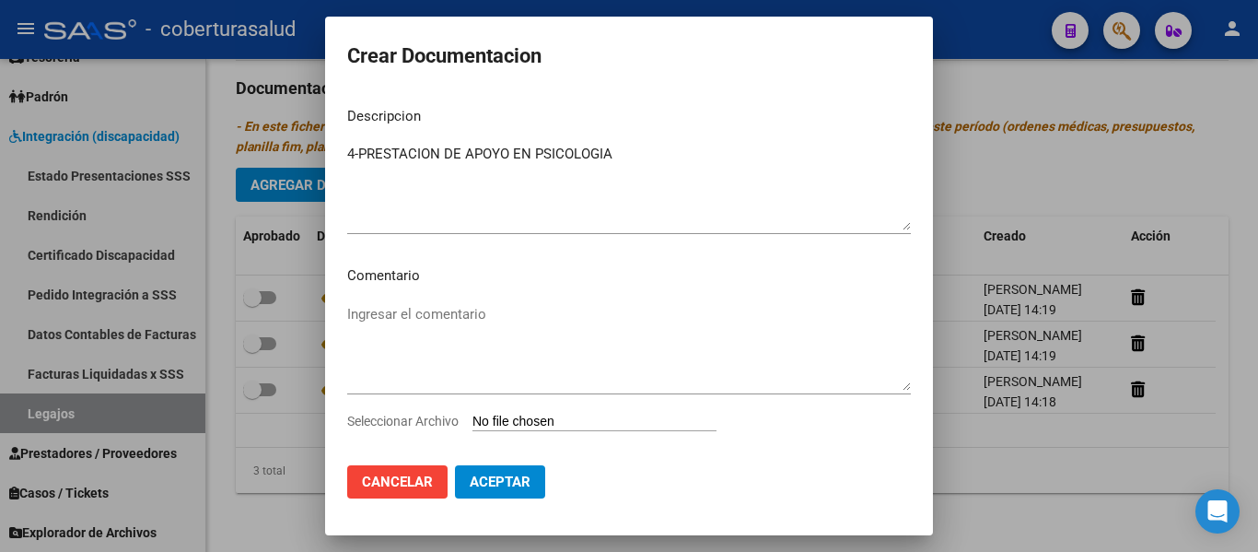
click at [578, 416] on input "Seleccionar Archivo" at bounding box center [594, 421] width 244 height 17
type input "C:\fakepath\4-PRESTACION DE APOYO EN PSICOLOGIA.pdf"
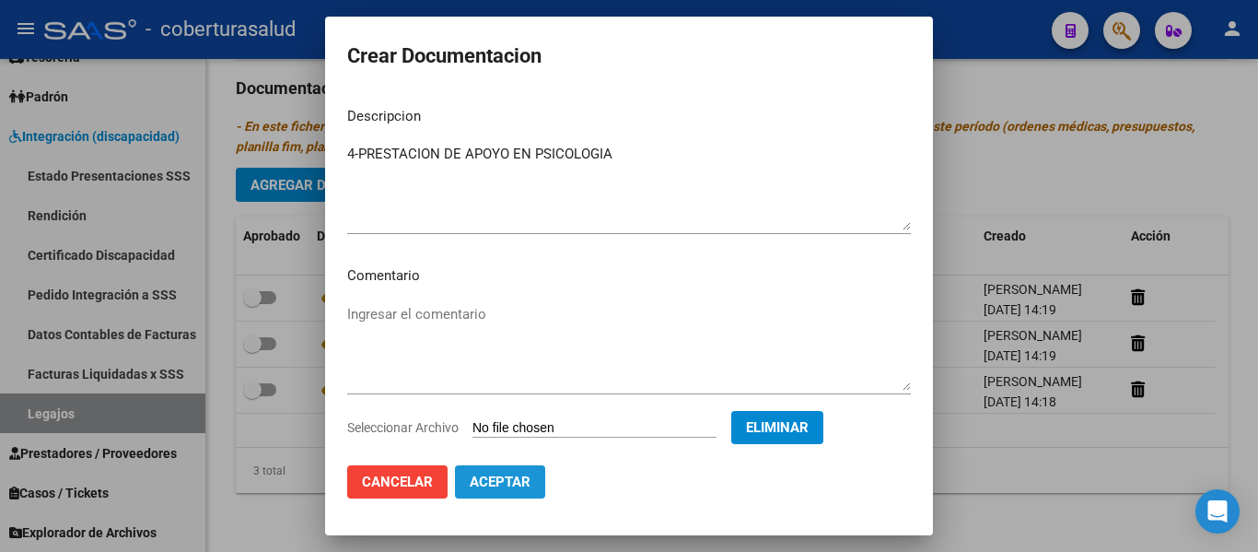
click at [520, 485] on span "Aceptar" at bounding box center [500, 481] width 61 height 17
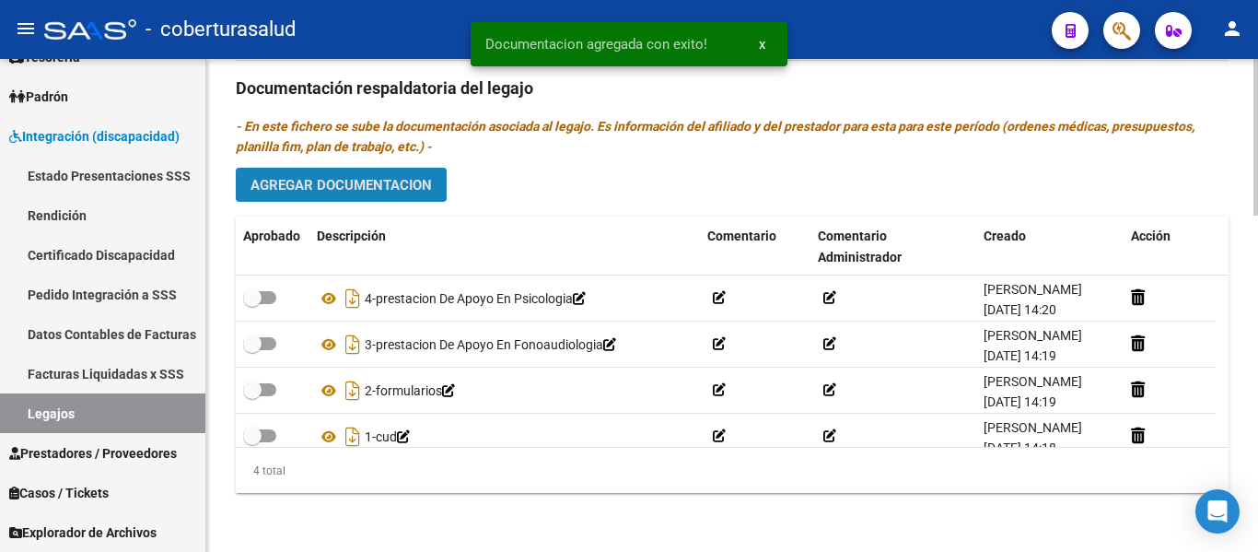
click at [385, 185] on span "Agregar Documentacion" at bounding box center [340, 185] width 181 height 17
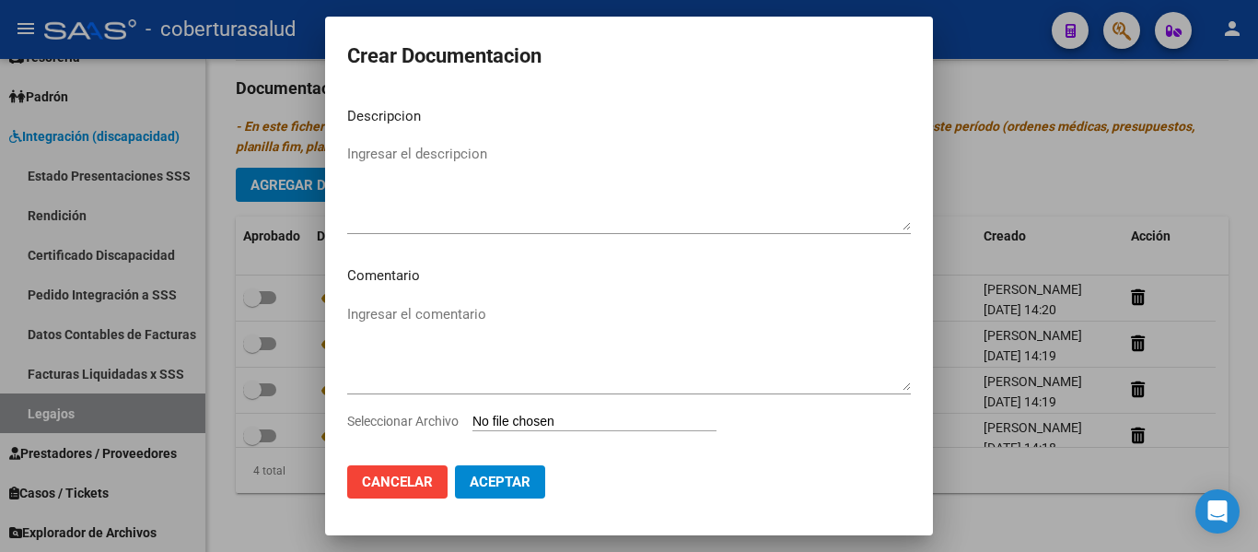
click at [526, 417] on input "Seleccionar Archivo" at bounding box center [594, 421] width 244 height 17
type input "C:\fakepath\5-PRESTACION DE APOYO EN PSICOPEDAGOGIA.pdf"
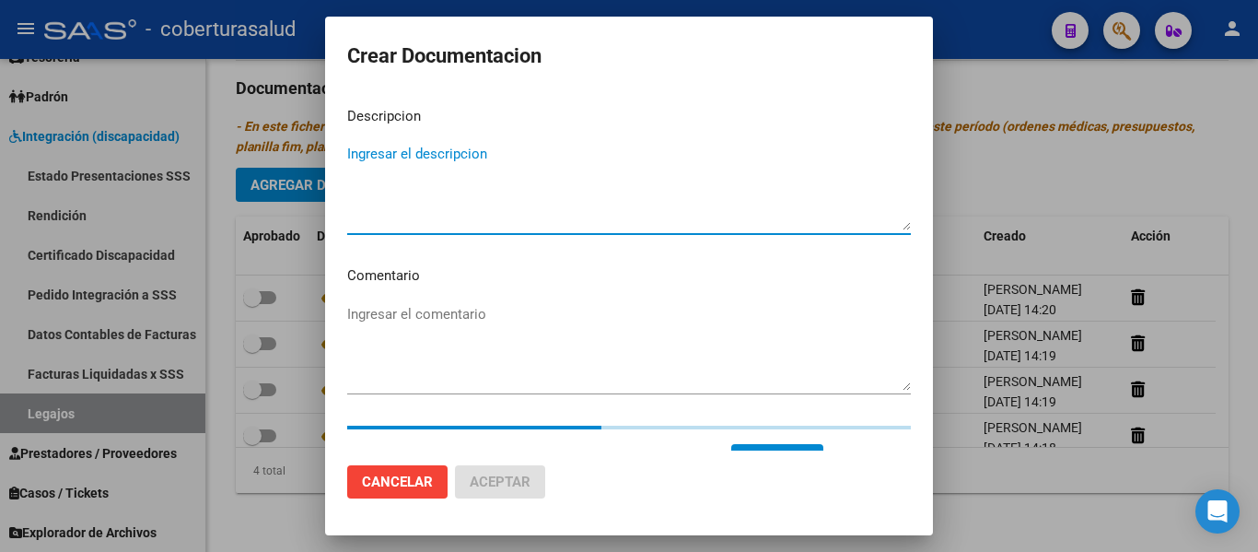
click at [439, 215] on textarea "Ingresar el descripcion" at bounding box center [629, 187] width 564 height 87
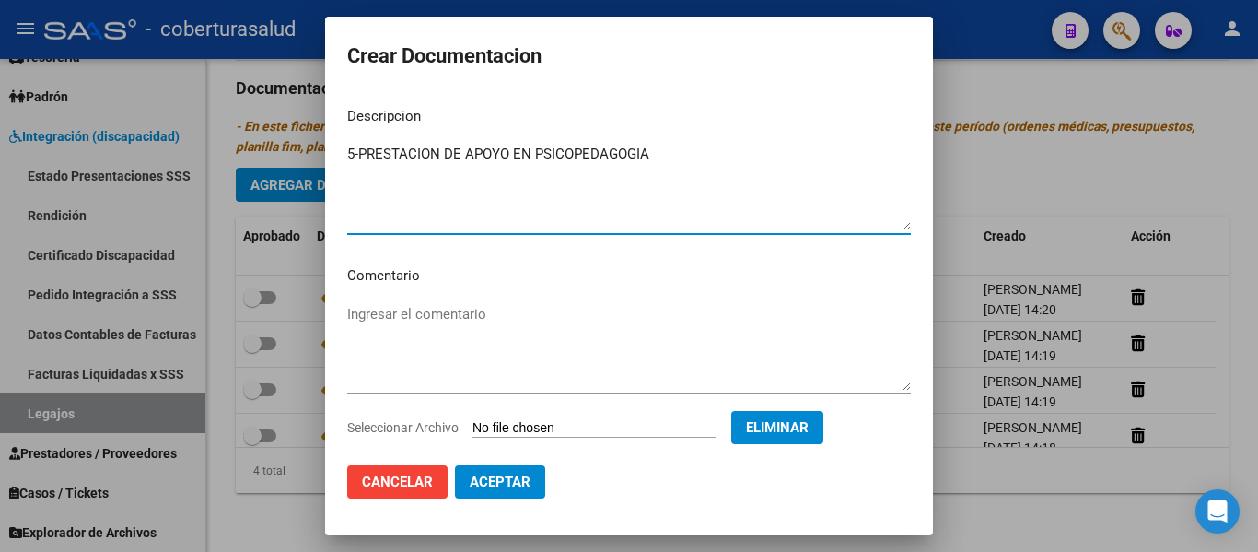
type textarea "5-PRESTACION DE APOYO EN PSICOPEDAGOGIA"
click at [529, 479] on span "Aceptar" at bounding box center [500, 481] width 61 height 17
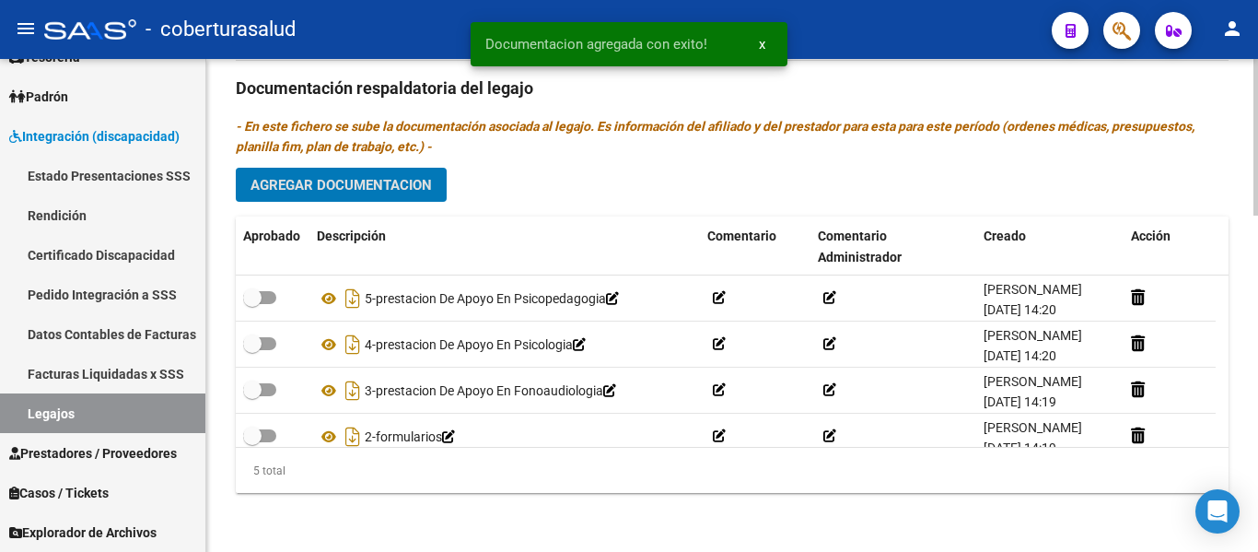
click at [282, 192] on span "Agregar Documentacion" at bounding box center [340, 185] width 181 height 17
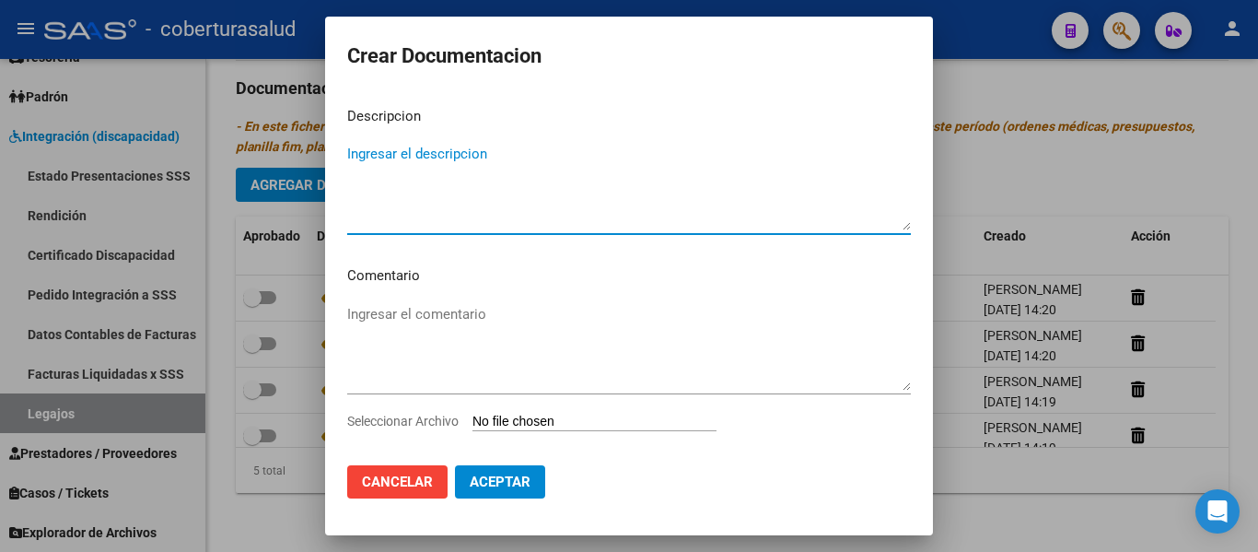
click at [554, 422] on input "Seleccionar Archivo" at bounding box center [594, 421] width 244 height 17
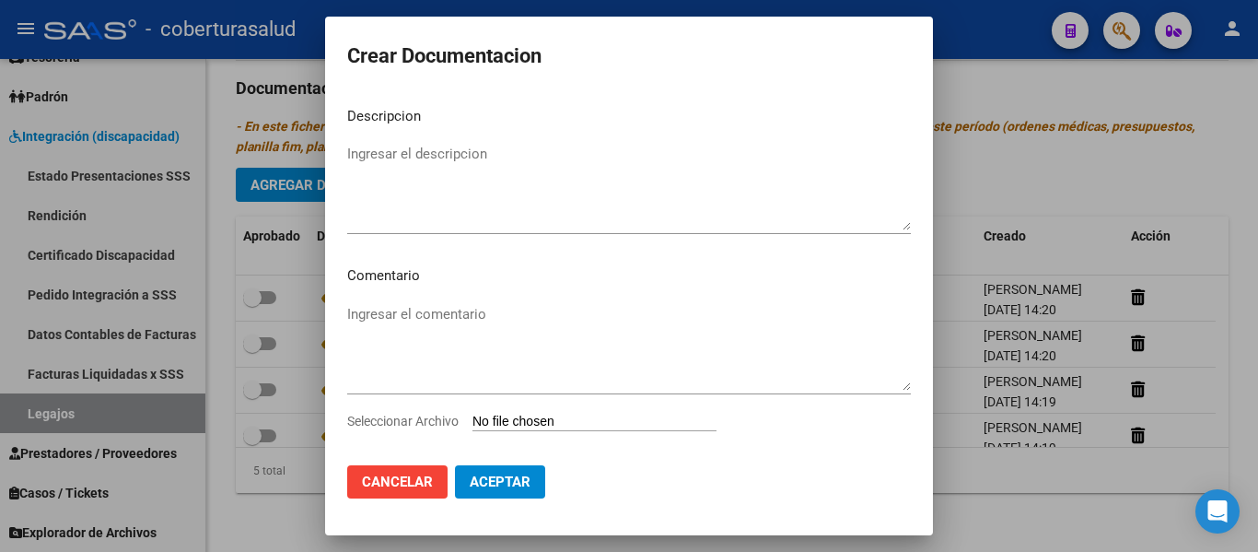
type input "C:\fakepath\6- MODULO MAESTRA DE APOYO.pdf"
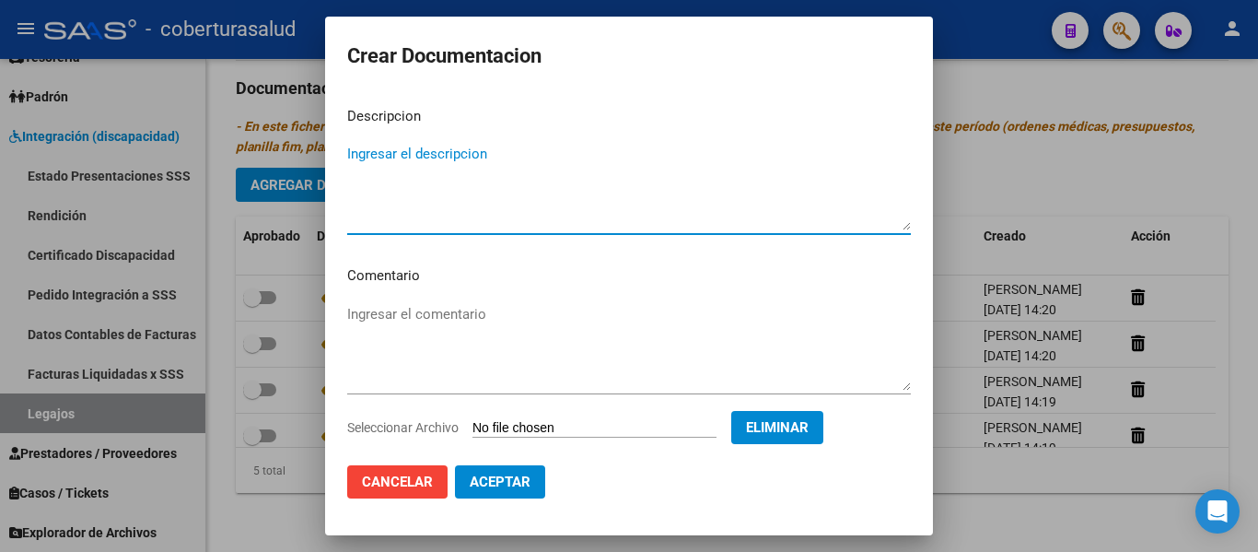
click at [431, 201] on textarea "Ingresar el descripcion" at bounding box center [629, 187] width 564 height 87
type textarea "6-MODULO MAESTRA DE APOYO"
click at [492, 483] on span "Aceptar" at bounding box center [500, 481] width 61 height 17
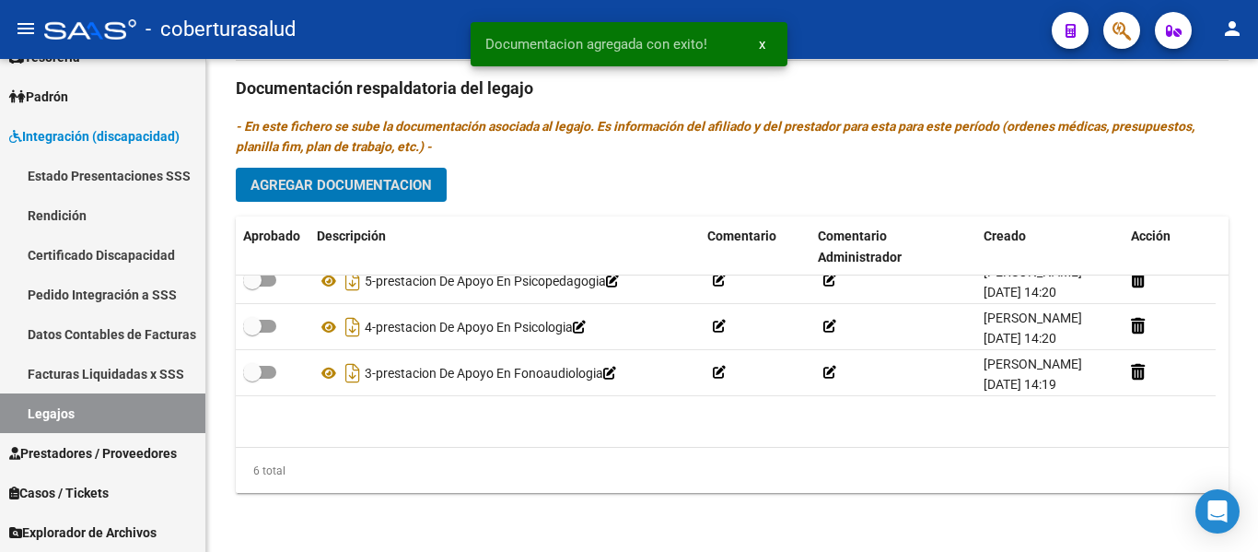
scroll to position [0, 0]
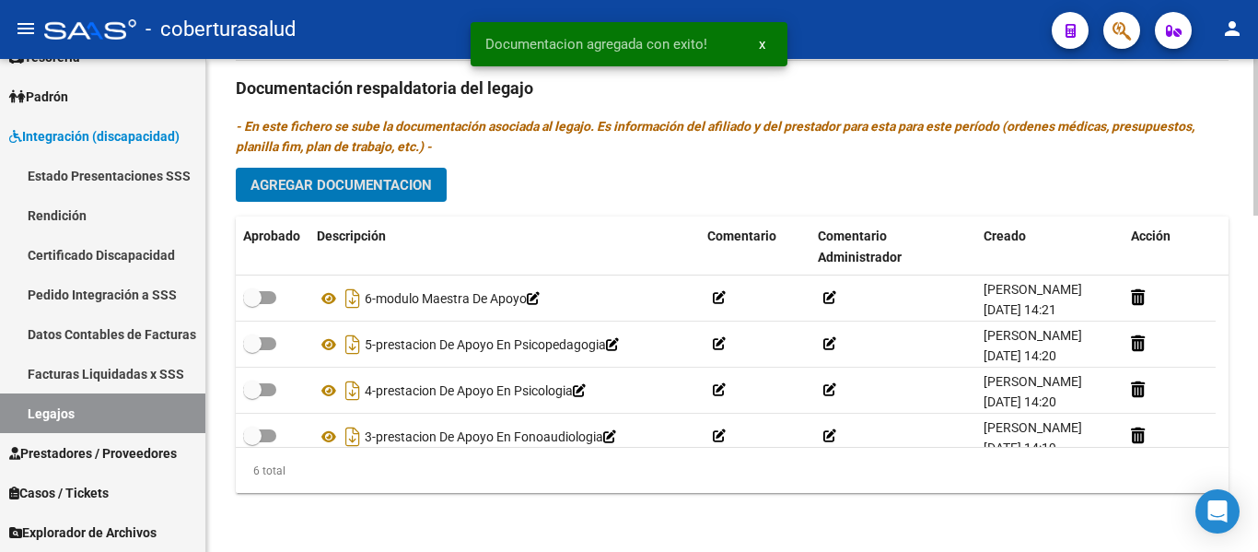
click at [420, 191] on span "Agregar Documentacion" at bounding box center [340, 185] width 181 height 17
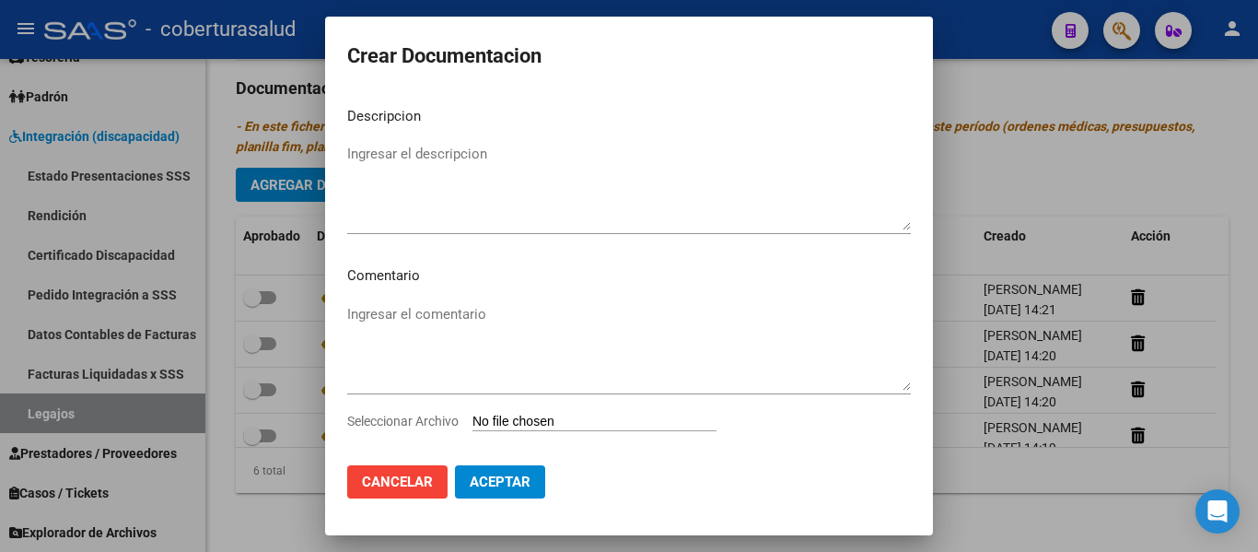
click at [573, 425] on input "Seleccionar Archivo" at bounding box center [594, 421] width 244 height 17
type input "C:\fakepath\7- TRANSPORTE SIN DEPENDENCIA.pdf"
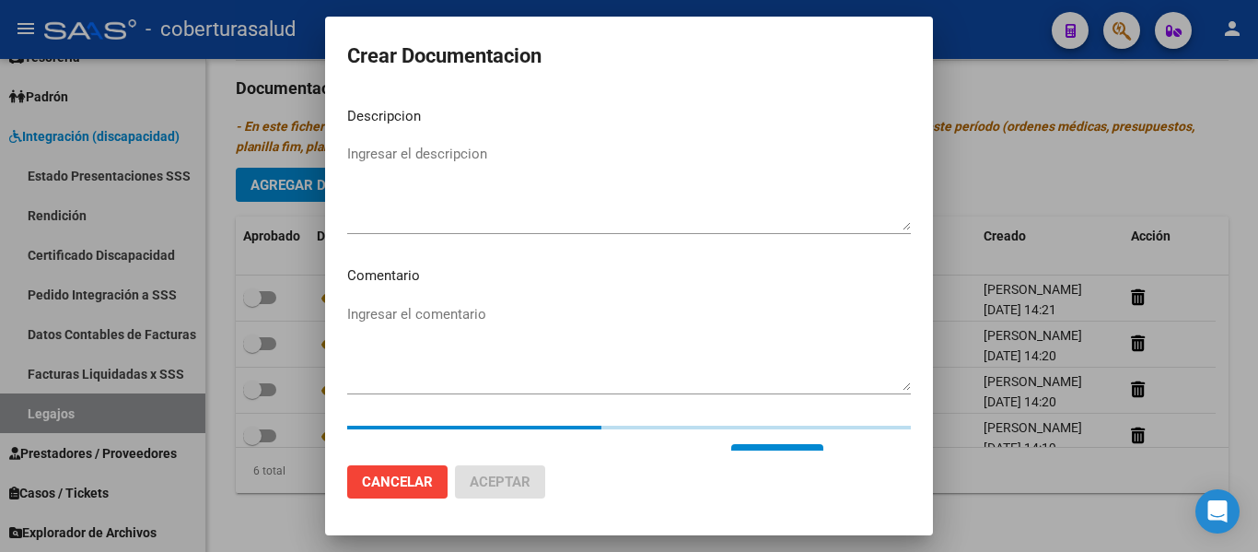
click at [457, 215] on textarea "Ingresar el descripcion" at bounding box center [629, 187] width 564 height 87
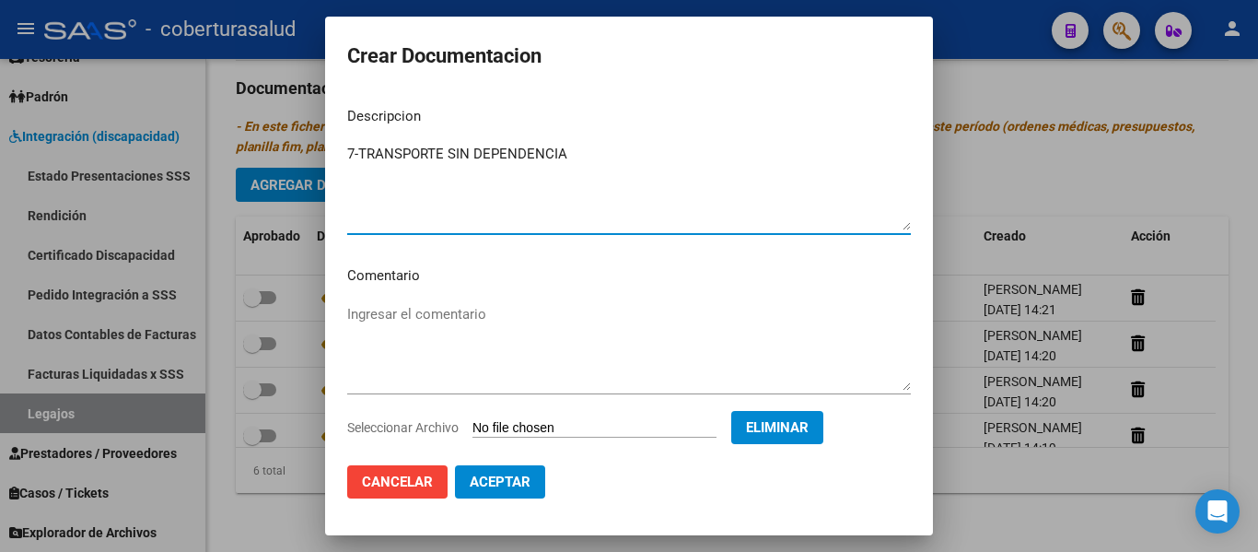
type textarea "7-TRANSPORTE SIN DEPENDENCIA"
click at [488, 474] on span "Aceptar" at bounding box center [500, 481] width 61 height 17
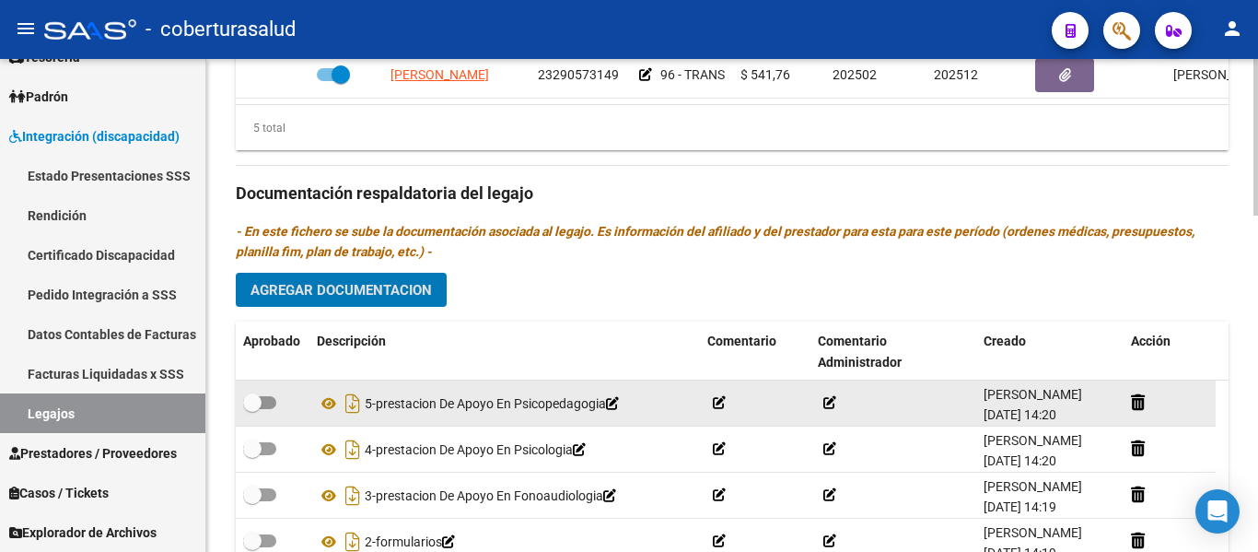
scroll to position [1058, 0]
